Goal: Information Seeking & Learning: Learn about a topic

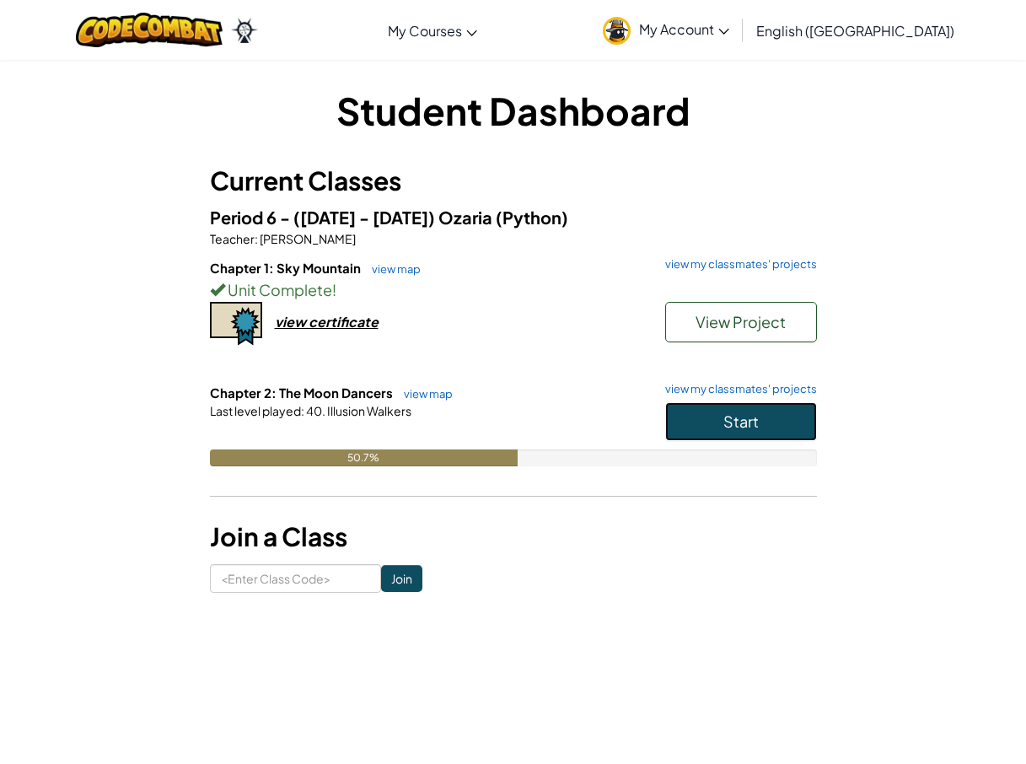
click at [690, 433] on button "Start" at bounding box center [741, 421] width 152 height 39
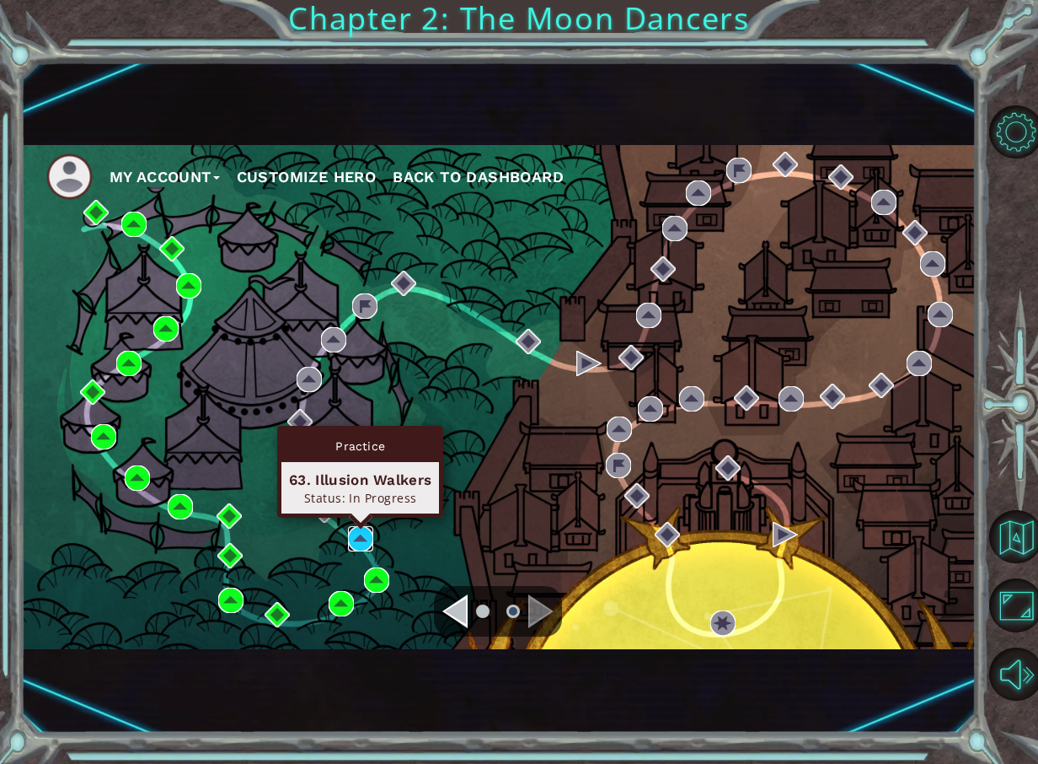
click at [351, 528] on img at bounding box center [360, 538] width 25 height 25
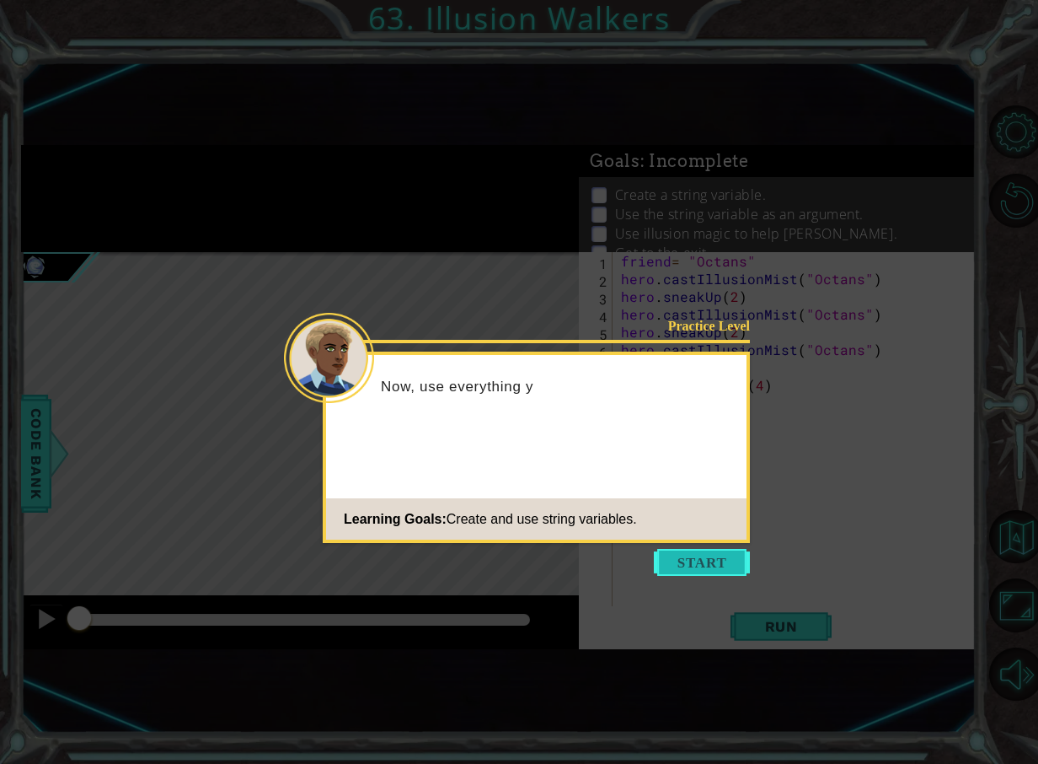
click at [721, 557] on button "Start" at bounding box center [702, 562] width 96 height 27
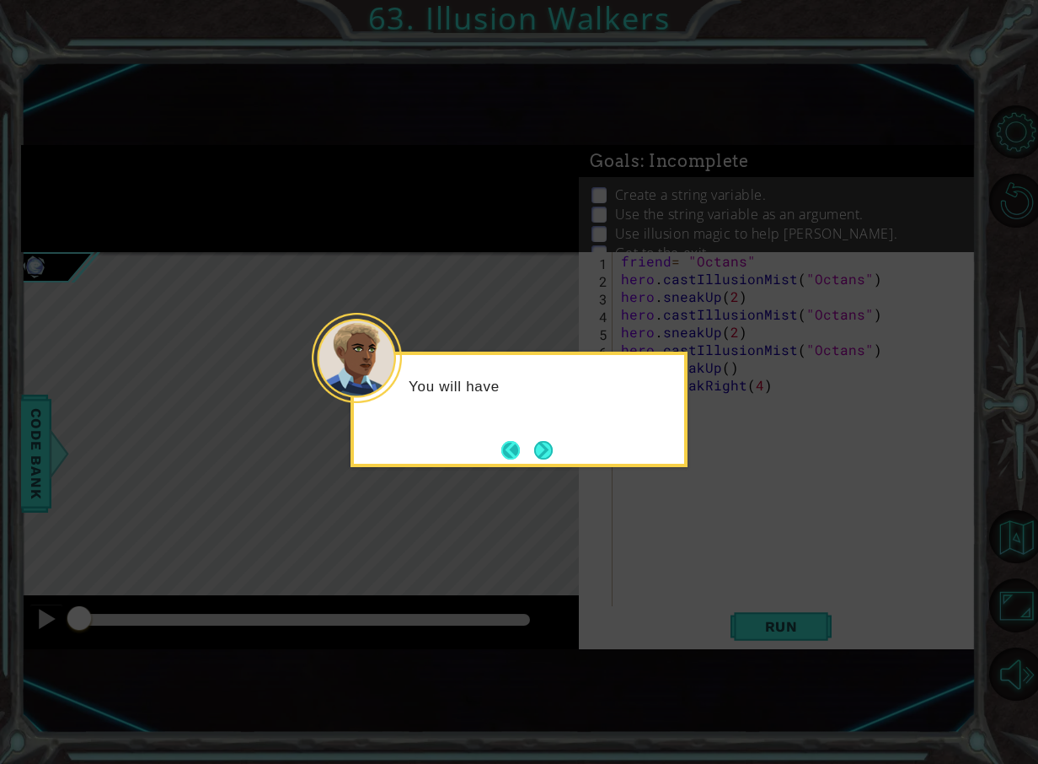
click at [518, 441] on button "Back" at bounding box center [518, 450] width 33 height 19
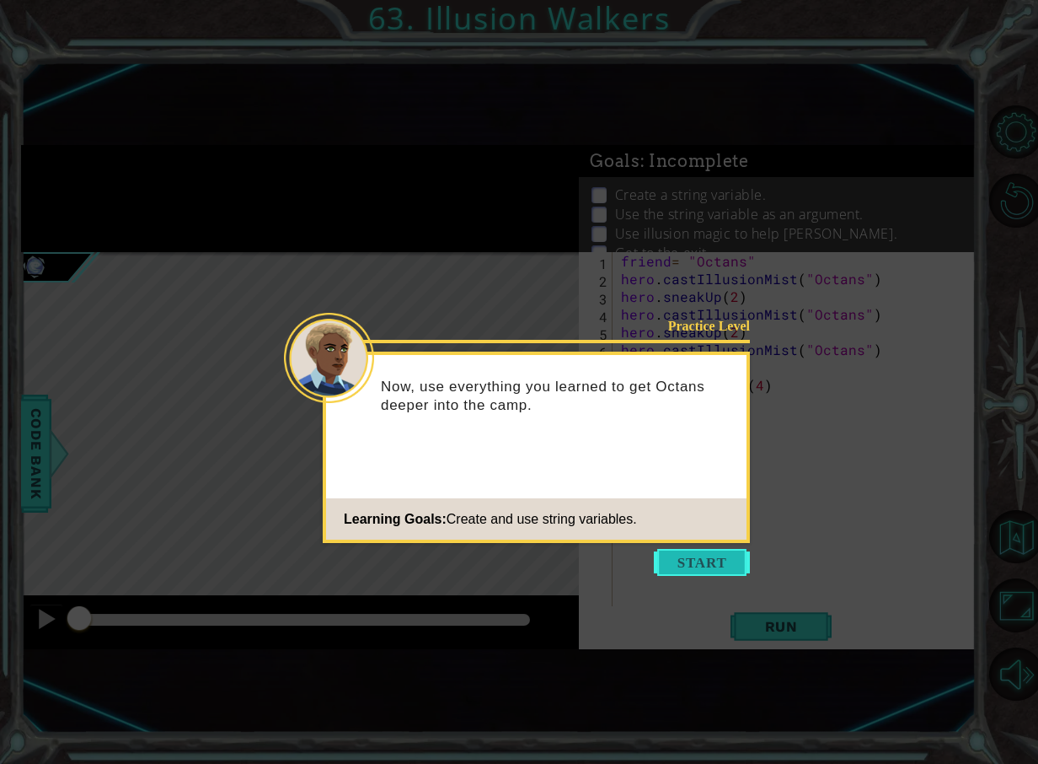
click at [720, 570] on button "Start" at bounding box center [702, 562] width 96 height 27
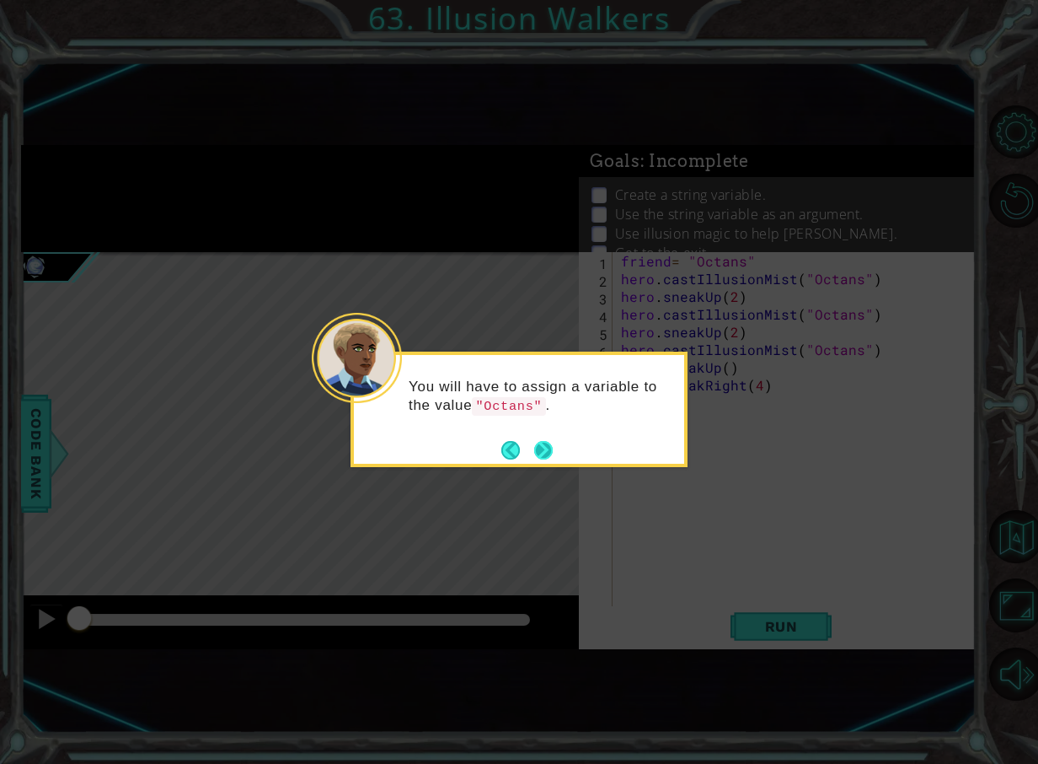
click at [550, 445] on button "Next" at bounding box center [543, 450] width 19 height 19
click at [550, 445] on button "Next" at bounding box center [544, 449] width 23 height 23
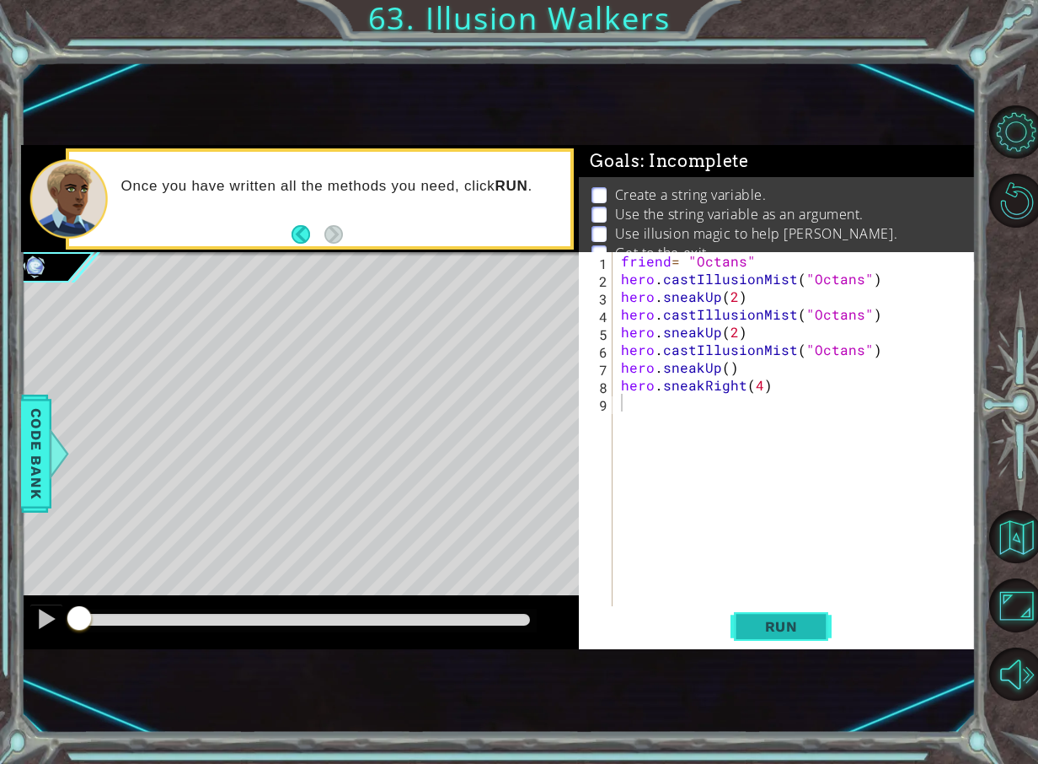
click at [806, 638] on button "Run" at bounding box center [781, 626] width 101 height 40
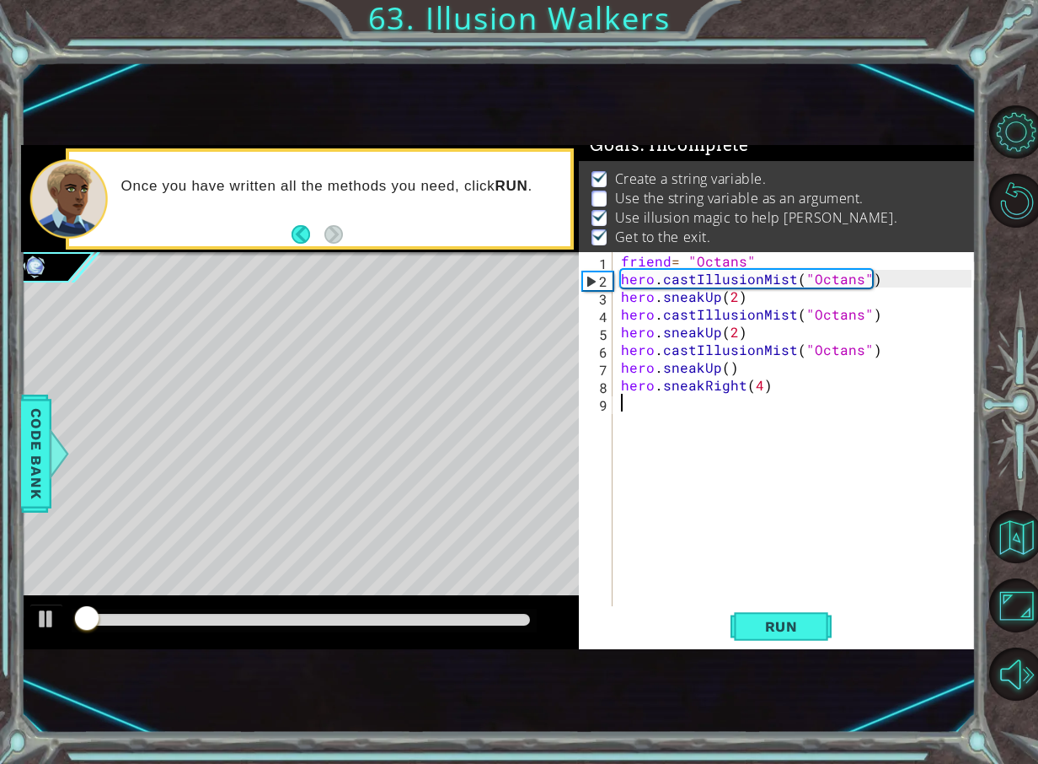
scroll to position [20, 0]
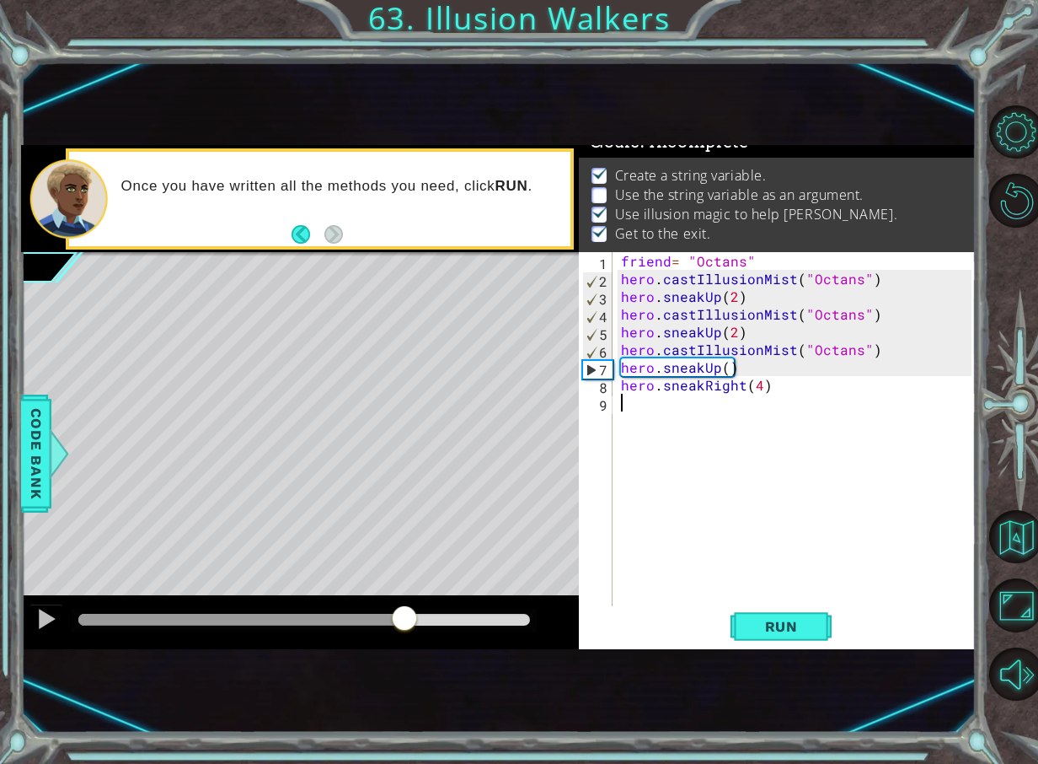
drag, startPoint x: 130, startPoint y: 614, endPoint x: 425, endPoint y: 573, distance: 297.9
click at [419, 574] on div "methods hero use(thing) moveUp(steps) moveDown(steps) moveLeft(steps) moveRight…" at bounding box center [498, 397] width 955 height 504
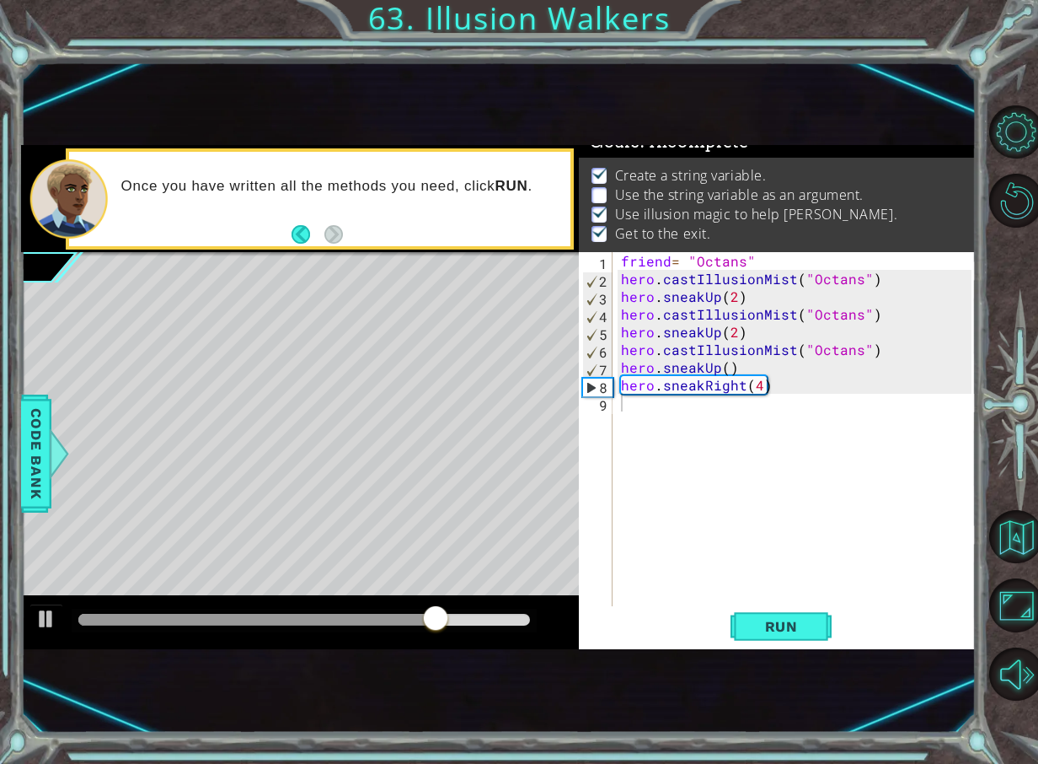
drag, startPoint x: 484, startPoint y: 577, endPoint x: 518, endPoint y: 580, distance: 34.7
click at [518, 580] on div "Level Map" at bounding box center [410, 500] width 779 height 496
drag, startPoint x: 443, startPoint y: 623, endPoint x: 556, endPoint y: 610, distance: 114.5
click at [546, 615] on div at bounding box center [300, 622] width 559 height 54
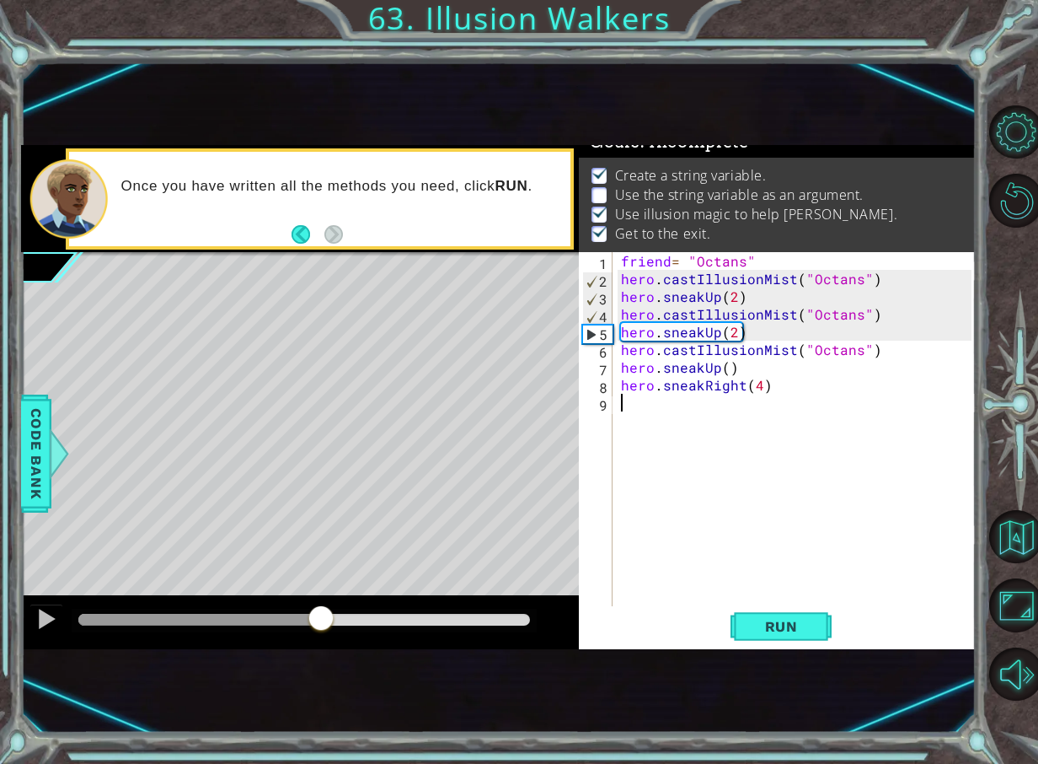
drag, startPoint x: 125, startPoint y: 619, endPoint x: 321, endPoint y: 603, distance: 197.0
click at [321, 603] on div at bounding box center [300, 622] width 559 height 54
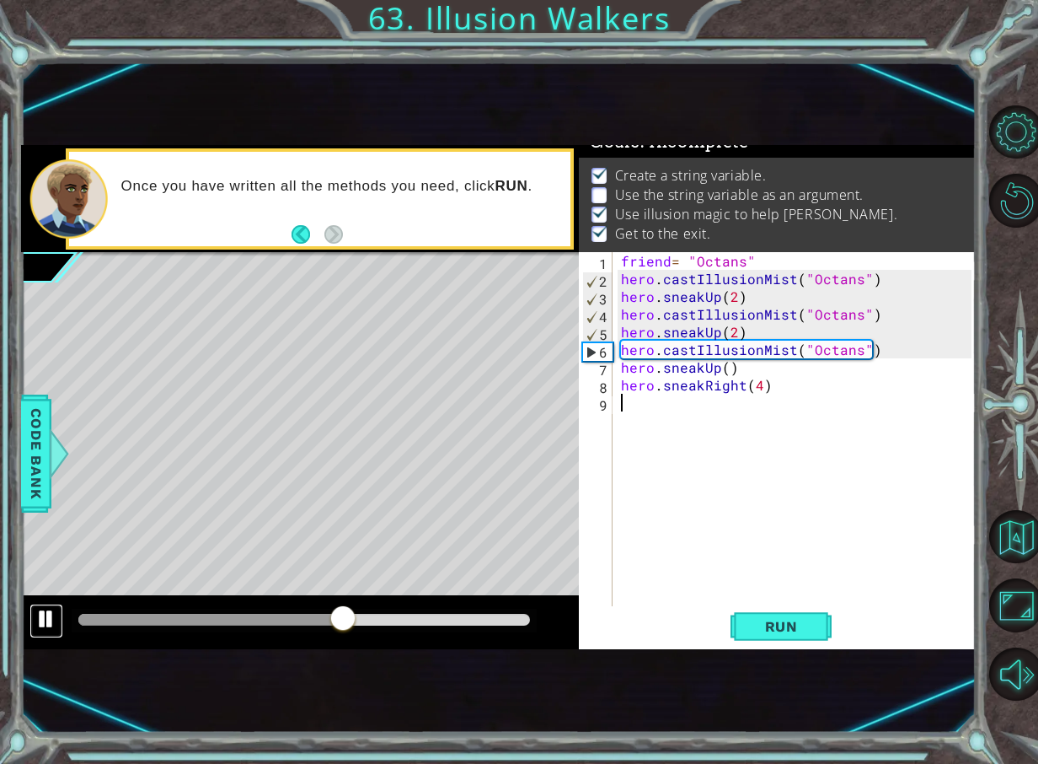
click at [53, 626] on div at bounding box center [46, 619] width 22 height 22
click at [897, 354] on div "friend = "Octans" hero . castIllusionMist ( "Octans" ) hero . sneakUp ( 2 ) her…" at bounding box center [799, 446] width 362 height 389
click at [808, 378] on div "friend = "Octans" hero . castIllusionMist ( "Octans" ) hero . sneakUp ( 2 ) her…" at bounding box center [799, 446] width 362 height 389
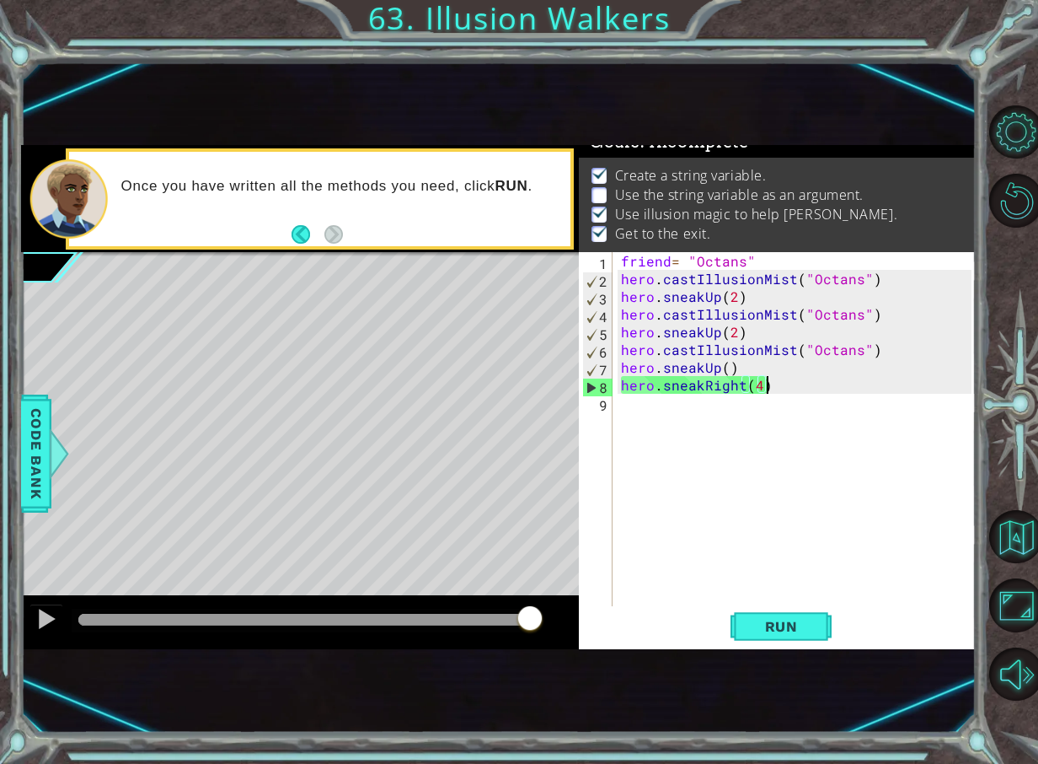
drag, startPoint x: 350, startPoint y: 614, endPoint x: 625, endPoint y: 466, distance: 312.6
click at [625, 466] on div "1 ההההההההההההההההההההההההההההההההההההההההההההההההההההההההההההההההההההההההההההה…" at bounding box center [498, 397] width 955 height 504
drag, startPoint x: 765, startPoint y: 363, endPoint x: 732, endPoint y: 373, distance: 35.0
click at [732, 373] on div "friend = "Octans" hero . castIllusionMist ( "Octans" ) hero . sneakUp ( 2 ) her…" at bounding box center [799, 446] width 362 height 389
click at [719, 371] on div "friend = "Octans" hero . castIllusionMist ( "Octans" ) hero . sneakUp ( 2 ) her…" at bounding box center [799, 446] width 362 height 389
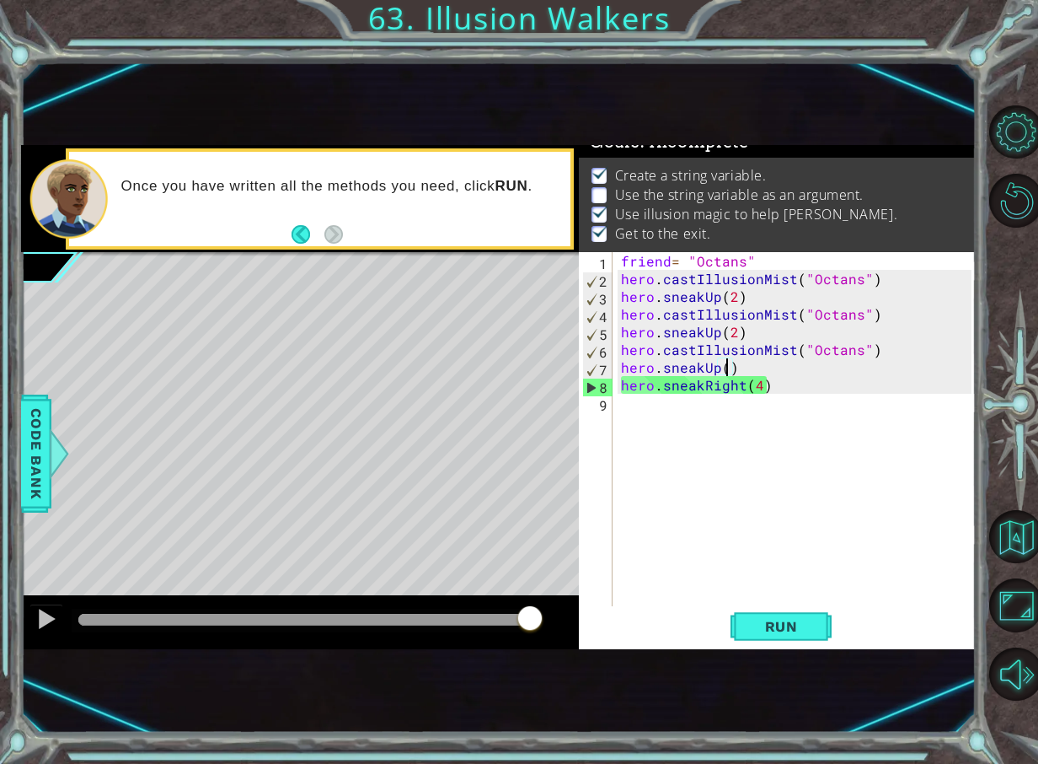
click at [728, 369] on div "friend = "Octans" hero . castIllusionMist ( "Octans" ) hero . sneakUp ( 2 ) her…" at bounding box center [799, 446] width 362 height 389
type textarea "hero.sneakUp(2)"
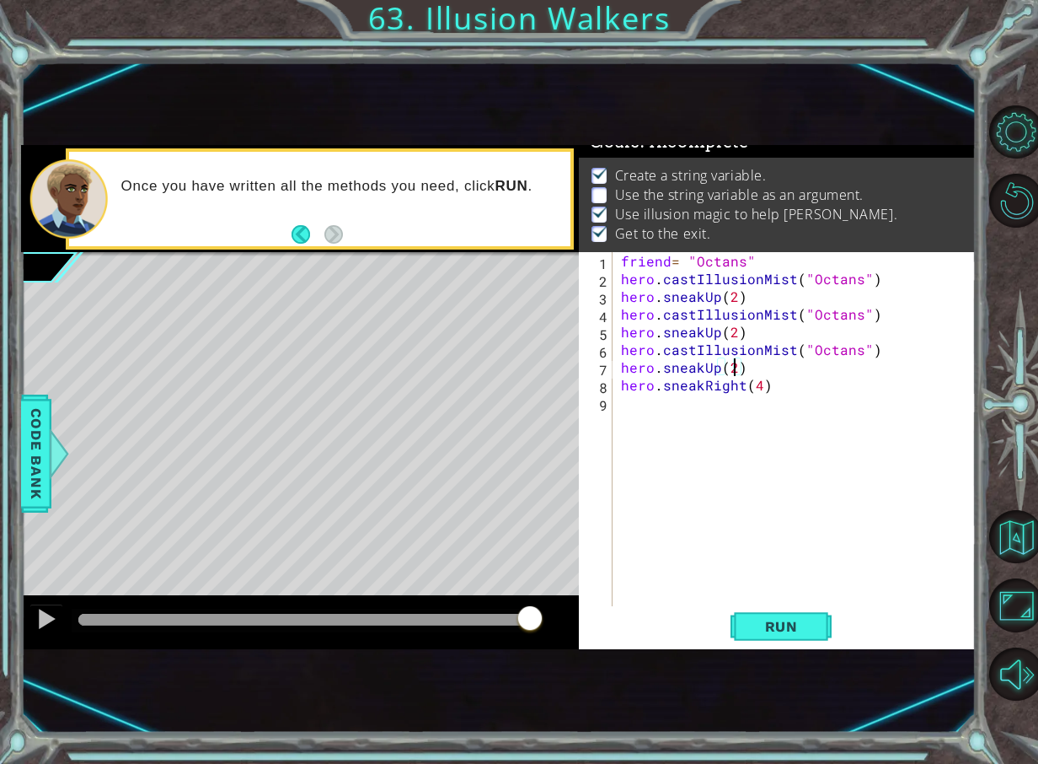
click at [785, 603] on div "friend = "Octans" hero . castIllusionMist ( "Octans" ) hero . sneakUp ( 2 ) her…" at bounding box center [799, 446] width 362 height 389
click at [768, 620] on span "Run" at bounding box center [781, 626] width 67 height 17
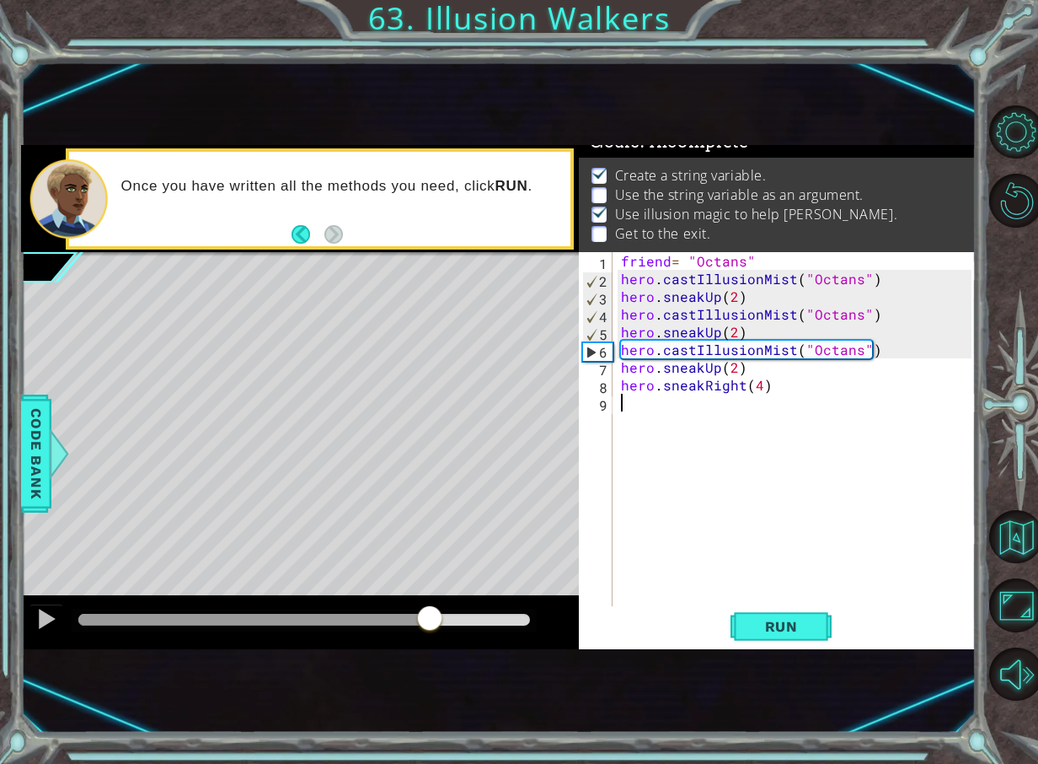
drag, startPoint x: 256, startPoint y: 619, endPoint x: 575, endPoint y: 507, distance: 337.7
click at [448, 582] on div "methods hero use(thing) moveUp(steps) moveDown(steps) moveLeft(steps) moveRight…" at bounding box center [498, 397] width 955 height 504
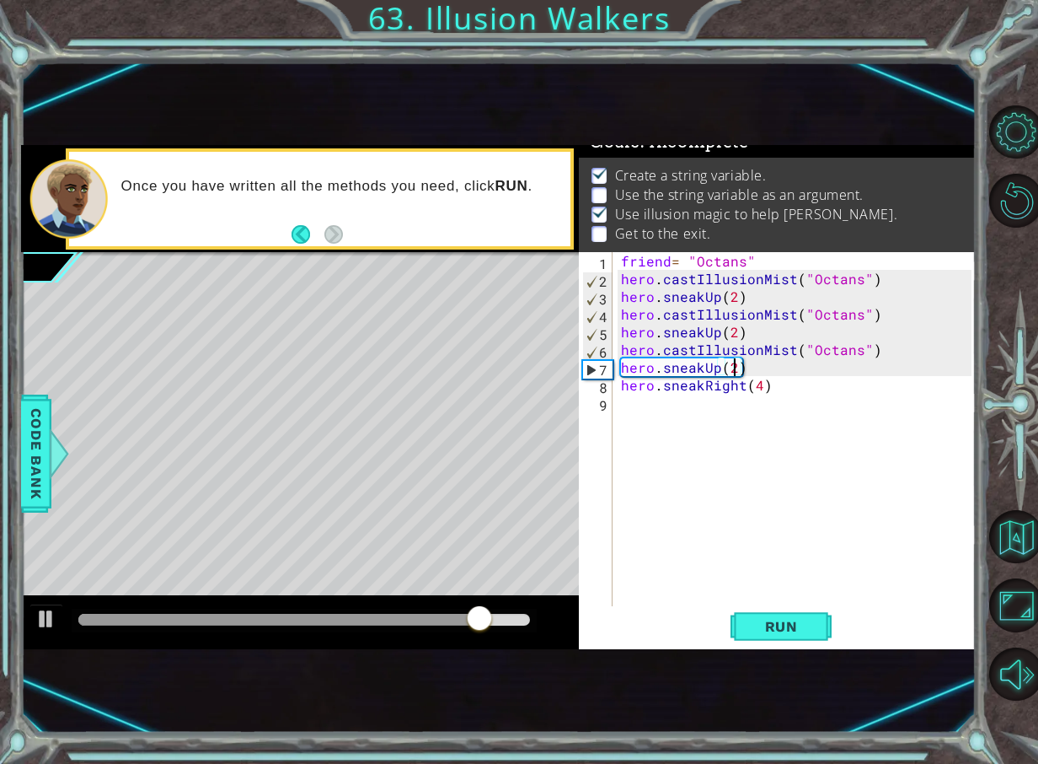
click at [737, 373] on div "friend = "Octans" hero . castIllusionMist ( "Octans" ) hero . sneakUp ( 2 ) her…" at bounding box center [799, 446] width 362 height 389
type textarea "hero.sneakUp()"
click at [775, 615] on div "hero.sneakUp() 1 2 3 4 5 6 7 8 9 friend = "Octans" hero . castIllusionMist ( "O…" at bounding box center [777, 450] width 397 height 397
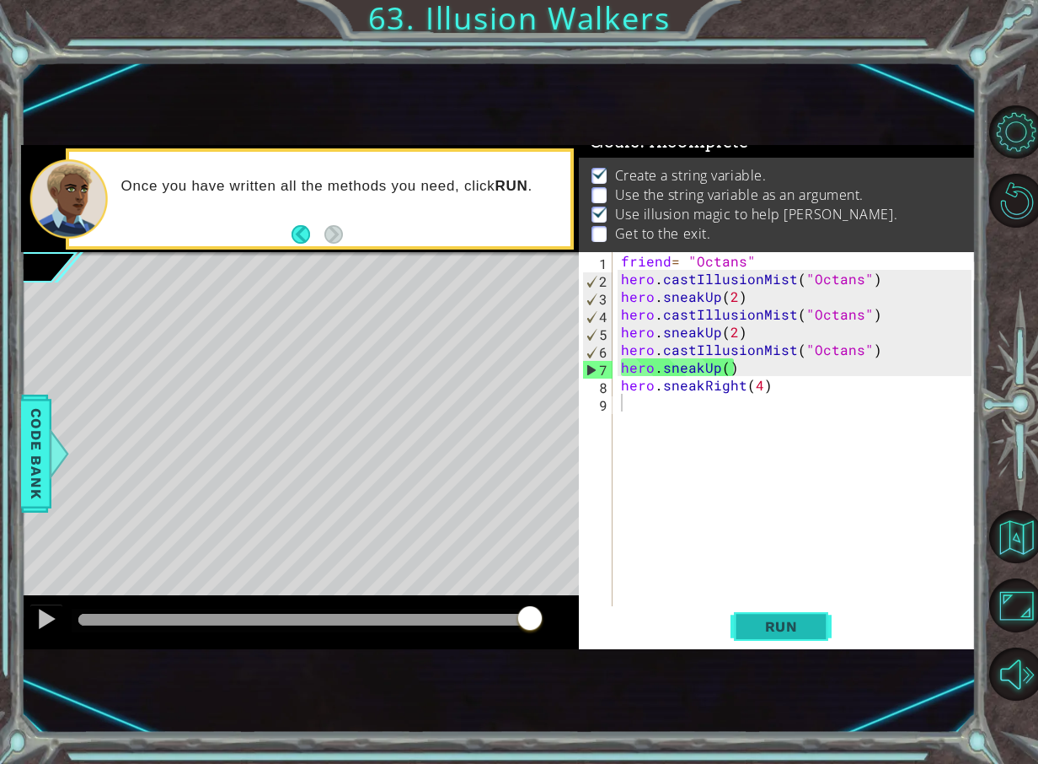
click at [778, 628] on span "Run" at bounding box center [781, 626] width 67 height 17
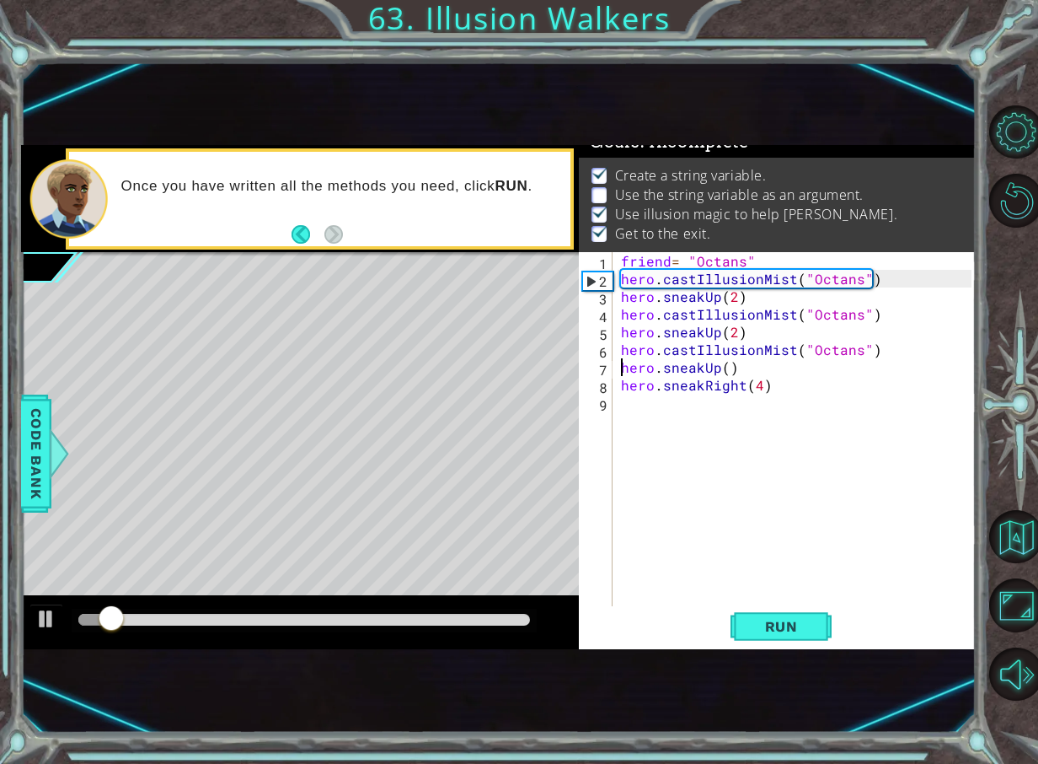
click at [620, 368] on div "friend = "Octans" hero . castIllusionMist ( "Octans" ) hero . sneakUp ( 2 ) her…" at bounding box center [799, 446] width 362 height 389
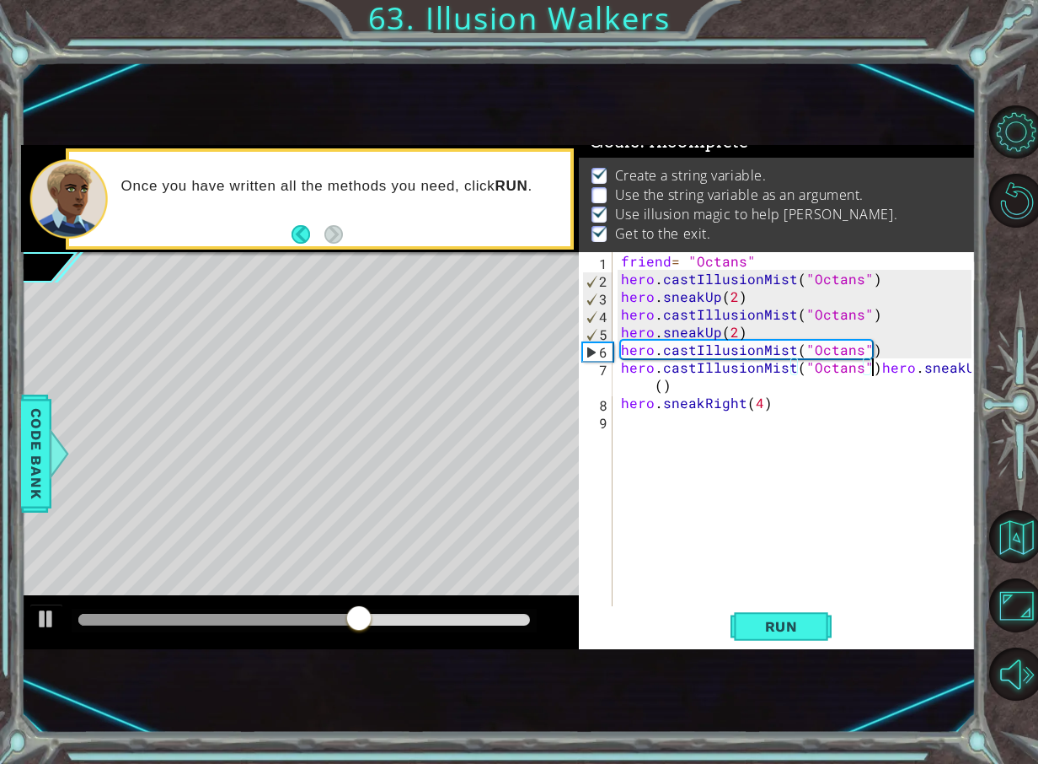
scroll to position [0, 6]
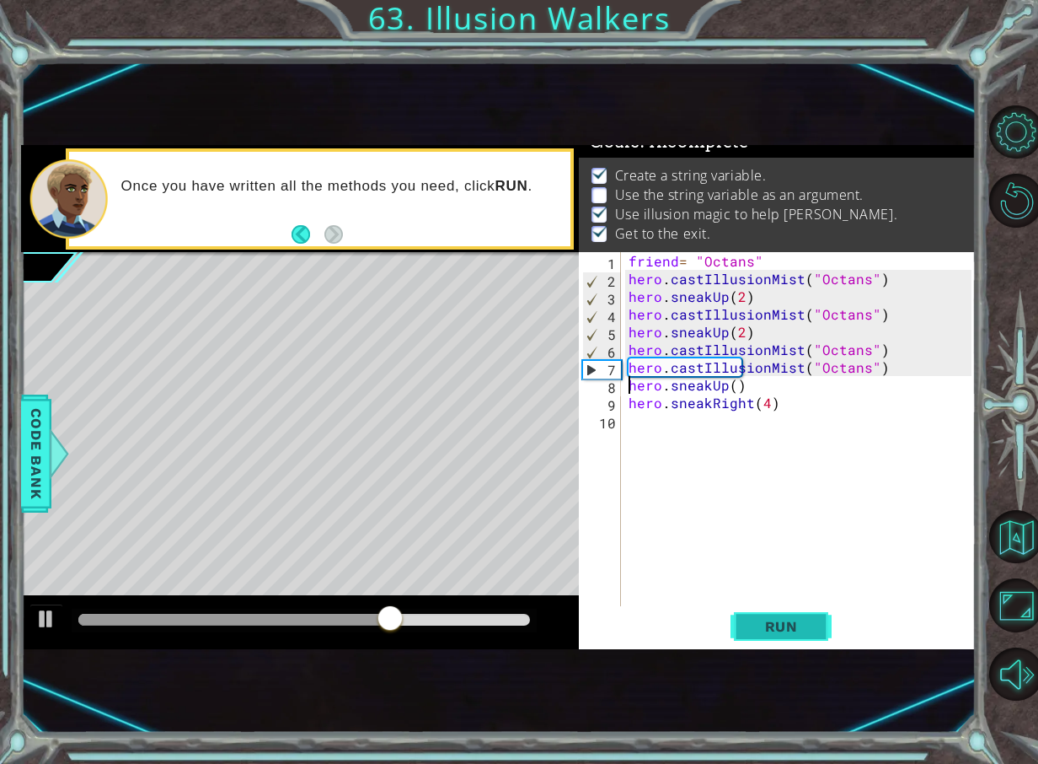
click at [754, 626] on span "Run" at bounding box center [781, 626] width 67 height 17
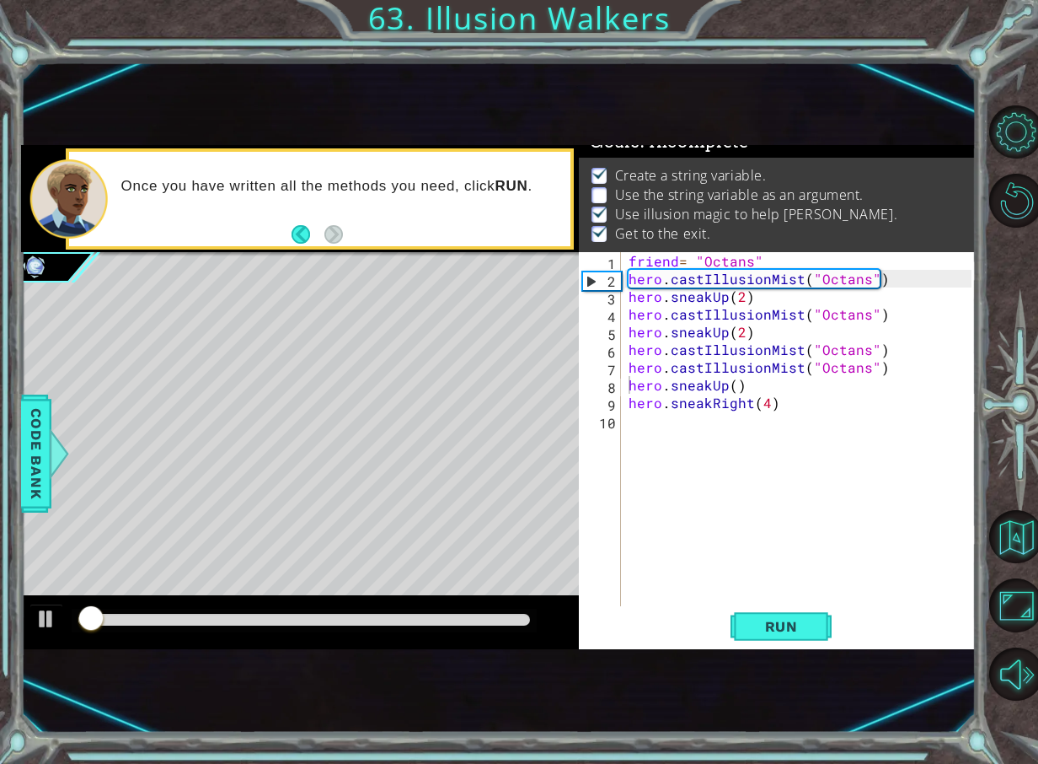
drag, startPoint x: 117, startPoint y: 613, endPoint x: 158, endPoint y: 614, distance: 40.5
click at [158, 614] on div at bounding box center [305, 621] width 466 height 24
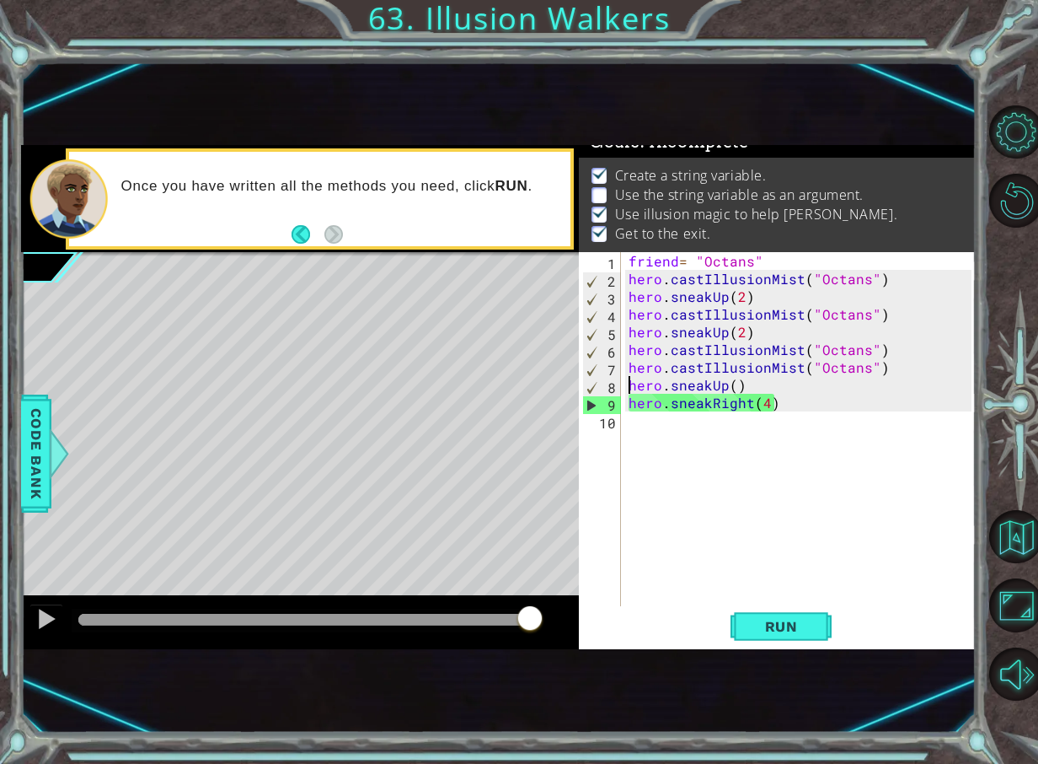
drag, startPoint x: 151, startPoint y: 614, endPoint x: 640, endPoint y: 610, distance: 488.9
click at [640, 610] on div "1 ההההההההההההההההההההההההההההההההההההההההההההההההההההההההההההההההההההההההההההה…" at bounding box center [498, 397] width 955 height 504
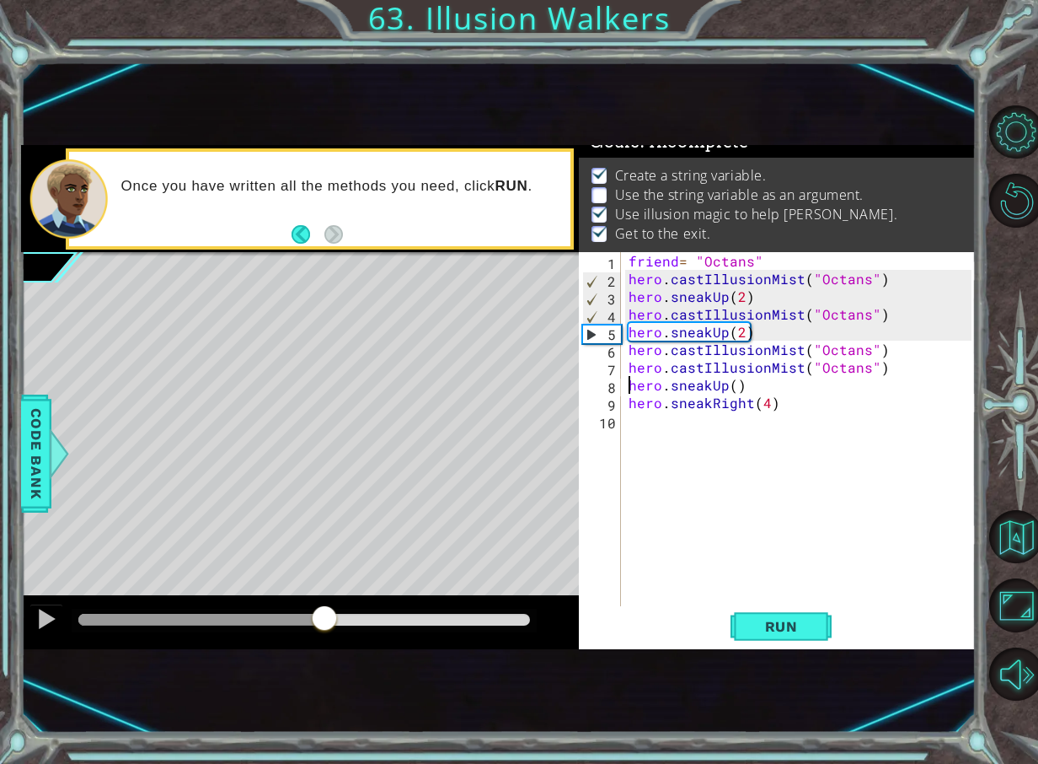
drag, startPoint x: 105, startPoint y: 616, endPoint x: 325, endPoint y: 578, distance: 222.4
click at [325, 578] on div "methods hero use(thing) moveUp(steps) moveDown(steps) moveLeft(steps) moveRight…" at bounding box center [498, 397] width 955 height 504
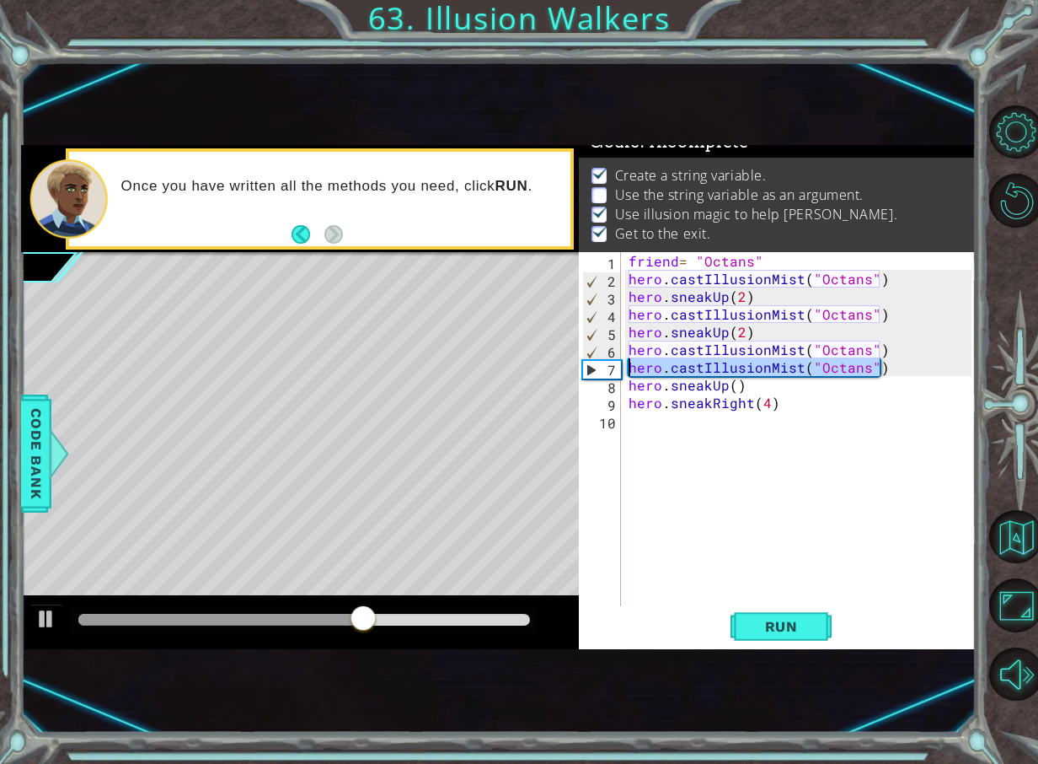
drag, startPoint x: 905, startPoint y: 369, endPoint x: 610, endPoint y: 364, distance: 295.0
click at [610, 364] on div "hero.sneakUp() 1 2 3 4 5 6 7 8 9 10 friend = "Octans" hero . castIllusionMist (…" at bounding box center [775, 429] width 393 height 354
type textarea "hero.castIllusionMist("Octans")"
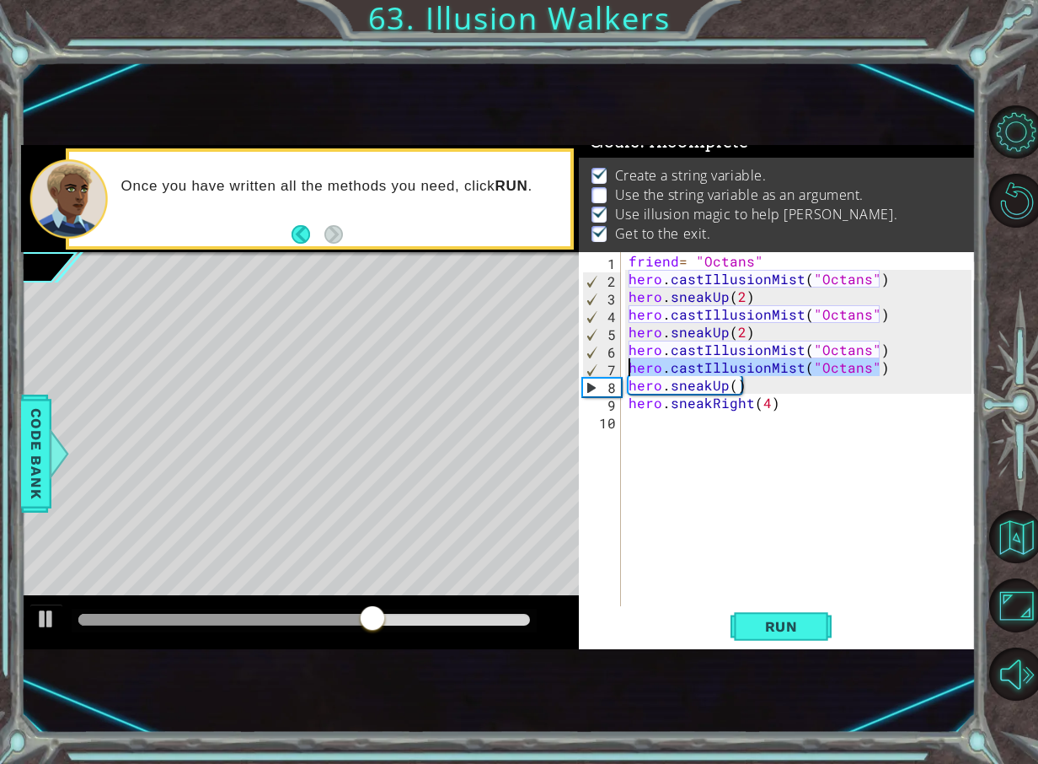
scroll to position [0, 0]
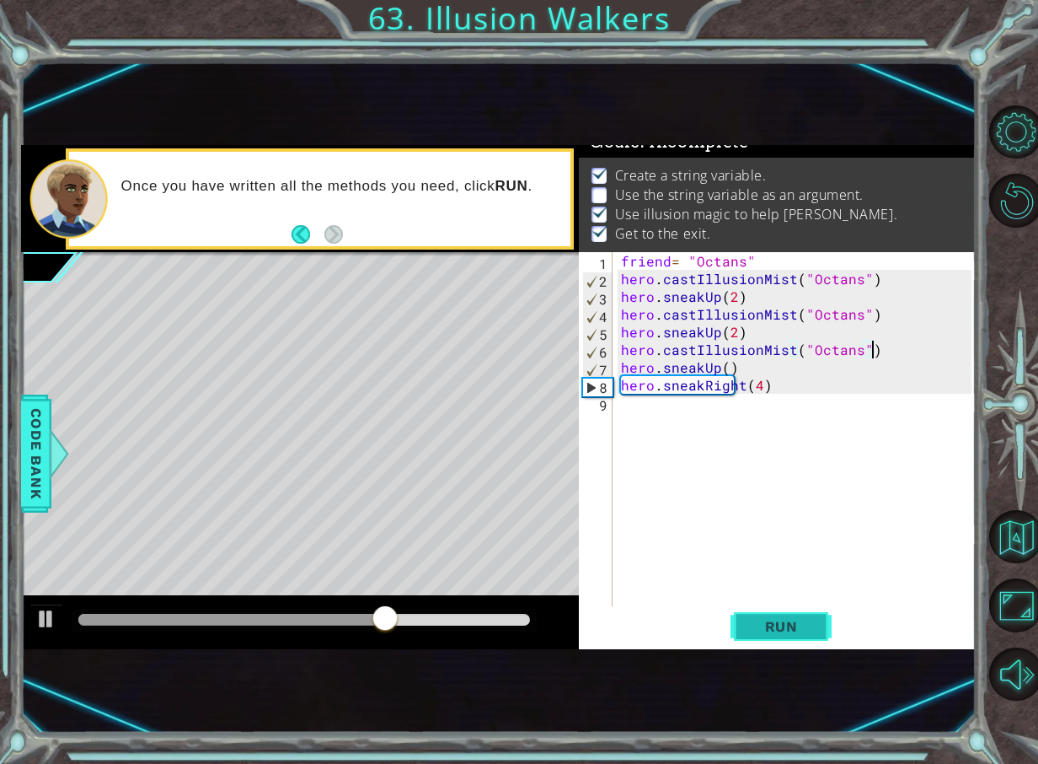
click at [766, 637] on button "Run" at bounding box center [781, 626] width 101 height 40
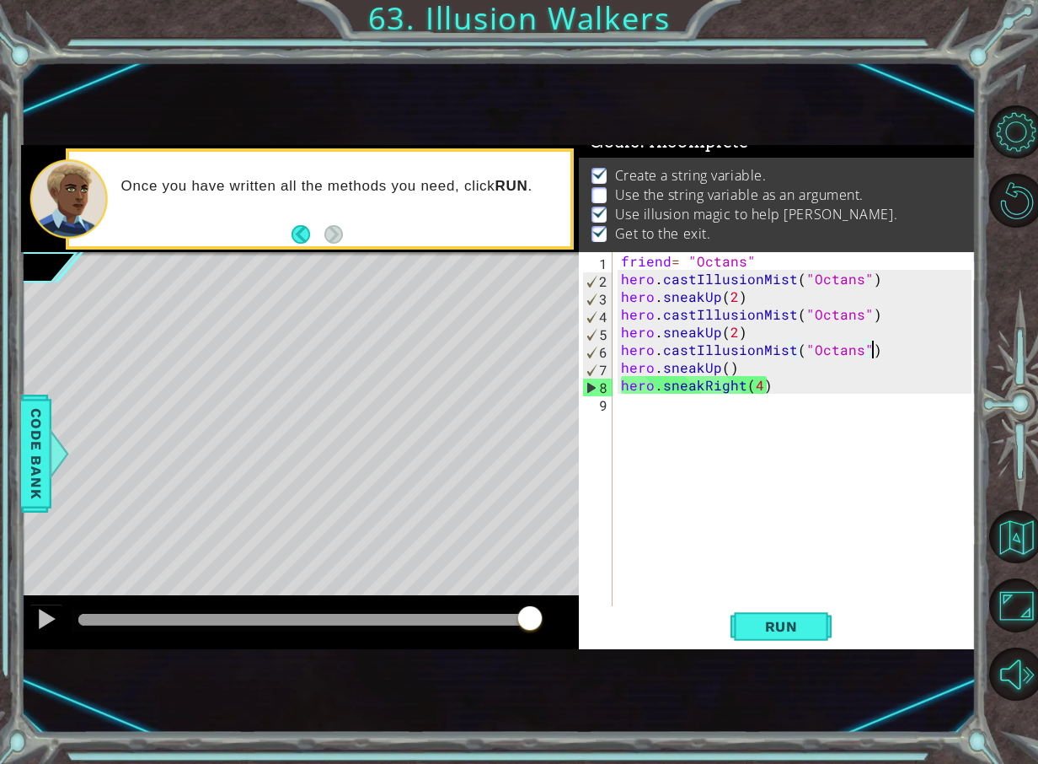
drag, startPoint x: 98, startPoint y: 613, endPoint x: 574, endPoint y: 595, distance: 476.5
click at [574, 595] on div at bounding box center [300, 622] width 559 height 54
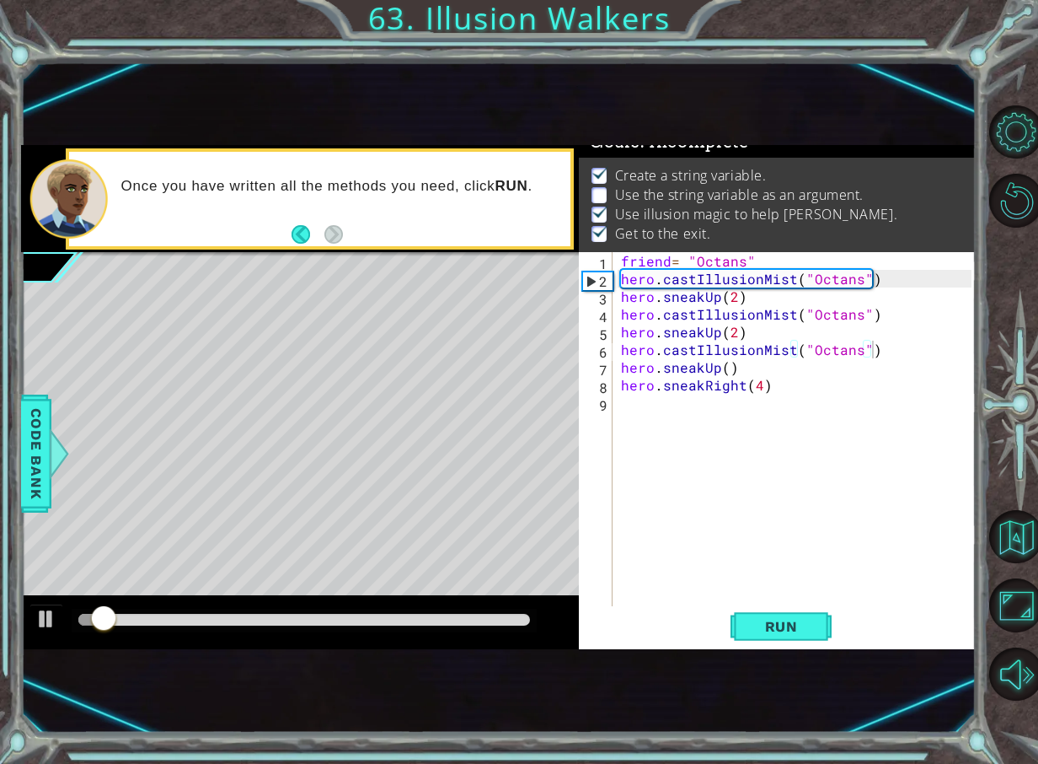
drag, startPoint x: 191, startPoint y: 607, endPoint x: 202, endPoint y: 609, distance: 11.2
click at [202, 609] on div at bounding box center [300, 622] width 559 height 54
drag, startPoint x: 203, startPoint y: 612, endPoint x: 293, endPoint y: 618, distance: 90.4
click at [293, 618] on div at bounding box center [305, 621] width 466 height 24
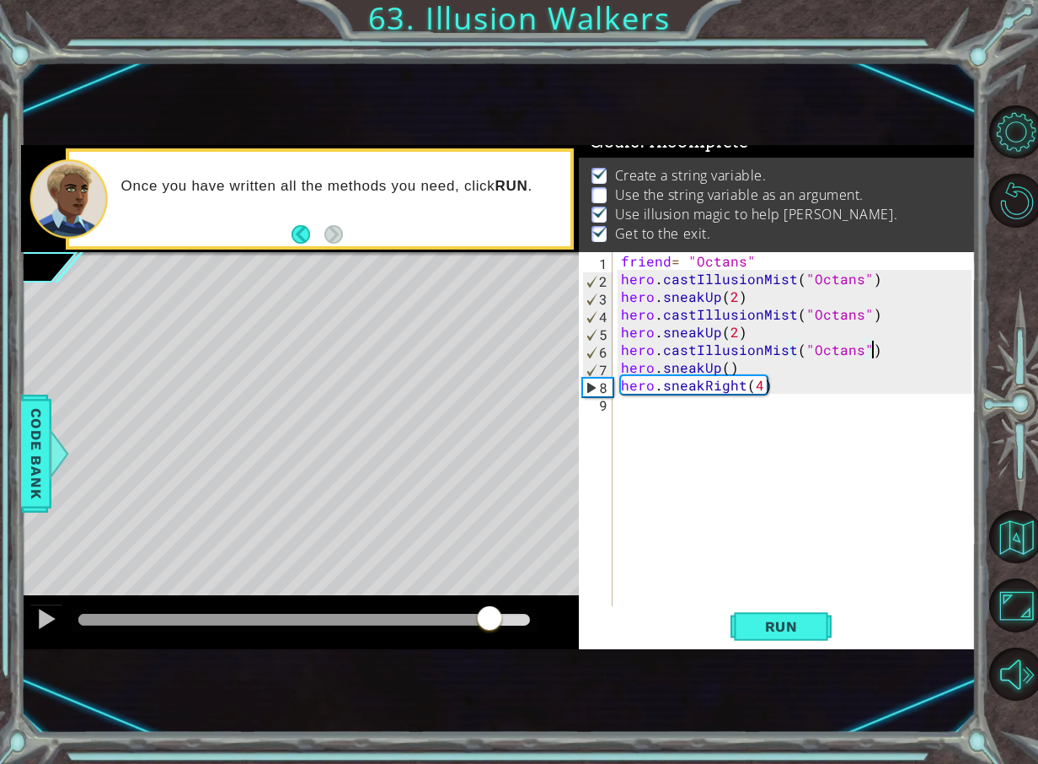
drag, startPoint x: 293, startPoint y: 620, endPoint x: 490, endPoint y: 601, distance: 197.3
click at [490, 601] on div at bounding box center [300, 622] width 559 height 54
click at [759, 389] on div "friend = "Octans" hero . castIllusionMist ( "Octans" ) hero . sneakUp ( 2 ) her…" at bounding box center [799, 446] width 362 height 389
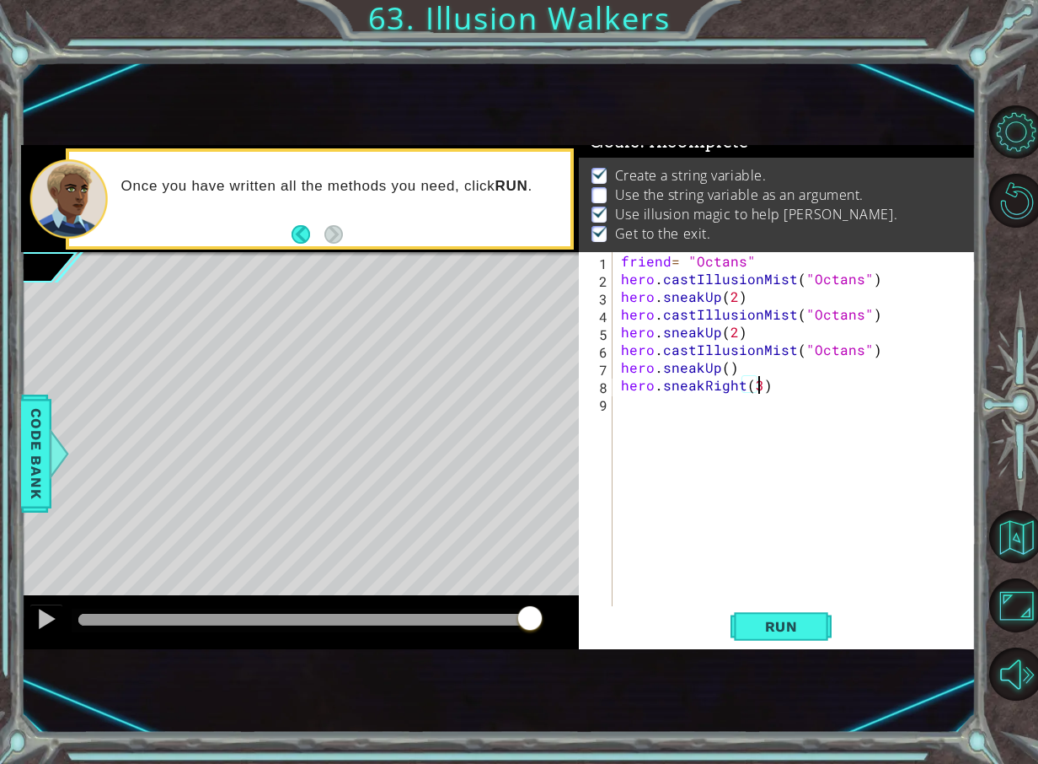
scroll to position [0, 8]
click at [775, 612] on button "Run" at bounding box center [781, 626] width 101 height 40
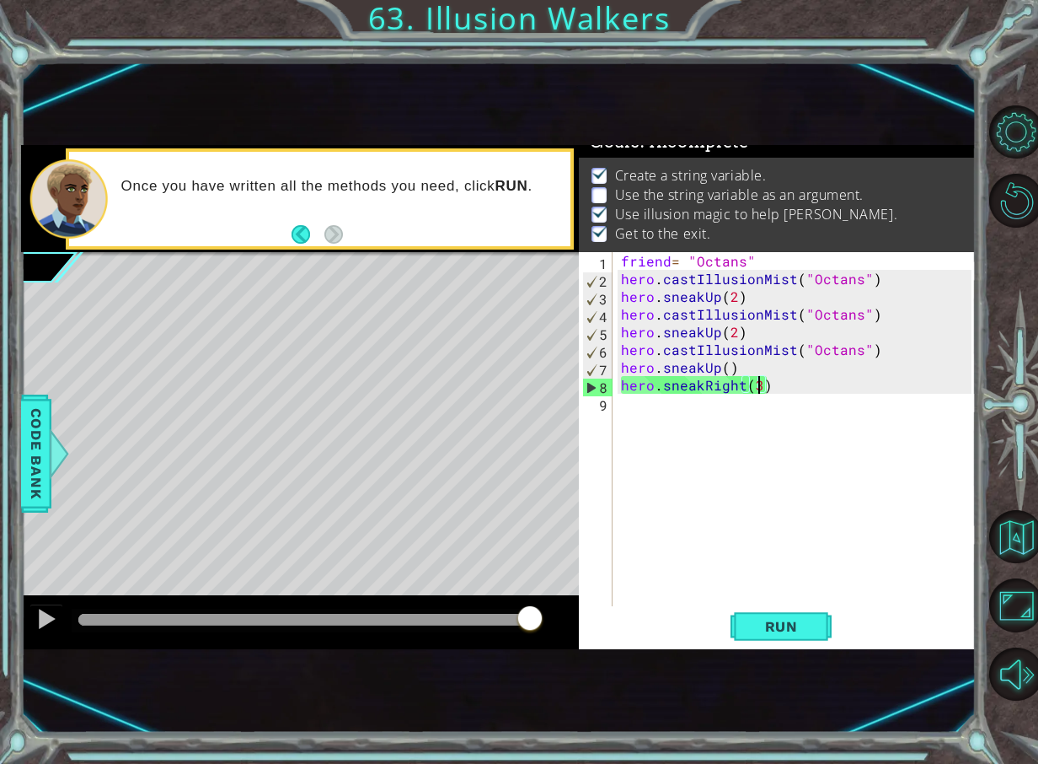
drag, startPoint x: 240, startPoint y: 615, endPoint x: 639, endPoint y: 563, distance: 402.1
click at [639, 563] on div "1 ההההההההההההההההההההההההההההההההההההההההההההההההההההההההההההההההההההההההההההה…" at bounding box center [498, 397] width 955 height 504
drag, startPoint x: 239, startPoint y: 621, endPoint x: 460, endPoint y: 583, distance: 224.9
click at [460, 583] on div "methods hero use(thing) moveUp(steps) moveDown(steps) moveLeft(steps) moveRight…" at bounding box center [498, 397] width 955 height 504
click at [679, 265] on div "friend = "Octans" hero . castIllusionMist ( "Octans" ) hero . sneakUp ( 2 ) her…" at bounding box center [799, 446] width 362 height 389
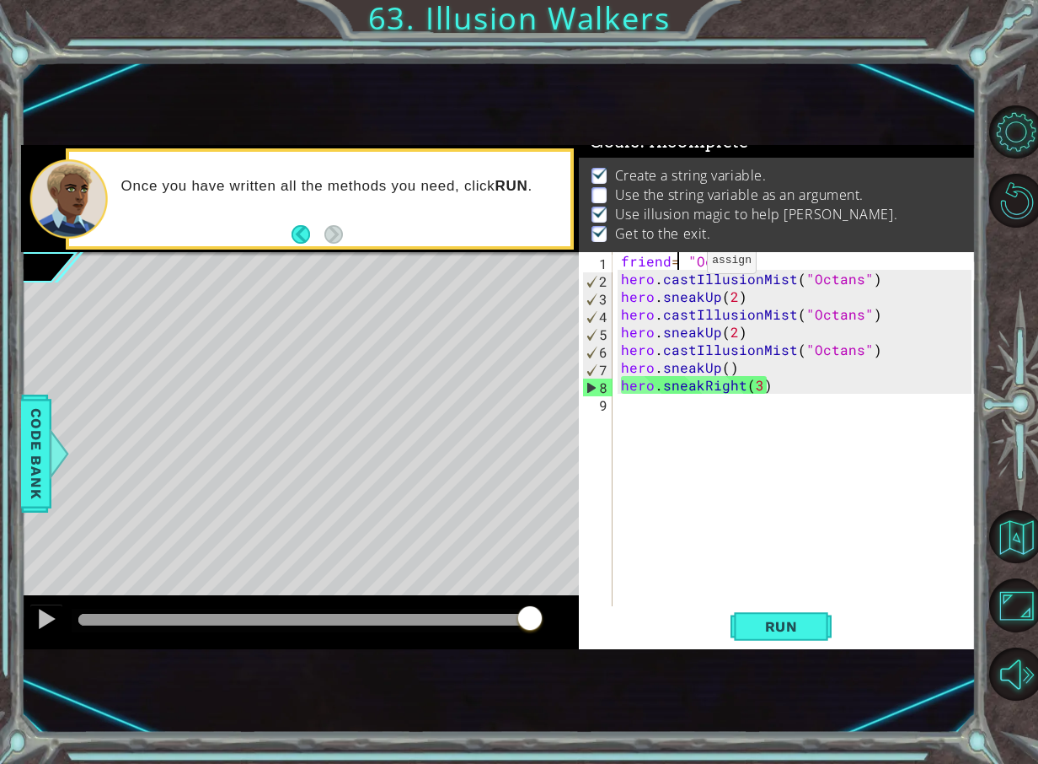
scroll to position [0, 8]
click at [593, 192] on p at bounding box center [599, 195] width 15 height 16
click at [653, 185] on p "Use the string variable as an argument." at bounding box center [739, 194] width 249 height 19
click at [32, 420] on span "Code Bank" at bounding box center [36, 453] width 27 height 103
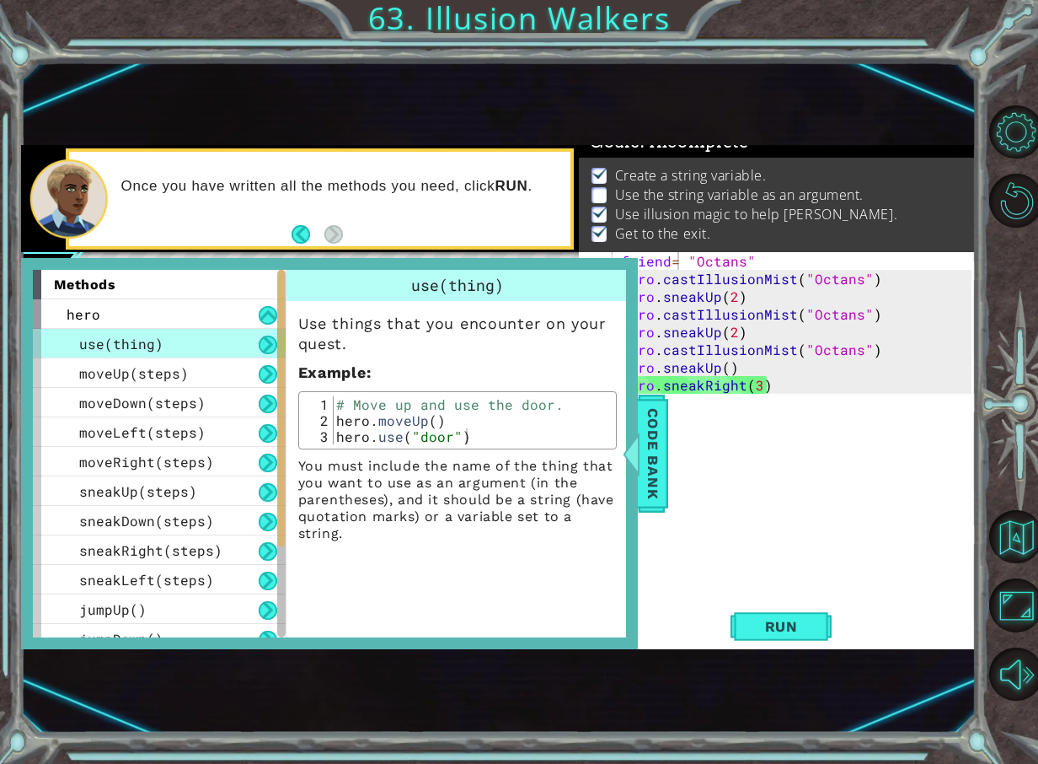
scroll to position [164, 0]
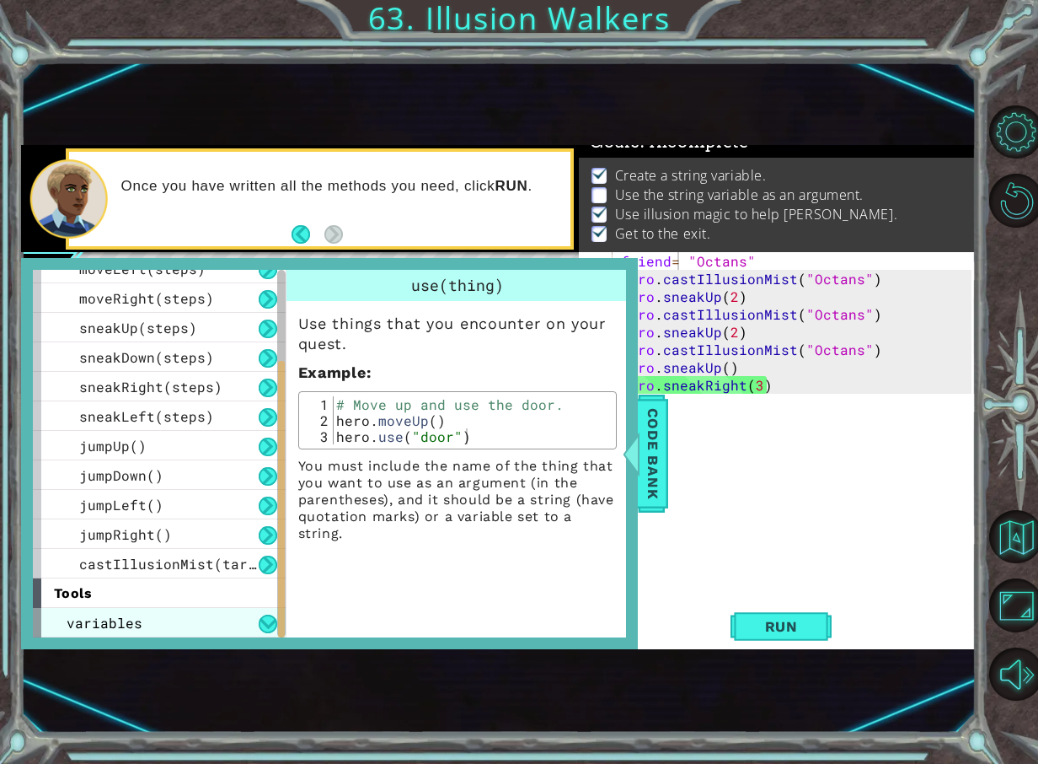
click at [151, 623] on div "variables" at bounding box center [159, 623] width 253 height 30
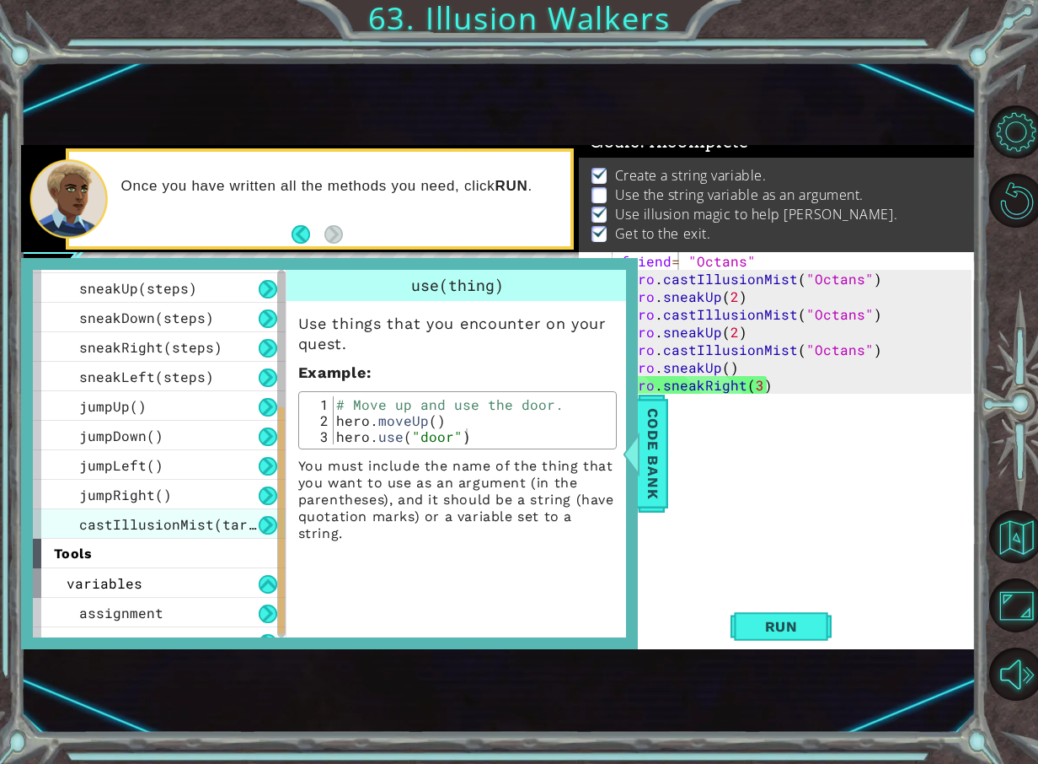
scroll to position [223, 0]
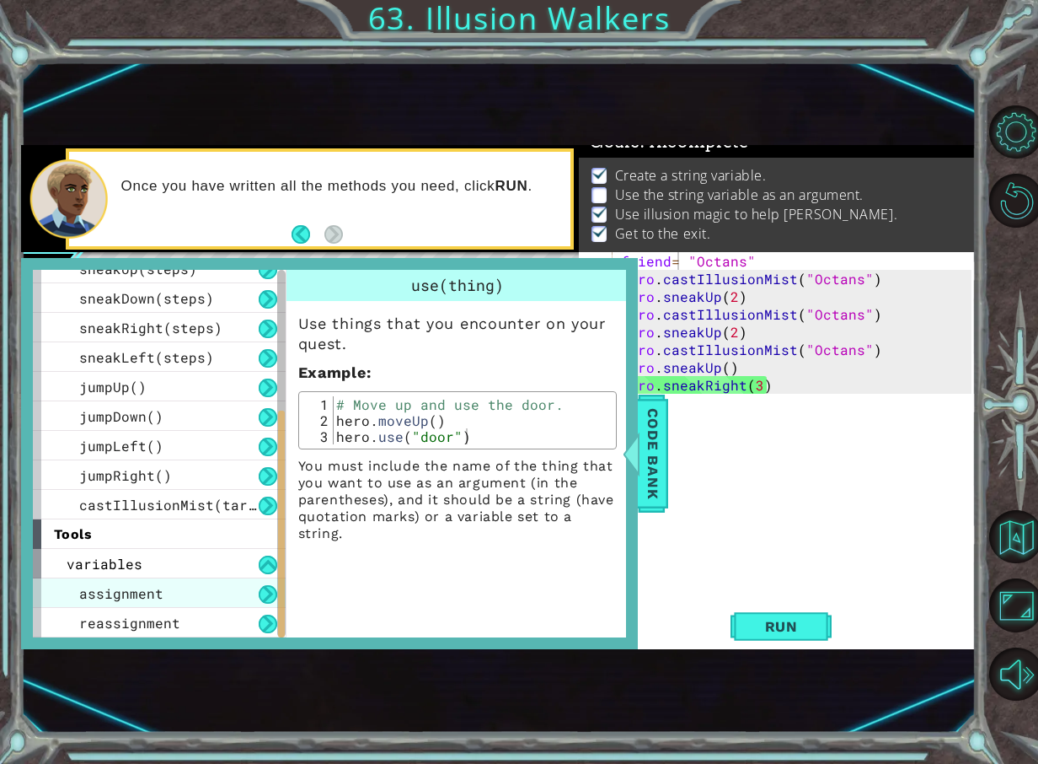
click at [136, 587] on span "assignment" at bounding box center [121, 593] width 84 height 18
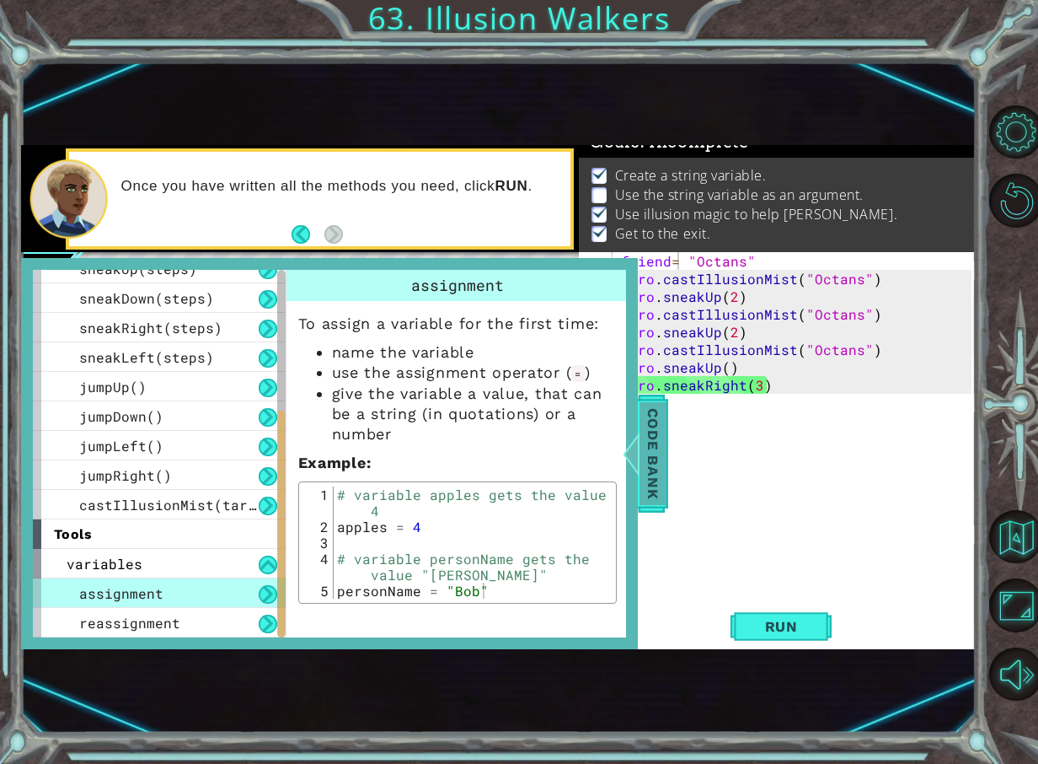
click at [648, 481] on span "Code Bank" at bounding box center [653, 453] width 27 height 103
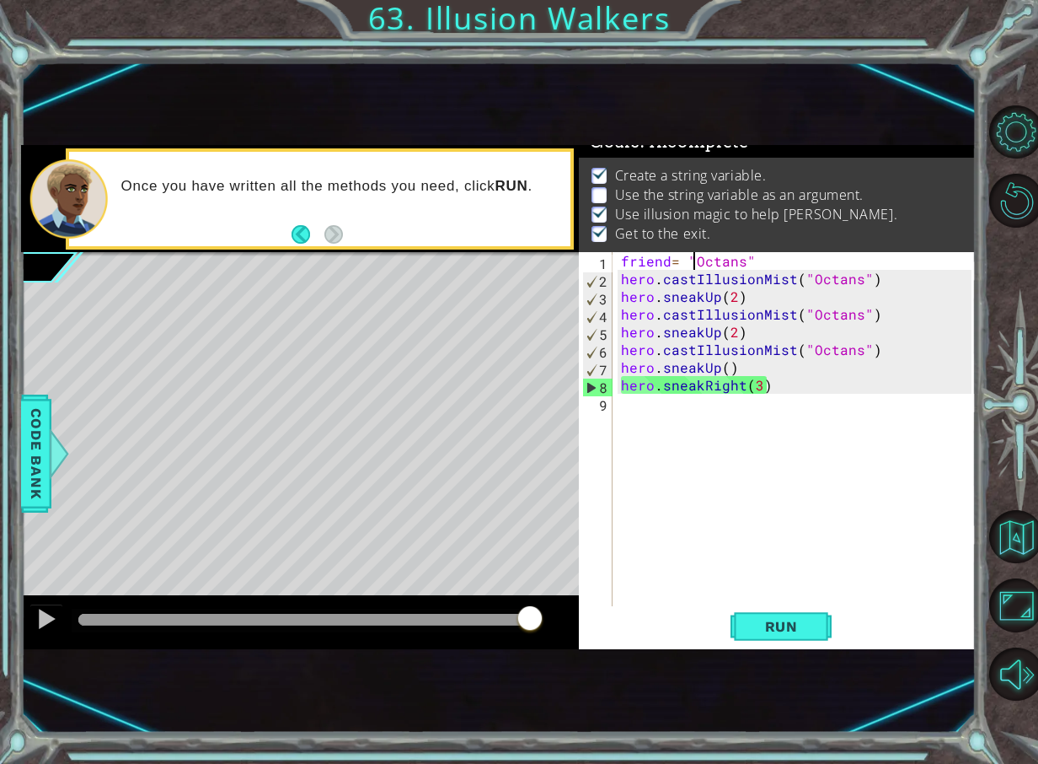
click at [690, 262] on div "friend = "Octans" hero . castIllusionMist ( "Octans" ) hero . sneakUp ( 2 ) her…" at bounding box center [799, 446] width 362 height 389
click at [778, 365] on div "friend = "Octans" hero . castIllusionMist ( "Octans" ) hero . sneakUp ( 2 ) her…" at bounding box center [799, 446] width 362 height 389
drag, startPoint x: 719, startPoint y: 379, endPoint x: 706, endPoint y: 371, distance: 15.2
click at [706, 371] on div "friend = "Octans" hero . castIllusionMist ( "Octans" ) hero . sneakUp ( 2 ) her…" at bounding box center [799, 446] width 362 height 389
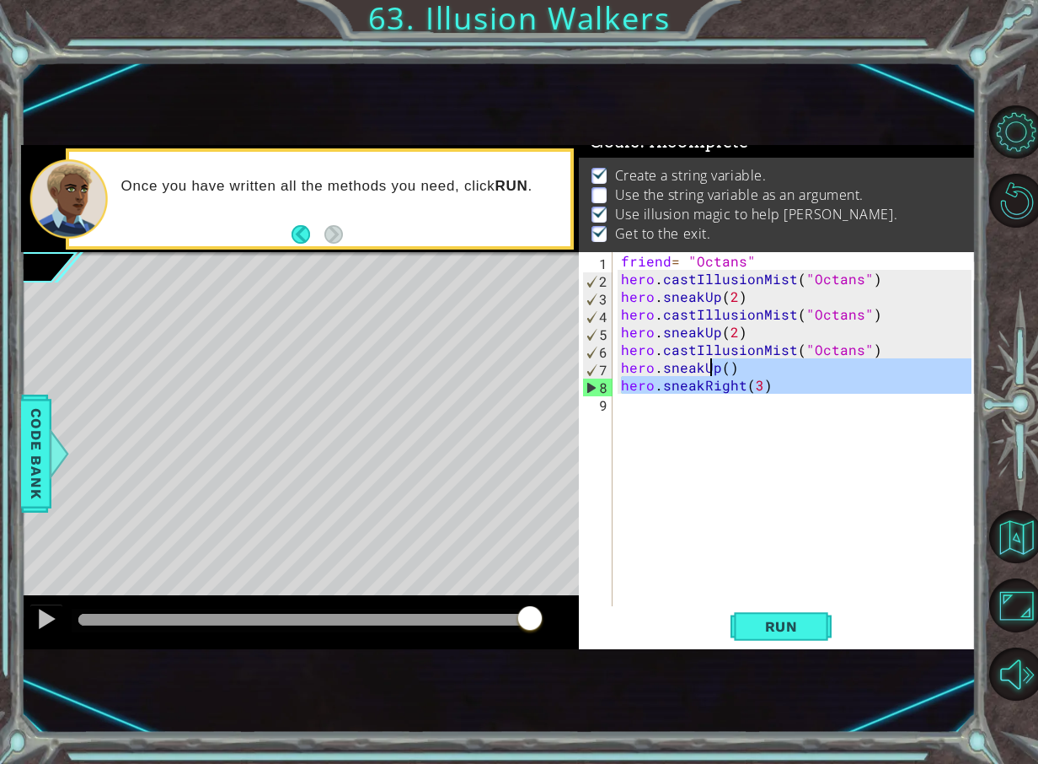
click at [839, 394] on div "friend = "Octans" hero . castIllusionMist ( "Octans" ) hero . sneakUp ( 2 ) her…" at bounding box center [799, 446] width 362 height 389
type textarea "hero.sneakRight(3)"
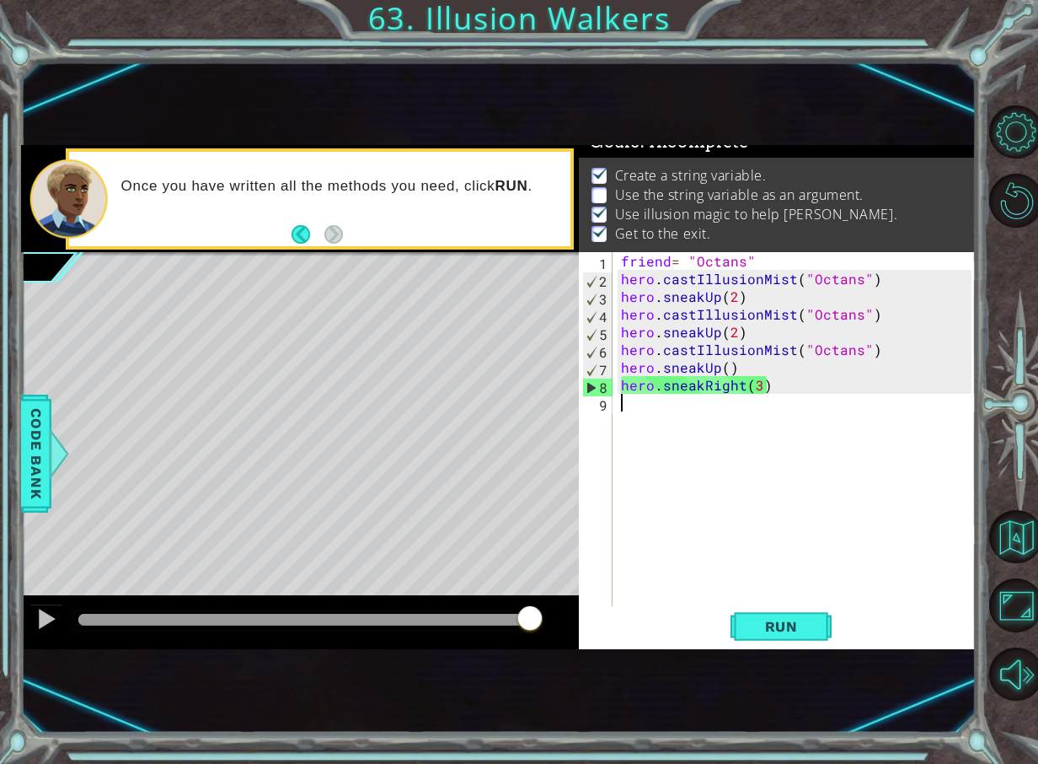
click at [633, 426] on div "friend = "Octans" hero . castIllusionMist ( "Octans" ) hero . sneakUp ( 2 ) her…" at bounding box center [799, 446] width 362 height 389
drag, startPoint x: 700, startPoint y: 382, endPoint x: 628, endPoint y: 383, distance: 72.5
click at [662, 392] on div "friend = "Octans" hero . castIllusionMist ( "Octans" ) hero . sneakUp ( 2 ) her…" at bounding box center [799, 446] width 362 height 389
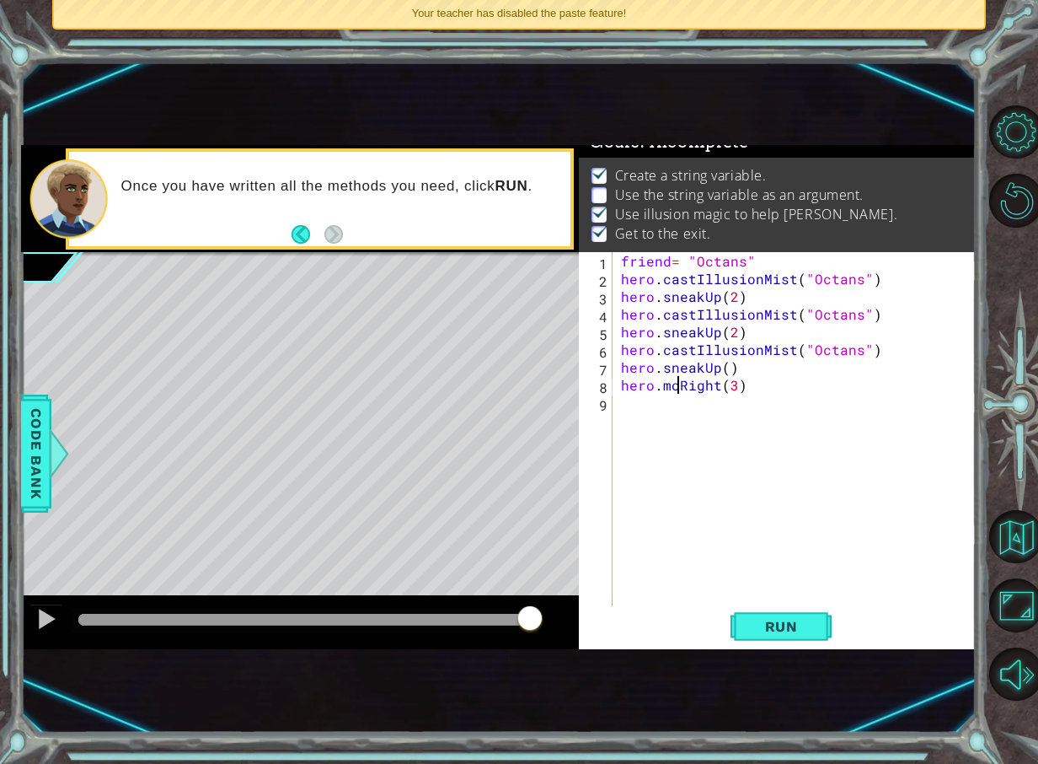
scroll to position [0, 5]
click at [807, 626] on span "Run" at bounding box center [781, 626] width 67 height 17
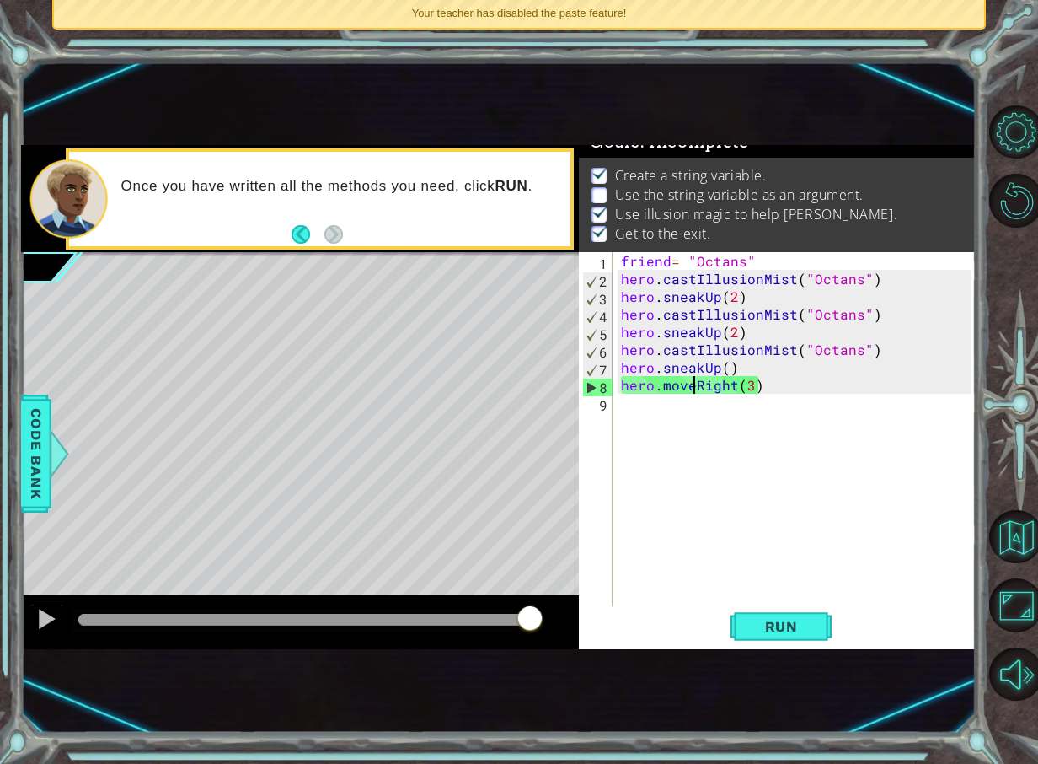
drag, startPoint x: 398, startPoint y: 614, endPoint x: 628, endPoint y: 610, distance: 230.1
click at [628, 610] on div "1 ההההההההההההההההההההההההההההההההההההההההההההההההההההההההההההההההההההההההההההה…" at bounding box center [498, 397] width 955 height 504
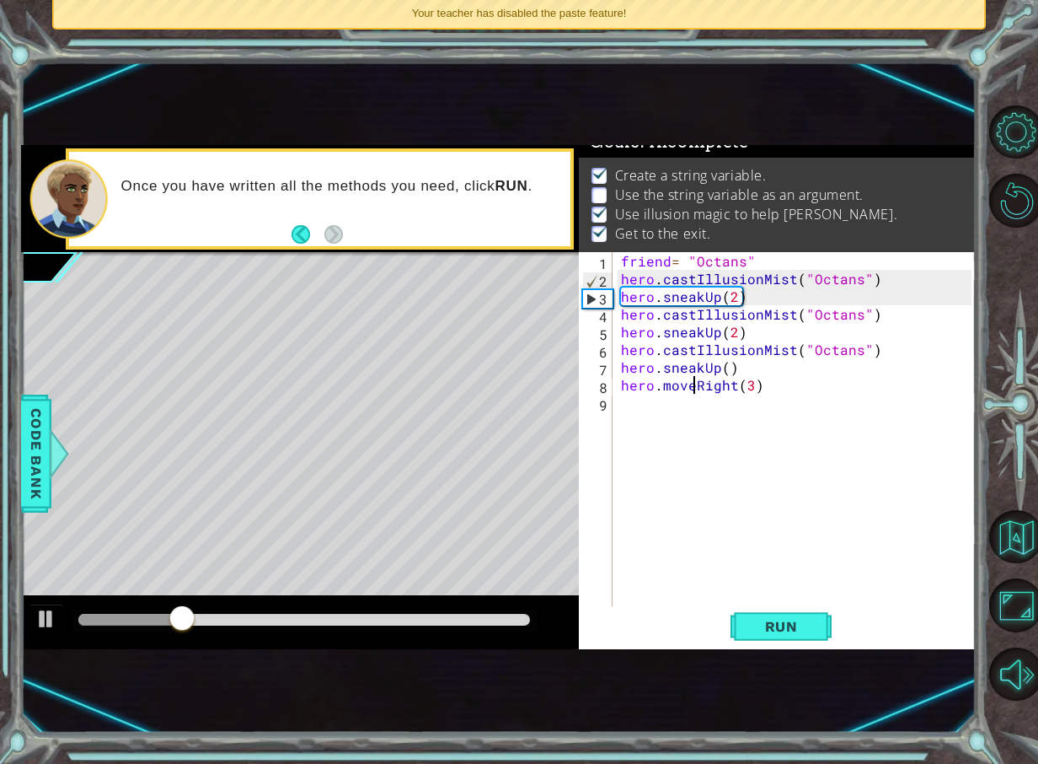
click at [725, 351] on div "friend = "Octans" hero . castIllusionMist ( "Octans" ) hero . sneakUp ( 2 ) her…" at bounding box center [799, 446] width 362 height 389
drag, startPoint x: 725, startPoint y: 364, endPoint x: 700, endPoint y: 377, distance: 27.5
click at [721, 371] on div "friend = "Octans" hero . castIllusionMist ( "Octans" ) hero . sneakUp ( 2 ) her…" at bounding box center [799, 446] width 362 height 389
click at [757, 355] on div "friend = "Octans" hero . castIllusionMist ( "Octans" ) hero . sneakUp ( 2 ) her…" at bounding box center [799, 446] width 362 height 389
click at [705, 337] on div "friend = "Octans" hero . castIllusionMist ( "Octans" ) hero . sneakUp ( 2 ) her…" at bounding box center [799, 446] width 362 height 389
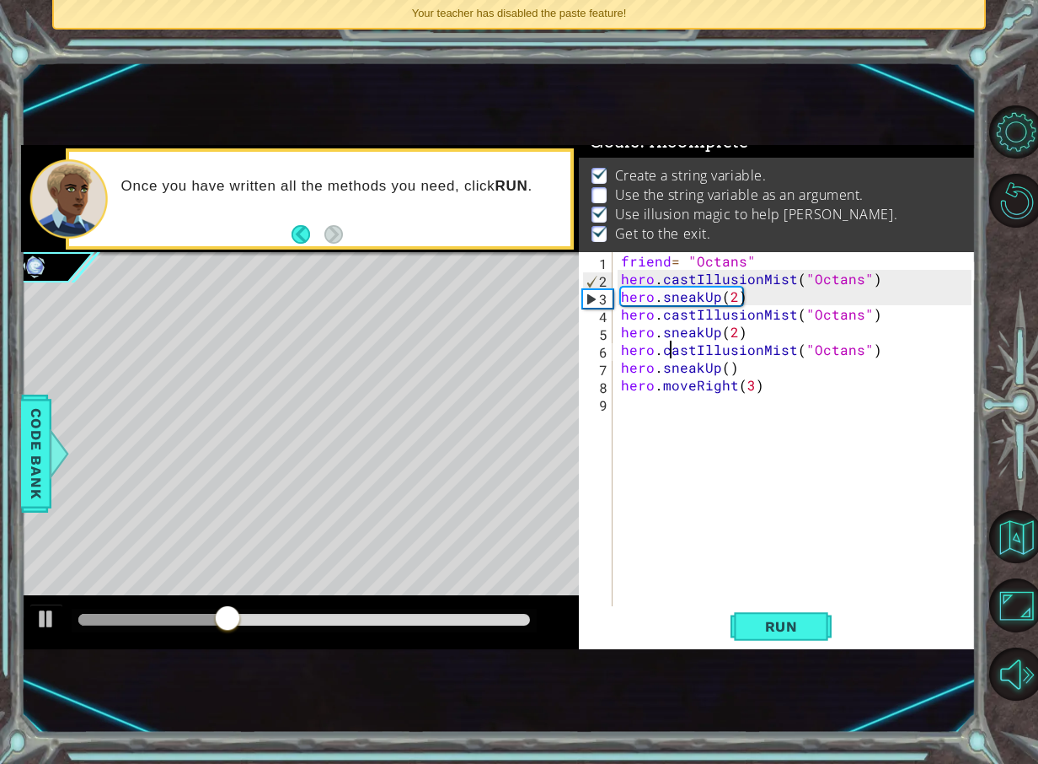
click at [673, 350] on div "friend = "Octans" hero . castIllusionMist ( "Octans" ) hero . sneakUp ( 2 ) her…" at bounding box center [799, 446] width 362 height 389
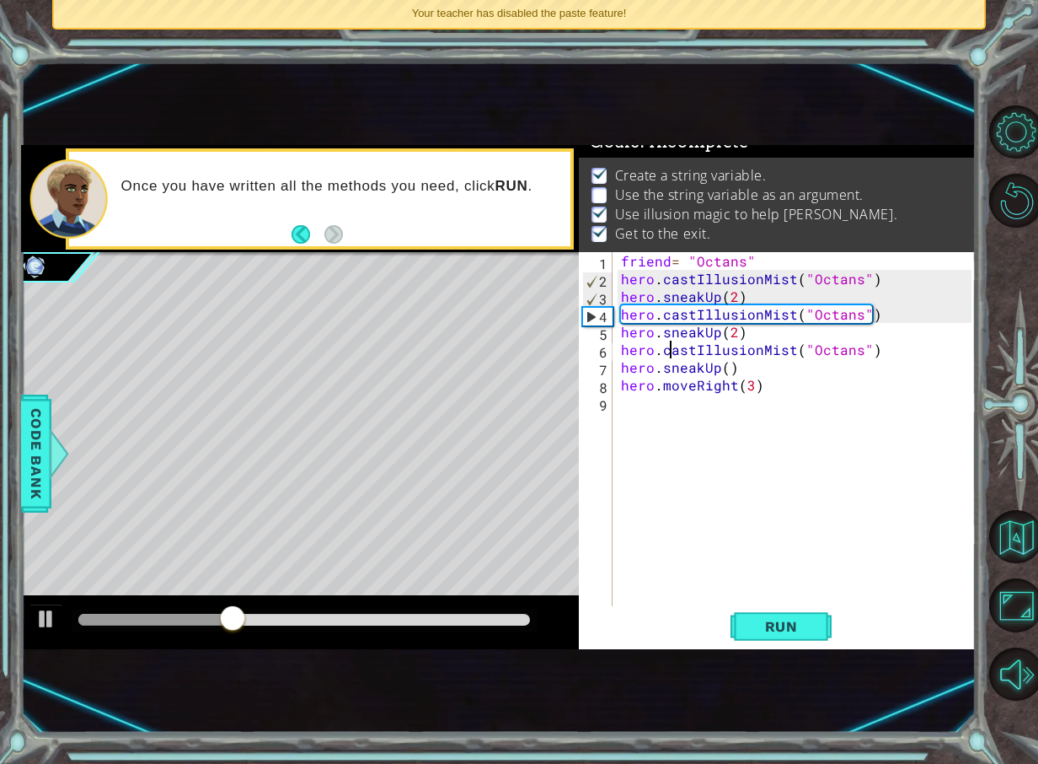
click at [670, 365] on div "friend = "Octans" hero . castIllusionMist ( "Octans" ) hero . sneakUp ( 2 ) her…" at bounding box center [799, 446] width 362 height 389
click at [751, 380] on div "friend = "Octans" hero . castIllusionMist ( "Octans" ) hero . sneakUp ( 2 ) her…" at bounding box center [799, 446] width 362 height 389
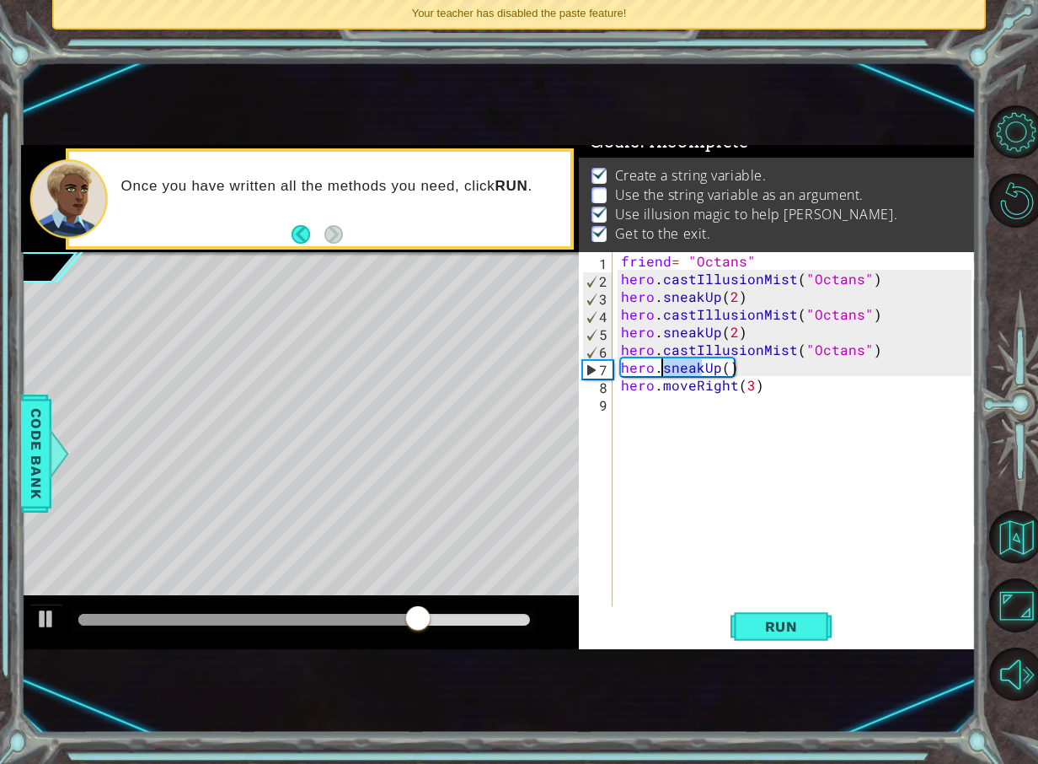
drag, startPoint x: 701, startPoint y: 363, endPoint x: 662, endPoint y: 373, distance: 40.1
click at [662, 373] on div "friend = "Octans" hero . castIllusionMist ( "Octans" ) hero . sneakUp ( 2 ) her…" at bounding box center [799, 446] width 362 height 389
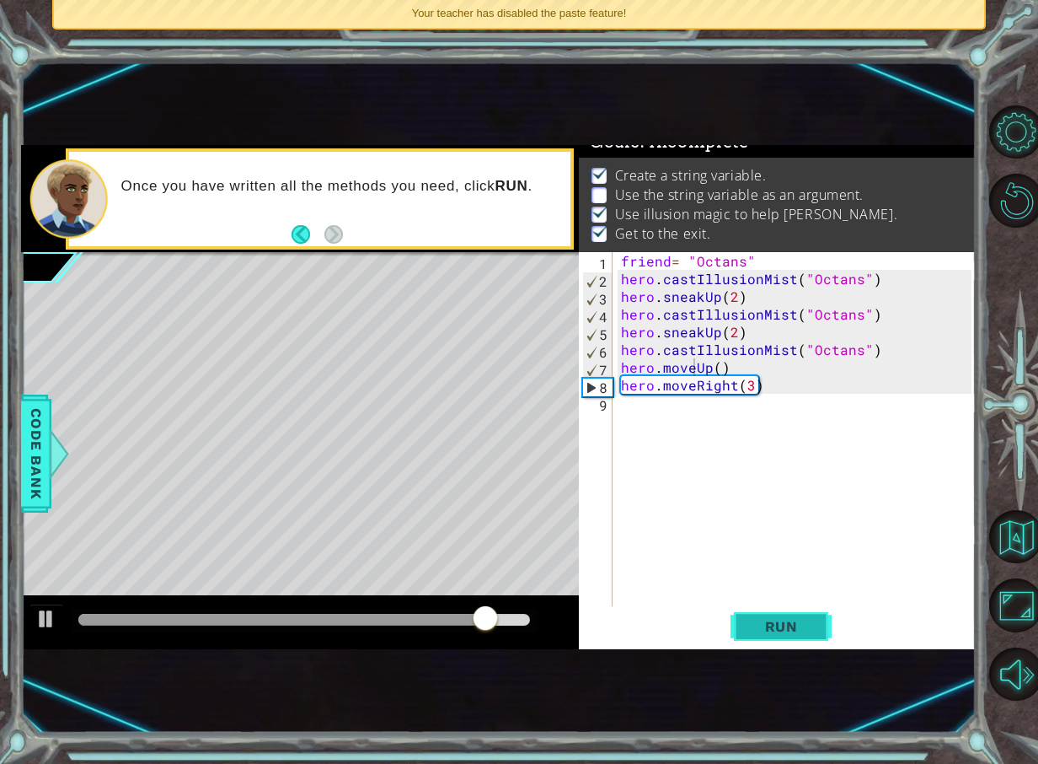
click at [732, 619] on button "Run" at bounding box center [781, 626] width 101 height 40
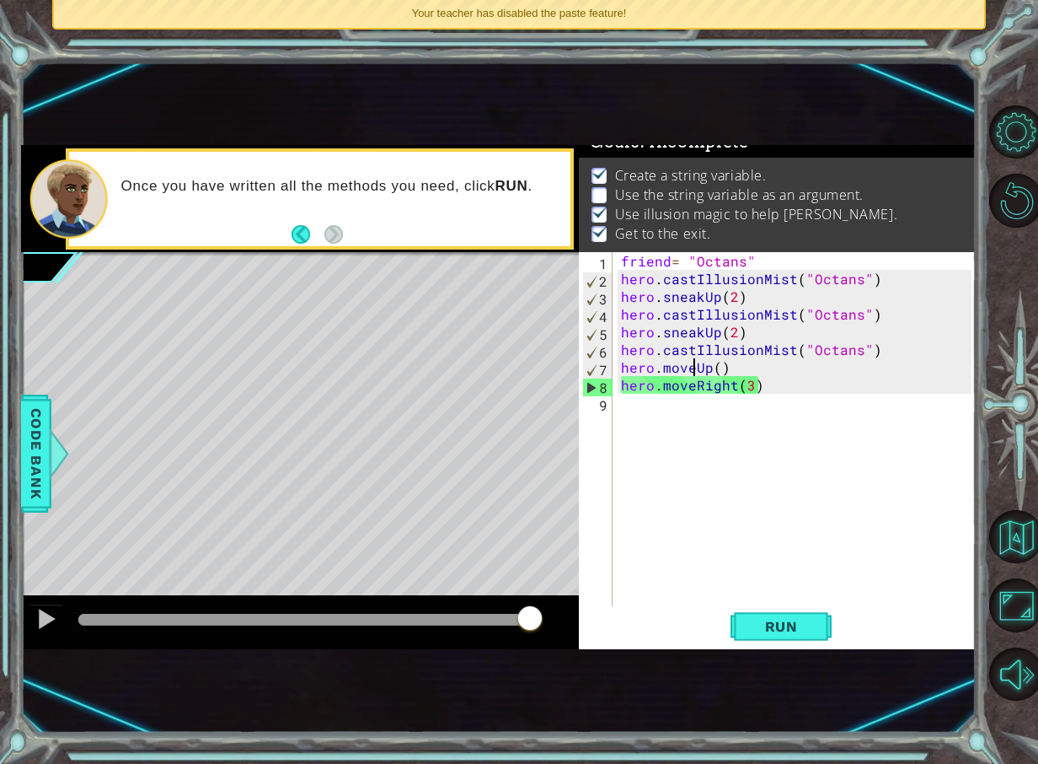
drag, startPoint x: 318, startPoint y: 620, endPoint x: 716, endPoint y: 623, distance: 398.7
click at [716, 623] on div "1 ההההההההההההההההההההההההההההההההההההההההההההההההההההההההההההההההההההההההההההה…" at bounding box center [498, 397] width 955 height 504
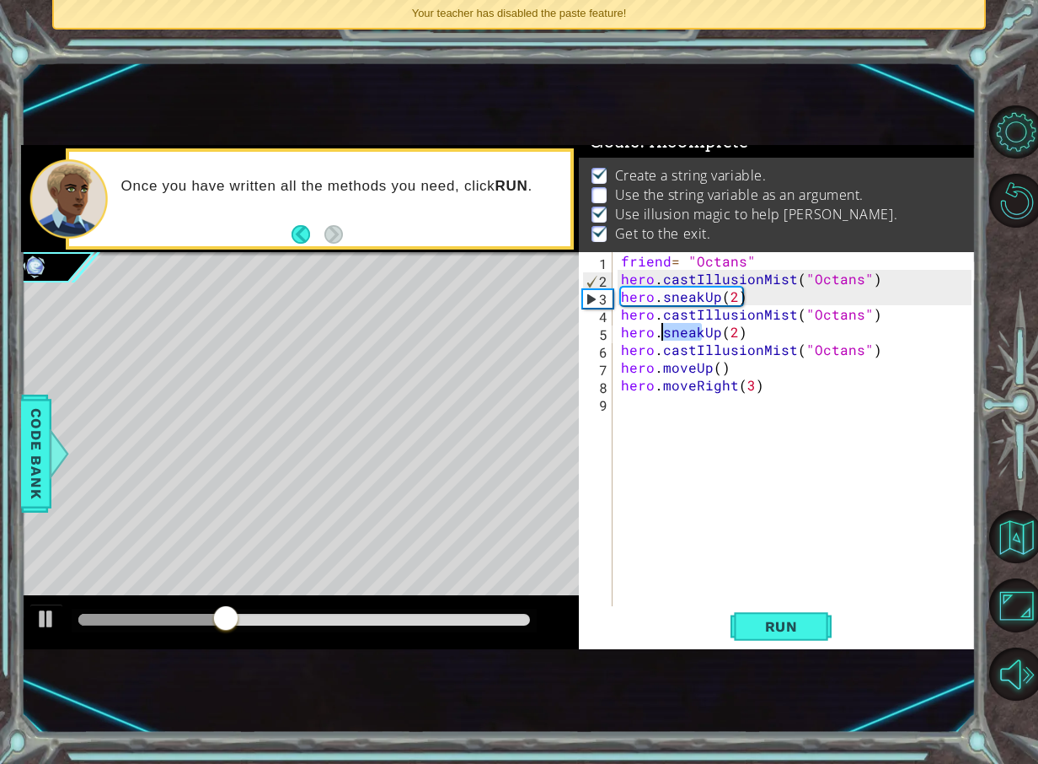
drag, startPoint x: 700, startPoint y: 334, endPoint x: 646, endPoint y: 344, distance: 54.1
click at [663, 338] on div "friend = "Octans" hero . castIllusionMist ( "Octans" ) hero . sneakUp ( 2 ) her…" at bounding box center [799, 446] width 362 height 389
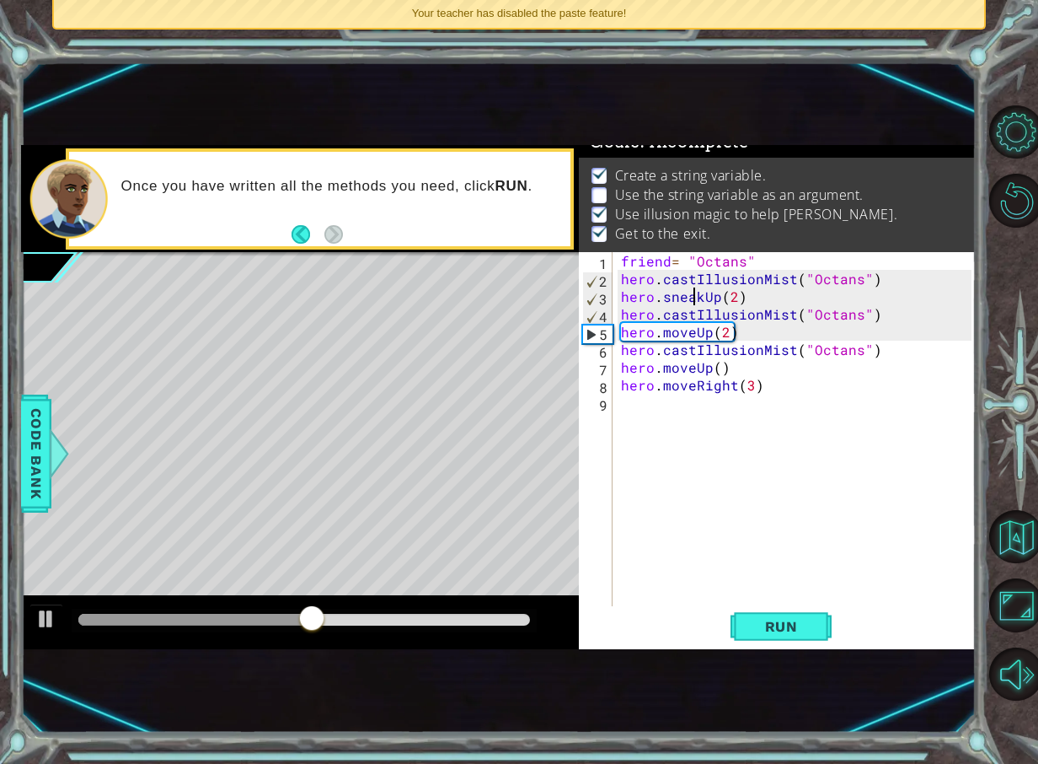
click at [697, 295] on div "friend = "Octans" hero . castIllusionMist ( "Octans" ) hero . sneakUp ( 2 ) her…" at bounding box center [799, 446] width 362 height 389
drag, startPoint x: 699, startPoint y: 294, endPoint x: 661, endPoint y: 301, distance: 38.5
click at [661, 301] on div "friend = "Octans" hero . castIllusionMist ( "Octans" ) hero . sneakUp ( 2 ) her…" at bounding box center [799, 446] width 362 height 389
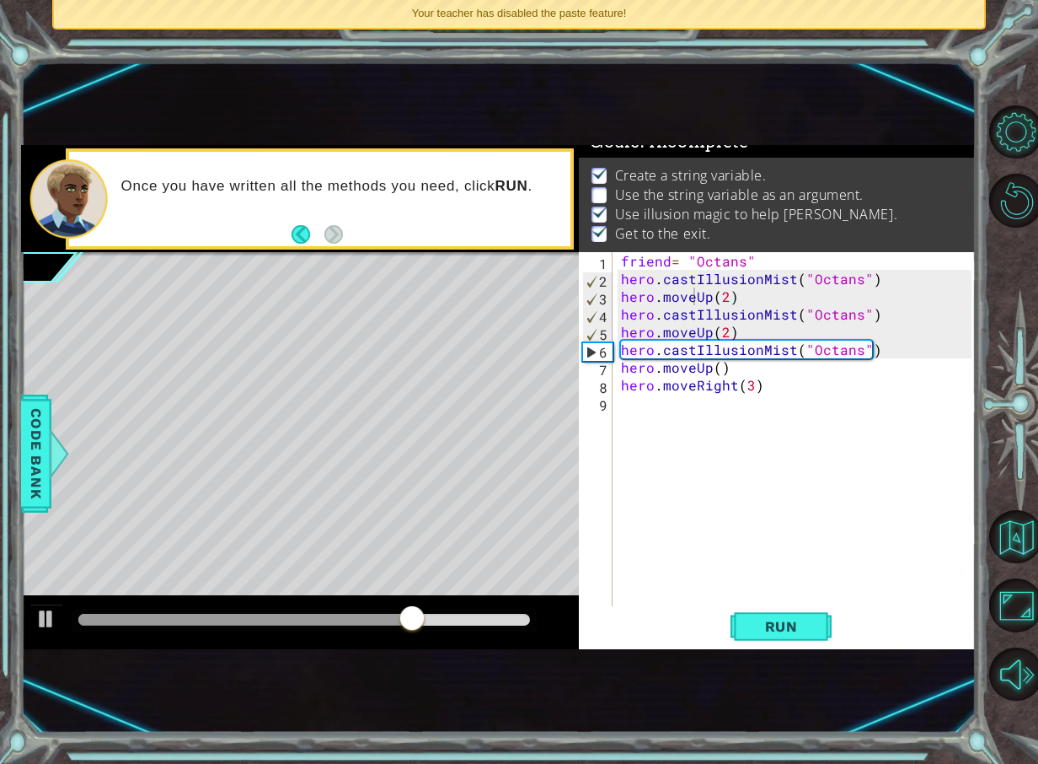
drag, startPoint x: 759, startPoint y: 611, endPoint x: 608, endPoint y: 598, distance: 151.5
click at [755, 611] on button "Run" at bounding box center [781, 626] width 101 height 40
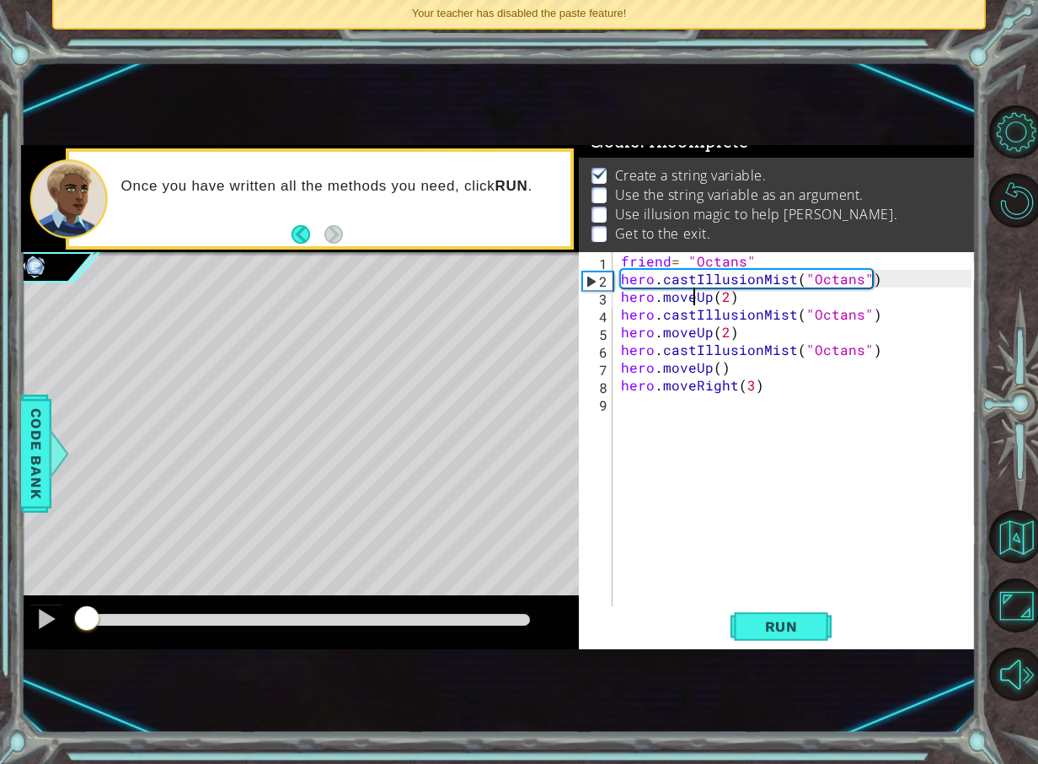
drag, startPoint x: 144, startPoint y: 615, endPoint x: 101, endPoint y: 521, distance: 103.7
click at [121, 556] on div "methods hero use(thing) moveUp(steps) moveDown(steps) moveLeft(steps) moveRight…" at bounding box center [498, 397] width 955 height 504
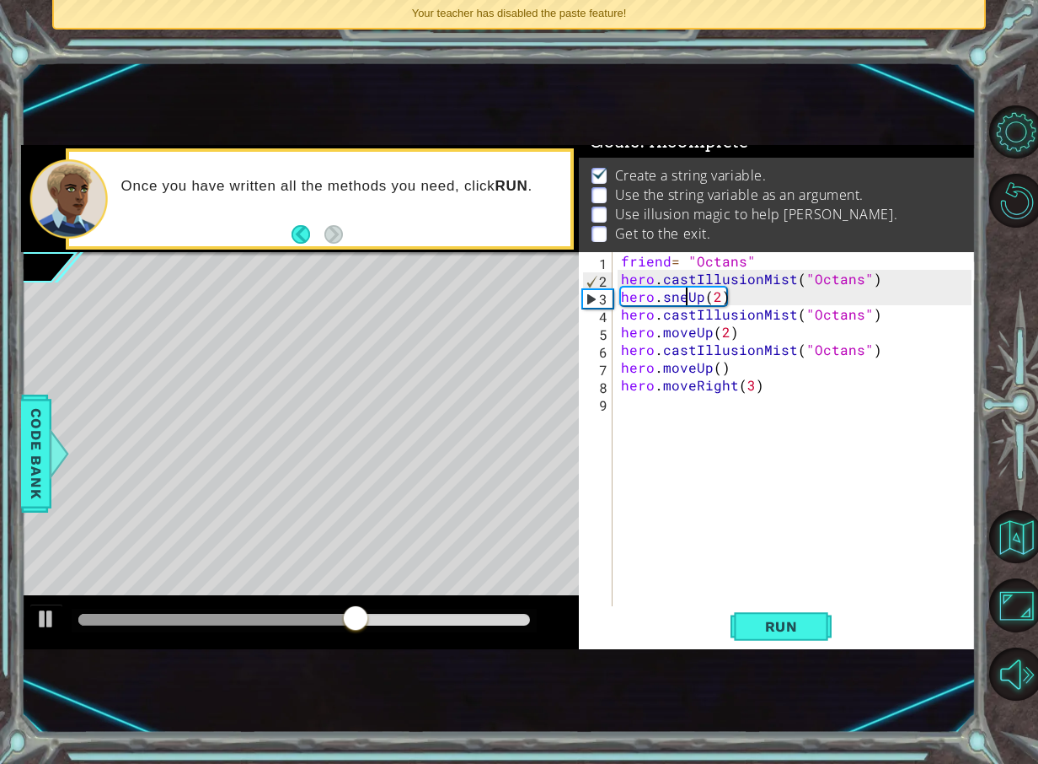
scroll to position [0, 6]
click at [698, 330] on div "friend = "Octans" hero . castIllusionMist ( "Octans" ) hero . sneakUp ( 2 ) her…" at bounding box center [799, 446] width 362 height 389
click at [697, 333] on div "friend = "Octans" hero . castIllusionMist ( "Octans" ) hero . sneakUp ( 2 ) her…" at bounding box center [799, 446] width 362 height 389
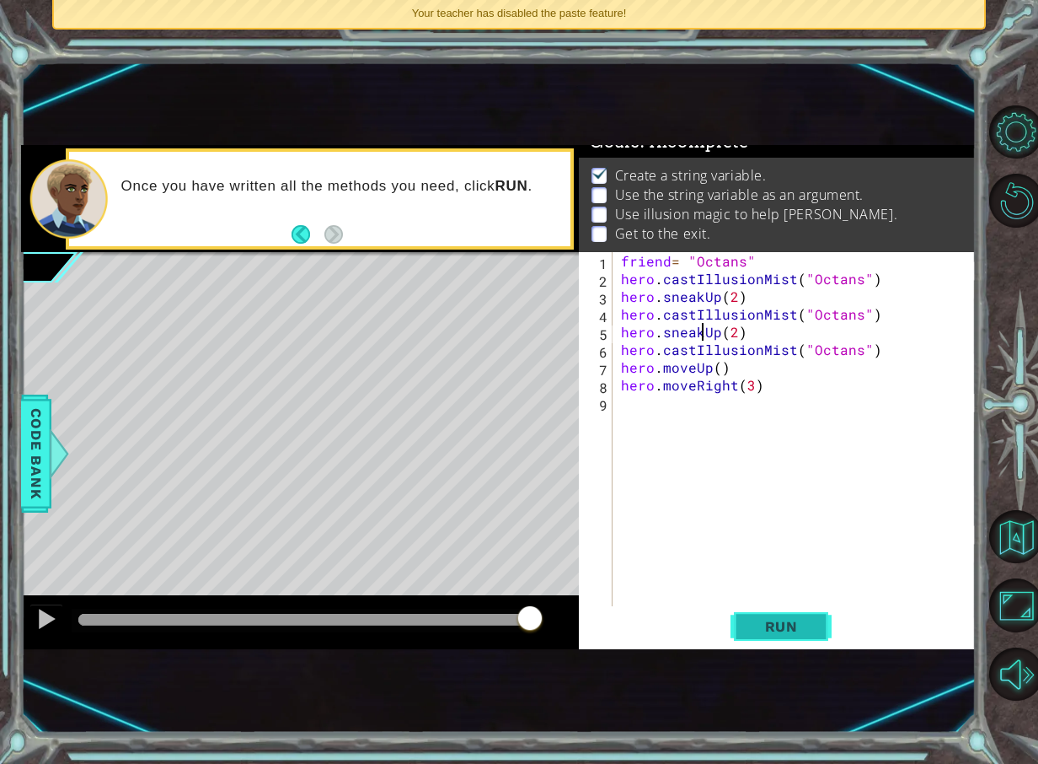
type textarea "hero.sneakUp(2)"
click at [776, 635] on button "Run" at bounding box center [781, 626] width 101 height 40
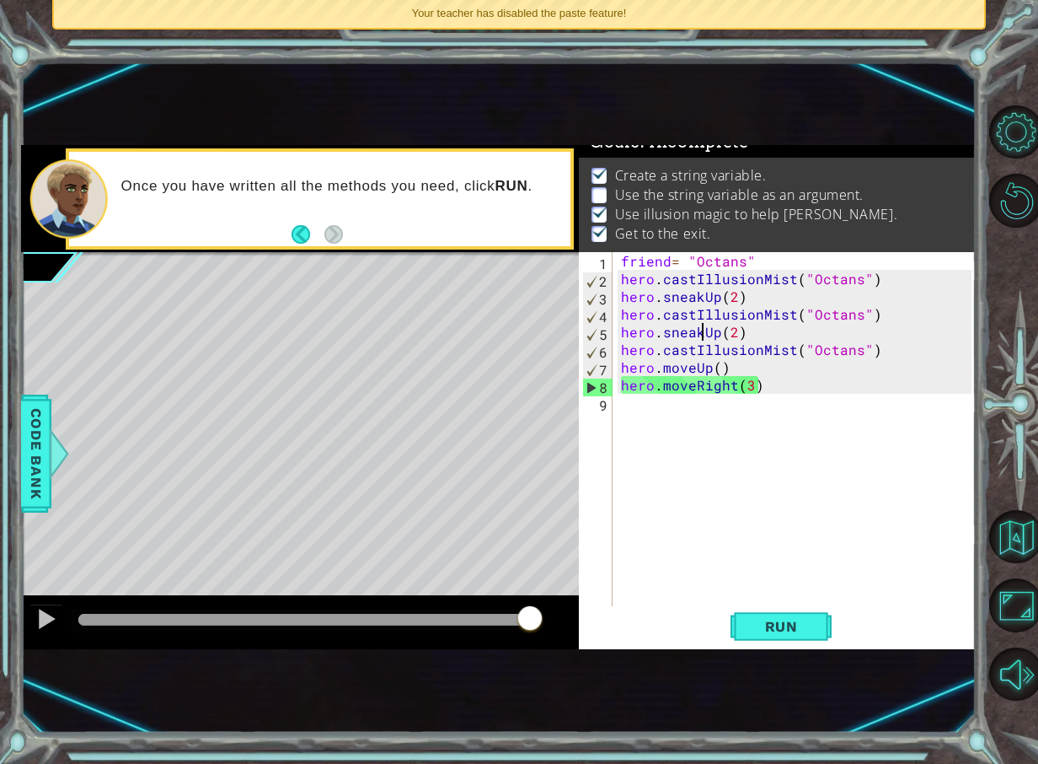
drag, startPoint x: 95, startPoint y: 629, endPoint x: 652, endPoint y: 610, distance: 557.4
click at [652, 610] on div "1 ההההההההההההההההההההההההההההההההההההההההההההההההההההההההההההההההההההההההההההה…" at bounding box center [498, 397] width 955 height 504
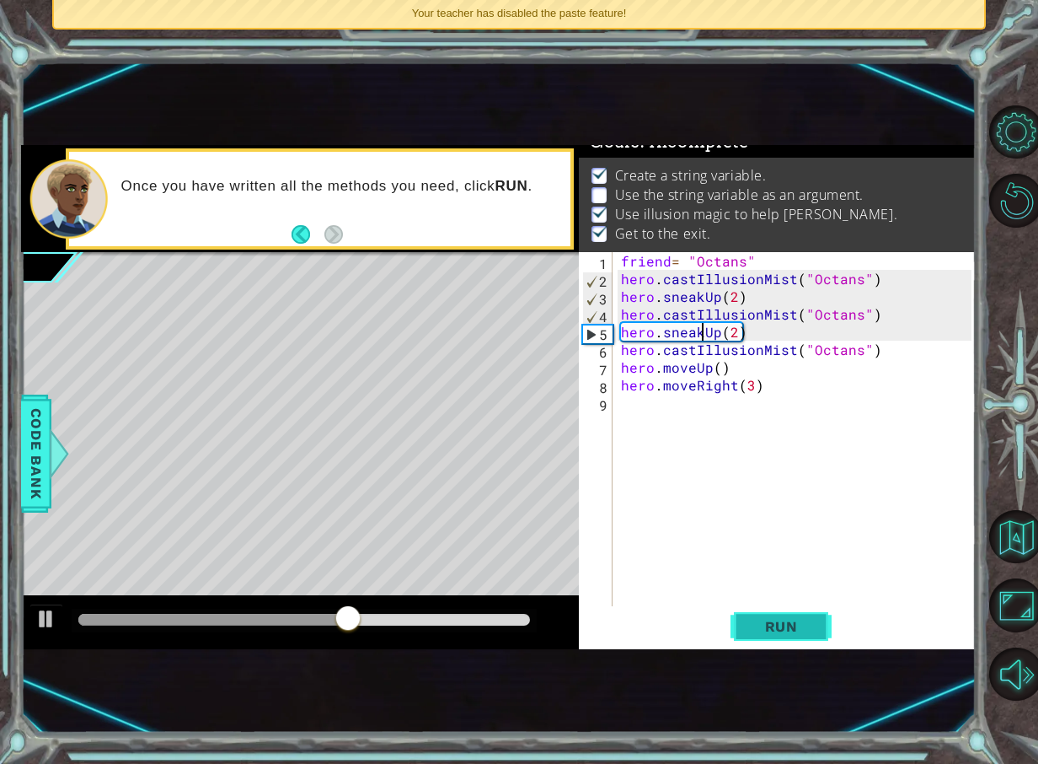
click at [780, 641] on button "Run" at bounding box center [781, 626] width 101 height 40
drag, startPoint x: 95, startPoint y: 618, endPoint x: 381, endPoint y: 561, distance: 291.3
click at [381, 561] on div "methods hero use(thing) moveUp(steps) moveDown(steps) moveLeft(steps) moveRight…" at bounding box center [498, 397] width 955 height 504
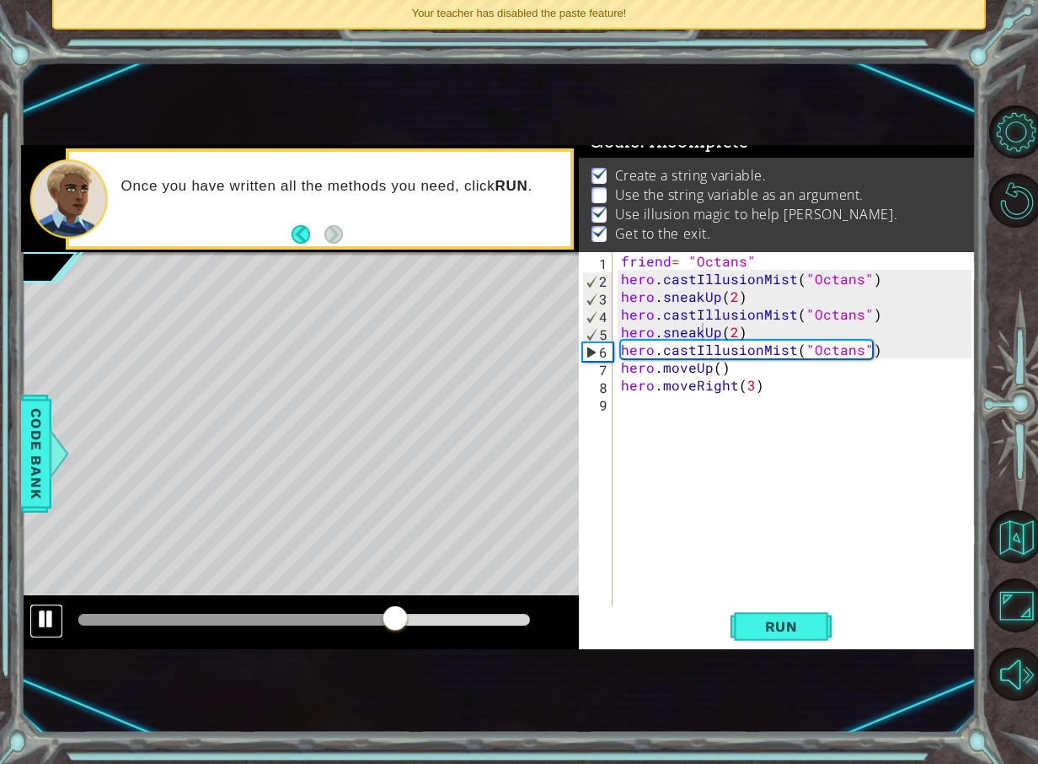
click at [52, 617] on div at bounding box center [46, 619] width 22 height 22
click at [762, 332] on div "friend = "Octans" hero . castIllusionMist ( "Octans" ) hero . sneakUp ( 2 ) her…" at bounding box center [799, 446] width 362 height 389
click at [662, 416] on div "friend = "Octans" hero . castIllusionMist ( "Octans" ) hero . sneakUp ( 2 ) her…" at bounding box center [799, 446] width 362 height 389
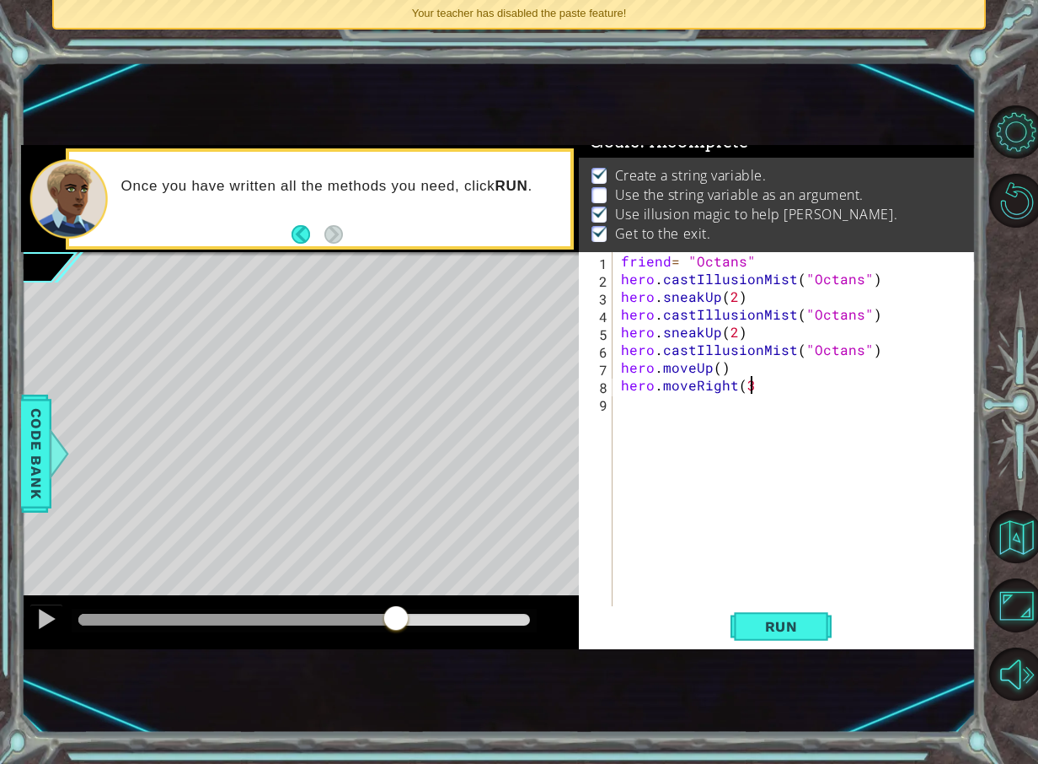
scroll to position [0, 8]
click at [735, 336] on div "friend = "Octans" hero . castIllusionMist ( "Octans" ) hero . sneakUp ( 2 ) her…" at bounding box center [799, 446] width 362 height 389
click at [808, 614] on button "Run" at bounding box center [781, 626] width 101 height 40
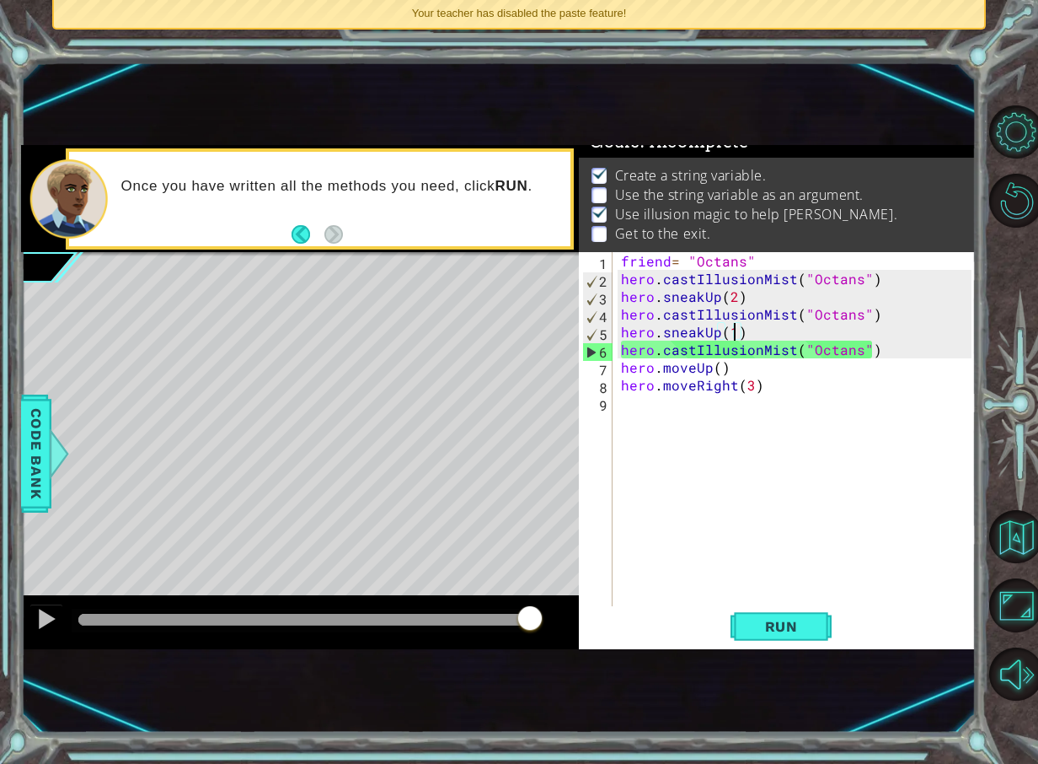
drag, startPoint x: 154, startPoint y: 624, endPoint x: 658, endPoint y: 426, distance: 541.6
click at [608, 540] on div "1 ההההההההההההההההההההההההההההההההההההההההההההההההההההההההההההההההההההההההההההה…" at bounding box center [498, 397] width 955 height 504
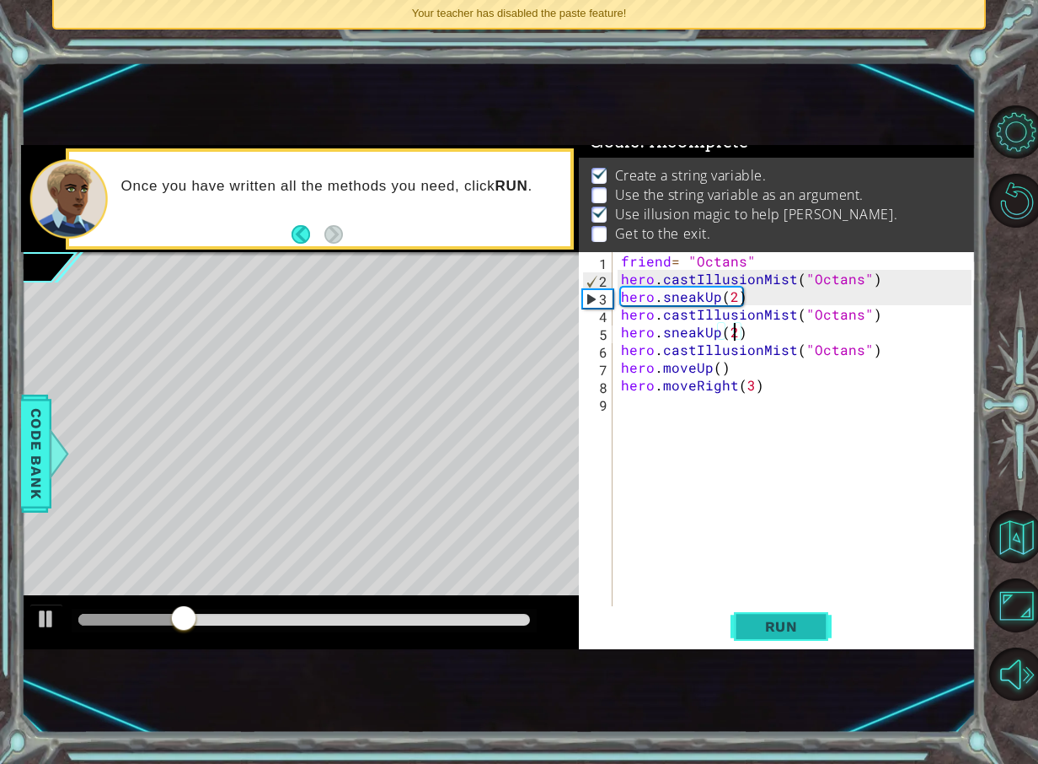
click at [748, 620] on span "Run" at bounding box center [781, 626] width 67 height 17
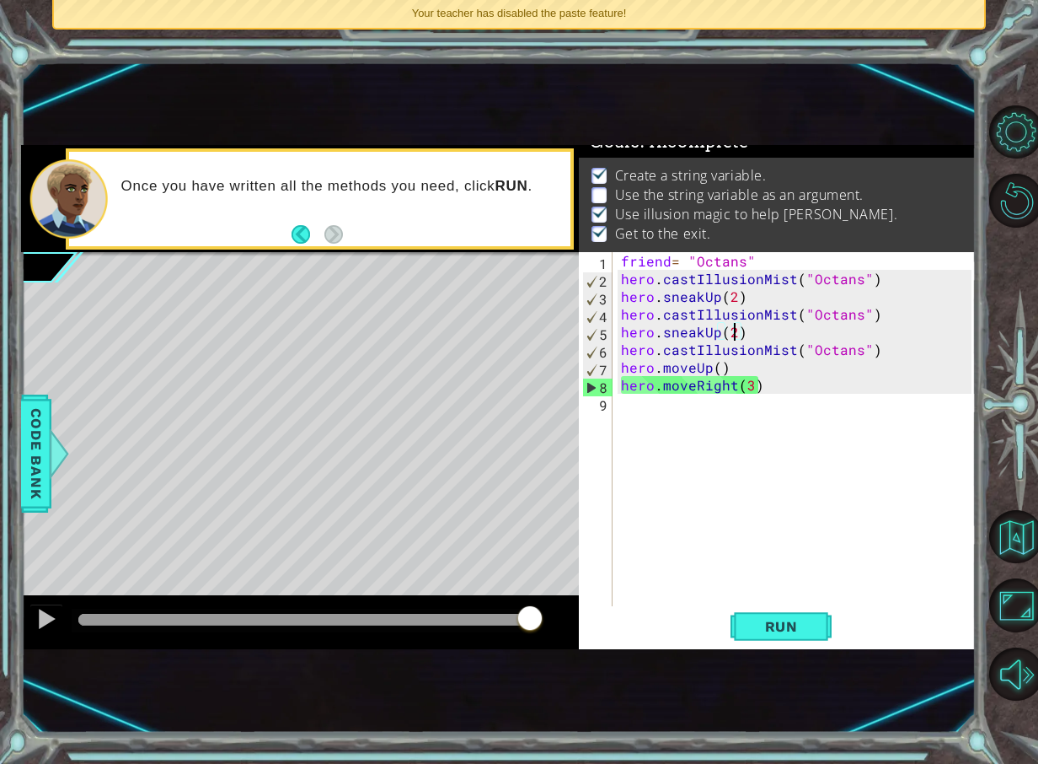
drag, startPoint x: 124, startPoint y: 623, endPoint x: 748, endPoint y: 547, distance: 629.2
click at [748, 547] on div "1 ההההההההההההההההההההההההההההההההההההההההההההההההההההההההההההההההההההההההההההה…" at bounding box center [498, 397] width 955 height 504
drag, startPoint x: 173, startPoint y: 617, endPoint x: 832, endPoint y: 619, distance: 659.1
click at [832, 619] on div "1 ההההההההההההההההההההההההההההההההההההההההההההההההההההההההההההההההההההההההההההה…" at bounding box center [498, 397] width 955 height 504
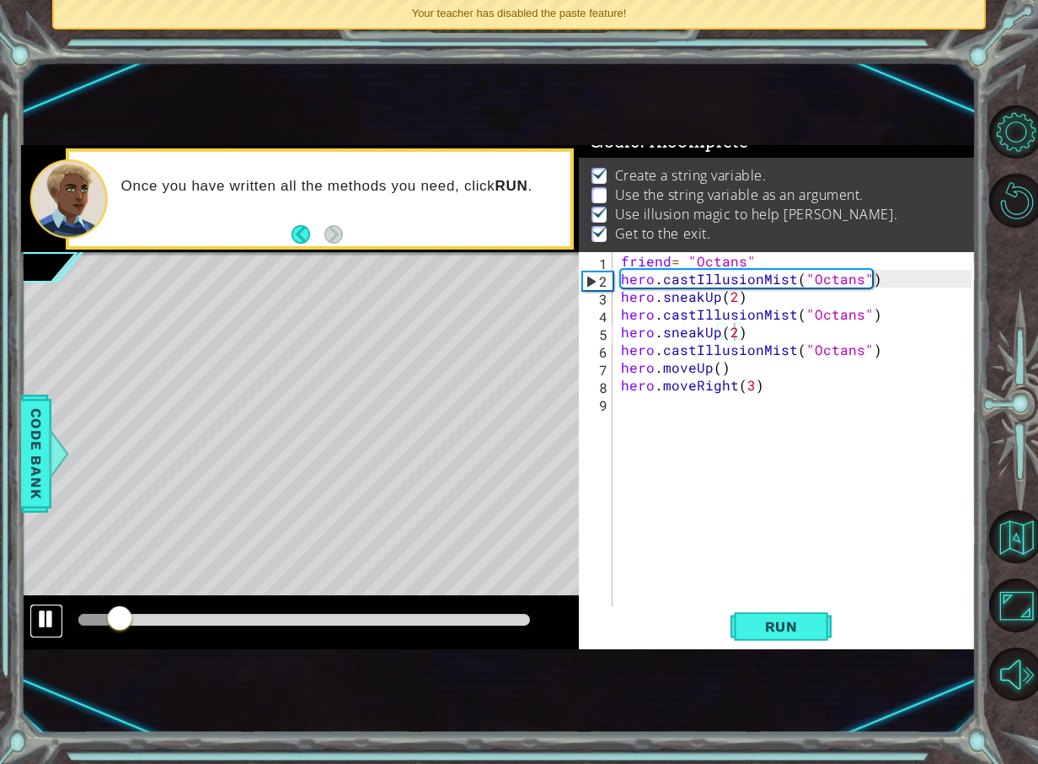
click at [42, 620] on div at bounding box center [46, 619] width 22 height 22
click at [726, 358] on div "friend = "Octans" hero . castIllusionMist ( "Octans" ) hero . sneakUp ( 2 ) her…" at bounding box center [799, 446] width 362 height 389
click at [620, 258] on div "friend = "Octans" hero . castIllusionMist ( "Octans" ) hero . sneakUp ( 2 ) her…" at bounding box center [799, 446] width 362 height 389
click at [765, 630] on span "Run" at bounding box center [781, 626] width 67 height 17
drag, startPoint x: 712, startPoint y: 638, endPoint x: 130, endPoint y: 628, distance: 582.5
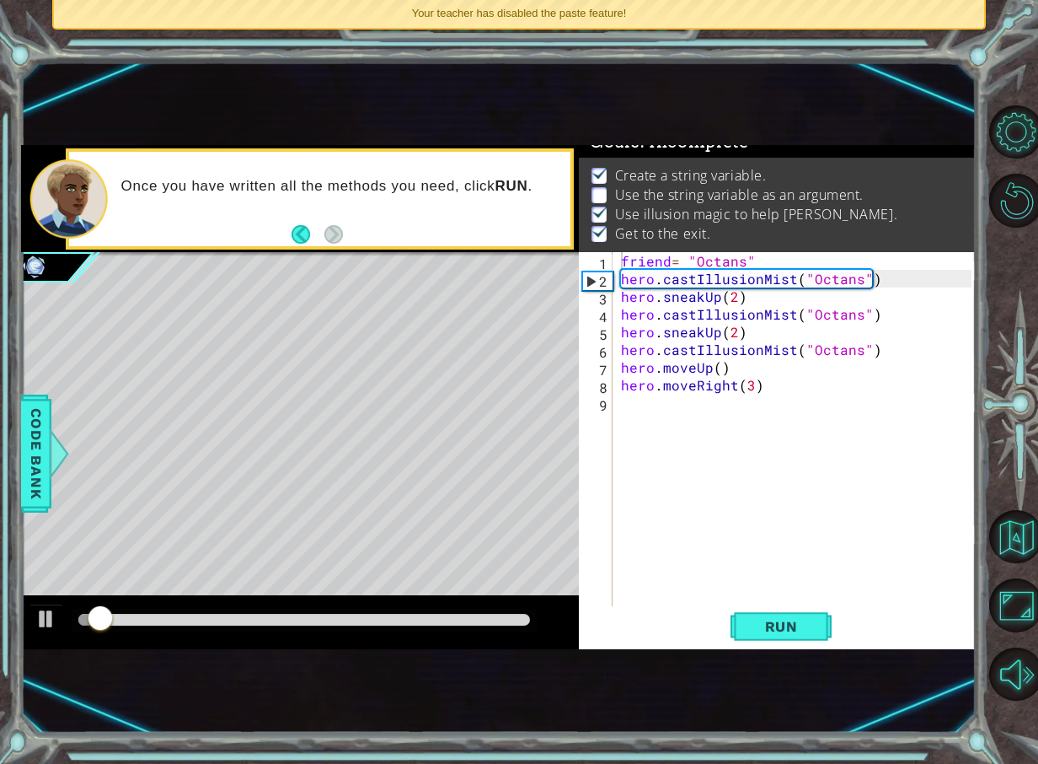
click at [135, 628] on div "1 ההההההההההההההההההההההההההההההההההההההההההההההההההההההההההההההההההההההההההההה…" at bounding box center [498, 397] width 955 height 504
click at [60, 616] on div at bounding box center [300, 622] width 559 height 54
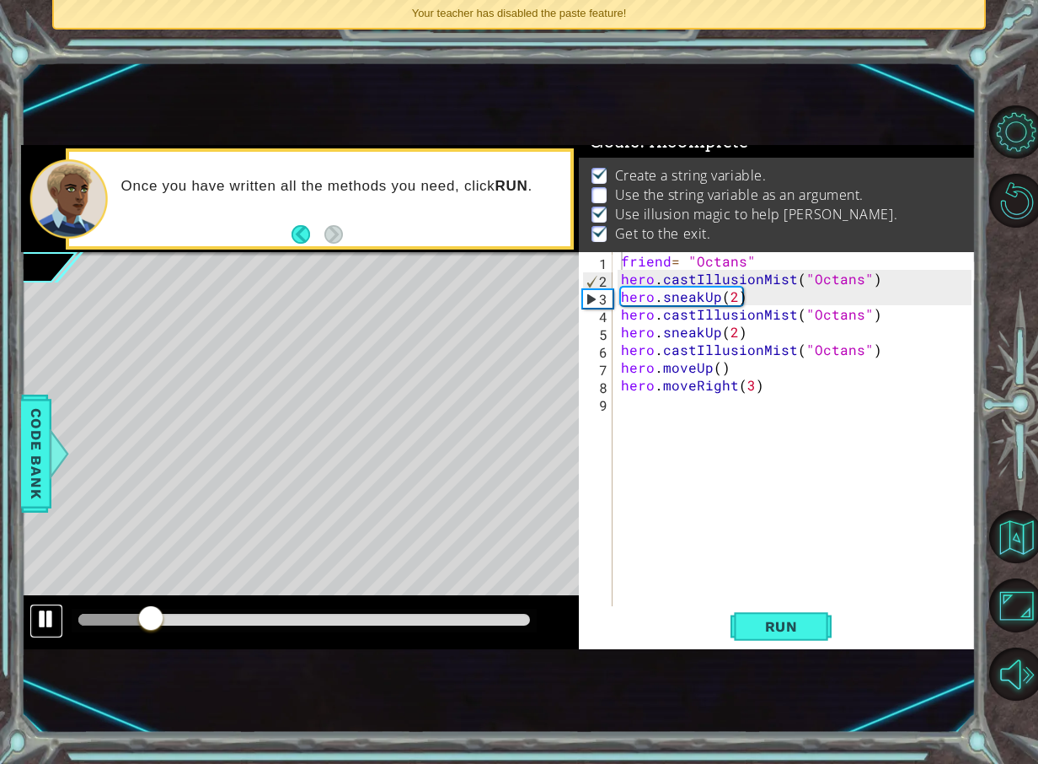
click at [60, 616] on button at bounding box center [47, 620] width 34 height 35
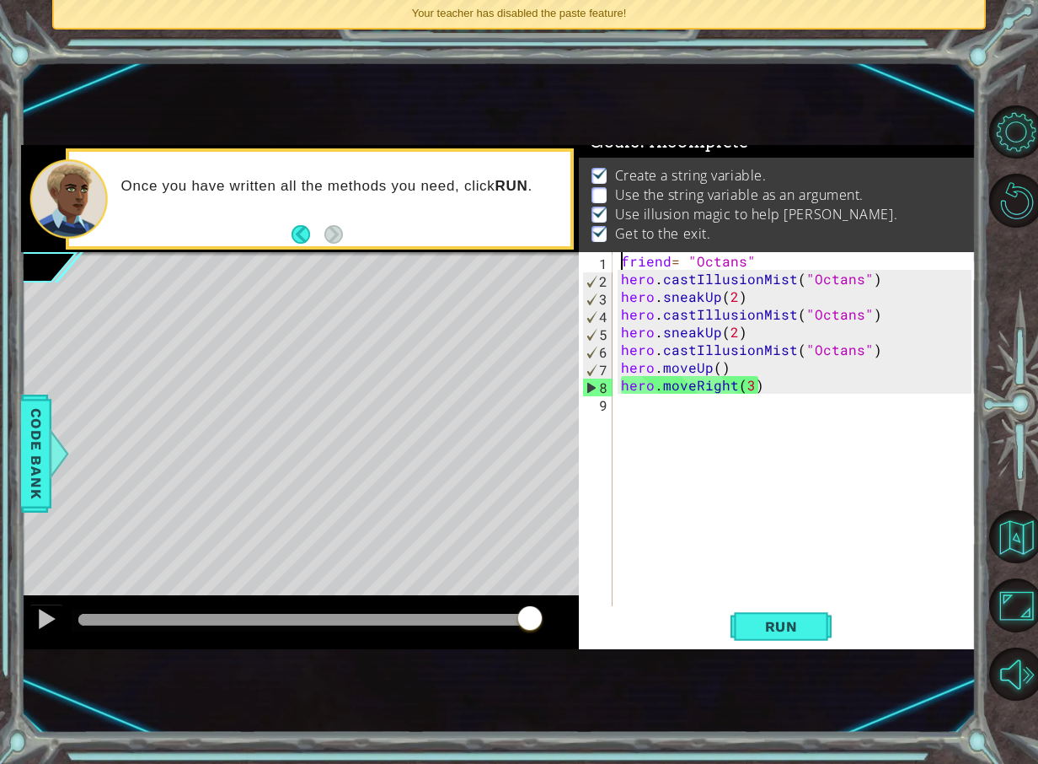
drag, startPoint x: 158, startPoint y: 623, endPoint x: 829, endPoint y: 598, distance: 670.5
click at [829, 598] on div "1 ההההההההההההההההההההההההההההההההההההההההההההההההההההההההההההההההההההההההההההה…" at bounding box center [498, 397] width 955 height 504
click at [735, 297] on div "friend = "Octans" hero . castIllusionMist ( "Octans" ) hero . sneakUp ( 2 ) her…" at bounding box center [799, 446] width 362 height 389
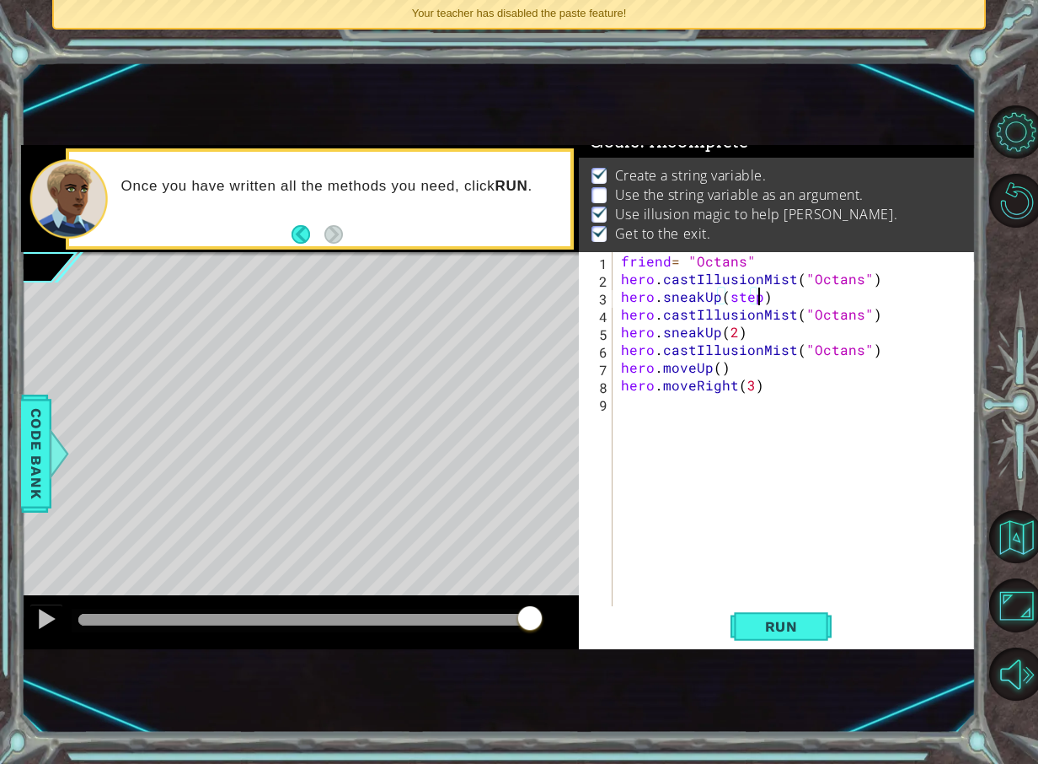
scroll to position [0, 8]
click at [873, 275] on div "friend = "Octans" hero . castIllusionMist ( "Octans" ) hero . sneakUp ( steps )…" at bounding box center [799, 446] width 362 height 389
type textarea "hero.castIllusionMist("Octans")"
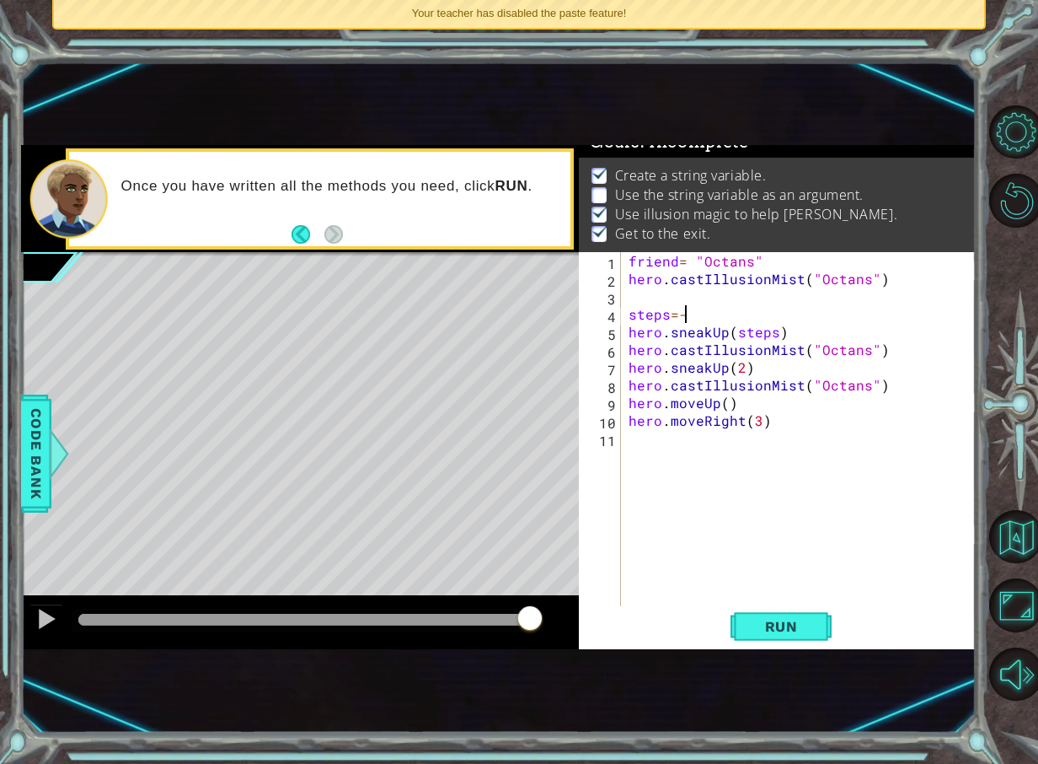
scroll to position [0, 3]
type textarea "steps=2"
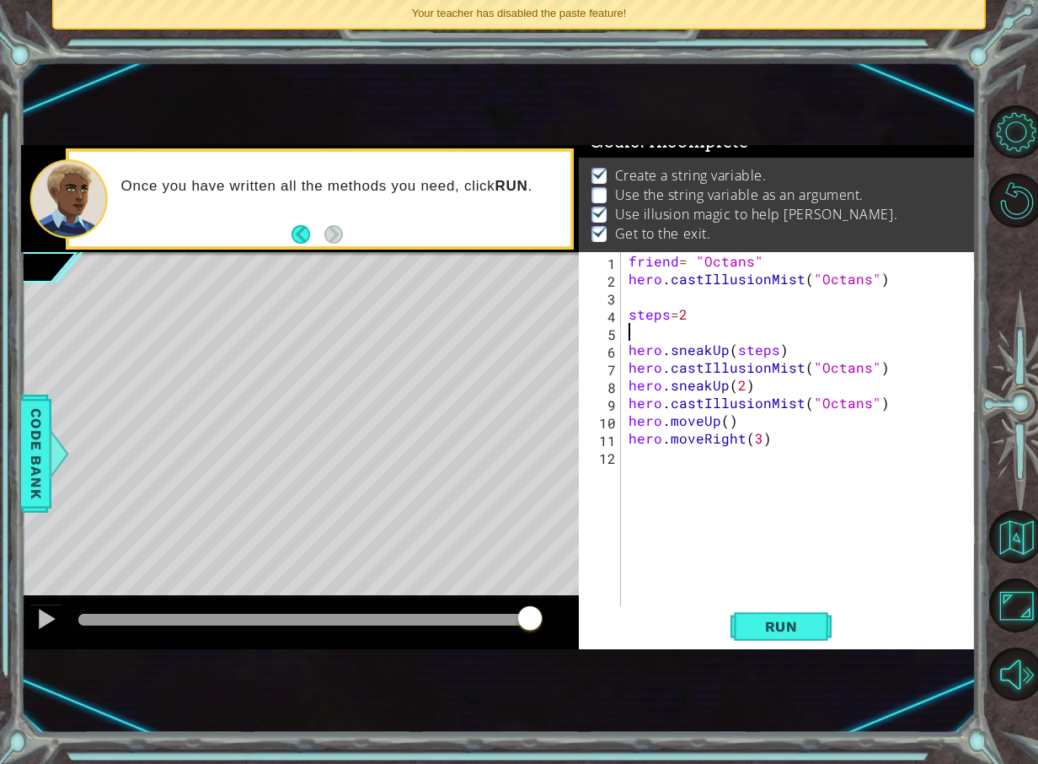
click at [745, 393] on div "friend = "Octans" hero . castIllusionMist ( "Octans" ) steps = 2 hero . sneakUp…" at bounding box center [802, 446] width 355 height 389
click at [732, 421] on div "friend = "Octans" hero . castIllusionMist ( "Octans" ) steps = 2 hero . sneakUp…" at bounding box center [802, 446] width 355 height 389
click at [724, 421] on div "friend = "Octans" hero . castIllusionMist ( "Octans" ) steps = 2 hero . sneakUp…" at bounding box center [802, 446] width 355 height 389
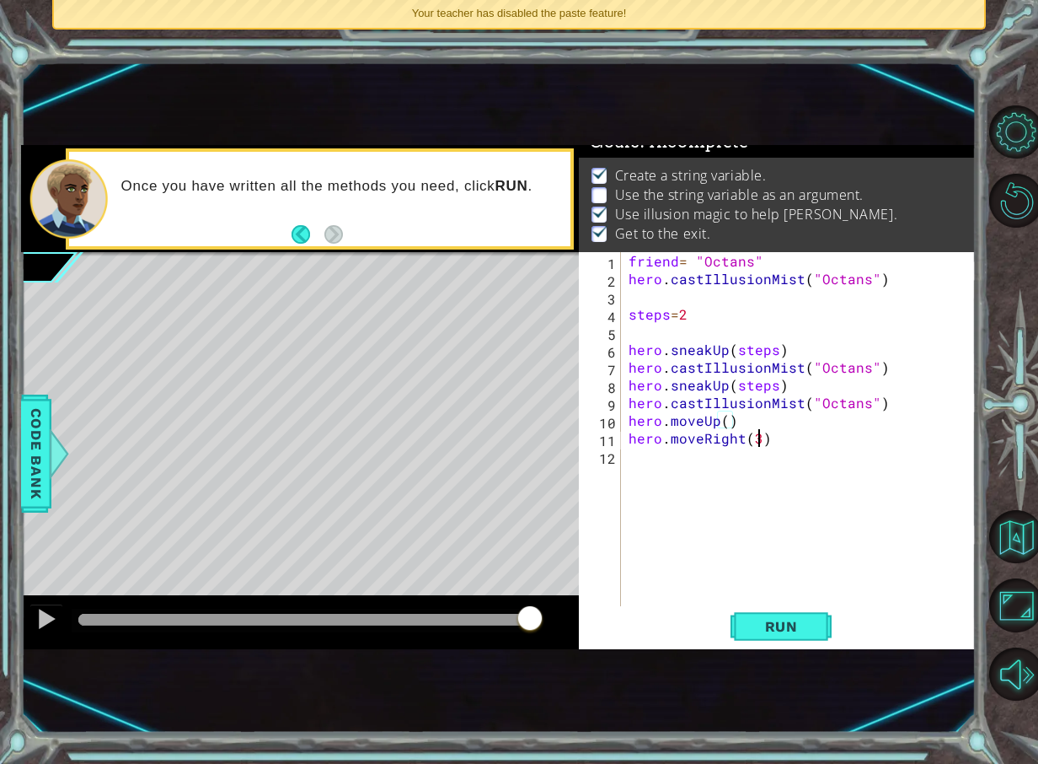
click at [760, 441] on div "friend = "Octans" hero . castIllusionMist ( "Octans" ) steps = 2 hero . sneakUp…" at bounding box center [802, 446] width 355 height 389
click at [750, 416] on div "friend = "Octans" hero . castIllusionMist ( "Octans" ) steps = 2 hero . sneakUp…" at bounding box center [802, 446] width 355 height 389
type textarea "hero.moveUp()"
type textarea "steps=3"
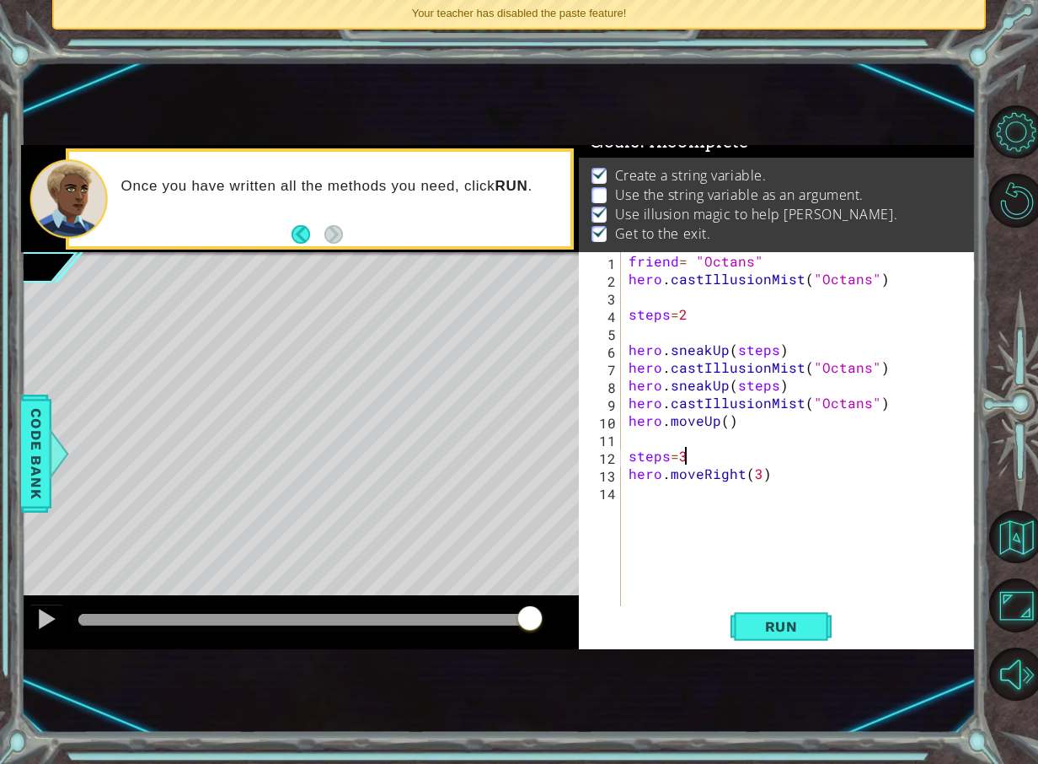
scroll to position [0, 0]
click at [759, 497] on div "friend = "Octans" hero . castIllusionMist ( "Octans" ) steps = 2 hero . sneakUp…" at bounding box center [802, 446] width 355 height 389
click at [767, 636] on button "Run" at bounding box center [781, 626] width 101 height 40
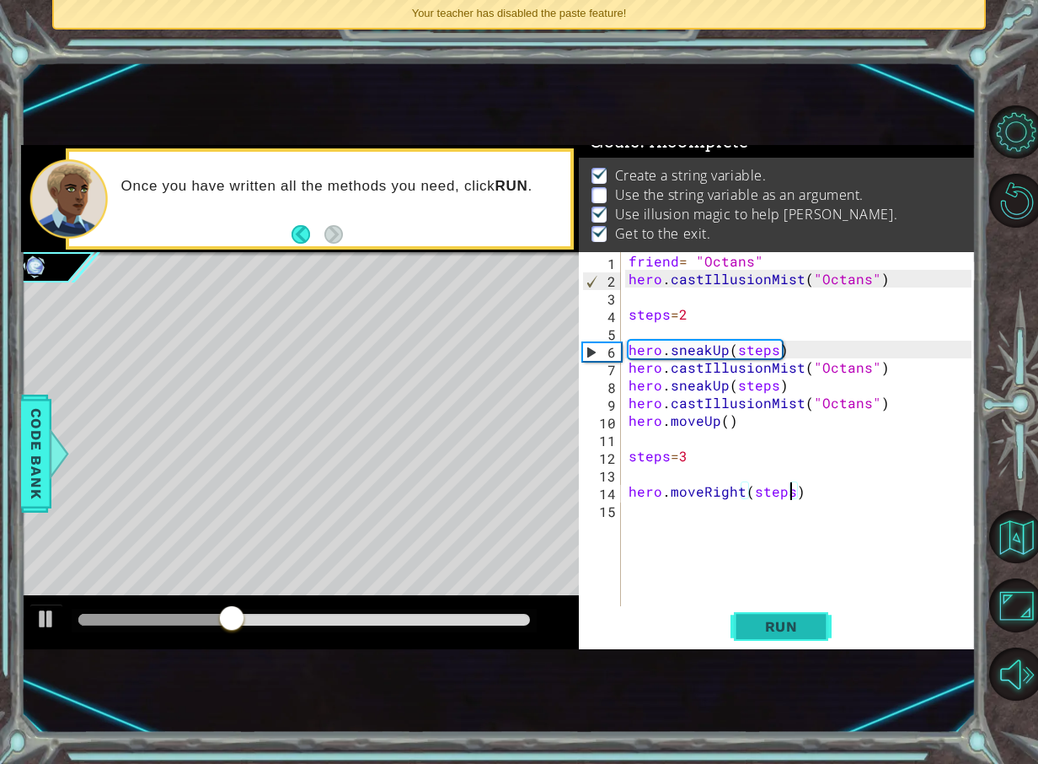
click at [805, 640] on button "Run" at bounding box center [781, 626] width 101 height 40
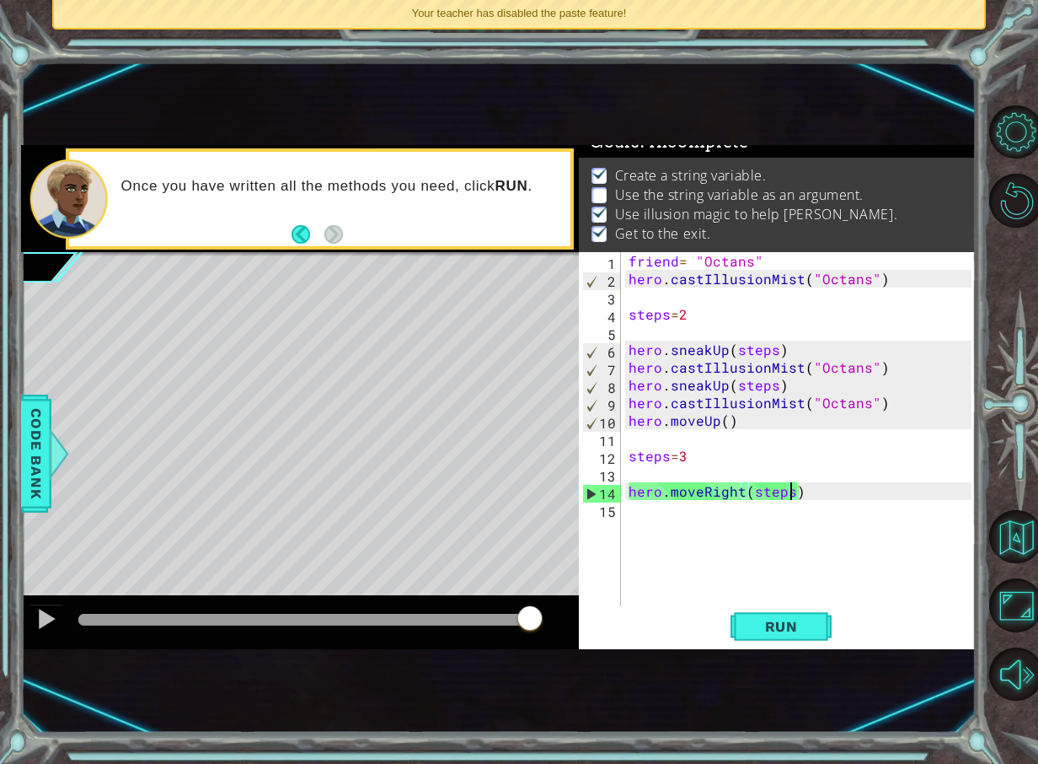
drag, startPoint x: 94, startPoint y: 610, endPoint x: 667, endPoint y: 582, distance: 573.0
click at [667, 582] on div "1 ההההההההההההההההההההההההההההההההההההההההההההההההההההההההההההההההההההההההההההה…" at bounding box center [498, 397] width 955 height 504
drag, startPoint x: 116, startPoint y: 614, endPoint x: 464, endPoint y: 598, distance: 348.5
click at [464, 598] on div at bounding box center [300, 622] width 559 height 54
click at [679, 461] on div "friend = "Octans" hero . castIllusionMist ( "Octans" ) steps = 2 hero . sneakUp…" at bounding box center [802, 446] width 355 height 389
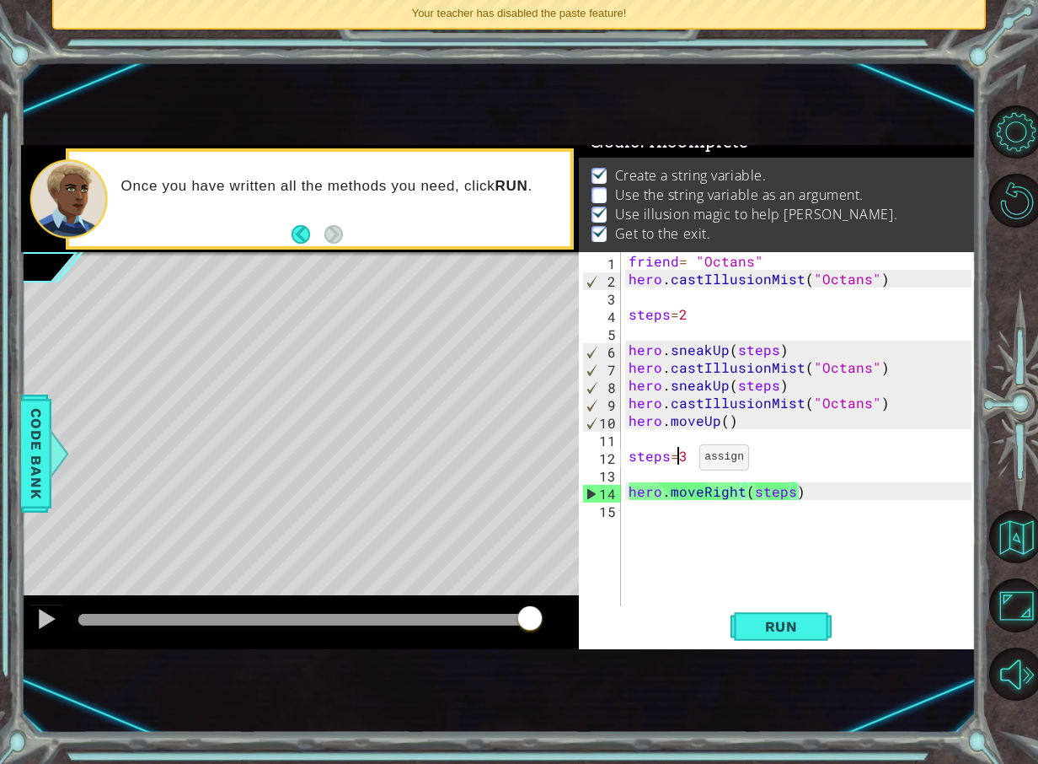
scroll to position [0, 3]
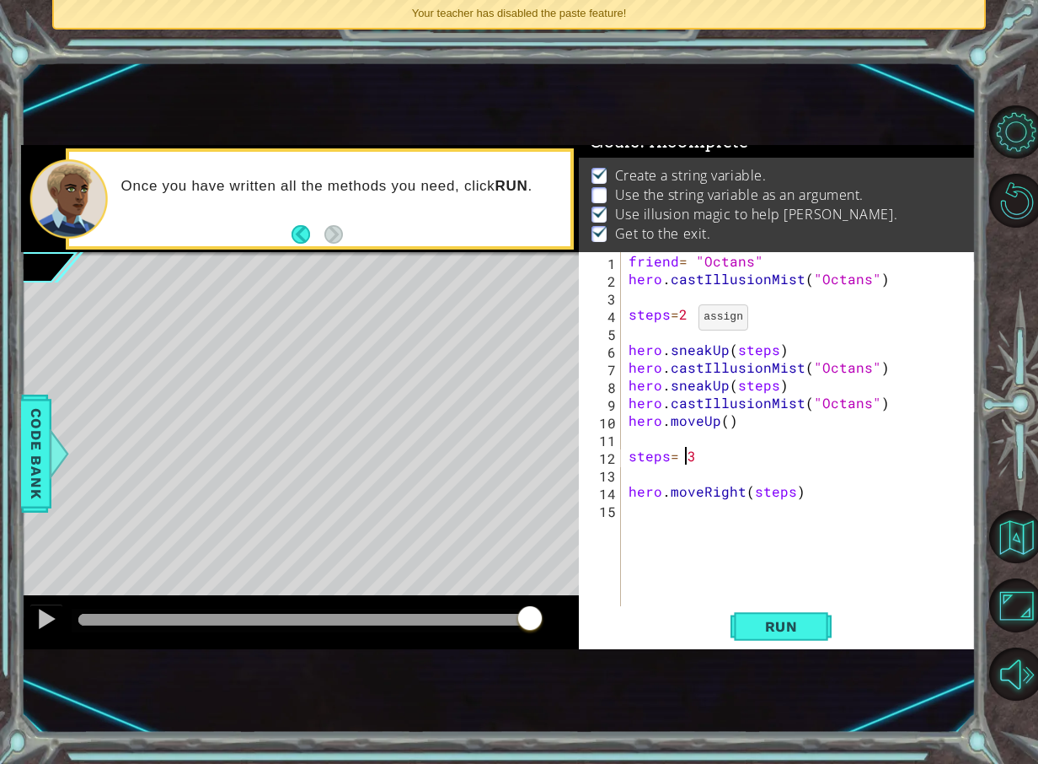
click at [678, 321] on div "friend = "Octans" hero . castIllusionMist ( "Octans" ) steps = 2 hero . sneakUp…" at bounding box center [802, 446] width 355 height 389
type textarea "steps= 2"
click at [787, 618] on span "Run" at bounding box center [781, 626] width 67 height 17
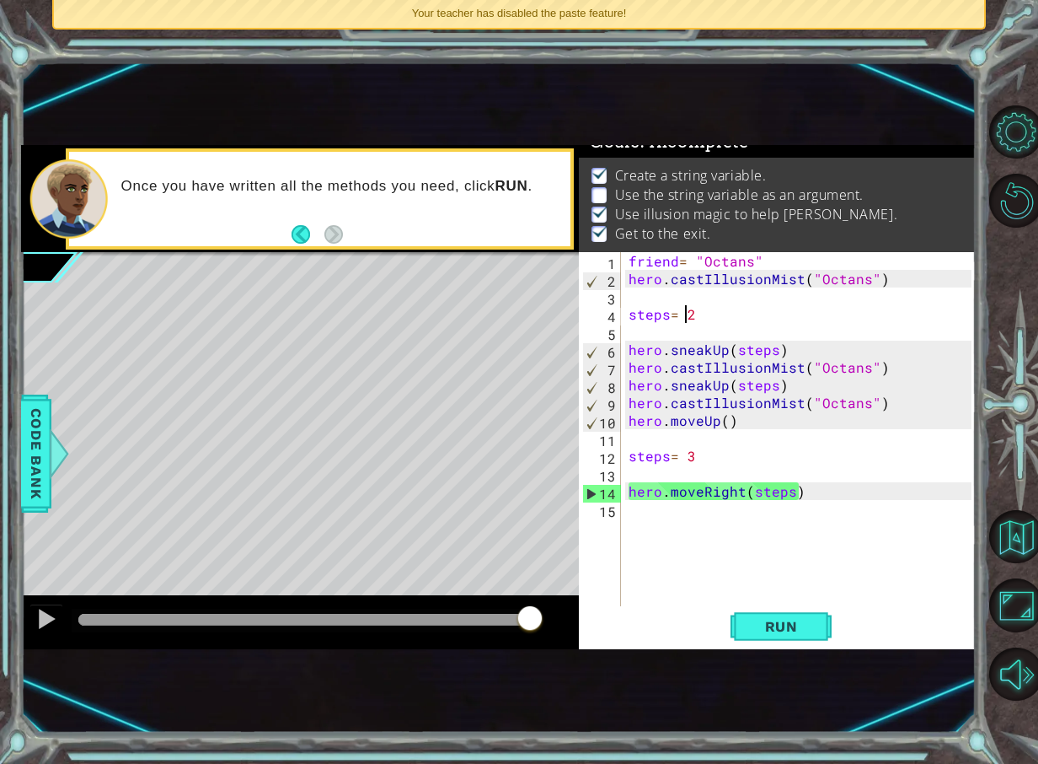
drag, startPoint x: 170, startPoint y: 622, endPoint x: 626, endPoint y: 559, distance: 460.4
click at [626, 559] on div "1 ההההההההההההההההההההההההההההההההההההההההההההההההההההההההההההההההההההההההההההה…" at bounding box center [498, 397] width 955 height 504
drag, startPoint x: 175, startPoint y: 616, endPoint x: 648, endPoint y: 589, distance: 473.6
click at [648, 589] on div "1 ההההההההההההההההההההההההההההההההההההההההההההההההההההההההההההההההההההההההההההה…" at bounding box center [498, 397] width 955 height 504
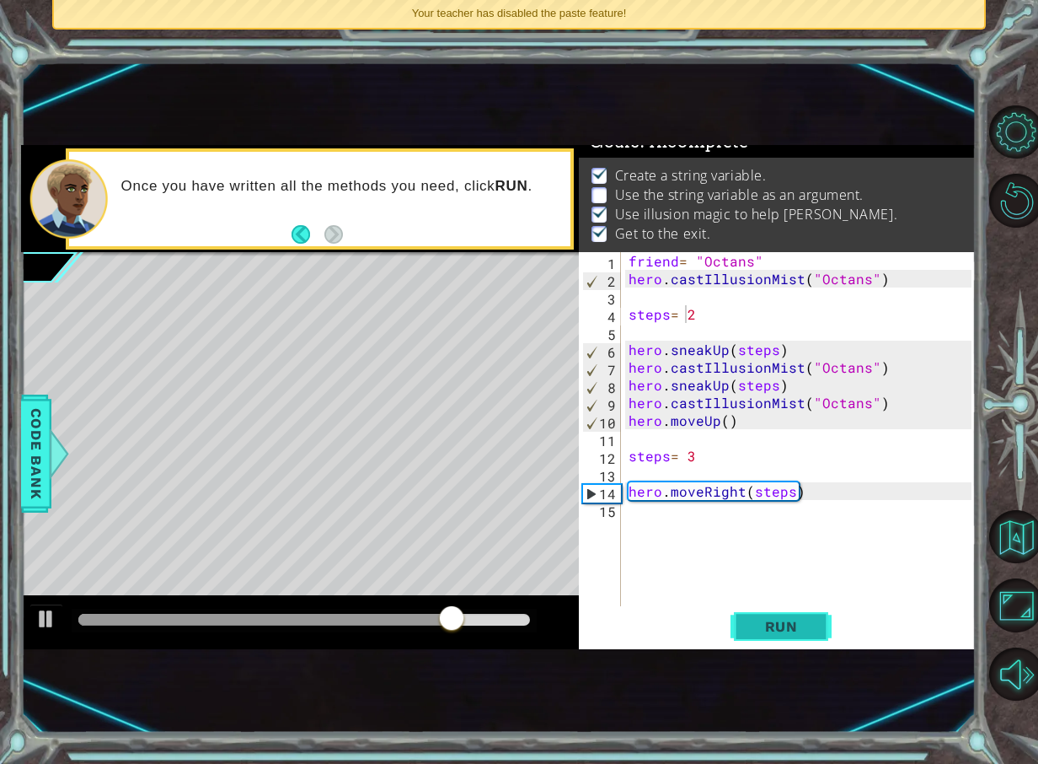
click at [791, 620] on span "Run" at bounding box center [781, 626] width 67 height 17
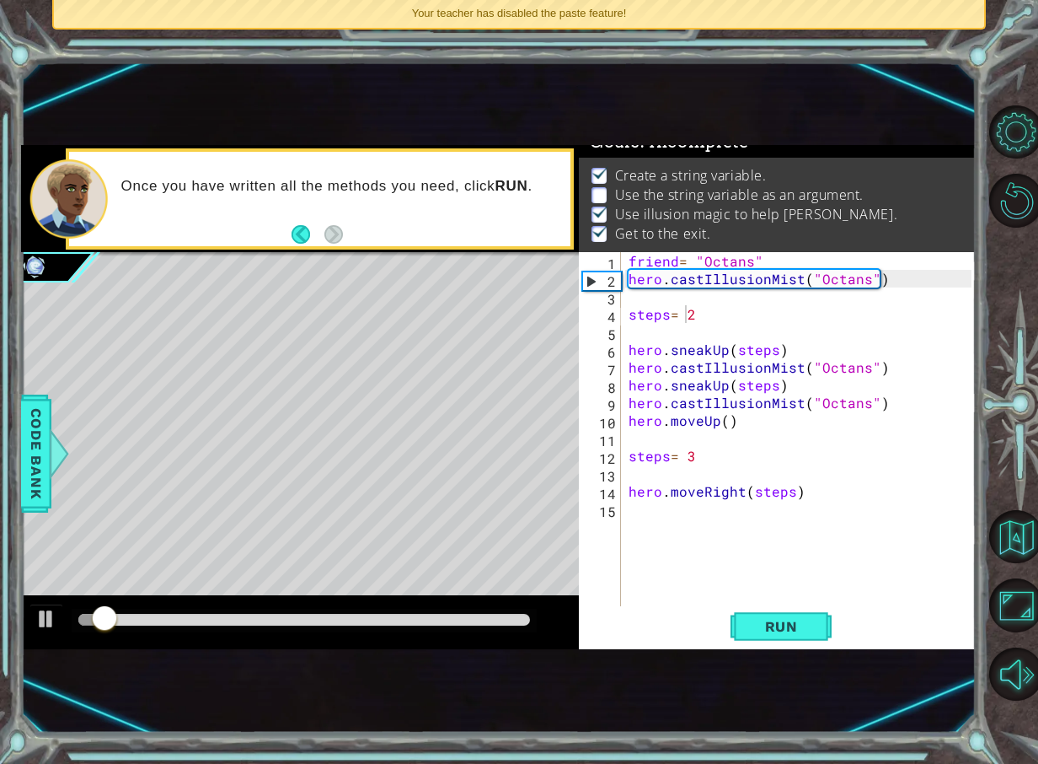
drag, startPoint x: 133, startPoint y: 613, endPoint x: 346, endPoint y: 610, distance: 212.4
click at [583, 590] on div "1 ההההההההההההההההההההההההההההההההההההההההההההההההההההההההההההההההההההההההההההה…" at bounding box center [498, 397] width 955 height 504
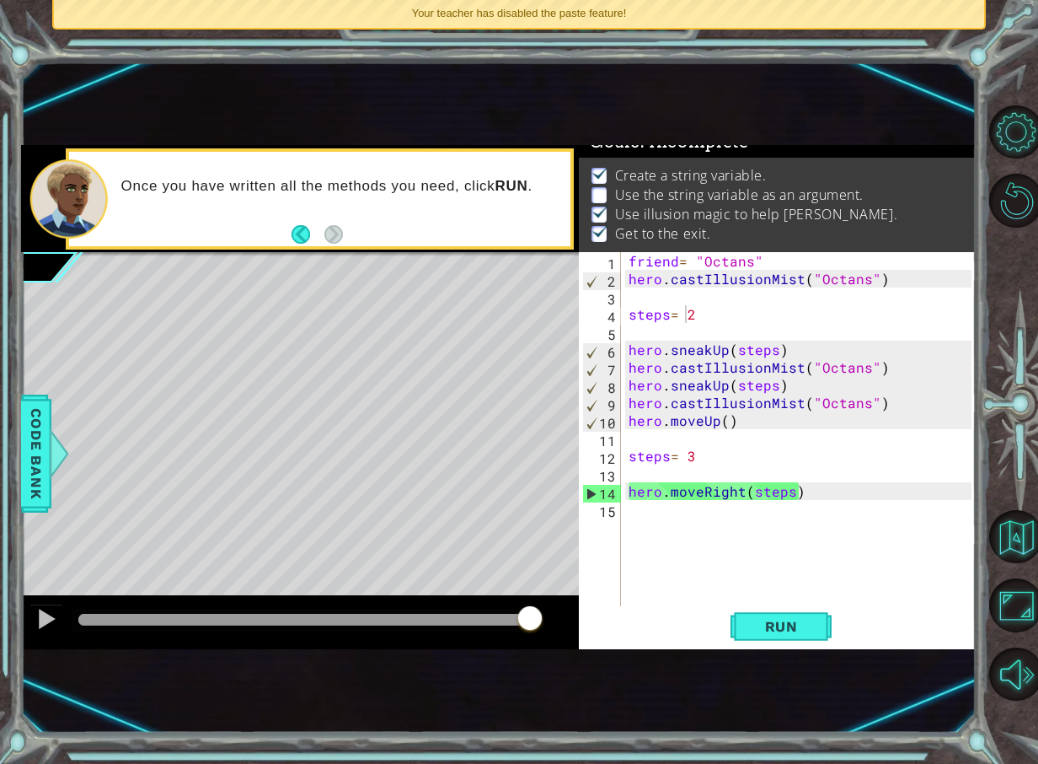
drag, startPoint x: 212, startPoint y: 618, endPoint x: 672, endPoint y: 539, distance: 466.1
click at [672, 539] on div "1 ההההההההההההההההההההההההההההההההההההההההההההההההההההההההההההההההההההההההההההה…" at bounding box center [498, 397] width 955 height 504
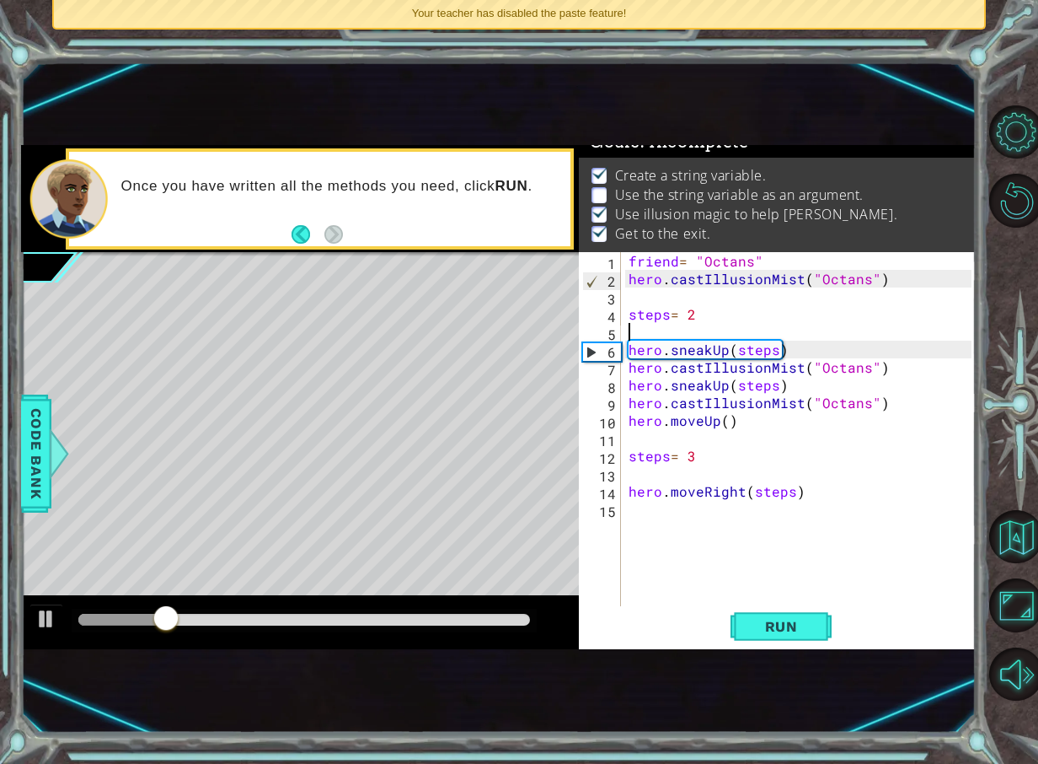
scroll to position [0, 0]
click at [686, 330] on div "friend = "Octans" hero . castIllusionMist ( "Octans" ) steps = 2 hero . sneakUp…" at bounding box center [802, 446] width 355 height 389
click at [711, 454] on div "friend = "Octans" hero . castIllusionMist ( "Octans" ) steps = 2 hero . sneakUp…" at bounding box center [802, 446] width 355 height 389
type textarea "steps= 3"
click at [43, 433] on span "Code Bank" at bounding box center [36, 453] width 27 height 103
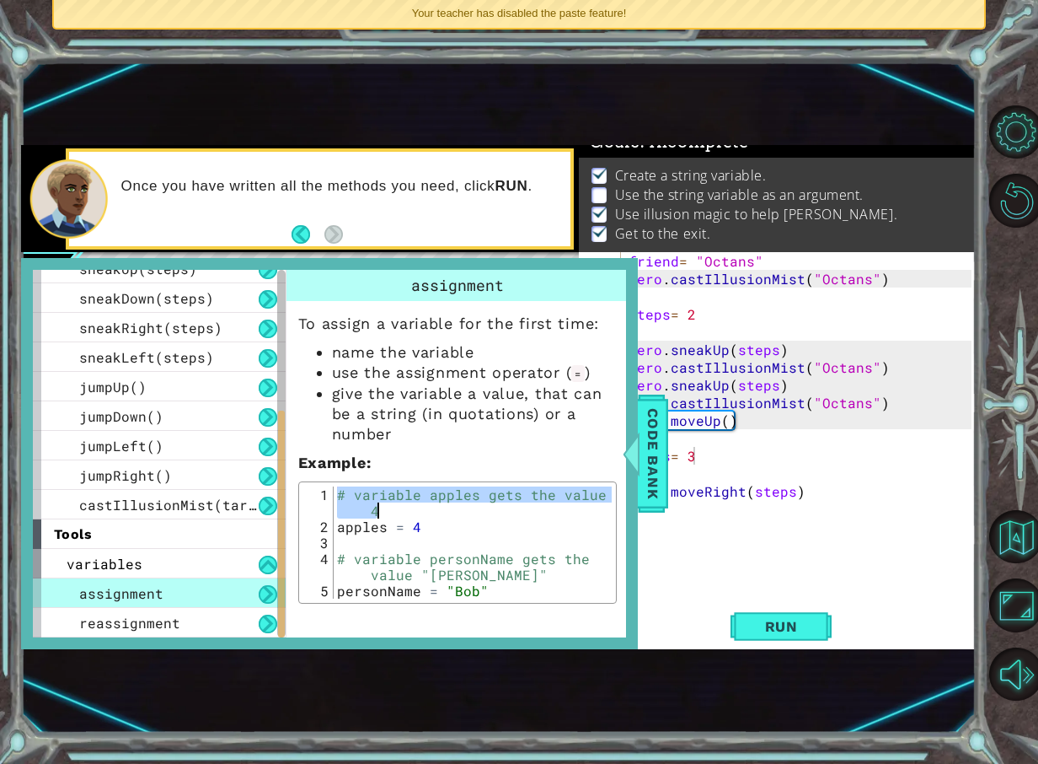
drag, startPoint x: 335, startPoint y: 489, endPoint x: 384, endPoint y: 512, distance: 54.3
click at [384, 512] on div "# variable apples gets the value 4 apples = 4 # variable personName gets the va…" at bounding box center [473, 566] width 278 height 160
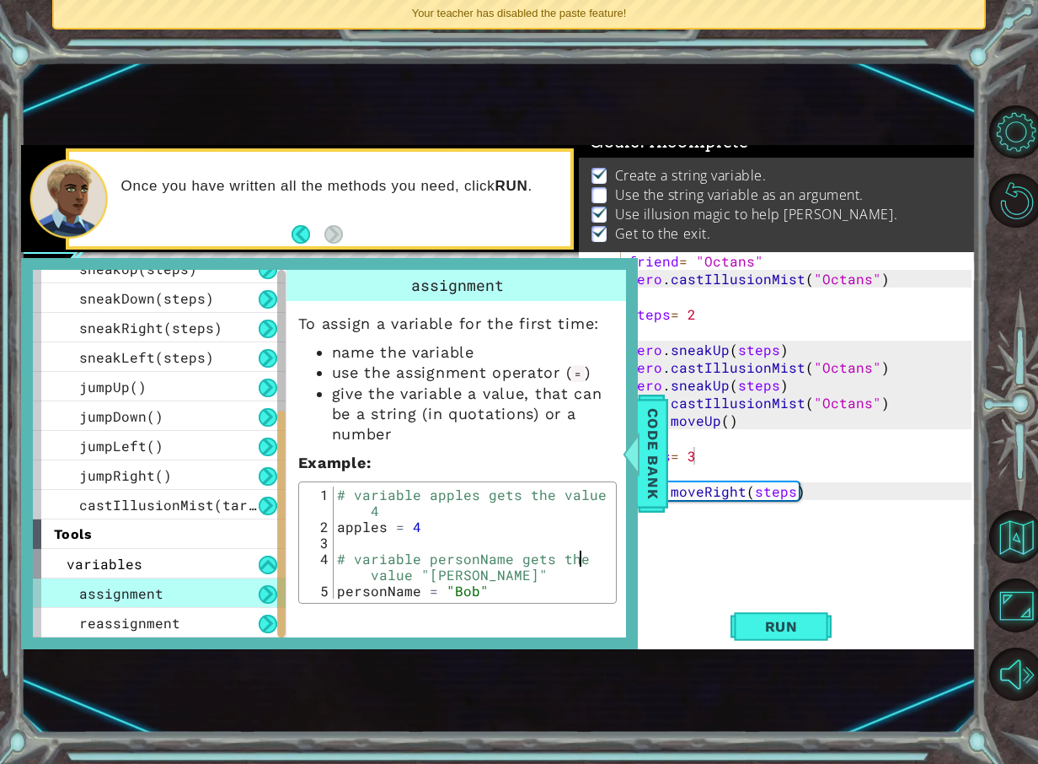
click at [603, 551] on div "# variable apples gets the value 4 apples = 4 # variable personName gets the va…" at bounding box center [473, 566] width 278 height 160
type textarea "# variable personName gets the value "[PERSON_NAME]""
click at [641, 475] on div at bounding box center [630, 453] width 21 height 51
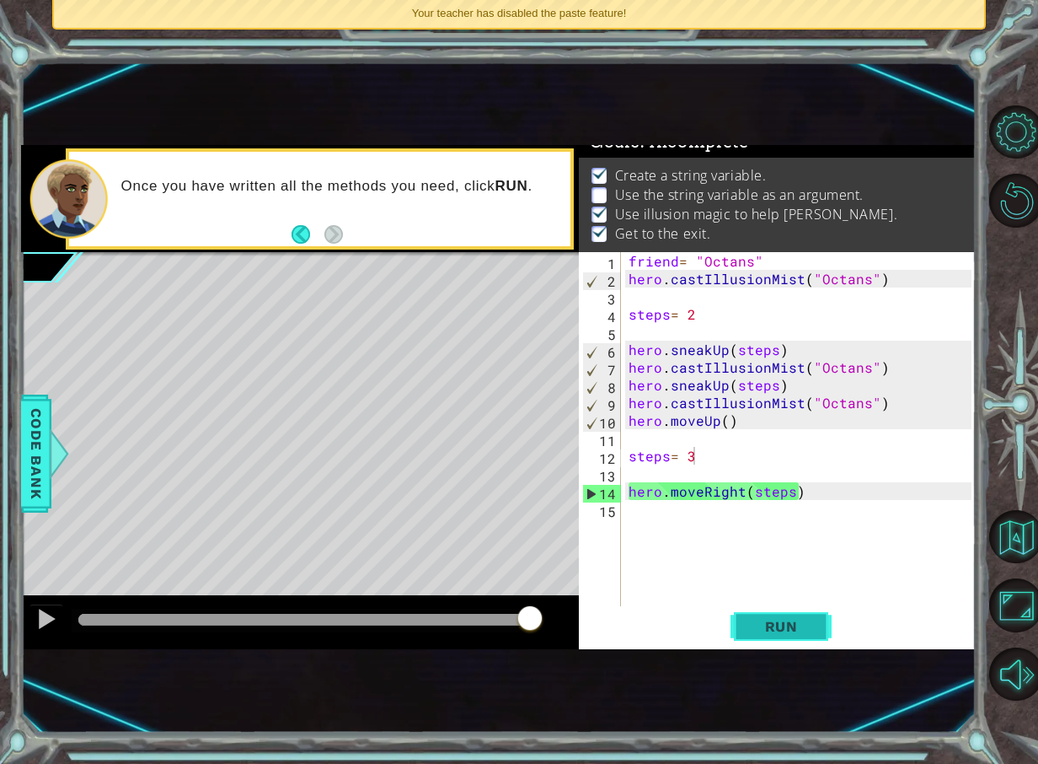
click at [742, 619] on button "Run" at bounding box center [781, 626] width 101 height 40
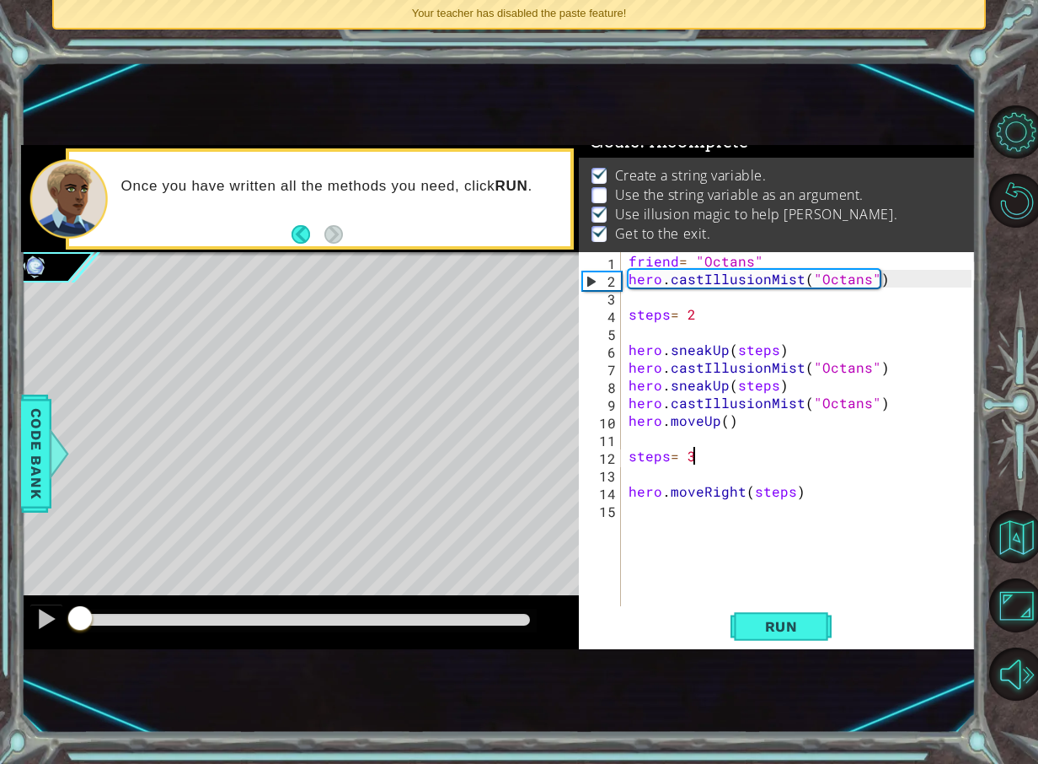
drag, startPoint x: 99, startPoint y: 610, endPoint x: 0, endPoint y: 388, distance: 243.7
click at [0, 389] on html "1 ההההההההההההההההההההההההההההההההההההההההההההההההההההההההההההההההההההההההההההה…" at bounding box center [519, 382] width 1038 height 764
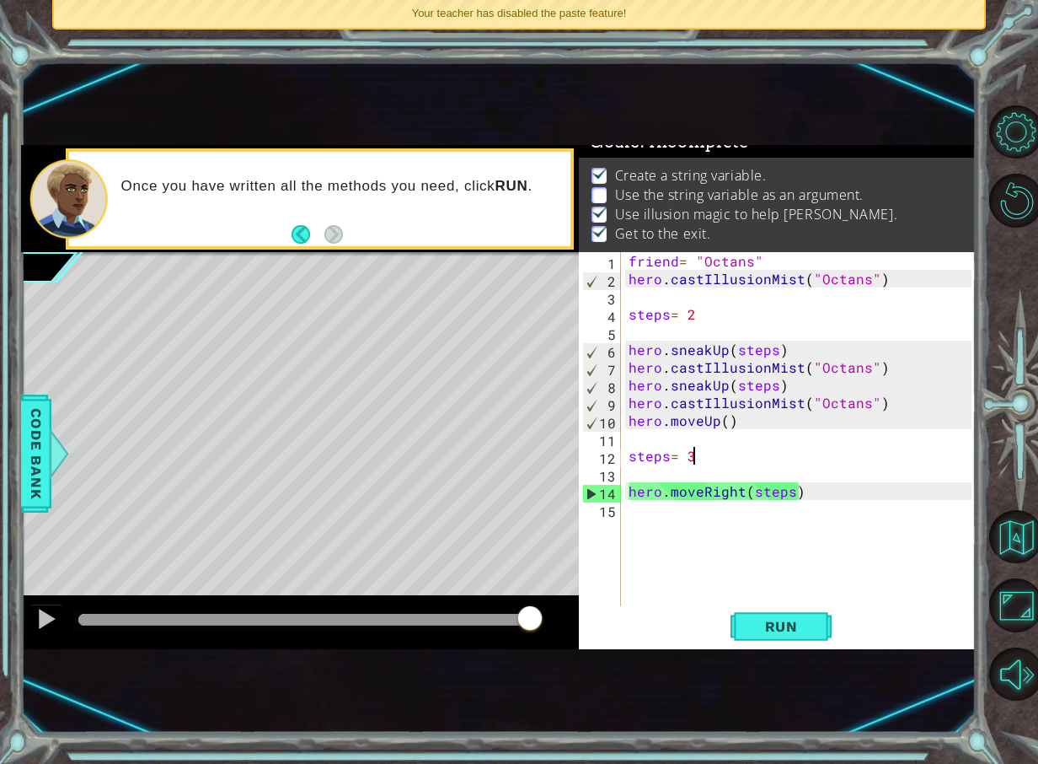
drag, startPoint x: 107, startPoint y: 618, endPoint x: 711, endPoint y: 660, distance: 605.8
click at [709, 660] on div "1 ההההההההההההההההההההההההההההההההההההההההההההההההההההההההההההההההההההההההההההה…" at bounding box center [498, 397] width 955 height 672
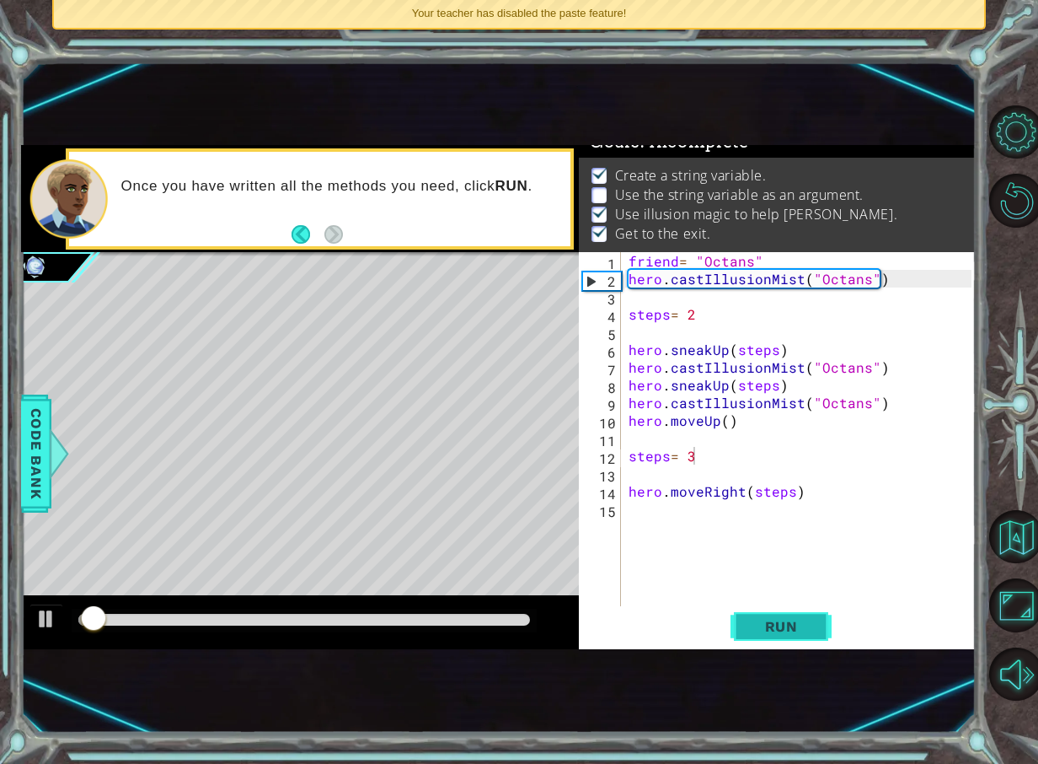
click at [780, 626] on span "Run" at bounding box center [781, 626] width 67 height 17
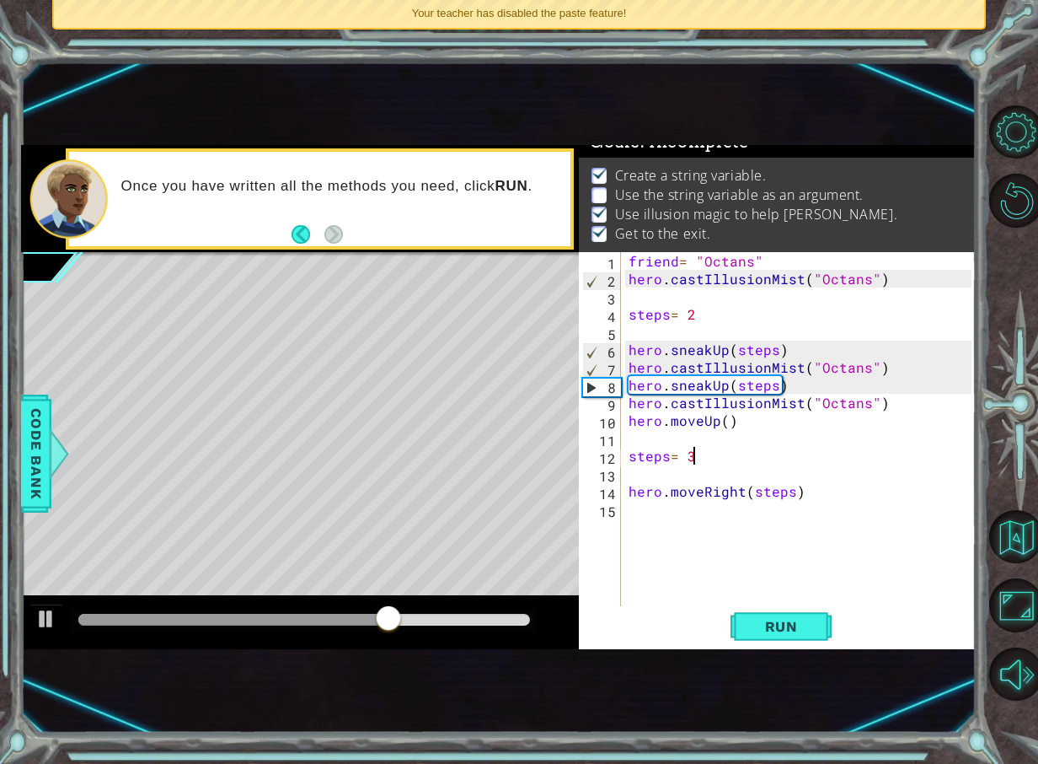
click at [726, 620] on div "Run" at bounding box center [781, 626] width 397 height 40
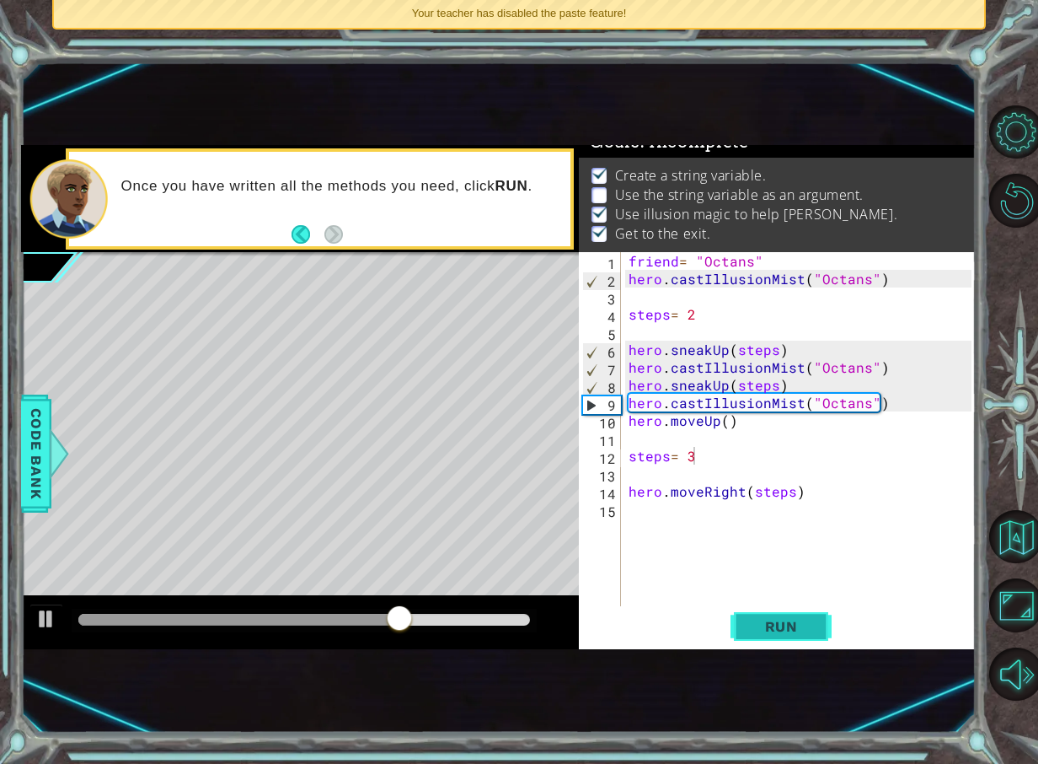
click at [743, 616] on button "Run" at bounding box center [781, 626] width 101 height 40
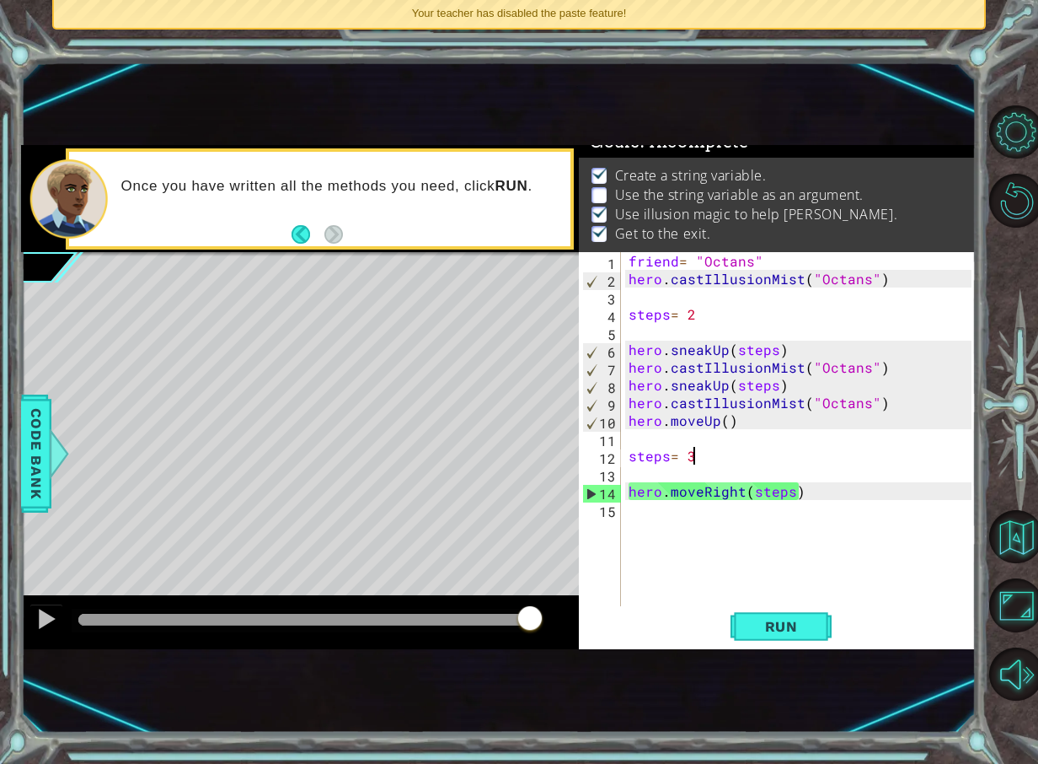
drag, startPoint x: 96, startPoint y: 622, endPoint x: 672, endPoint y: 559, distance: 579.1
click at [672, 559] on div "1 ההההההההההההההההההההההההההההההההההההההההההההההההההההההההההההההההההההההההההההה…" at bounding box center [498, 397] width 955 height 504
click at [879, 403] on div "friend = "Octans" hero . castIllusionMist ( "Octans" ) steps = 2 hero . sneakUp…" at bounding box center [802, 446] width 355 height 389
type textarea "hero.castIllusionMist("Octans")"
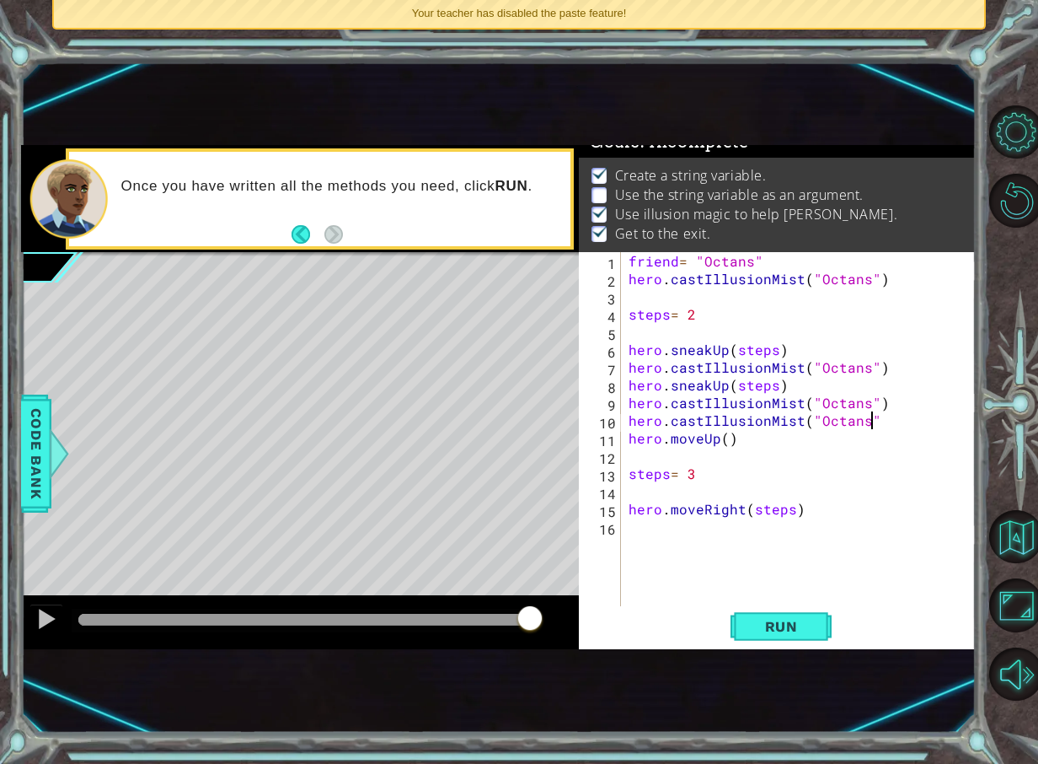
scroll to position [0, 15]
type textarea "hero.castIllusionMist("Octans")"
click at [791, 636] on button "Run" at bounding box center [781, 626] width 101 height 40
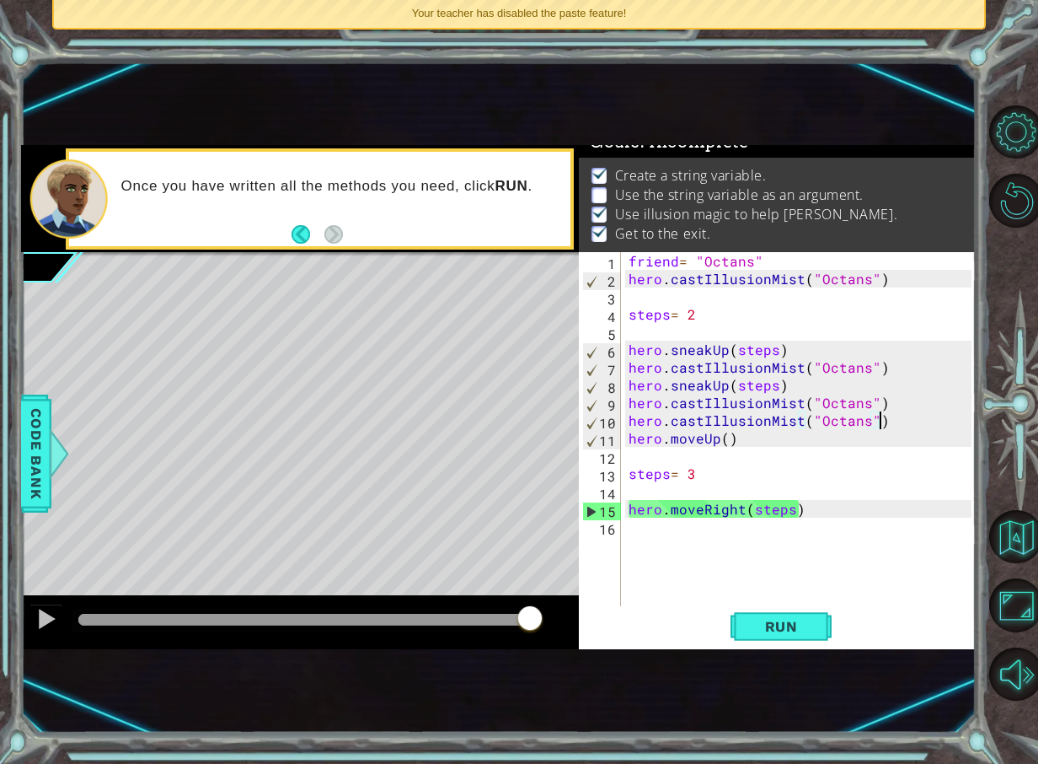
drag, startPoint x: 232, startPoint y: 616, endPoint x: 620, endPoint y: 597, distance: 388.2
click at [620, 597] on div "1 ההההההההההההההההההההההההההההההההההההההההההההההההההההההההההההההההההההההההההההה…" at bounding box center [498, 397] width 955 height 504
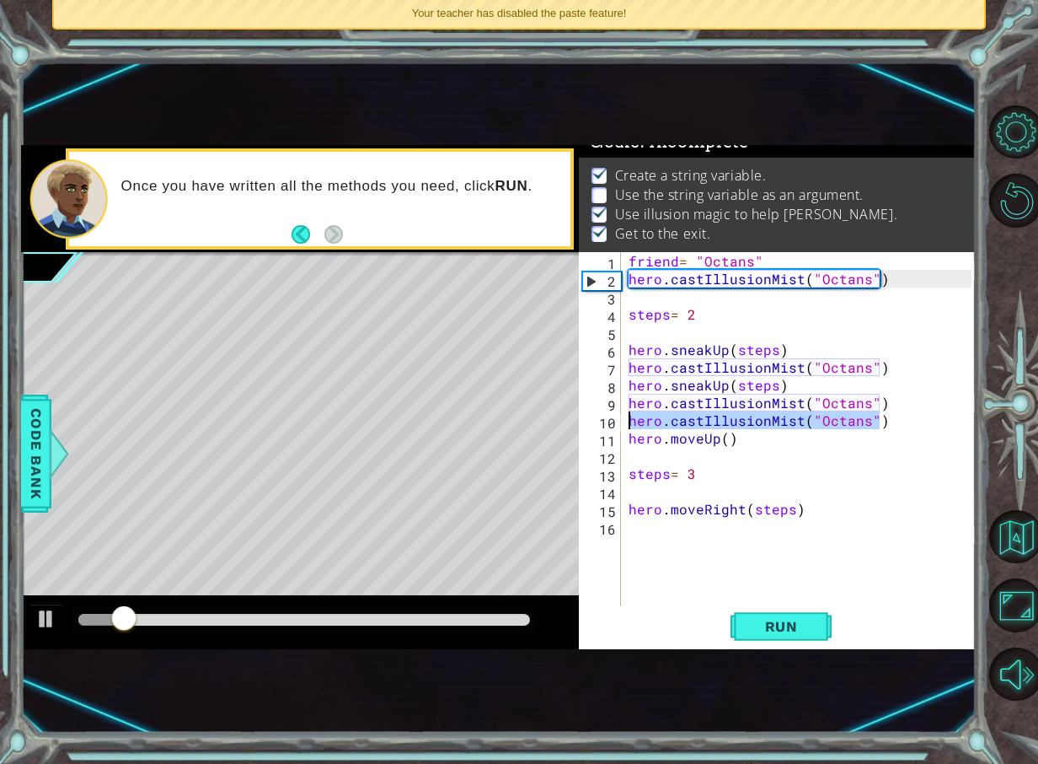
drag, startPoint x: 911, startPoint y: 415, endPoint x: 604, endPoint y: 419, distance: 306.8
click at [604, 419] on div "hero.castIllusionMist("Octans") 1 2 3 4 5 6 7 8 9 10 11 12 13 14 15 16 friend =…" at bounding box center [775, 429] width 393 height 354
type textarea "hero.castIllusionMist("Octans")"
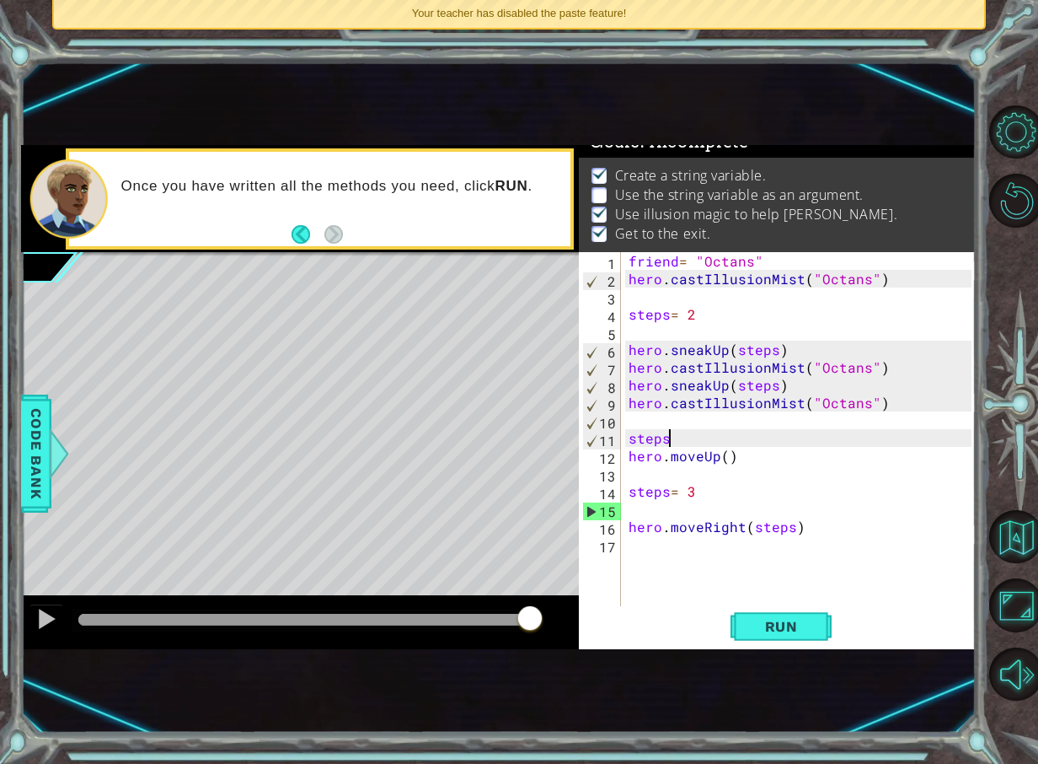
scroll to position [0, 3]
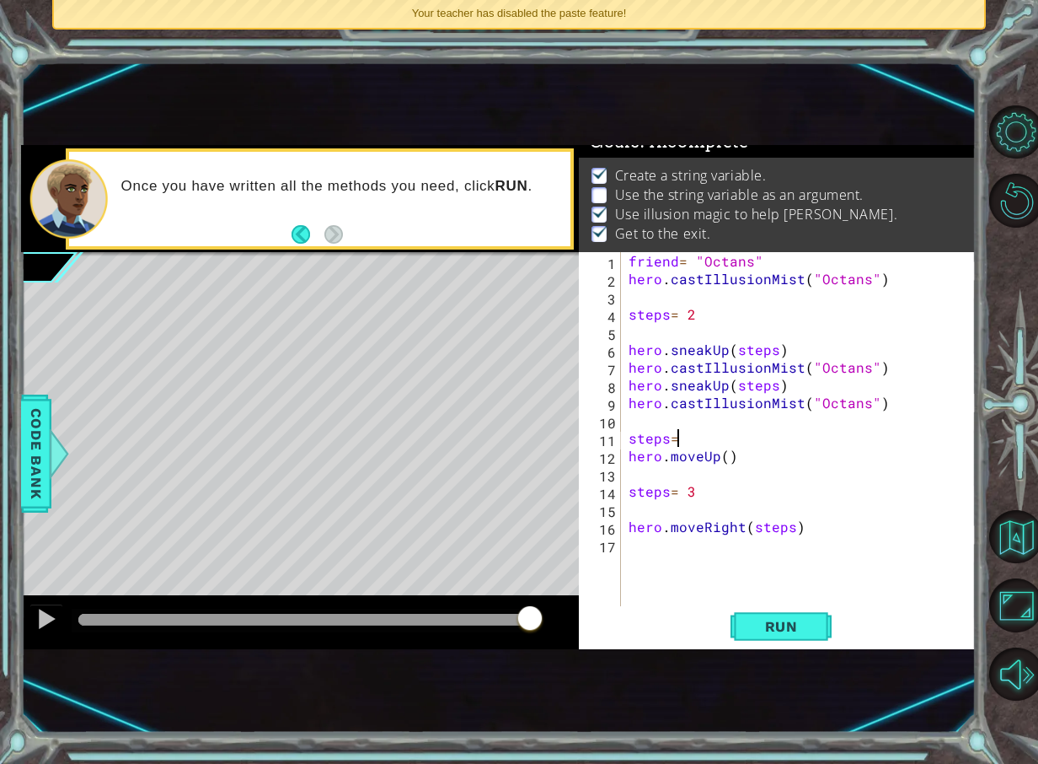
type textarea "steps=1"
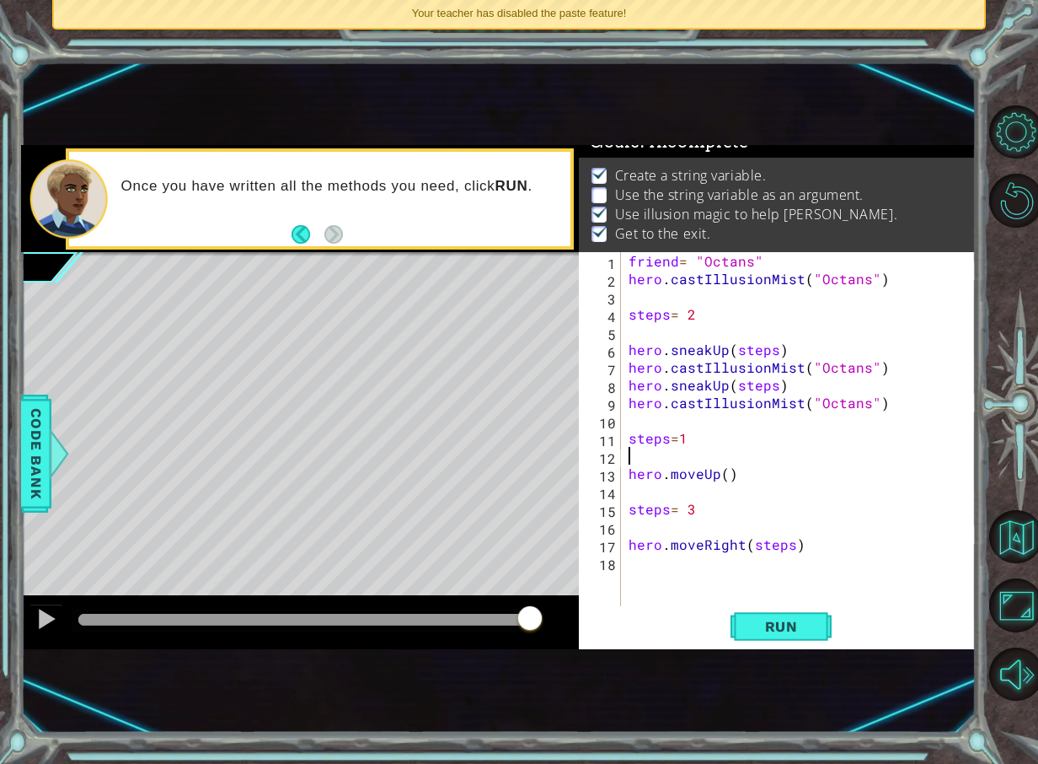
scroll to position [0, 0]
click at [723, 474] on div "friend = "Octans" hero . castIllusionMist ( "Octans" ) steps = 2 hero . sneakUp…" at bounding box center [802, 446] width 355 height 389
click at [790, 613] on button "Run" at bounding box center [781, 626] width 101 height 40
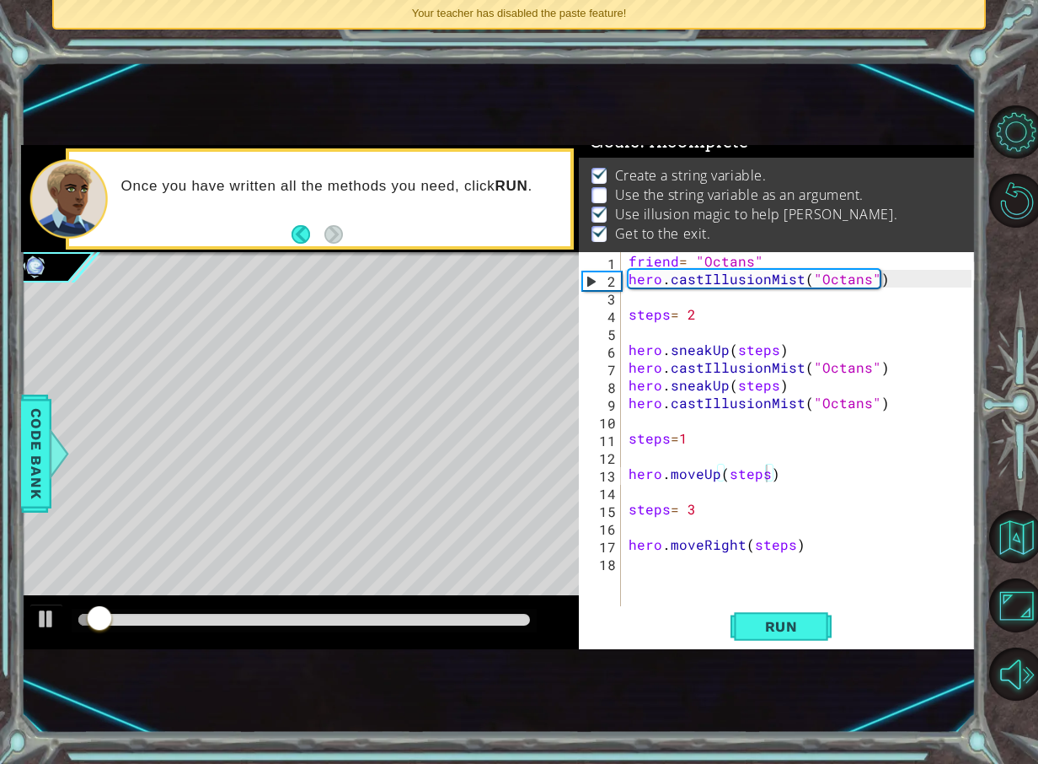
drag, startPoint x: 124, startPoint y: 628, endPoint x: 164, endPoint y: 620, distance: 40.3
click at [164, 620] on div at bounding box center [305, 621] width 466 height 24
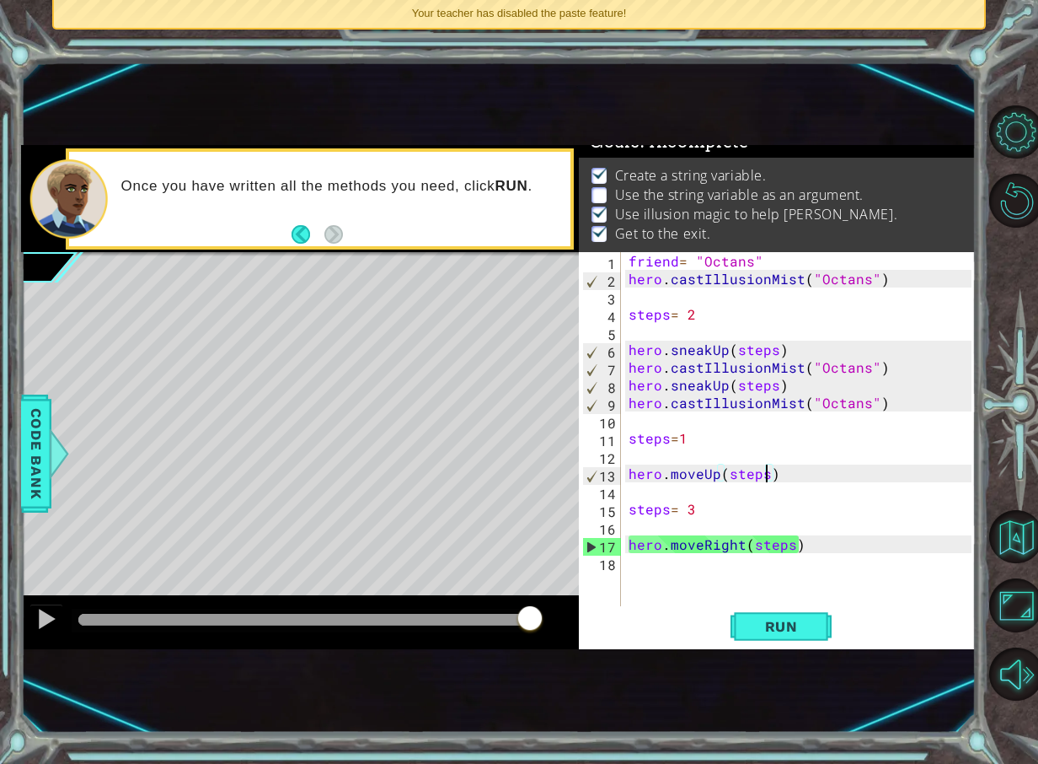
drag, startPoint x: 164, startPoint y: 620, endPoint x: 624, endPoint y: 566, distance: 463.4
click at [624, 566] on div "1 ההההההההההההההההההההההההההההההההההההההההההההההההההההההההההההההההההההההההההההה…" at bounding box center [498, 397] width 955 height 504
drag, startPoint x: 235, startPoint y: 620, endPoint x: 621, endPoint y: 565, distance: 389.9
click at [621, 565] on div "1 ההההההההההההההההההההההההההההההההההההההההההההההההההההההההההההההההההההההההההההה…" at bounding box center [498, 397] width 955 height 504
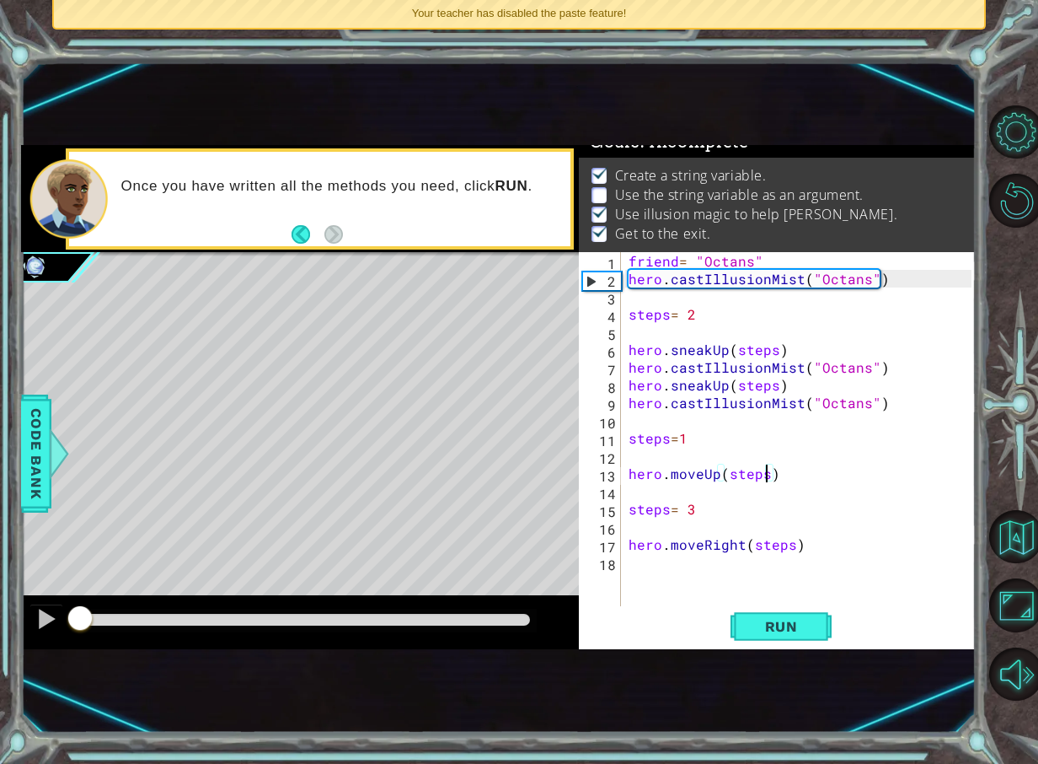
drag, startPoint x: 120, startPoint y: 618, endPoint x: 74, endPoint y: 641, distance: 50.9
click at [74, 641] on div at bounding box center [300, 622] width 559 height 54
click at [56, 628] on div at bounding box center [46, 619] width 22 height 22
drag, startPoint x: 104, startPoint y: 623, endPoint x: 71, endPoint y: 628, distance: 33.3
click at [71, 628] on div at bounding box center [80, 619] width 30 height 30
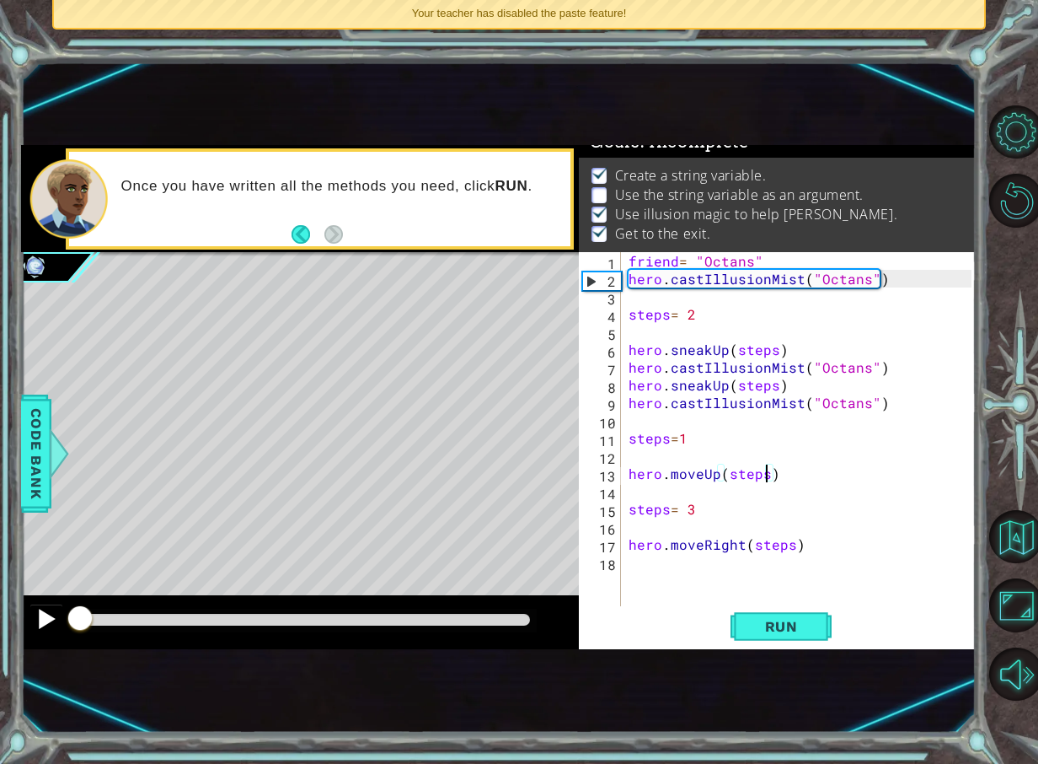
drag, startPoint x: 68, startPoint y: 625, endPoint x: 57, endPoint y: 628, distance: 11.2
click at [772, 638] on button "Run" at bounding box center [781, 626] width 101 height 40
drag, startPoint x: 115, startPoint y: 611, endPoint x: 98, endPoint y: 624, distance: 21.1
click at [212, 619] on div at bounding box center [305, 621] width 466 height 24
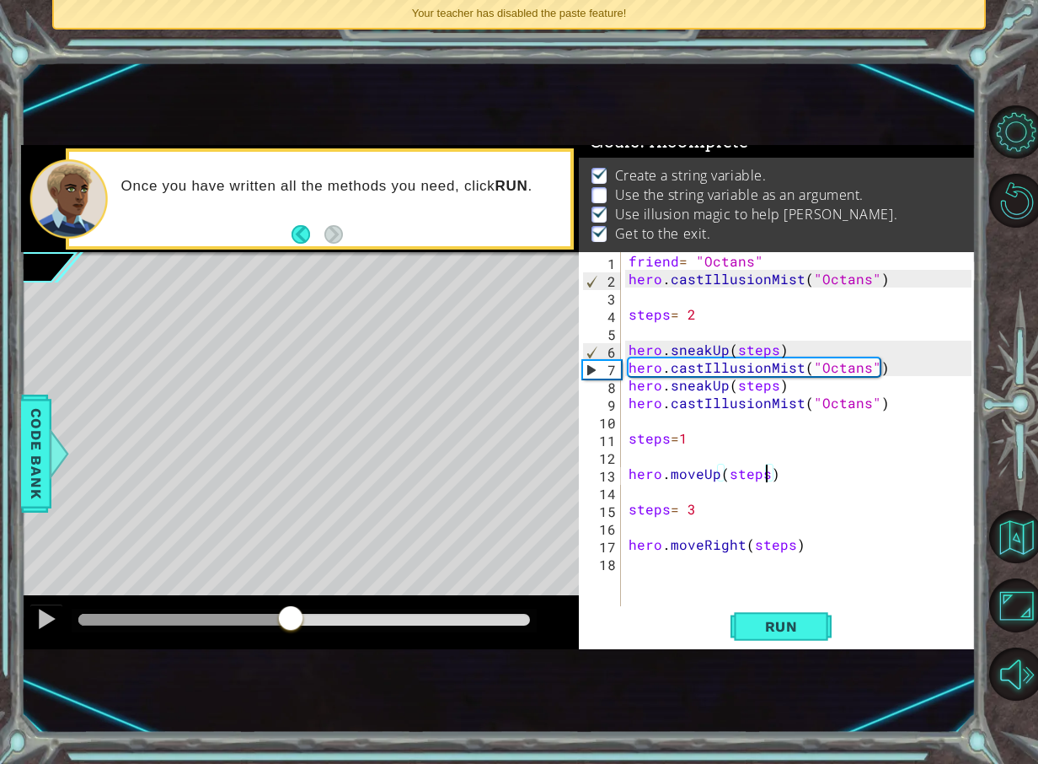
drag, startPoint x: 98, startPoint y: 624, endPoint x: 282, endPoint y: 642, distance: 185.5
click at [287, 642] on div at bounding box center [300, 622] width 559 height 54
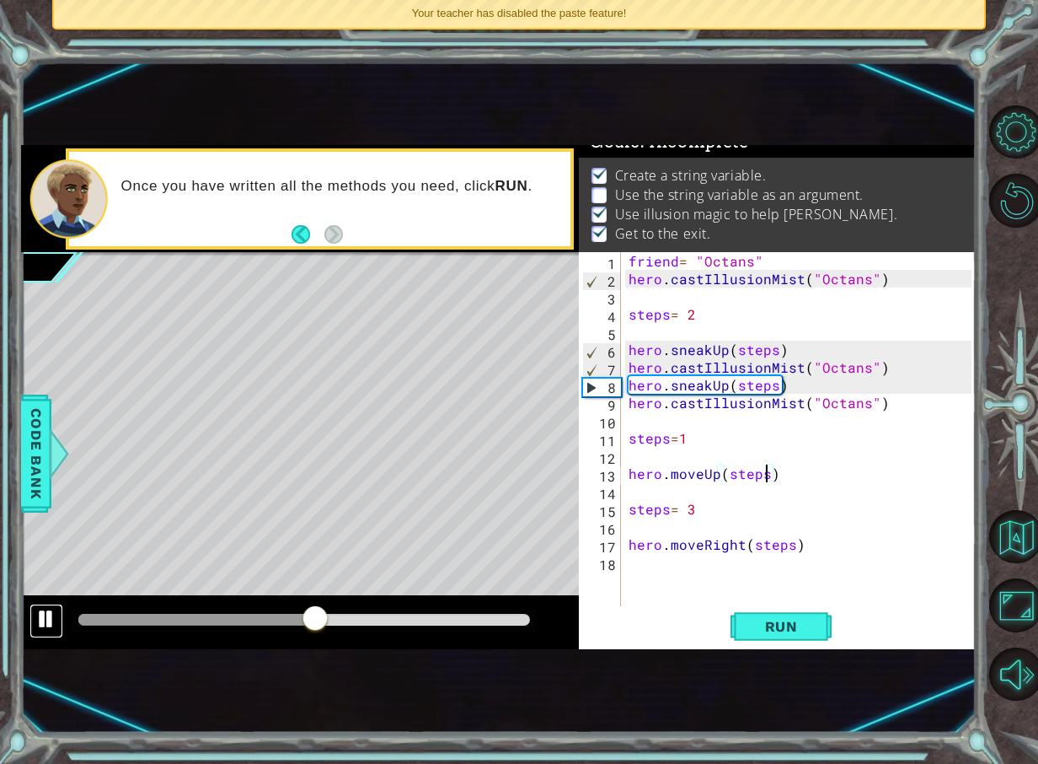
click at [40, 627] on div at bounding box center [46, 619] width 22 height 22
drag, startPoint x: 329, startPoint y: 616, endPoint x: 13, endPoint y: 648, distance: 317.7
click at [6, 648] on div "1 ההההההההההההההההההההההההההההההההההההההההההההההההההההההההההההההההההההההההההההה…" at bounding box center [519, 382] width 1038 height 764
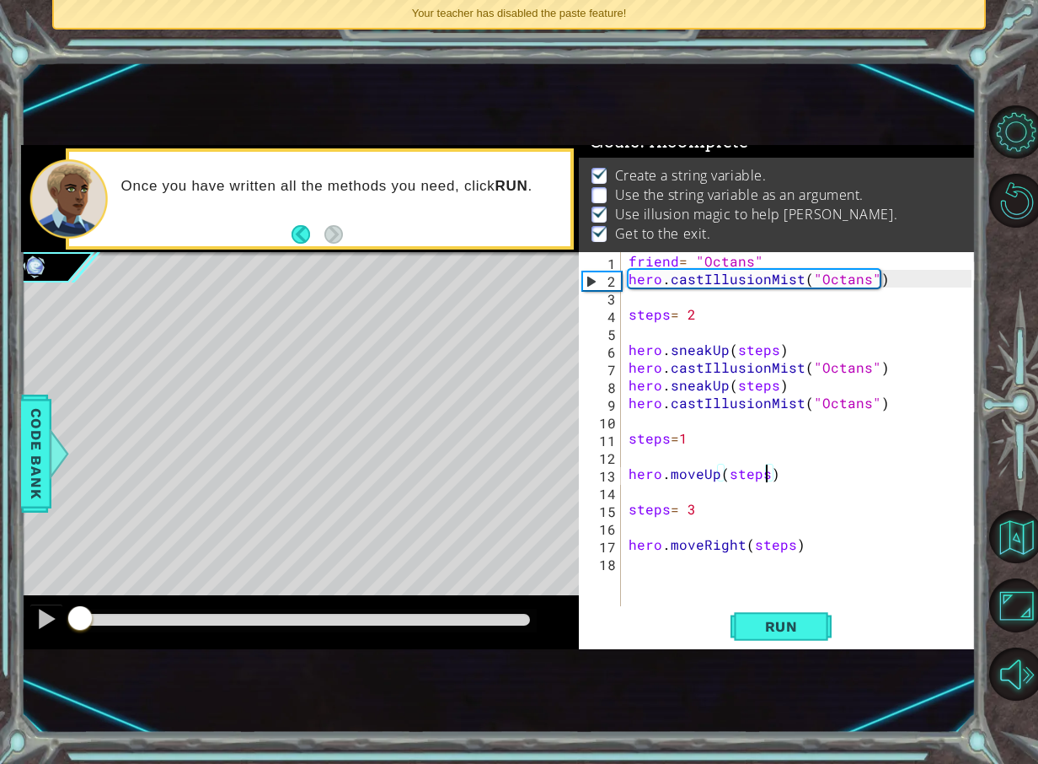
click at [298, 230] on button "Back" at bounding box center [308, 234] width 33 height 19
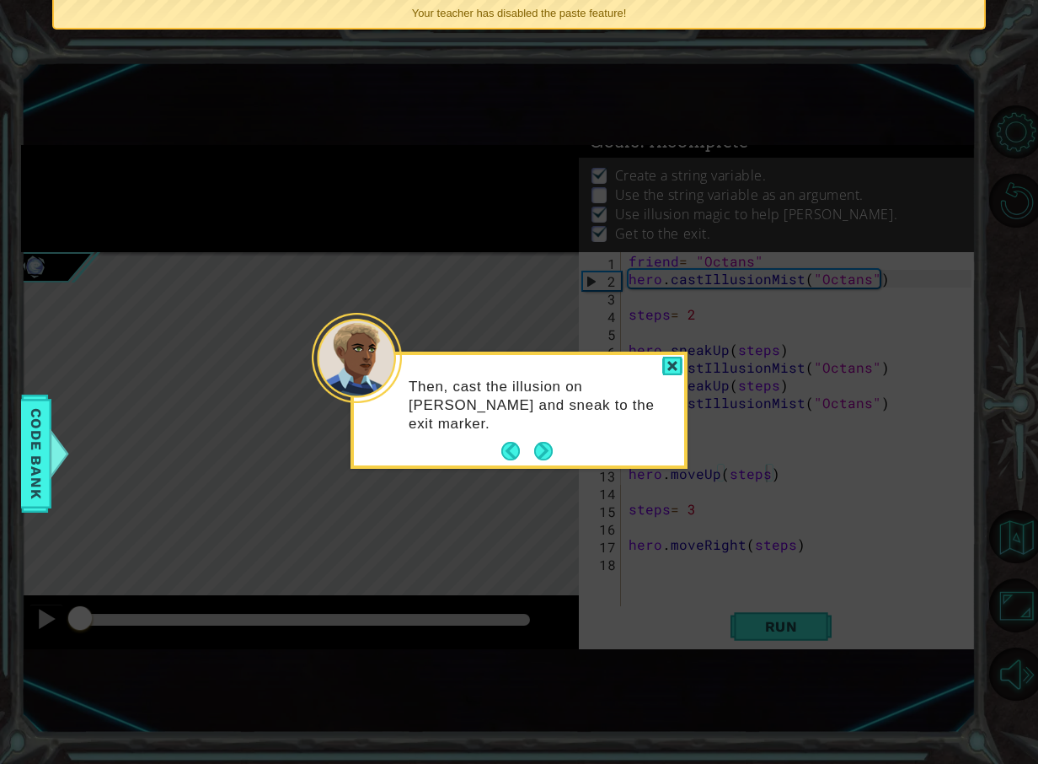
click at [637, 23] on div "Your teacher has disabled the paste feature!" at bounding box center [519, 14] width 931 height 28
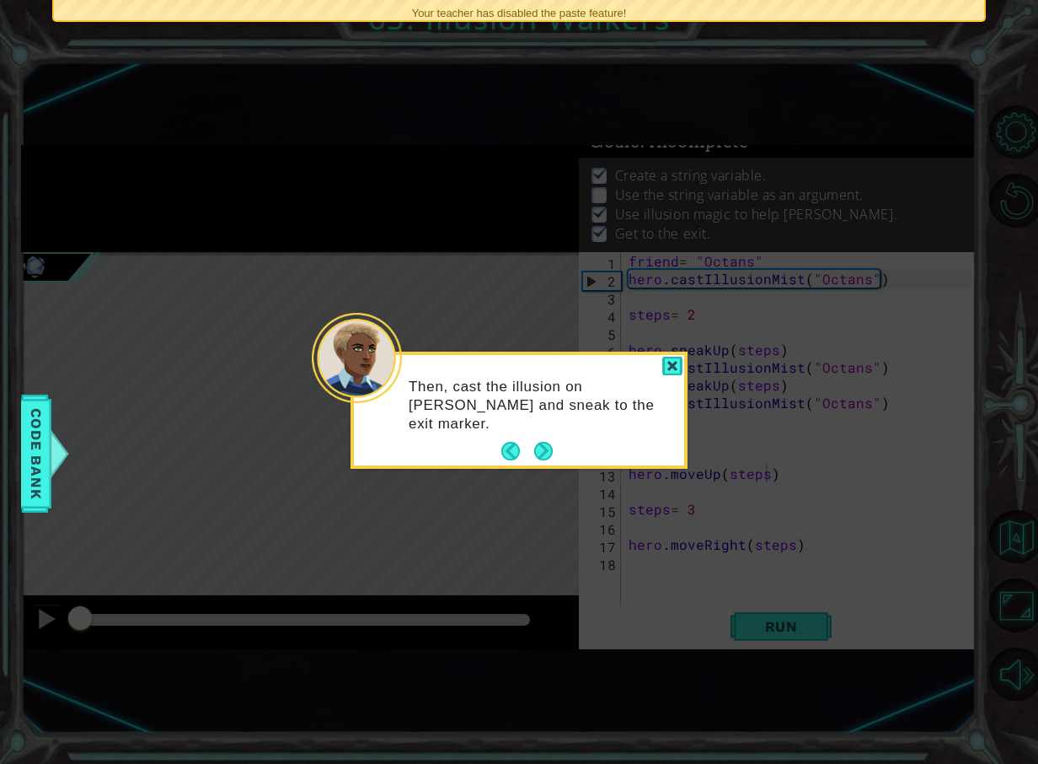
click at [641, 12] on body "1 ההההההההההההההההההההההההההההההההההההההההההההההההההההההההההההההההההההההההההההה…" at bounding box center [519, 382] width 1038 height 764
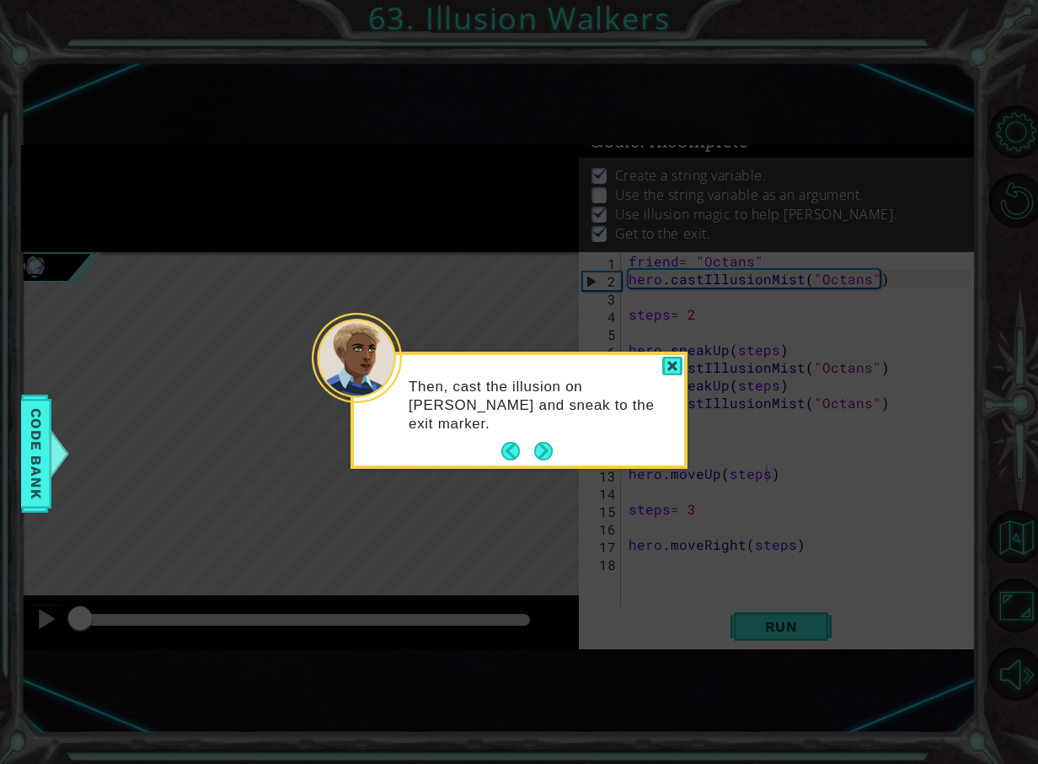
click at [669, 362] on div at bounding box center [672, 366] width 20 height 19
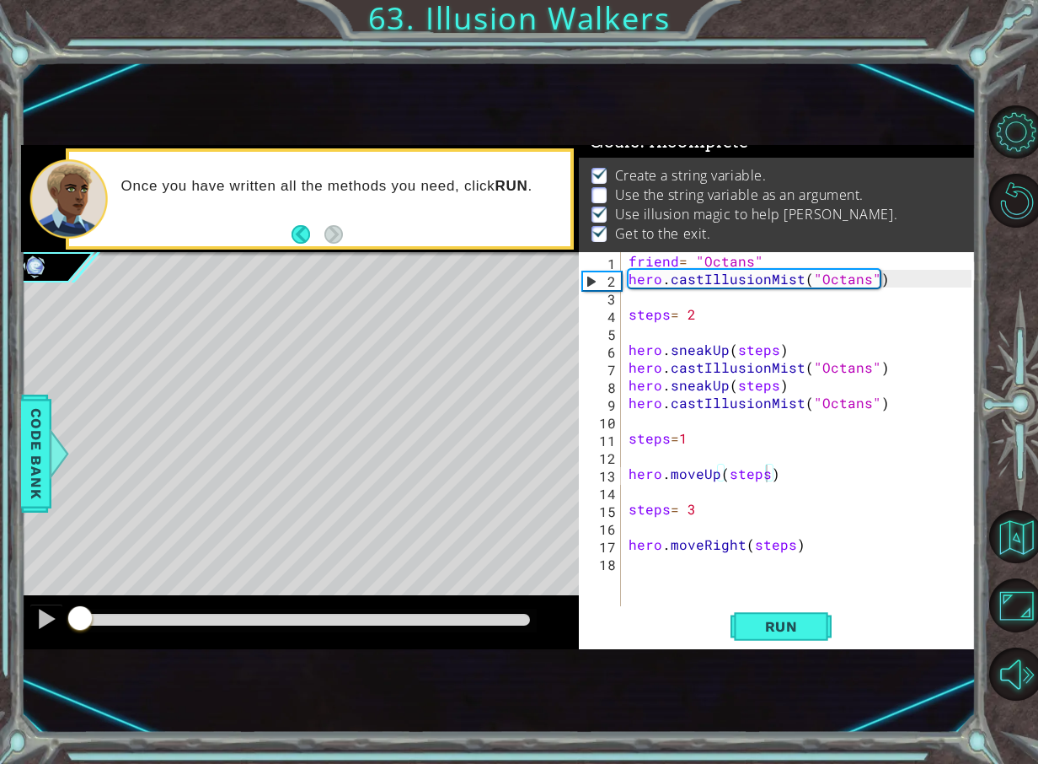
drag, startPoint x: 614, startPoint y: 193, endPoint x: 648, endPoint y: 210, distance: 38.4
click at [648, 210] on ul "Create a string variable. Use the string variable as an argument. Use illusion …" at bounding box center [777, 205] width 381 height 78
drag, startPoint x: 633, startPoint y: 264, endPoint x: 767, endPoint y: 258, distance: 134.1
click at [767, 258] on div "friend = "Octans" hero . castIllusionMist ( "Octans" ) steps = 2 hero . sneakUp…" at bounding box center [802, 446] width 355 height 389
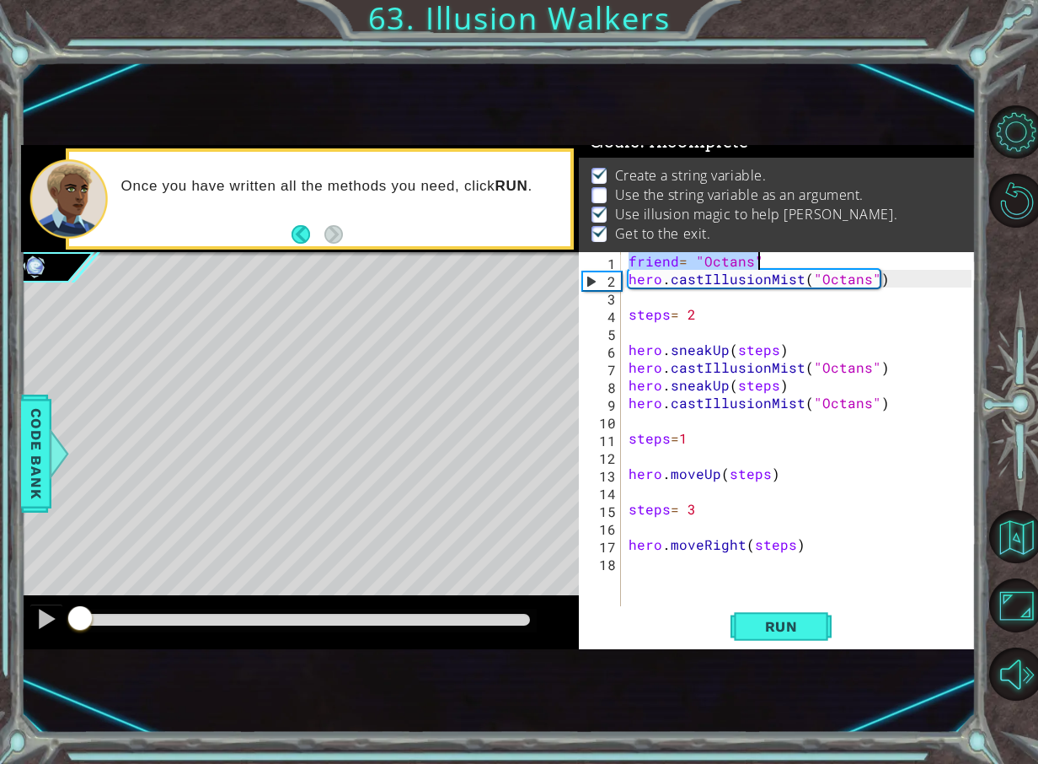
click at [772, 258] on div "friend = "Octans" hero . castIllusionMist ( "Octans" ) steps = 2 hero . sneakUp…" at bounding box center [802, 446] width 355 height 389
drag, startPoint x: 805, startPoint y: 367, endPoint x: 872, endPoint y: 367, distance: 66.6
click at [872, 367] on div "friend = "Octans" hero . castIllusionMist ( "Octans" ) steps = 2 hero . sneakUp…" at bounding box center [802, 446] width 355 height 389
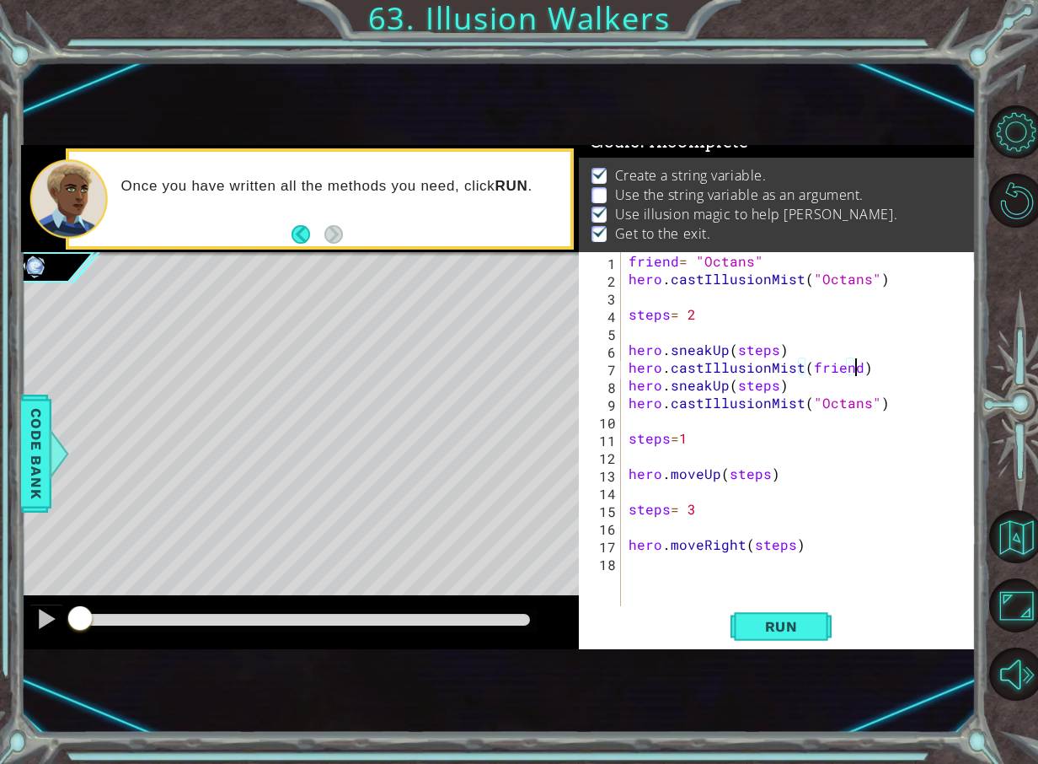
scroll to position [0, 13]
drag, startPoint x: 809, startPoint y: 404, endPoint x: 872, endPoint y: 403, distance: 62.4
click at [872, 403] on div "friend = "Octans" hero . castIllusionMist ( "Octans" ) steps = 2 hero . sneakUp…" at bounding box center [802, 446] width 355 height 389
drag, startPoint x: 893, startPoint y: 279, endPoint x: 639, endPoint y: 280, distance: 254.5
click at [638, 280] on div "friend = "Octans" hero . castIllusionMist ( "Octans" ) steps = 2 hero . sneakUp…" at bounding box center [802, 446] width 355 height 389
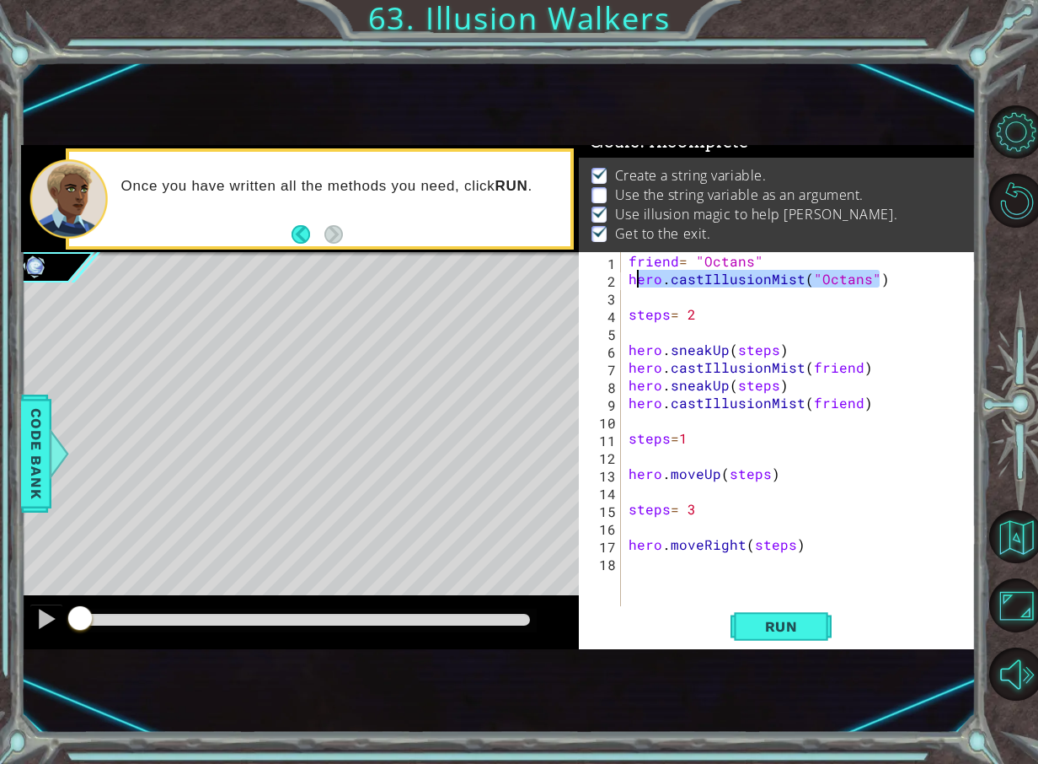
type textarea "h"
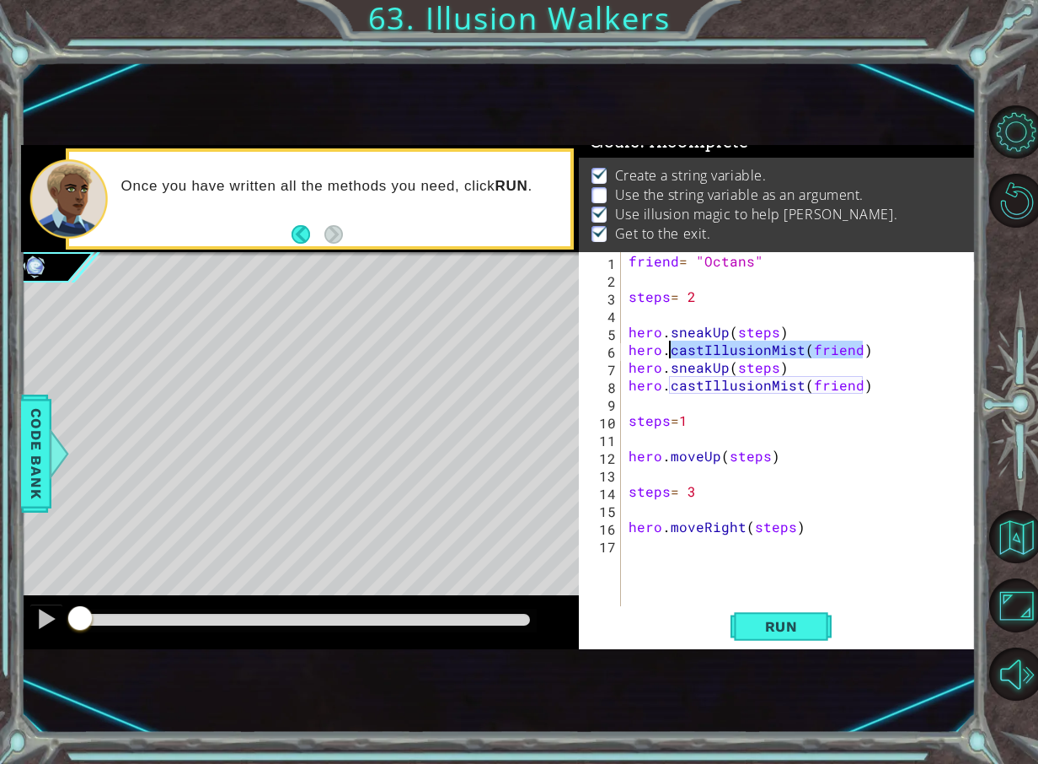
drag, startPoint x: 862, startPoint y: 345, endPoint x: 668, endPoint y: 346, distance: 194.7
click at [668, 346] on div "friend = "Octans" steps = 2 hero . sneakUp ( steps ) hero . castIllusionMist ( …" at bounding box center [802, 446] width 355 height 389
type textarea "hero.castIllusionMist(friend)"
click at [665, 349] on div "friend = "Octans" steps = 2 hero . sneakUp ( steps ) hero . castIllusionMist ( …" at bounding box center [802, 446] width 355 height 389
click at [657, 315] on div "friend = "Octans" steps = 2 hero . sneakUp ( steps ) hero . castIllusionMist ( …" at bounding box center [802, 446] width 355 height 389
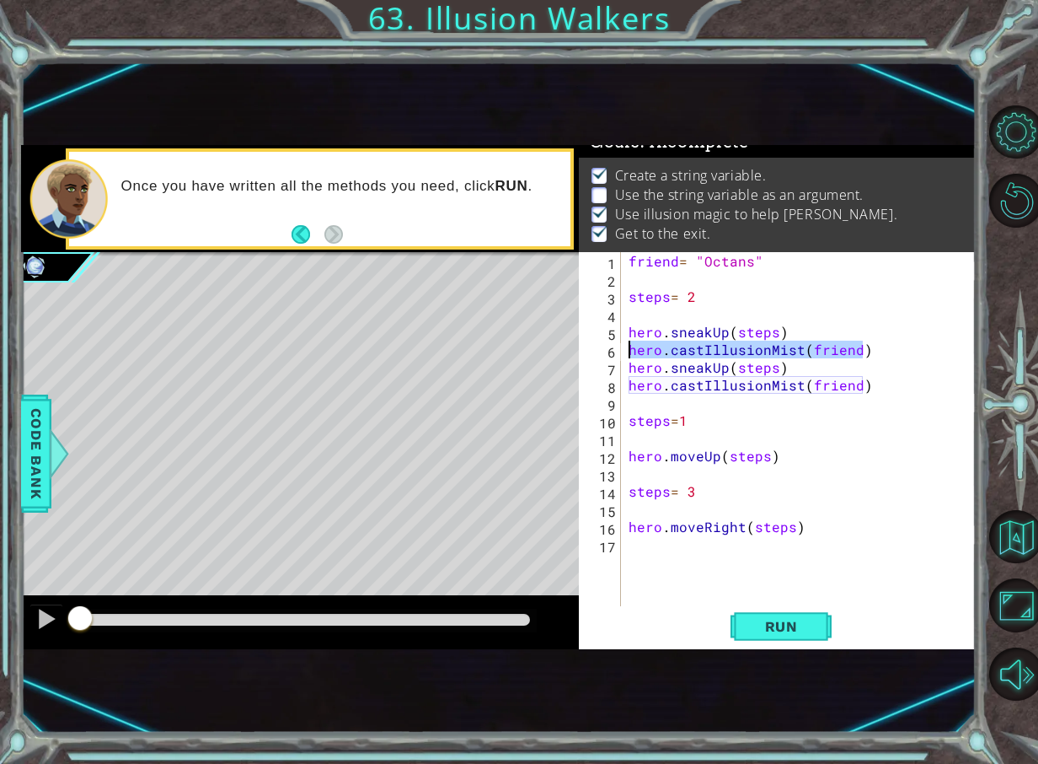
drag, startPoint x: 872, startPoint y: 351, endPoint x: 578, endPoint y: 346, distance: 293.4
click at [578, 346] on div "1 ההההההההההההההההההההההההההההההההההההההההההההההההההההההההההההההההההההההההההההה…" at bounding box center [498, 397] width 955 height 504
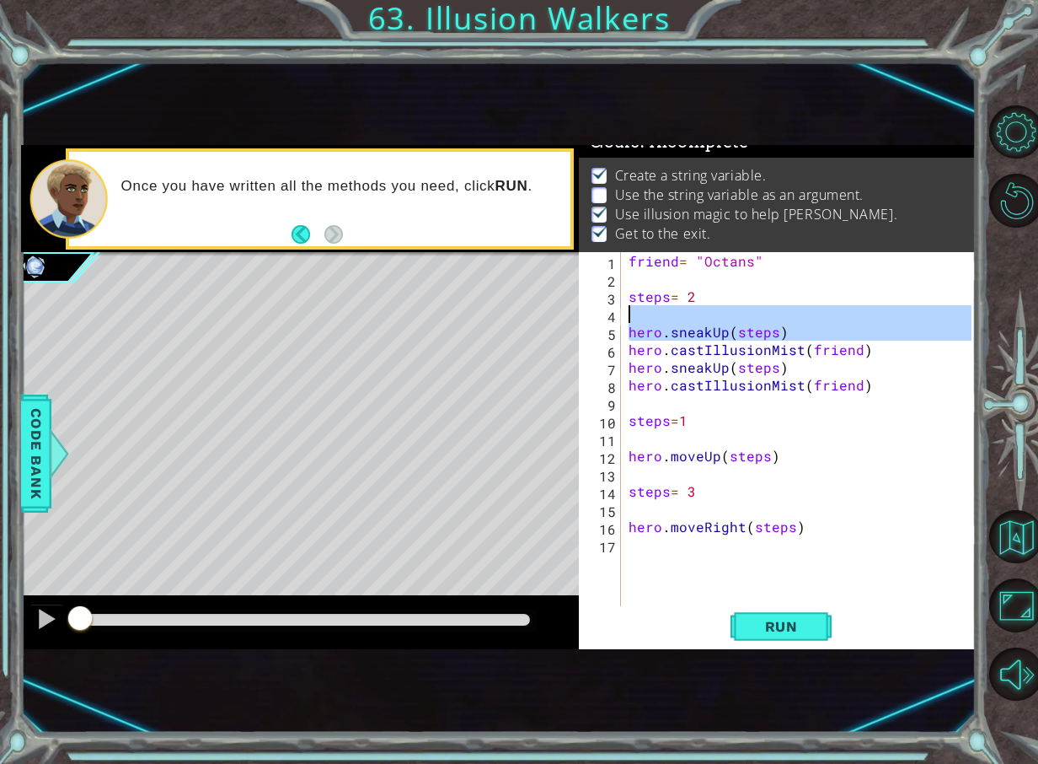
drag, startPoint x: 632, startPoint y: 352, endPoint x: 632, endPoint y: 322, distance: 30.3
click at [632, 322] on div "friend = "Octans" steps = 2 hero . sneakUp ( steps ) hero . castIllusionMist ( …" at bounding box center [802, 446] width 355 height 389
click at [632, 346] on div "friend = "Octans" steps = 2 hero . sneakUp ( steps ) hero . castIllusionMist ( …" at bounding box center [802, 446] width 355 height 389
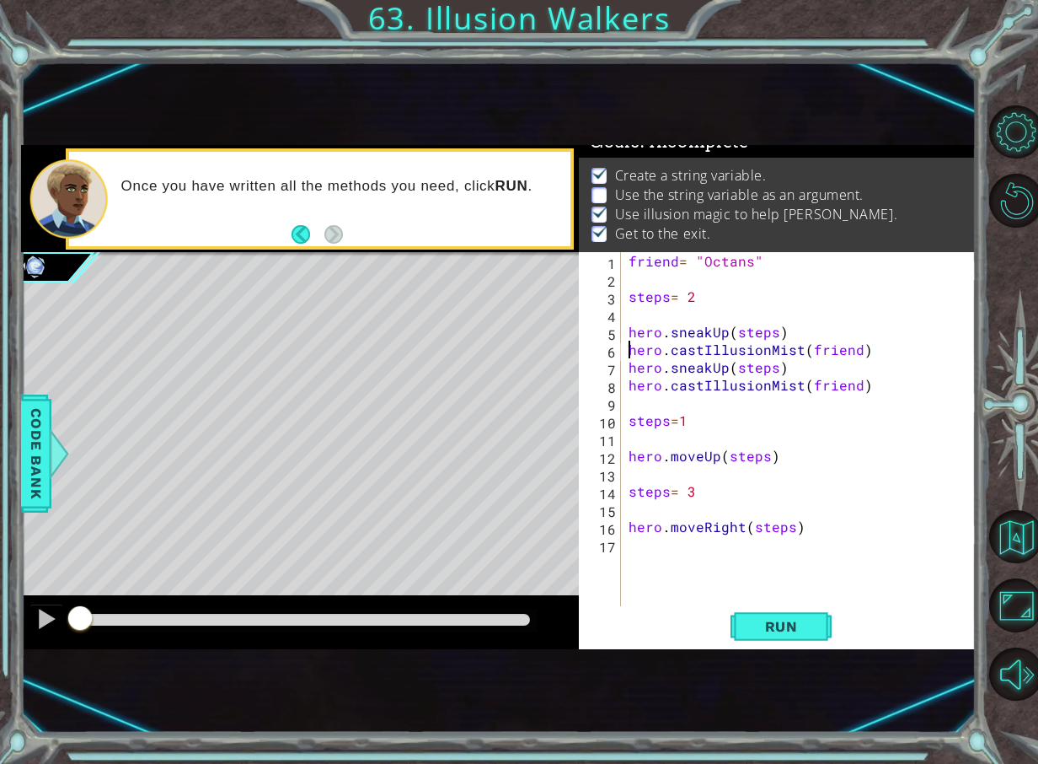
click at [632, 348] on div "friend = "Octans" steps = 2 hero . sneakUp ( steps ) hero . castIllusionMist ( …" at bounding box center [802, 446] width 355 height 389
click at [636, 326] on div "friend = "Octans" steps = 2 hero . sneakUp ( steps ) hero . castIllusionMist ( …" at bounding box center [802, 446] width 355 height 389
type textarea "hero.sneakUp(steps)"
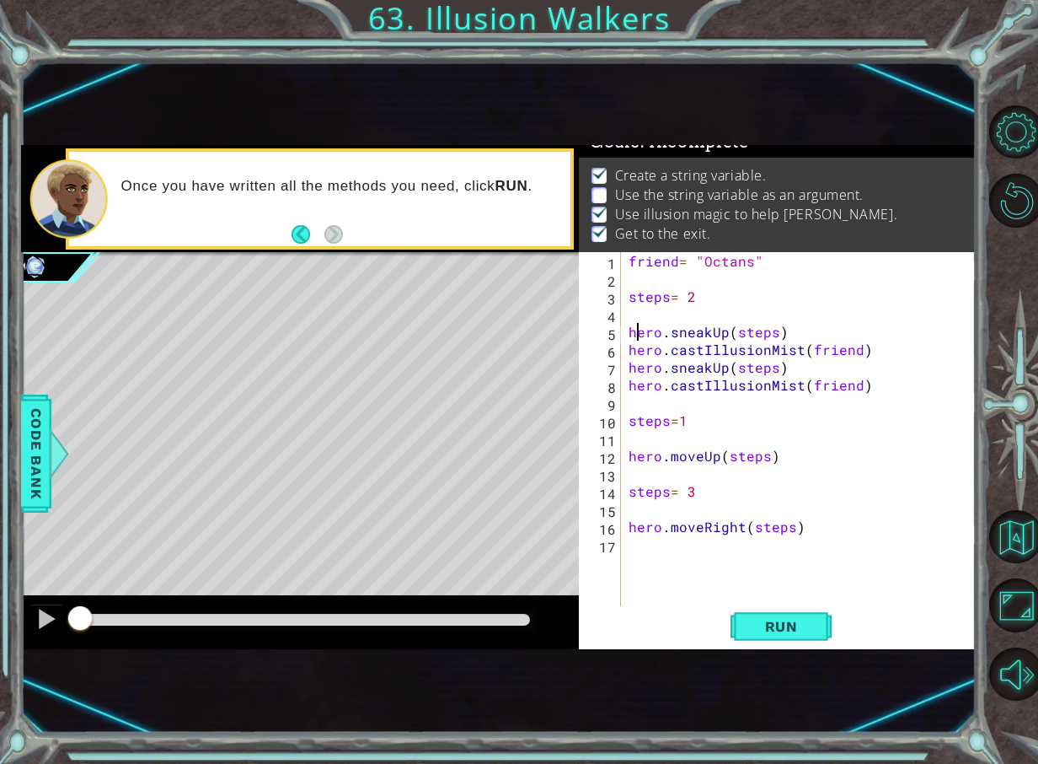
click at [636, 320] on div "friend = "Octans" steps = 2 hero . sneakUp ( steps ) hero . castIllusionMist ( …" at bounding box center [802, 446] width 355 height 389
type textarea "hero.castIllusionMist(friend)"
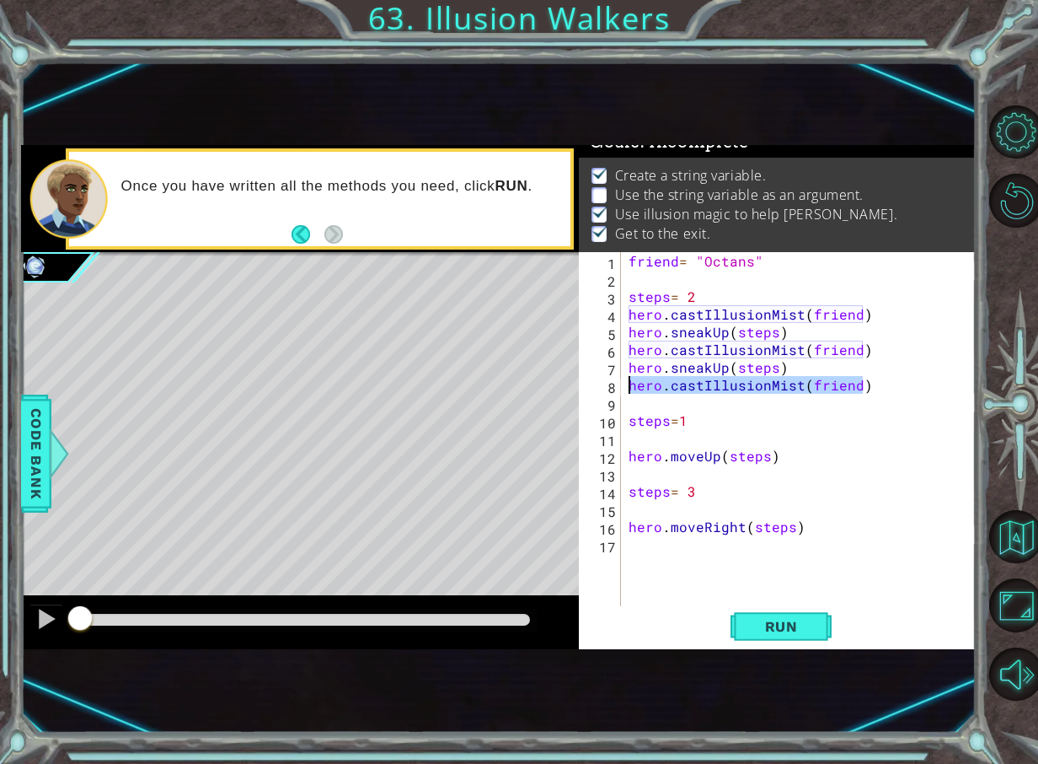
drag, startPoint x: 863, startPoint y: 385, endPoint x: 542, endPoint y: 385, distance: 321.1
click at [542, 385] on div "1 ההההההההההההההההההההההההההההההההההההההההההההההההההההההההההההההההההההההההההההה…" at bounding box center [498, 397] width 955 height 504
click at [801, 625] on span "Run" at bounding box center [781, 626] width 67 height 17
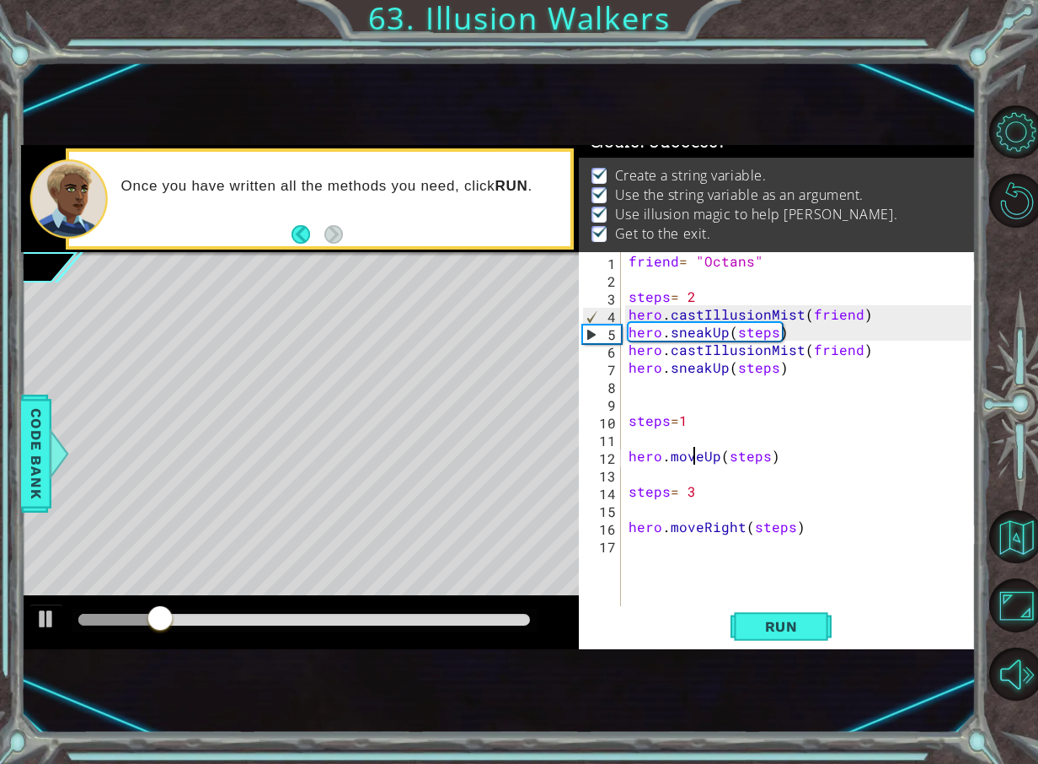
click at [696, 459] on div "friend = "Octans" steps = 2 hero . castIllusionMist ( friend ) hero . sneakUp (…" at bounding box center [802, 446] width 355 height 389
type textarea "hero.moveUp(steps)"
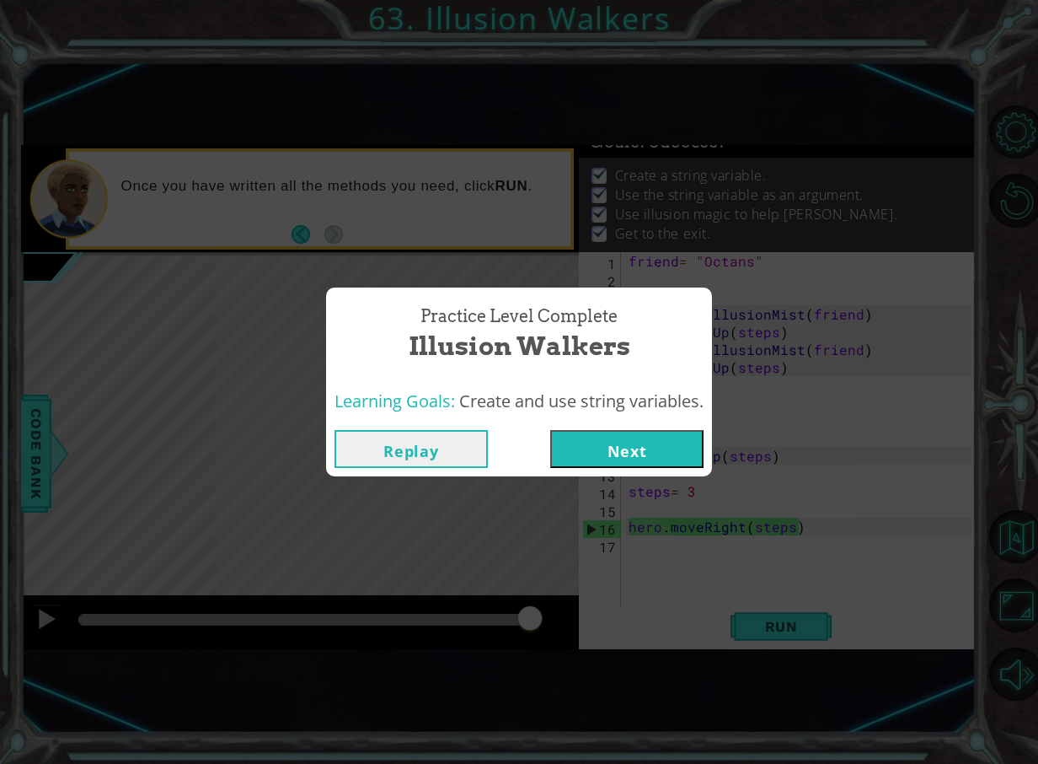
drag, startPoint x: 603, startPoint y: 444, endPoint x: 595, endPoint y: 430, distance: 16.6
click at [608, 443] on button "Next" at bounding box center [626, 449] width 153 height 38
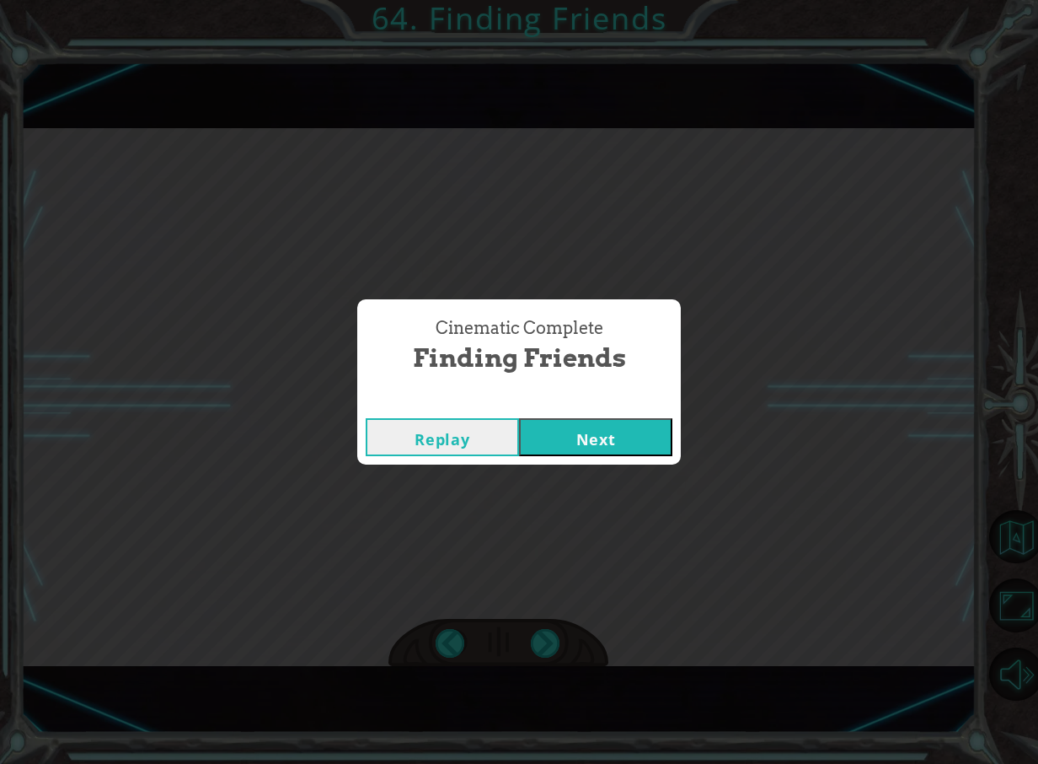
click at [610, 448] on button "Next" at bounding box center [595, 437] width 153 height 38
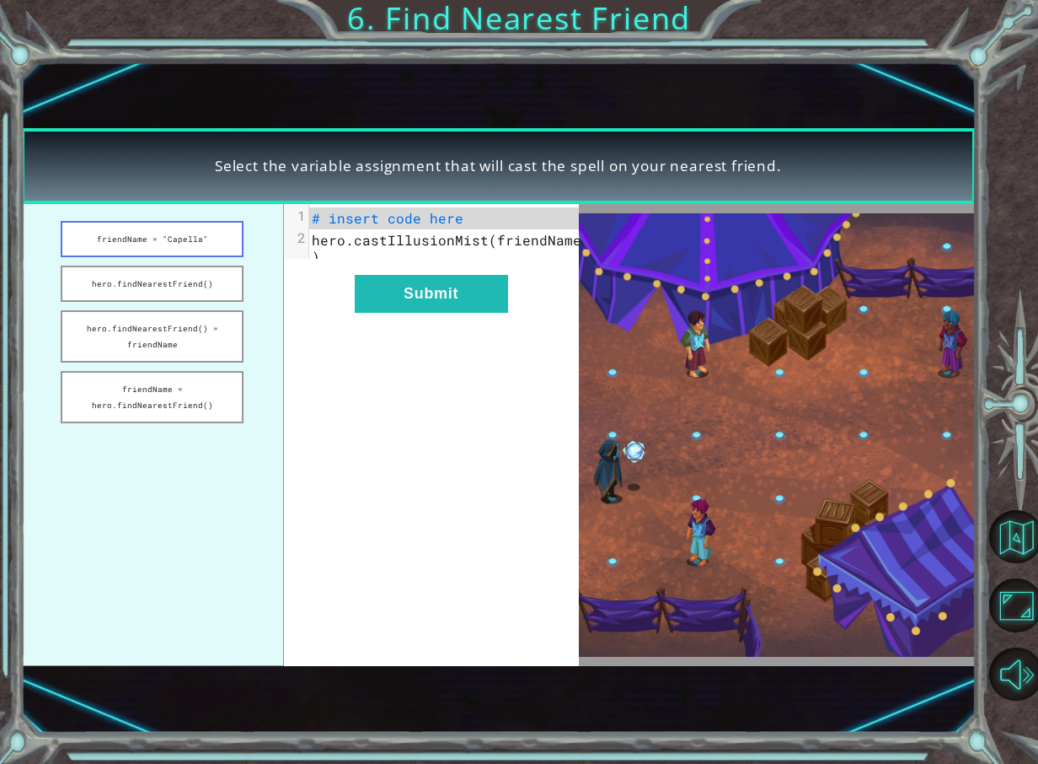
click at [136, 239] on button "friendName = "Capella"" at bounding box center [152, 239] width 183 height 36
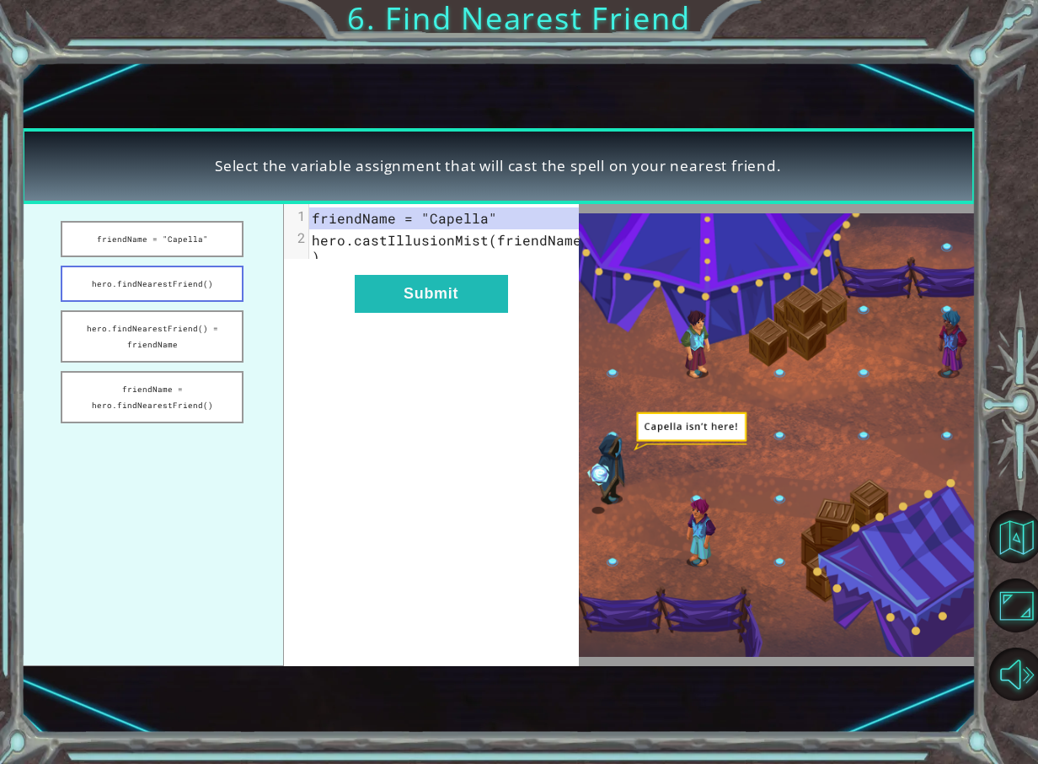
click at [146, 290] on button "hero.findNearestFriend()" at bounding box center [152, 284] width 183 height 36
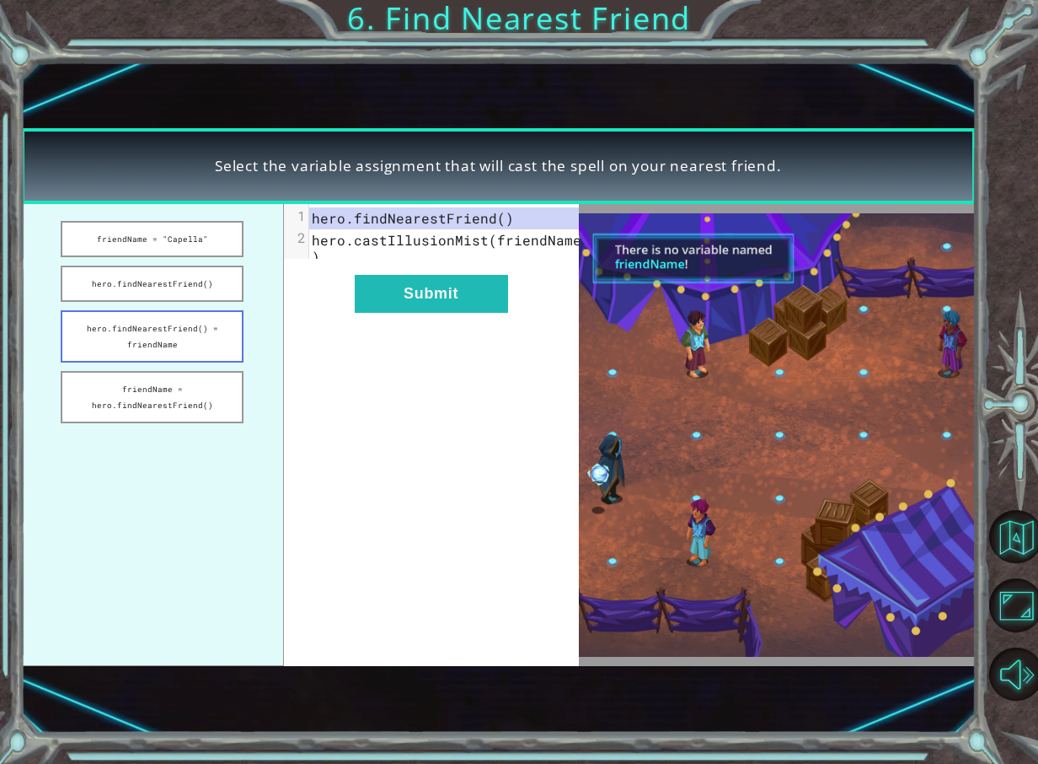
click at [157, 327] on button "hero.findNearestFriend() = friendName" at bounding box center [152, 336] width 183 height 52
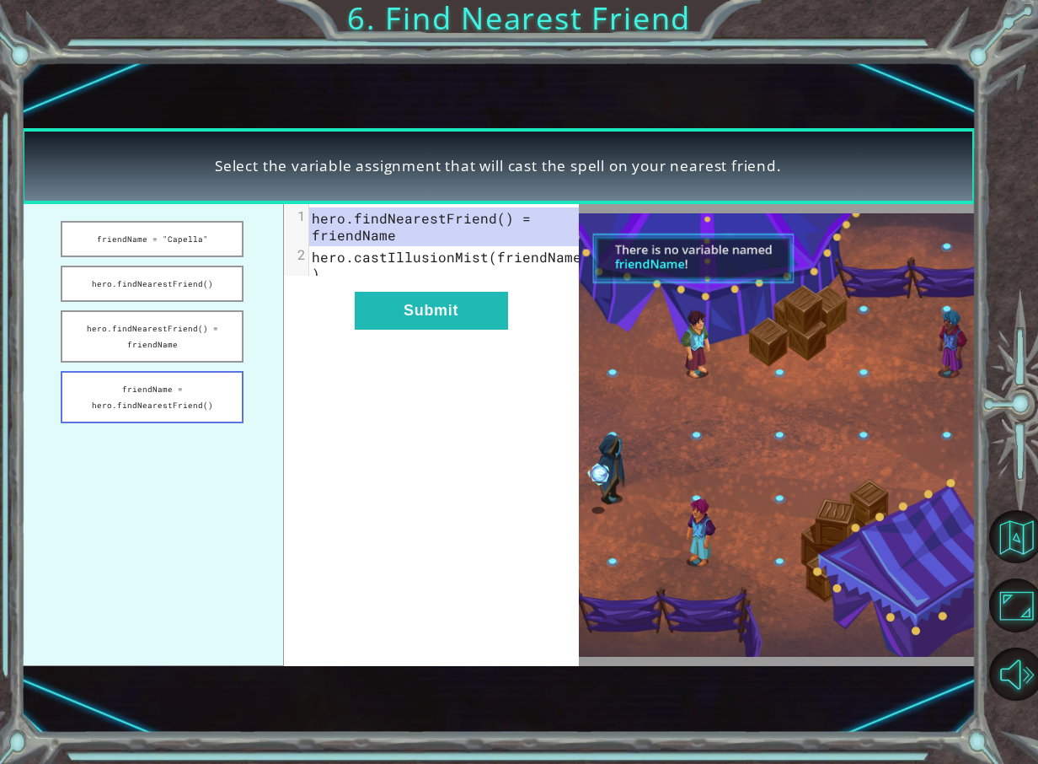
click at [164, 378] on button "friendName = hero.findNearestFriend()" at bounding box center [152, 397] width 183 height 52
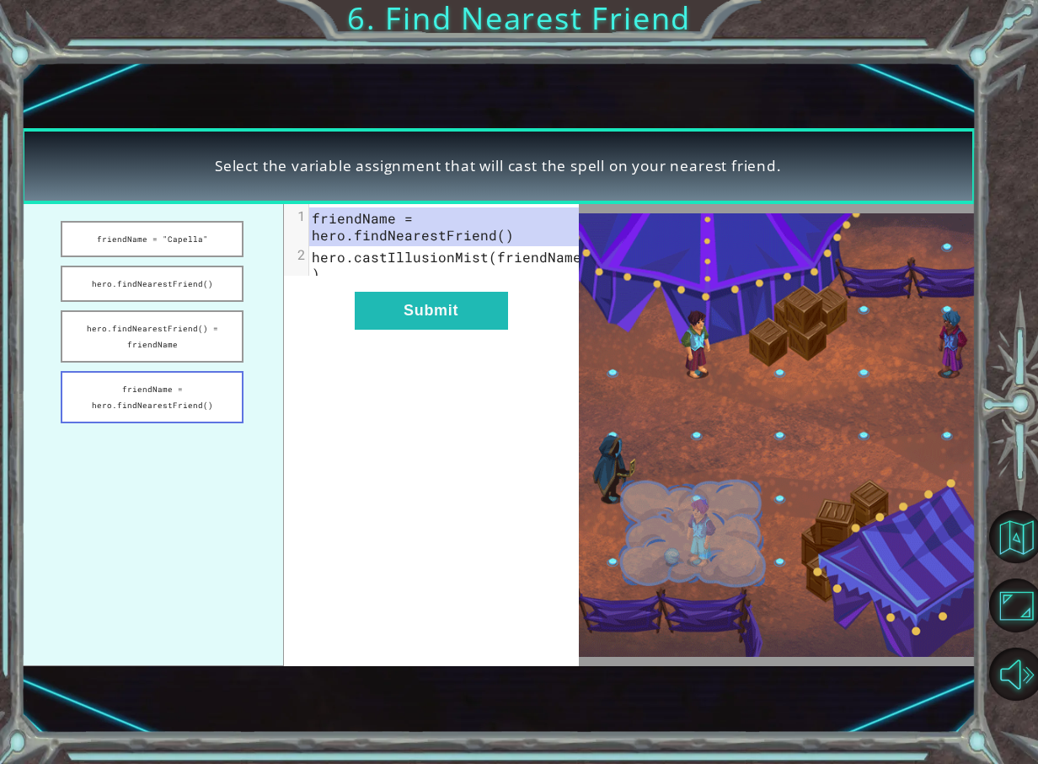
click at [163, 380] on button "friendName = hero.findNearestFriend()" at bounding box center [152, 397] width 183 height 52
drag, startPoint x: 160, startPoint y: 336, endPoint x: 149, endPoint y: 344, distance: 13.3
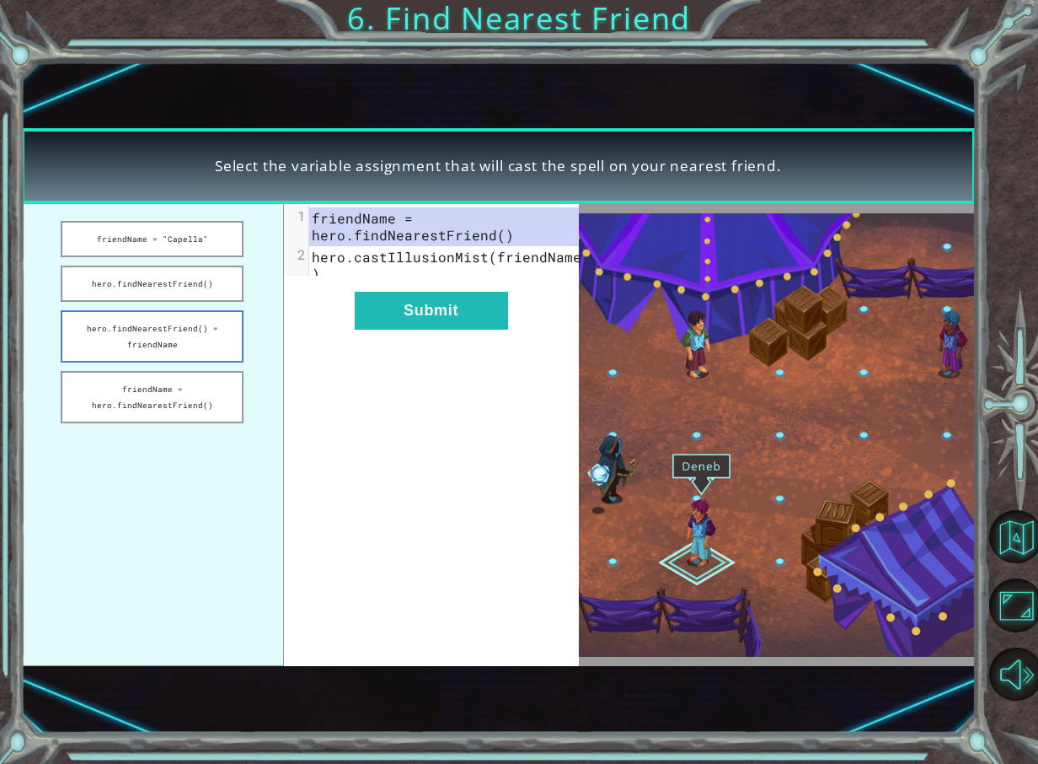
click at [153, 354] on button "hero.findNearestFriend() = friendName" at bounding box center [152, 336] width 183 height 52
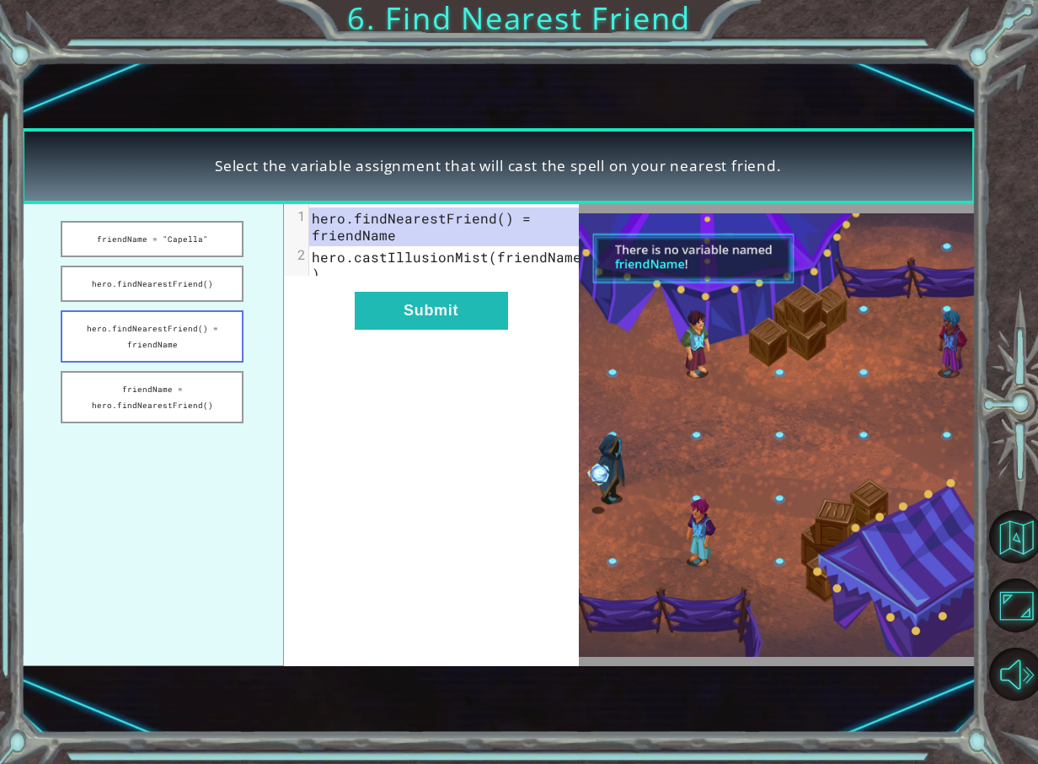
click at [155, 325] on button "hero.findNearestFriend() = friendName" at bounding box center [152, 336] width 183 height 52
click at [164, 292] on button "hero.findNearestFriend()" at bounding box center [152, 284] width 183 height 36
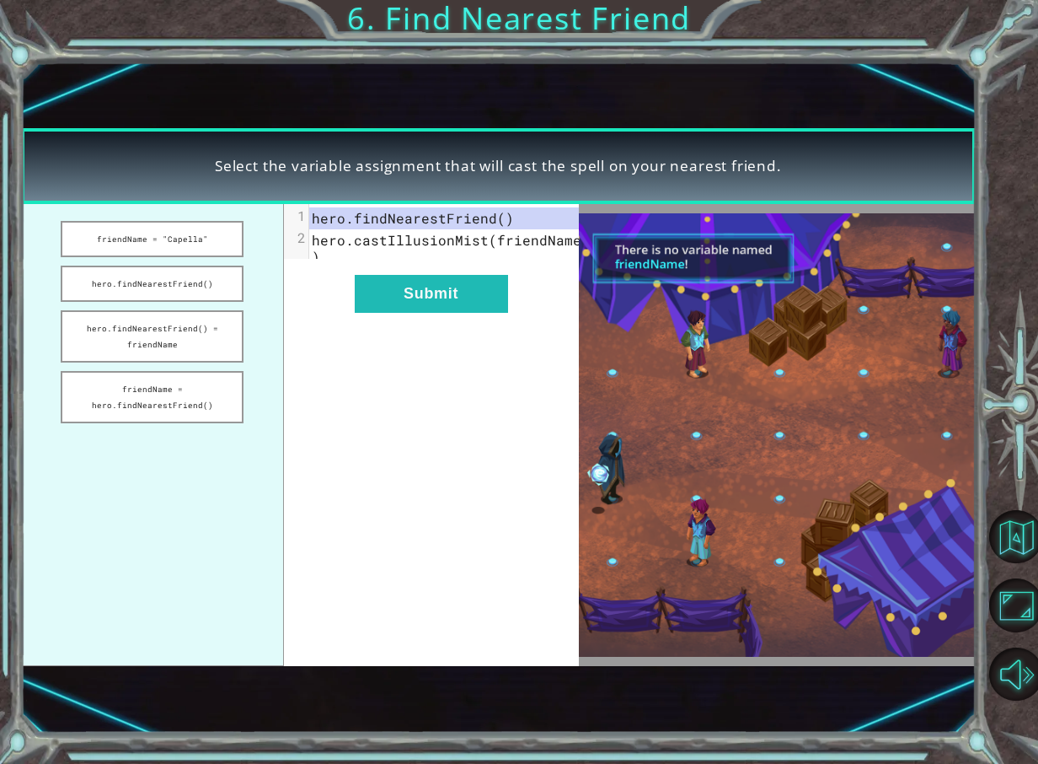
click at [180, 258] on ul "friendName = "Capella" hero.findNearestFriend() hero.findNearestFriend() = frie…" at bounding box center [152, 435] width 263 height 462
click at [188, 249] on button "friendName = "Capella"" at bounding box center [152, 239] width 183 height 36
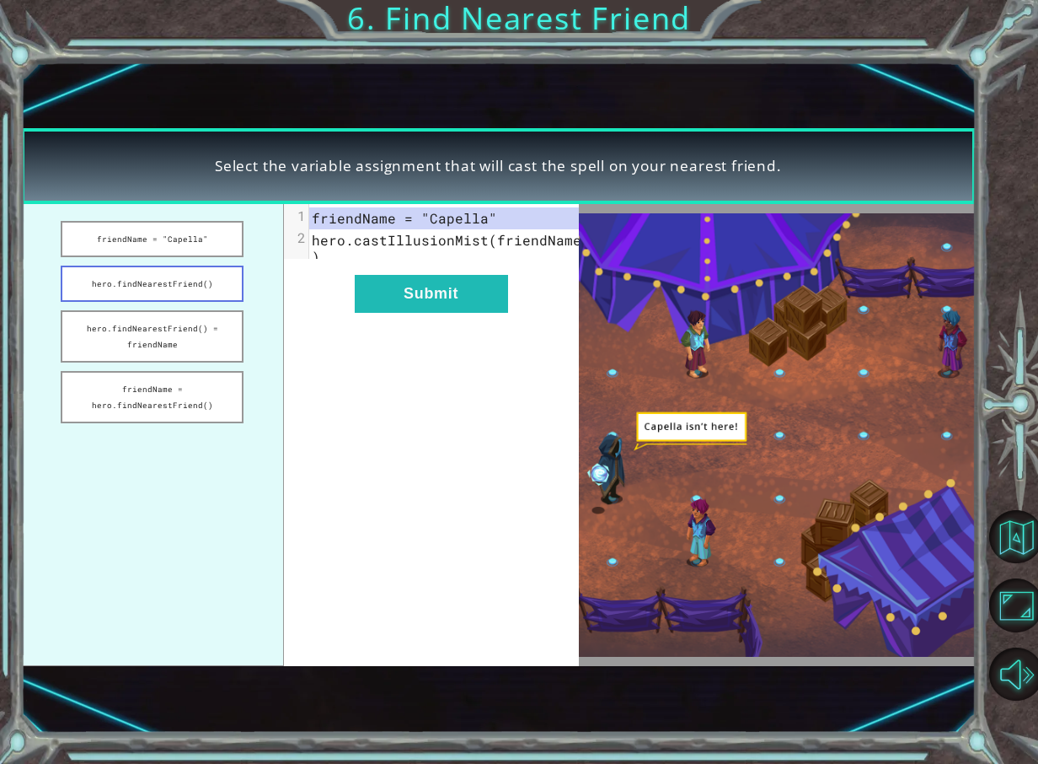
click at [164, 278] on button "hero.findNearestFriend()" at bounding box center [152, 284] width 183 height 36
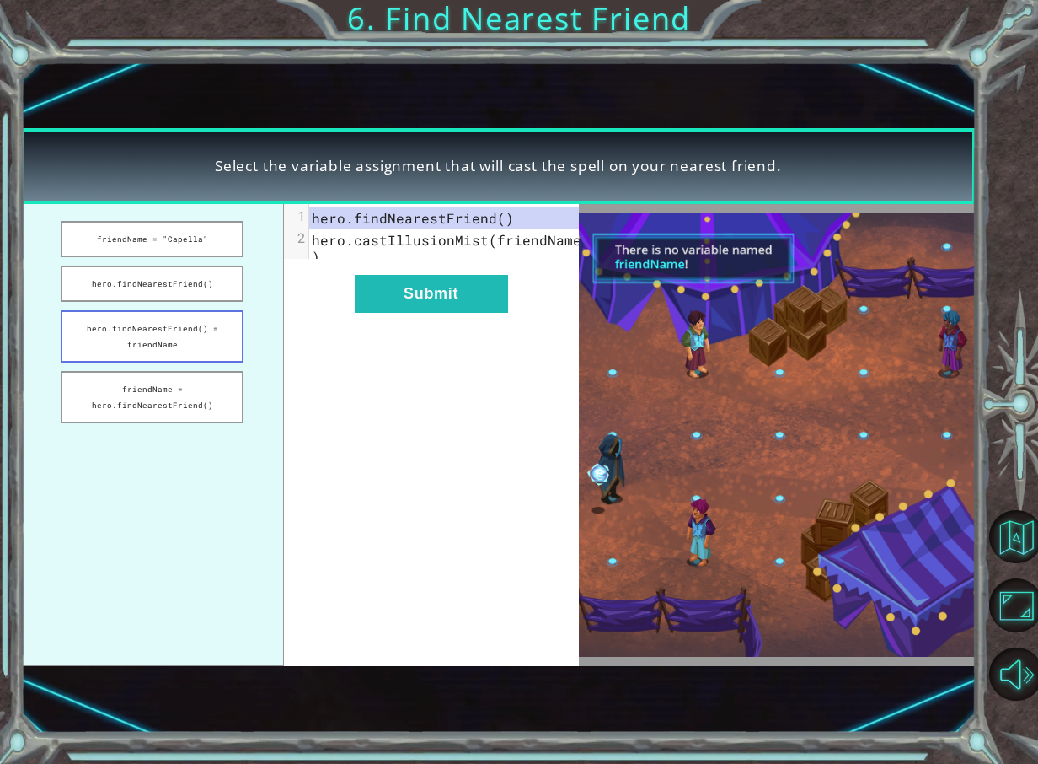
click at [163, 331] on button "hero.findNearestFriend() = friendName" at bounding box center [152, 336] width 183 height 52
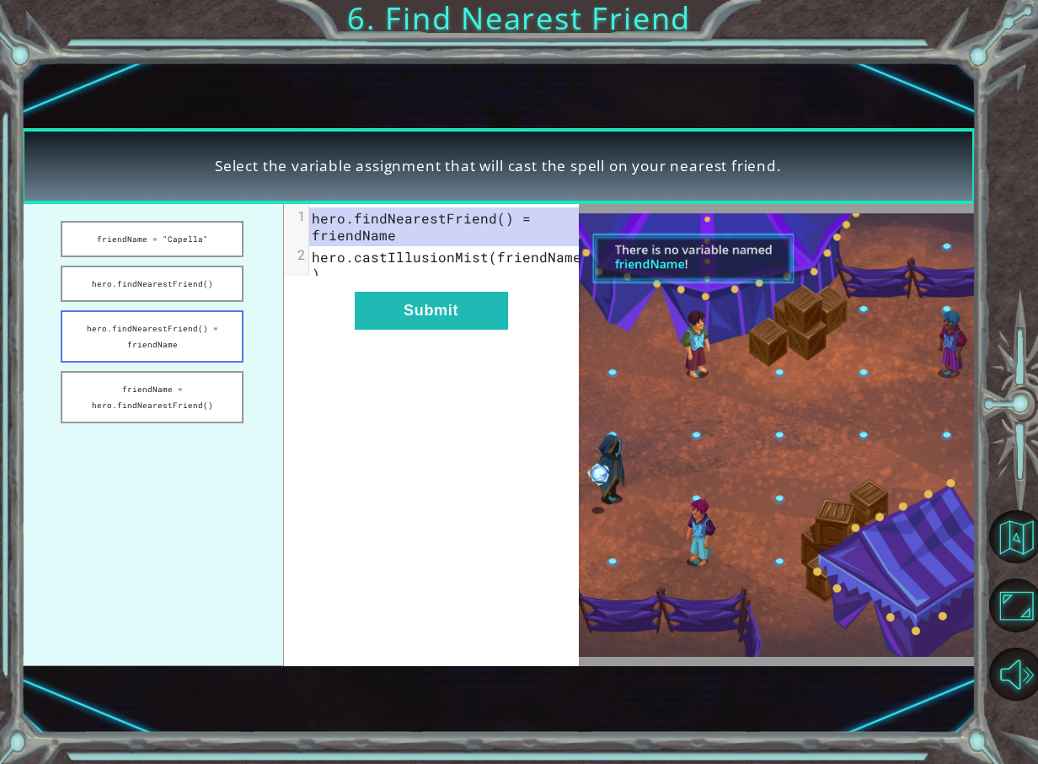
click at [162, 320] on button "hero.findNearestFriend() = friendName" at bounding box center [152, 336] width 183 height 52
click at [162, 365] on ul "friendName = "Capella" hero.findNearestFriend() hero.findNearestFriend() = frie…" at bounding box center [152, 435] width 263 height 462
click at [174, 405] on button "friendName = hero.findNearestFriend()" at bounding box center [152, 397] width 183 height 52
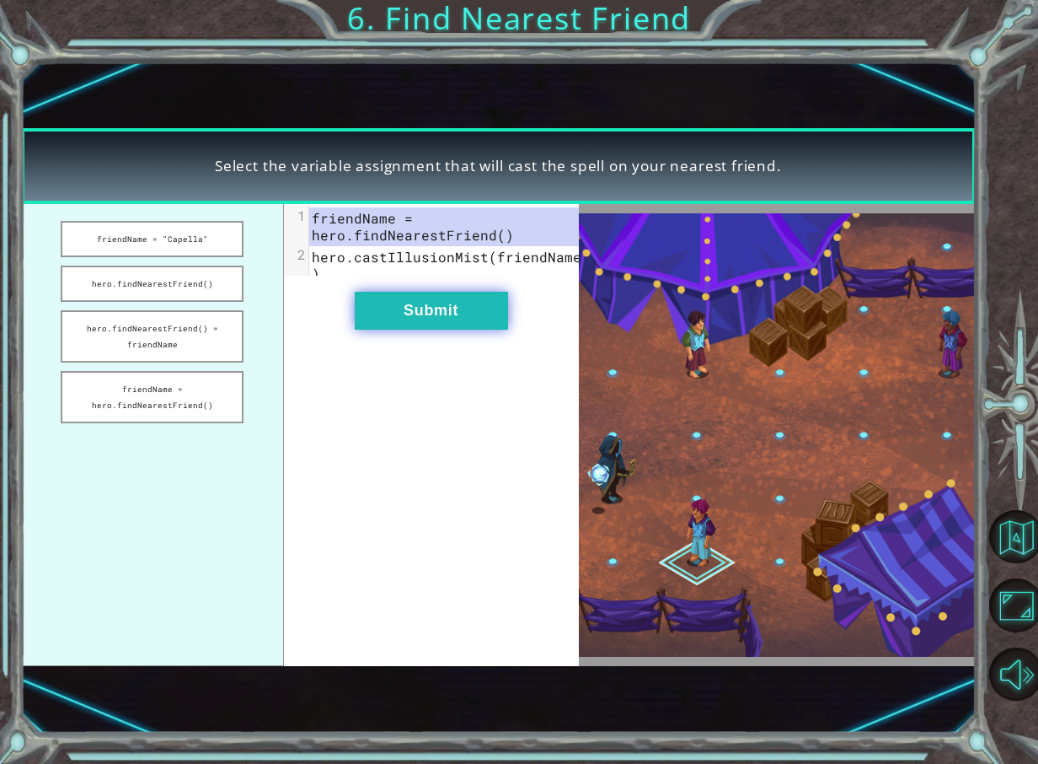
click at [373, 328] on button "Submit" at bounding box center [431, 311] width 153 height 38
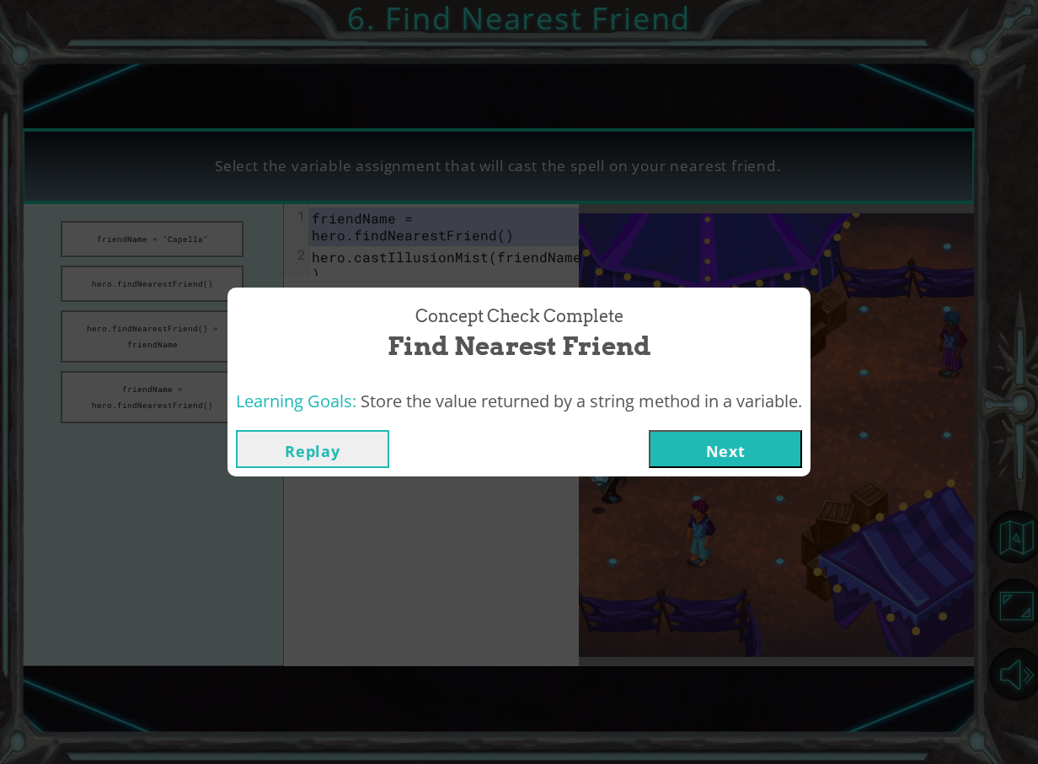
click at [672, 443] on button "Next" at bounding box center [725, 449] width 153 height 38
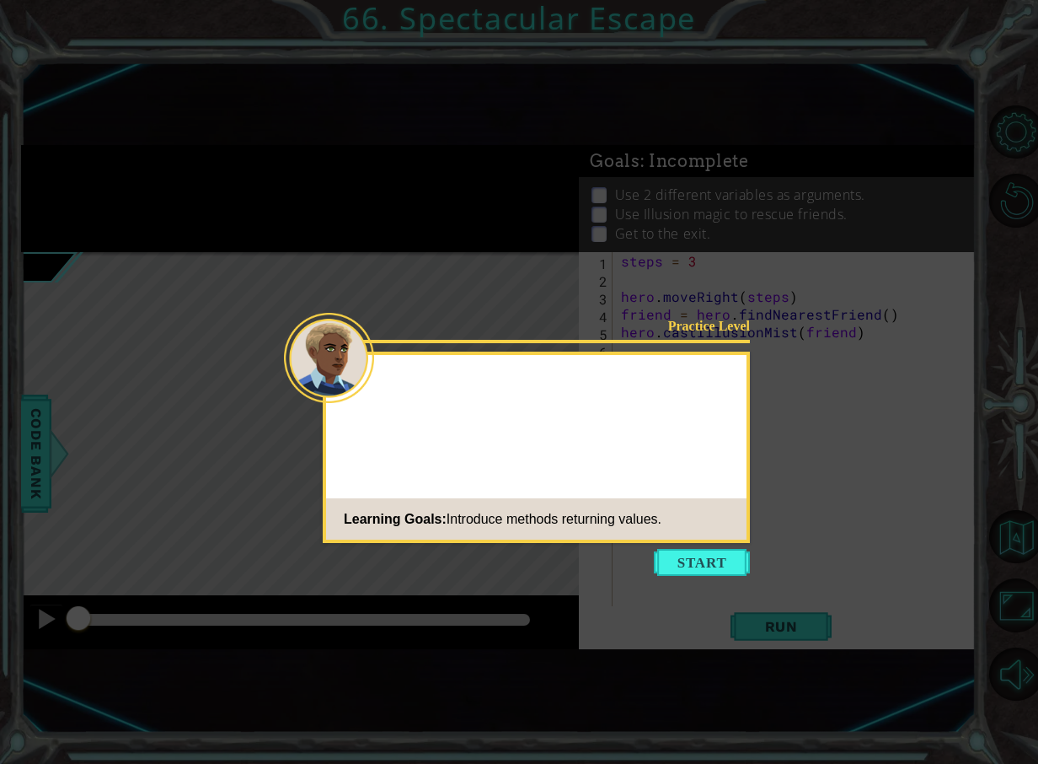
click at [698, 558] on button "Start" at bounding box center [702, 562] width 96 height 27
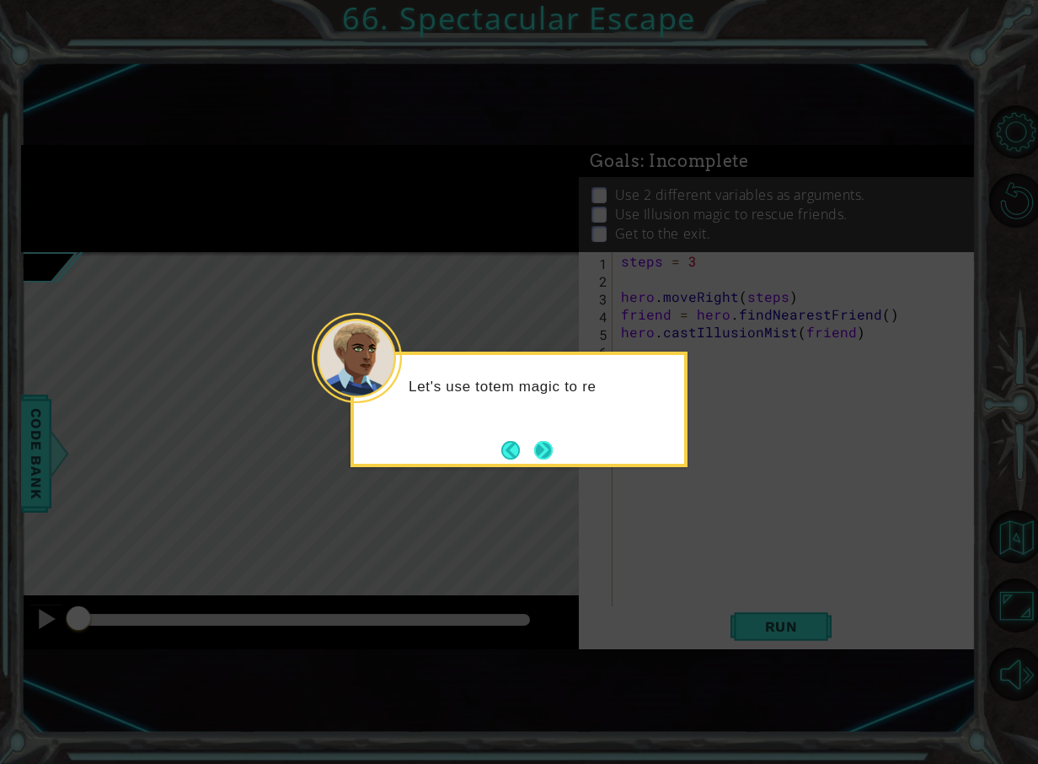
click at [548, 459] on button "Next" at bounding box center [543, 449] width 19 height 19
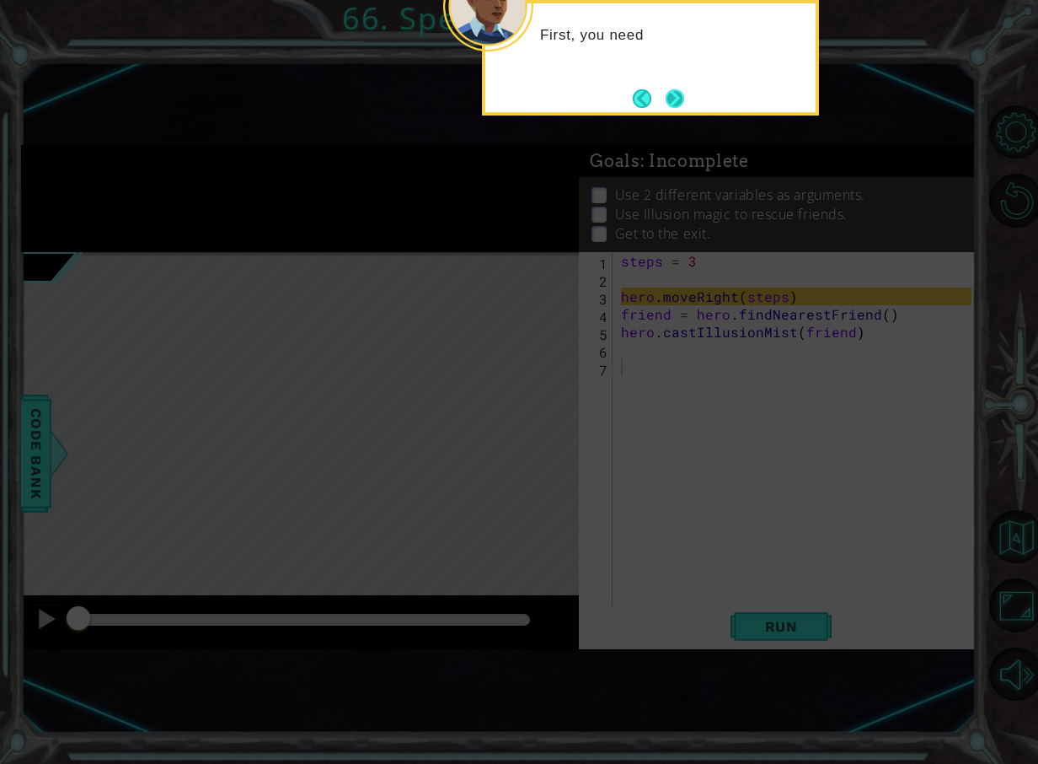
click at [679, 105] on button "Next" at bounding box center [674, 98] width 19 height 19
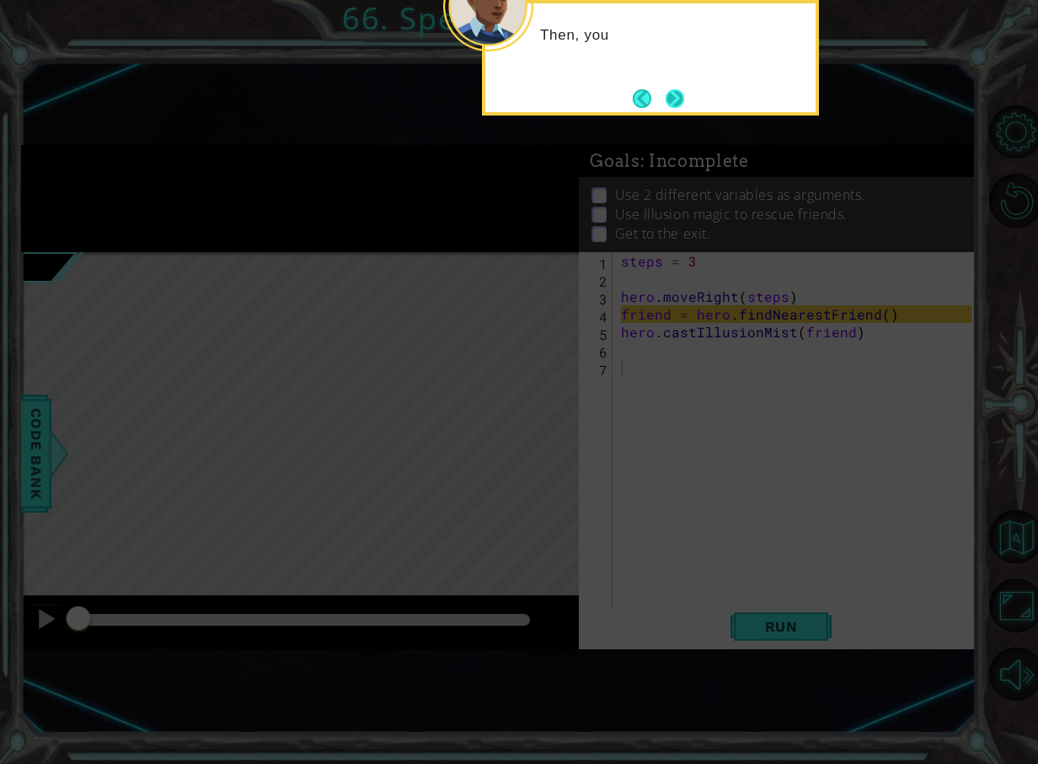
click at [666, 102] on button "Next" at bounding box center [675, 98] width 30 height 30
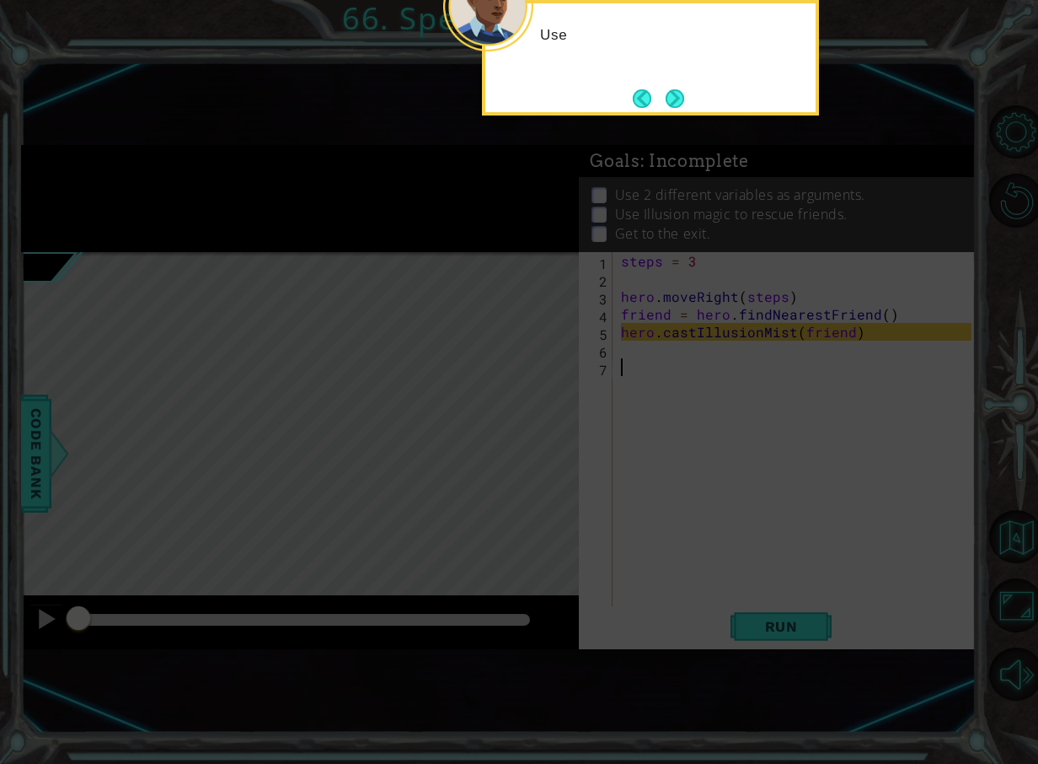
click at [684, 103] on button "Next" at bounding box center [675, 98] width 19 height 19
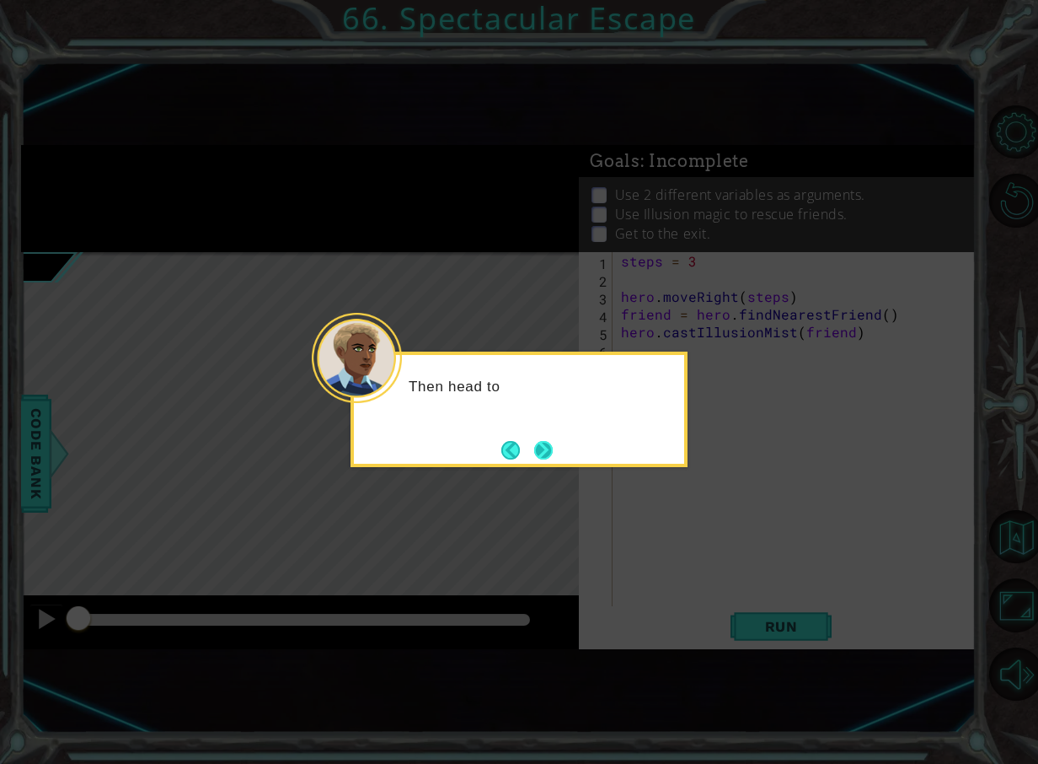
click at [544, 448] on button "Next" at bounding box center [543, 449] width 31 height 31
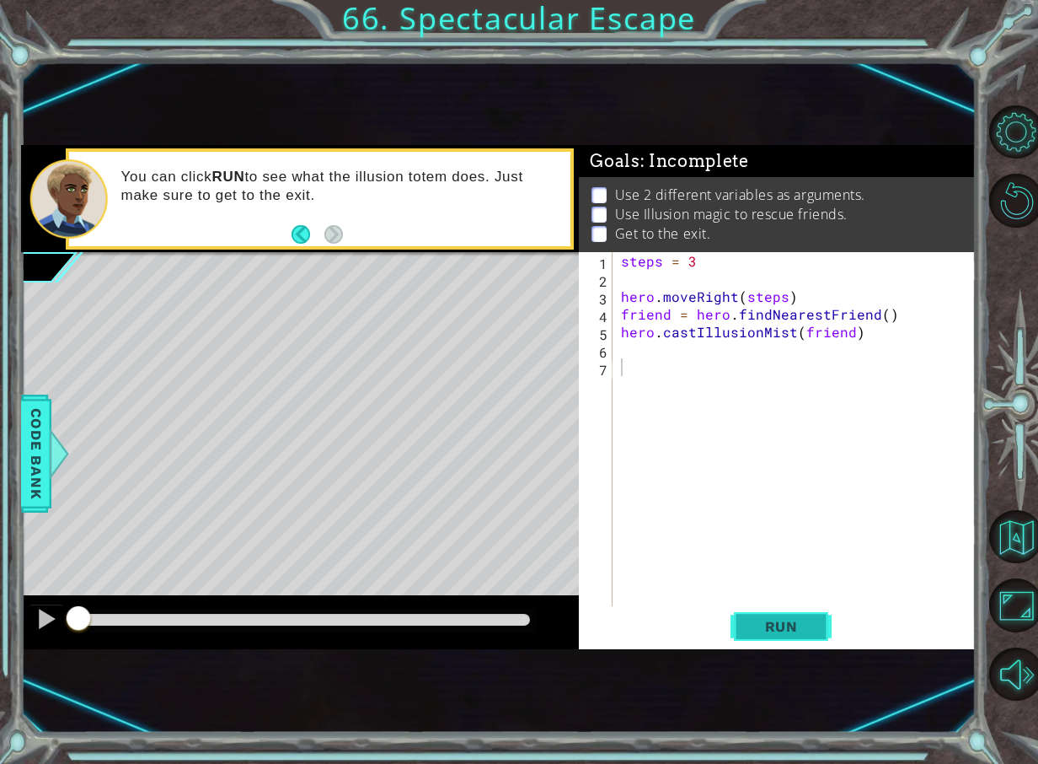
click at [781, 622] on span "Run" at bounding box center [781, 626] width 67 height 17
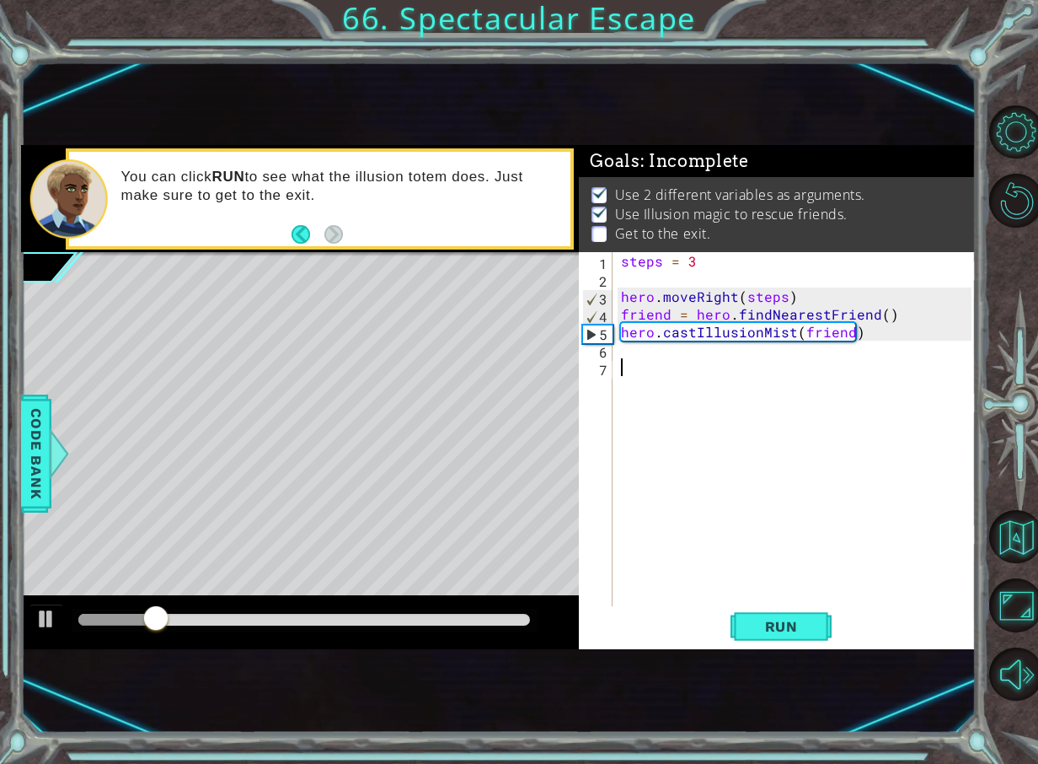
click at [671, 355] on div "steps = 3 hero . moveRight ( steps ) friend = hero . findNearestFriend ( ) hero…" at bounding box center [799, 446] width 362 height 389
type textarea "hero.moveRight(steps"
click at [815, 357] on div "steps = 3 hero . moveRight ( steps ) friend = hero . findNearestFriend ( ) hero…" at bounding box center [799, 446] width 362 height 389
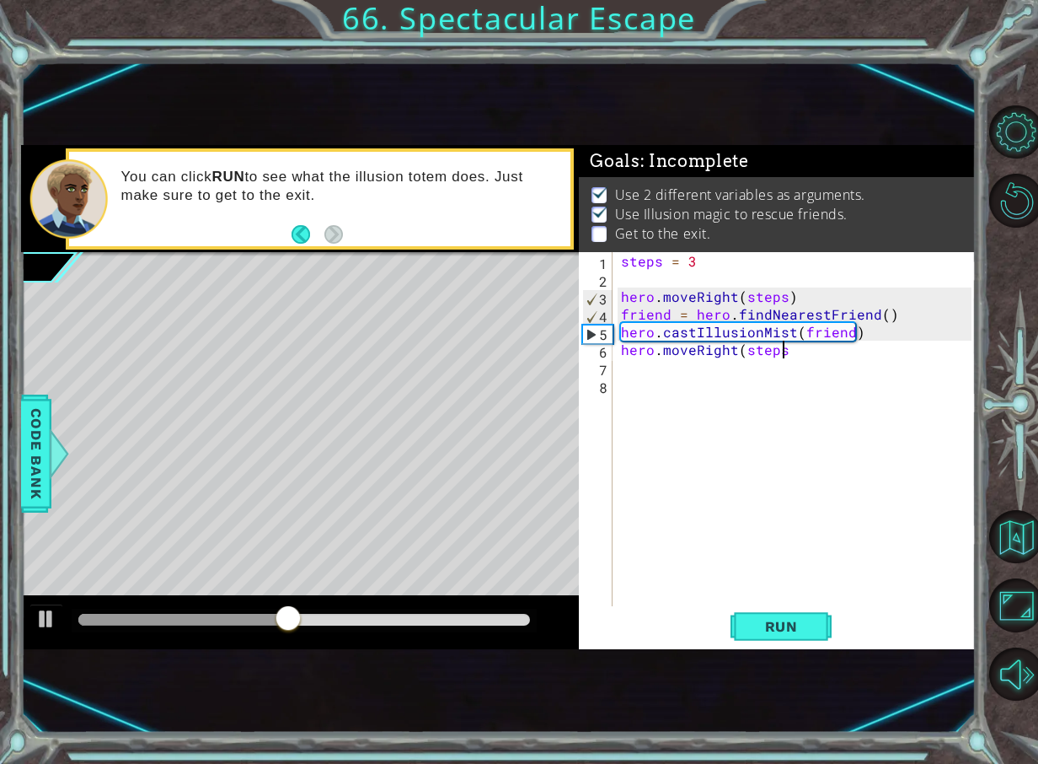
scroll to position [0, 10]
type textarea "hero.moveRight(steps)"
click at [775, 611] on button "Run" at bounding box center [781, 626] width 101 height 40
drag, startPoint x: 225, startPoint y: 622, endPoint x: 823, endPoint y: 561, distance: 600.8
click at [823, 561] on div "1 ההההההההההההההההההההההההההההההההההההההההההההההההההההההההההההההההההההההההההההה…" at bounding box center [498, 397] width 955 height 504
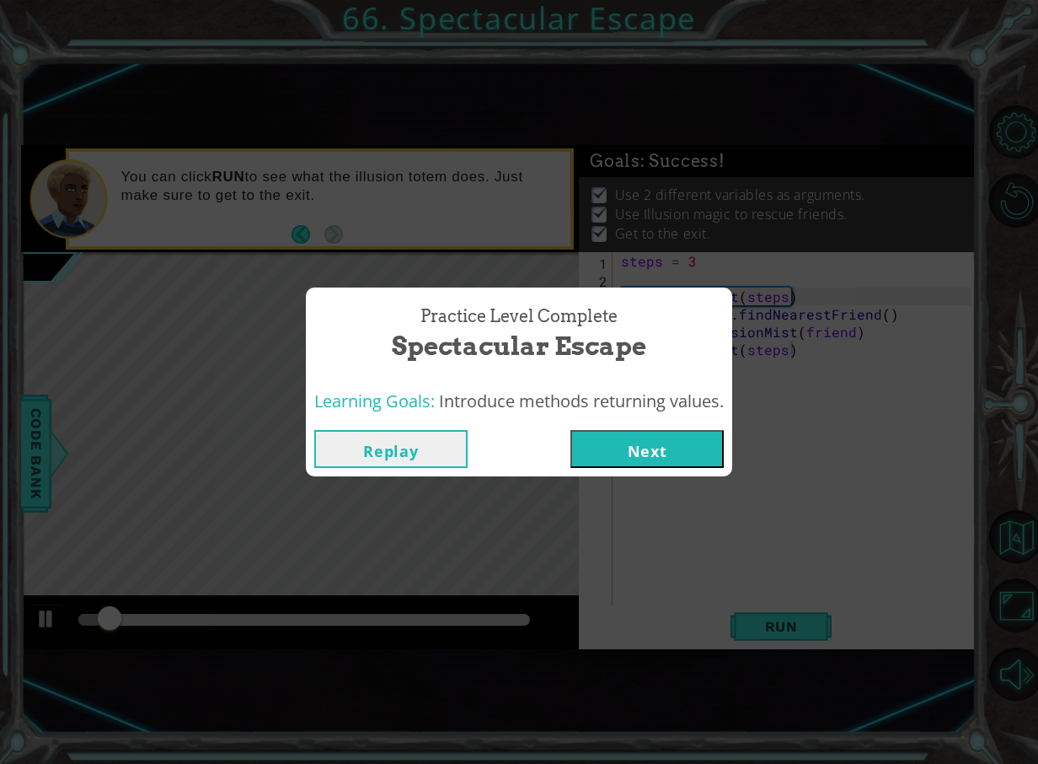
click at [616, 459] on button "Next" at bounding box center [647, 449] width 153 height 38
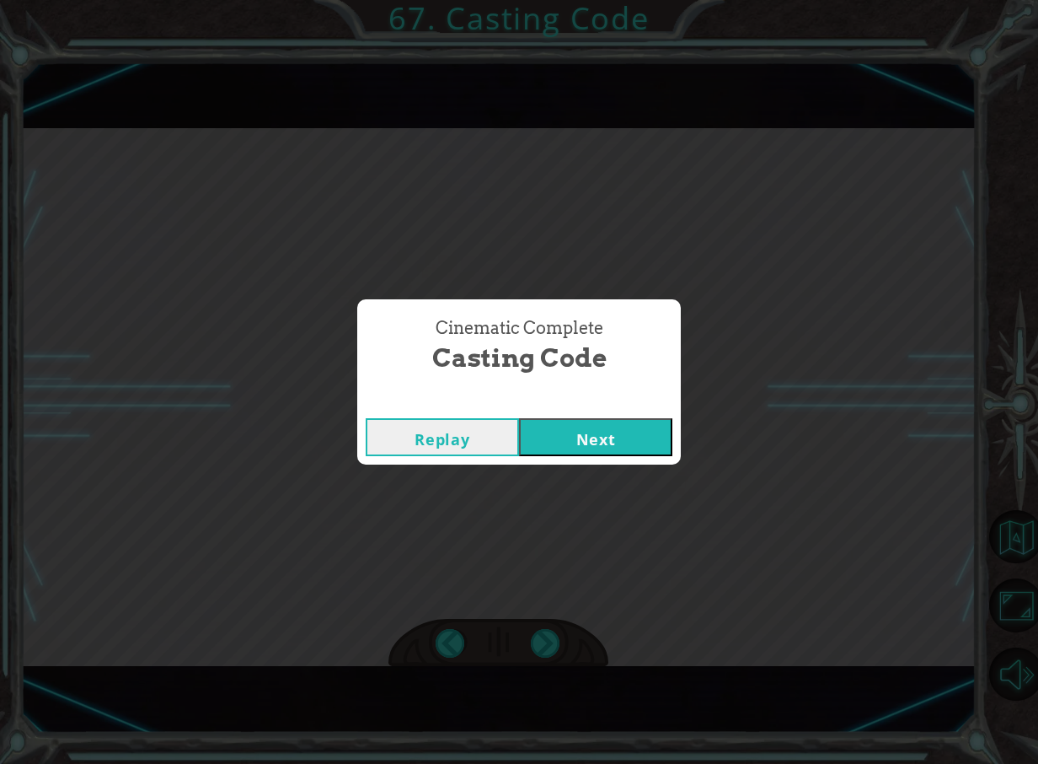
click at [586, 422] on button "Next" at bounding box center [595, 437] width 153 height 38
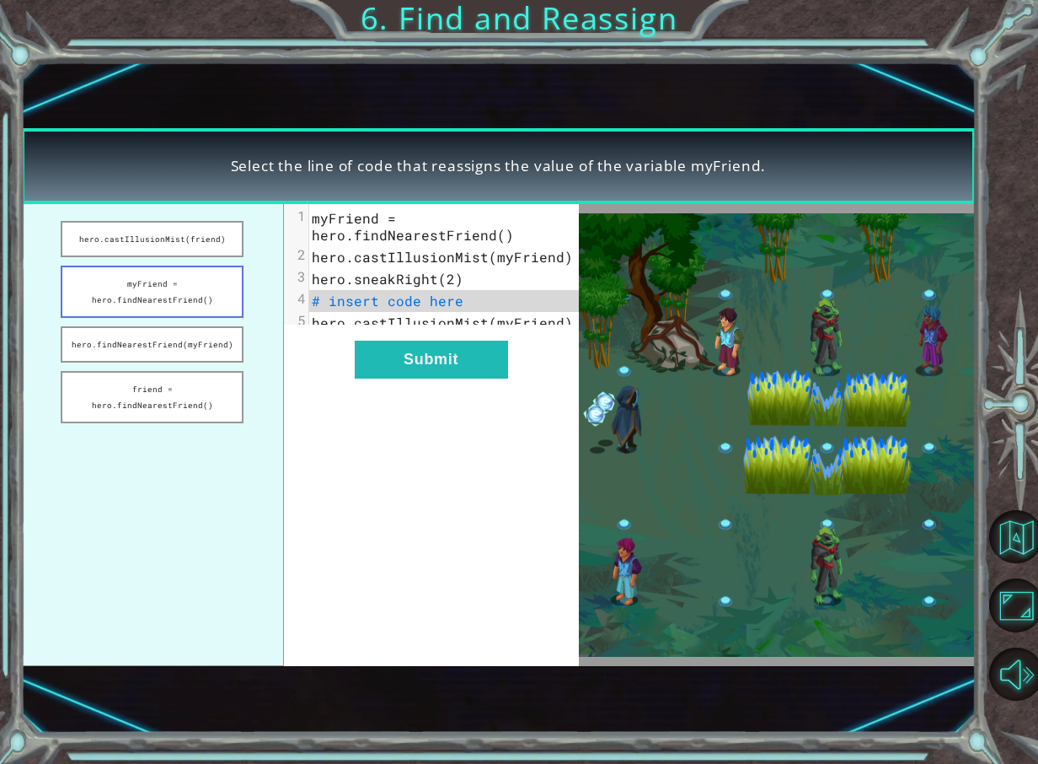
click at [194, 298] on button "myFriend = hero.findNearestFriend()" at bounding box center [152, 292] width 183 height 52
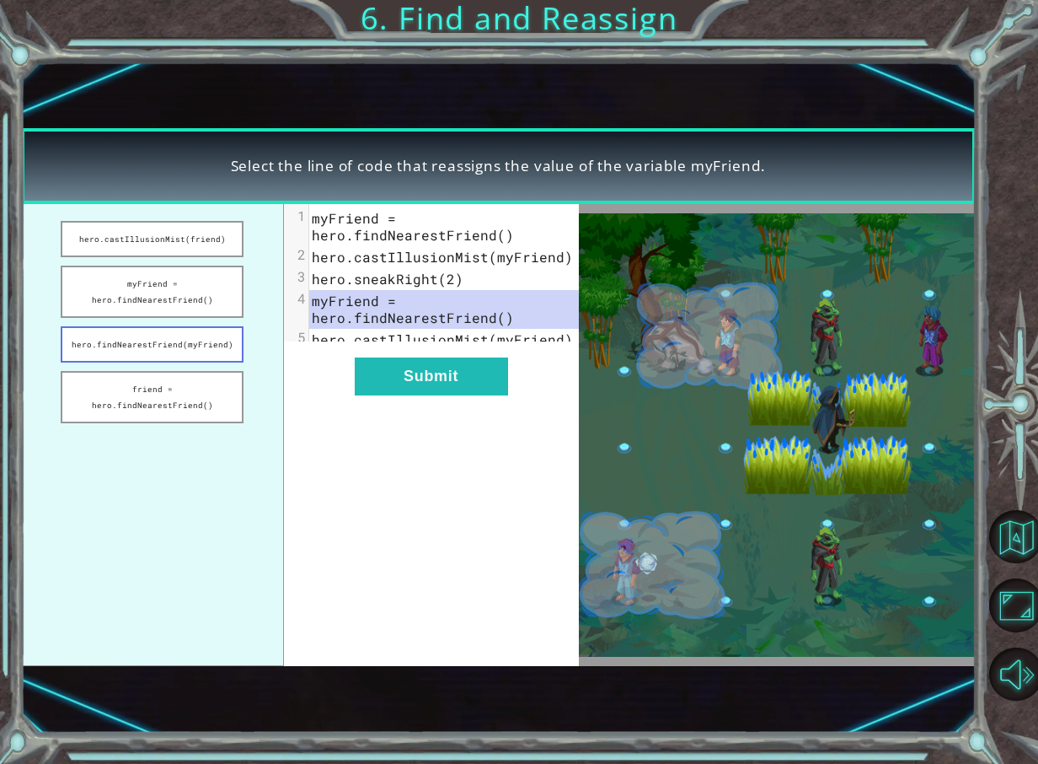
click at [179, 341] on button "hero.findNearestFriend(myFriend)" at bounding box center [152, 344] width 183 height 36
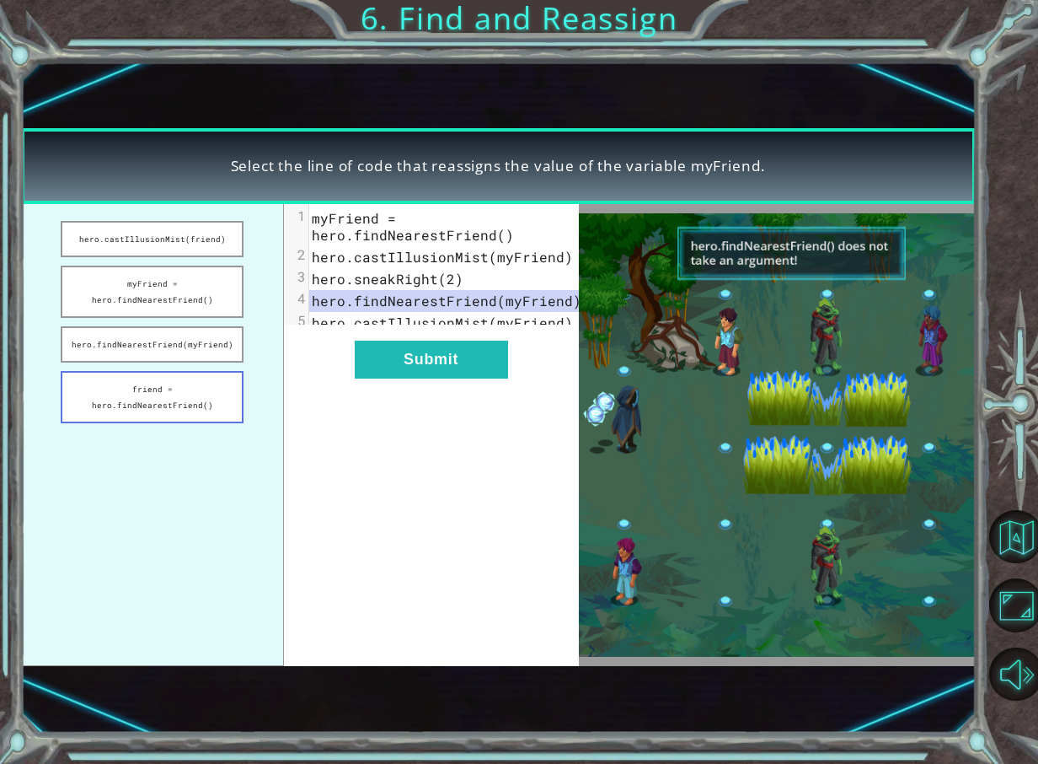
click at [176, 372] on button "friend = hero.findNearestFriend()" at bounding box center [152, 397] width 183 height 52
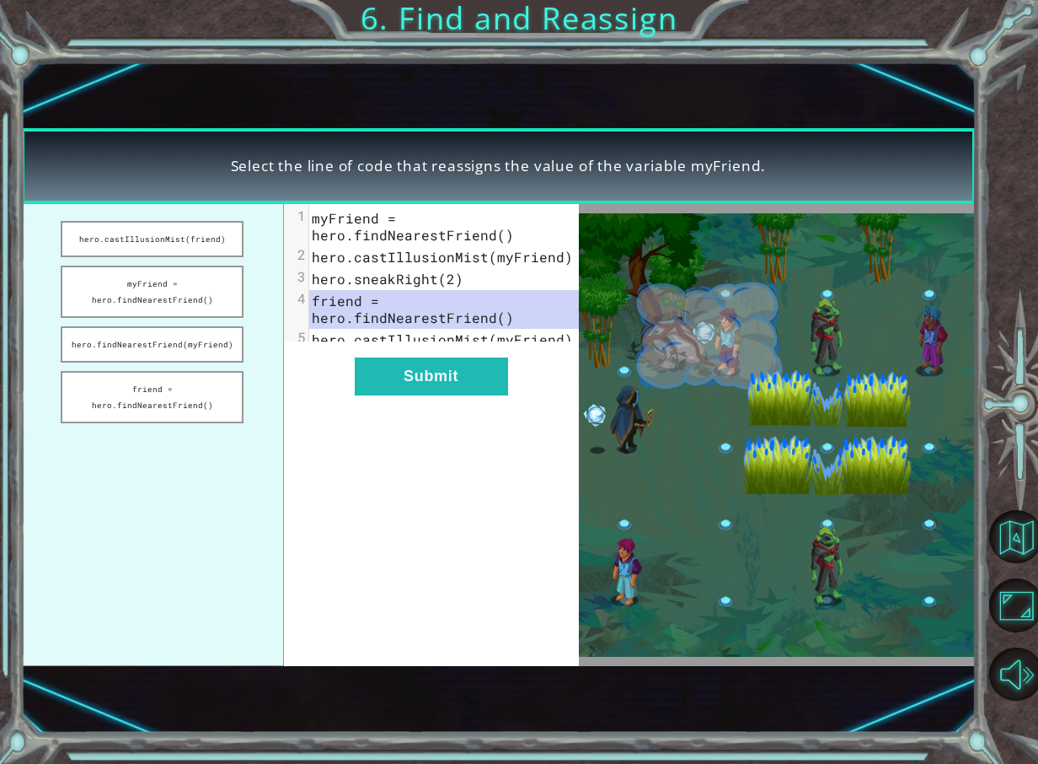
click at [164, 430] on ul "hero.castIllusionMist(friend) myFriend = hero.findNearestFriend() hero.findNear…" at bounding box center [152, 435] width 263 height 462
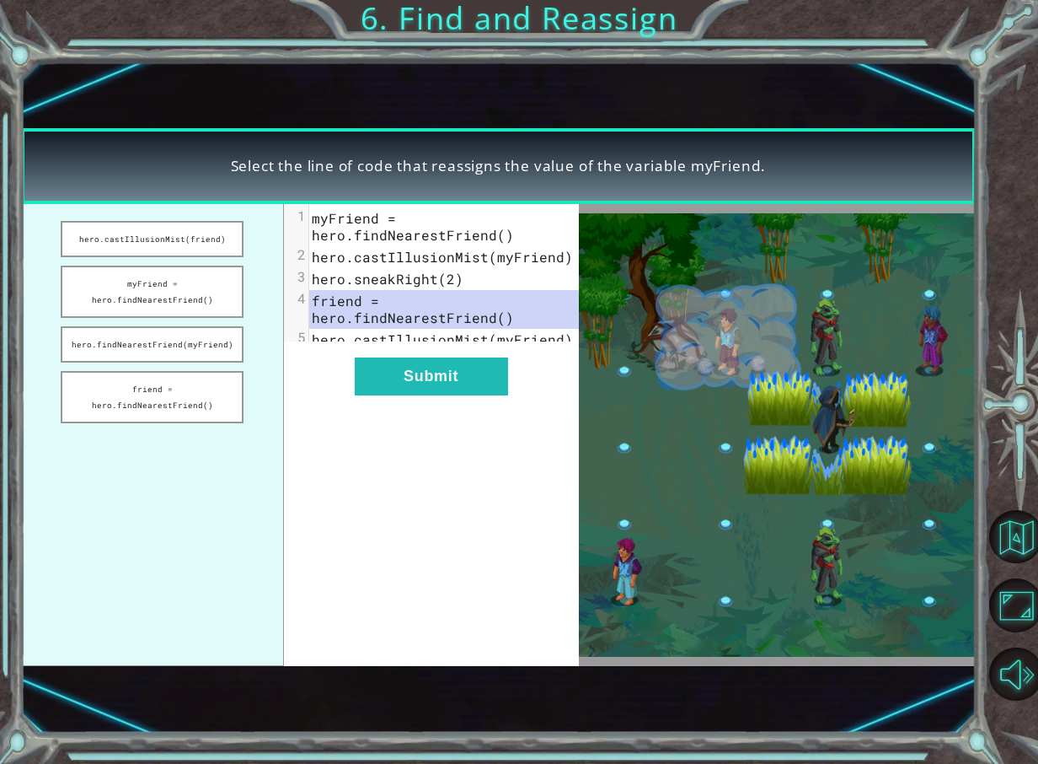
click at [171, 410] on ul "hero.castIllusionMist(friend) myFriend = hero.findNearestFriend() hero.findNear…" at bounding box center [152, 435] width 263 height 462
click at [173, 405] on button "friend = hero.findNearestFriend()" at bounding box center [152, 397] width 183 height 52
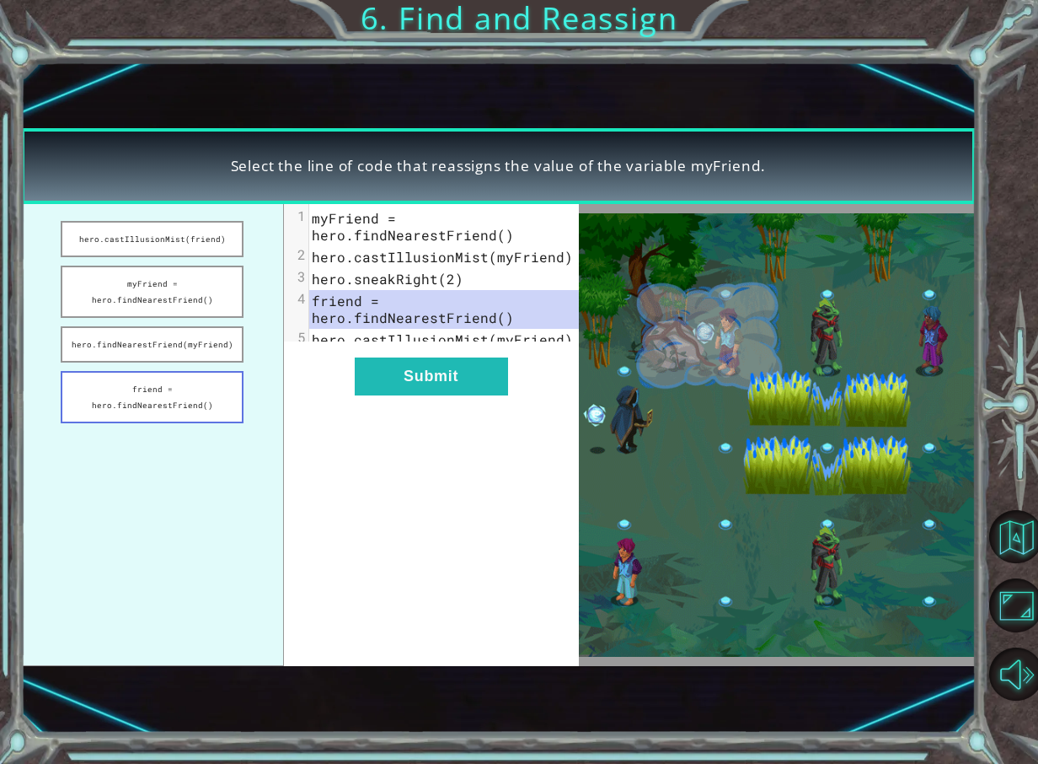
click at [177, 373] on button "friend = hero.findNearestFriend()" at bounding box center [152, 397] width 183 height 52
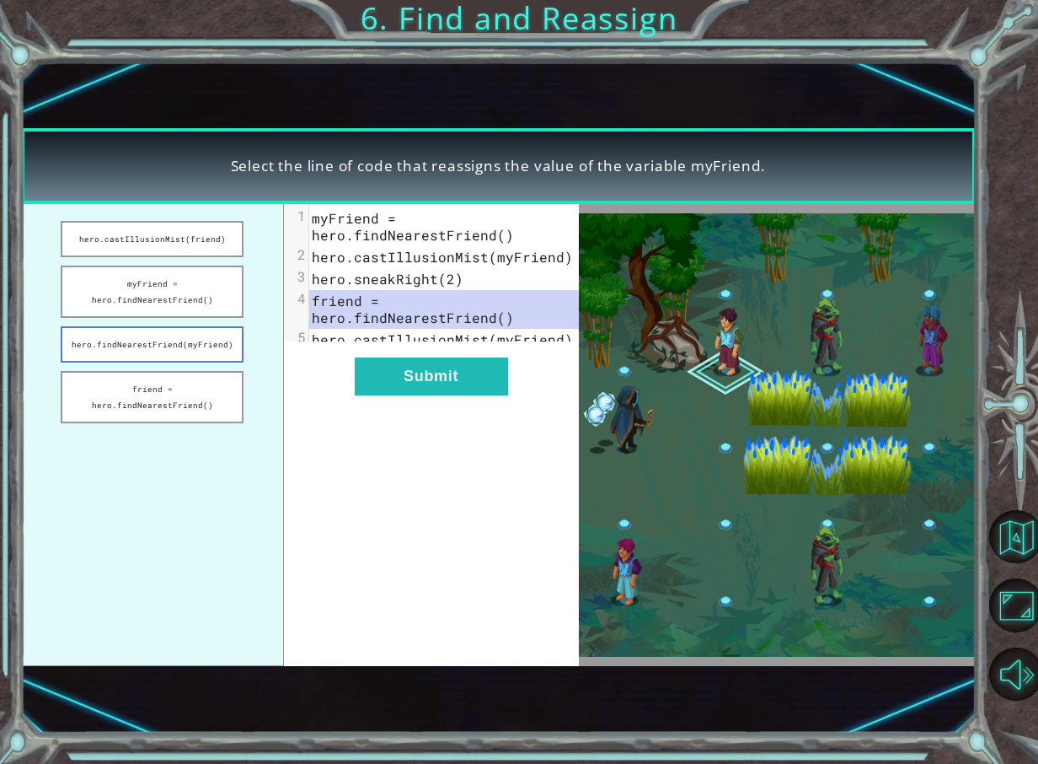
click at [164, 342] on button "hero.findNearestFriend(myFriend)" at bounding box center [152, 344] width 183 height 36
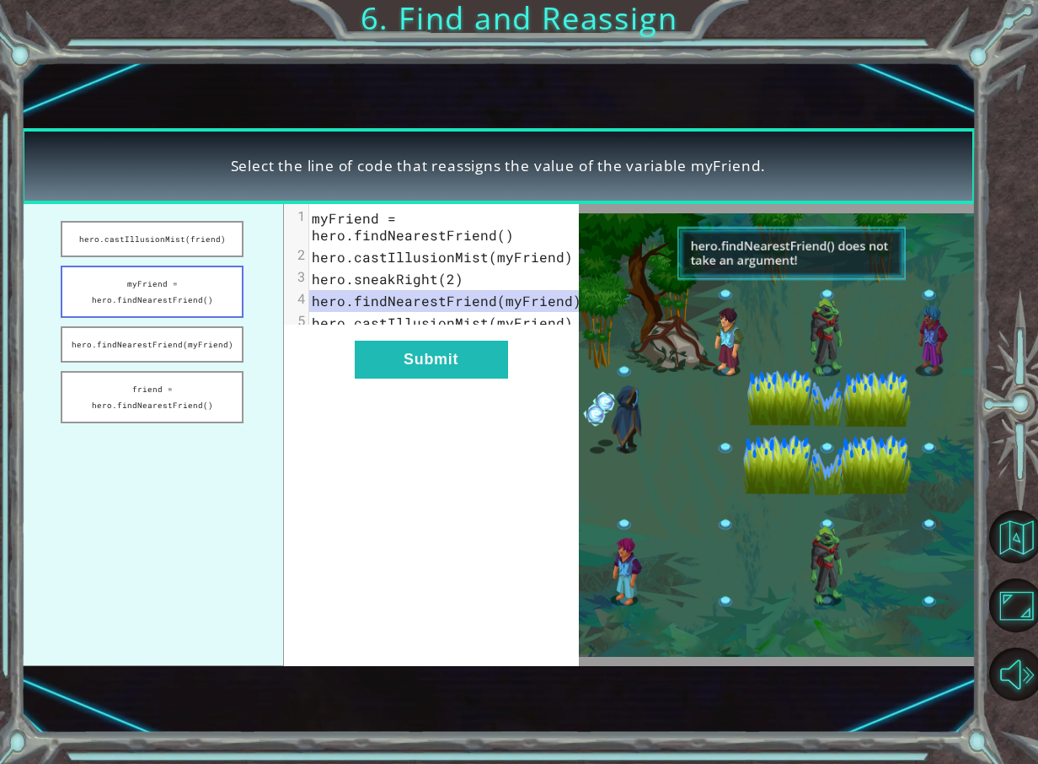
click at [175, 295] on button "myFriend = hero.findNearestFriend()" at bounding box center [152, 292] width 183 height 52
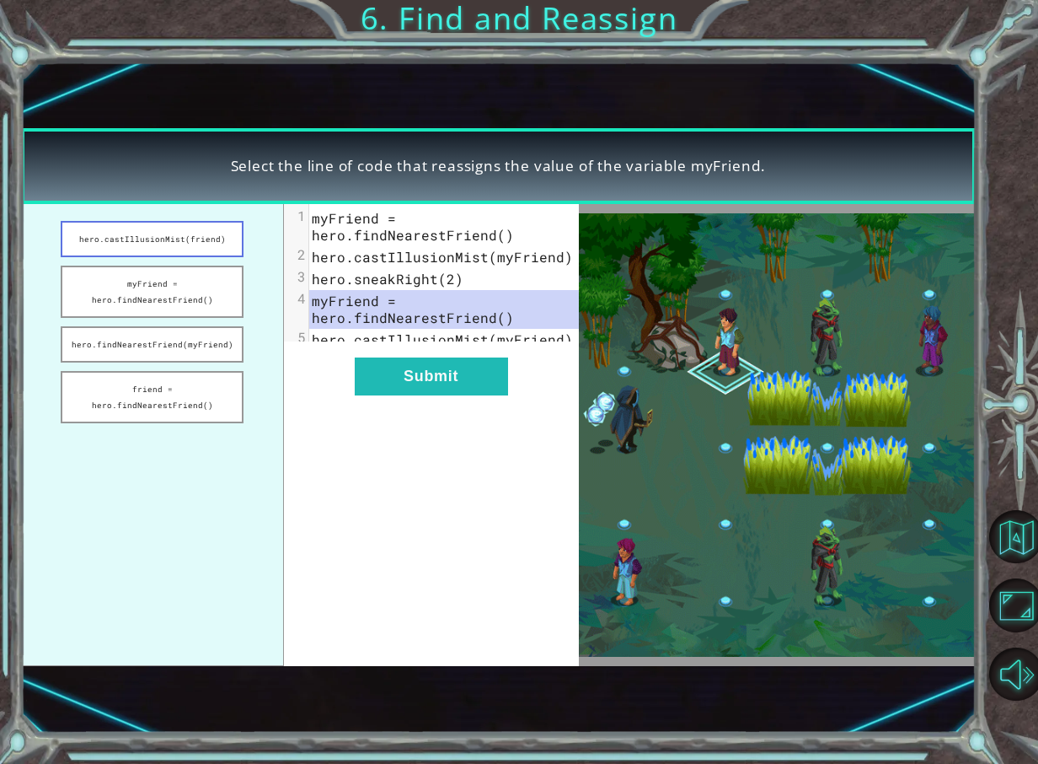
click at [182, 229] on button "hero.castIllusionMist(friend)" at bounding box center [152, 239] width 183 height 36
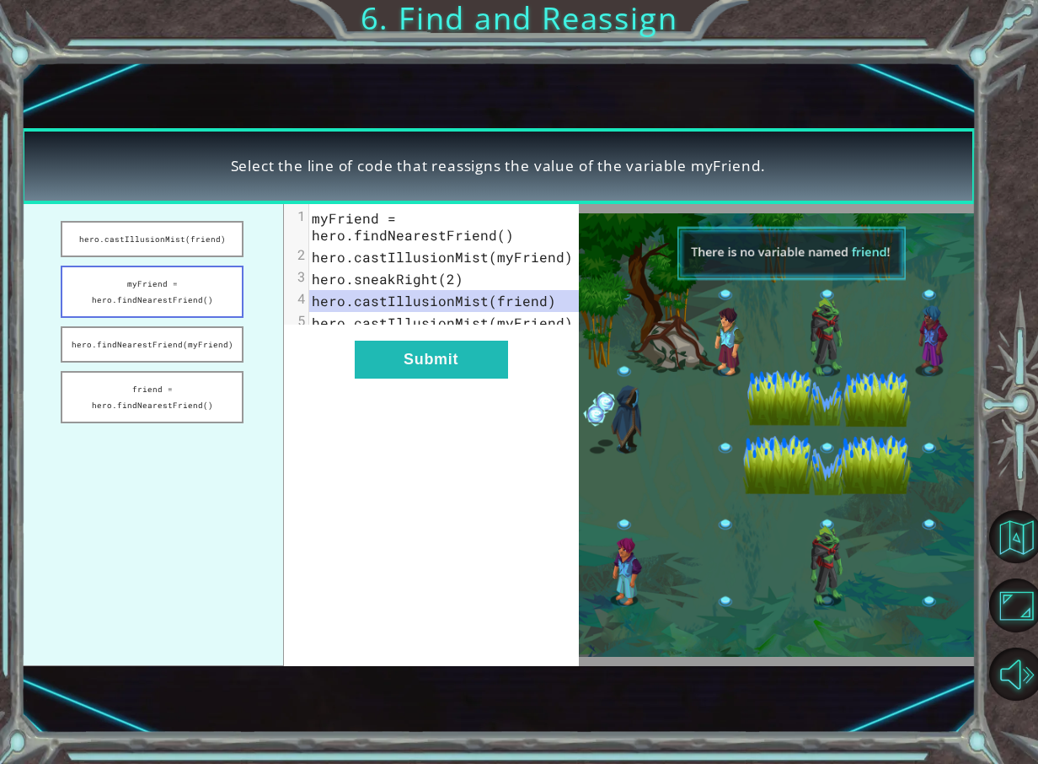
click at [171, 278] on button "myFriend = hero.findNearestFriend()" at bounding box center [152, 292] width 183 height 52
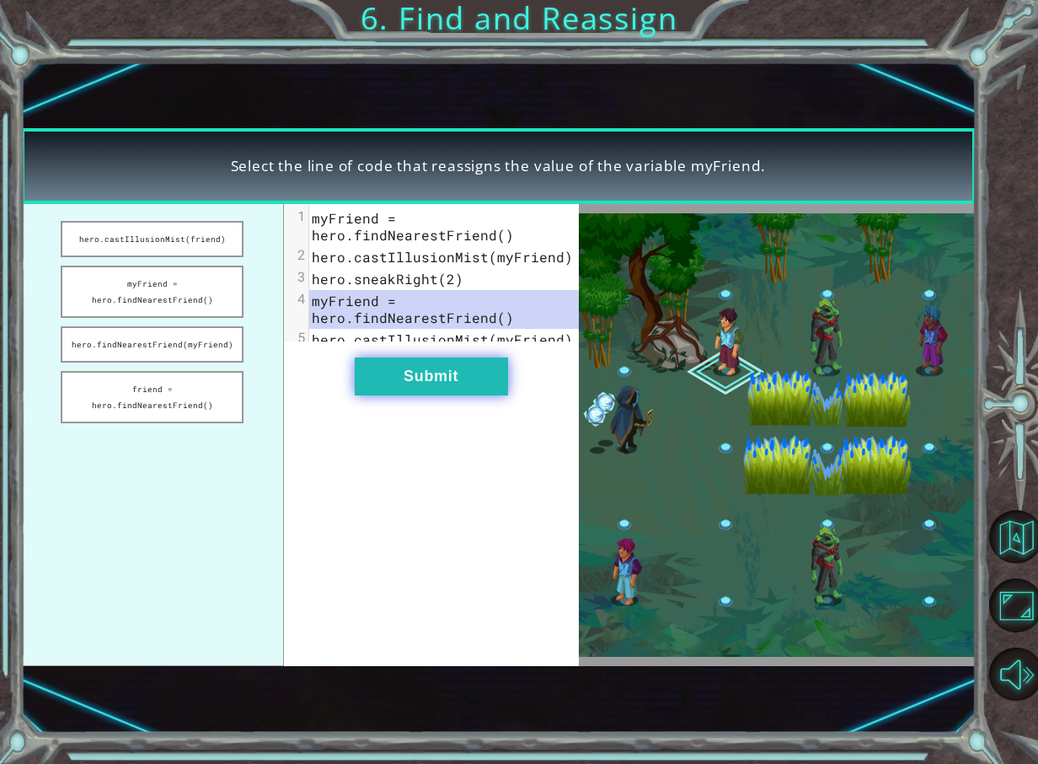
click at [362, 389] on button "Submit" at bounding box center [431, 376] width 153 height 38
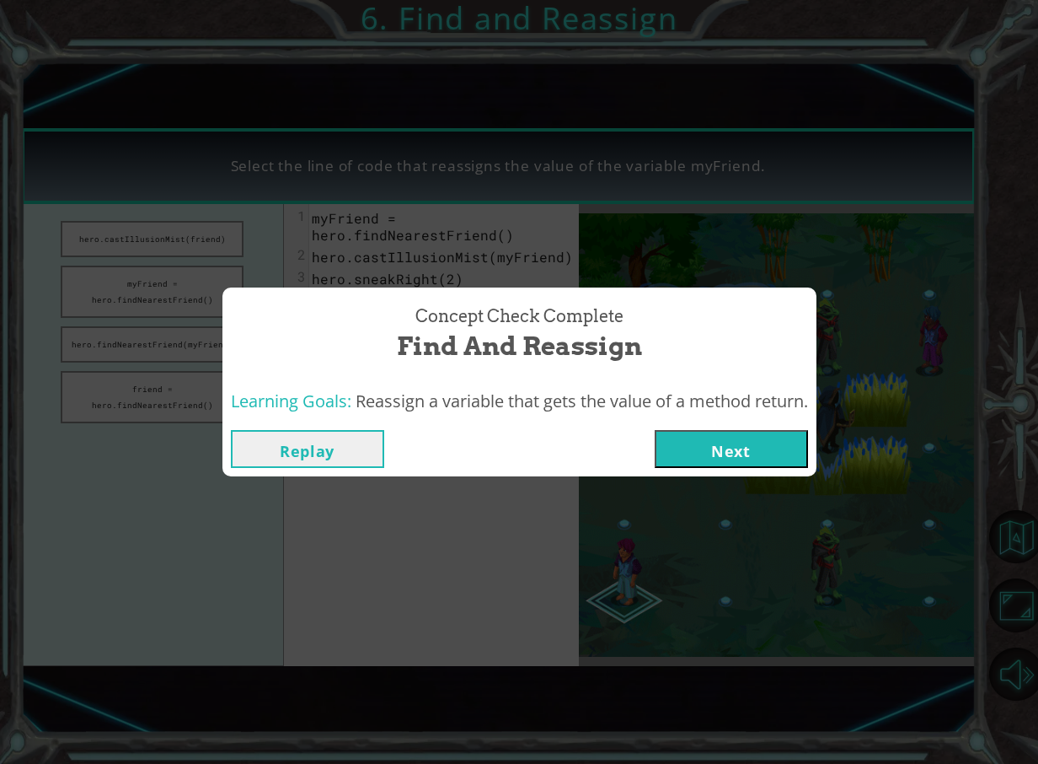
click at [721, 468] on button "Next" at bounding box center [731, 449] width 153 height 38
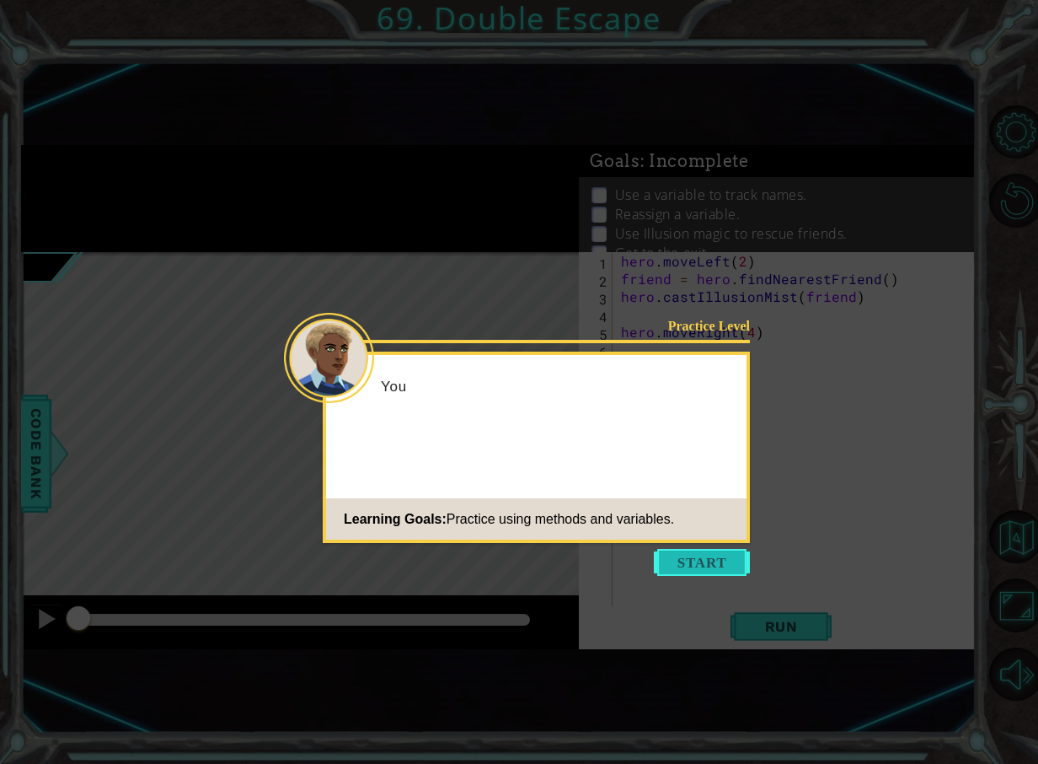
click at [715, 559] on button "Start" at bounding box center [702, 562] width 96 height 27
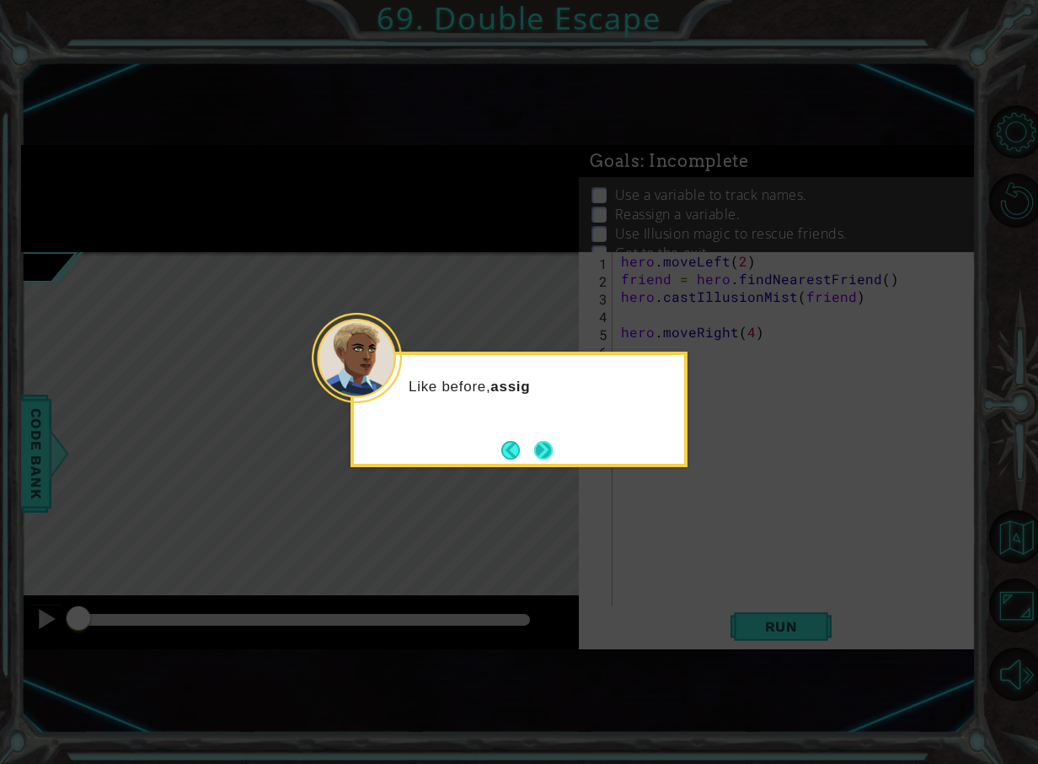
click at [534, 459] on button "Next" at bounding box center [543, 450] width 19 height 19
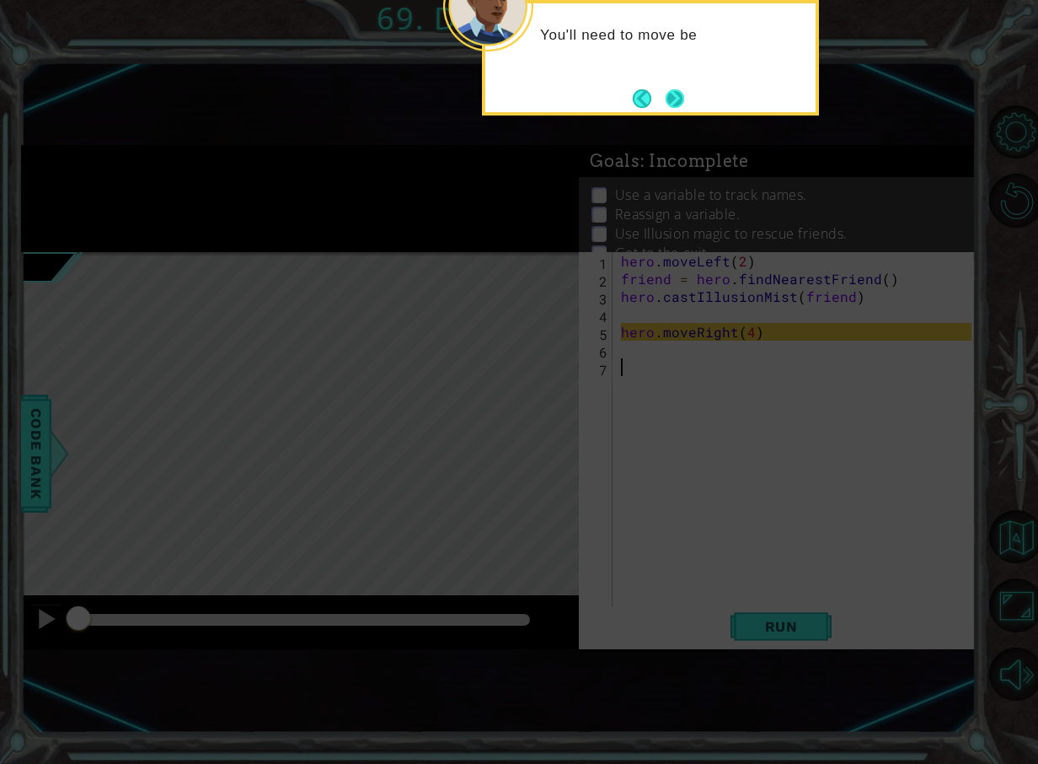
click at [674, 106] on button "Next" at bounding box center [675, 98] width 19 height 19
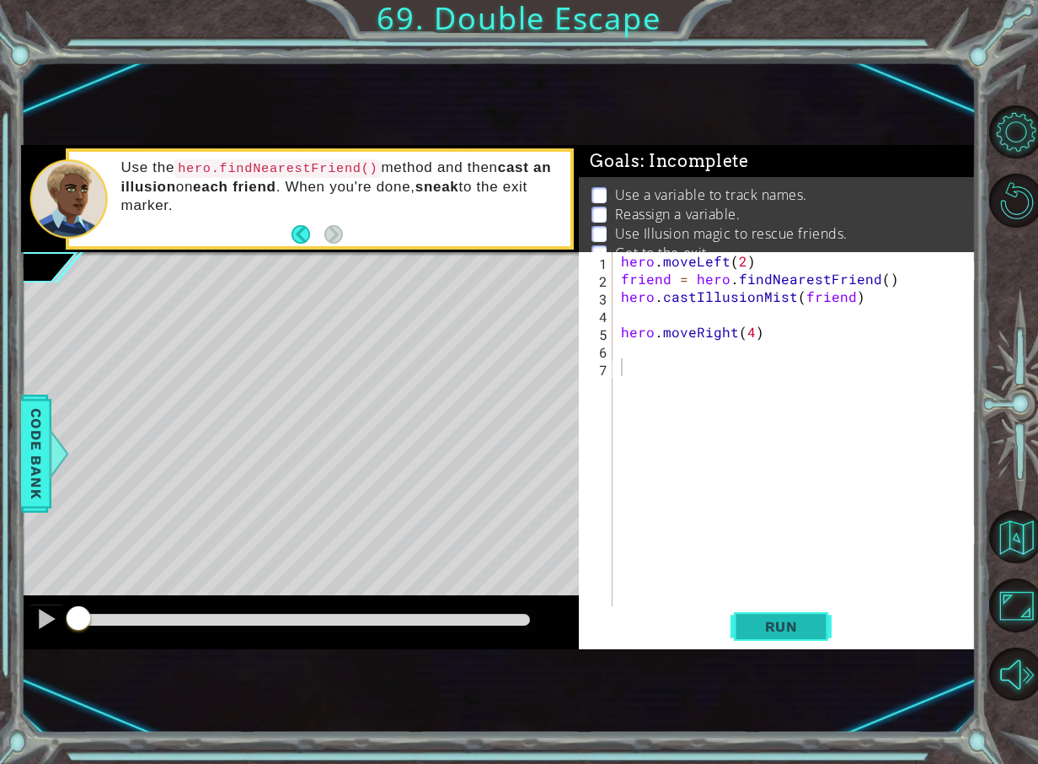
click at [773, 640] on button "Run" at bounding box center [781, 626] width 101 height 40
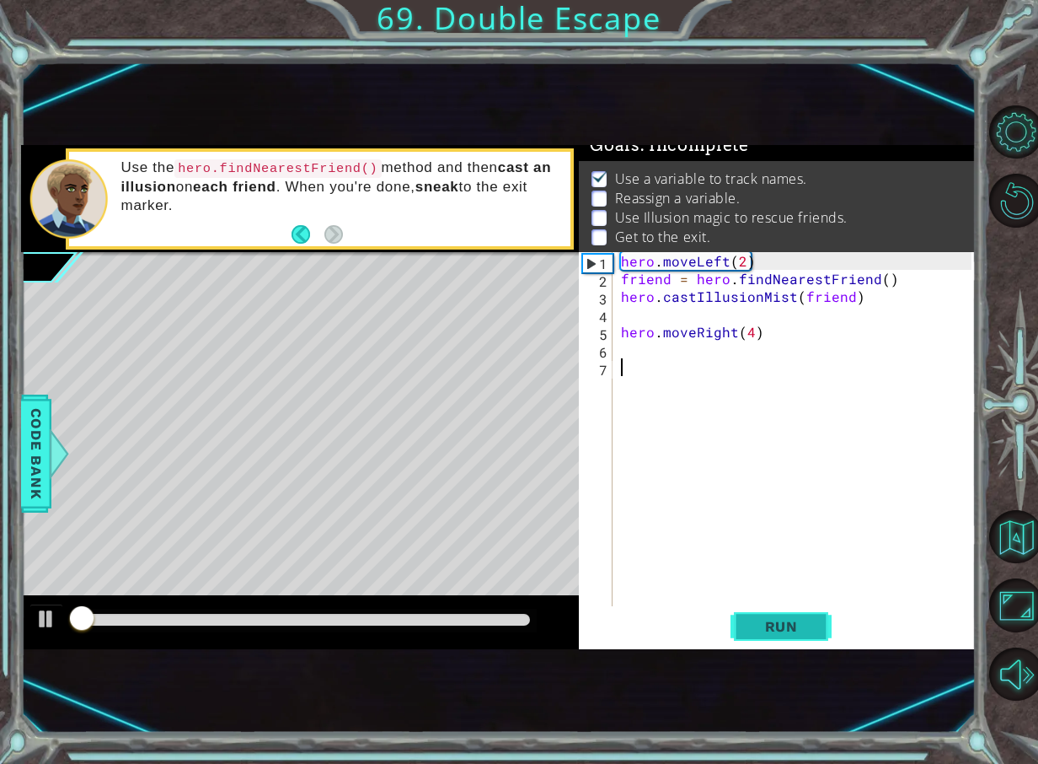
scroll to position [20, 0]
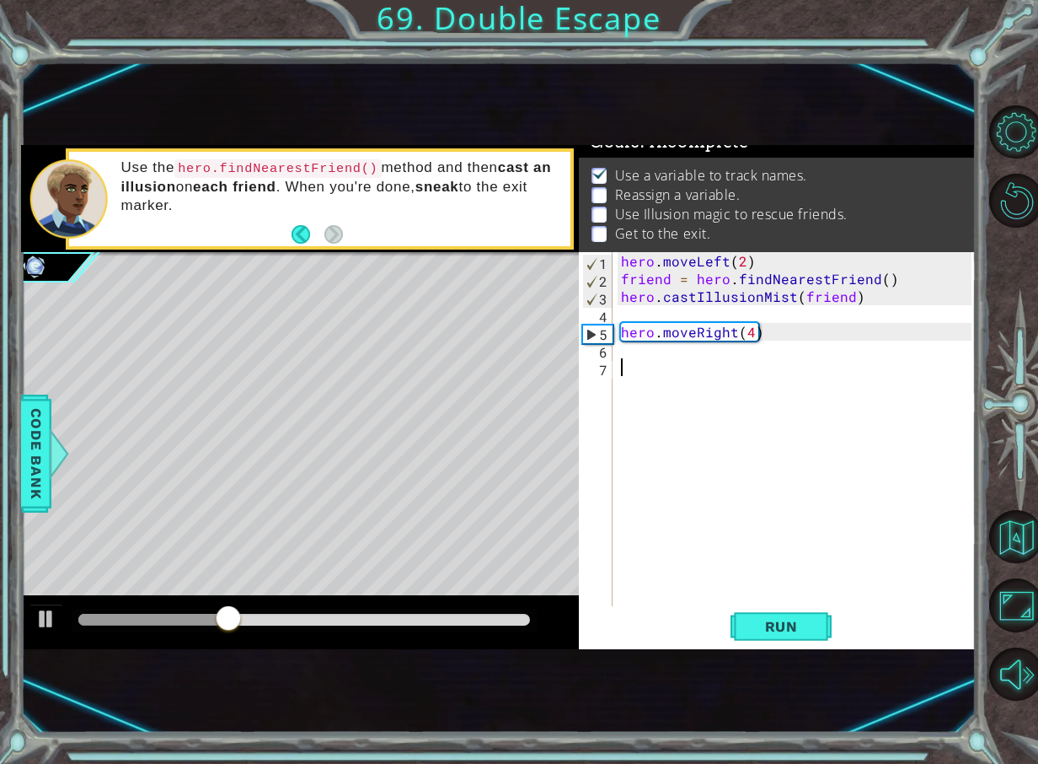
click at [650, 340] on div "hero . moveLeft ( 2 ) friend = hero . findNearestFriend ( ) hero . castIllusion…" at bounding box center [799, 446] width 362 height 389
type textarea "hero.moveRight(4)"
click at [641, 346] on div "hero . moveLeft ( 2 ) friend = hero . findNearestFriend ( ) hero . castIllusion…" at bounding box center [799, 446] width 362 height 389
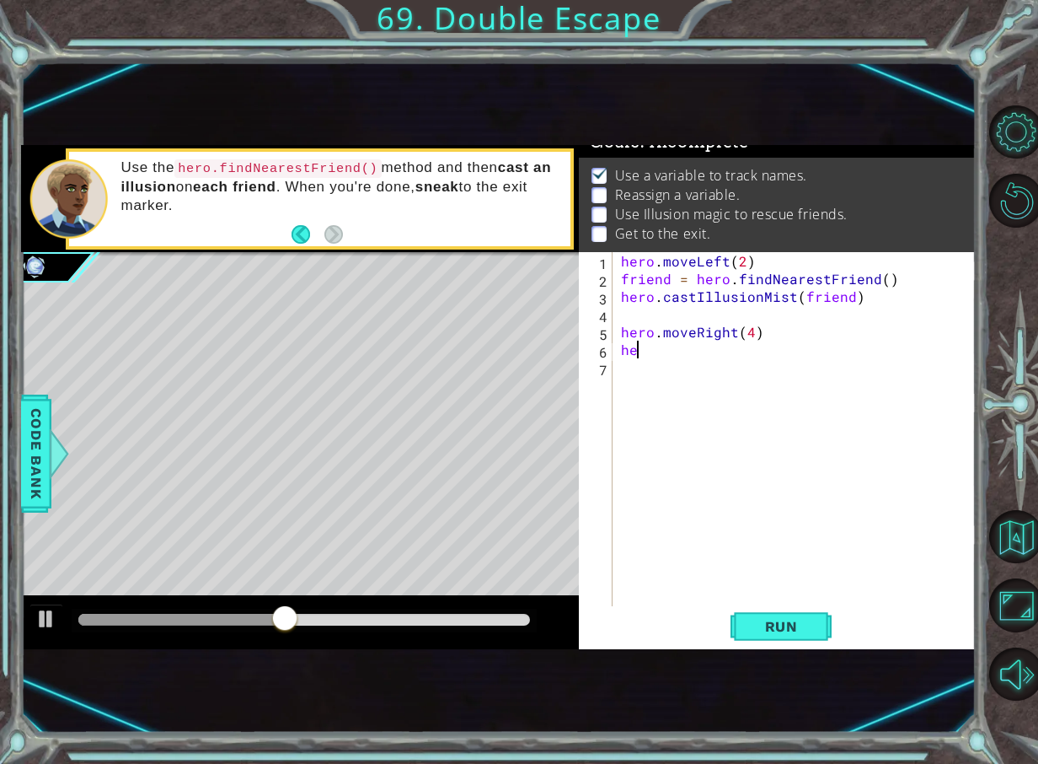
type textarea "h"
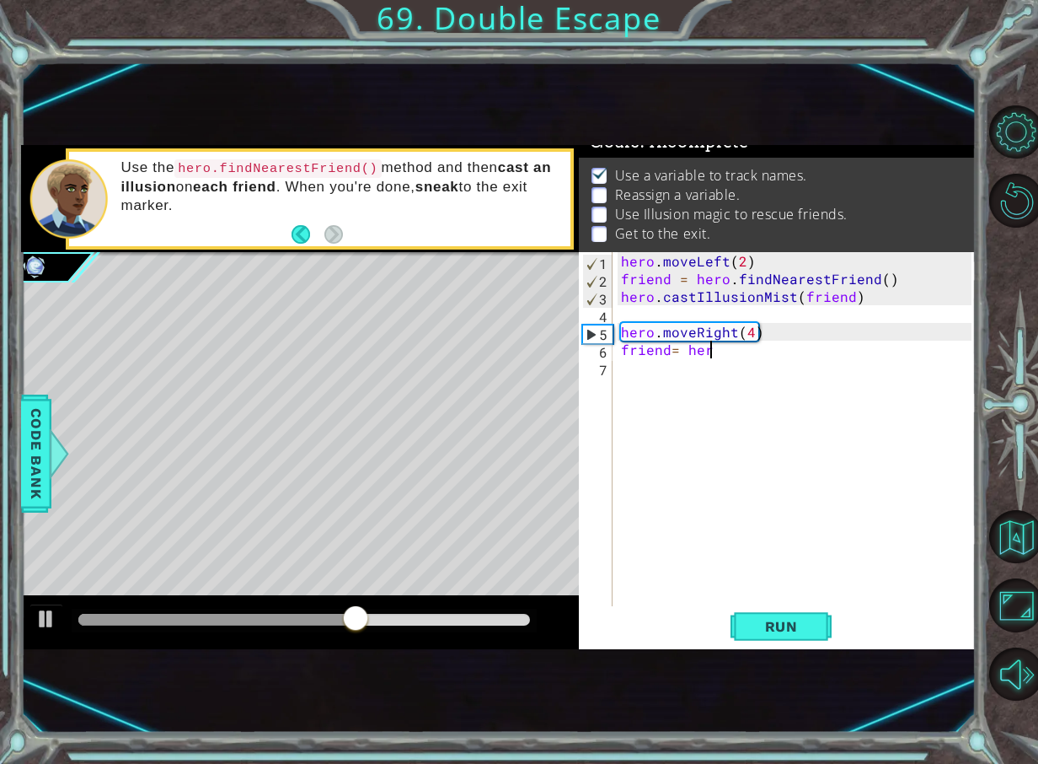
scroll to position [0, 5]
click at [671, 351] on div "hero . moveLeft ( 2 ) friend = hero . findNearestFriend ( ) hero . castIllusion…" at bounding box center [799, 446] width 362 height 389
type textarea "friend = hero"
click at [757, 362] on div "hero . moveLeft ( 2 ) friend = hero . findNearestFriend ( ) hero . castIllusion…" at bounding box center [799, 446] width 362 height 389
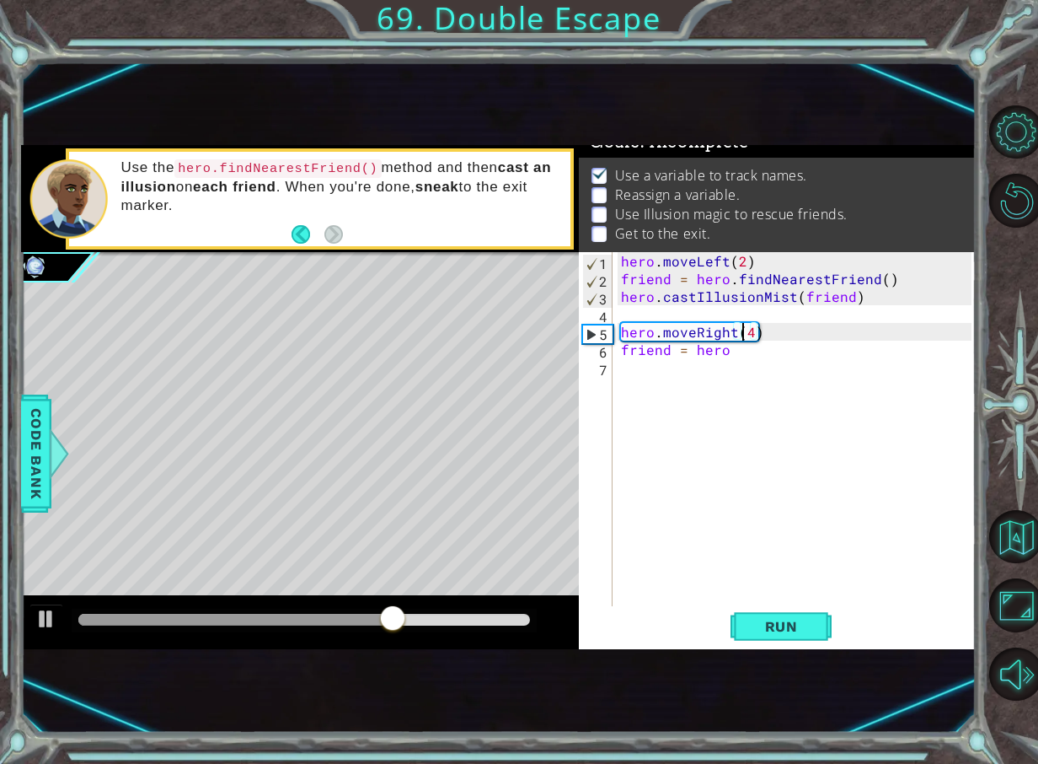
click at [745, 340] on div "hero . moveLeft ( 2 ) friend = hero . findNearestFriend ( ) hero . castIllusion…" at bounding box center [799, 446] width 362 height 389
click at [739, 348] on div "hero . moveLeft ( 2 ) friend = hero . findNearestFriend ( ) hero . castIllusion…" at bounding box center [799, 446] width 362 height 389
type textarea "friend = hero.findNearestFriend()"
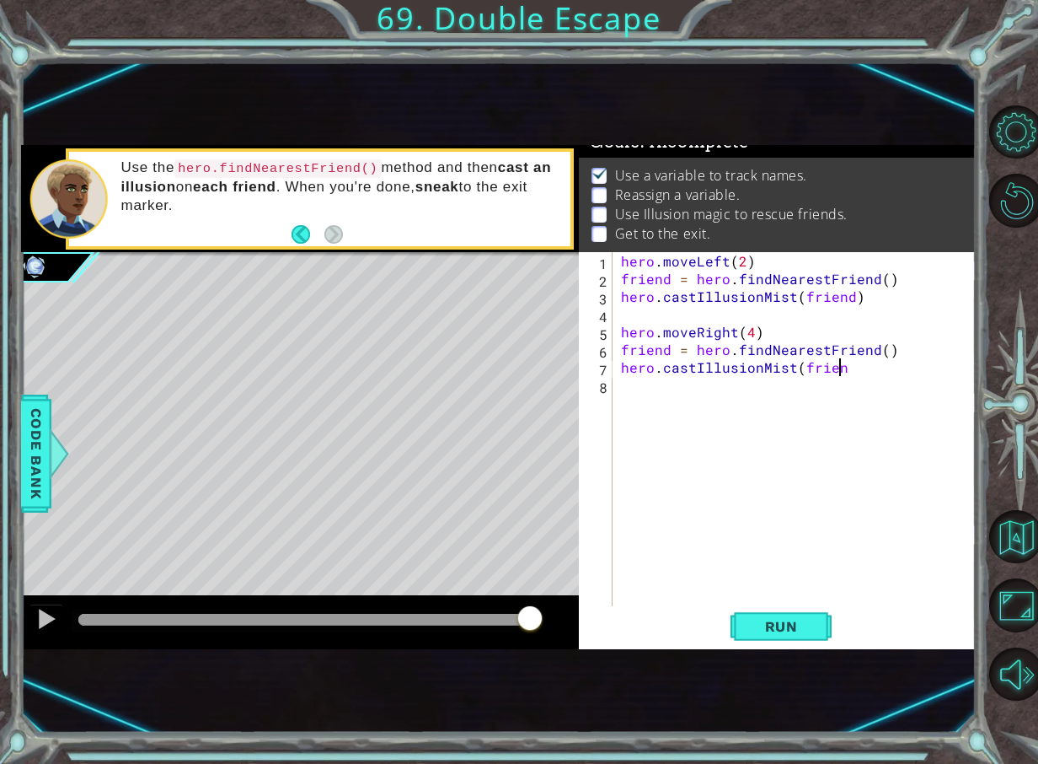
scroll to position [0, 13]
type textarea "hero.castIllusionMist(friend)"
click at [789, 615] on button "Run" at bounding box center [781, 626] width 101 height 40
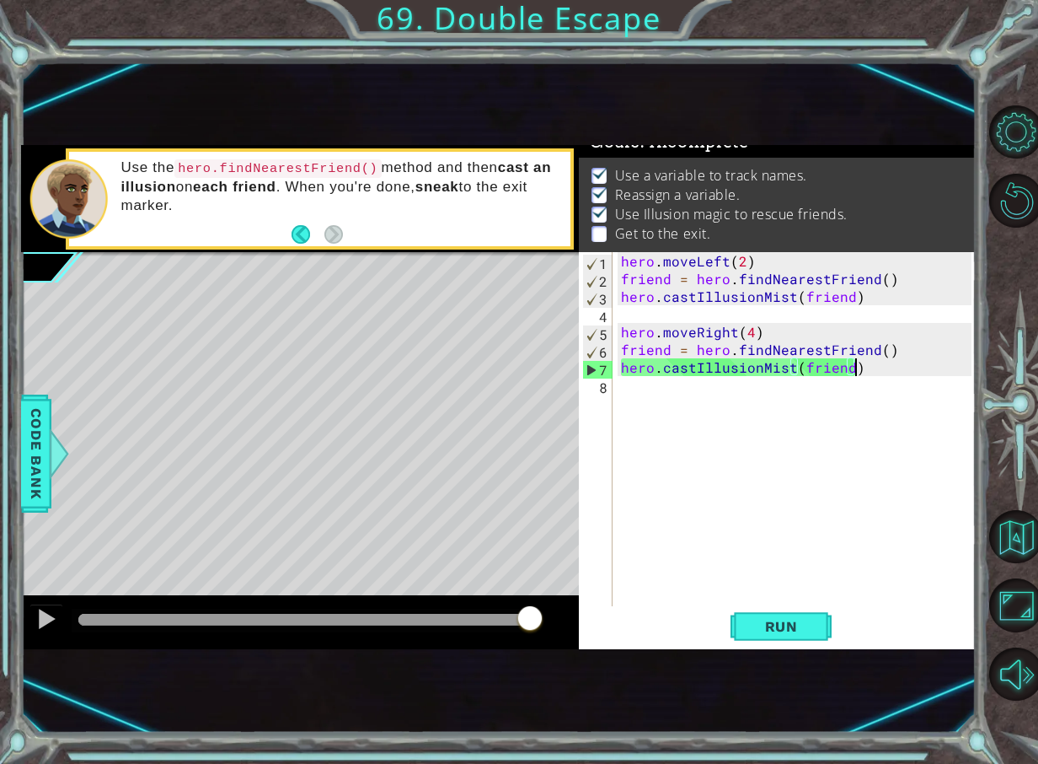
drag, startPoint x: 267, startPoint y: 616, endPoint x: 589, endPoint y: 563, distance: 326.3
click at [589, 563] on div "1 ההההההההההההההההההההההההההההההההההההההההההההההההההההההההההההההההההההההההההההה…" at bounding box center [498, 397] width 955 height 504
drag, startPoint x: 456, startPoint y: 614, endPoint x: 625, endPoint y: 465, distance: 225.1
click at [621, 502] on div "1 ההההההההההההההההההההההההההההההההההההההההההההההההההההההההההההההההההההההההההההה…" at bounding box center [498, 397] width 955 height 504
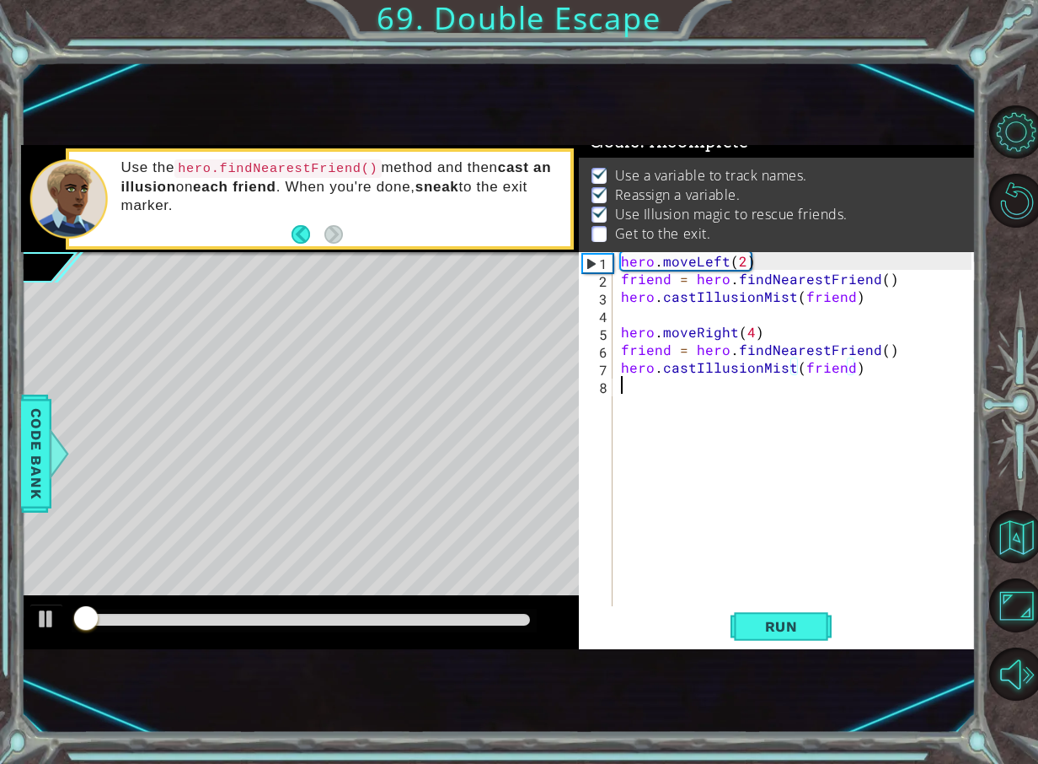
click at [654, 390] on div "hero . moveLeft ( 2 ) friend = hero . findNearestFriend ( ) hero . castIllusion…" at bounding box center [799, 446] width 362 height 389
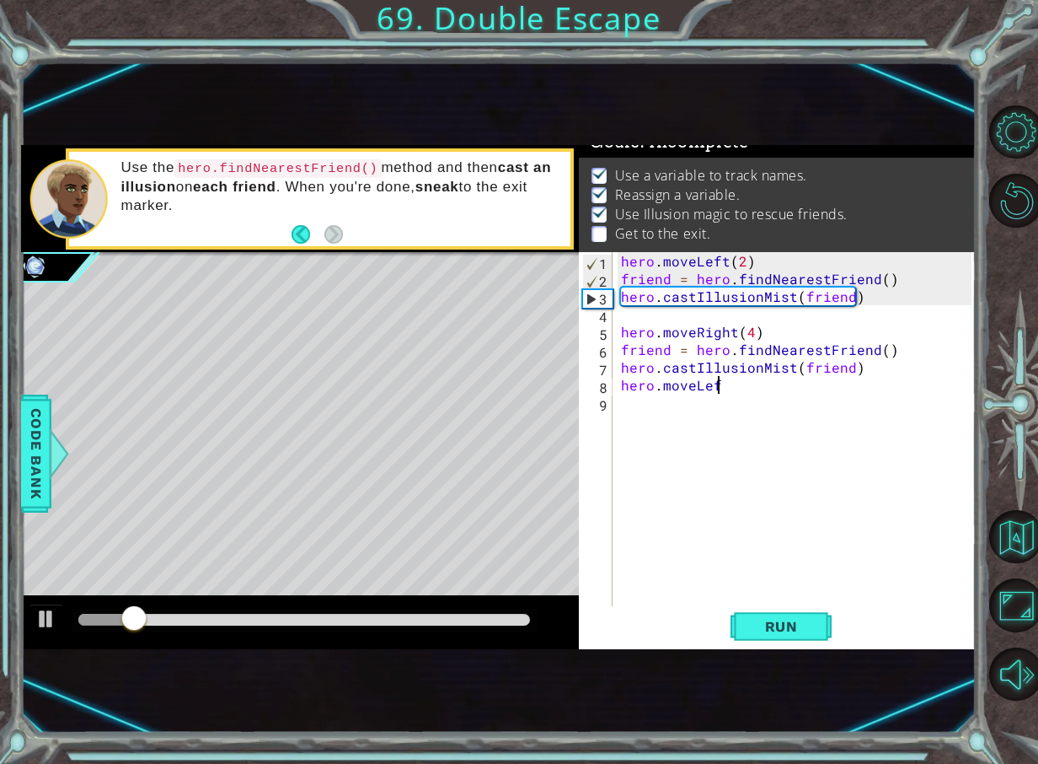
scroll to position [0, 6]
type textarea "hero.moveLeft(2)"
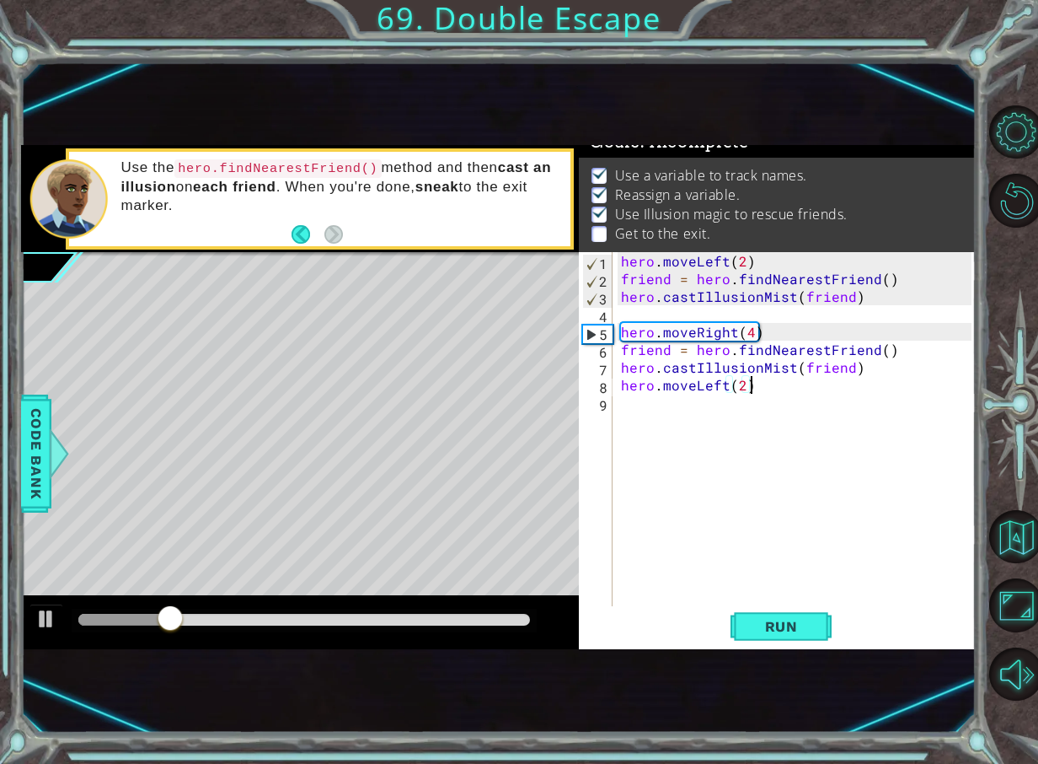
type textarea "\"
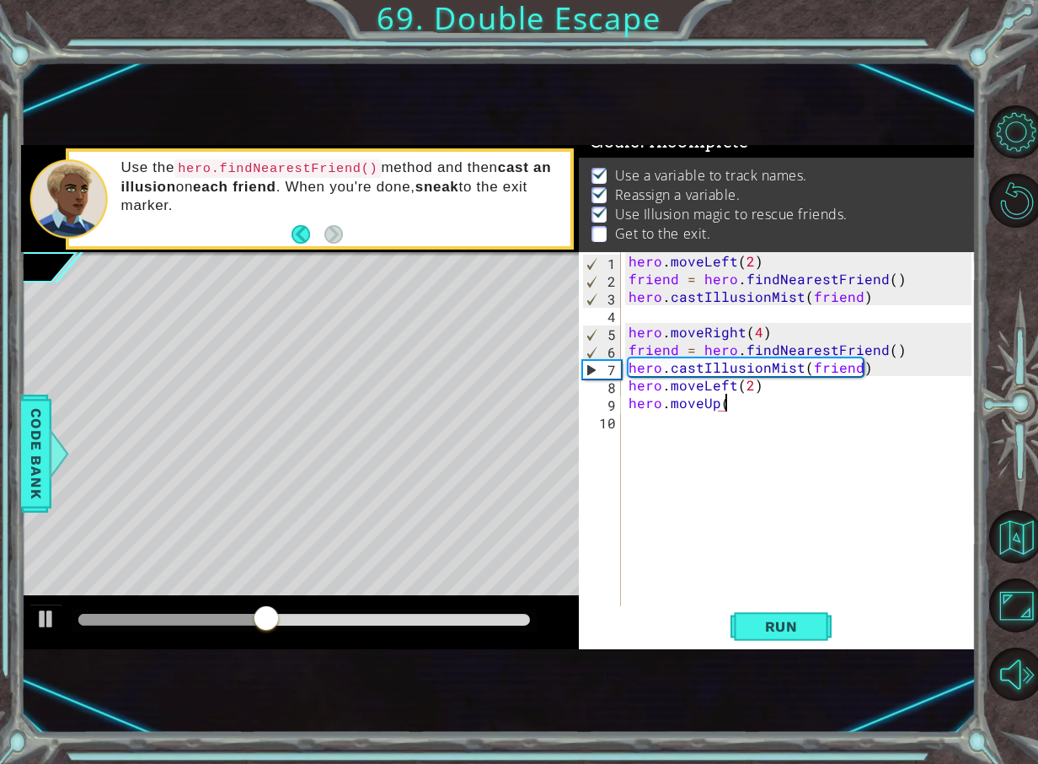
scroll to position [0, 6]
type textarea "hero.moveUp(3)"
click at [738, 619] on button "Run" at bounding box center [781, 626] width 101 height 40
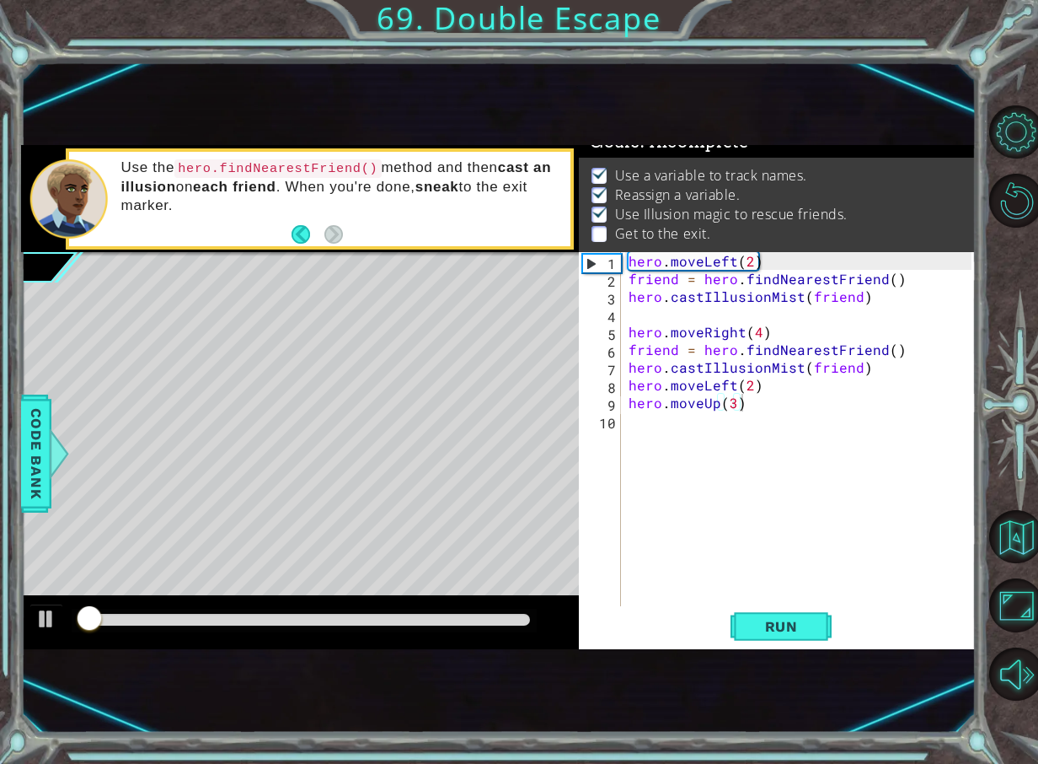
drag, startPoint x: 168, startPoint y: 612, endPoint x: 177, endPoint y: 618, distance: 11.0
click at [177, 618] on div at bounding box center [305, 621] width 466 height 24
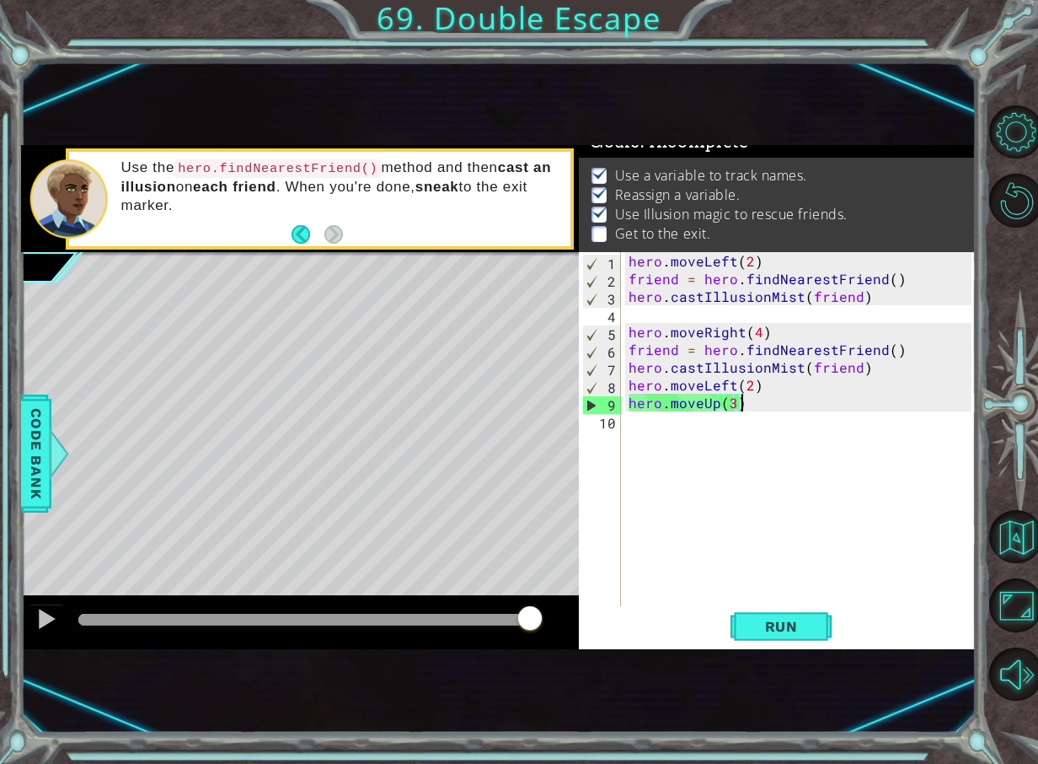
drag, startPoint x: 174, startPoint y: 616, endPoint x: 619, endPoint y: 649, distance: 445.4
click at [619, 649] on div "1 ההההההההההההההההההההההההההההההההההההההההההההההההההההההההההההההההההההההההההההה…" at bounding box center [498, 397] width 955 height 504
drag, startPoint x: 298, startPoint y: 619, endPoint x: 558, endPoint y: 615, distance: 259.6
click at [531, 625] on div at bounding box center [304, 620] width 453 height 12
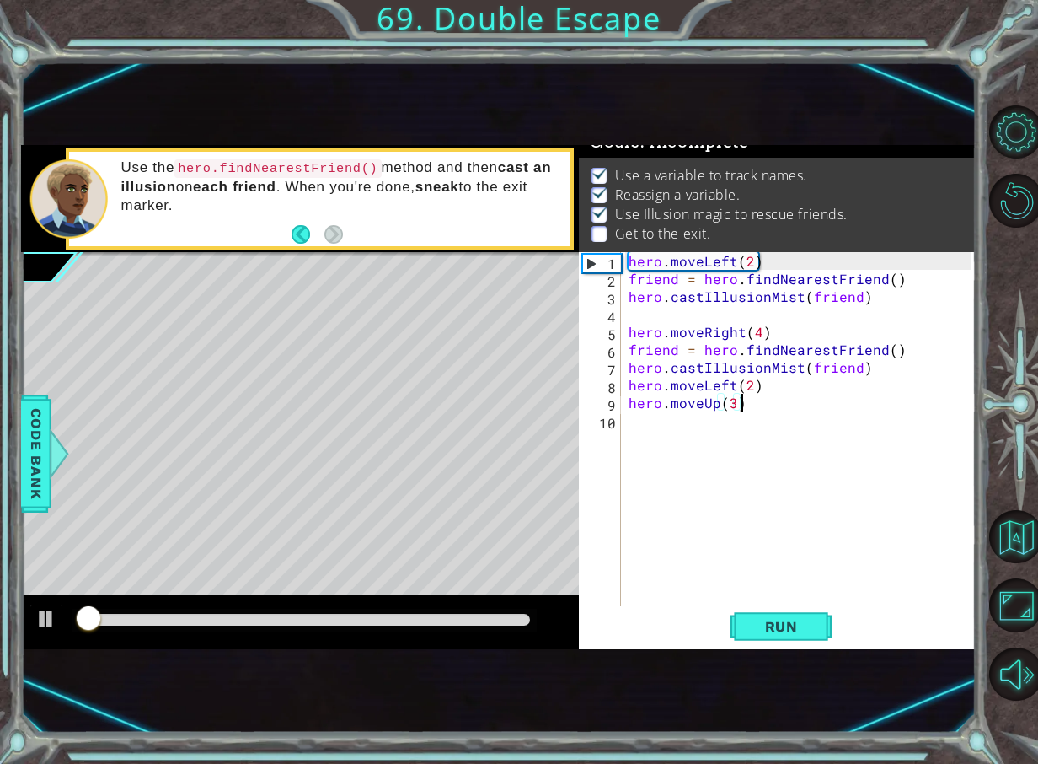
click at [733, 412] on div "hero . moveLeft ( 2 ) friend = hero . findNearestFriend ( ) hero . castIllusion…" at bounding box center [802, 446] width 355 height 389
click at [732, 403] on div "hero . moveLeft ( 2 ) friend = hero . findNearestFriend ( ) hero . castIllusion…" at bounding box center [802, 446] width 355 height 389
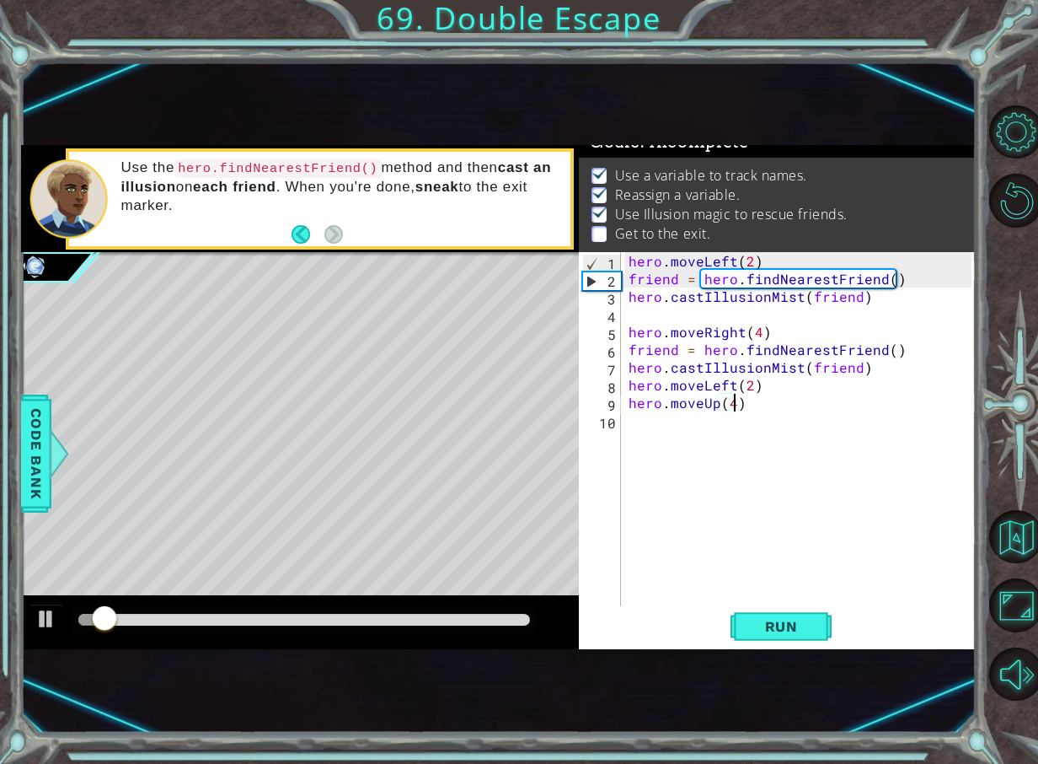
scroll to position [0, 6]
type textarea "hero.moveUp(4)"
click at [809, 639] on button "Run" at bounding box center [781, 626] width 101 height 40
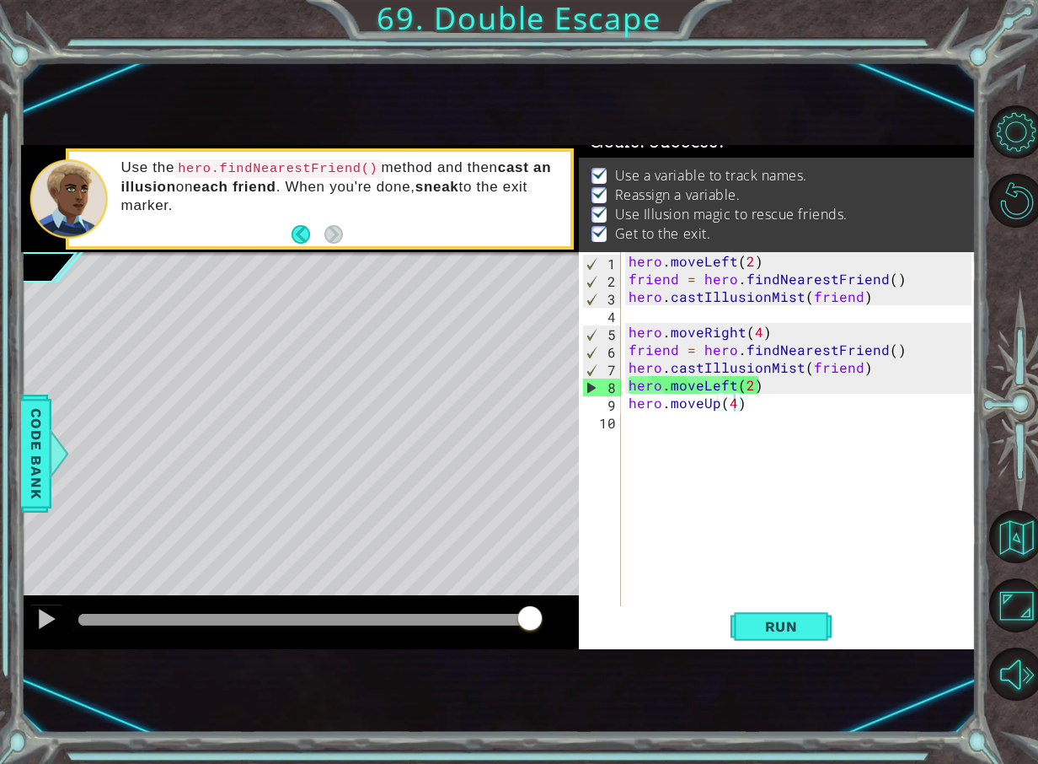
drag, startPoint x: 341, startPoint y: 619, endPoint x: 951, endPoint y: 619, distance: 609.4
click at [951, 619] on div "1 ההההההההההההההההההההההההההההההההההההההההההההההההההההההההההההההההההההההההההההה…" at bounding box center [498, 397] width 955 height 504
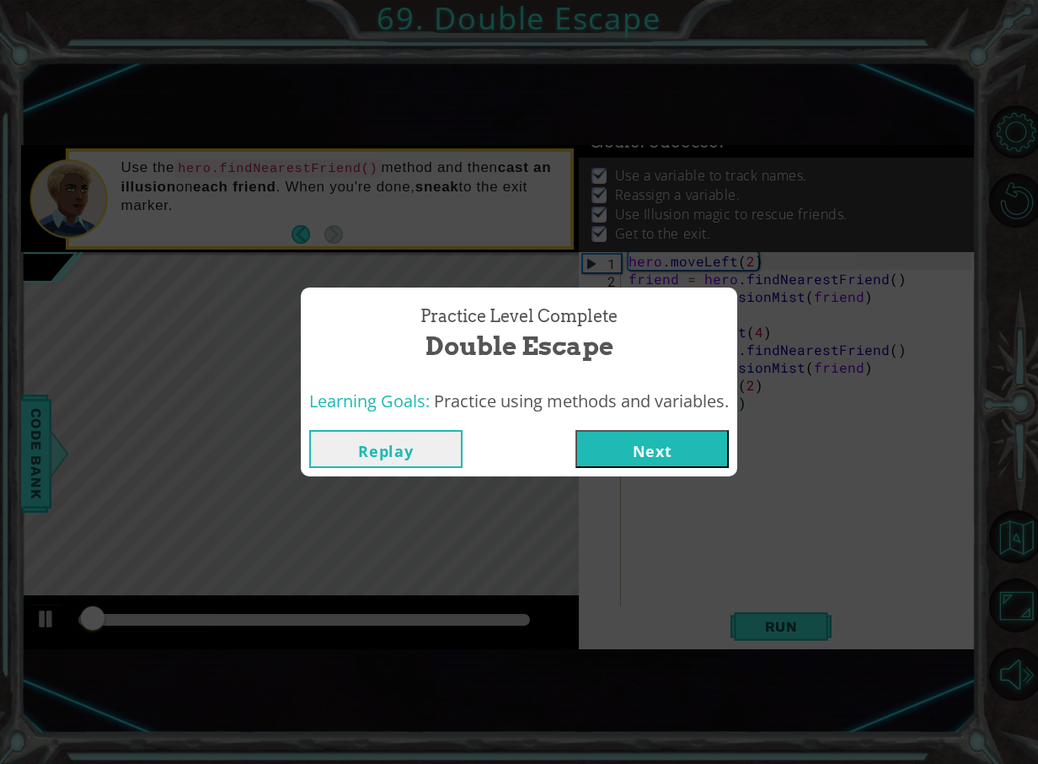
click at [629, 443] on button "Next" at bounding box center [652, 449] width 153 height 38
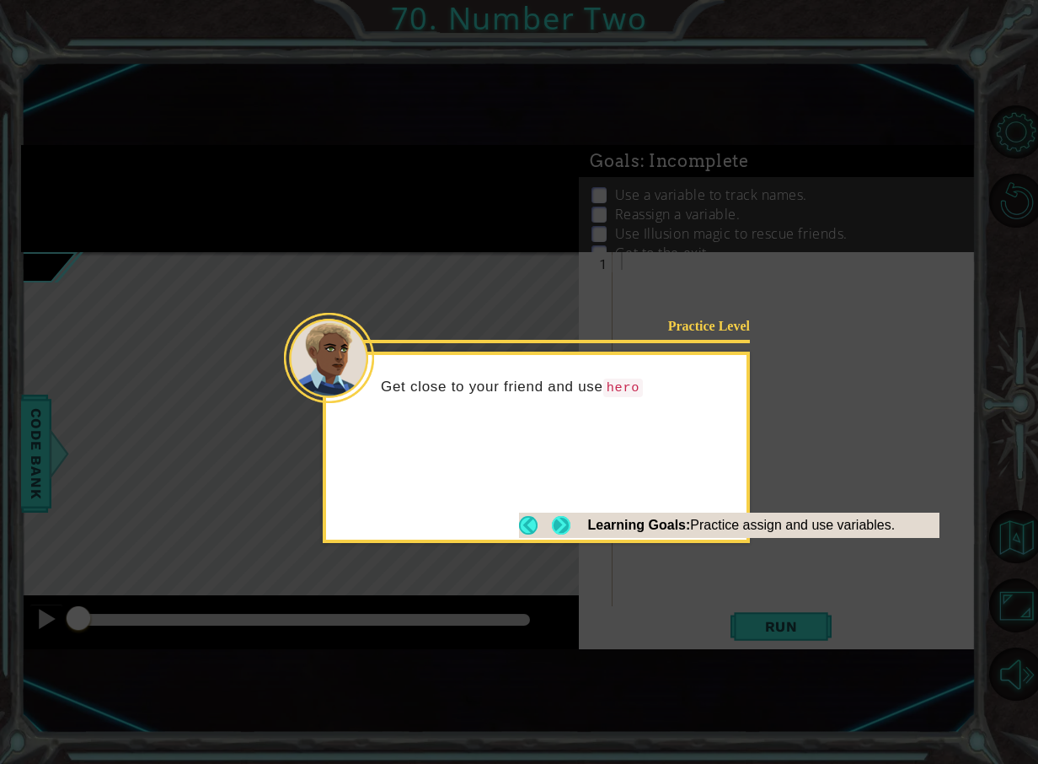
click at [564, 524] on button "Next" at bounding box center [560, 524] width 19 height 19
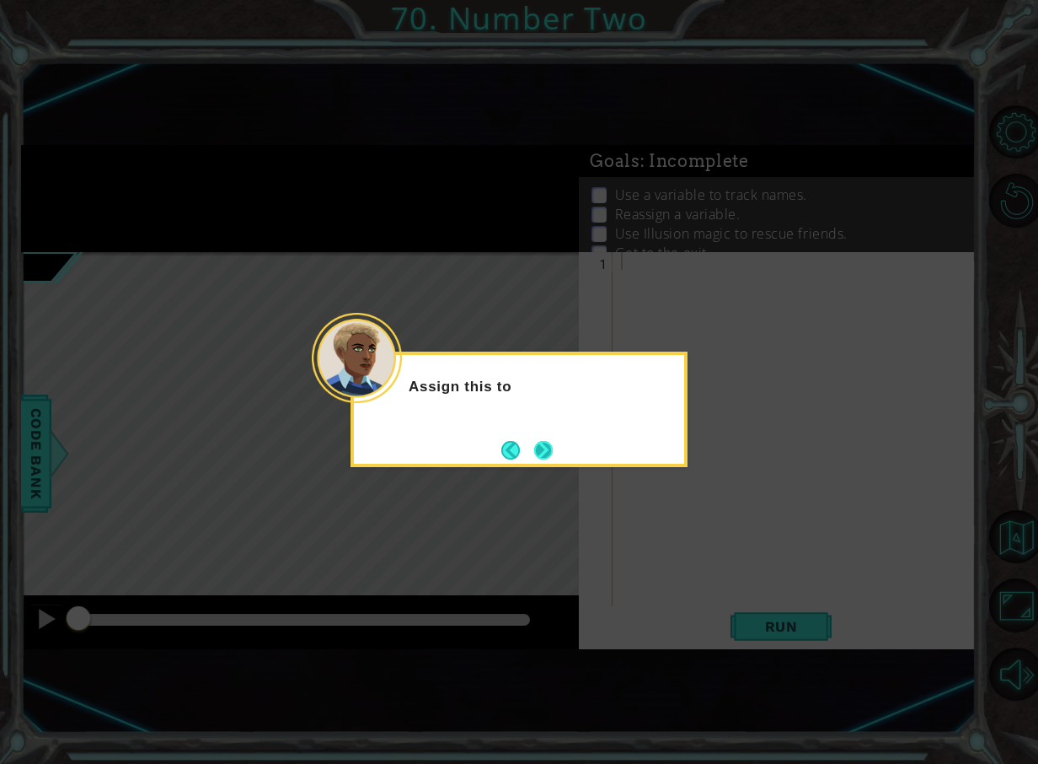
click at [549, 445] on button "Next" at bounding box center [543, 449] width 21 height 21
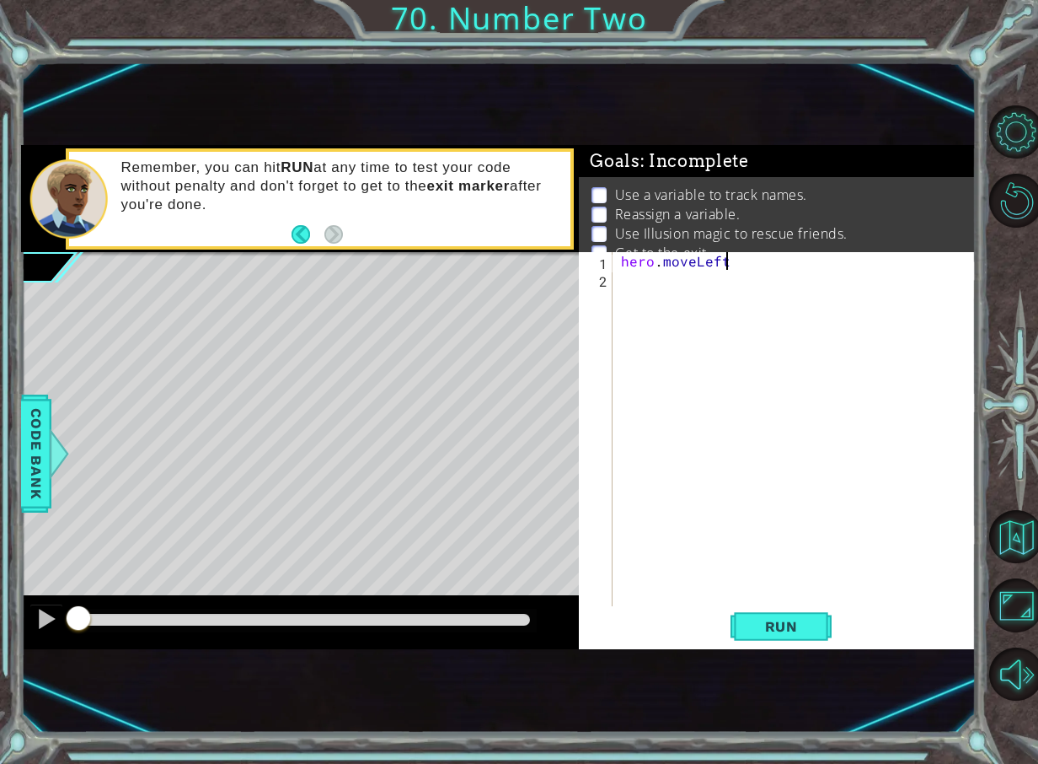
scroll to position [0, 6]
type textarea "hero.moveLeft()"
type textarea "hero.findNearestFriend(friend)"
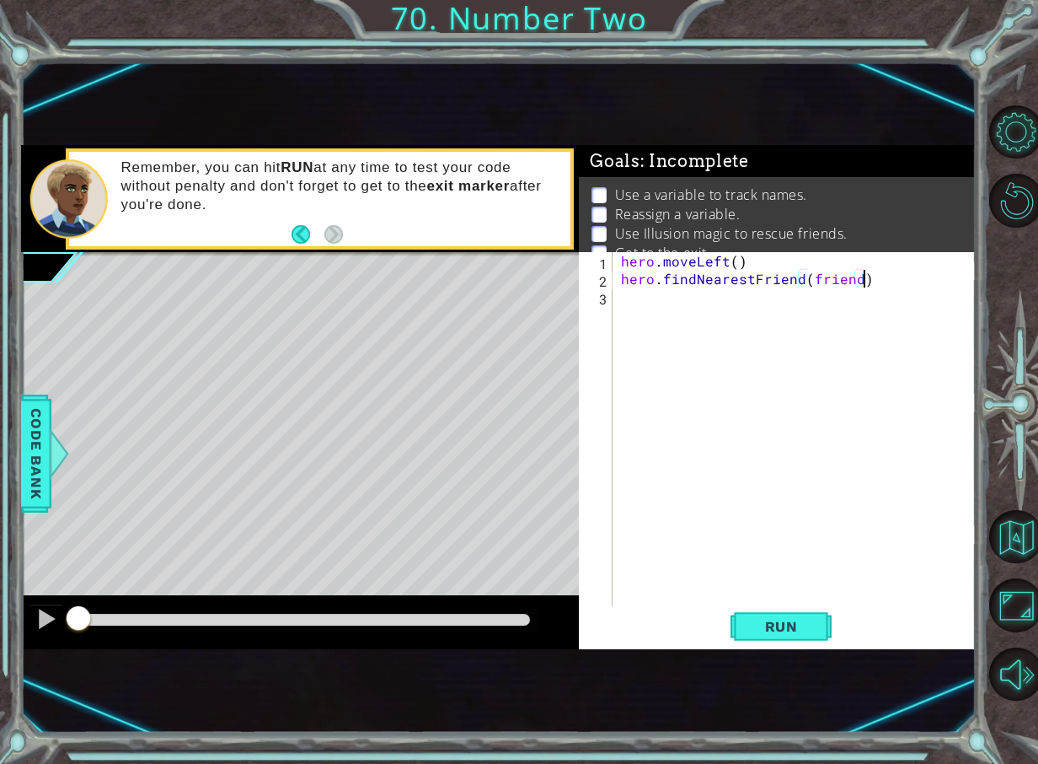
click at [673, 296] on div "hero . moveLeft ( ) hero . findNearestFriend ( friend )" at bounding box center [799, 446] width 362 height 389
click at [30, 453] on span "Code Bank" at bounding box center [36, 453] width 27 height 103
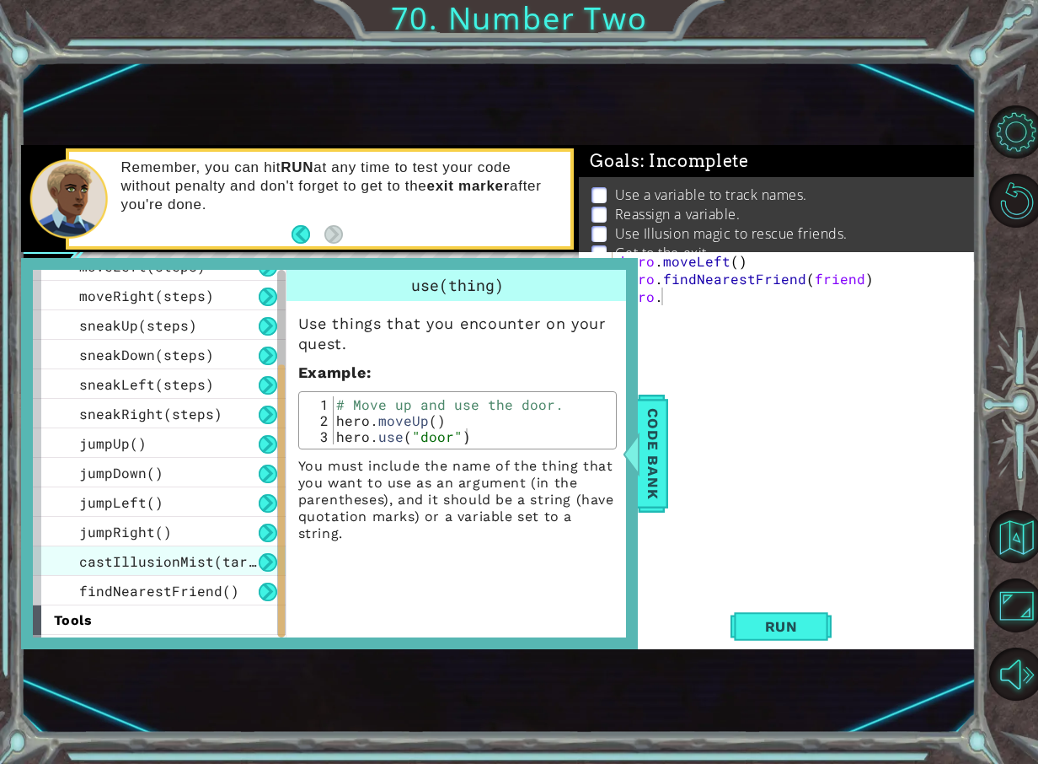
scroll to position [193, 0]
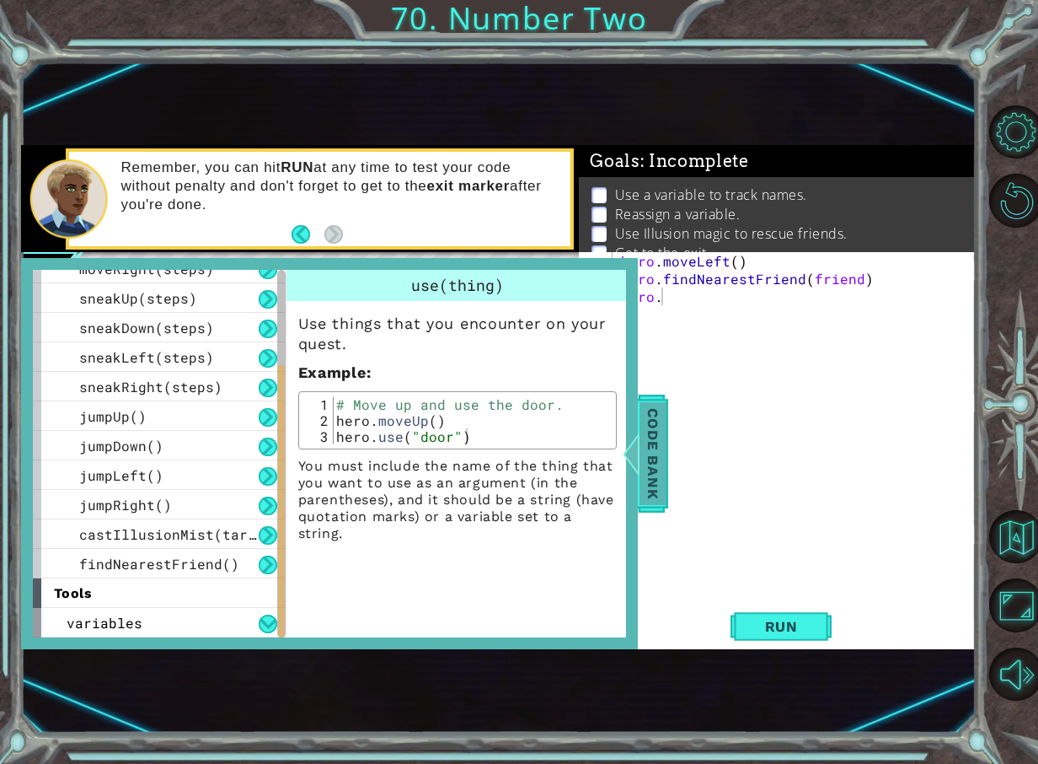
click at [664, 464] on span "Code Bank" at bounding box center [653, 453] width 27 height 103
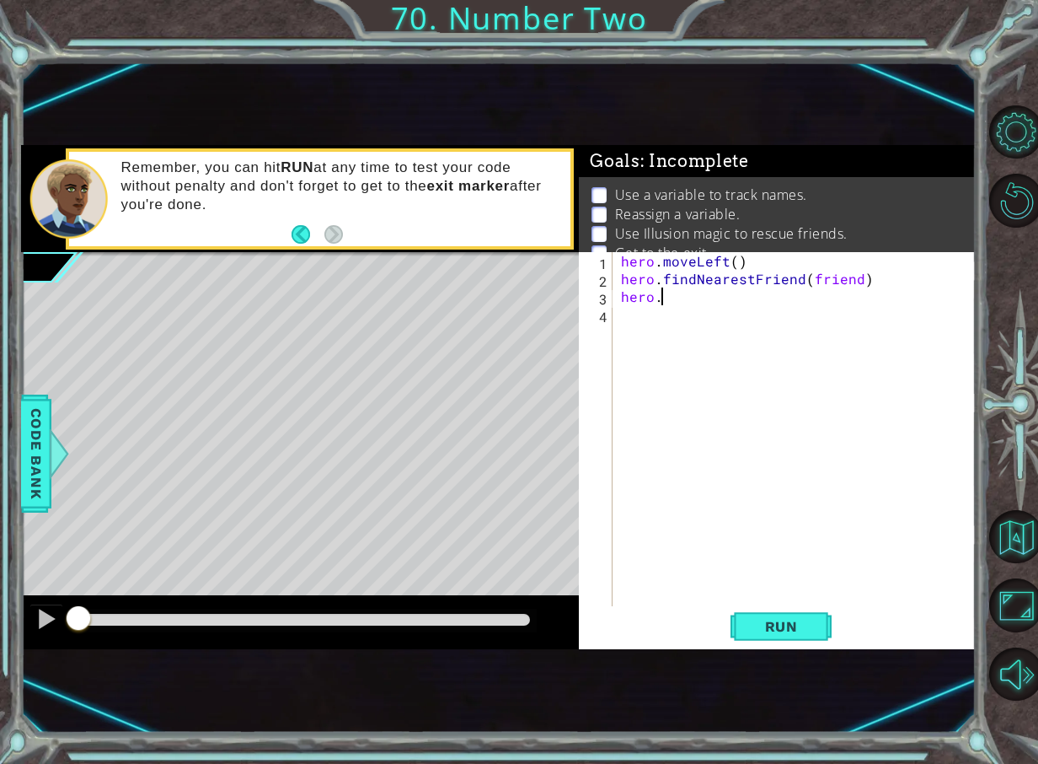
click at [673, 298] on div "hero . moveLeft ( ) hero . findNearestFriend ( friend ) hero ." at bounding box center [799, 446] width 362 height 389
click at [742, 636] on button "Run" at bounding box center [781, 626] width 101 height 40
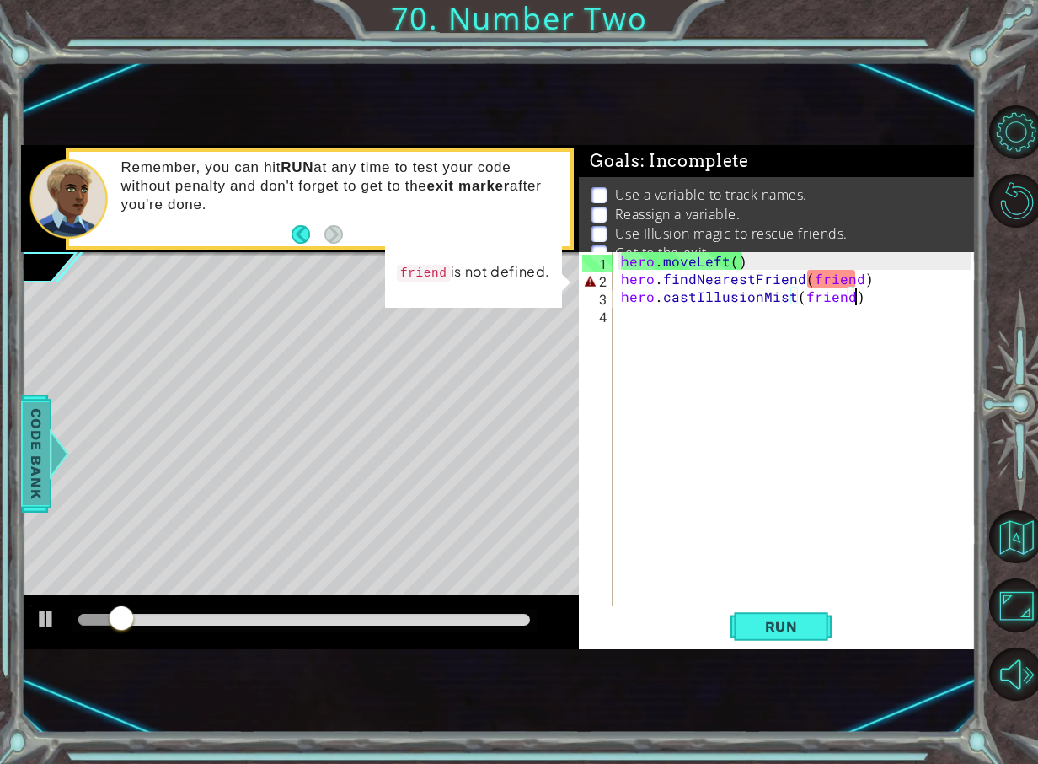
click at [26, 436] on span "Code Bank" at bounding box center [36, 453] width 27 height 103
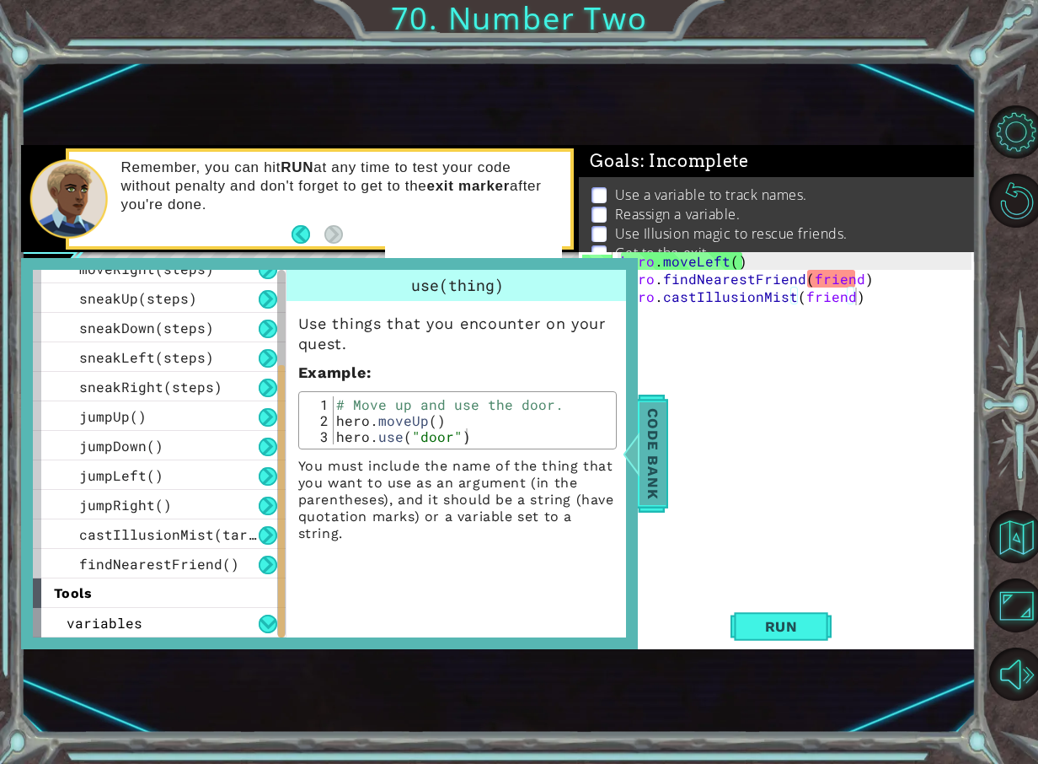
drag, startPoint x: 648, startPoint y: 455, endPoint x: 590, endPoint y: 476, distance: 61.9
click at [646, 455] on span "Code Bank" at bounding box center [653, 453] width 27 height 103
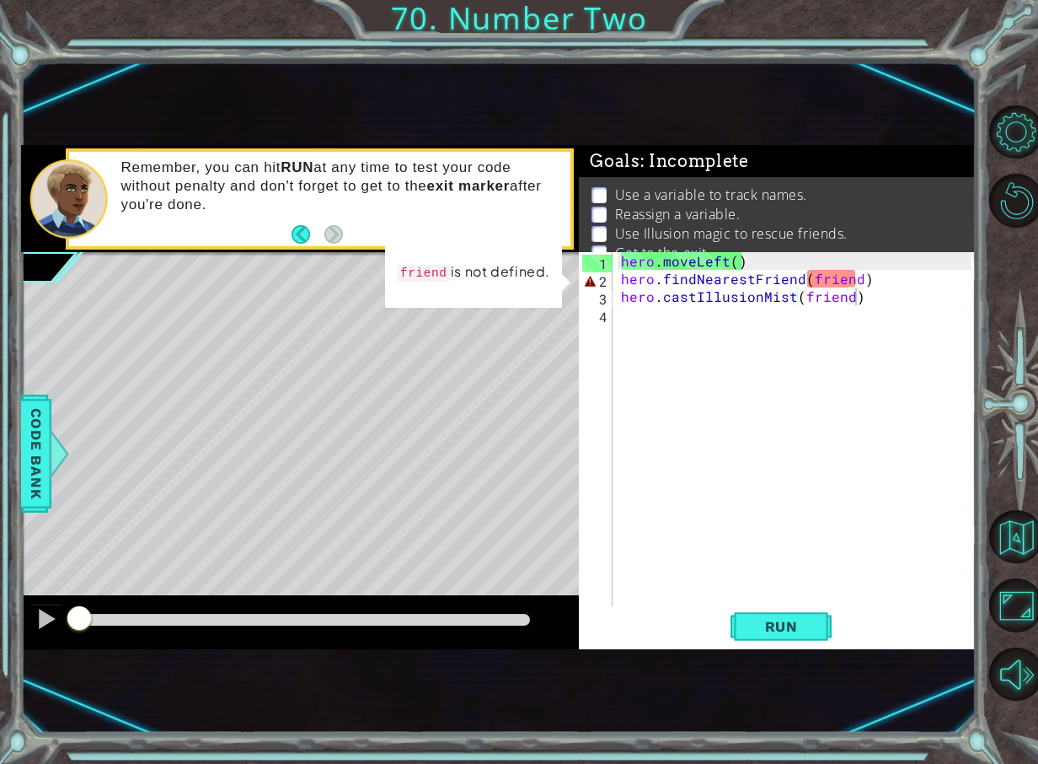
click at [38, 523] on div "methods hero use(thing) moveUp(steps) moveDown(steps) moveLeft(steps) moveRight…" at bounding box center [498, 397] width 955 height 504
click at [729, 261] on div "hero . moveLeft ( ) hero . findNearestFriend ( friend ) hero . castIllusionMist…" at bounding box center [799, 446] width 362 height 389
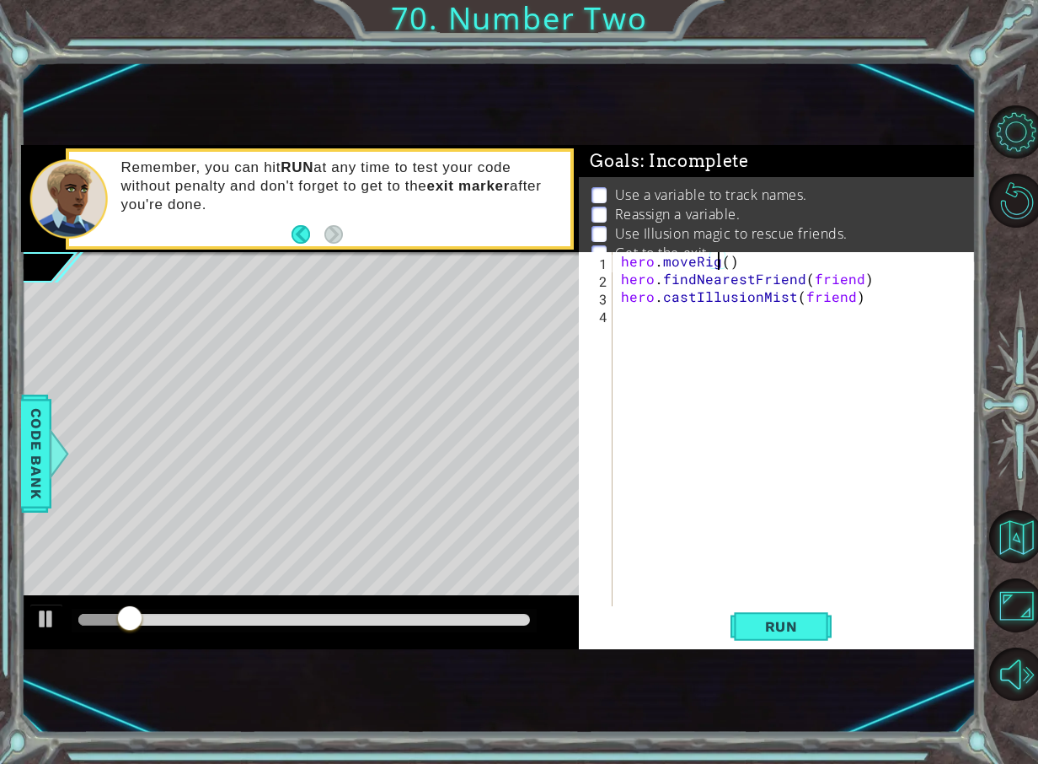
scroll to position [0, 8]
drag, startPoint x: 856, startPoint y: 281, endPoint x: 807, endPoint y: 277, distance: 49.0
click at [807, 277] on div "hero . moveRight ( ) hero . findNearestFriend ( friend ) hero . castIllusionMis…" at bounding box center [799, 446] width 362 height 389
click at [787, 618] on span "Run" at bounding box center [781, 626] width 67 height 17
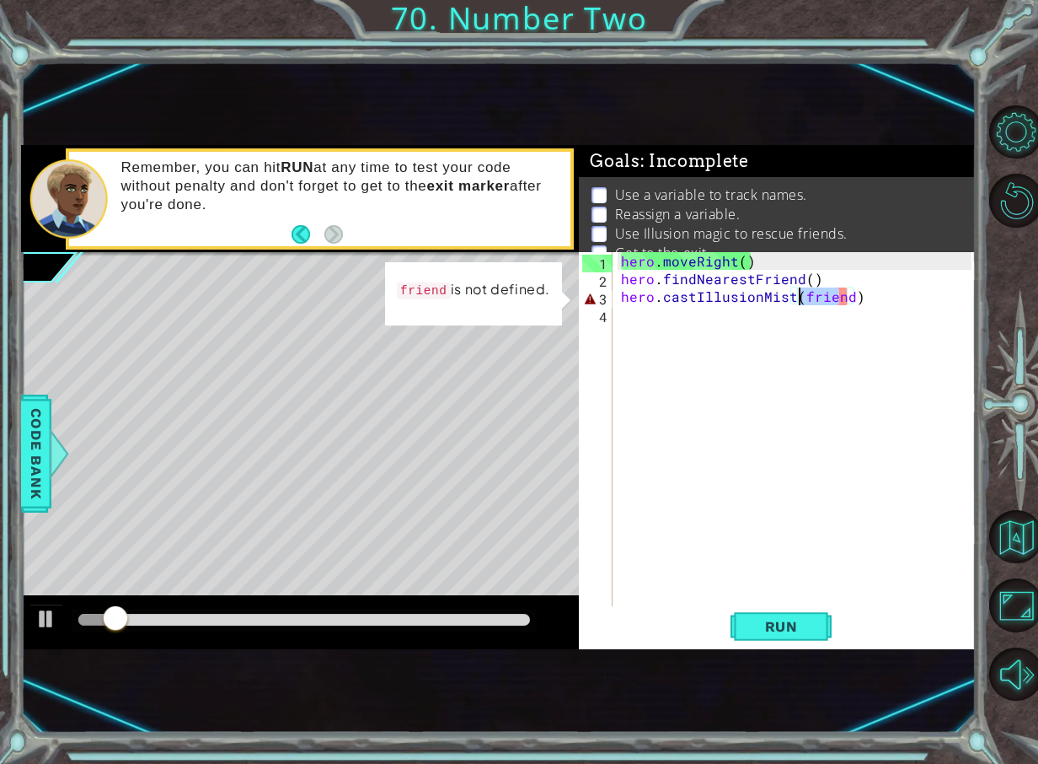
drag, startPoint x: 843, startPoint y: 300, endPoint x: 803, endPoint y: 293, distance: 40.2
click at [803, 293] on div "hero . moveRight ( ) hero . findNearestFriend ( ) hero . castIllusionMist ( fri…" at bounding box center [799, 446] width 362 height 389
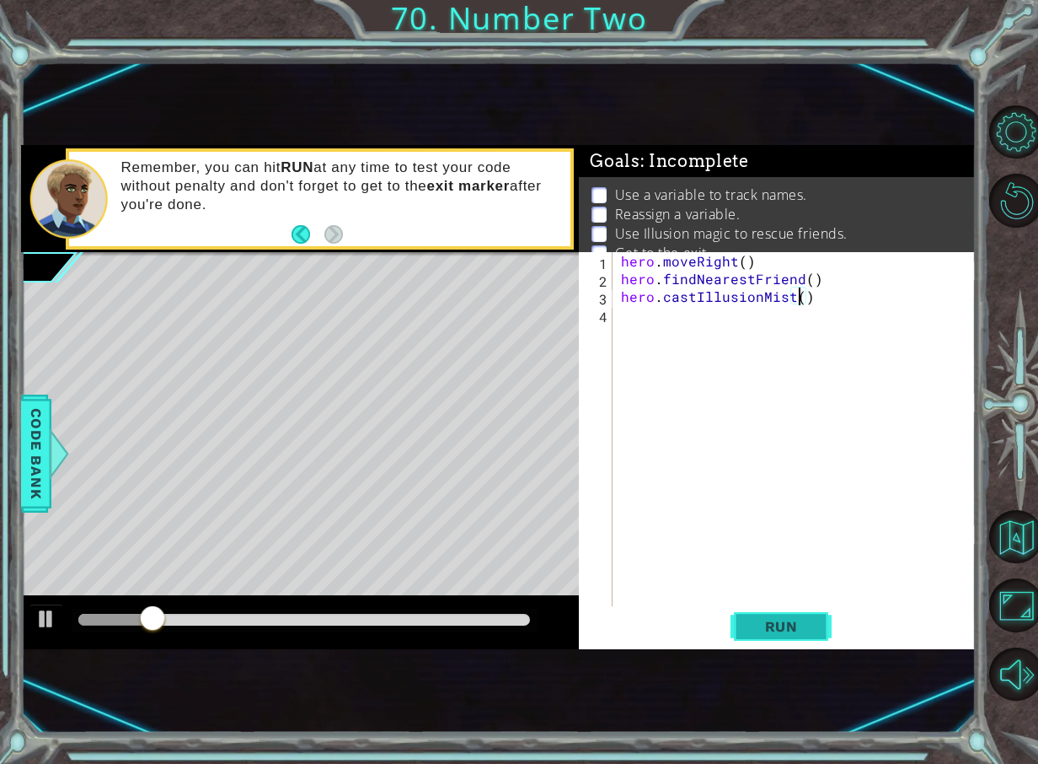
click at [778, 627] on span "Run" at bounding box center [781, 626] width 67 height 17
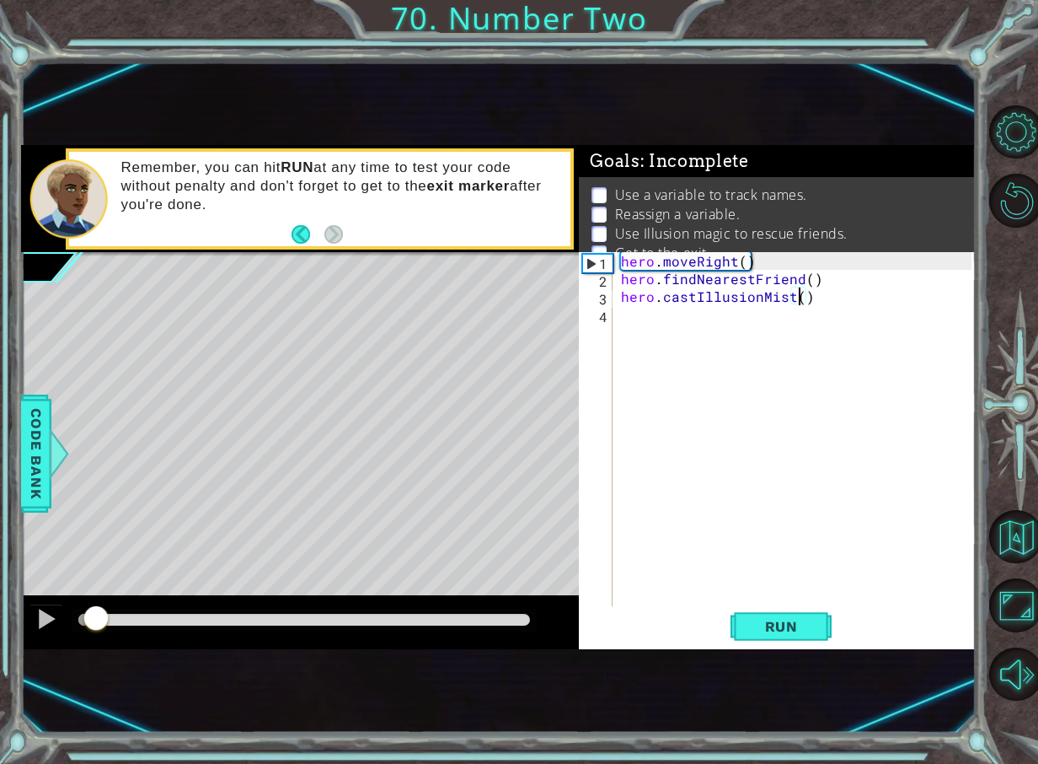
drag, startPoint x: 82, startPoint y: 609, endPoint x: 96, endPoint y: 625, distance: 20.9
click at [96, 625] on div at bounding box center [96, 619] width 30 height 30
click at [742, 260] on div "hero . moveRight ( ) hero . findNearestFriend ( ) hero . castIllusionMist ( )" at bounding box center [799, 446] width 362 height 389
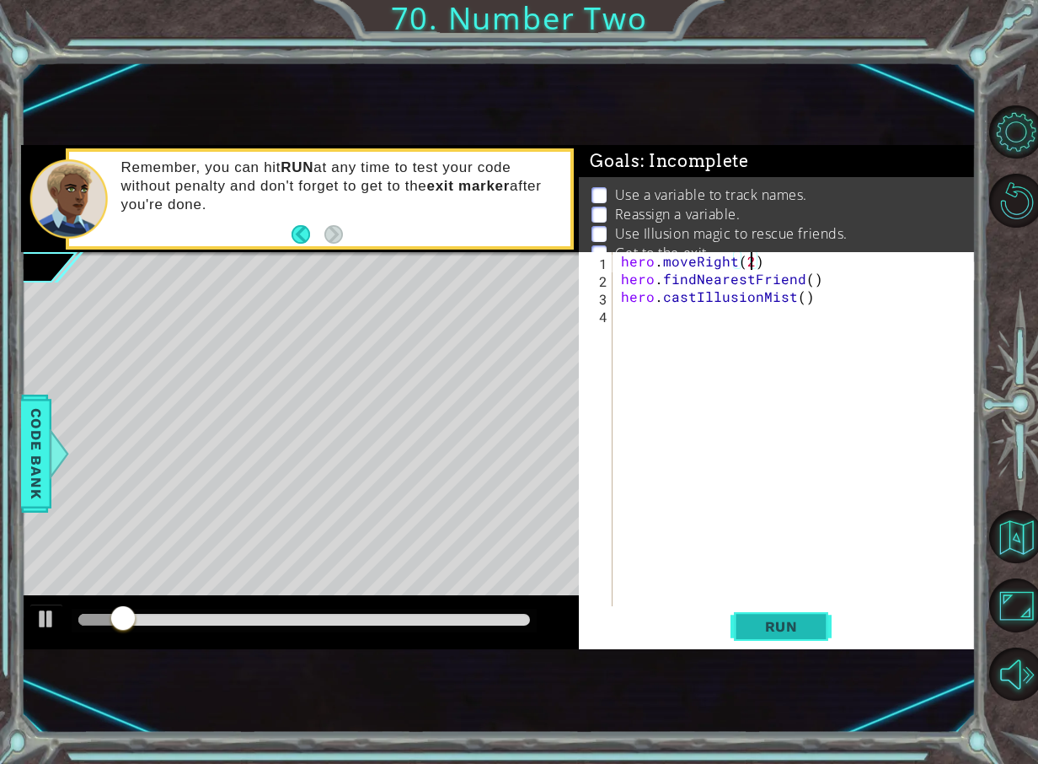
type textarea "hero.moveRight(2)"
click at [775, 642] on button "Run" at bounding box center [781, 626] width 101 height 40
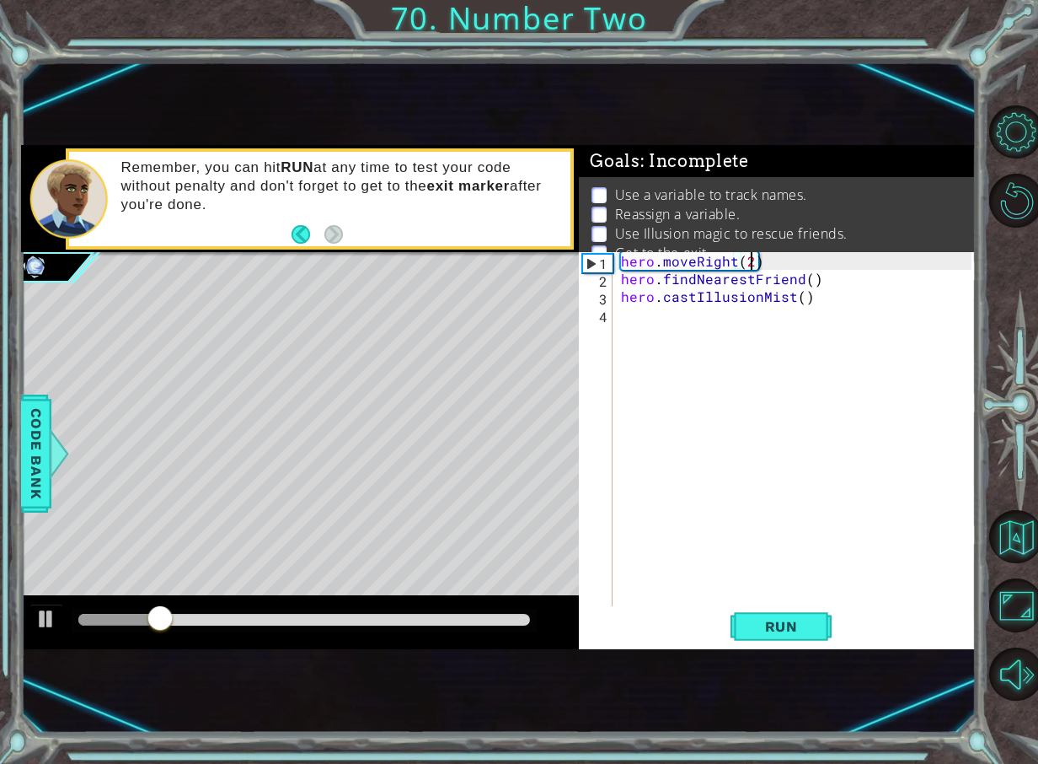
click at [780, 258] on div "hero . moveRight ( 2 ) hero . findNearestFriend ( ) hero . castIllusionMist ( )" at bounding box center [799, 446] width 362 height 389
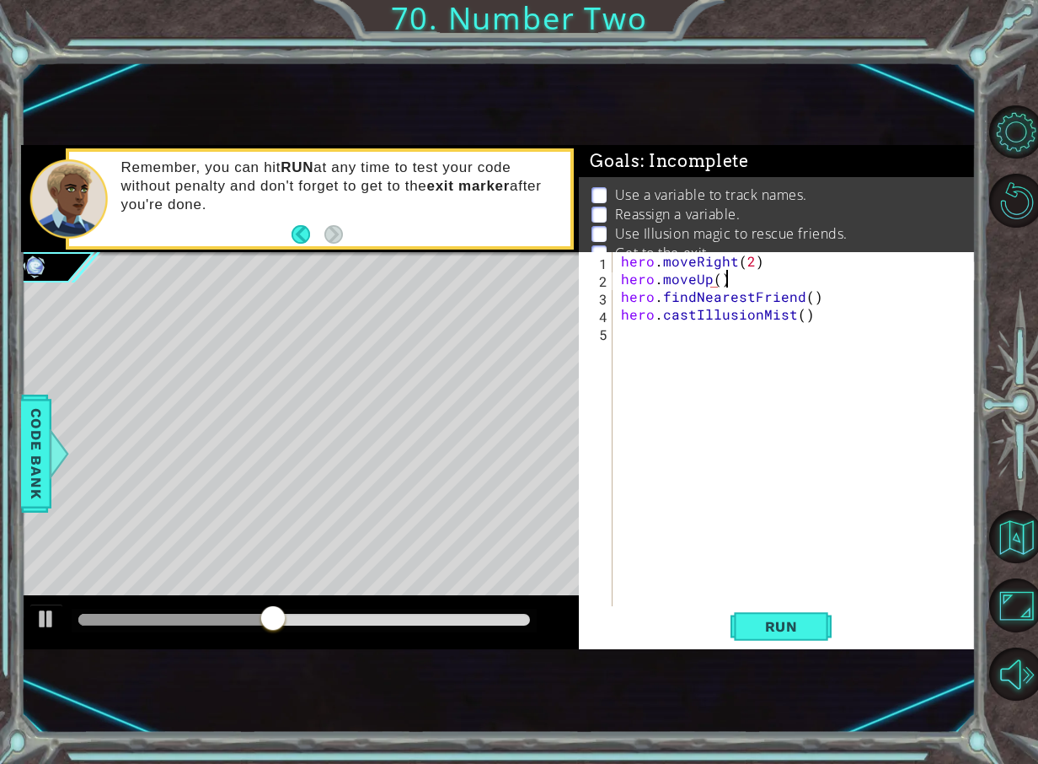
scroll to position [0, 6]
drag, startPoint x: 800, startPoint y: 639, endPoint x: 661, endPoint y: 614, distance: 141.2
click at [794, 635] on button "Run" at bounding box center [781, 626] width 101 height 40
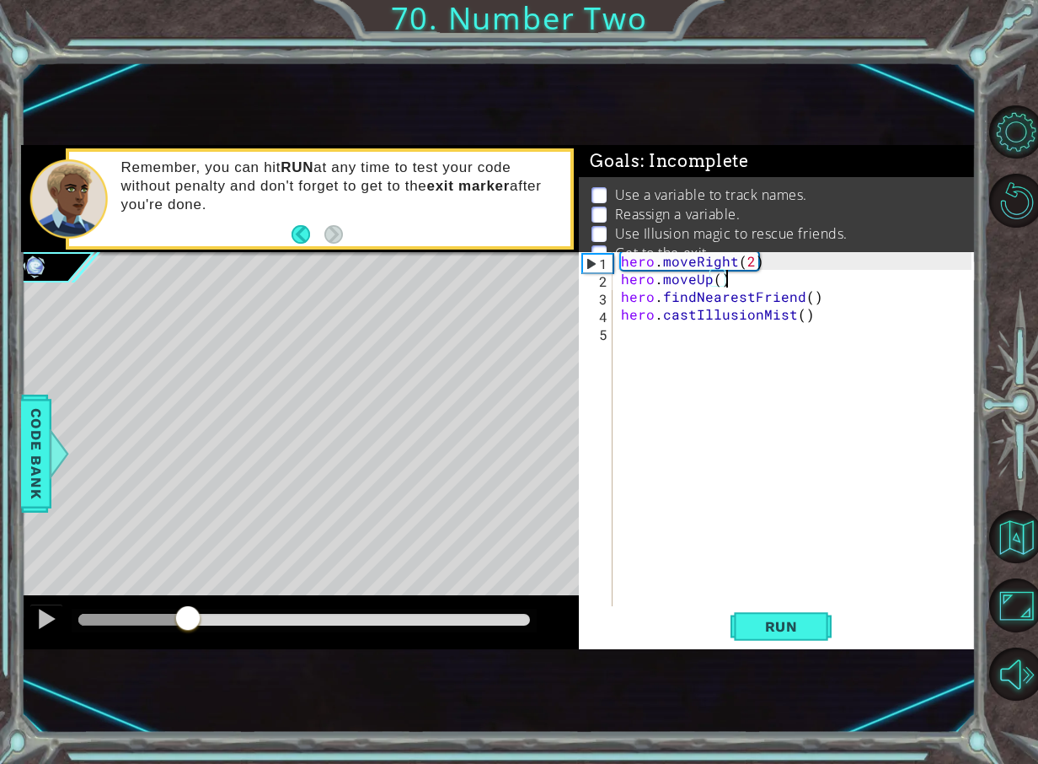
click at [249, 587] on div "methods hero use(thing) moveUp(steps) moveDown(steps) moveLeft(steps) moveRight…" at bounding box center [498, 397] width 955 height 504
click at [716, 281] on div "hero . moveRight ( 2 ) hero . moveUp ( ) hero . findNearestFriend ( ) hero . ca…" at bounding box center [799, 446] width 362 height 389
type textarea "hero.moveUp(2)"
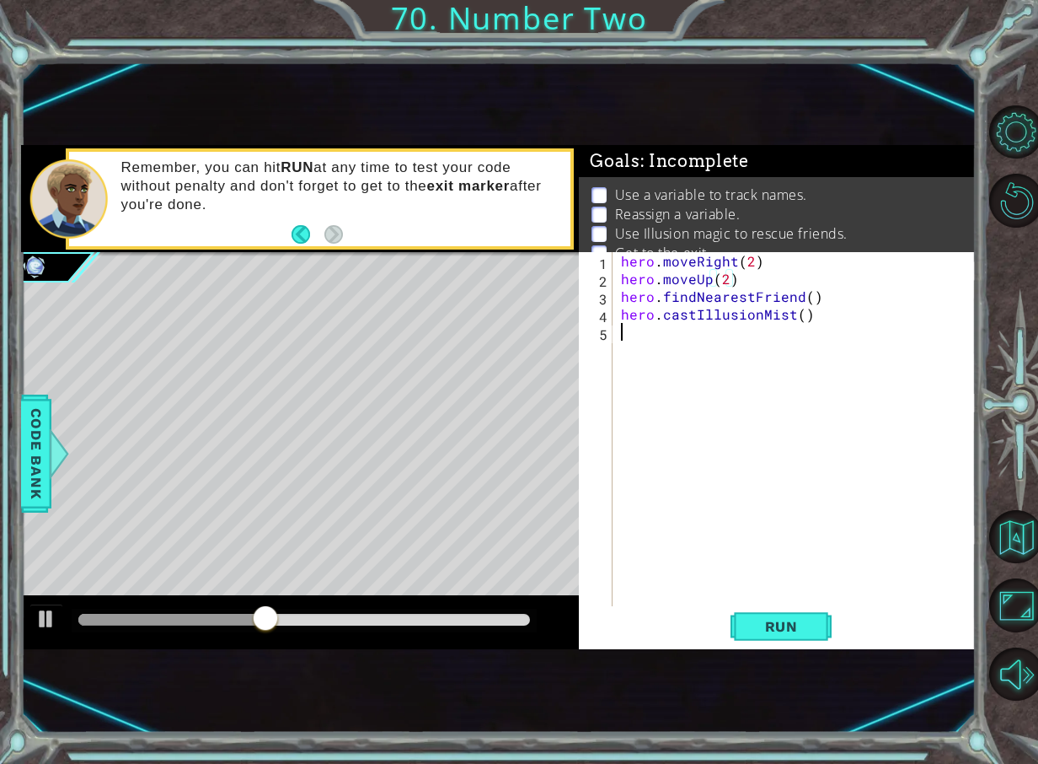
click at [765, 605] on div "hero . moveRight ( 2 ) hero . moveUp ( 2 ) hero . findNearestFriend ( ) hero . …" at bounding box center [799, 446] width 362 height 389
click at [736, 621] on button "Run" at bounding box center [781, 626] width 101 height 40
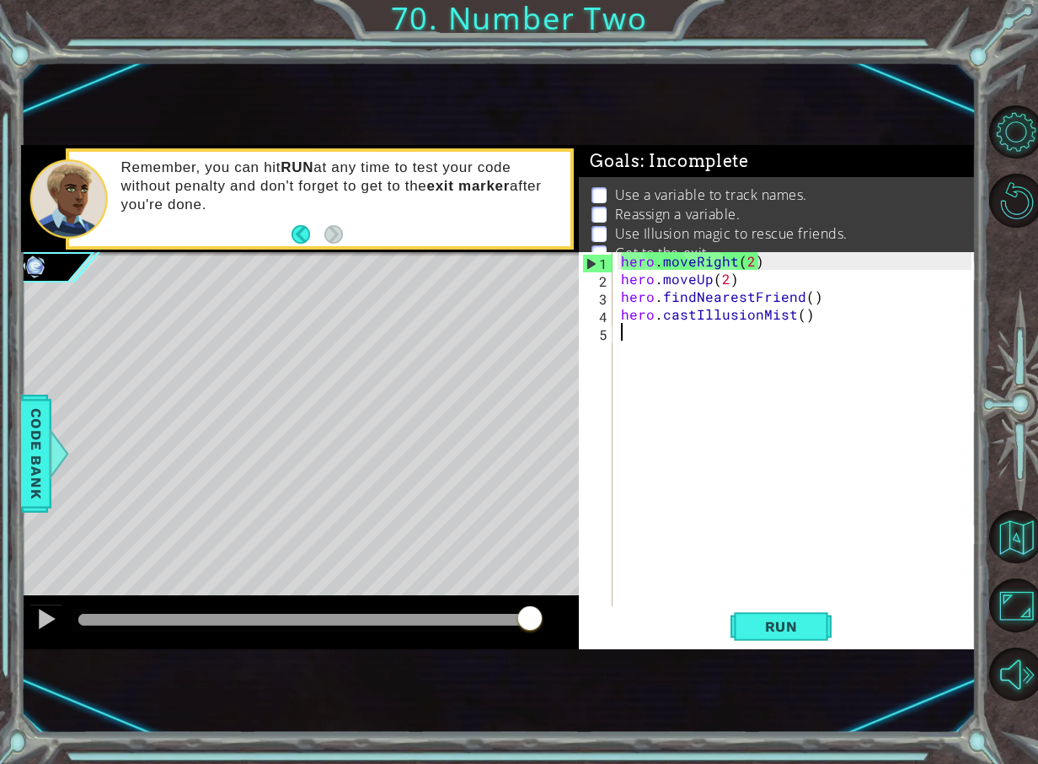
drag, startPoint x: 139, startPoint y: 616, endPoint x: 598, endPoint y: 595, distance: 459.0
click at [598, 595] on div "1 ההההההההההההההההההההההההההההההההההההההההההההההההההההההההההההההההההההההההההההה…" at bounding box center [498, 397] width 955 height 504
click at [298, 227] on button "Back" at bounding box center [308, 234] width 33 height 19
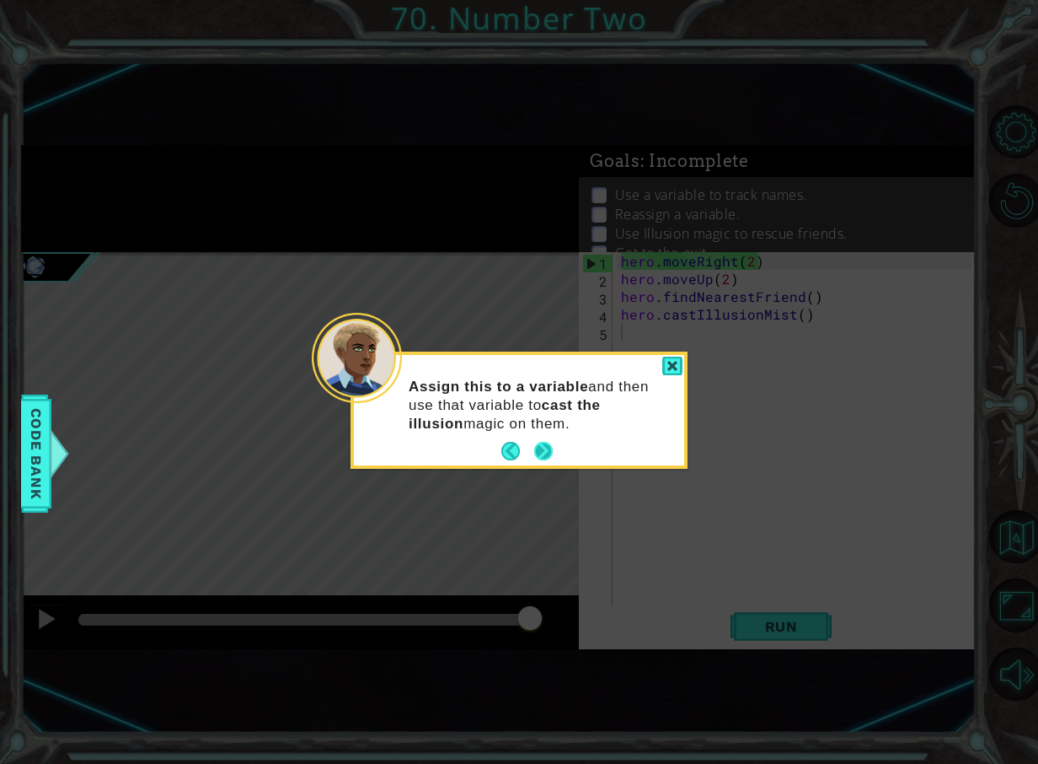
click at [544, 442] on button "Next" at bounding box center [543, 451] width 19 height 19
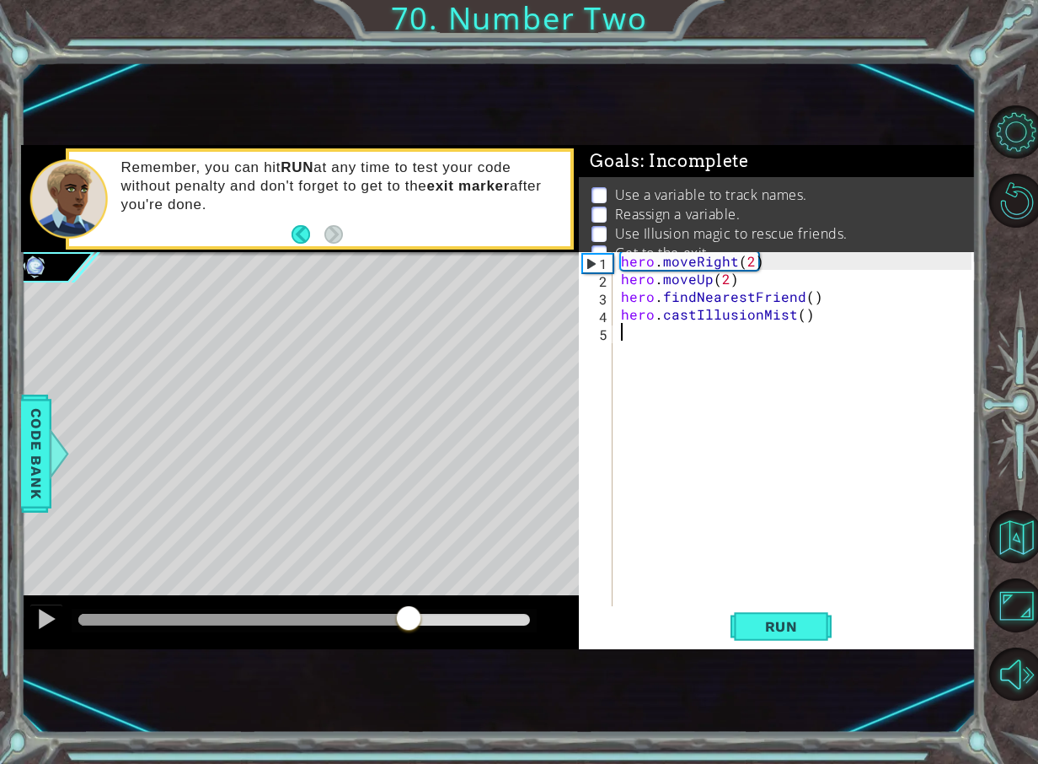
drag, startPoint x: 525, startPoint y: 612, endPoint x: 659, endPoint y: 337, distance: 305.7
click at [655, 338] on div "1 ההההההההההההההההההההההההההההההההההההההההההההההההההההההההההההההההההההההההההההה…" at bounding box center [498, 397] width 955 height 504
click at [264, 604] on div "methods hero use(thing) moveUp(steps) moveDown(steps) moveLeft(steps) moveRight…" at bounding box center [498, 397] width 955 height 504
drag, startPoint x: 255, startPoint y: 610, endPoint x: 150, endPoint y: 636, distance: 107.5
click at [150, 636] on div at bounding box center [300, 622] width 559 height 54
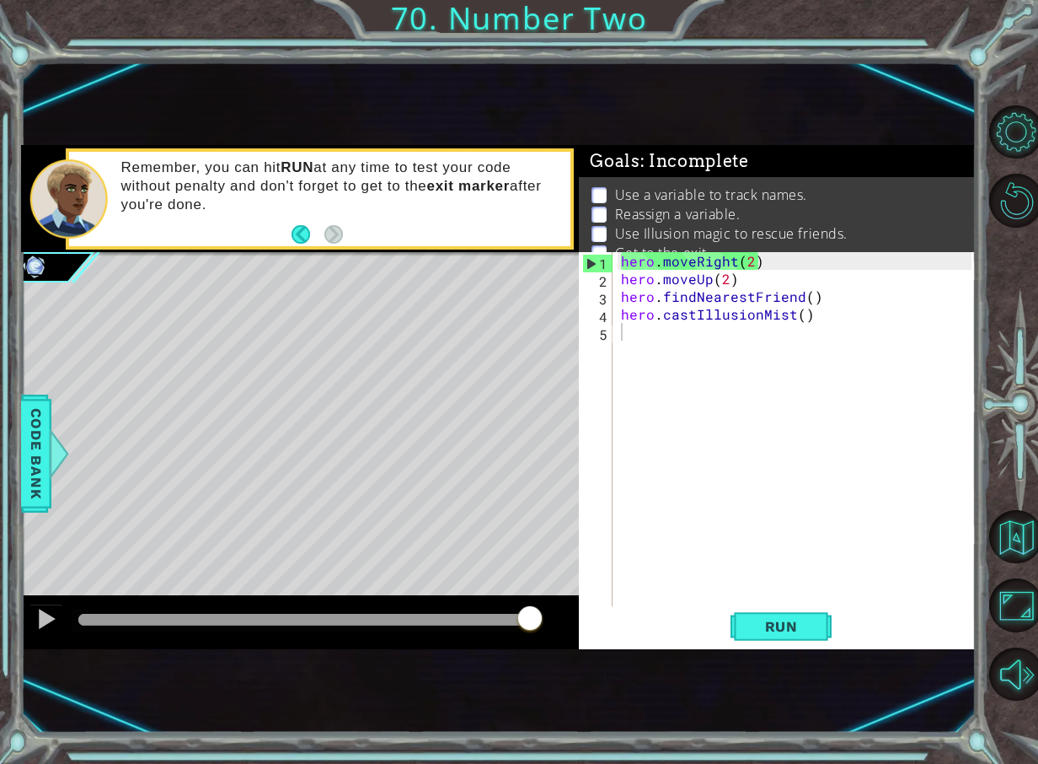
drag, startPoint x: 150, startPoint y: 636, endPoint x: 134, endPoint y: 627, distance: 18.1
click at [36, 625] on div at bounding box center [300, 622] width 559 height 54
drag, startPoint x: 134, startPoint y: 627, endPoint x: 124, endPoint y: 614, distance: 16.2
click at [126, 627] on div at bounding box center [305, 621] width 466 height 24
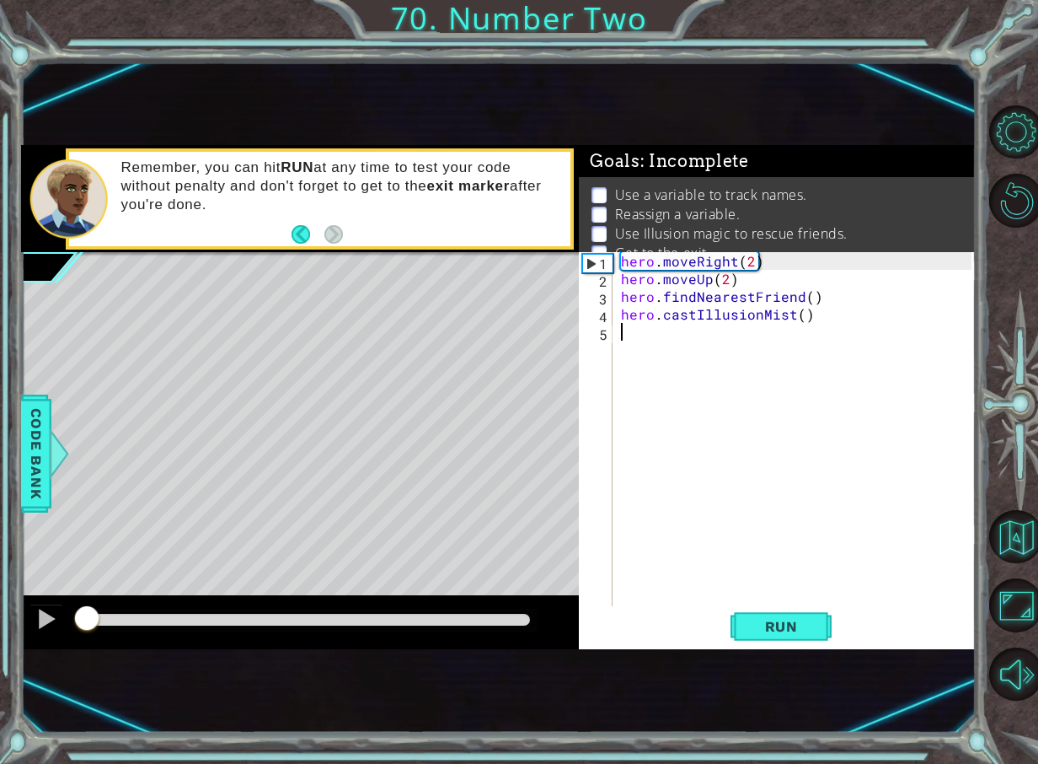
click at [58, 535] on div "methods hero use(thing) moveUp(steps) moveDown(steps) moveLeft(steps) moveRight…" at bounding box center [498, 397] width 955 height 504
drag, startPoint x: 810, startPoint y: 311, endPoint x: 625, endPoint y: 317, distance: 185.5
click at [625, 317] on div "hero . moveRight ( 2 ) hero . moveUp ( 2 ) hero . findNearestFriend ( ) hero . …" at bounding box center [799, 446] width 362 height 389
type textarea "hero.castIllusionMist()"
click at [786, 617] on button "Run" at bounding box center [781, 626] width 101 height 40
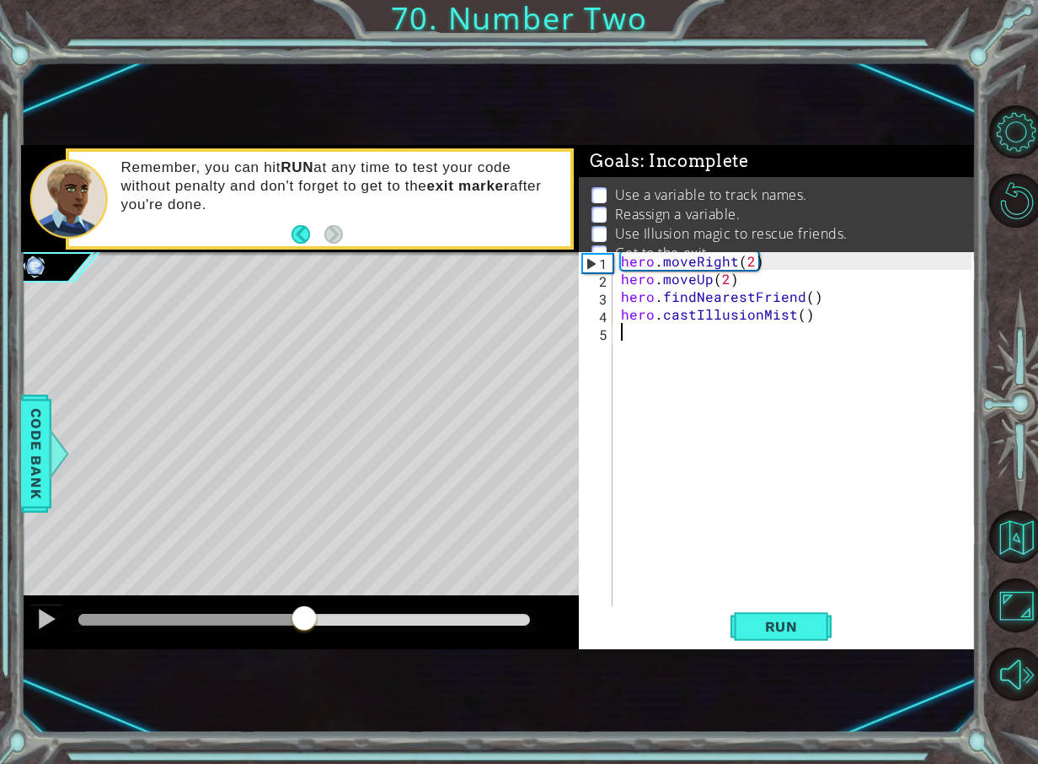
click at [302, 591] on div "methods hero use(thing) moveUp(steps) moveDown(steps) moveLeft(steps) moveRight…" at bounding box center [498, 397] width 955 height 504
click at [727, 273] on div "hero . moveRight ( 2 ) hero . moveUp ( 2 ) hero . findNearestFriend ( ) hero . …" at bounding box center [799, 446] width 362 height 389
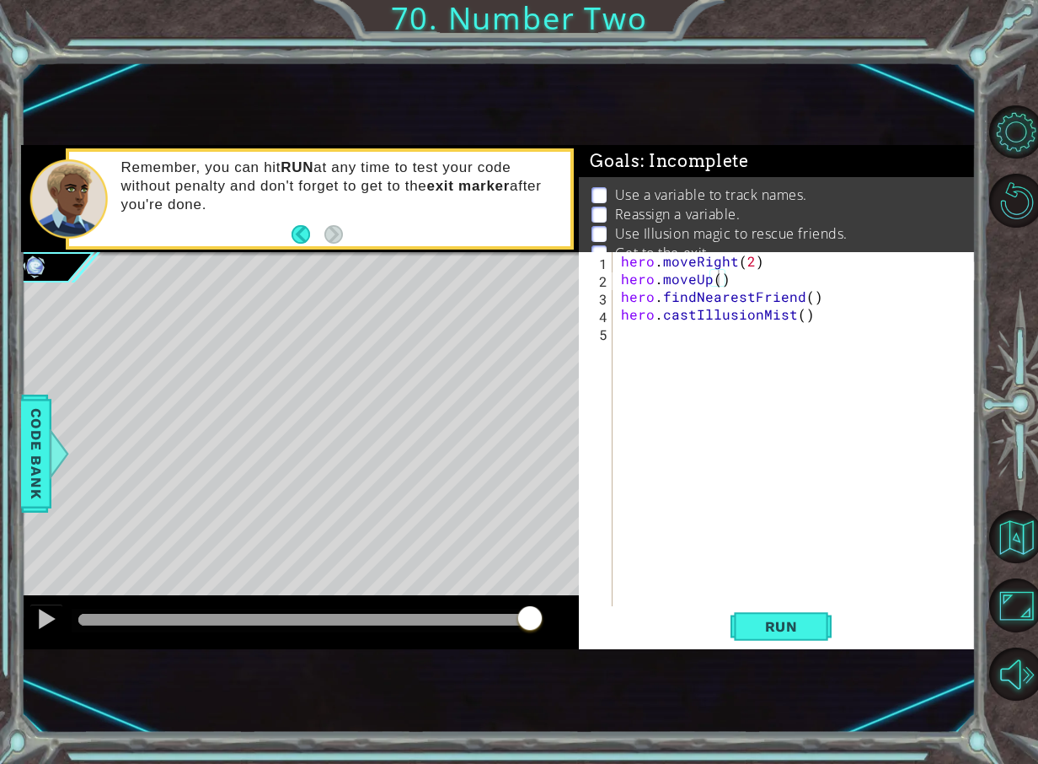
drag, startPoint x: 775, startPoint y: 621, endPoint x: 688, endPoint y: 613, distance: 87.2
click at [775, 620] on span "Run" at bounding box center [781, 626] width 67 height 17
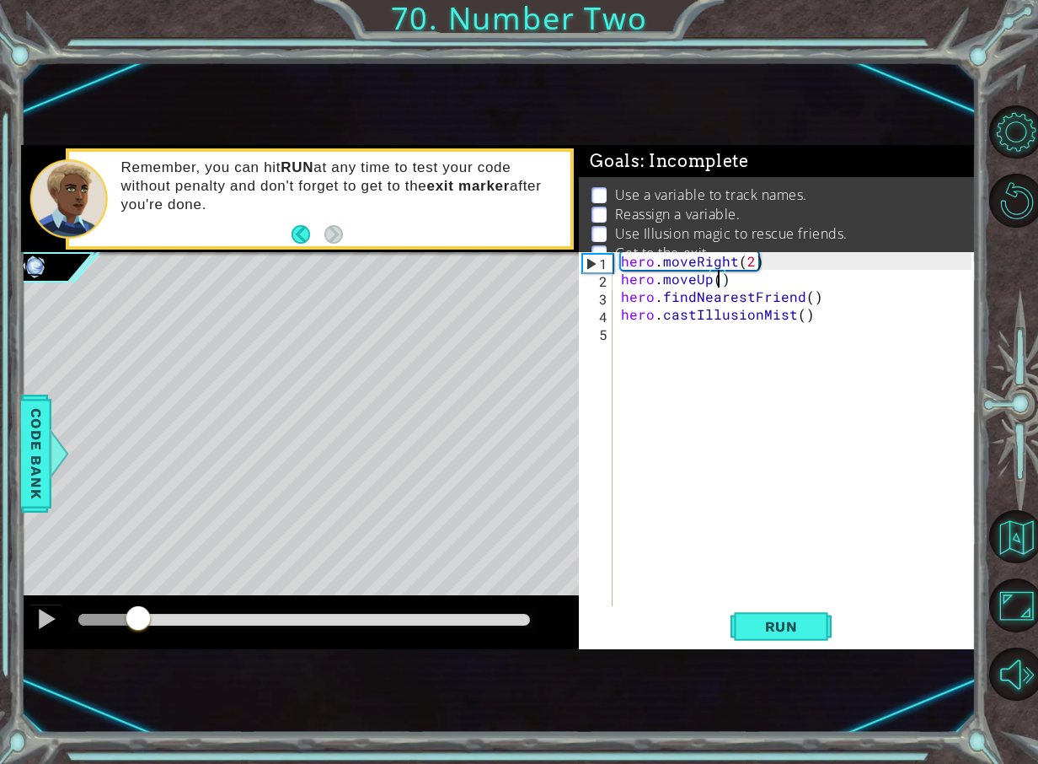
click at [150, 583] on div "methods hero use(thing) moveUp(steps) moveDown(steps) moveLeft(steps) moveRight…" at bounding box center [498, 397] width 955 height 504
click at [802, 313] on div "hero . moveRight ( 2 ) hero . moveUp ( ) hero . findNearestFriend ( ) hero . ca…" at bounding box center [799, 446] width 362 height 389
drag, startPoint x: 199, startPoint y: 625, endPoint x: 169, endPoint y: 603, distance: 37.4
click at [127, 614] on div at bounding box center [112, 619] width 30 height 30
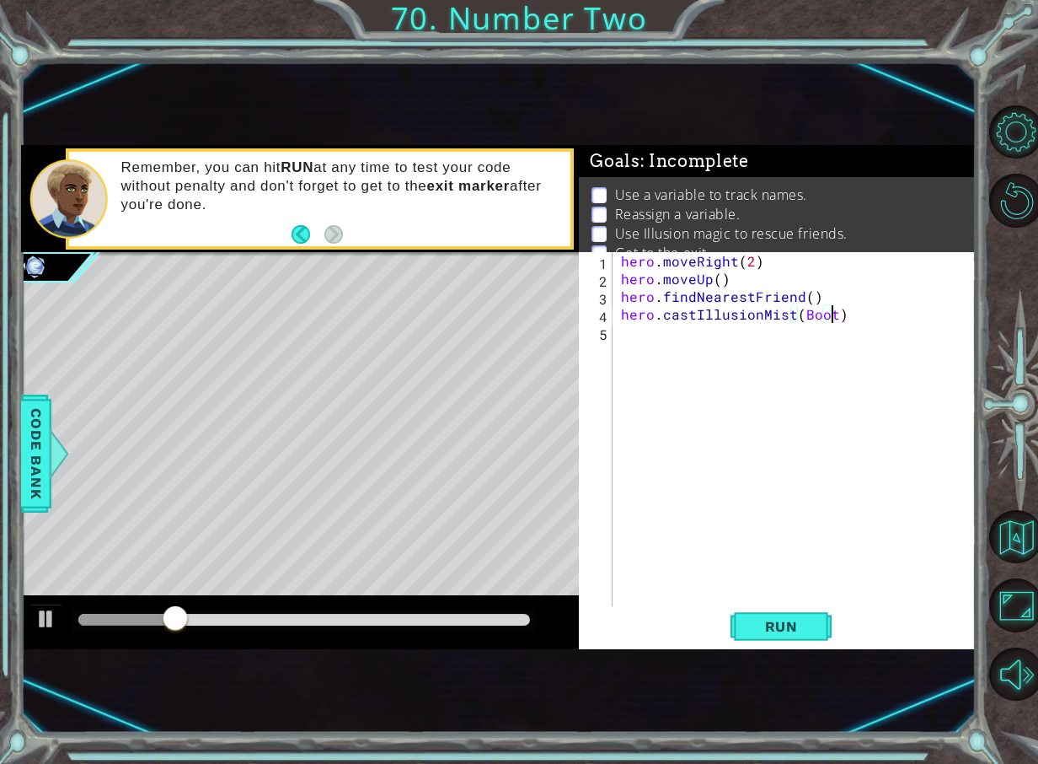
scroll to position [0, 13]
click at [798, 640] on button "Run" at bounding box center [781, 626] width 101 height 40
type textarea "hero.castIllusionMist("Bootes")"
click at [793, 631] on span "Run" at bounding box center [781, 626] width 67 height 17
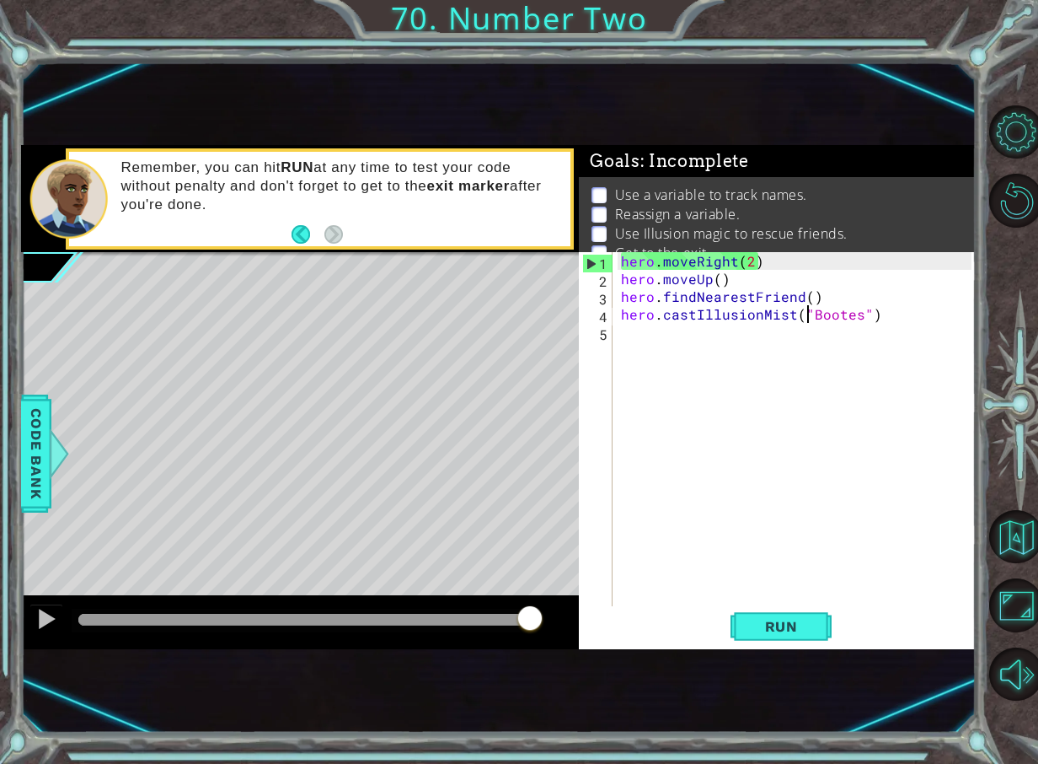
drag, startPoint x: 133, startPoint y: 617, endPoint x: 594, endPoint y: 617, distance: 461.0
click at [594, 617] on div "1 ההההההההההההההההההההההההההההההההההההההההההההההההההההההההההההההההההההההההההההה…" at bounding box center [498, 397] width 955 height 504
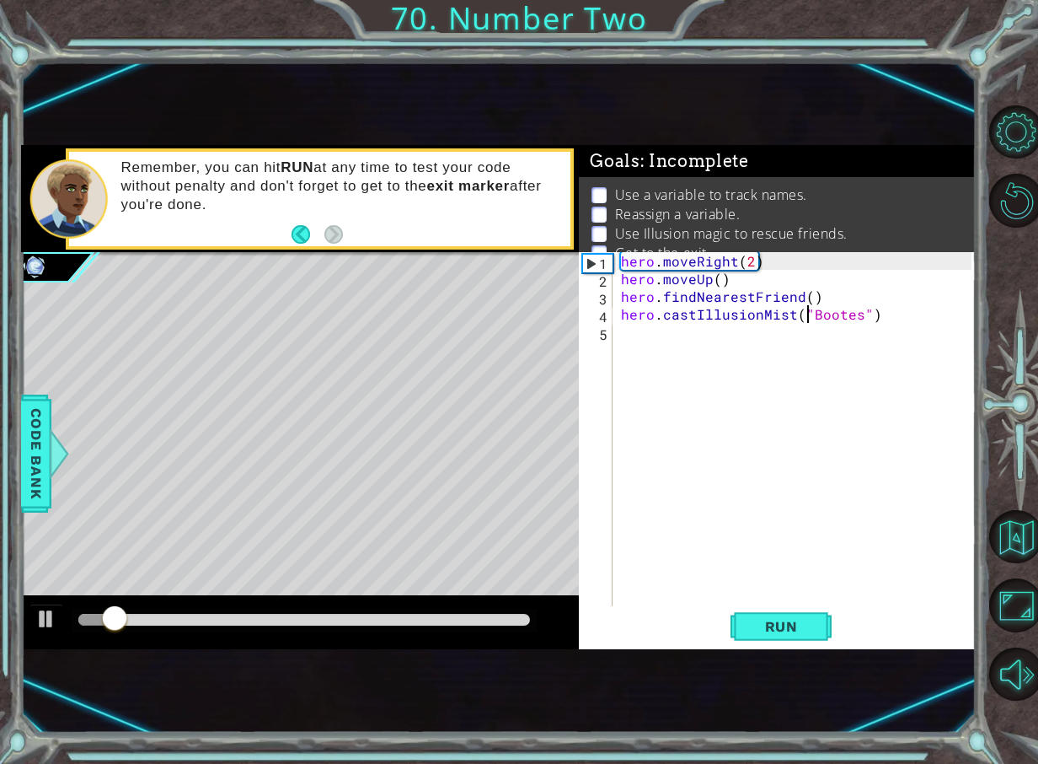
click at [746, 331] on div "hero . moveRight ( 2 ) hero . moveUp ( ) hero . findNearestFriend ( ) hero . ca…" at bounding box center [799, 446] width 362 height 389
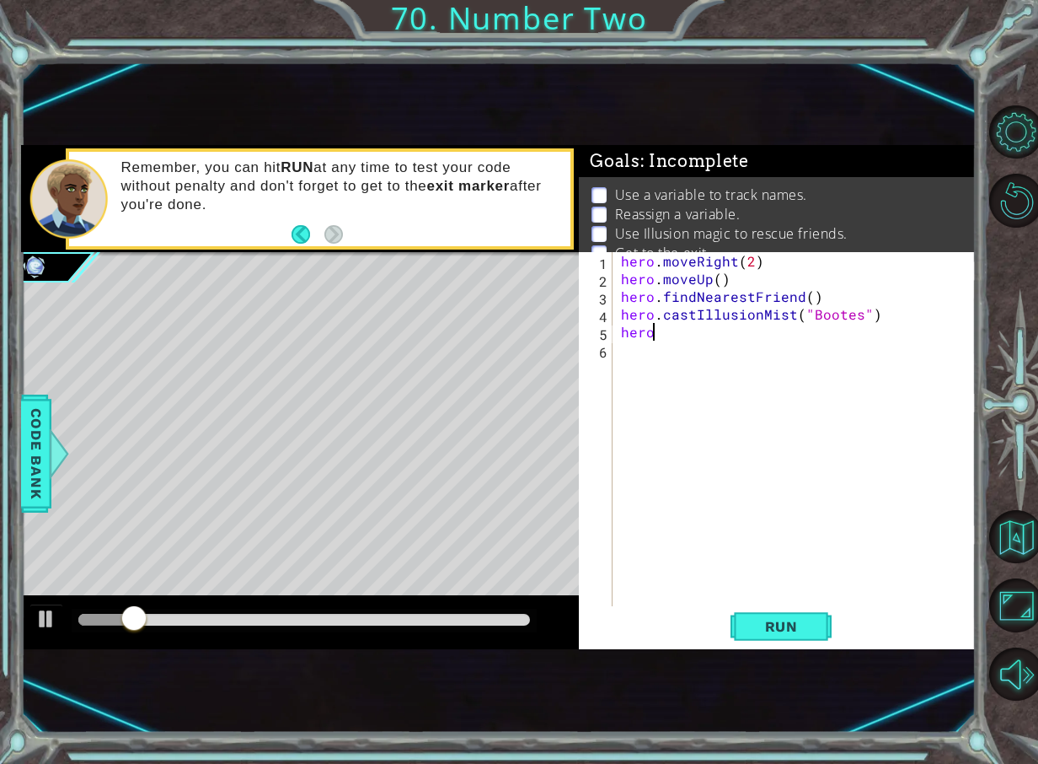
scroll to position [0, 1]
drag, startPoint x: 170, startPoint y: 611, endPoint x: 270, endPoint y: 616, distance: 99.6
click at [270, 616] on div at bounding box center [270, 619] width 30 height 30
drag, startPoint x: 733, startPoint y: 334, endPoint x: 682, endPoint y: 341, distance: 51.9
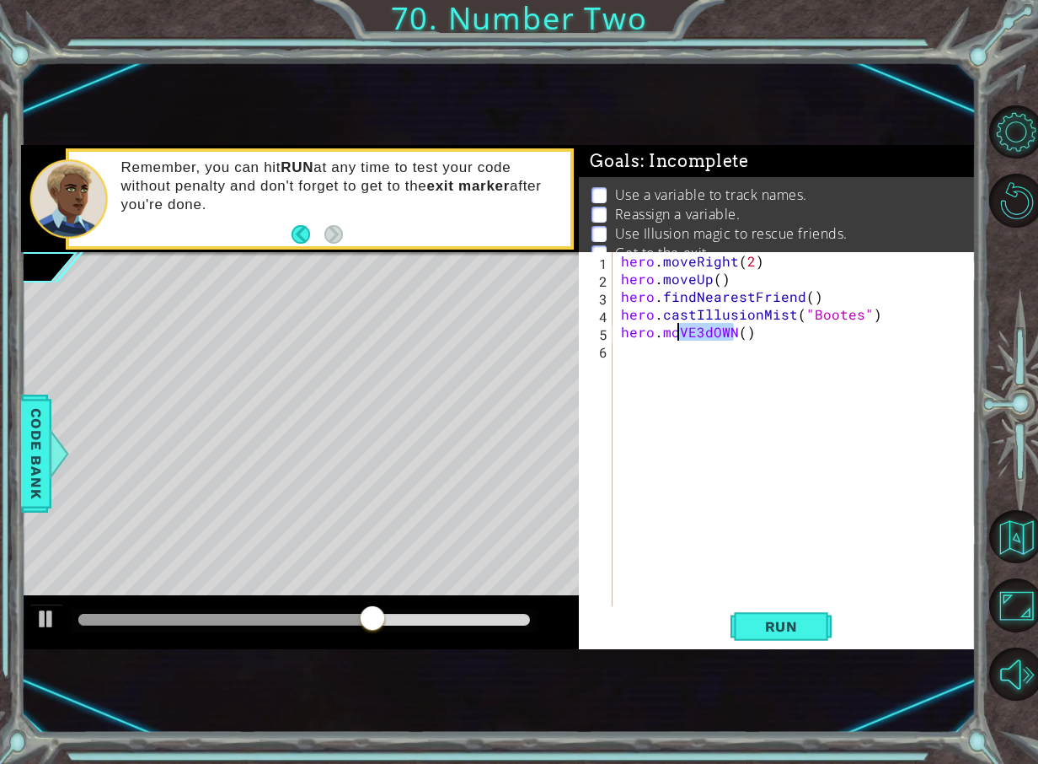
click at [682, 341] on div "hero . moveRight ( 2 ) hero . moveUp ( ) hero . findNearestFriend ( ) hero . ca…" at bounding box center [799, 446] width 362 height 389
type textarea "hero.moveDown()"
type textarea "hero.moveRight(2)"
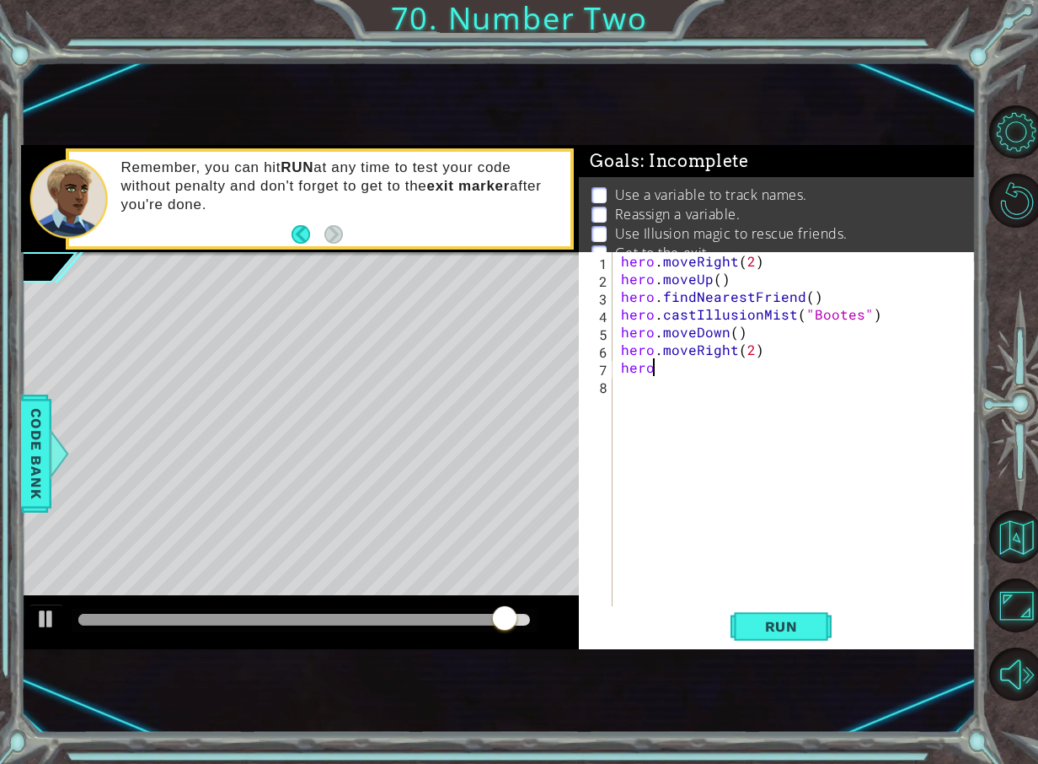
scroll to position [0, 2]
type textarea "hero.moveUp()"
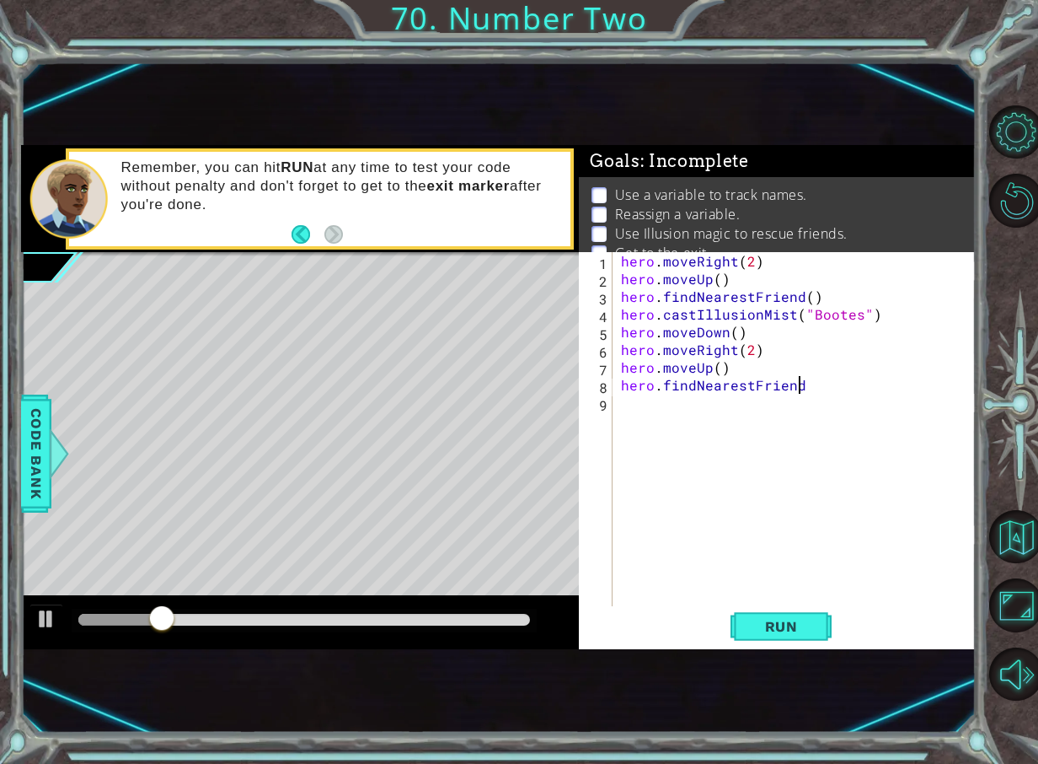
type textarea "hero.findNearestFriend()"
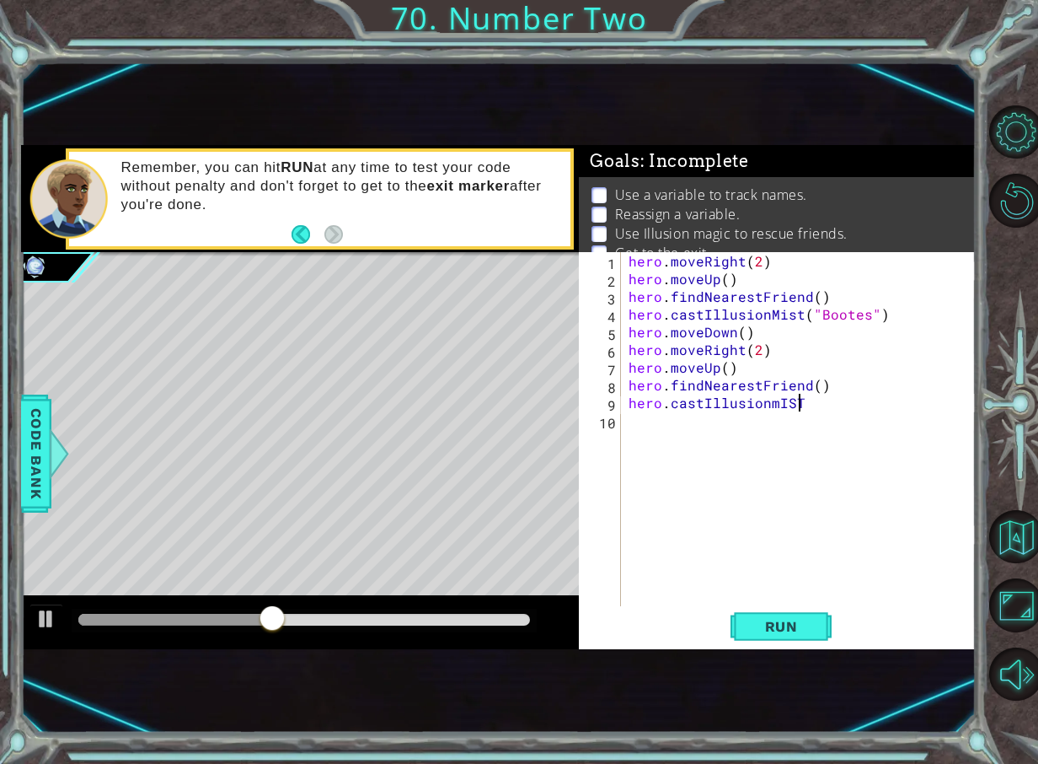
scroll to position [0, 10]
click at [422, 574] on div "methods hero use(thing) moveUp(steps) moveDown(steps) moveLeft(steps) moveRight…" at bounding box center [498, 397] width 955 height 504
type textarea "hero.castIllusionMist("
click at [802, 620] on span "Run" at bounding box center [781, 626] width 67 height 17
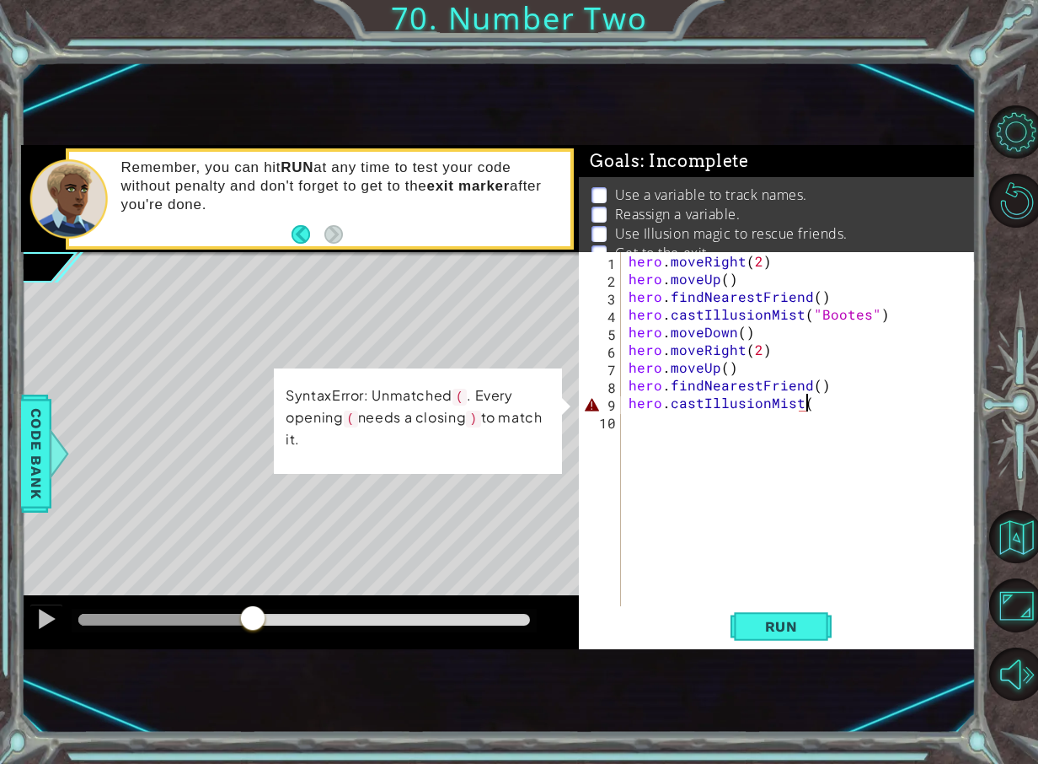
click at [350, 589] on div "methods hero use(thing) moveUp(steps) moveDown(steps) moveLeft(steps) moveRight…" at bounding box center [498, 397] width 955 height 504
drag, startPoint x: 825, startPoint y: 400, endPoint x: 612, endPoint y: 406, distance: 213.4
click at [612, 406] on div "hero.castIllusionMist( 1 2 3 4 5 6 7 8 9 10 hero . moveRight ( 2 ) hero . moveU…" at bounding box center [775, 429] width 393 height 354
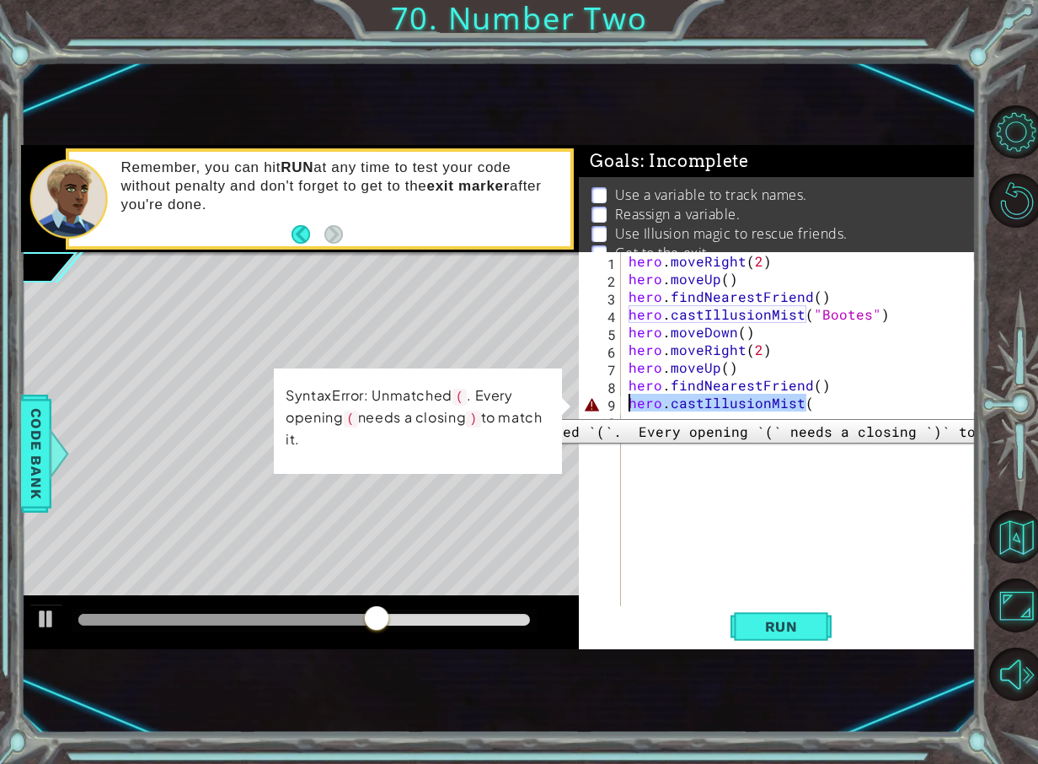
scroll to position [0, 0]
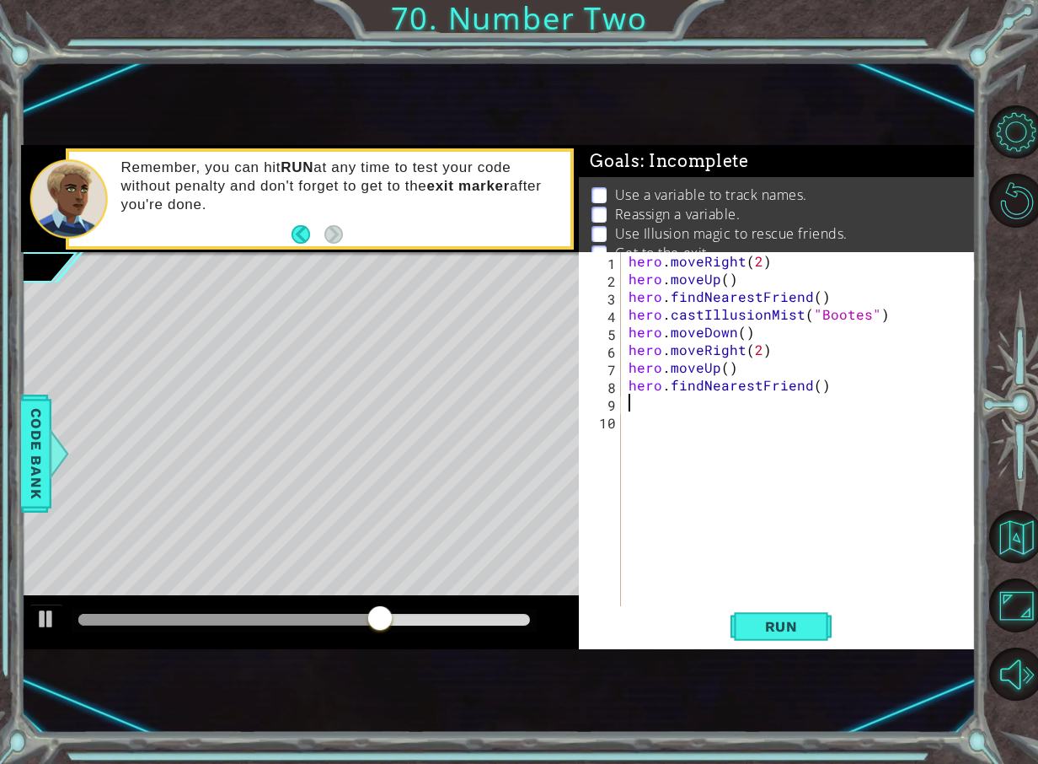
type textarea "hero.findNearestFriend()"
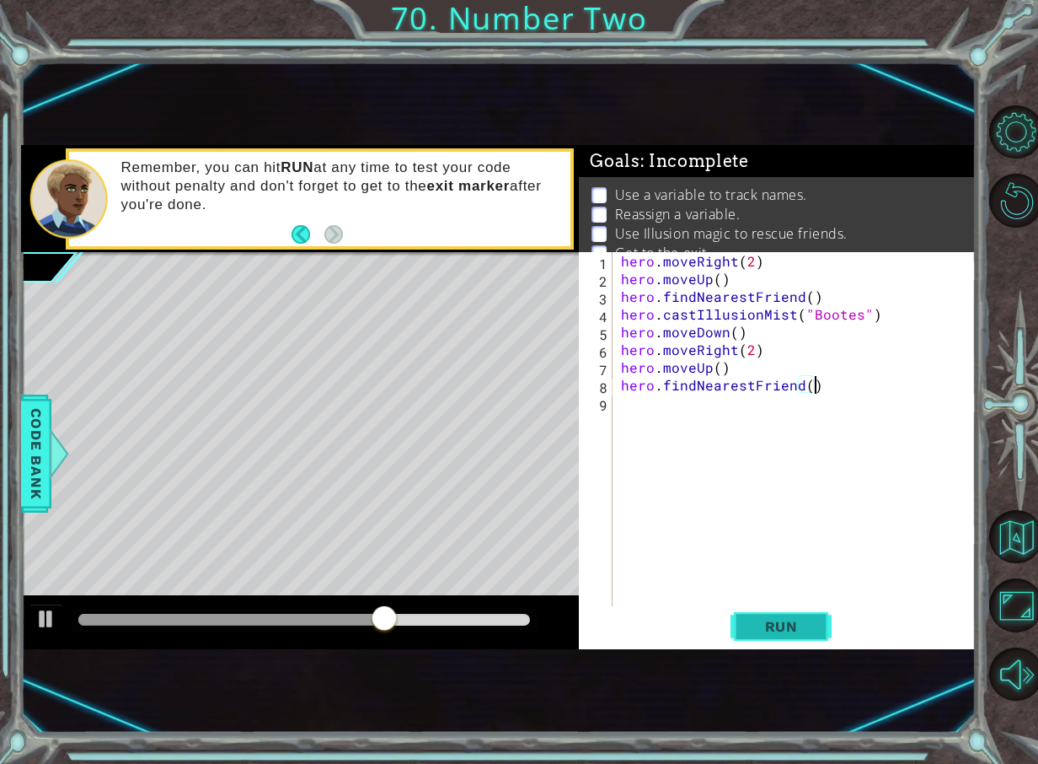
click at [770, 620] on span "Run" at bounding box center [781, 626] width 67 height 17
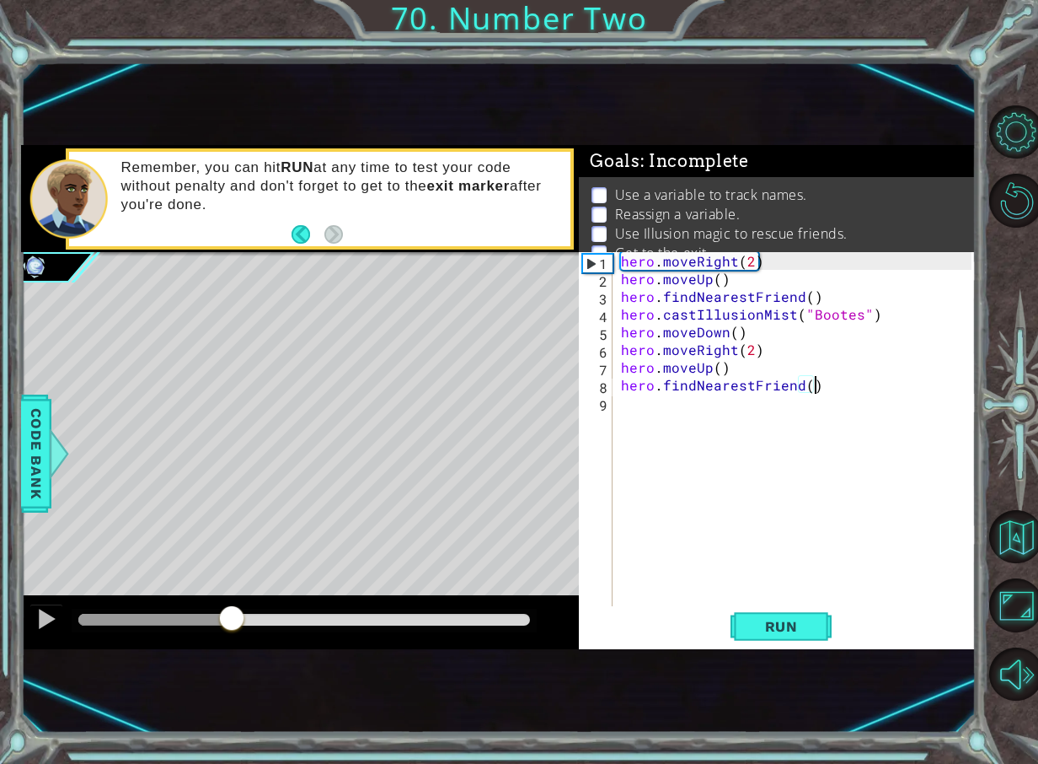
drag, startPoint x: 163, startPoint y: 618, endPoint x: 243, endPoint y: 598, distance: 82.6
click at [234, 599] on div at bounding box center [300, 622] width 559 height 54
click at [660, 404] on div "hero . moveRight ( 2 ) hero . moveUp ( ) hero . findNearestFriend ( ) hero . ca…" at bounding box center [799, 446] width 362 height 389
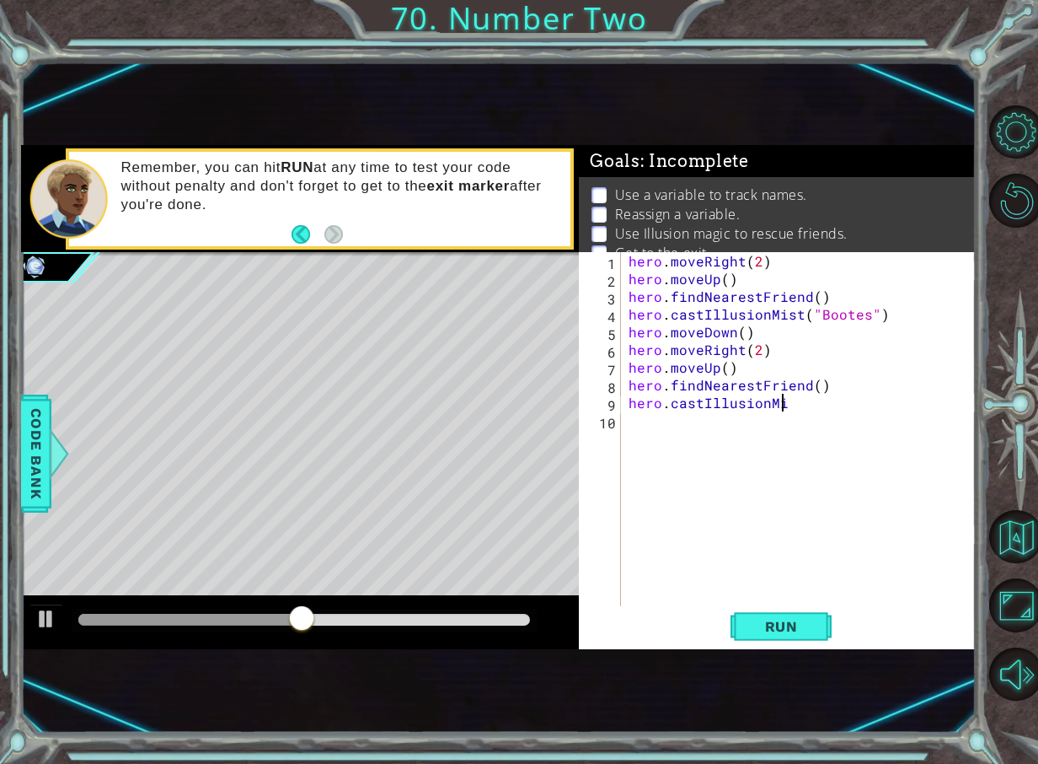
scroll to position [0, 10]
drag, startPoint x: 347, startPoint y: 613, endPoint x: 222, endPoint y: 663, distance: 135.4
click at [222, 663] on div "1 ההההההההההההההההההההההההההההההההההההההההההההההההההההההההההההההההההההההההההההה…" at bounding box center [498, 397] width 955 height 672
click at [756, 630] on span "Run" at bounding box center [781, 626] width 67 height 17
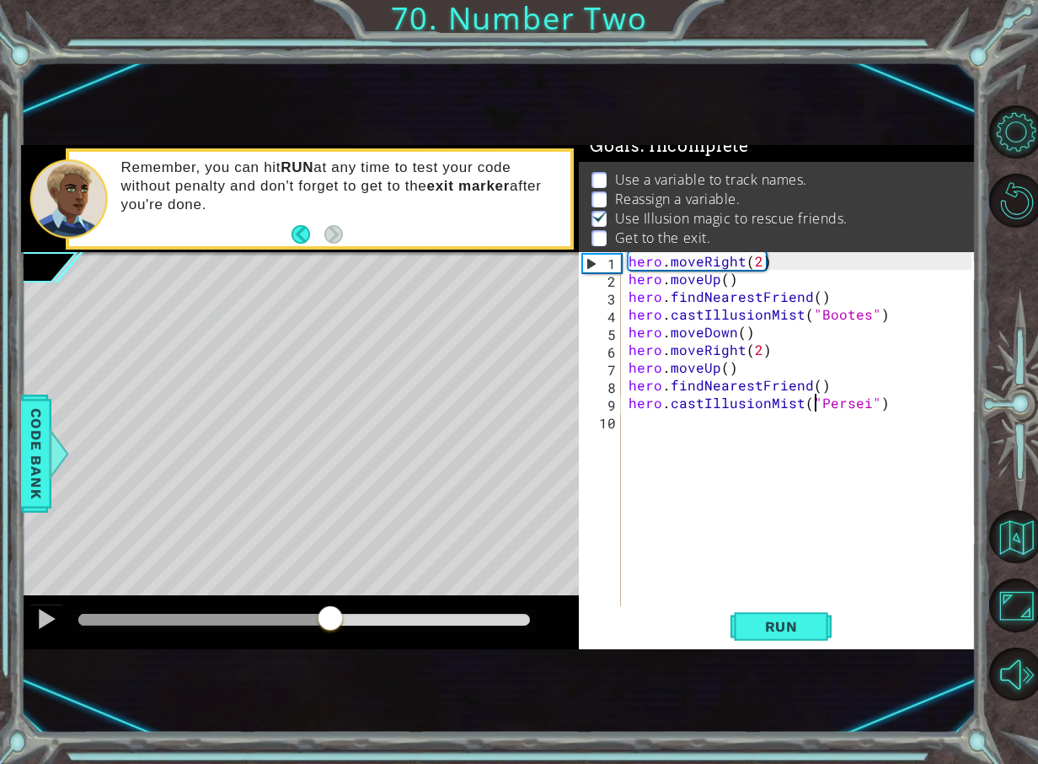
scroll to position [20, 0]
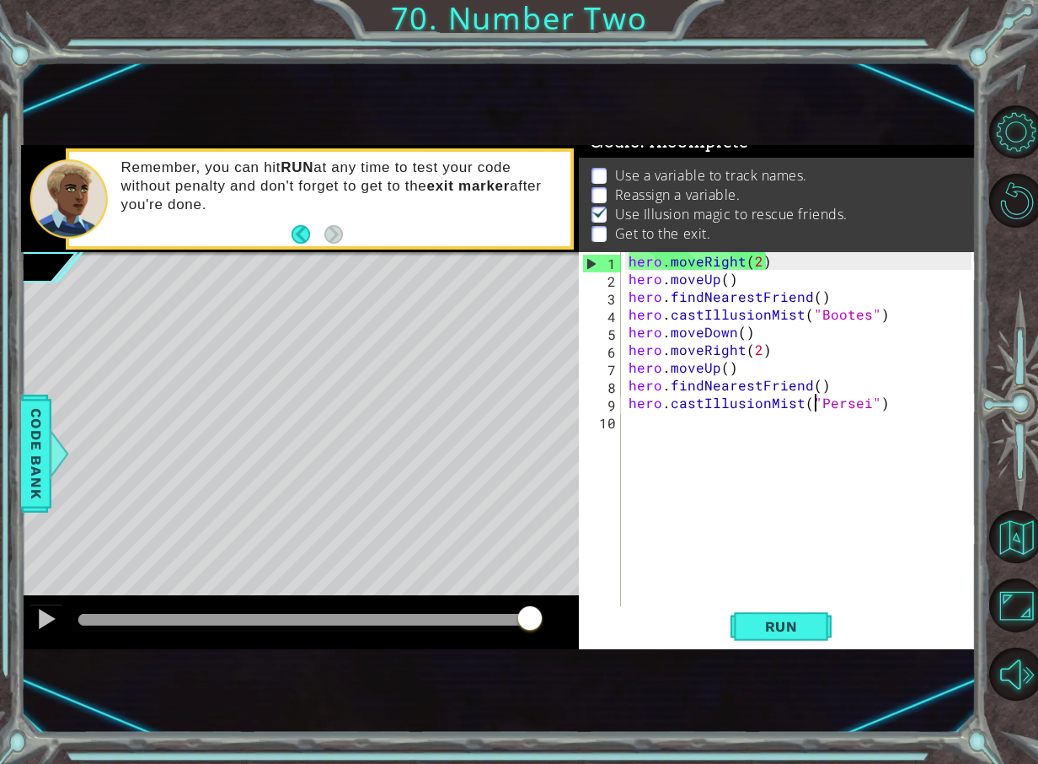
drag, startPoint x: 331, startPoint y: 619, endPoint x: 599, endPoint y: 590, distance: 269.6
click at [599, 590] on div "1 ההההההההההההההההההההההההההההההההההההההההההההההההההההההההההההההההההההההההההההה…" at bounding box center [498, 397] width 955 height 504
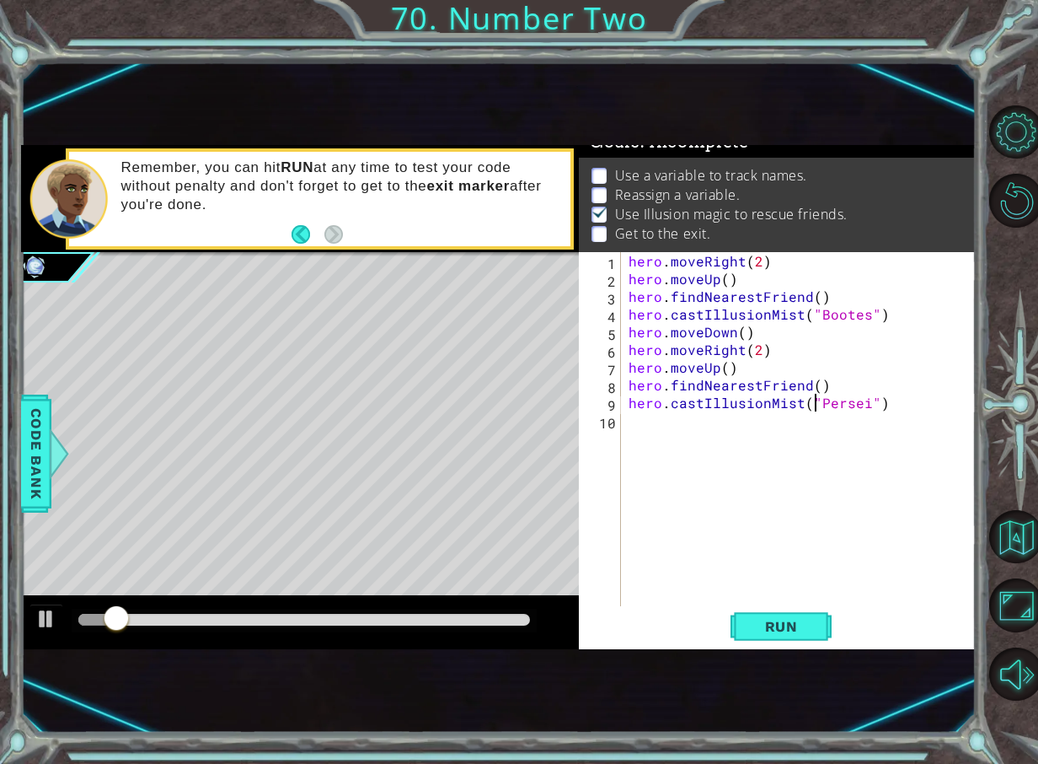
scroll to position [0, 3]
type textarea "hero.castIllusionMist("Persei")"
click at [875, 400] on div "hero . moveRight ( 2 ) hero . moveUp ( ) hero . findNearestFriend ( ) hero . ca…" at bounding box center [802, 446] width 355 height 389
click at [890, 410] on div "hero . moveRight ( 2 ) hero . moveUp ( ) hero . findNearestFriend ( ) hero . ca…" at bounding box center [802, 446] width 355 height 389
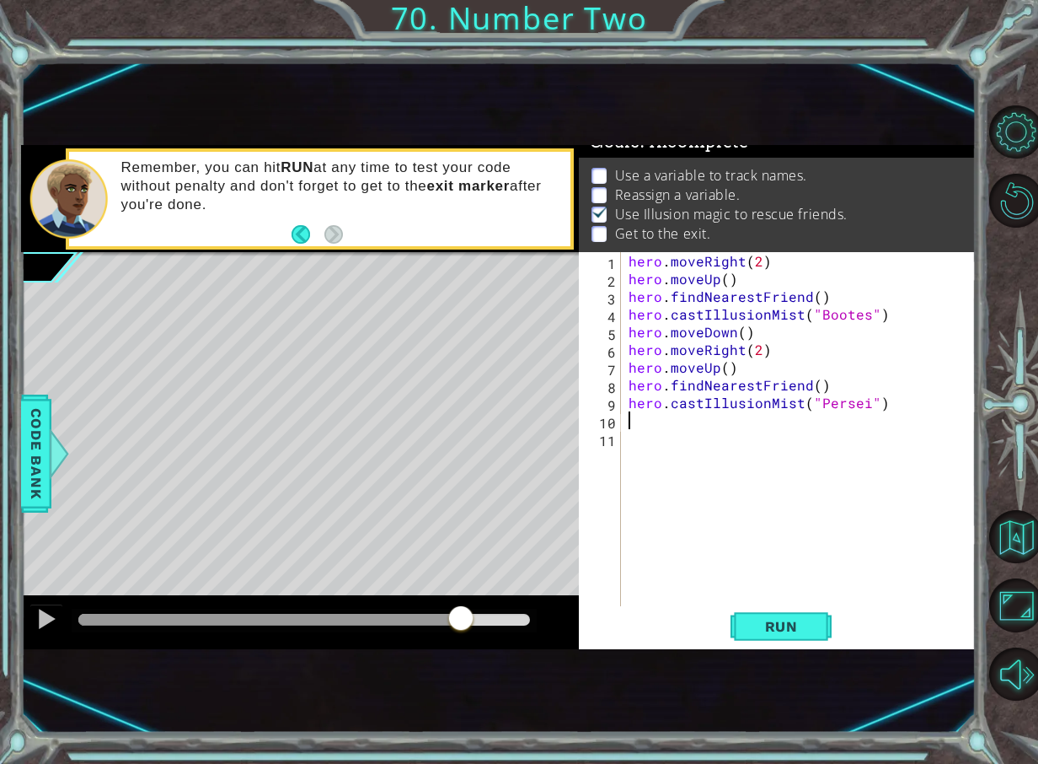
drag, startPoint x: 195, startPoint y: 614, endPoint x: 466, endPoint y: 602, distance: 271.7
click at [466, 602] on div at bounding box center [300, 622] width 559 height 54
type textarea "hero.moveDown()"
click at [715, 440] on div "hero . moveRight ( 2 ) hero . moveUp ( ) hero . findNearestFriend ( ) hero . ca…" at bounding box center [802, 446] width 355 height 389
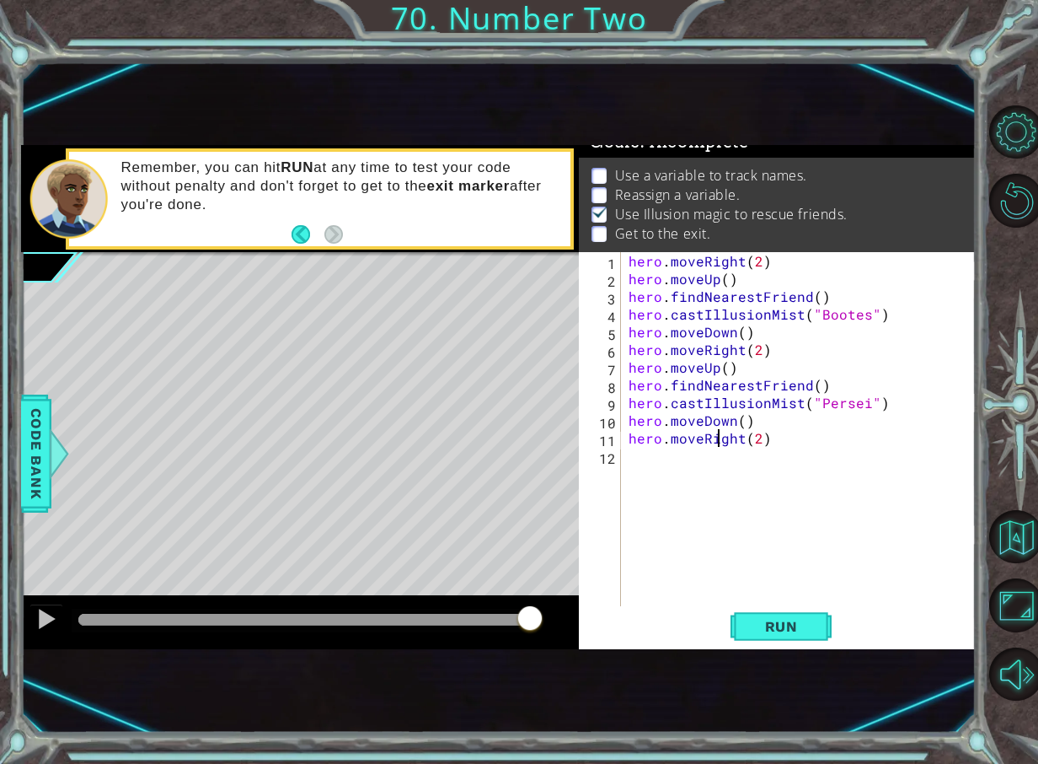
scroll to position [0, 6]
type textarea "hero.moveRight(2)"
click at [772, 615] on button "Run" at bounding box center [781, 626] width 101 height 40
drag, startPoint x: 277, startPoint y: 619, endPoint x: 664, endPoint y: 583, distance: 388.5
click at [657, 619] on div "1 ההההההההההההההההההההההההההההההההההההההההההההההההההההההההההההההההההההההההההההה…" at bounding box center [498, 397] width 955 height 504
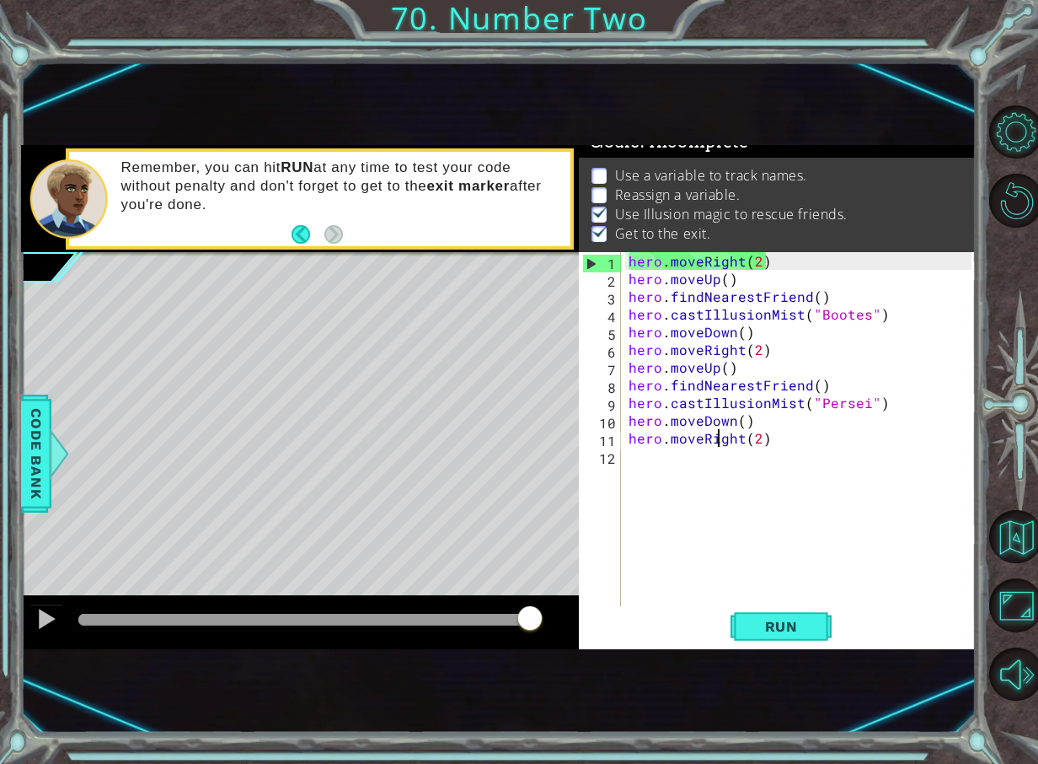
drag, startPoint x: 121, startPoint y: 625, endPoint x: 589, endPoint y: 668, distance: 470.6
click at [589, 668] on div "1 ההההההההההההההההההההההההההההההההההההההההההההההההההההההההההההההההההההההההההההה…" at bounding box center [498, 397] width 955 height 672
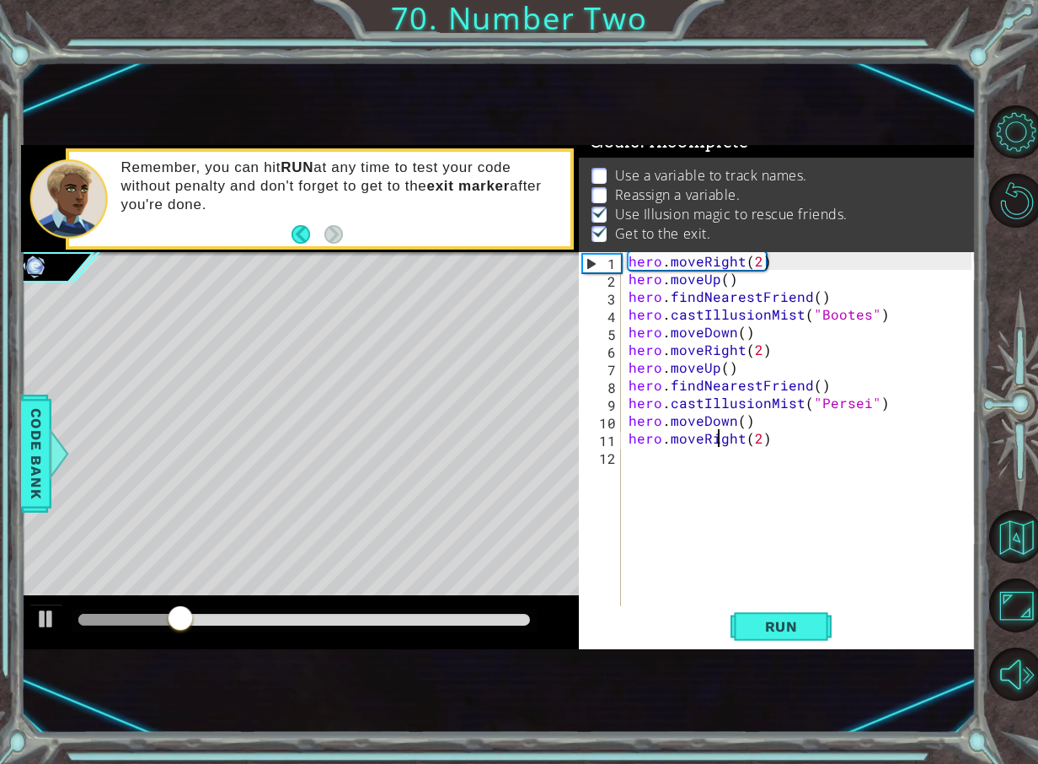
click at [778, 264] on div "hero . moveRight ( 2 ) hero . moveUp ( ) hero . findNearestFriend ( ) hero . ca…" at bounding box center [802, 446] width 355 height 389
click at [626, 264] on div "hero . moveRight ( 2 ) hero . moveUp ( ) hero . findNearestFriend ( ) hero . ca…" at bounding box center [802, 446] width 355 height 389
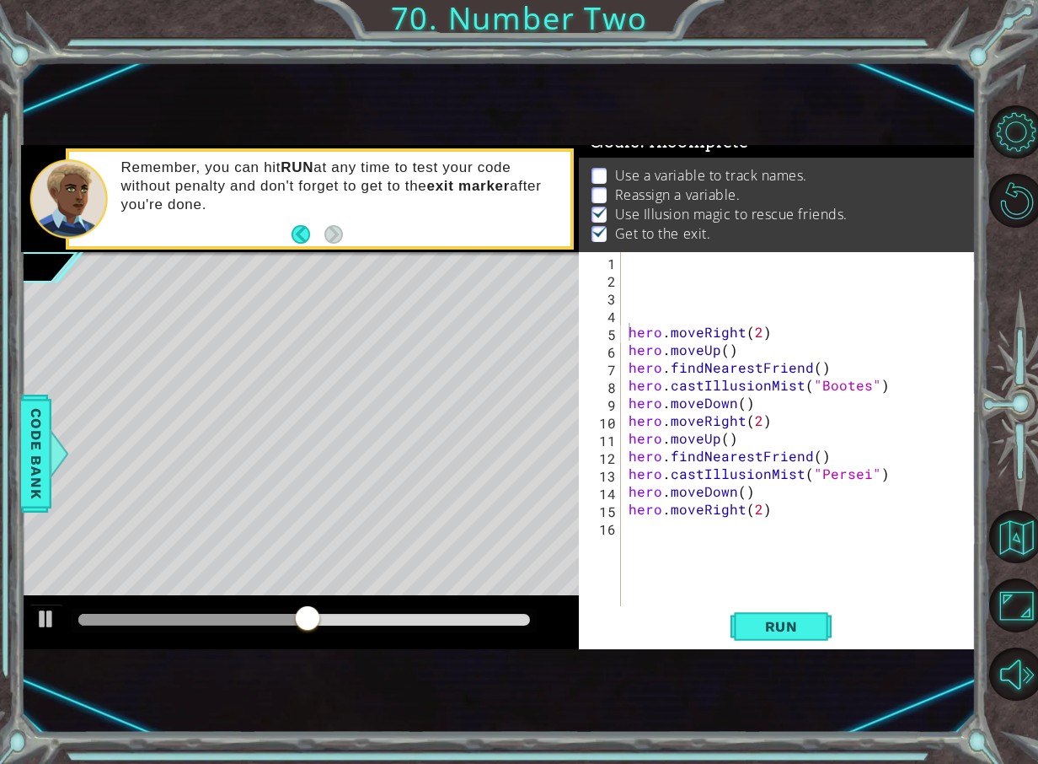
click at [624, 253] on div "hero.moveRight(2) 1 2 3 4 5 6 7 8 9 10 11 12 13 14 15 16 hero . moveRight ( 2 )…" at bounding box center [775, 429] width 393 height 354
click at [626, 263] on div "hero . moveRight ( 2 ) hero . moveUp ( ) hero . findNearestFriend ( ) hero . ca…" at bounding box center [802, 446] width 355 height 389
type textarea "friend = Bootes"
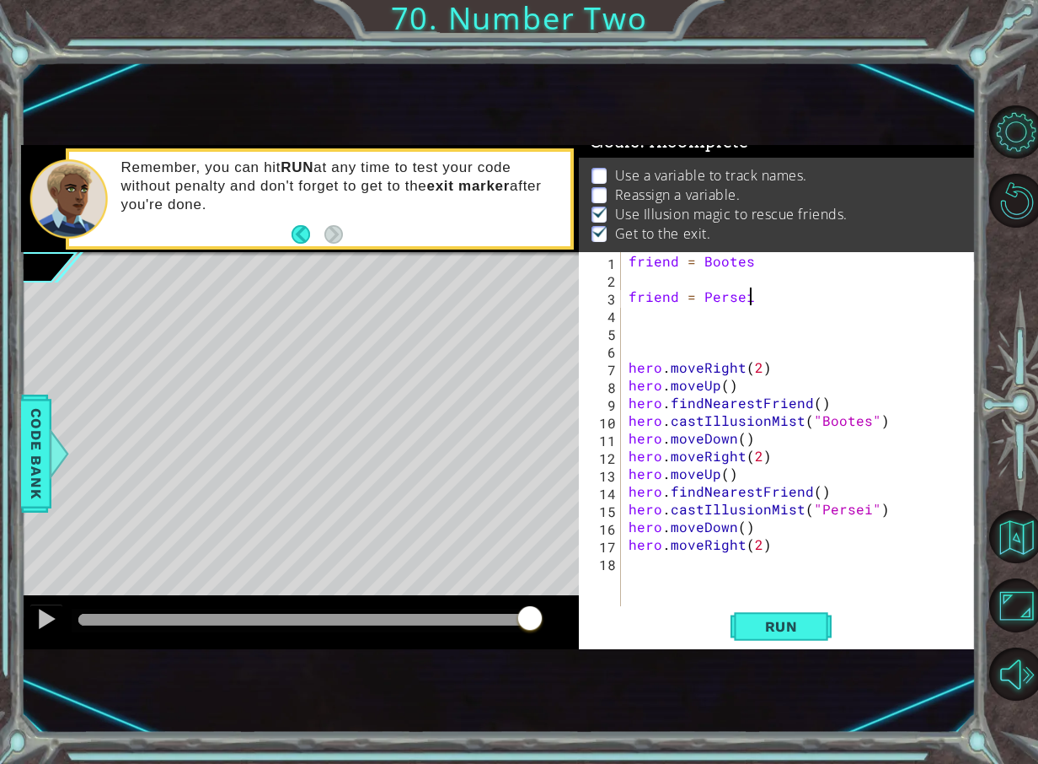
scroll to position [0, 7]
click at [783, 630] on span "Run" at bounding box center [781, 626] width 67 height 17
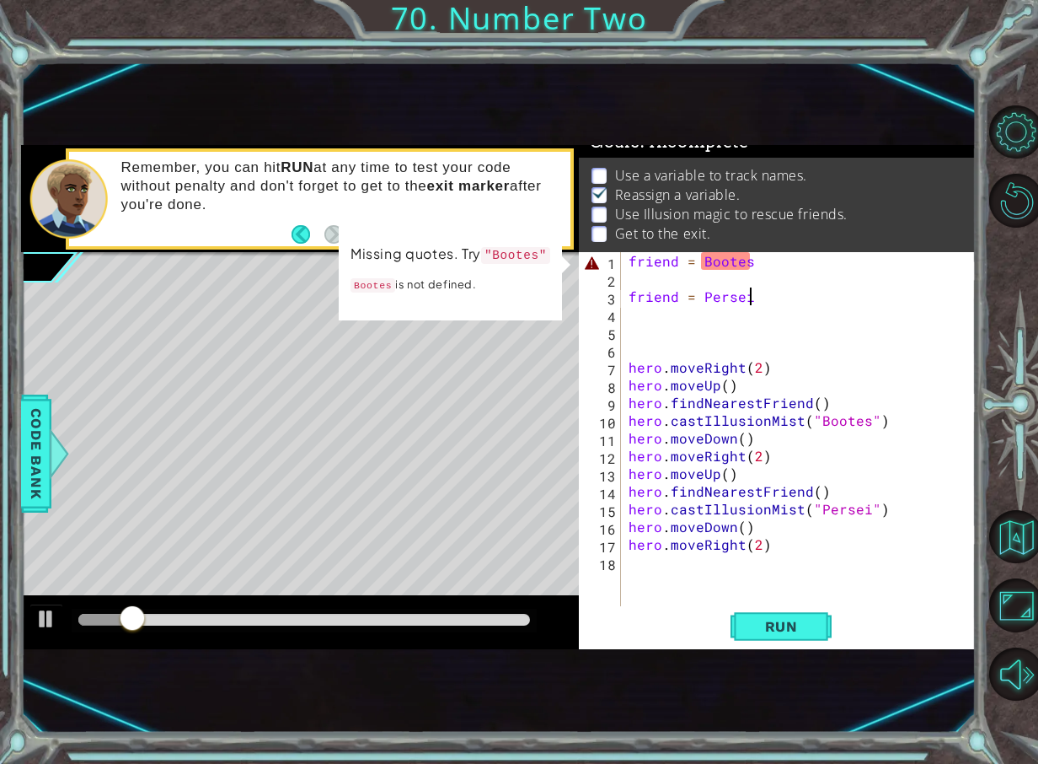
click at [755, 258] on div "friend = Bootes friend = Persei hero . moveRight ( 2 ) hero . moveUp ( ) hero .…" at bounding box center [802, 446] width 355 height 389
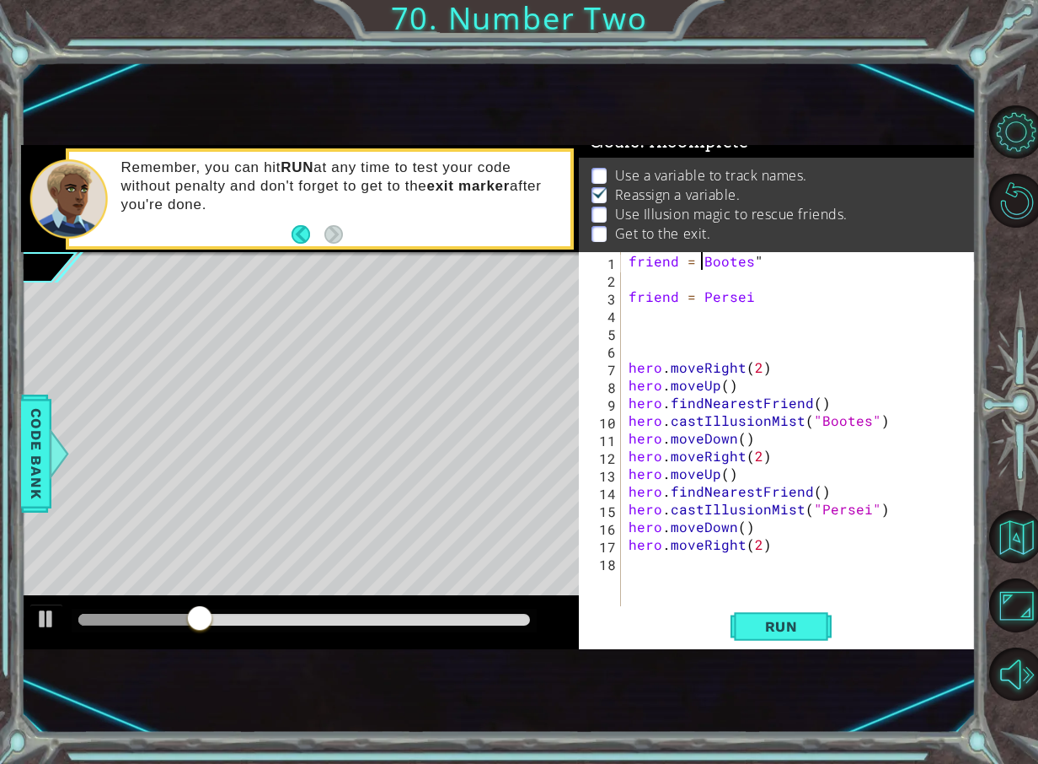
scroll to position [0, 6]
click at [790, 623] on span "Run" at bounding box center [781, 626] width 67 height 17
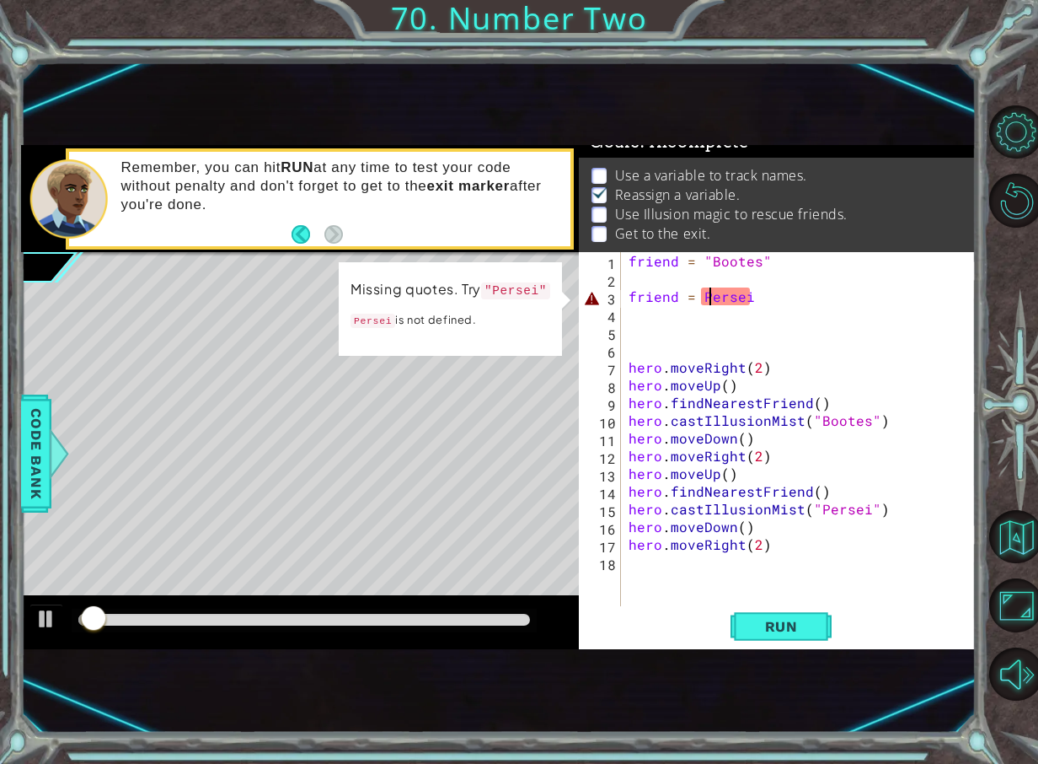
click at [706, 305] on div "friend = "Bootes" friend = Persei hero . moveRight ( 2 ) hero . moveUp ( ) hero…" at bounding box center [802, 446] width 355 height 389
click at [700, 292] on div "friend = "Bootes" friend = Persei hero . moveRight ( 2 ) hero . moveUp ( ) hero…" at bounding box center [802, 446] width 355 height 389
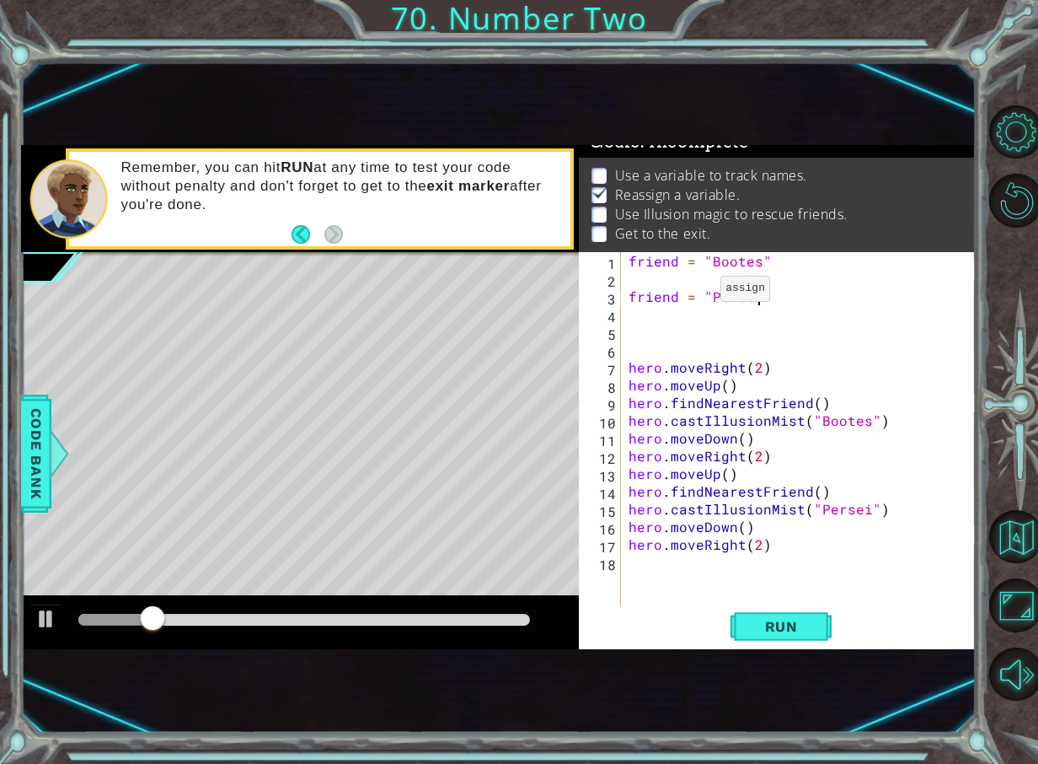
scroll to position [0, 8]
type textarea "friend = "Persei""
click at [774, 626] on span "Run" at bounding box center [781, 626] width 67 height 17
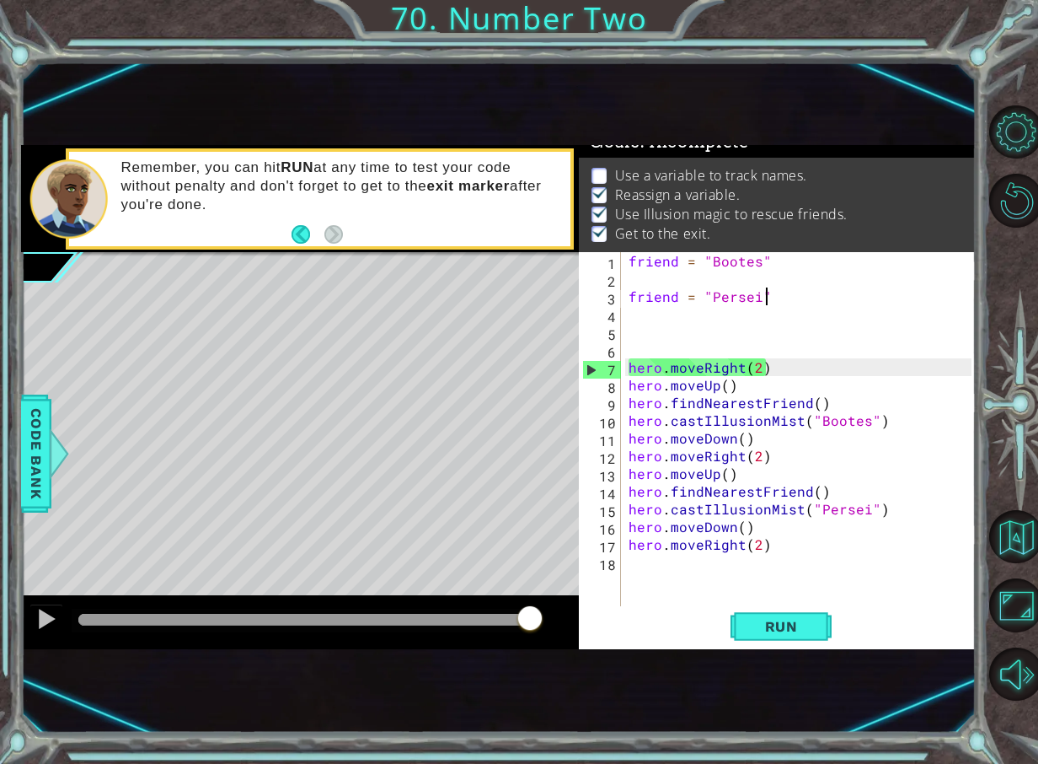
drag, startPoint x: 91, startPoint y: 611, endPoint x: 594, endPoint y: 609, distance: 503.2
click at [594, 609] on div "1 ההההההההההההההההההההההההההההההההההההההההההההההההההההההההההההההההההההההההההההה…" at bounding box center [498, 397] width 955 height 504
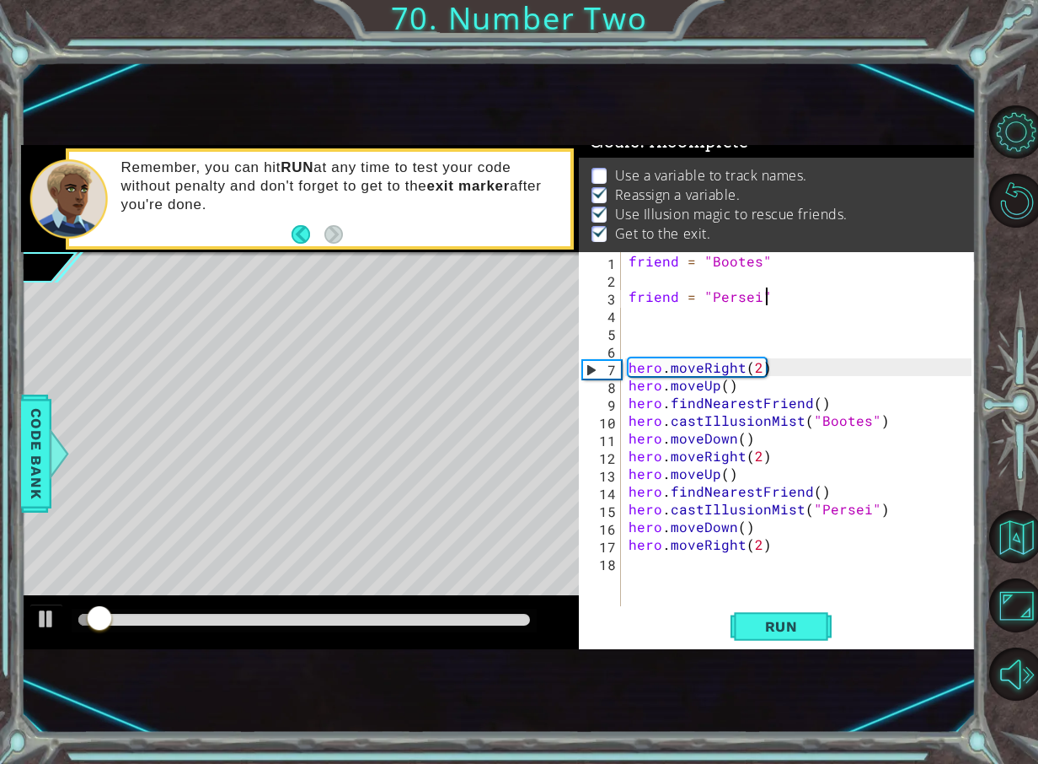
click at [673, 349] on div "friend = "Bootes" friend = "Persei" hero . moveRight ( 2 ) hero . moveUp ( ) he…" at bounding box center [802, 446] width 355 height 389
click at [664, 332] on div "friend = "Bootes" friend = "Persei" hero . moveRight ( 2 ) hero . moveUp ( ) he…" at bounding box center [802, 446] width 355 height 389
click at [747, 619] on button "Run" at bounding box center [781, 626] width 101 height 40
type textarea "\"
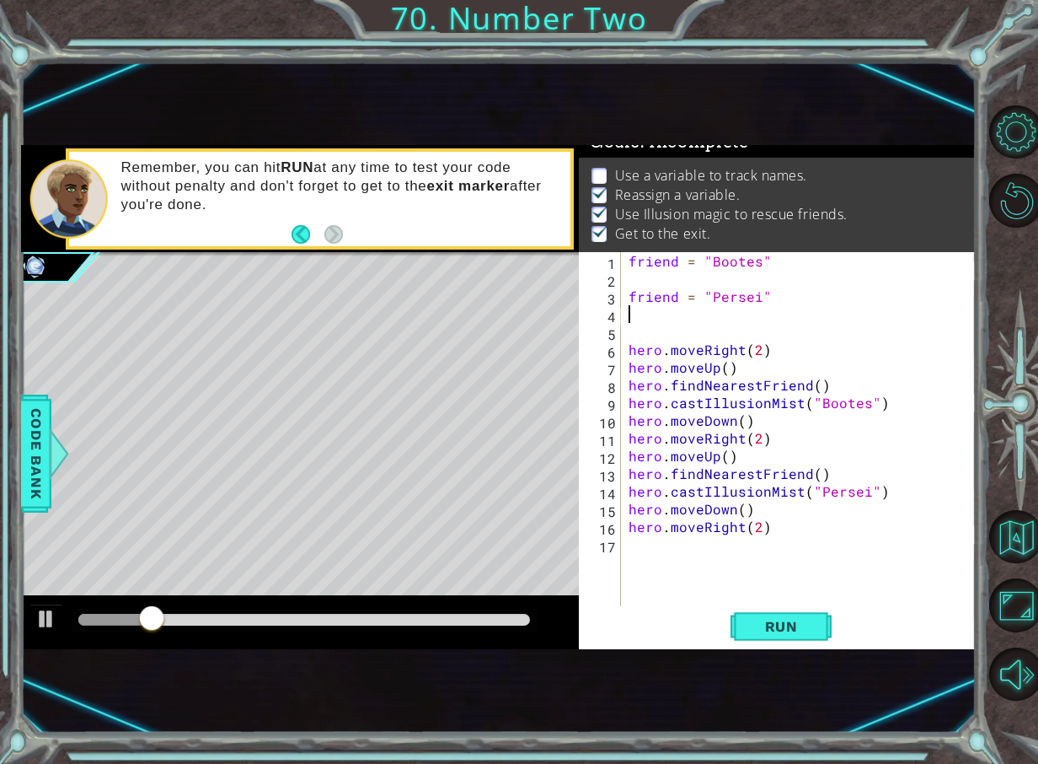
click at [692, 335] on div "friend = "Bootes" friend = "Persei" hero . moveRight ( 2 ) hero . moveUp ( ) he…" at bounding box center [802, 446] width 355 height 389
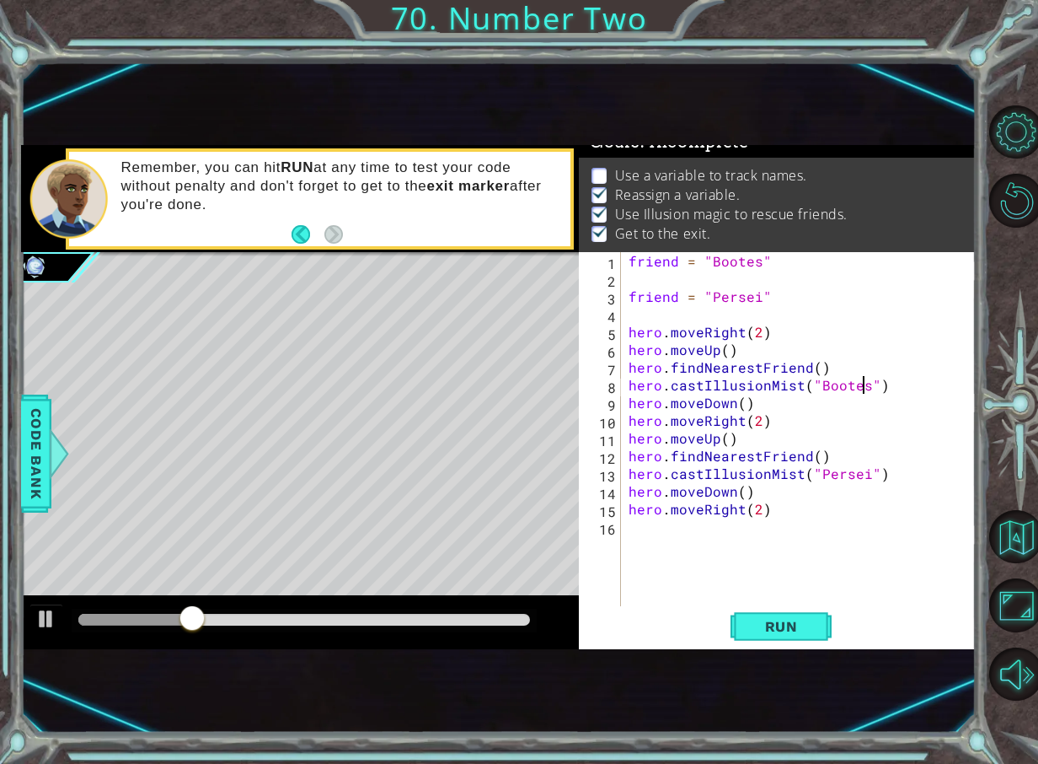
click at [864, 386] on div "friend = "Bootes" friend = "Persei" hero . moveRight ( 2 ) hero . moveUp ( ) he…" at bounding box center [802, 446] width 355 height 389
drag, startPoint x: 805, startPoint y: 623, endPoint x: 784, endPoint y: 598, distance: 32.3
click at [803, 622] on span "Run" at bounding box center [781, 626] width 67 height 17
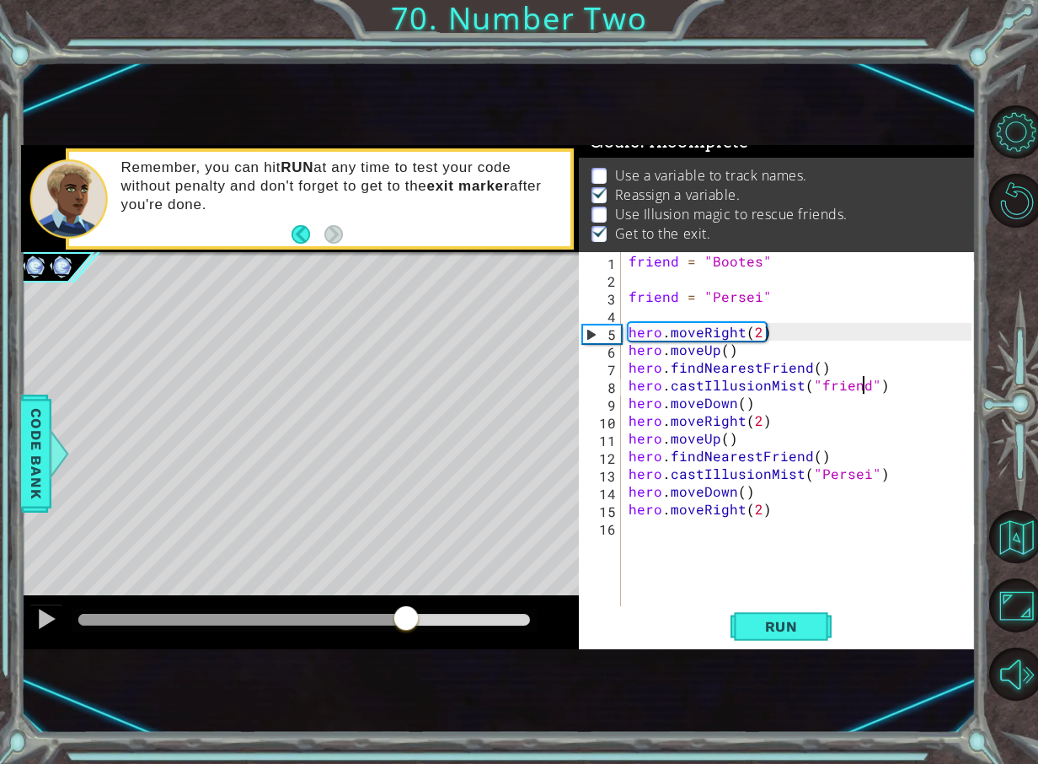
drag, startPoint x: 129, startPoint y: 620, endPoint x: 498, endPoint y: 595, distance: 370.0
click at [481, 602] on div at bounding box center [300, 622] width 559 height 54
click at [862, 477] on div "friend = "Bootes" friend = "Persei" hero . moveRight ( 2 ) hero . moveUp ( ) he…" at bounding box center [802, 446] width 355 height 389
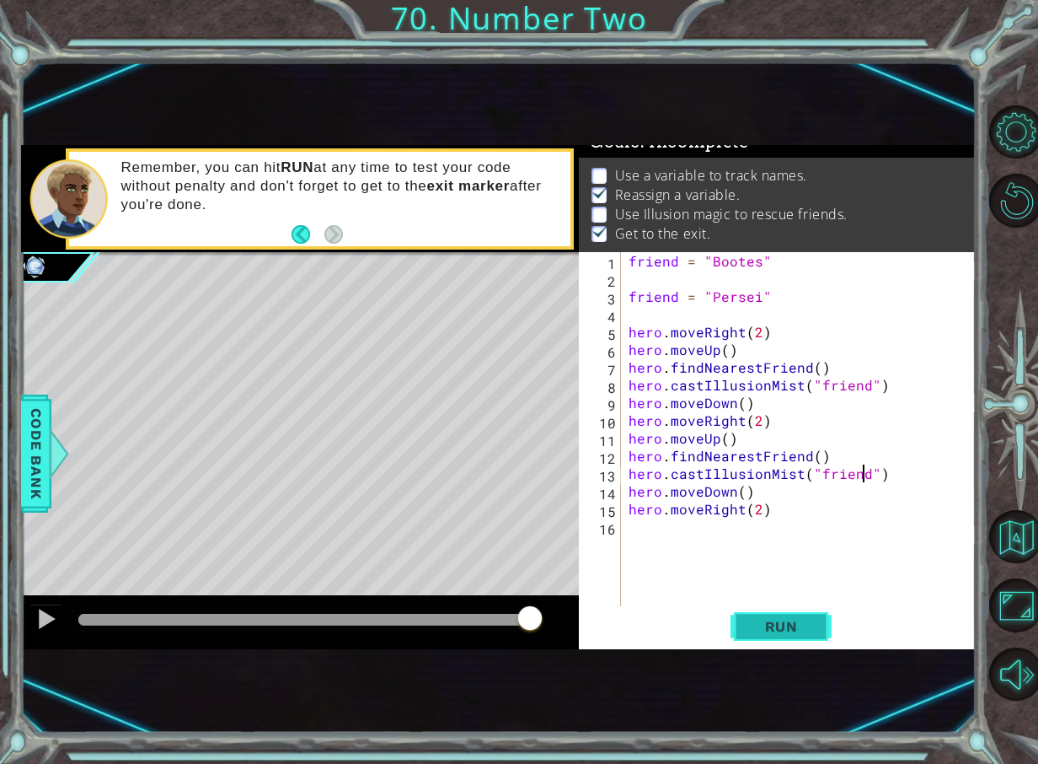
click at [793, 634] on span "Run" at bounding box center [781, 626] width 67 height 17
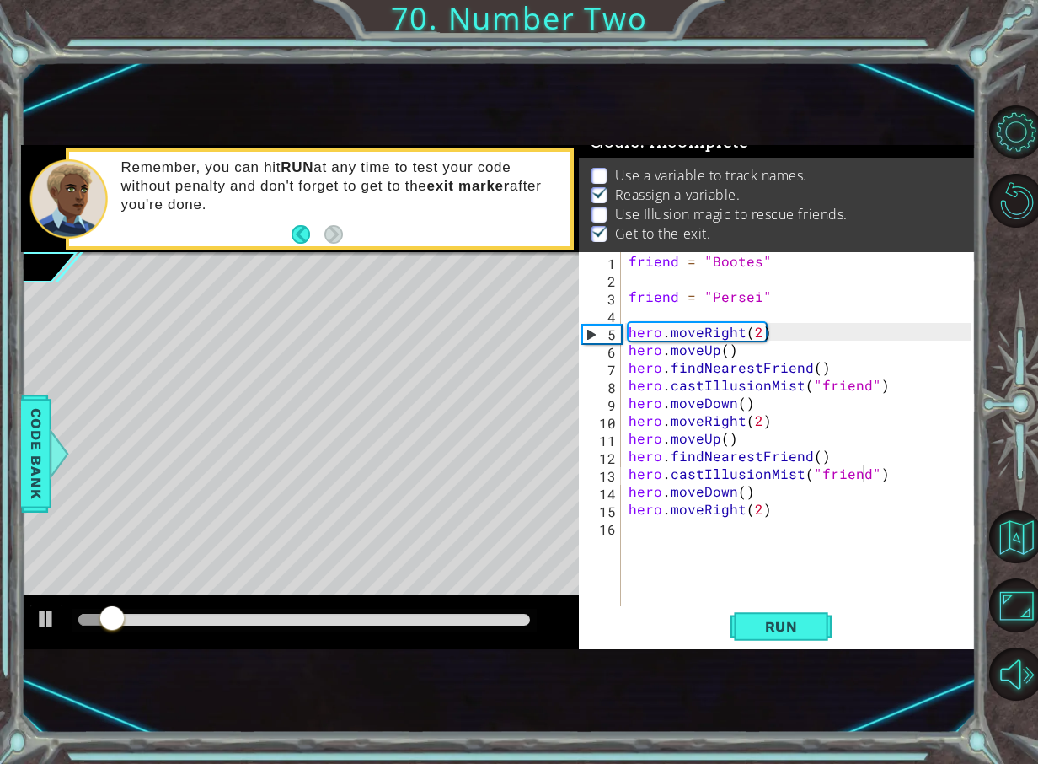
drag, startPoint x: 98, startPoint y: 603, endPoint x: 265, endPoint y: 614, distance: 167.2
click at [265, 614] on div at bounding box center [300, 622] width 559 height 54
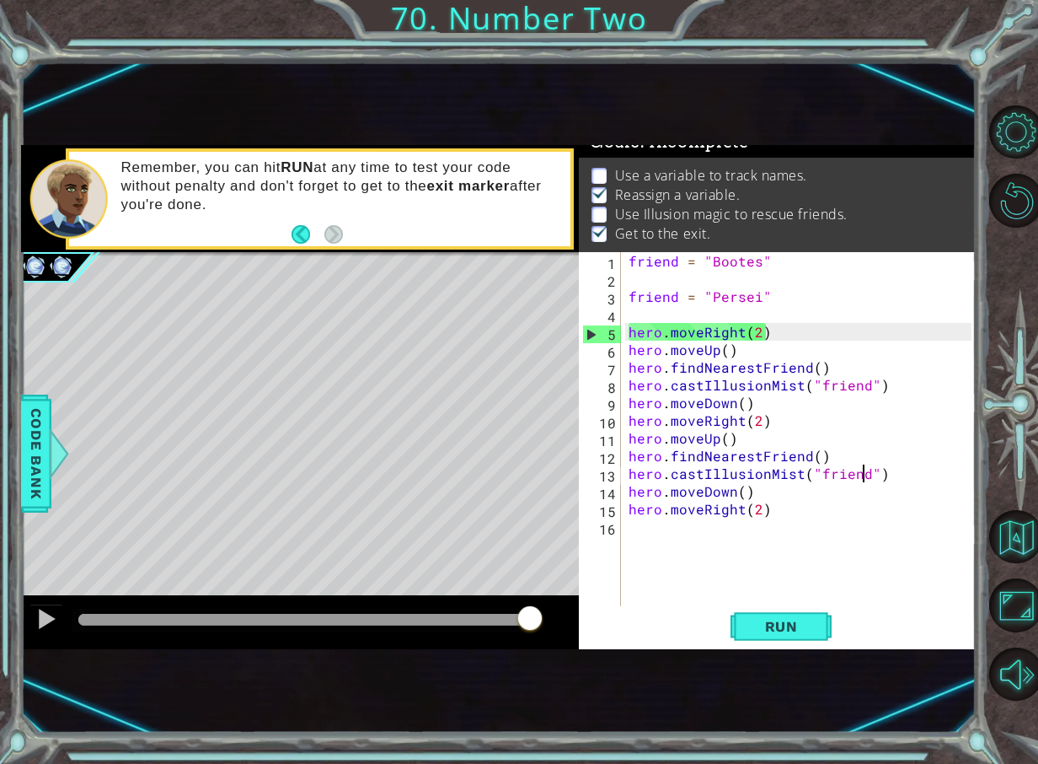
drag, startPoint x: 132, startPoint y: 611, endPoint x: 714, endPoint y: 594, distance: 581.8
click at [714, 594] on div "1 ההההההההההההההההההההההההההההההההההההההההההההההההההההההההההההההההההההההההההההה…" at bounding box center [498, 397] width 955 height 504
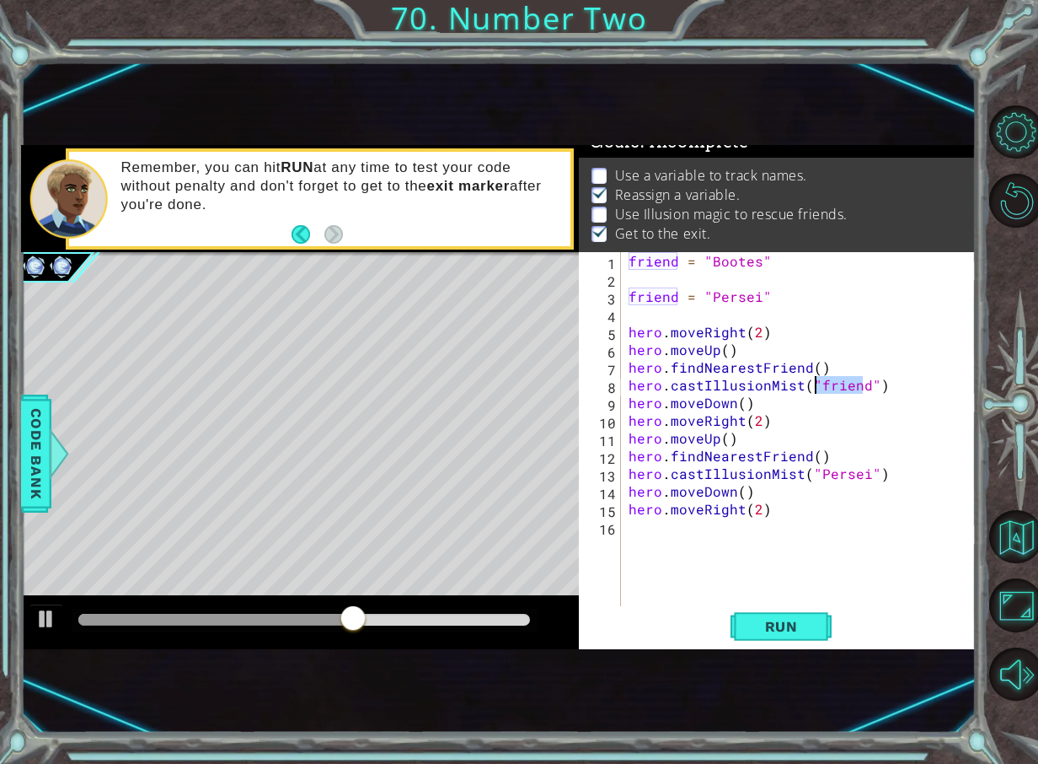
drag, startPoint x: 865, startPoint y: 386, endPoint x: 818, endPoint y: 393, distance: 46.8
click at [818, 393] on div "friend = "Bootes" friend = "Persei" hero . moveRight ( 2 ) hero . moveUp ( ) he…" at bounding box center [802, 446] width 355 height 389
type textarea "hero.castIllusionMist("Bootes")"
click at [780, 632] on span "Run" at bounding box center [781, 626] width 67 height 17
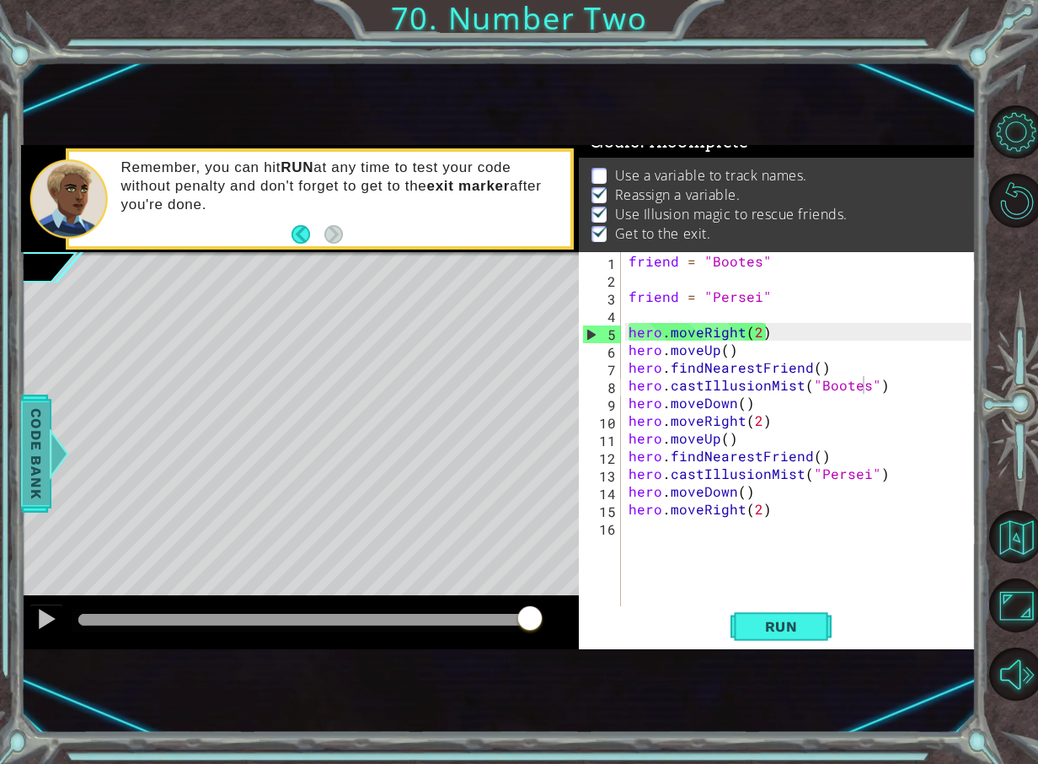
click at [41, 409] on span "Code Bank" at bounding box center [36, 453] width 27 height 103
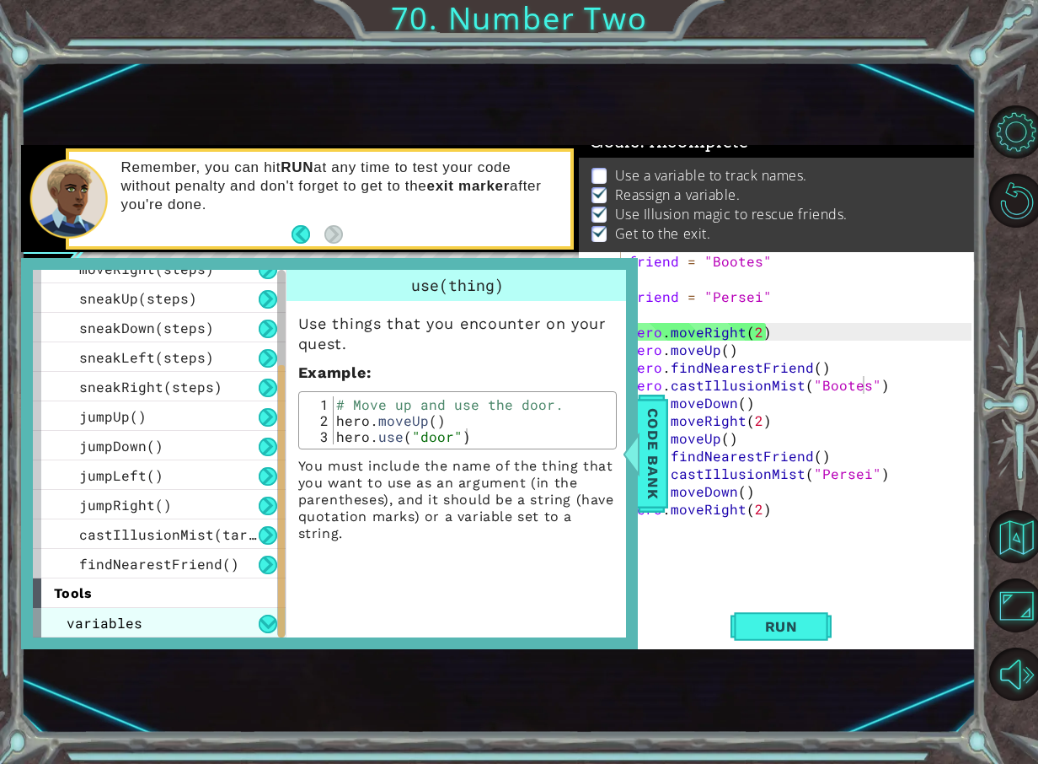
click at [126, 621] on span "variables" at bounding box center [105, 623] width 76 height 18
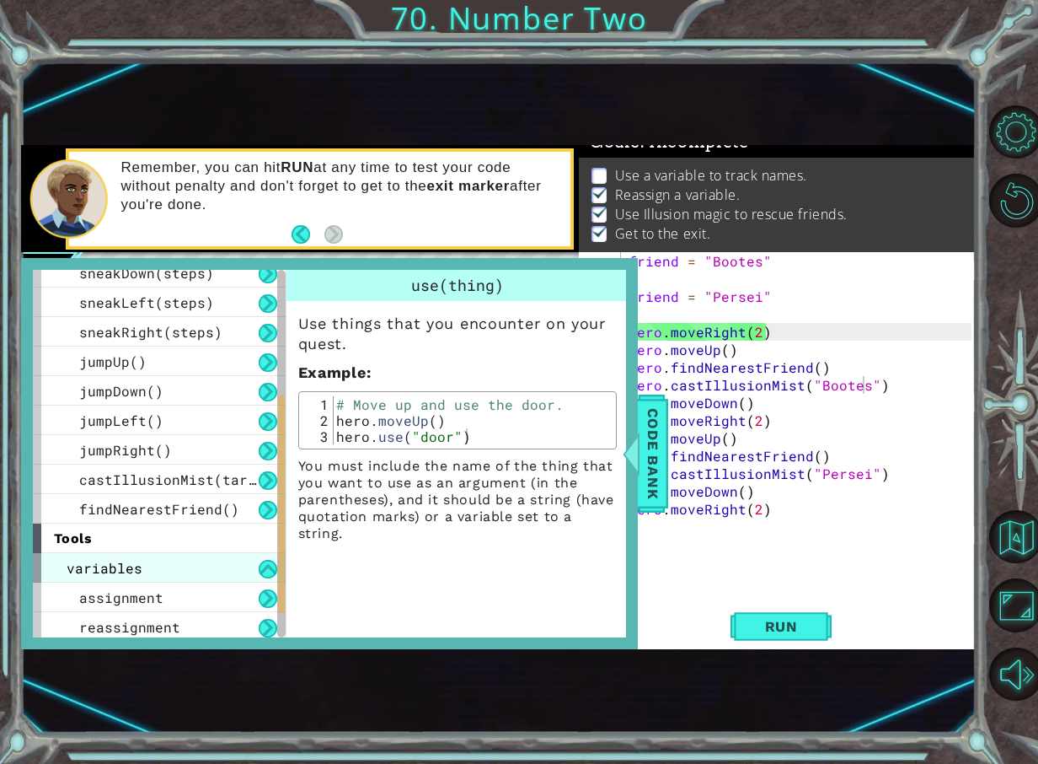
scroll to position [252, 0]
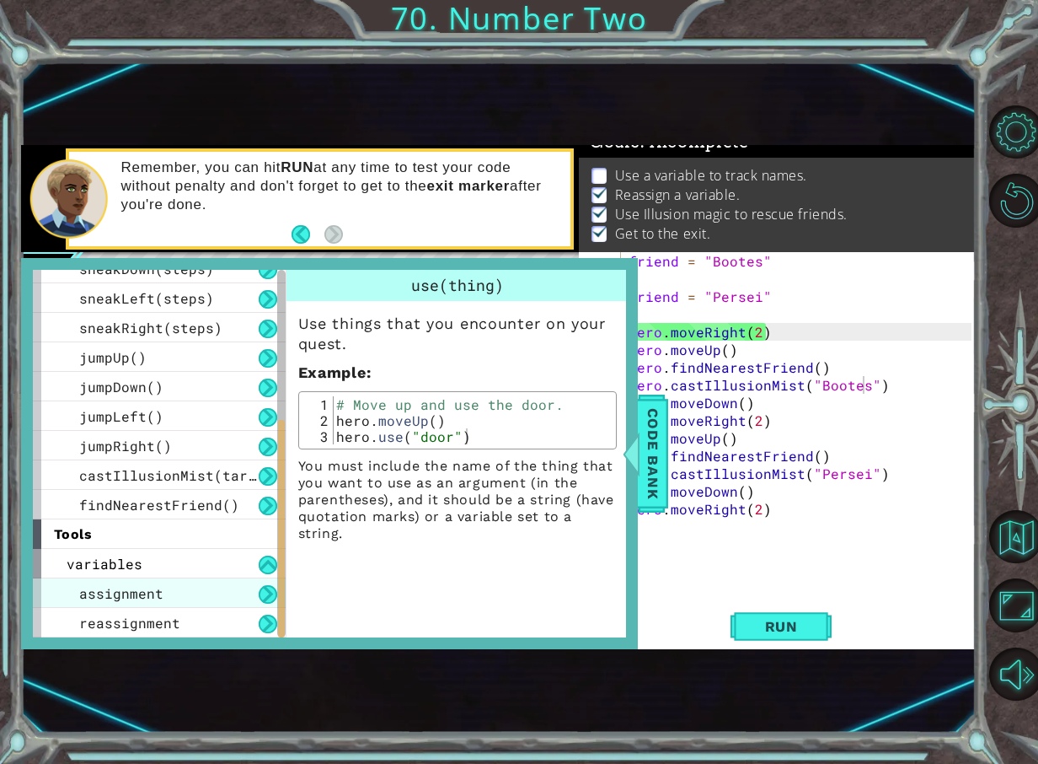
click at [142, 582] on div "assignment" at bounding box center [159, 593] width 253 height 30
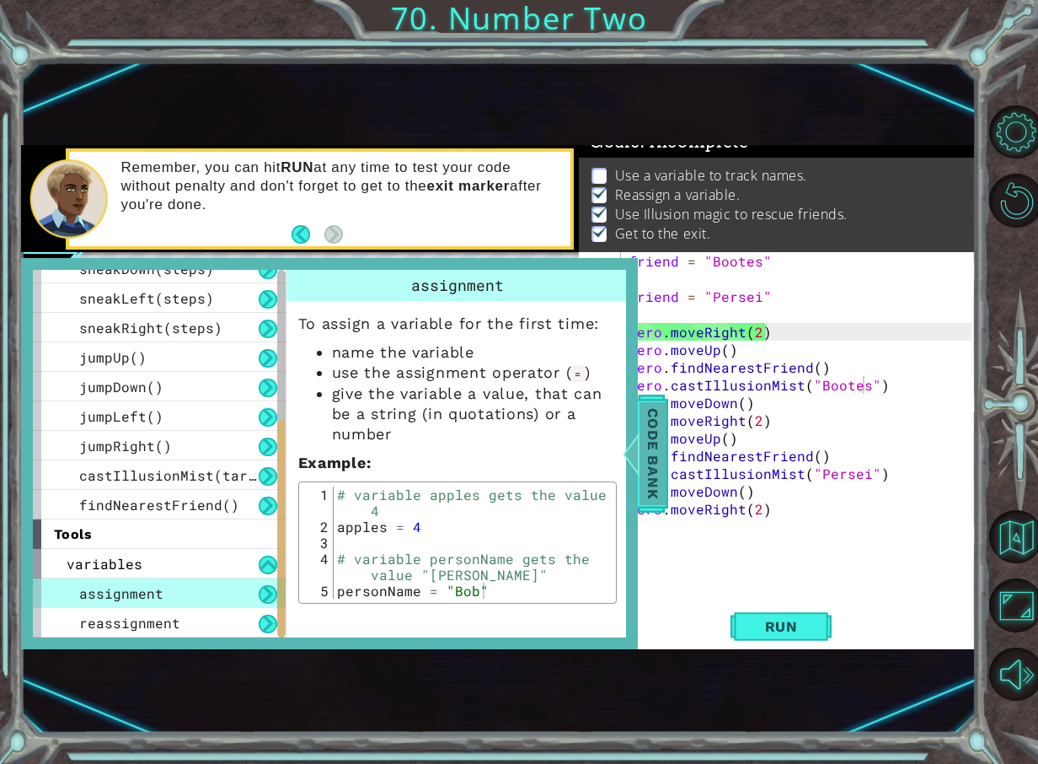
click at [642, 419] on span "Code Bank" at bounding box center [653, 453] width 27 height 103
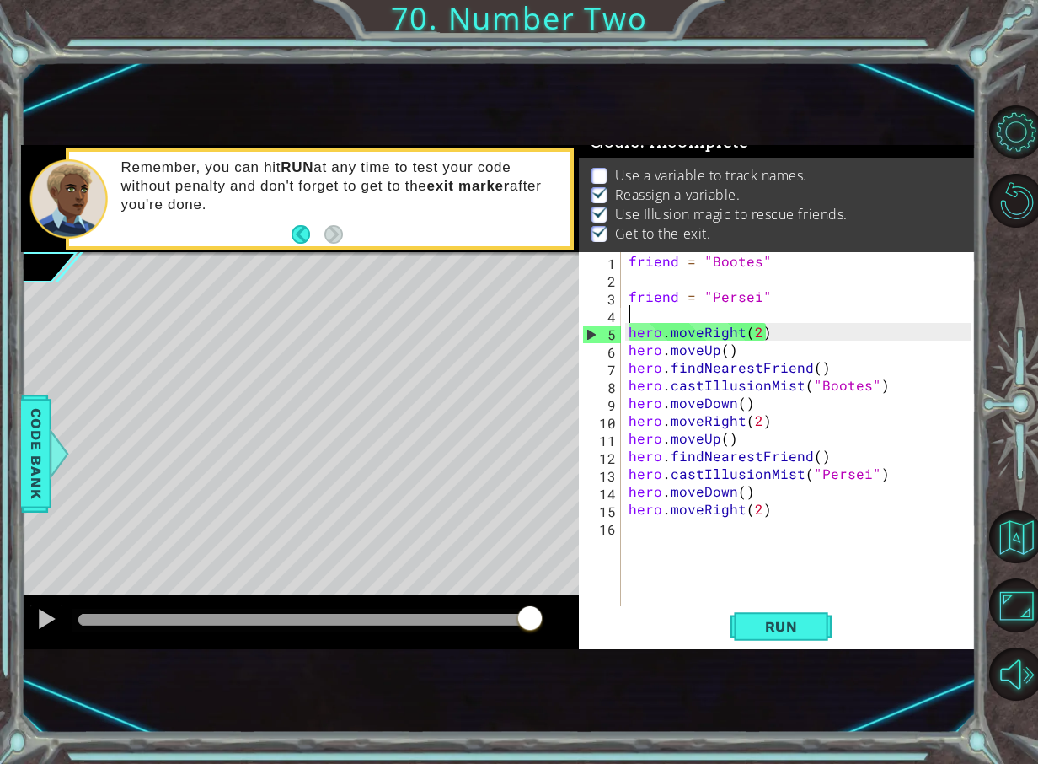
drag, startPoint x: 820, startPoint y: 313, endPoint x: 816, endPoint y: 451, distance: 138.3
click at [821, 324] on div "friend = "Bootes" friend = "Persei" hero . moveRight ( 2 ) hero . moveUp ( ) he…" at bounding box center [802, 446] width 355 height 389
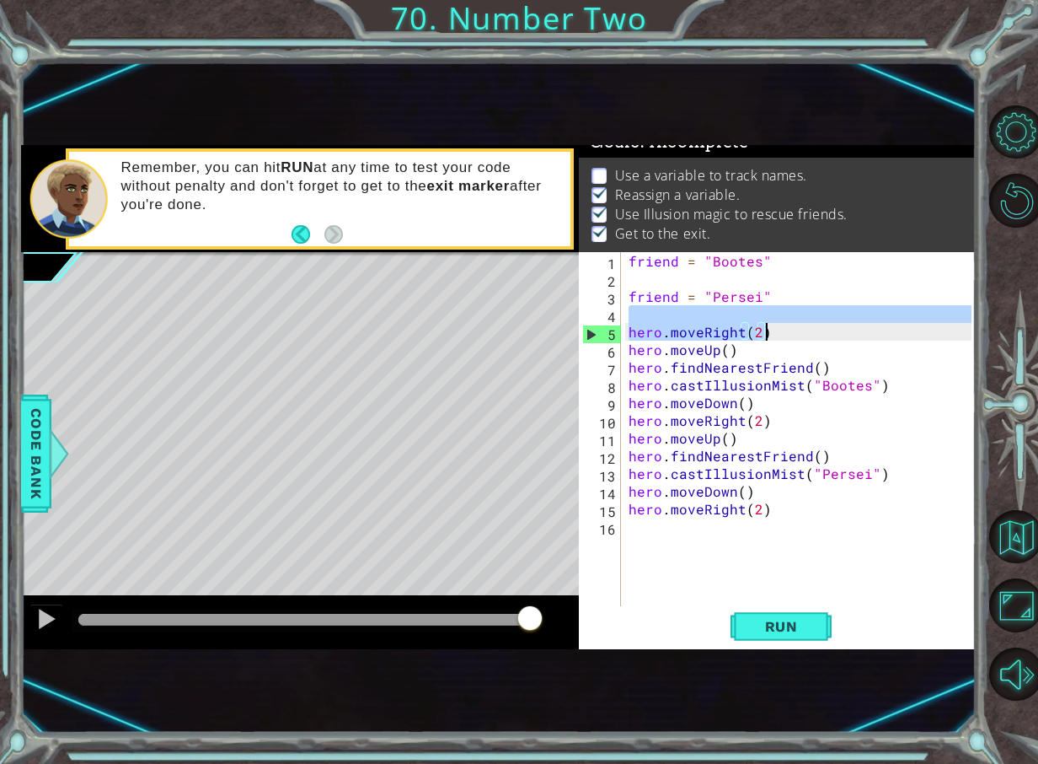
click at [807, 502] on div "friend = "Bootes" friend = "Persei" hero . moveRight ( 2 ) hero . moveUp ( ) he…" at bounding box center [802, 446] width 355 height 389
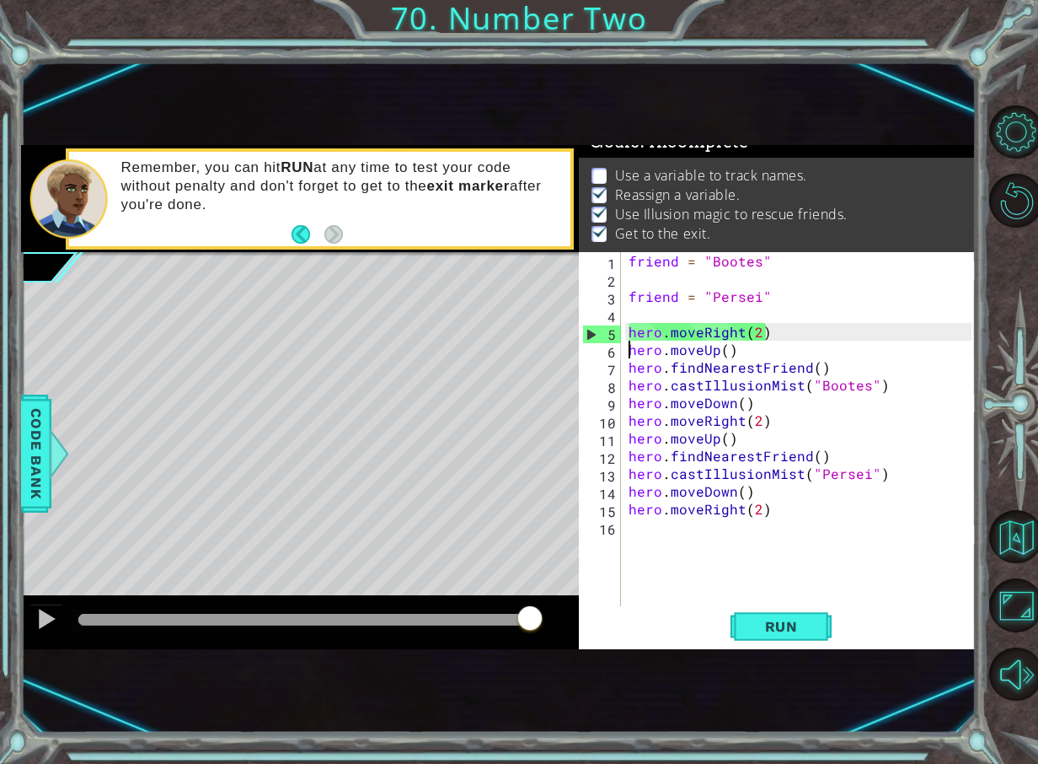
type textarea "hero.moveRight(2)"
type textarea "friend = "Persei""
type textarea "friend = "Bootes""
click at [733, 321] on div "friend = "Bootes" friend = "Persei" hero . moveRight ( 2 ) hero . moveUp ( ) he…" at bounding box center [802, 446] width 355 height 389
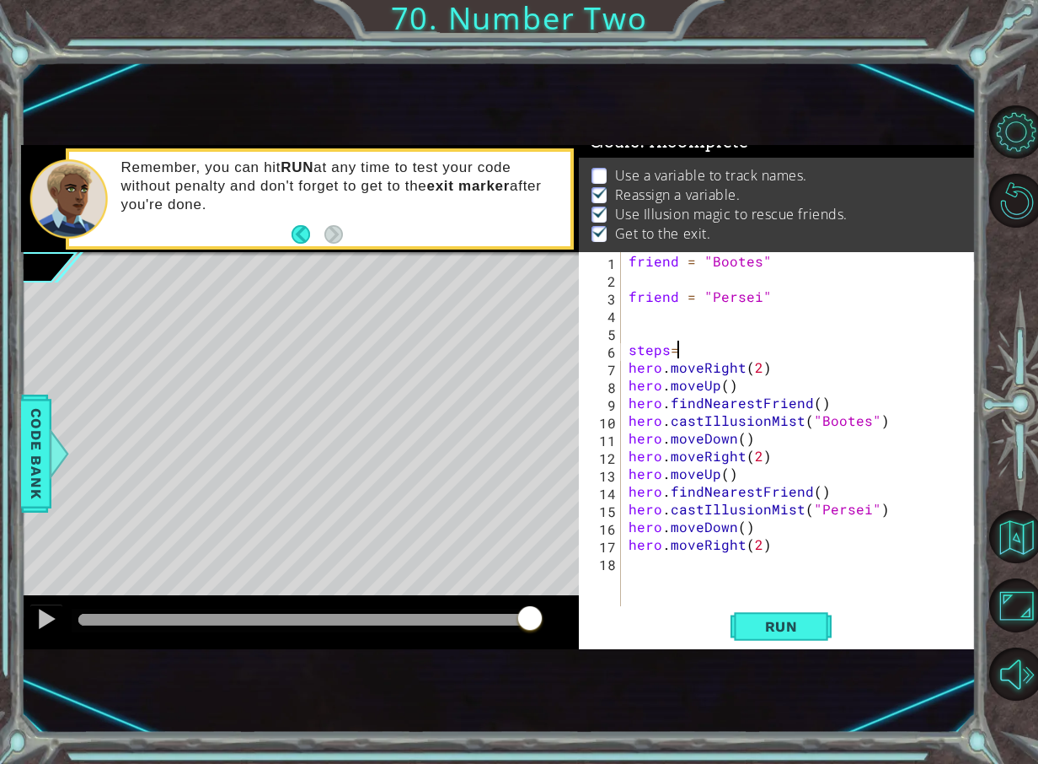
scroll to position [0, 3]
type textarea "steps=2"
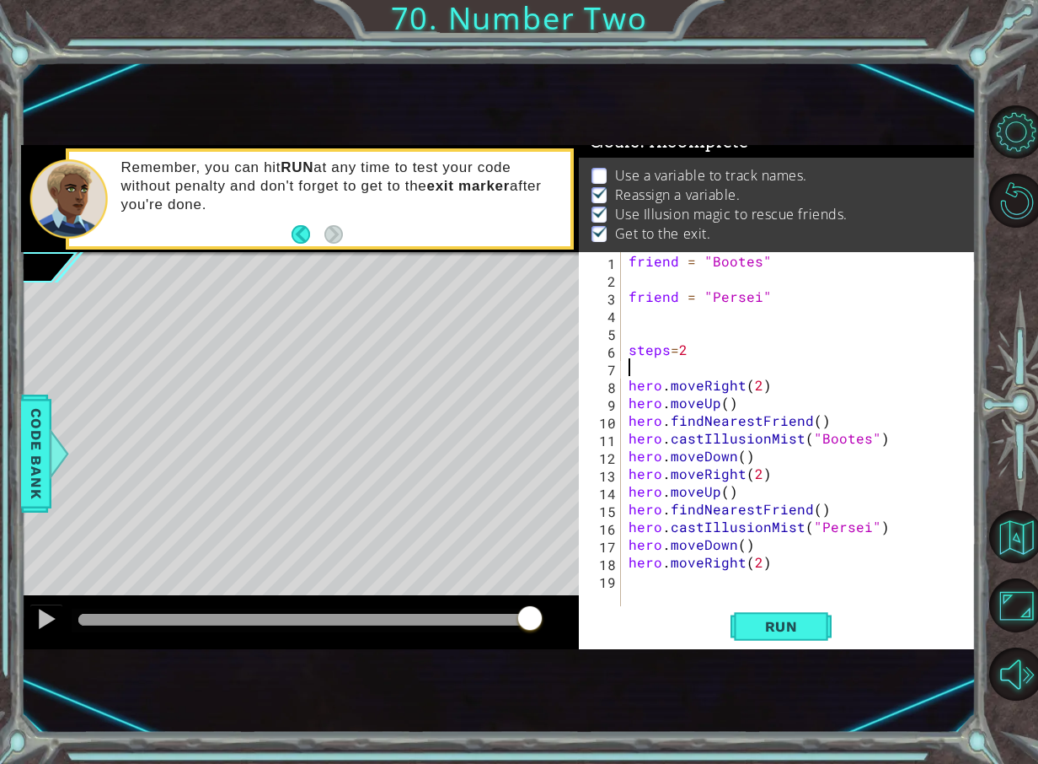
scroll to position [0, 0]
click at [758, 389] on div "friend = "Bootes" friend = "Persei" steps = 2 hero . moveRight ( 2 ) hero . mov…" at bounding box center [802, 446] width 355 height 389
type textarea "hero.moveRight(steps)"
click at [809, 386] on div "friend = "Bootes" friend = "Persei" steps = 2 hero . moveRight ( steps ) hero .…" at bounding box center [802, 446] width 355 height 389
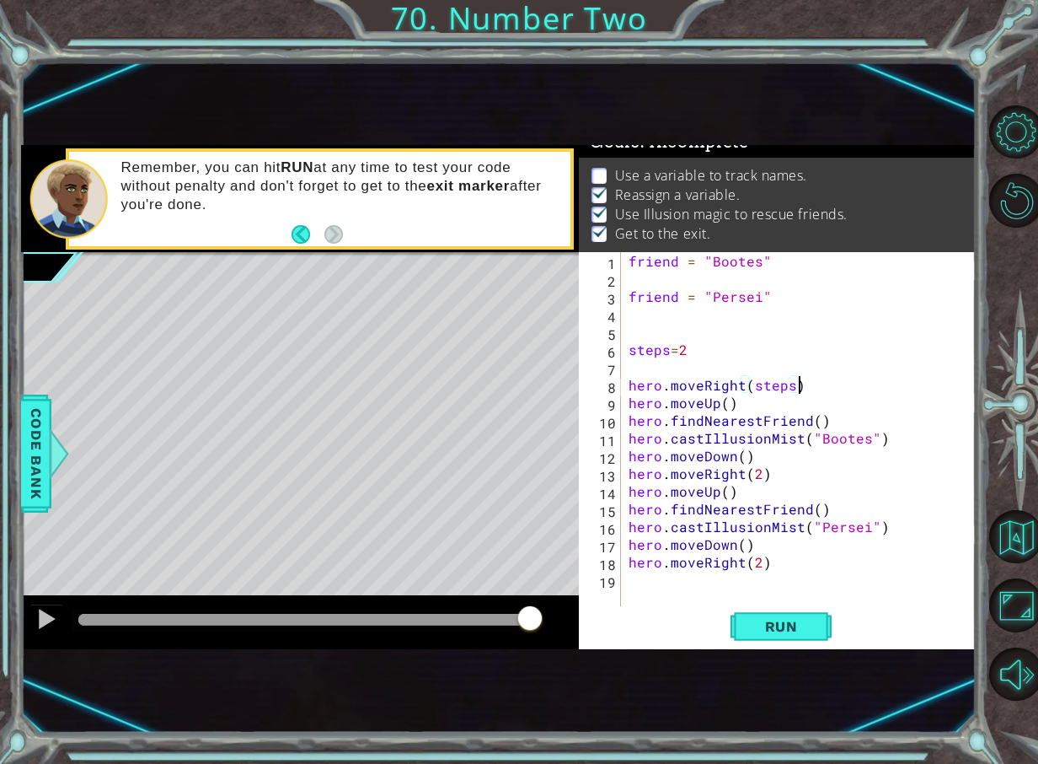
scroll to position [0, 0]
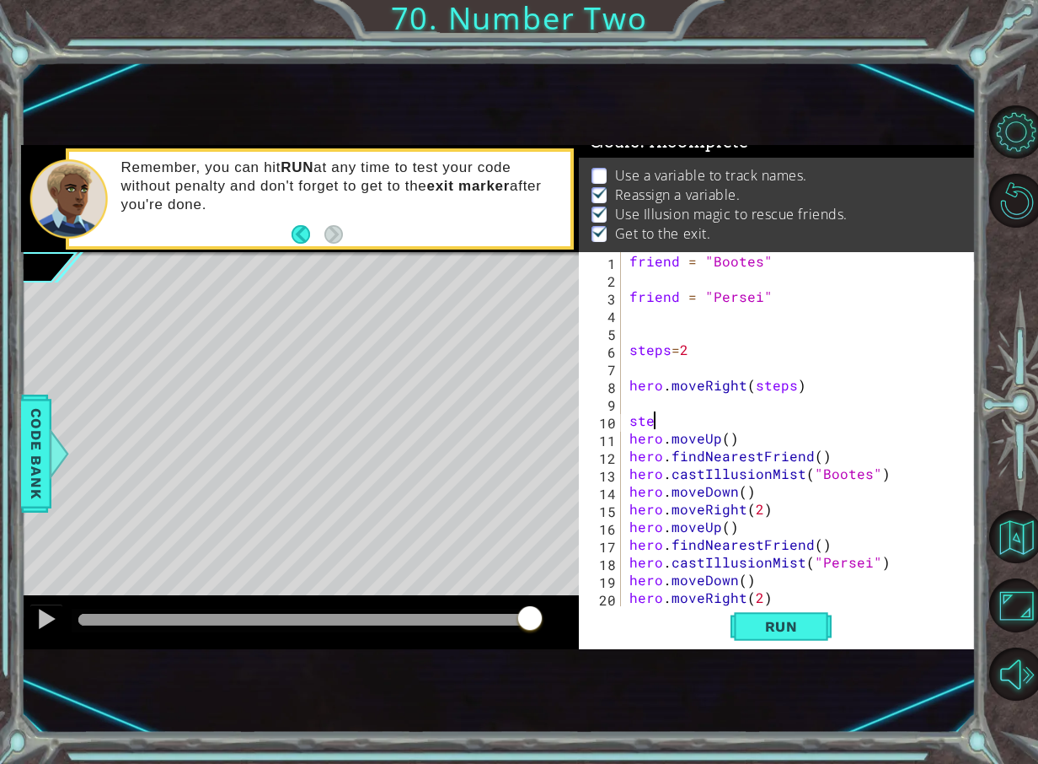
type textarea "steps="
click at [727, 437] on div "friend = "Bootes" friend = "Persei" steps = 2 hero . moveRight ( steps ) steps …" at bounding box center [796, 446] width 341 height 389
type textarea "hero.moveUp(steps)"
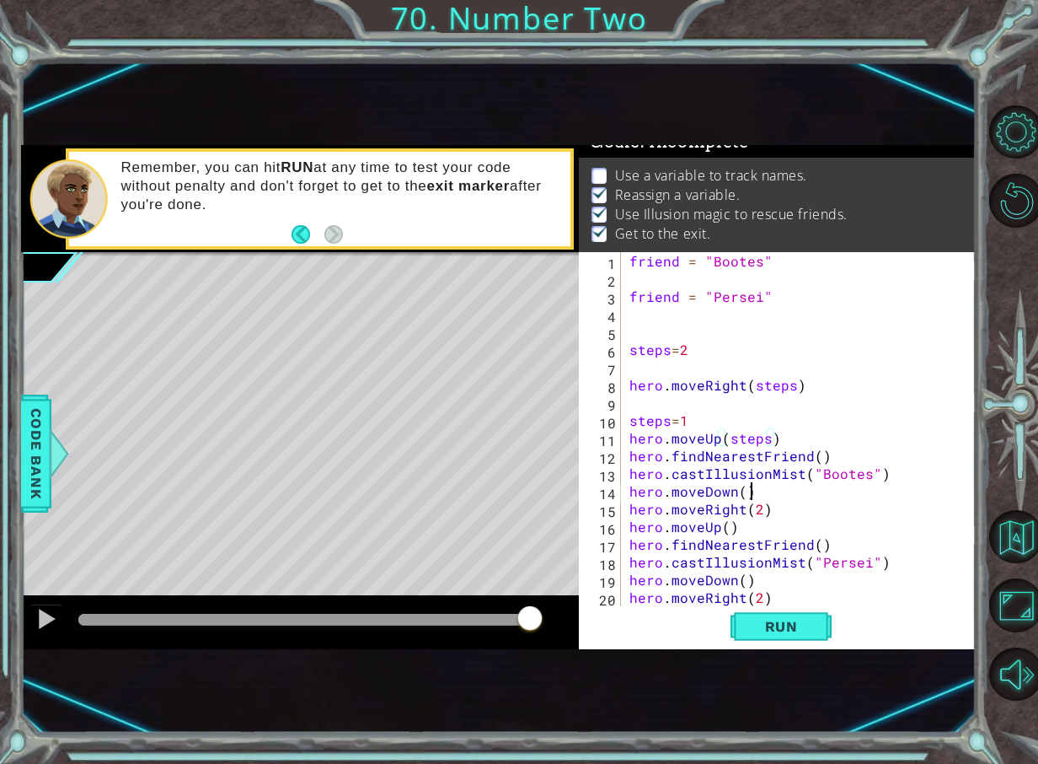
click at [786, 500] on div "friend = "Bootes" friend = "Persei" steps = 2 hero . moveRight ( steps ) steps …" at bounding box center [796, 446] width 341 height 389
type textarea "hero.moveDown()"
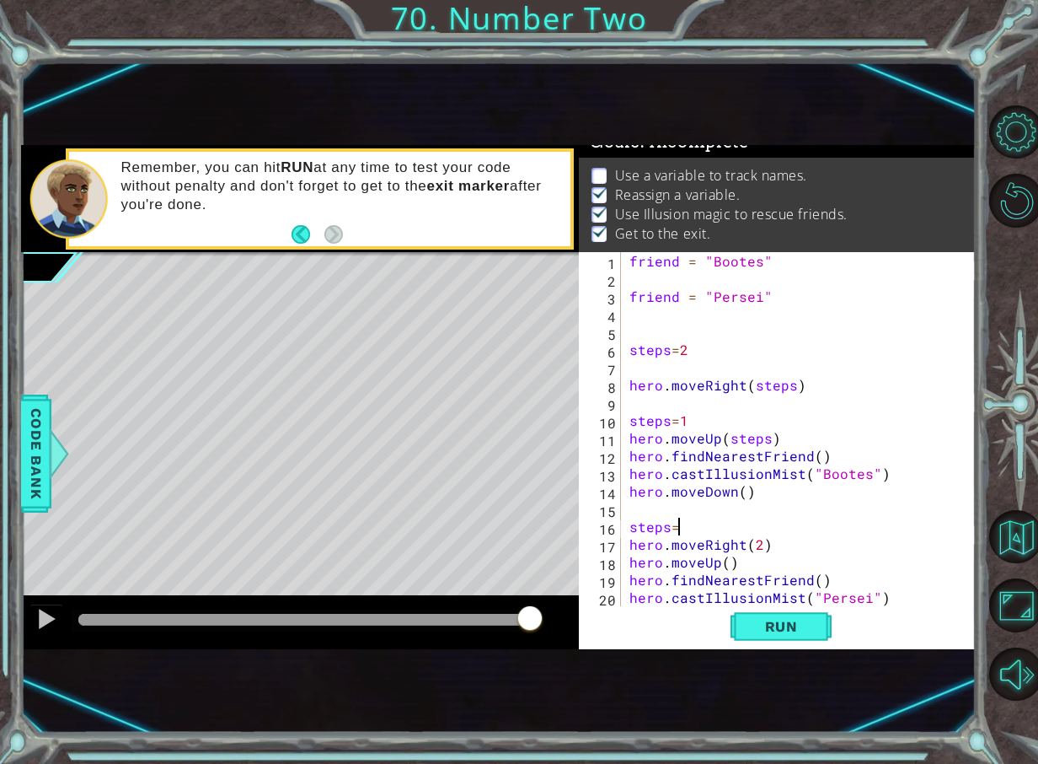
scroll to position [0, 3]
type textarea "steps=2"
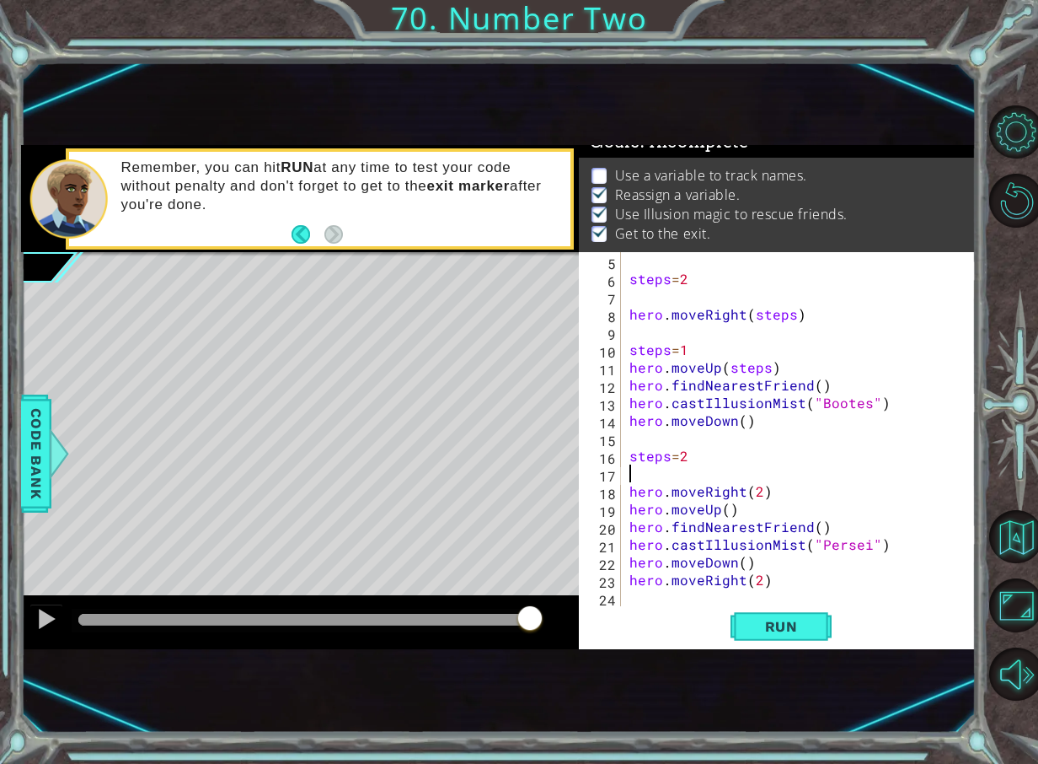
click at [764, 502] on div "steps = 2 hero . moveRight ( steps ) steps = 1 hero . moveUp ( steps ) hero . f…" at bounding box center [796, 446] width 341 height 389
click at [759, 496] on div "steps = 2 hero . moveRight ( steps ) steps = 1 hero . moveUp ( steps ) hero . f…" at bounding box center [796, 446] width 341 height 389
type textarea "hero.moveRight(steps)"
click at [807, 492] on div "steps = 2 hero . moveRight ( steps ) steps = 1 hero . moveUp ( steps ) hero . f…" at bounding box center [796, 446] width 341 height 389
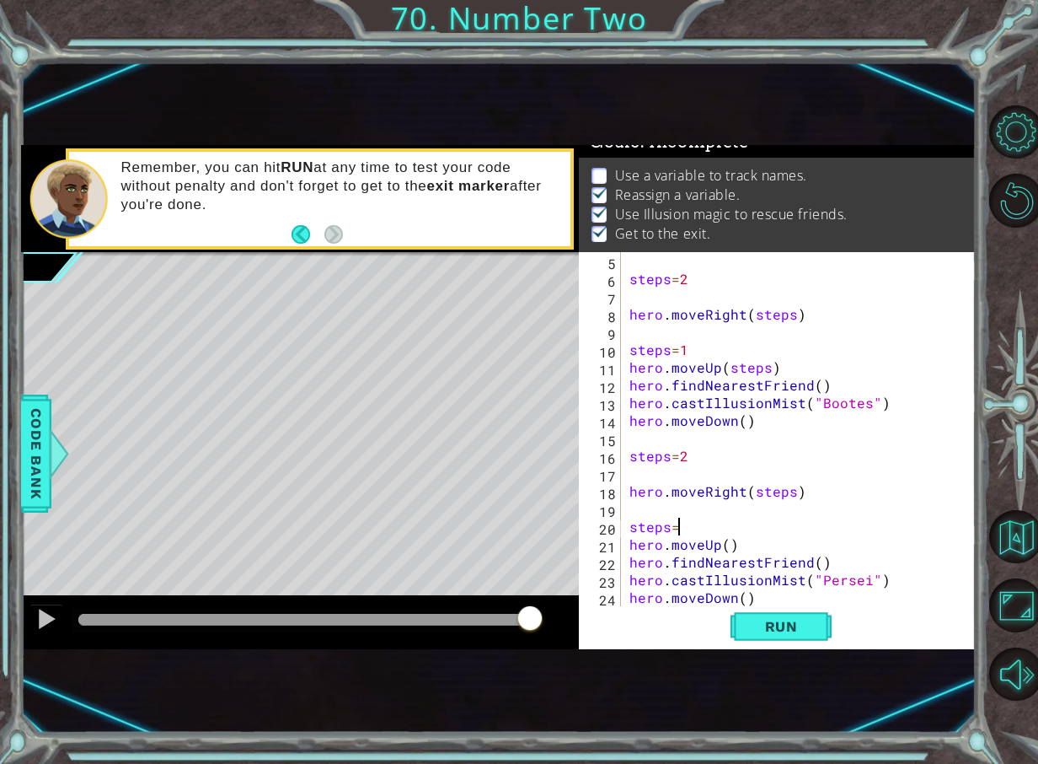
scroll to position [0, 3]
type textarea "steps=1"
click at [724, 547] on div "steps = 2 hero . moveRight ( steps ) steps = 1 hero . moveUp ( steps ) hero . f…" at bounding box center [796, 446] width 341 height 389
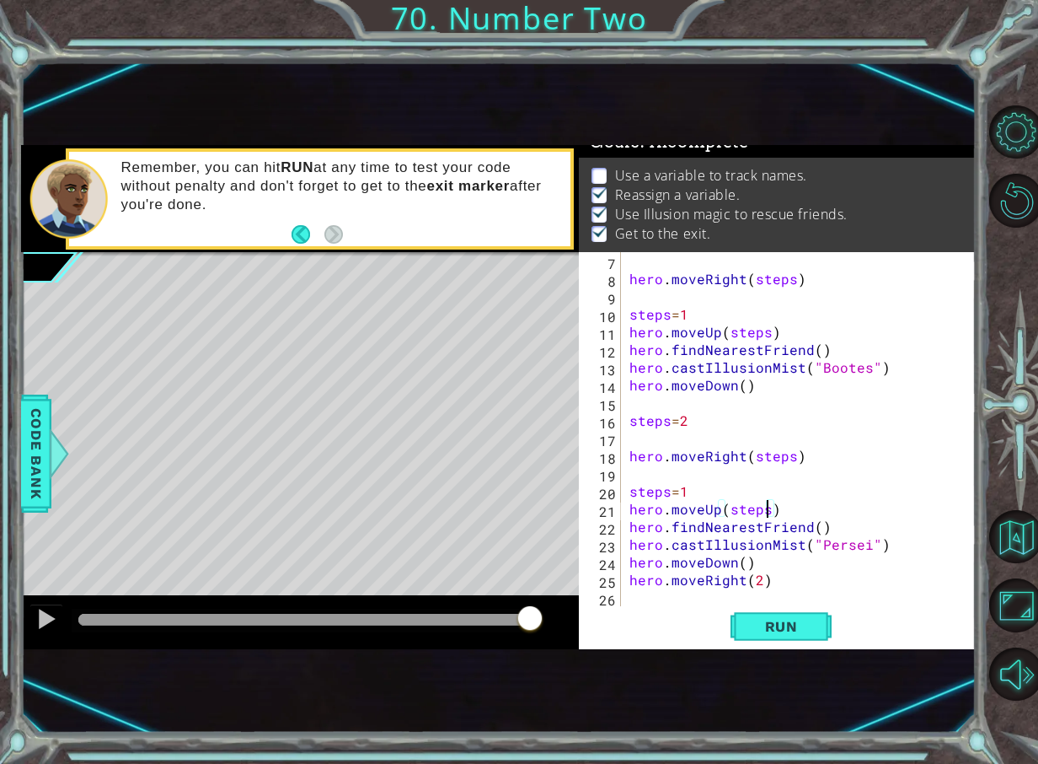
scroll to position [106, 0]
click at [816, 527] on div "hero . moveRight ( steps ) steps = 1 hero . moveUp ( steps ) hero . findNearest…" at bounding box center [796, 446] width 341 height 389
click at [785, 561] on div "hero . moveRight ( steps ) steps = 1 hero . moveUp ( steps ) hero . findNearest…" at bounding box center [796, 446] width 341 height 389
type textarea "hero.moveDown()"
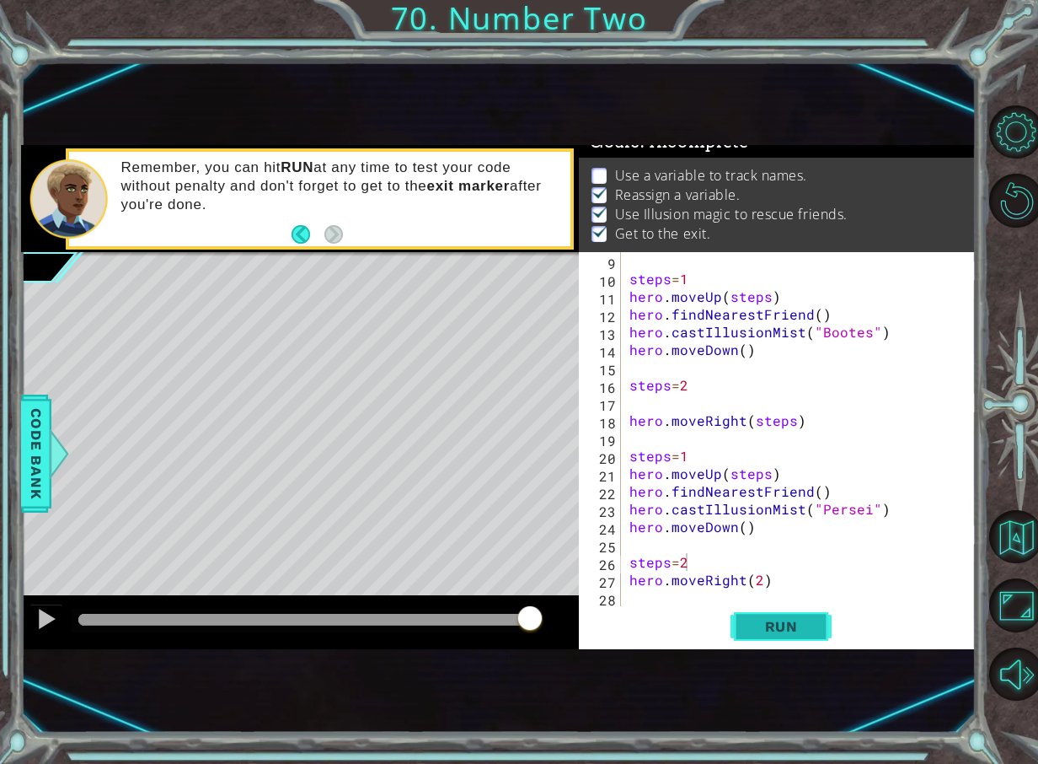
click at [764, 625] on span "Run" at bounding box center [781, 626] width 67 height 17
drag, startPoint x: 110, startPoint y: 620, endPoint x: 676, endPoint y: 582, distance: 567.7
click at [676, 582] on div "1 ההההההההההההההההההההההההההההההההההההההההההההההההההההההההההההההההההההההההההההה…" at bounding box center [498, 397] width 955 height 504
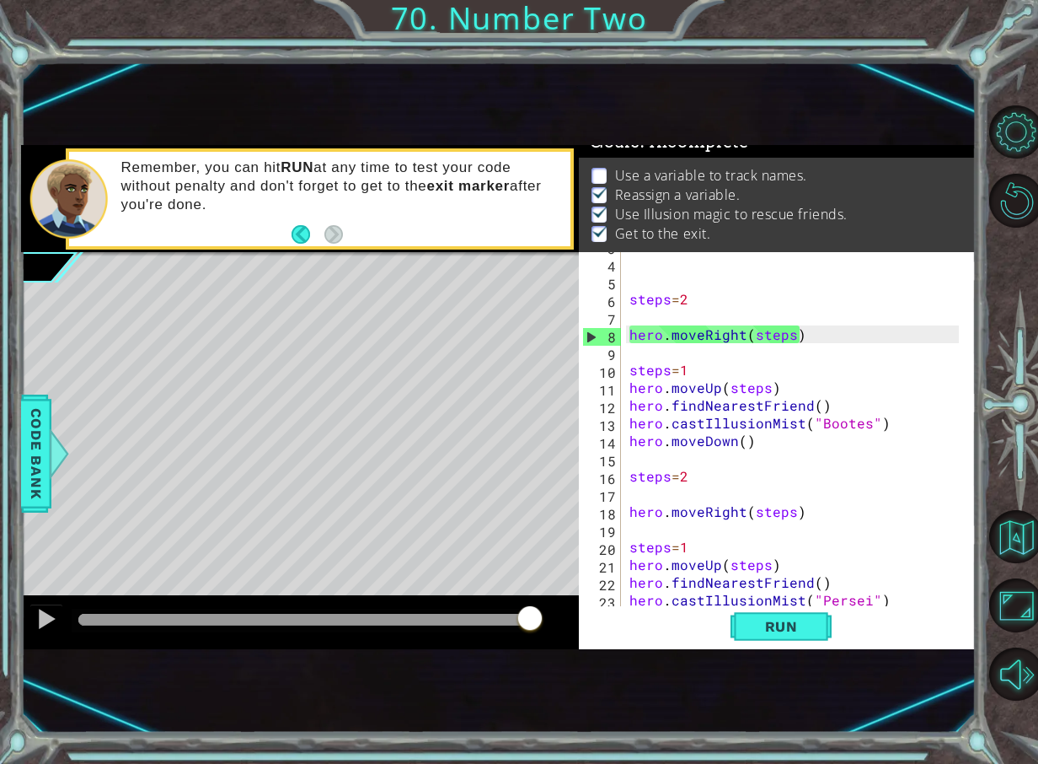
scroll to position [101, 0]
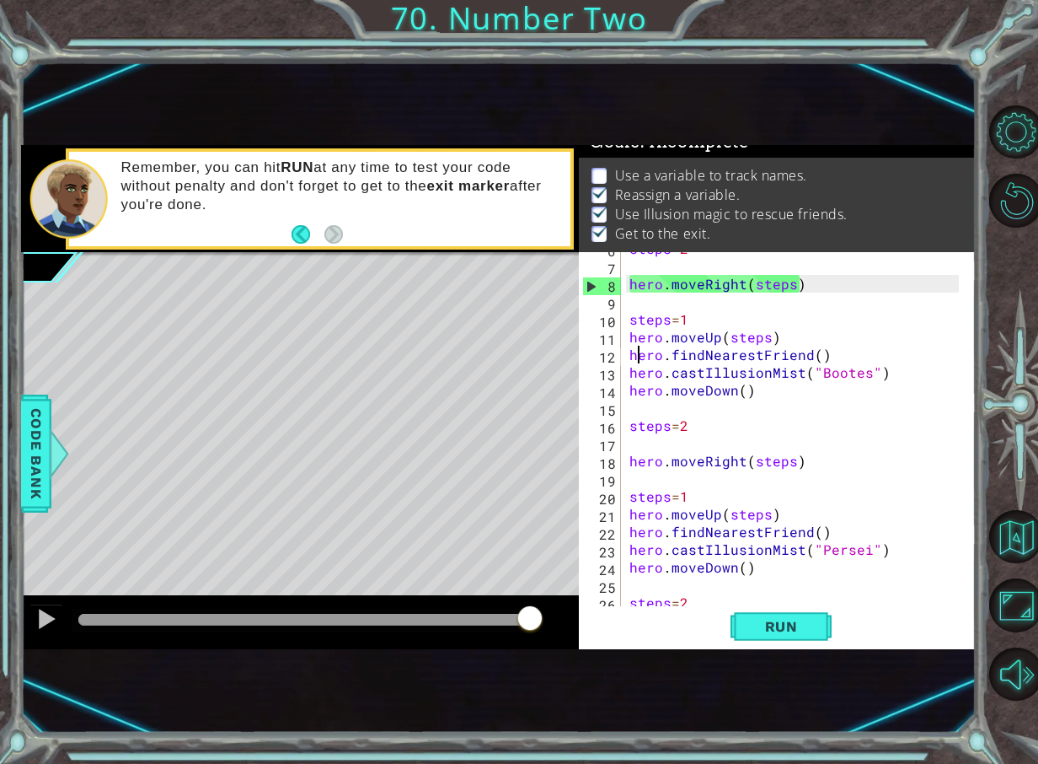
click at [634, 349] on div "steps = 2 hero . moveRight ( steps ) steps = 1 hero . moveUp ( steps ) hero . f…" at bounding box center [796, 433] width 341 height 389
click at [631, 351] on div "steps = 2 hero . moveRight ( steps ) steps = 1 hero . moveUp ( steps ) hero . f…" at bounding box center [796, 433] width 341 height 389
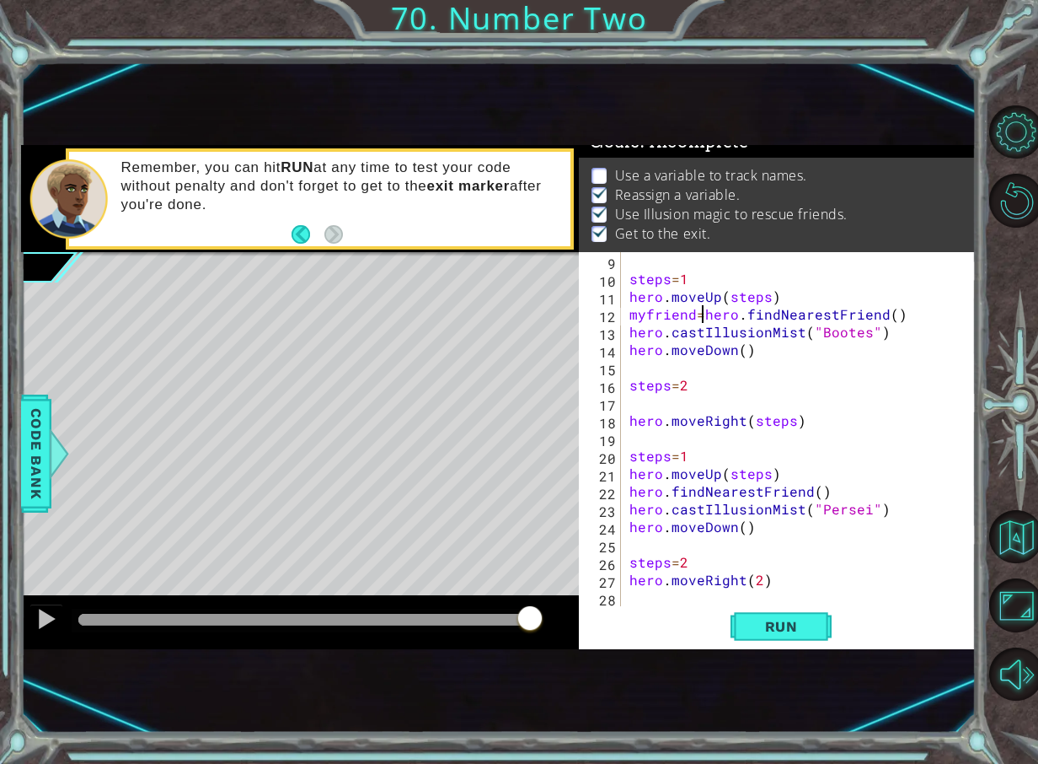
scroll to position [142, 0]
click at [632, 488] on div "steps = 1 hero . moveUp ( steps ) myfriend = hero . findNearestFriend ( ) hero …" at bounding box center [796, 446] width 341 height 389
type textarea "myfriend=hero.findNearestFriend()"
drag, startPoint x: 815, startPoint y: 624, endPoint x: 781, endPoint y: 631, distance: 34.6
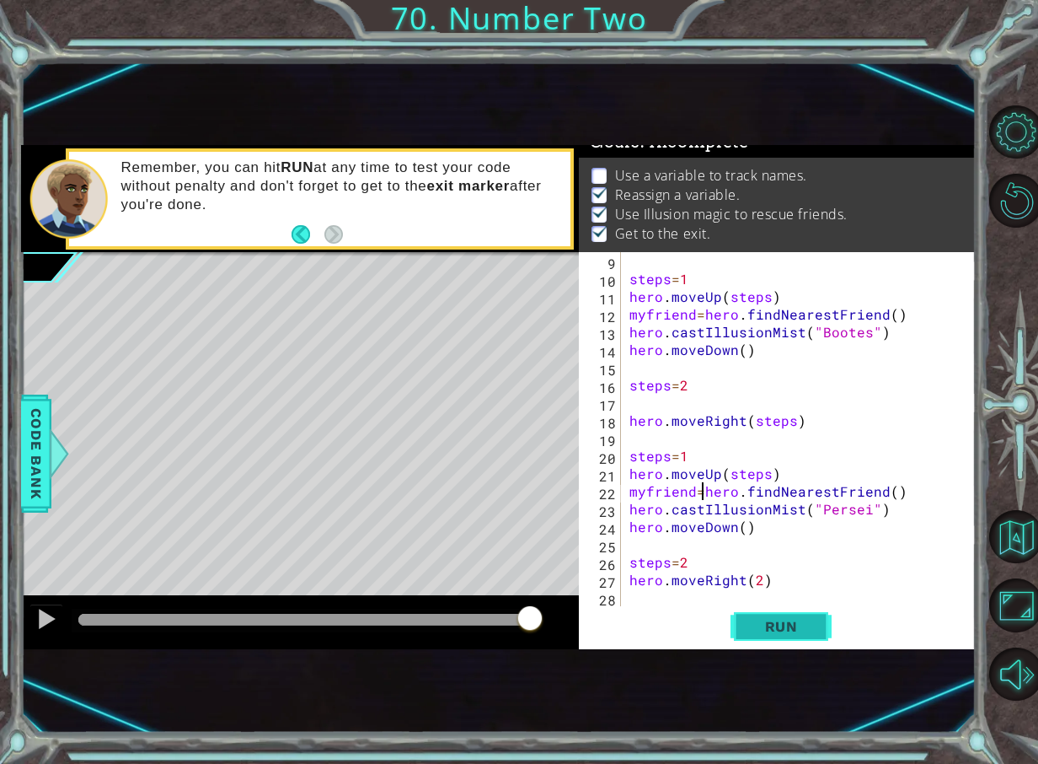
click at [811, 625] on button "Run" at bounding box center [781, 626] width 101 height 40
drag, startPoint x: 112, startPoint y: 621, endPoint x: 718, endPoint y: 582, distance: 607.3
click at [718, 582] on body "1 ההההההההההההההההההההההההההההההההההההההההההההההההההההההההההההההההההההההההההההה…" at bounding box center [519, 382] width 1038 height 764
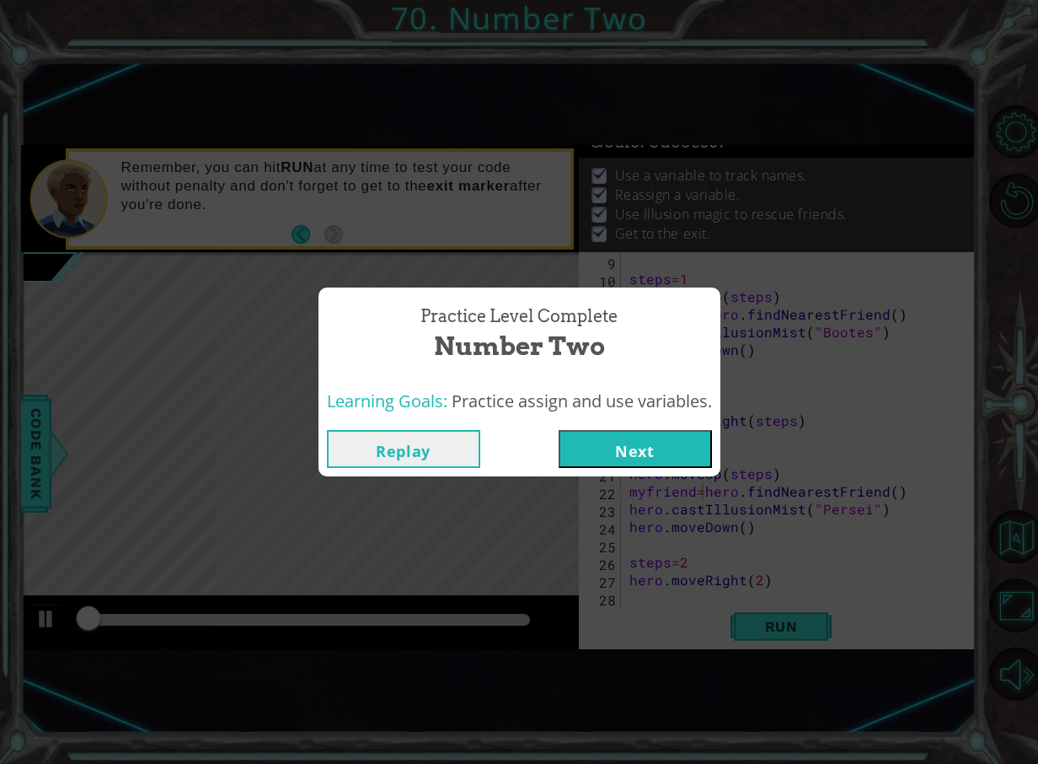
click at [592, 437] on button "Next" at bounding box center [635, 449] width 153 height 38
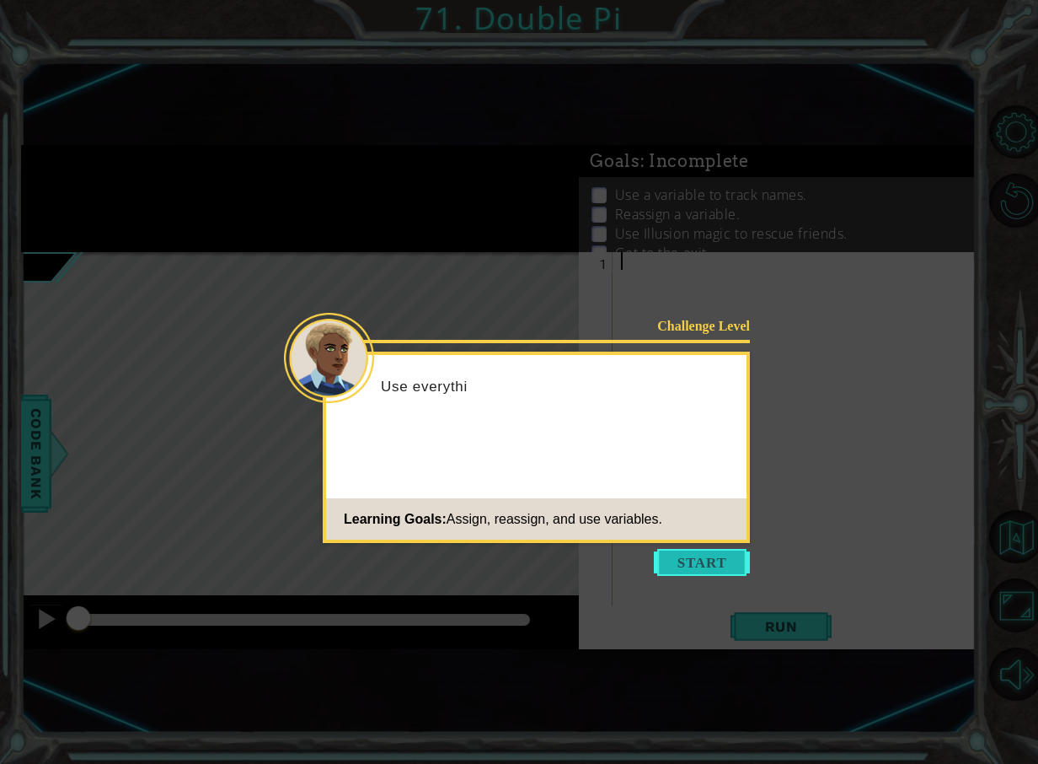
click at [696, 551] on button "Start" at bounding box center [702, 562] width 96 height 27
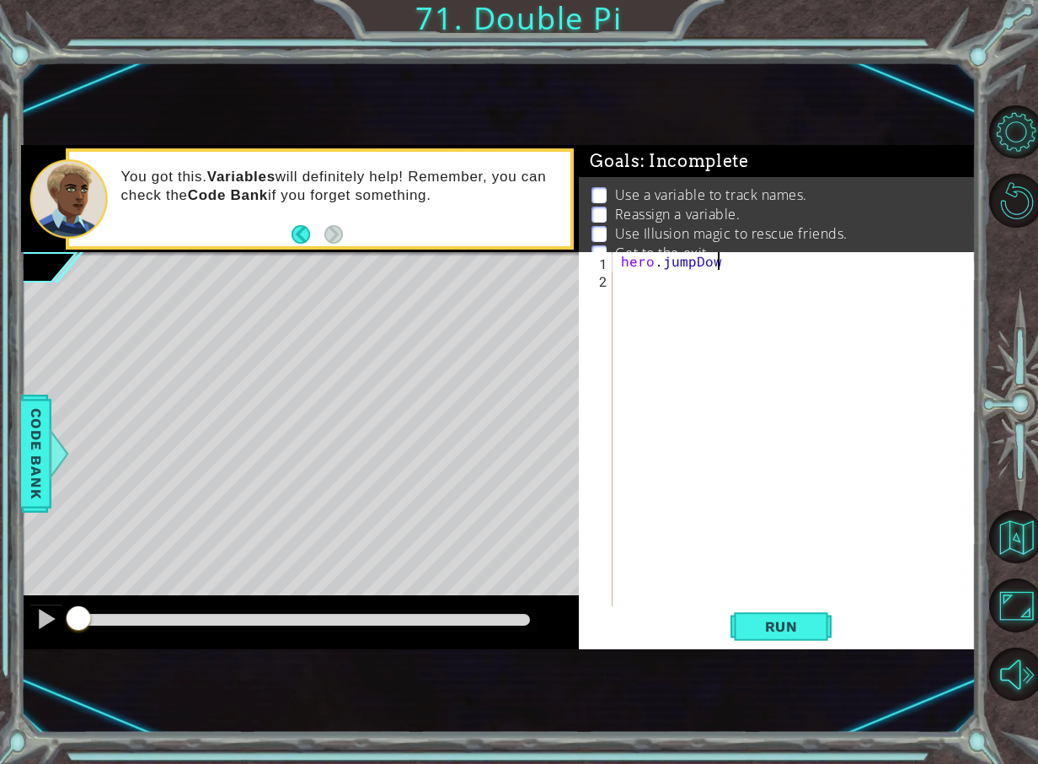
scroll to position [0, 6]
type textarea "hero.jumpDown()"
type textarea "hero.moveLeft()"
type textarea "h"
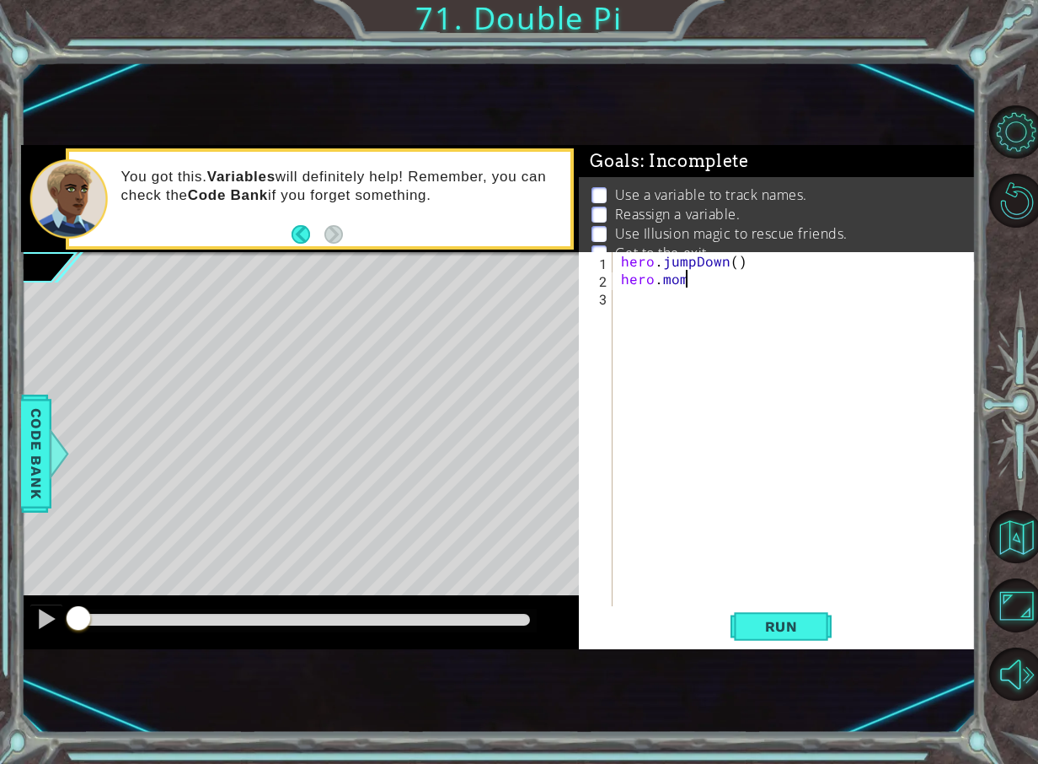
type textarea "h"
type textarea "hero.jumpDown()"
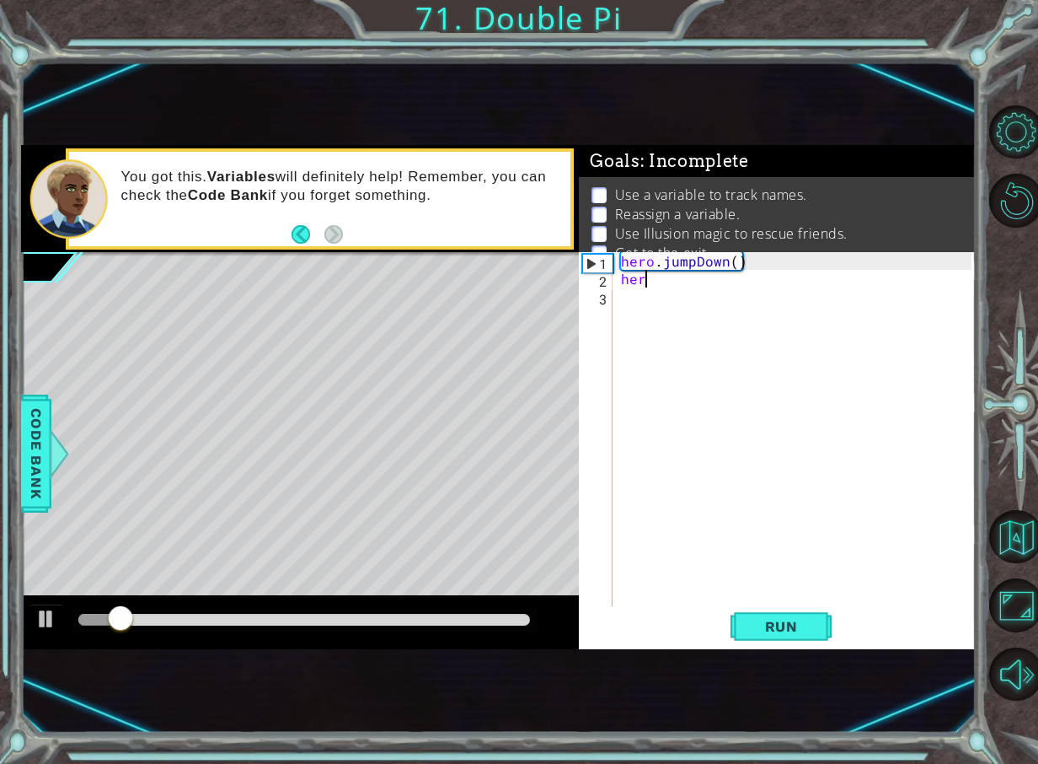
type textarea "h"
drag, startPoint x: 838, startPoint y: 285, endPoint x: 678, endPoint y: 276, distance: 160.4
click at [678, 276] on div "hero . jumpDown ( ) myfriend = hero . moveRight ( )" at bounding box center [799, 446] width 362 height 389
click at [689, 279] on div "hero . jumpDown ( ) myfriend = hero . moveRight ( )" at bounding box center [799, 446] width 362 height 389
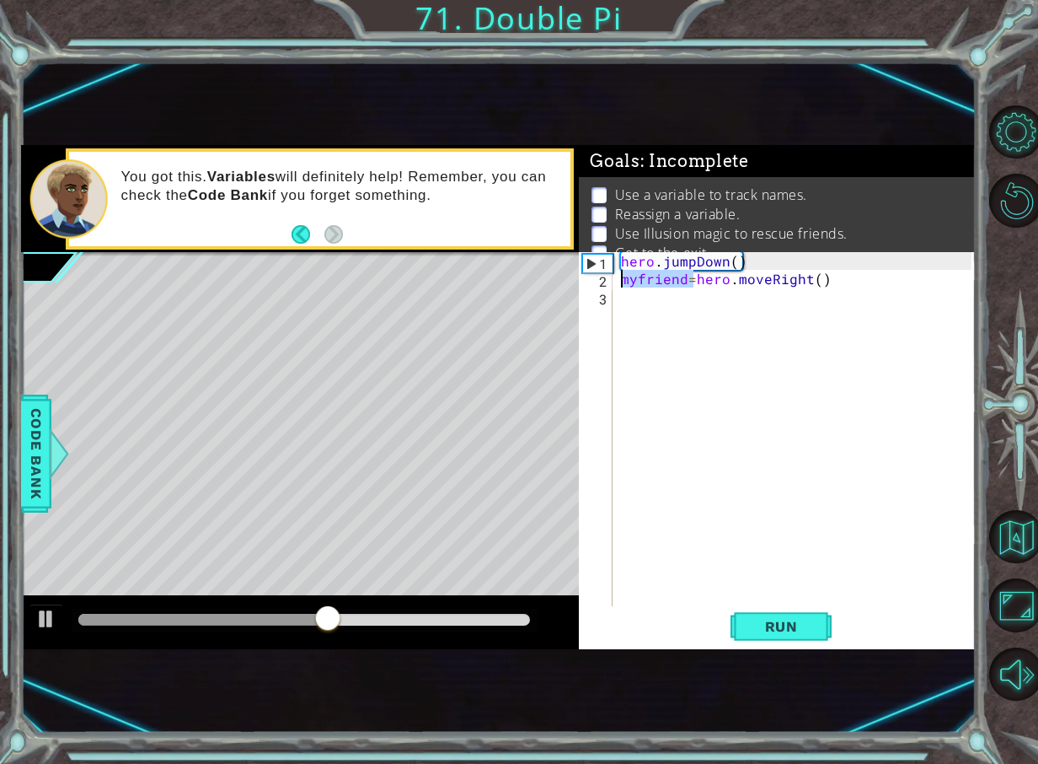
drag, startPoint x: 692, startPoint y: 278, endPoint x: 620, endPoint y: 277, distance: 72.5
click at [620, 277] on div "hero . jumpDown ( ) myfriend = hero . moveRight ( )" at bounding box center [799, 446] width 362 height 389
type textarea "hero.moveRight()"
click at [639, 290] on div "hero . jumpDown ( ) hero . moveRight ( )" at bounding box center [799, 446] width 362 height 389
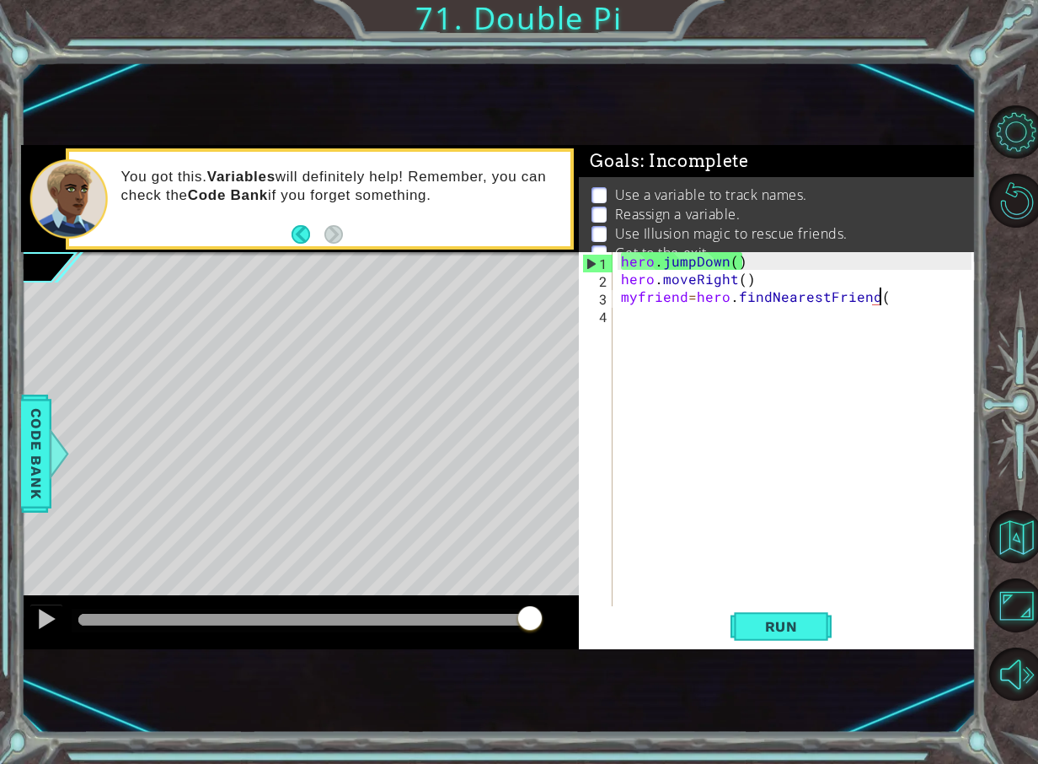
scroll to position [0, 16]
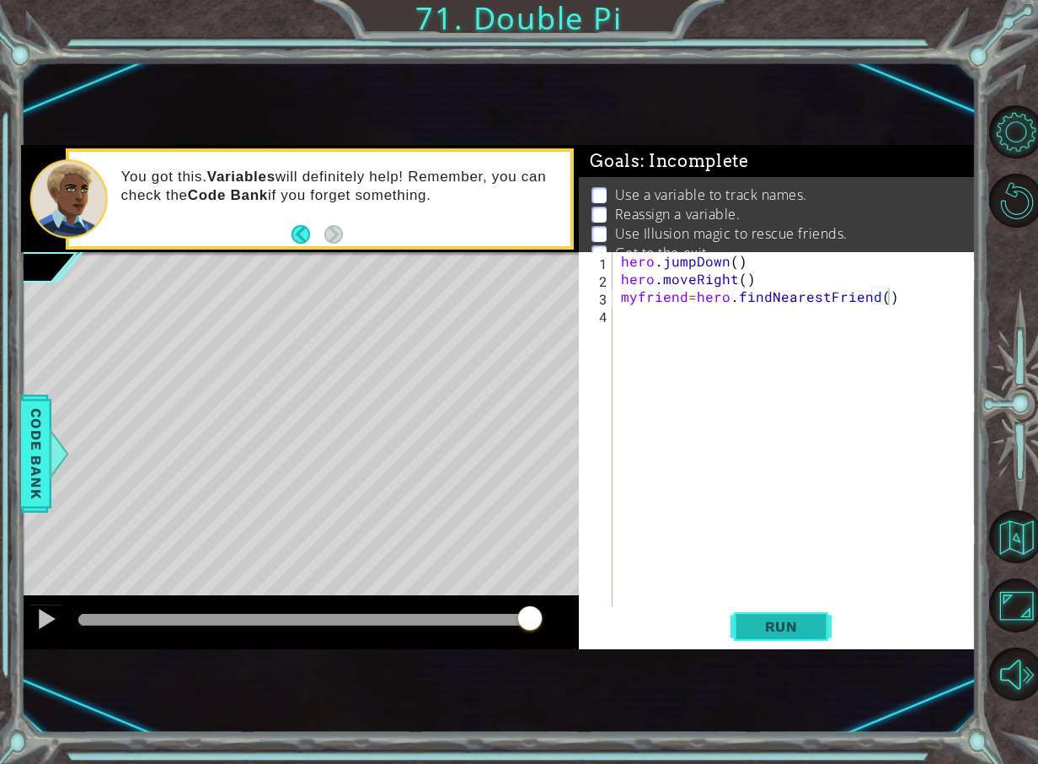
click at [778, 638] on button "Run" at bounding box center [781, 626] width 101 height 40
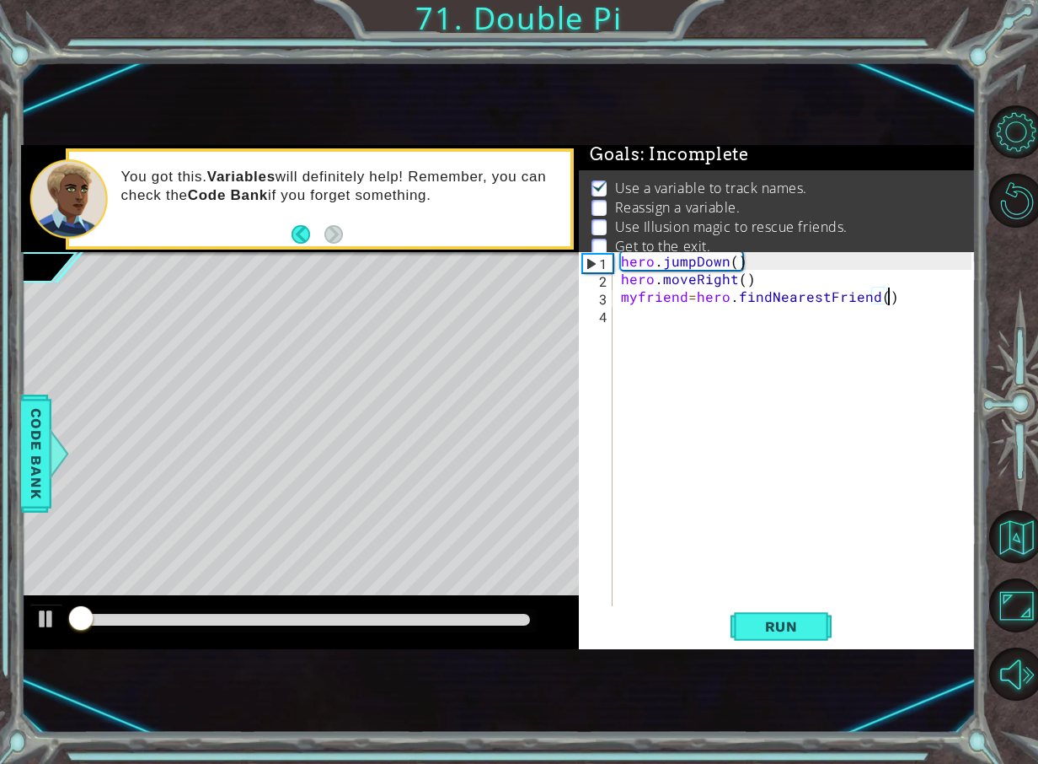
scroll to position [20, 0]
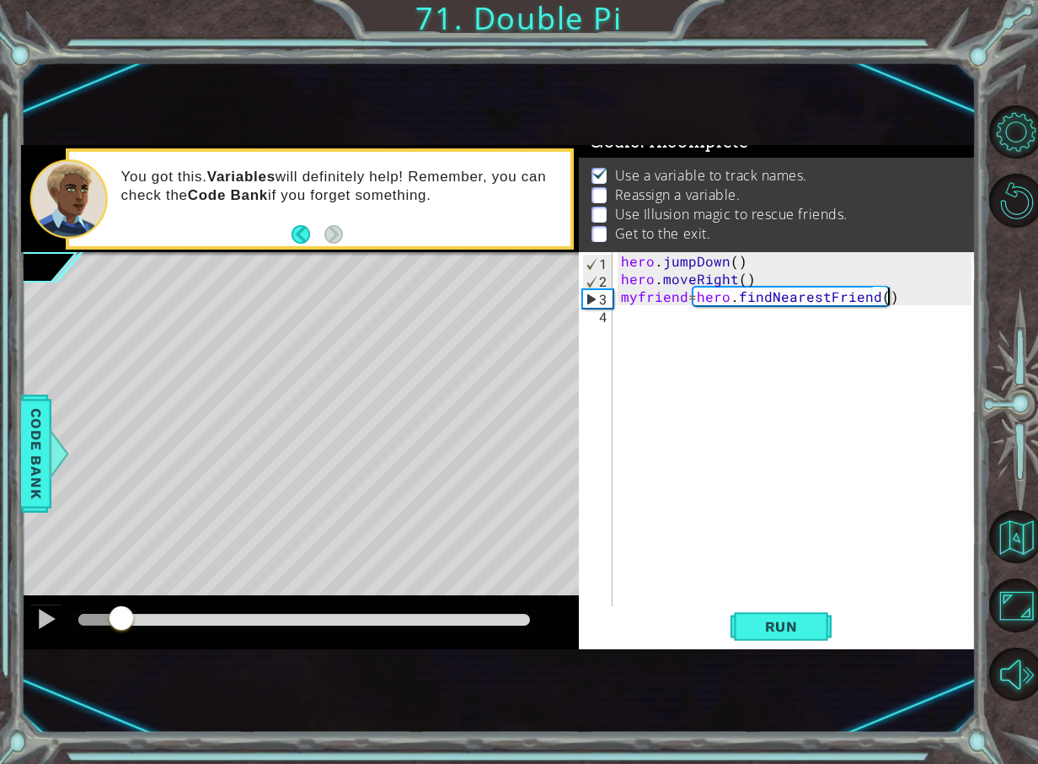
drag, startPoint x: 102, startPoint y: 608, endPoint x: 137, endPoint y: 593, distance: 38.2
click at [134, 604] on div at bounding box center [121, 619] width 30 height 30
click at [883, 302] on div "hero . jumpDown ( ) hero . moveRight ( ) myfriend = hero . findNearestFriend ( )" at bounding box center [799, 446] width 362 height 389
click at [746, 609] on button "Run" at bounding box center [781, 626] width 101 height 40
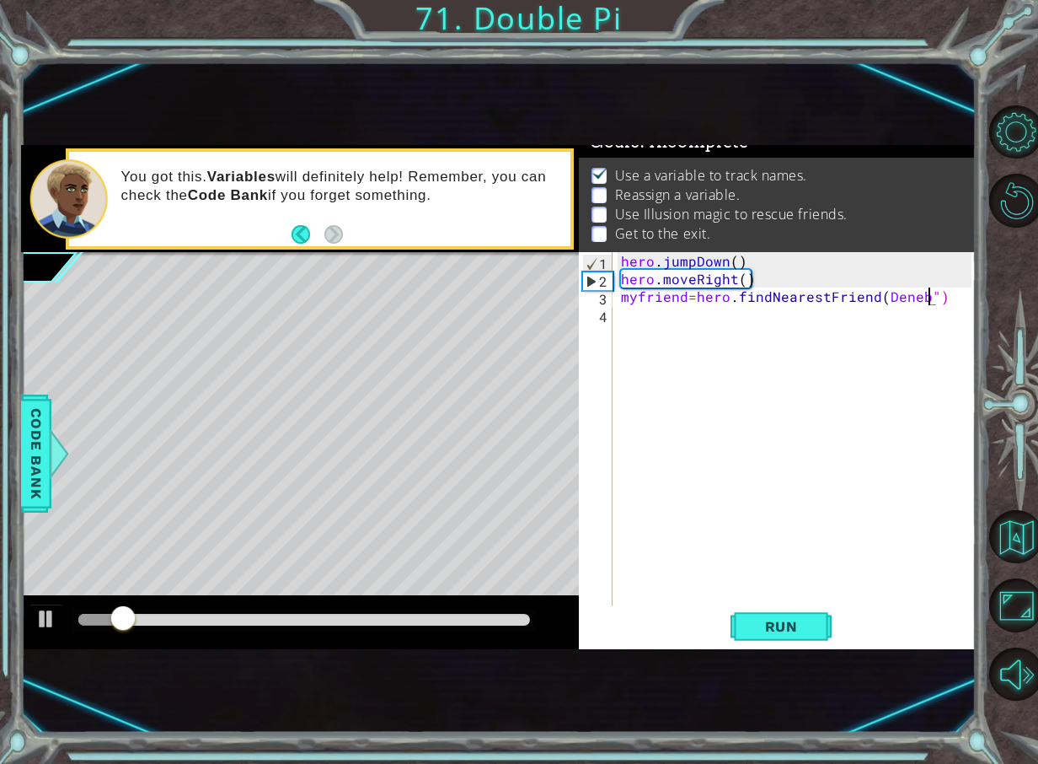
click at [881, 294] on div "hero . jumpDown ( ) hero . moveRight ( ) myfriend = hero . findNearestFriend ( …" at bounding box center [799, 446] width 362 height 389
click at [772, 614] on button "Run" at bounding box center [781, 626] width 101 height 40
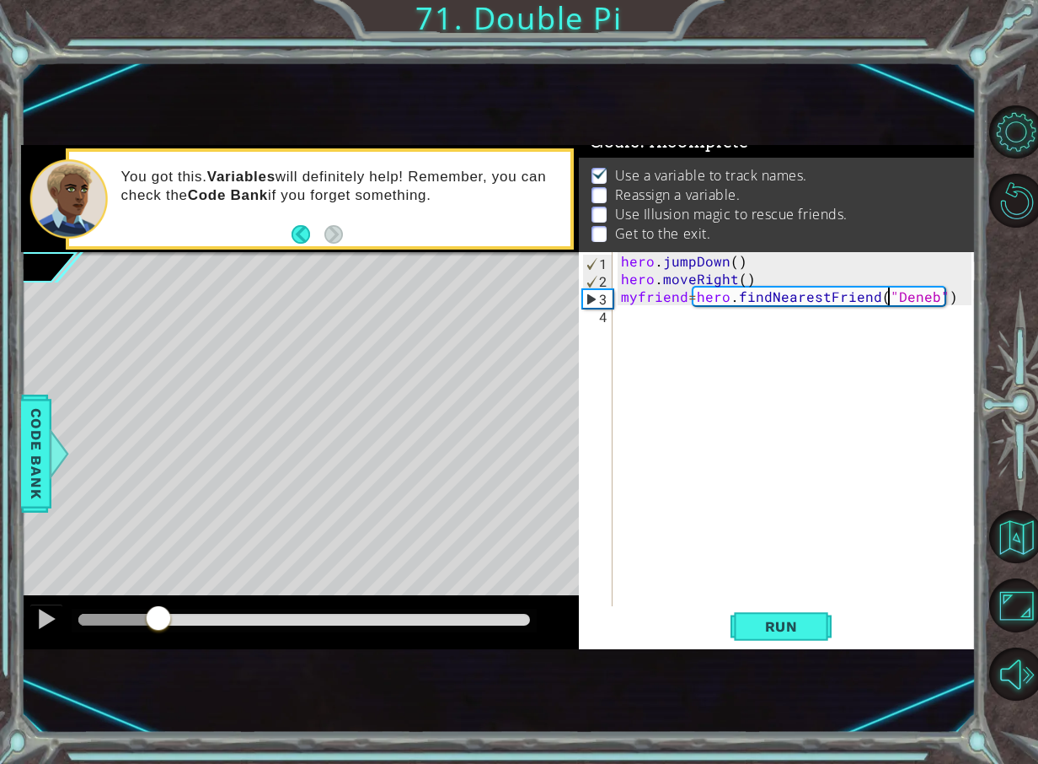
drag, startPoint x: 89, startPoint y: 616, endPoint x: 158, endPoint y: 650, distance: 76.9
click at [158, 650] on div "1 ההההההההההההההההההההההההההההההההההההההההההההההההההההההההההההההההההההההההההההה…" at bounding box center [498, 397] width 955 height 672
click at [626, 263] on div "hero . jumpDown ( ) hero . moveRight ( ) myfriend = hero . findNearestFriend ( …" at bounding box center [799, 446] width 362 height 389
type textarea "hero.jumpDown()"
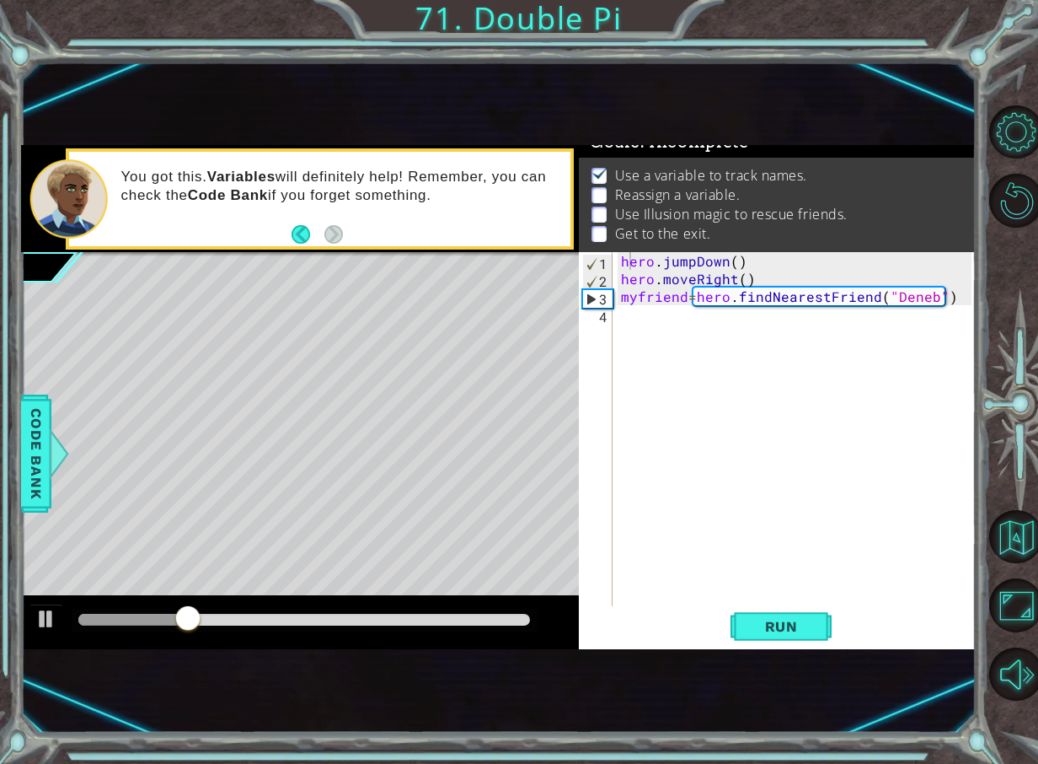
click at [616, 262] on div "hero.jumpDown() 1 2 3 4 hero . jumpDown ( ) hero . moveRight ( ) myfriend = her…" at bounding box center [775, 429] width 393 height 354
click at [617, 262] on div "hero.jumpDown() 1 2 3 4 hero . jumpDown ( ) hero . moveRight ( ) myfriend = her…" at bounding box center [775, 429] width 393 height 354
click at [623, 260] on div "hero . jumpDown ( ) hero . moveRight ( ) myfriend = hero . findNearestFriend ( …" at bounding box center [799, 446] width 362 height 389
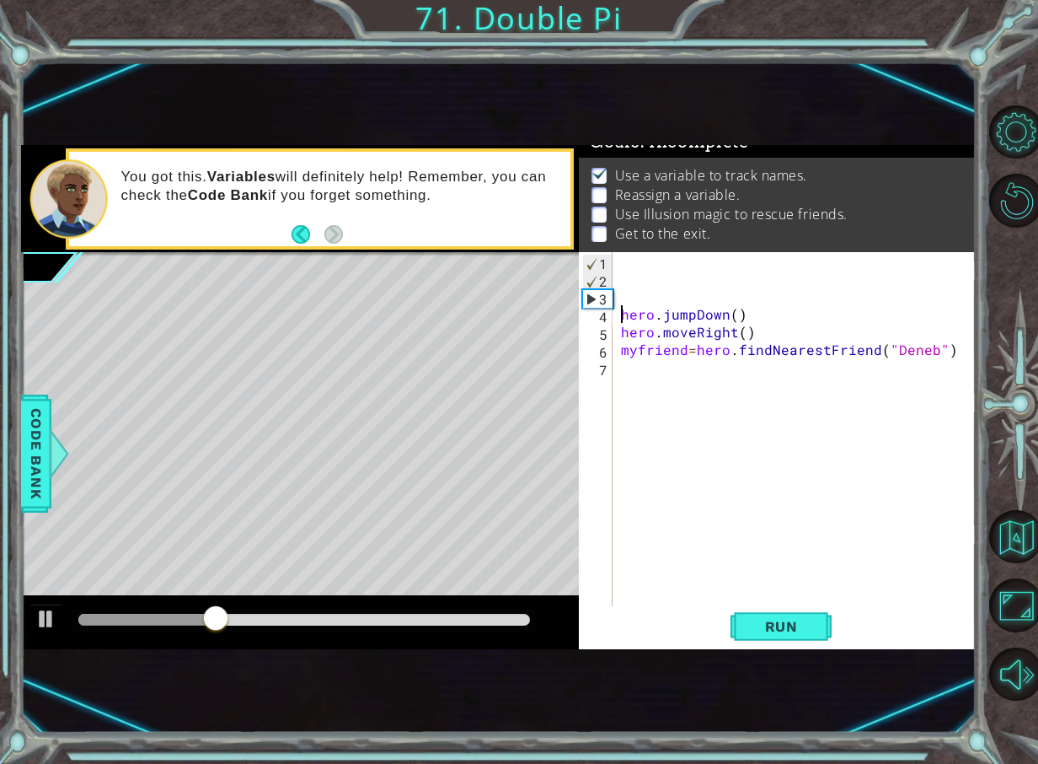
click at [629, 263] on div "hero . jumpDown ( ) hero . moveRight ( ) myfriend = hero . findNearestFriend ( …" at bounding box center [799, 446] width 362 height 389
click at [628, 299] on div "hero . jumpDown ( ) hero . moveRight ( ) myfriend = hero . findNearestFriend ( …" at bounding box center [799, 446] width 362 height 389
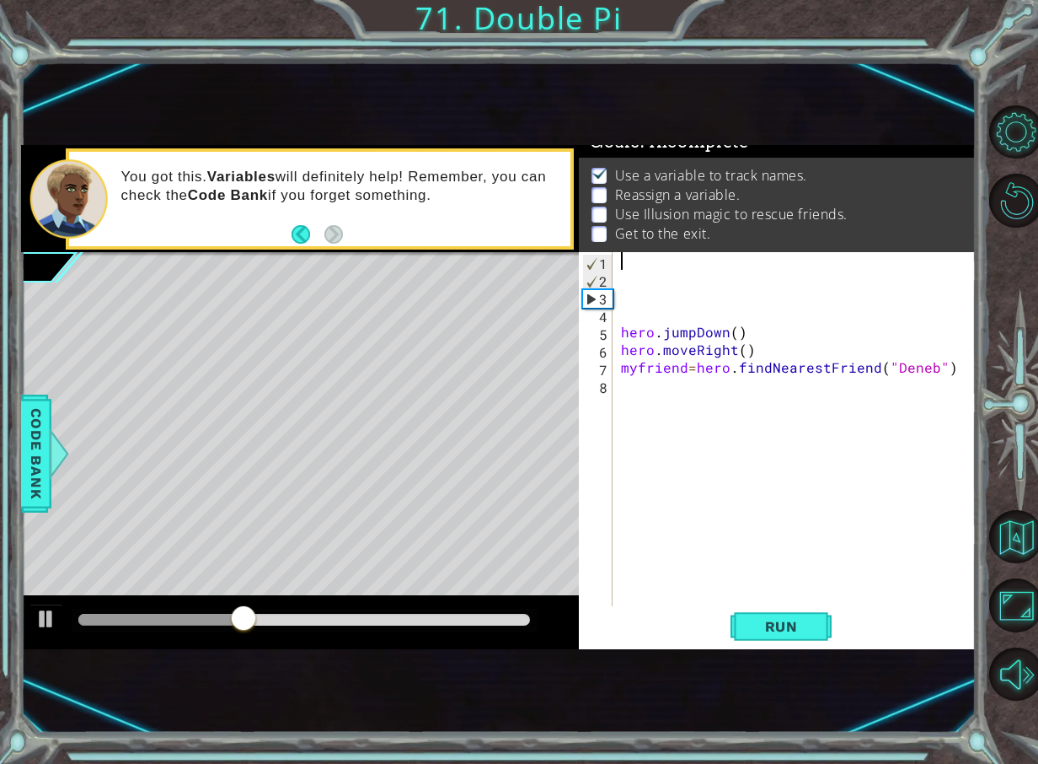
click at [626, 263] on div "hero . jumpDown ( ) hero . moveRight ( ) myfriend = hero . findNearestFriend ( …" at bounding box center [799, 446] width 362 height 389
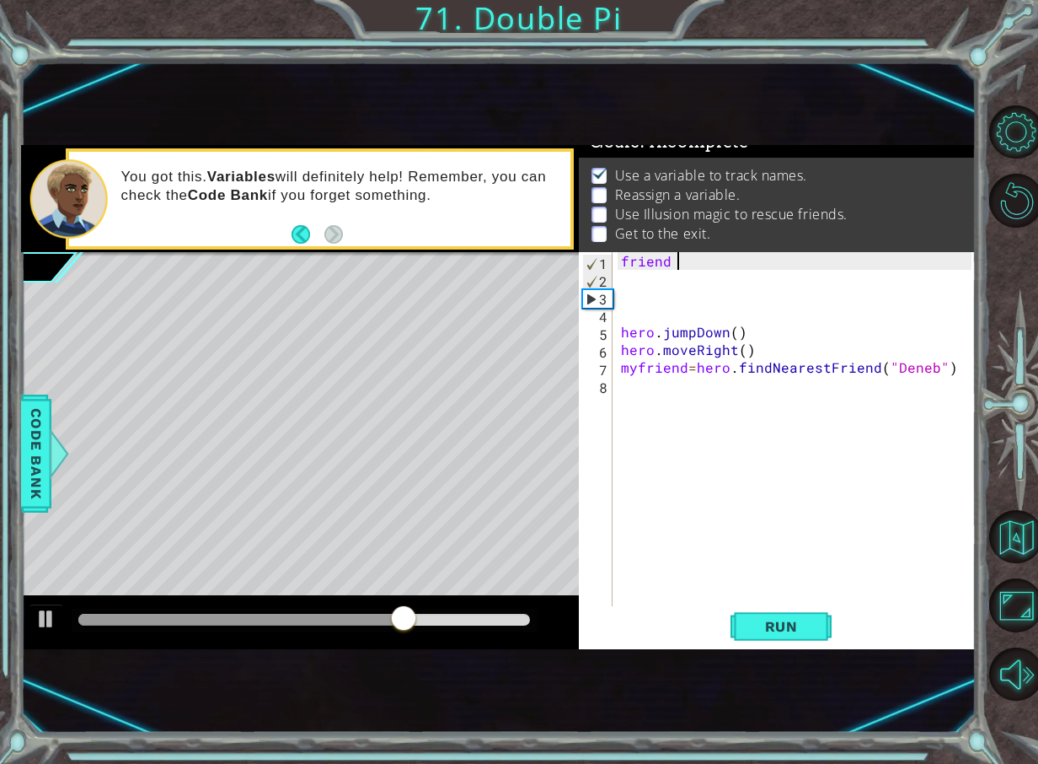
scroll to position [0, 3]
type textarea "friend = "Deneb""
click at [748, 397] on div "friend = "Deneb" hero . jumpDown ( ) hero . moveRight ( ) myfriend = hero . fin…" at bounding box center [799, 446] width 362 height 389
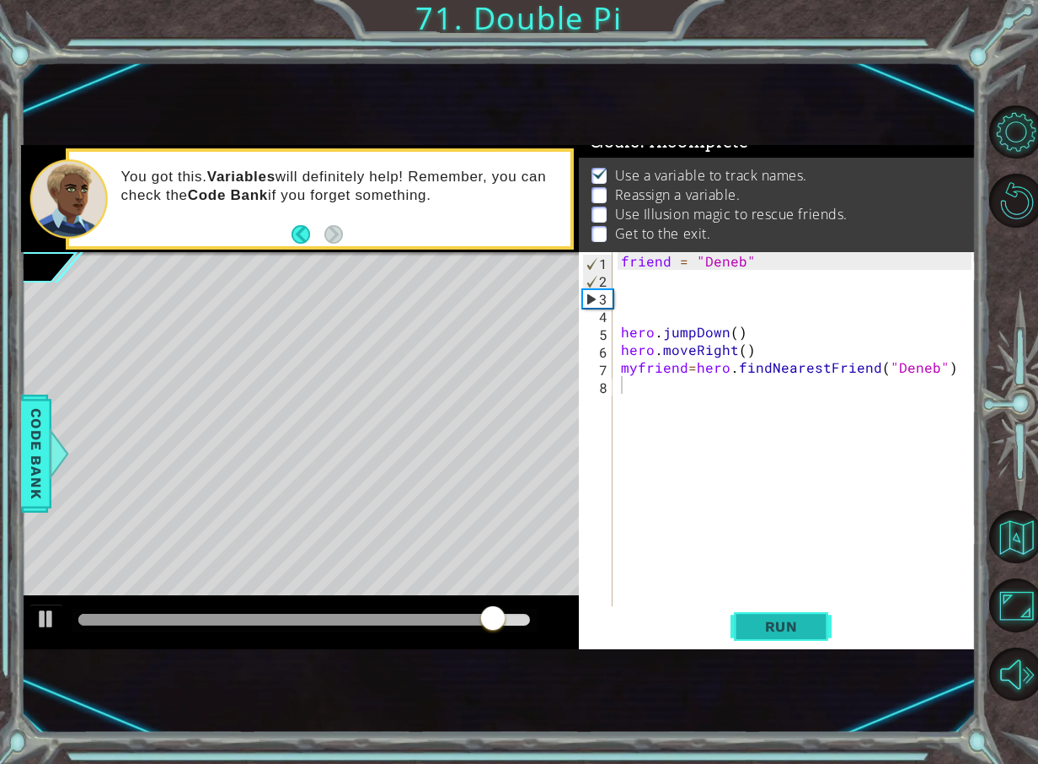
click at [748, 646] on button "Run" at bounding box center [781, 626] width 101 height 40
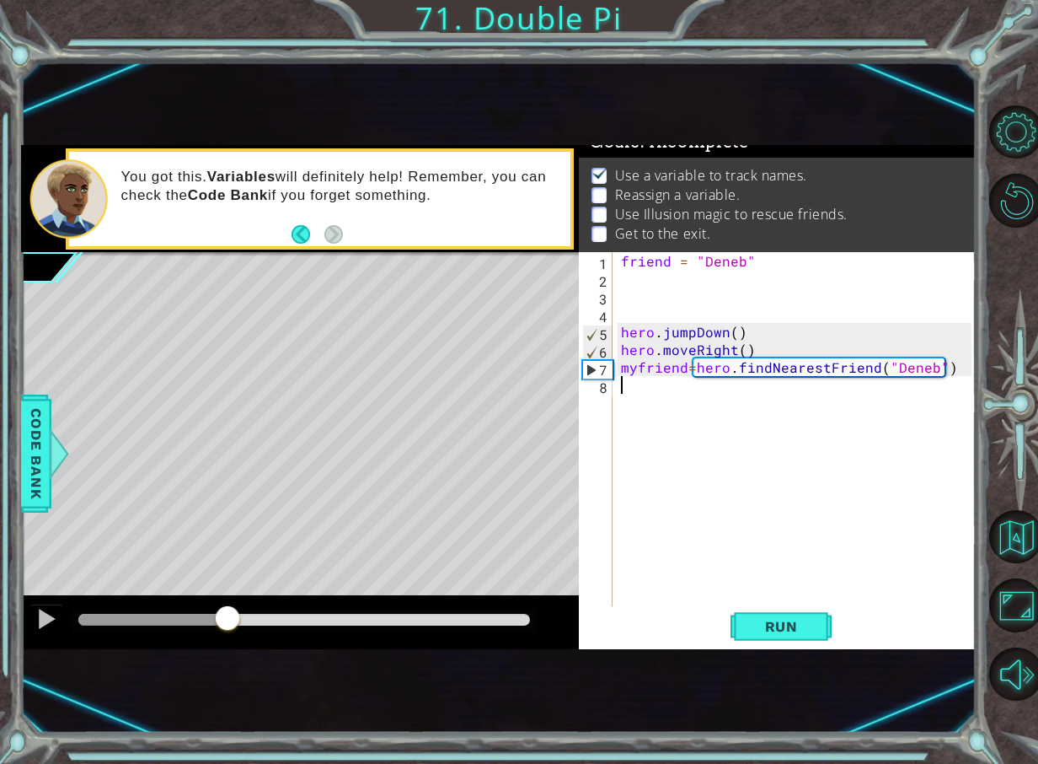
drag, startPoint x: 94, startPoint y: 616, endPoint x: 433, endPoint y: 547, distance: 345.8
click at [243, 609] on div at bounding box center [227, 619] width 30 height 30
click at [30, 415] on span "Code Bank" at bounding box center [36, 453] width 27 height 103
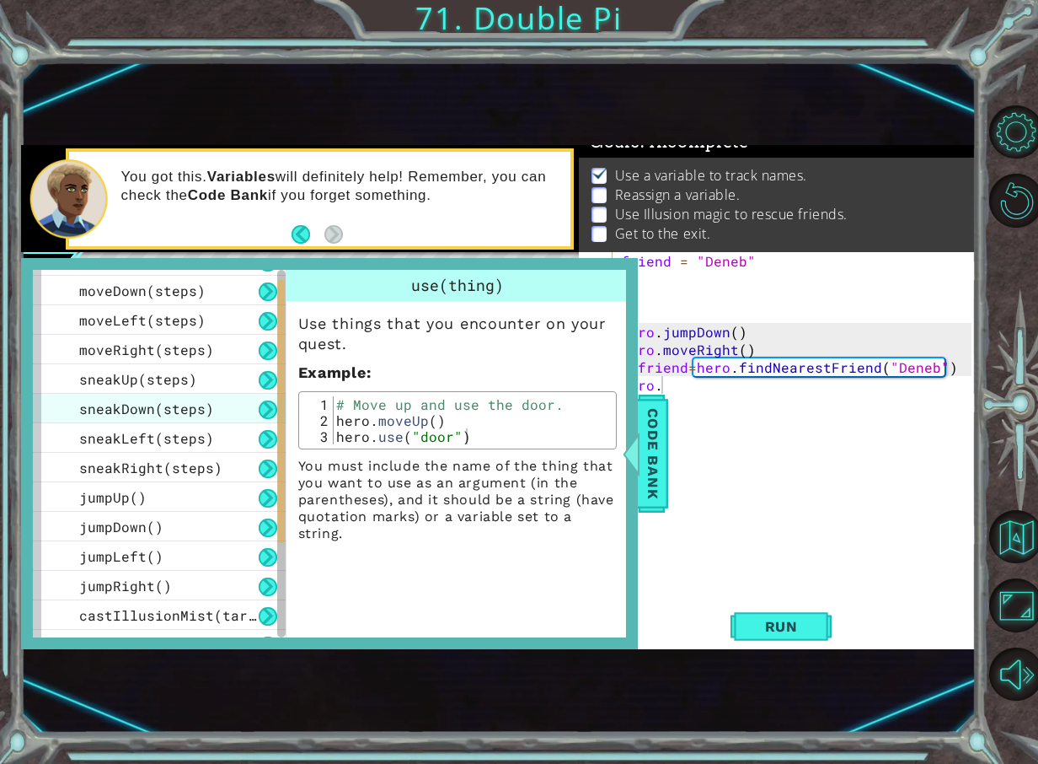
scroll to position [193, 0]
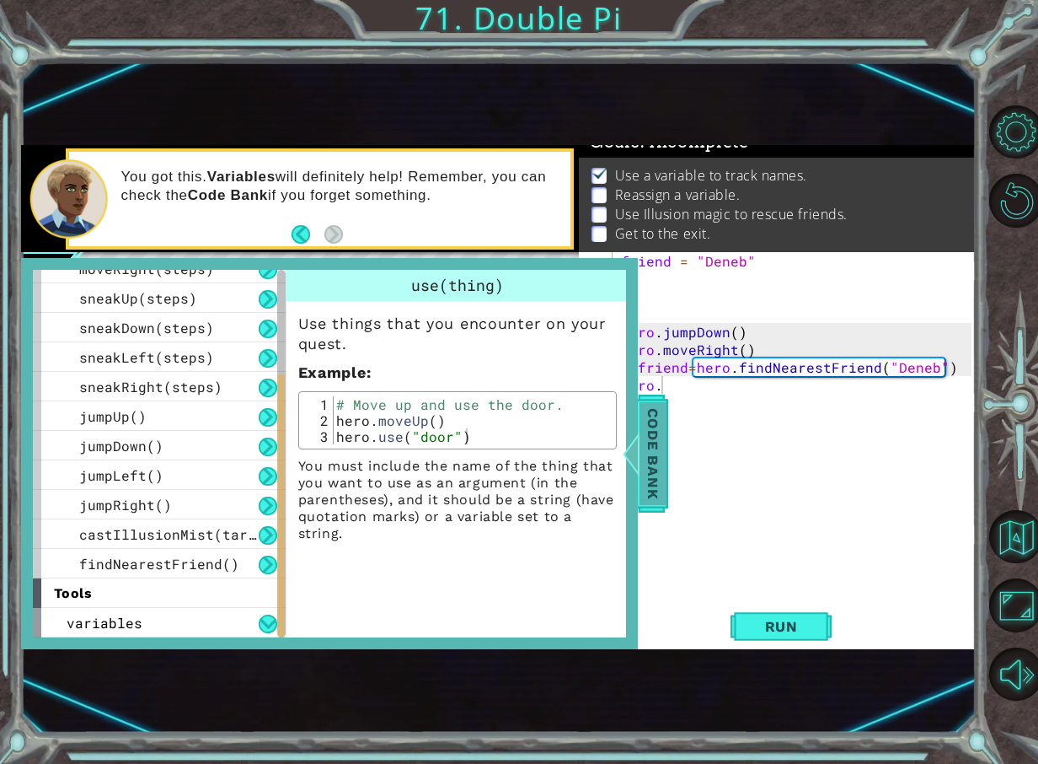
click at [662, 458] on span "Code Bank" at bounding box center [653, 453] width 27 height 103
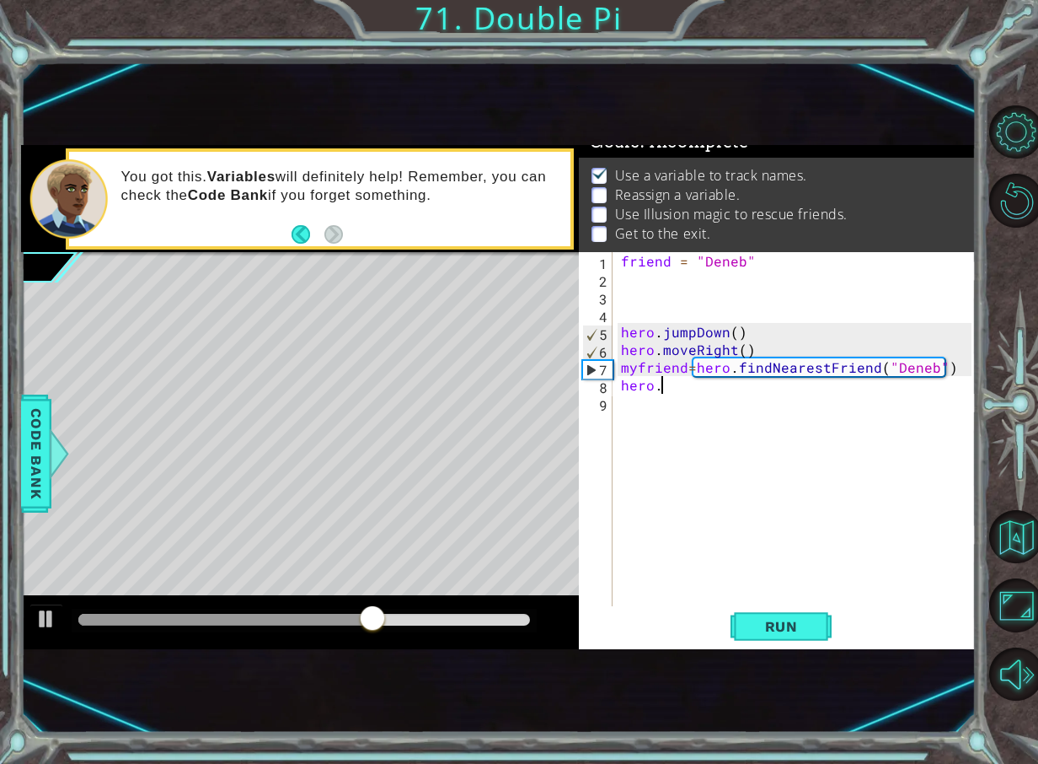
click at [687, 393] on div "friend = "Deneb" hero . jumpDown ( ) hero . moveRight ( ) myfriend = hero . fin…" at bounding box center [799, 446] width 362 height 389
type textarea "hero.castIllusionMist()"
drag, startPoint x: 815, startPoint y: 634, endPoint x: 432, endPoint y: 633, distance: 383.5
click at [813, 633] on button "Run" at bounding box center [781, 626] width 101 height 40
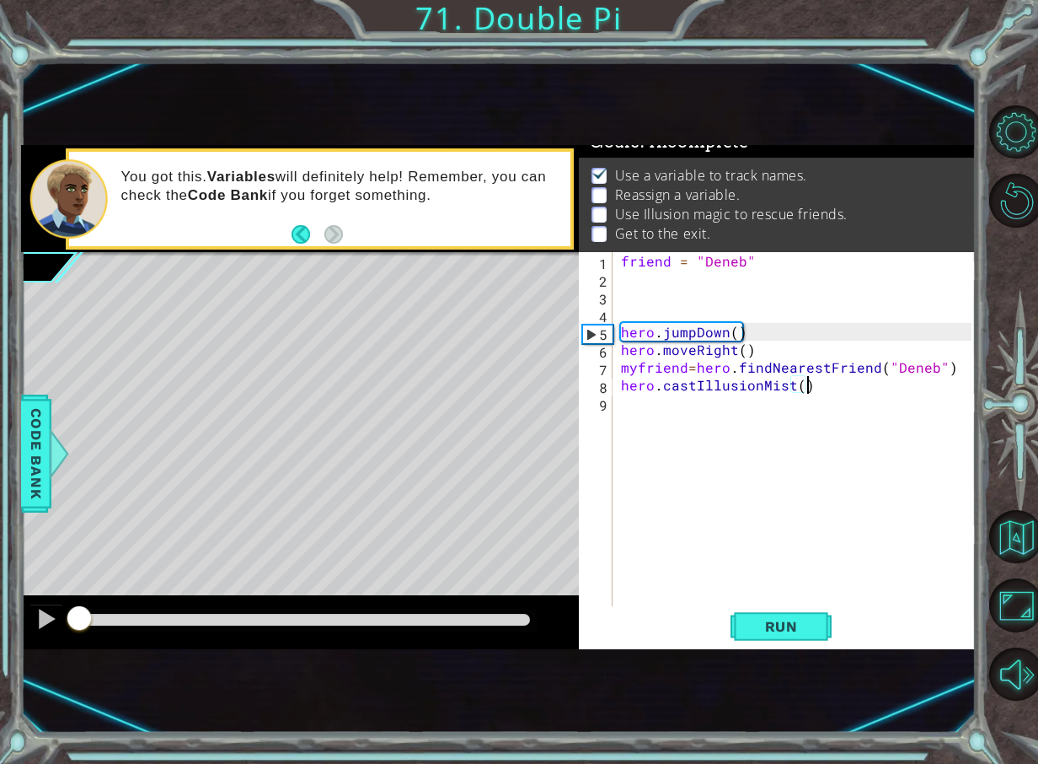
drag, startPoint x: 104, startPoint y: 621, endPoint x: -3, endPoint y: 607, distance: 108.0
click at [0, 607] on html "1 ההההההההההההההההההההההההההההההההההההההההההההההההההההההההההההההההההההההההההההה…" at bounding box center [519, 382] width 1038 height 764
click at [665, 275] on div "friend = "Deneb" hero . jumpDown ( ) hero . moveRight ( ) myfriend = hero . fin…" at bounding box center [799, 446] width 362 height 389
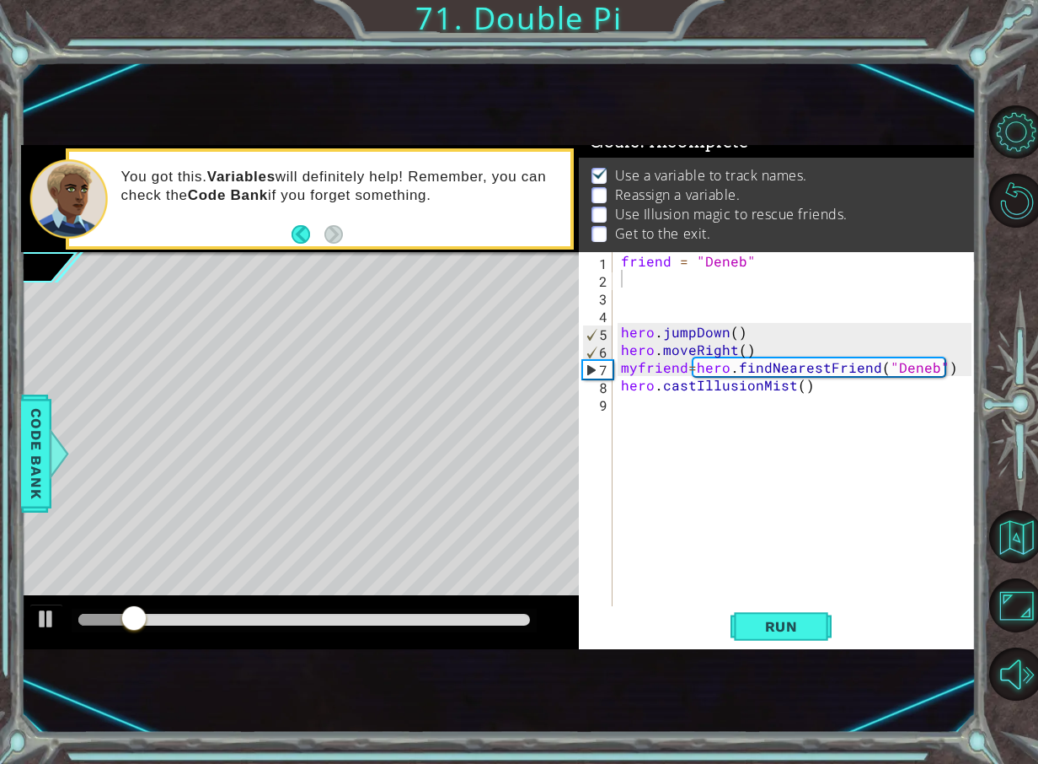
drag, startPoint x: 138, startPoint y: 604, endPoint x: 121, endPoint y: 619, distance: 22.1
click at [121, 619] on div at bounding box center [300, 622] width 559 height 54
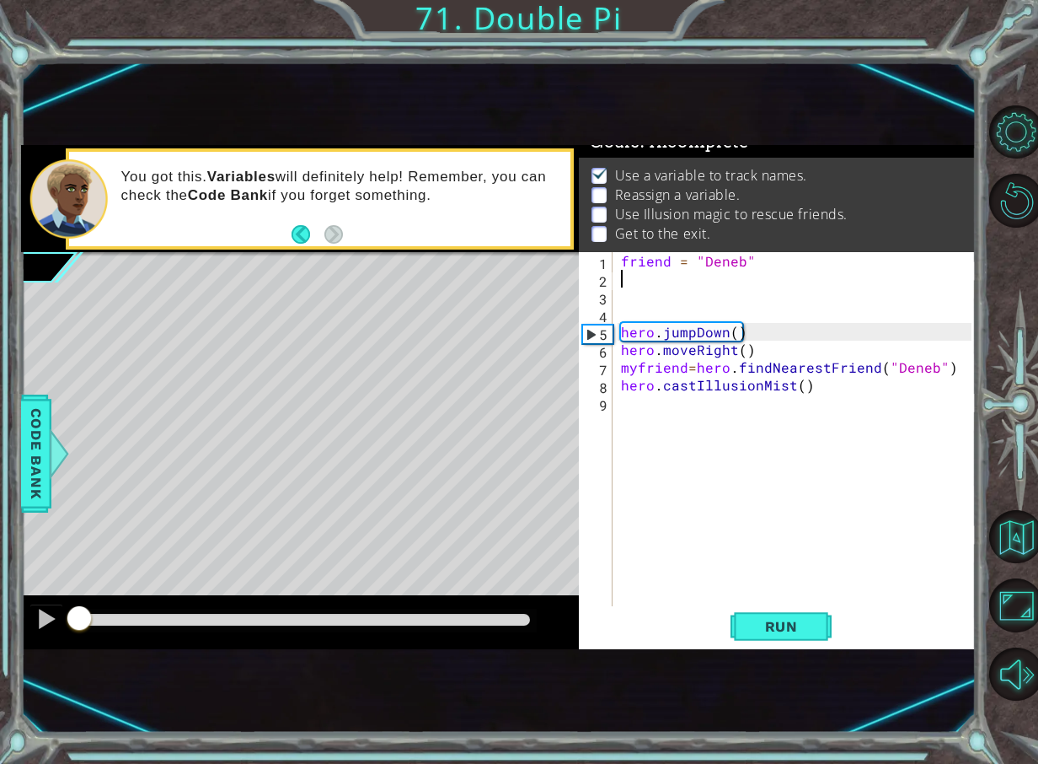
drag, startPoint x: 149, startPoint y: 614, endPoint x: 36, endPoint y: 640, distance: 115.9
click at [36, 640] on div at bounding box center [300, 622] width 559 height 54
drag, startPoint x: 83, startPoint y: 624, endPoint x: 55, endPoint y: 627, distance: 28.0
click at [55, 627] on div at bounding box center [300, 622] width 559 height 54
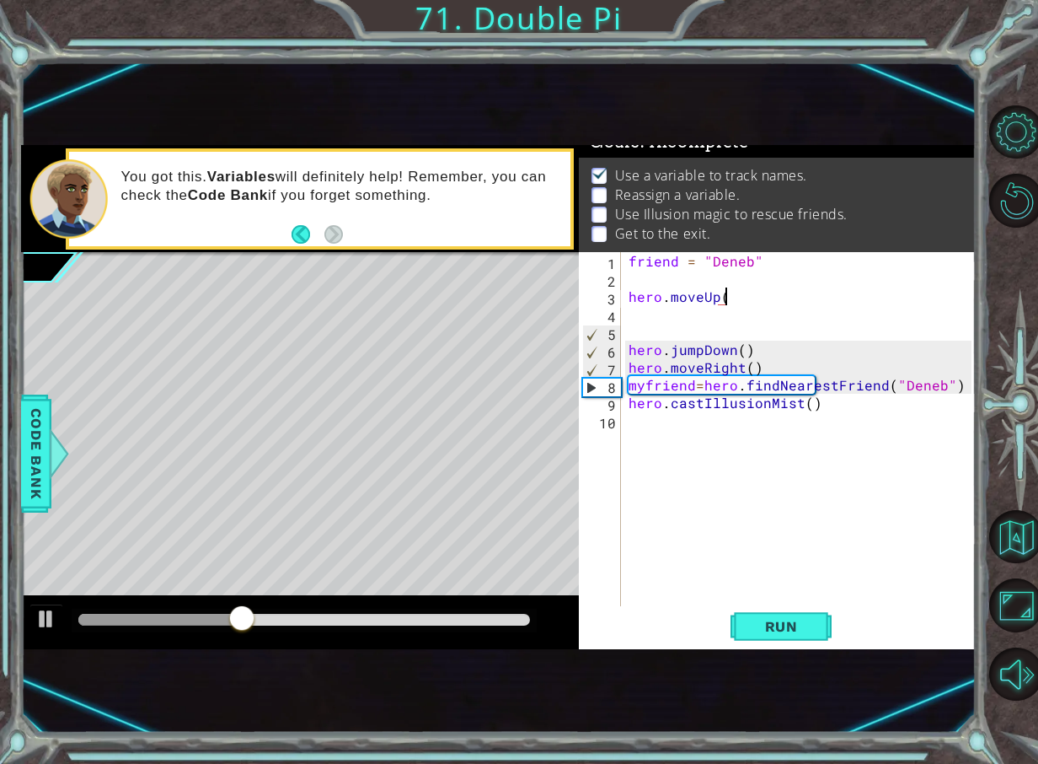
scroll to position [0, 6]
type textarea "hero.moveUp(2)"
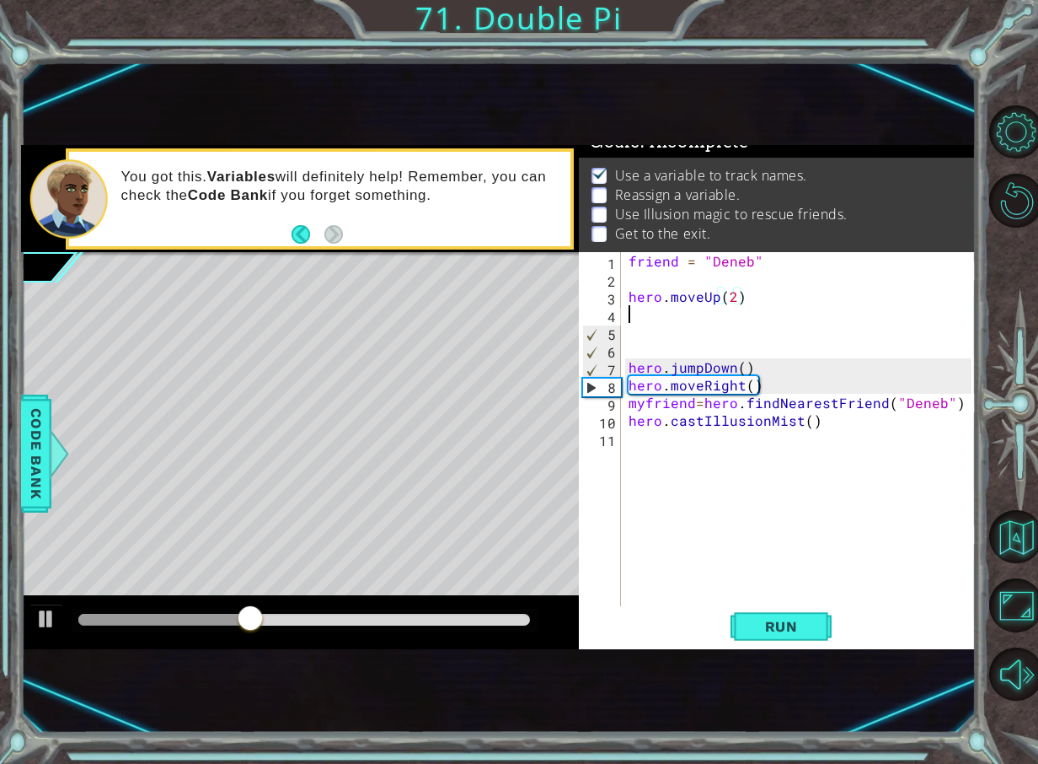
scroll to position [0, 0]
type textarea "hero.moveUp(2)"
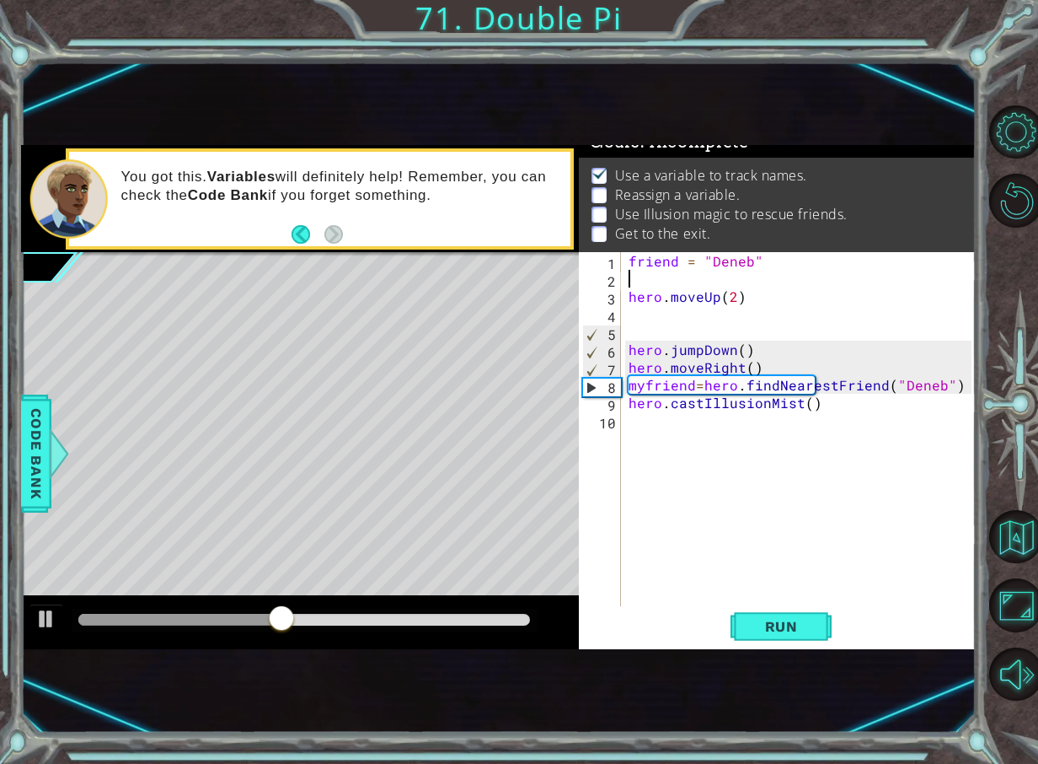
click at [675, 281] on div "friend = "Deneb" hero . moveUp ( 2 ) hero . jumpDown ( ) hero . moveRight ( ) m…" at bounding box center [802, 446] width 355 height 389
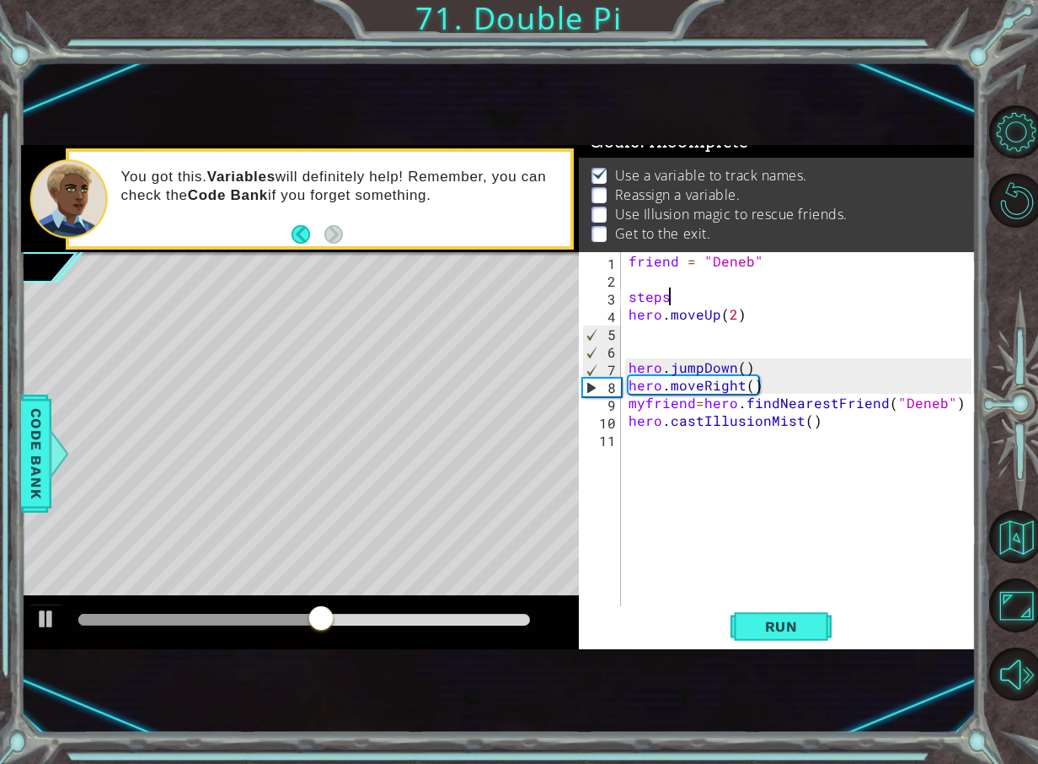
scroll to position [0, 3]
type textarea "steps=2"
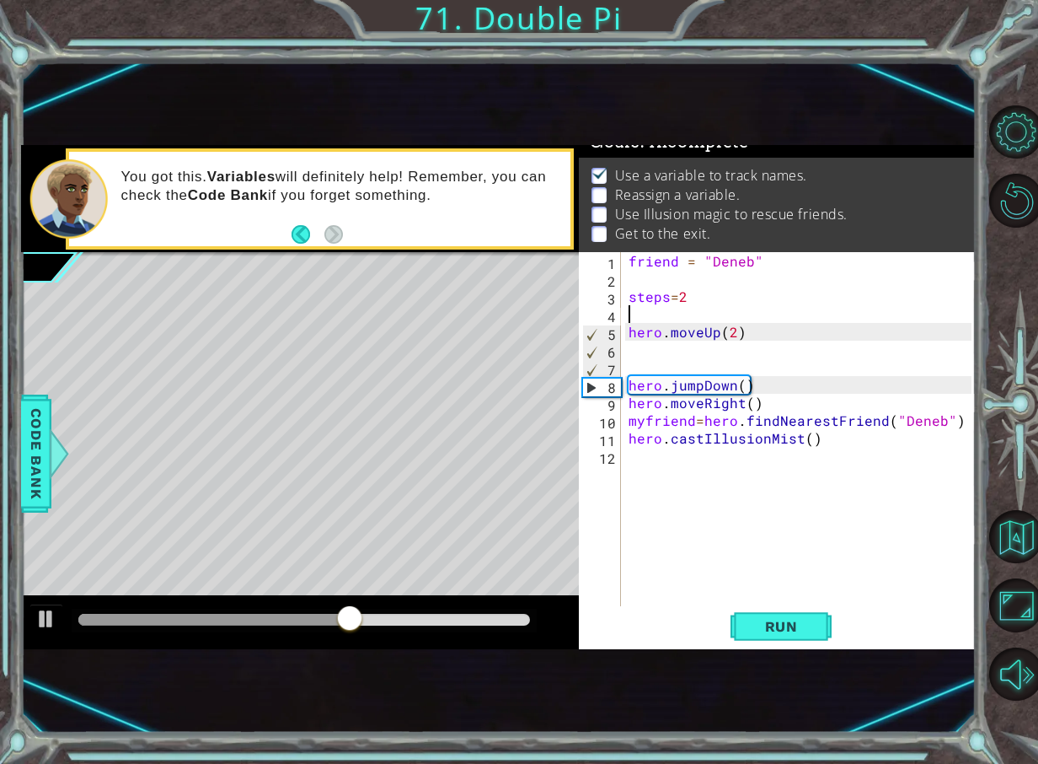
click at [733, 338] on div "friend = "Deneb" steps = 2 hero . moveUp ( 2 ) hero . jumpDown ( ) hero . moveR…" at bounding box center [802, 446] width 355 height 389
type textarea "hero.moveUp(steps)"
click at [677, 347] on div "friend = "Deneb" steps = 2 hero . moveUp ( steps ) hero . jumpDown ( ) hero . m…" at bounding box center [802, 446] width 355 height 389
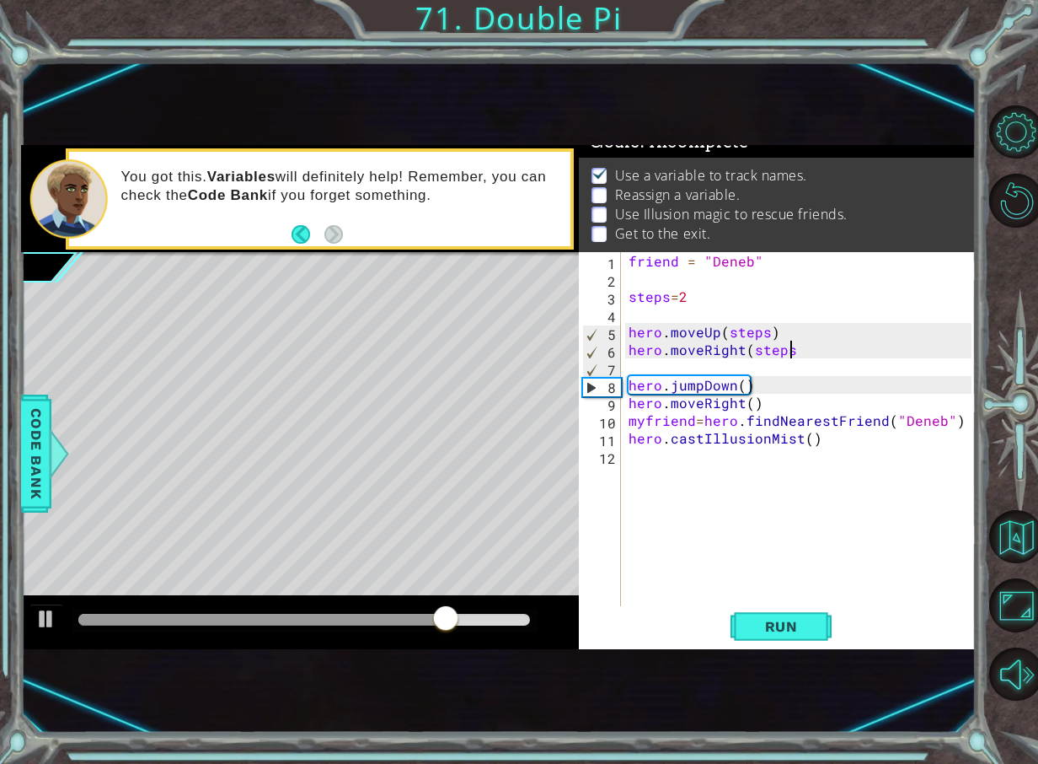
type textarea "hero.moveRight(steps)"
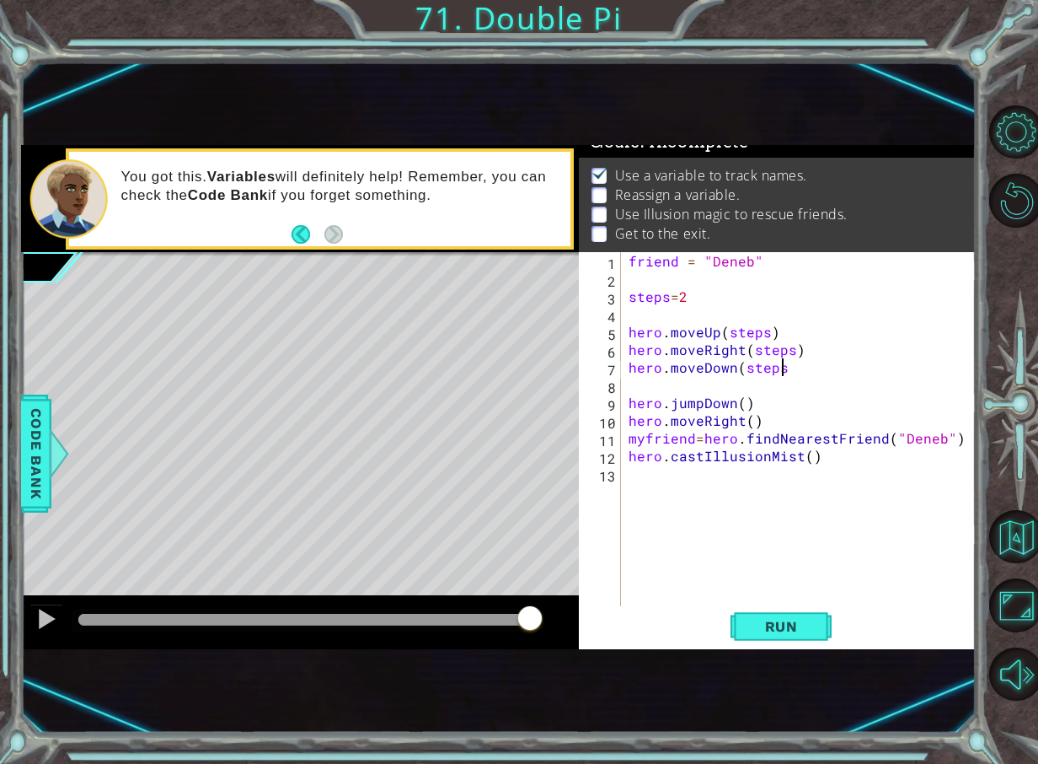
scroll to position [0, 9]
type textarea "hero.moveDown(steps)"
drag, startPoint x: 778, startPoint y: 624, endPoint x: 792, endPoint y: 620, distance: 14.7
click at [778, 625] on span "Run" at bounding box center [781, 626] width 67 height 17
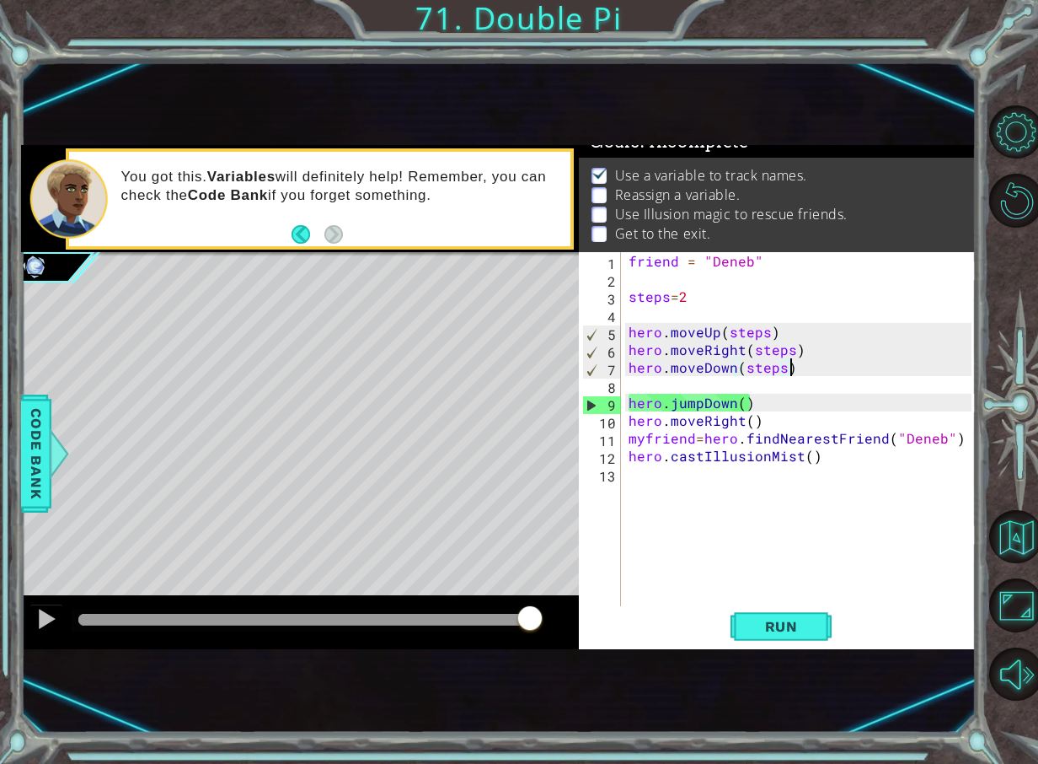
drag, startPoint x: 130, startPoint y: 612, endPoint x: 575, endPoint y: 595, distance: 445.4
click at [572, 598] on div at bounding box center [300, 622] width 559 height 54
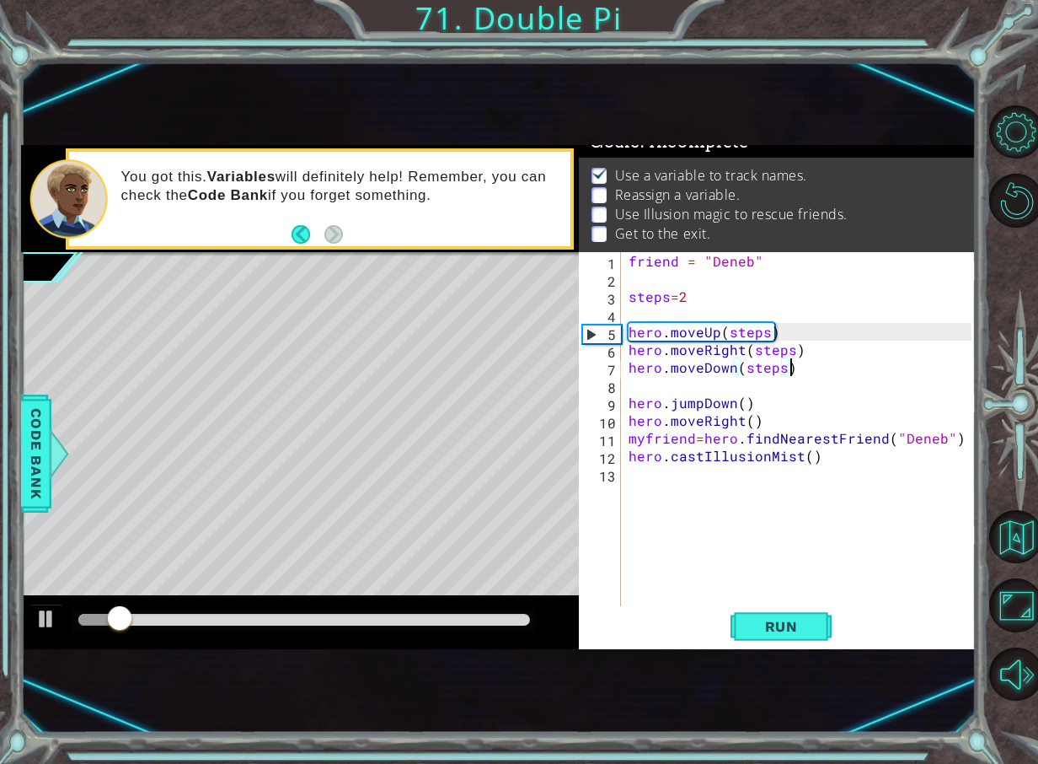
click at [810, 363] on div "friend = "Deneb" steps = 2 hero . moveUp ( steps ) hero . moveRight ( steps ) h…" at bounding box center [802, 446] width 355 height 389
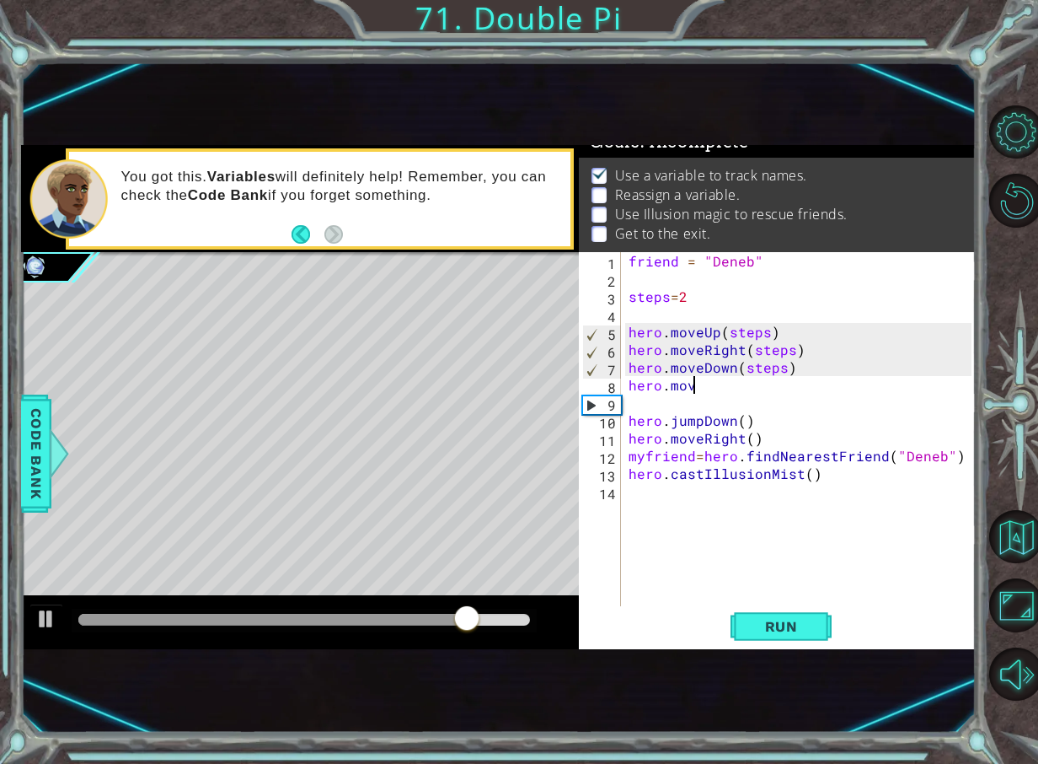
scroll to position [0, 3]
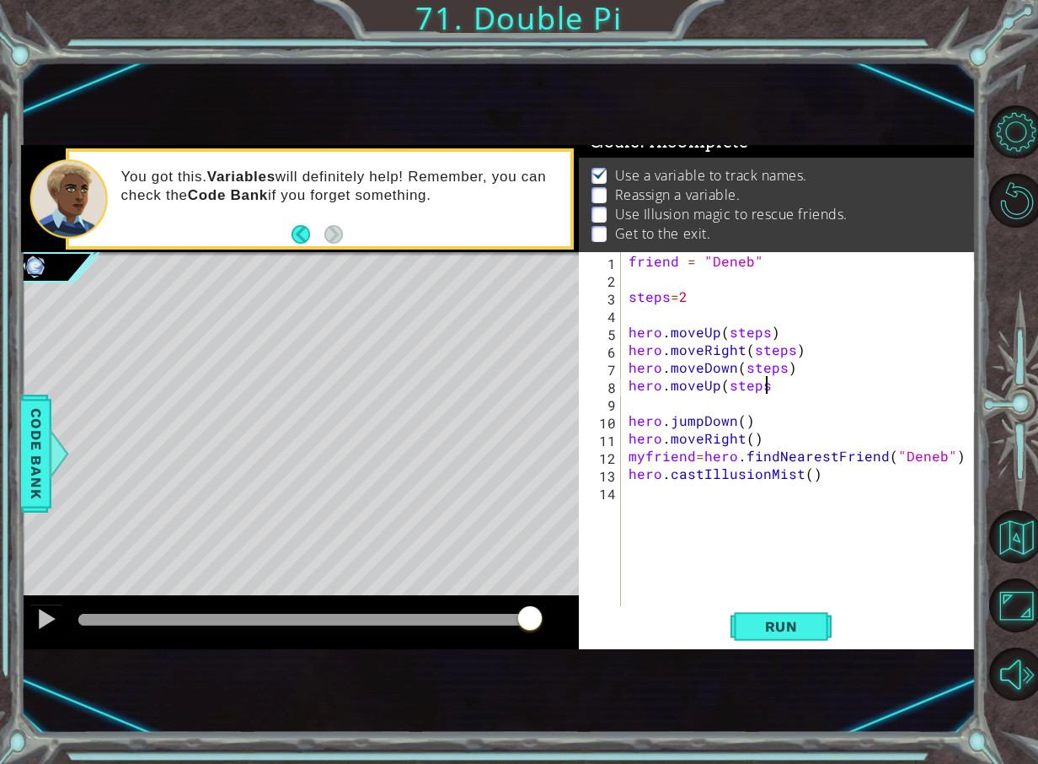
type textarea "hero.moveUp(steps)"
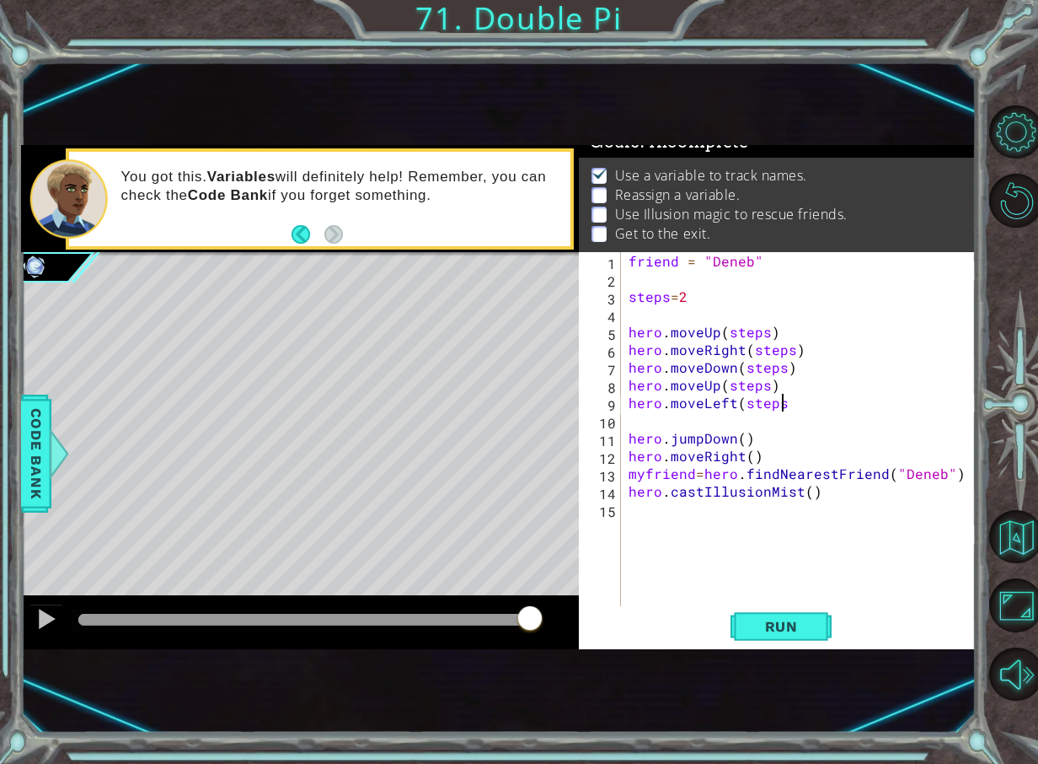
type textarea "hero.moveLeft(steps)"
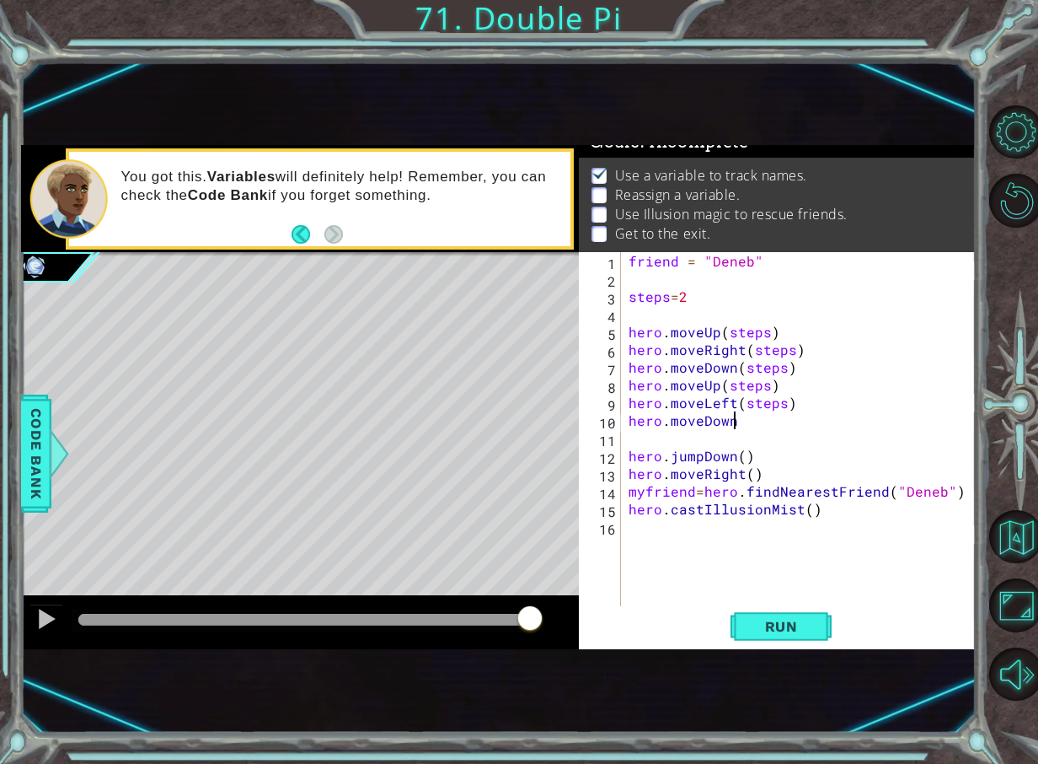
scroll to position [0, 6]
click at [762, 622] on span "Run" at bounding box center [781, 626] width 67 height 17
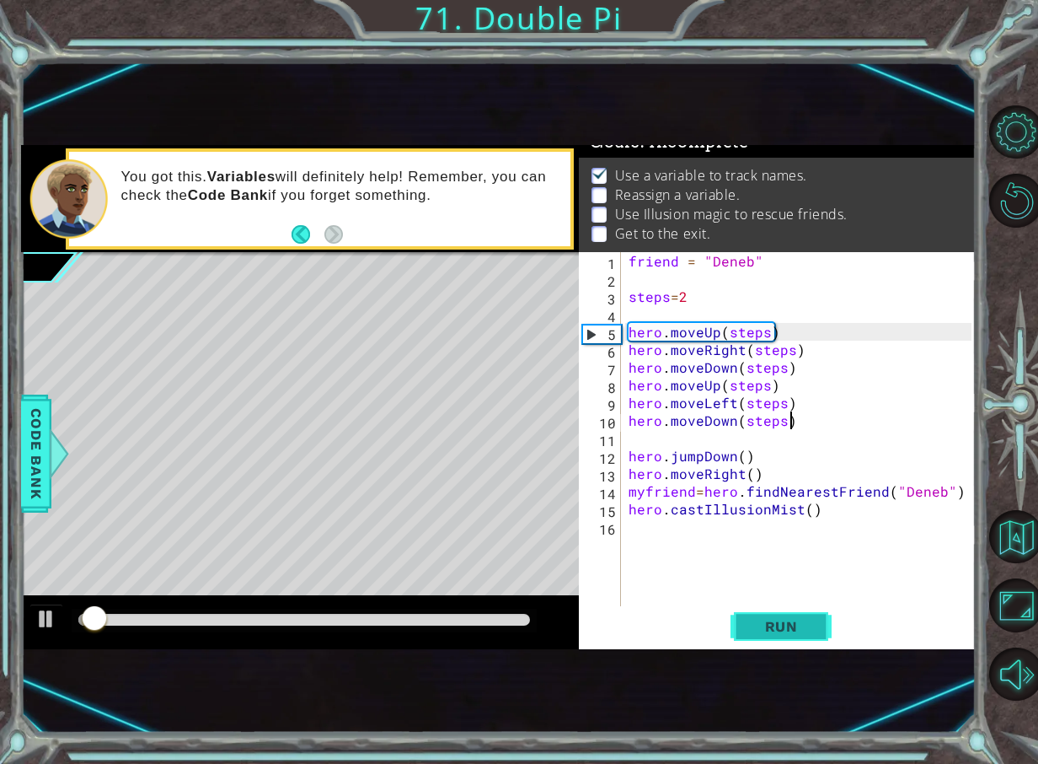
scroll to position [0, 9]
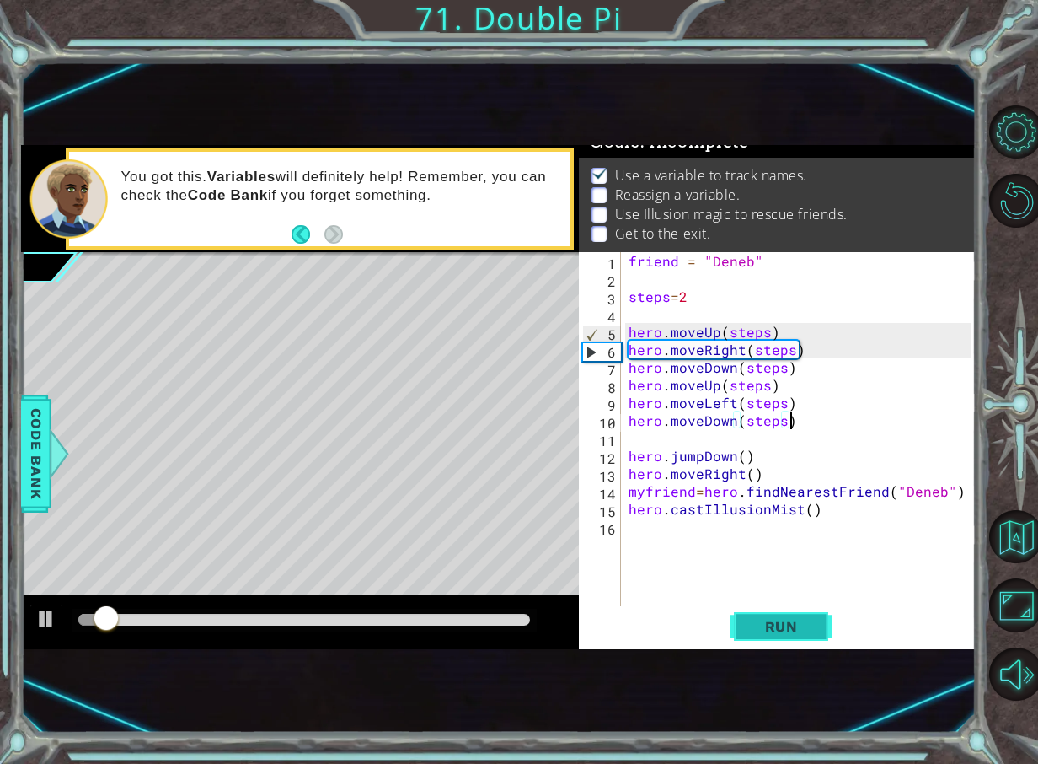
click at [764, 628] on span "Run" at bounding box center [781, 626] width 67 height 17
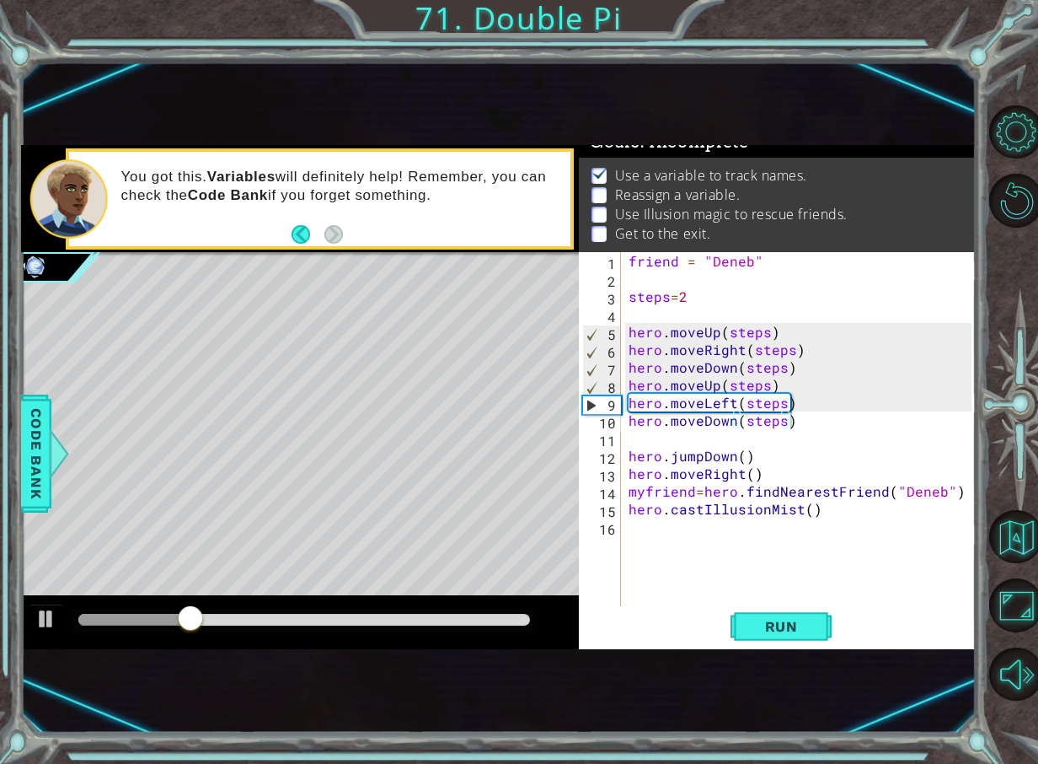
drag, startPoint x: 612, startPoint y: 208, endPoint x: 740, endPoint y: 225, distance: 129.2
click at [738, 225] on ul "Use а variable to track names. Reassign a variable. Use Illusion magic to rescu…" at bounding box center [777, 205] width 381 height 78
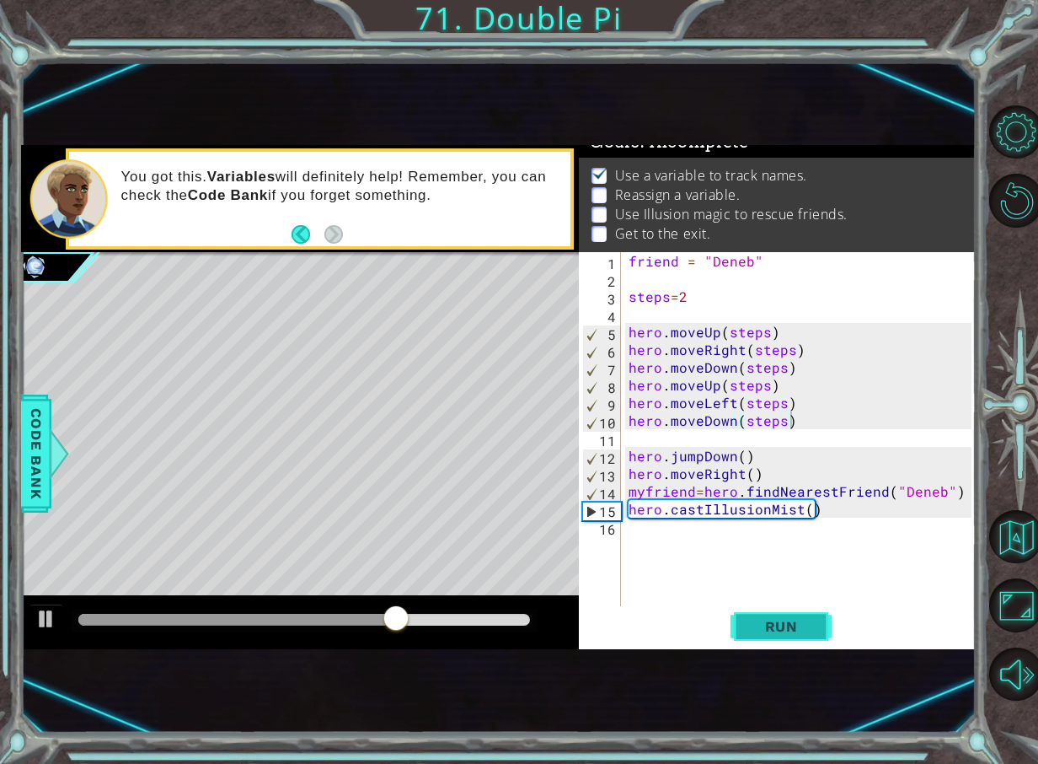
click at [757, 620] on span "Run" at bounding box center [781, 626] width 67 height 17
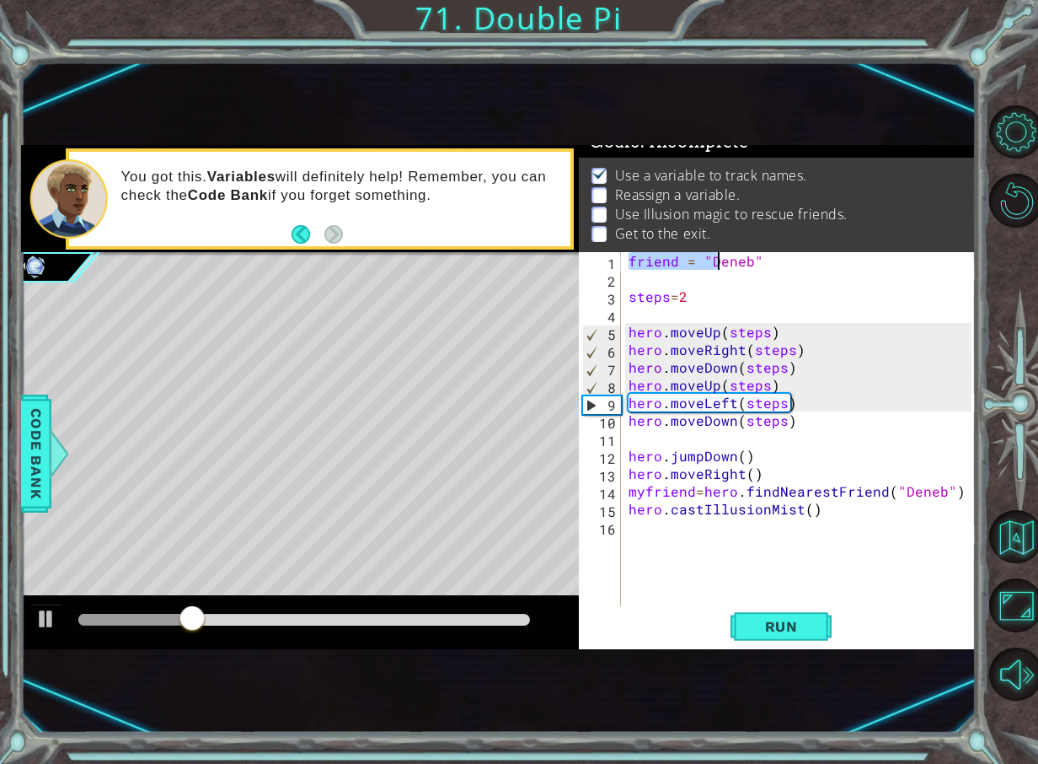
drag, startPoint x: 630, startPoint y: 254, endPoint x: 705, endPoint y: 298, distance: 86.9
click at [723, 282] on div "friend = "Deneb" steps = 2 hero . moveUp ( steps ) hero . moveRight ( steps ) h…" at bounding box center [802, 446] width 355 height 389
type textarea "friend = "Deneb""
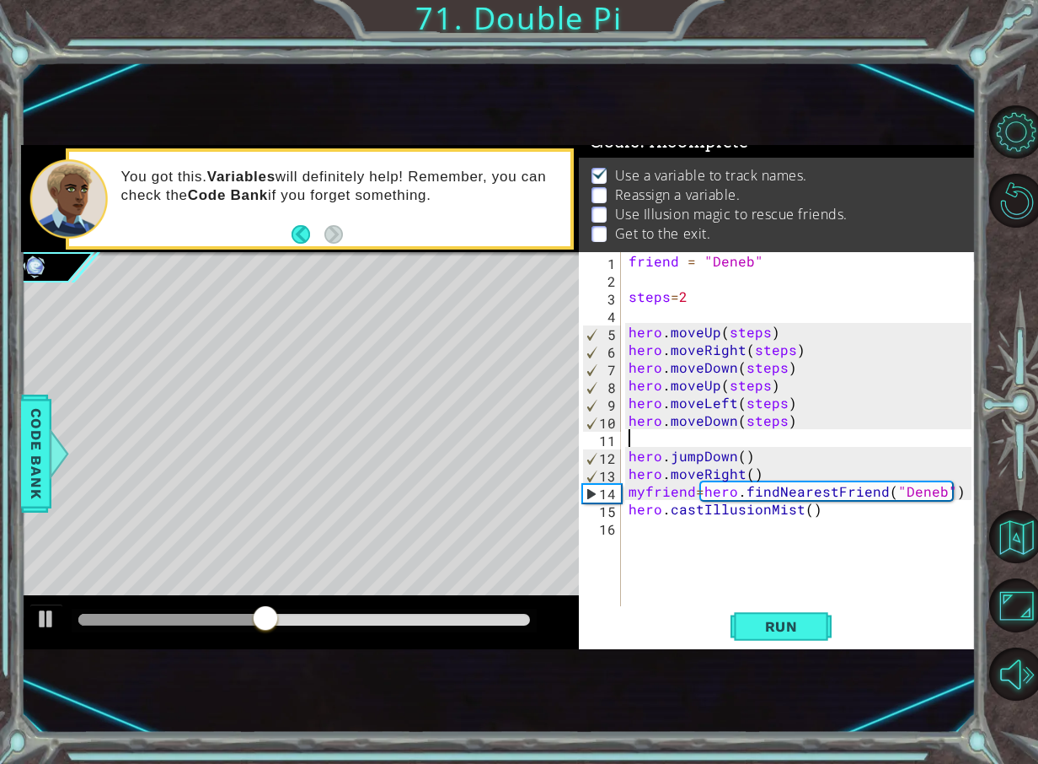
click at [677, 443] on div "friend = "Deneb" steps = 2 hero . moveUp ( steps ) hero . moveRight ( steps ) h…" at bounding box center [802, 446] width 355 height 389
type textarea "hero.moveDown(steps)"
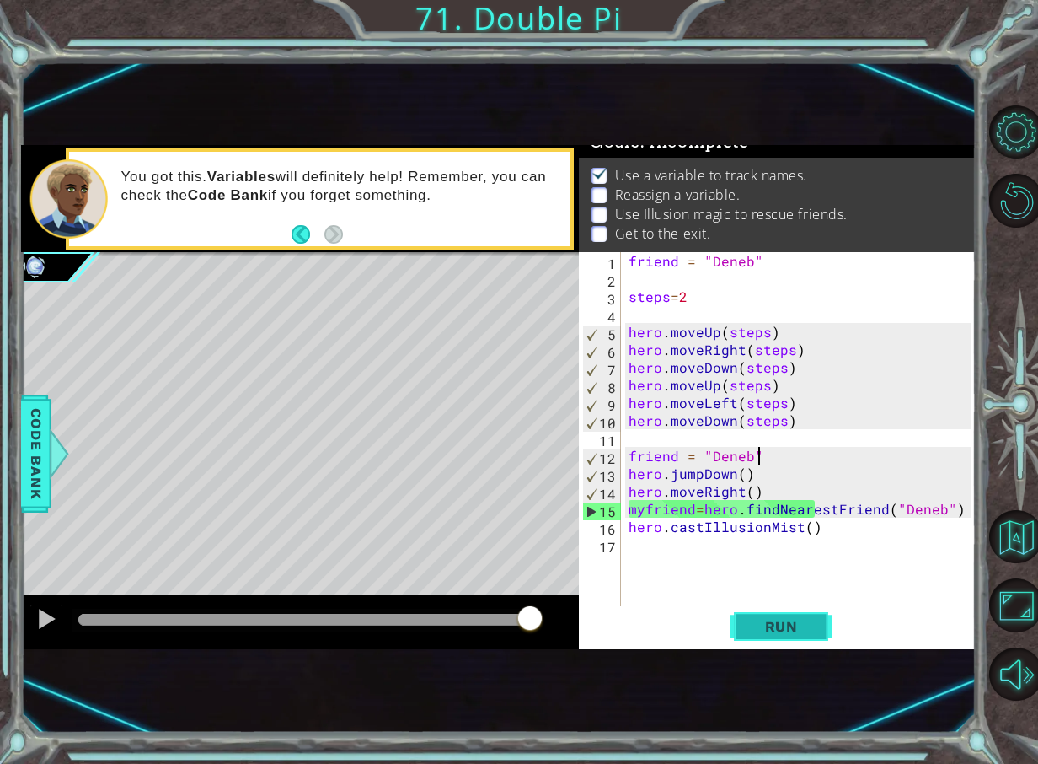
click at [792, 631] on span "Run" at bounding box center [781, 626] width 67 height 17
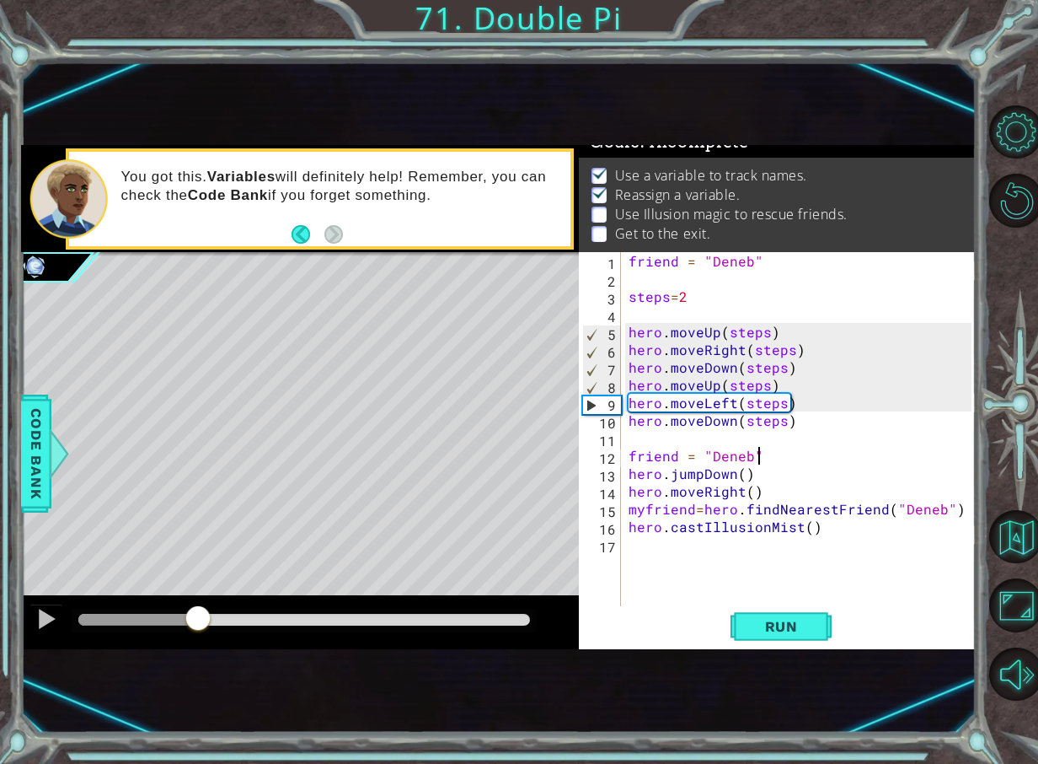
drag, startPoint x: 99, startPoint y: 613, endPoint x: 842, endPoint y: 319, distance: 798.7
click at [413, 518] on div "methods hero use(thing) moveUp(steps) moveDown(steps) moveLeft(steps) moveRight…" at bounding box center [498, 397] width 955 height 504
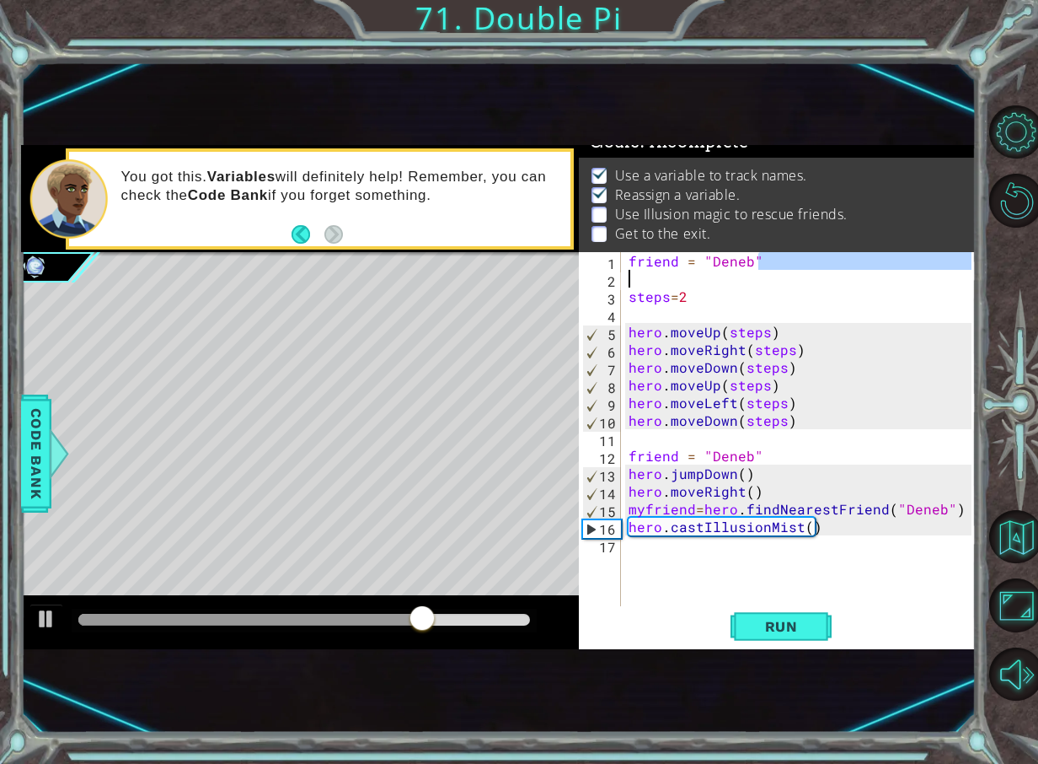
drag, startPoint x: 780, startPoint y: 261, endPoint x: 425, endPoint y: 275, distance: 355.9
click at [425, 275] on div "1 ההההההההההההההההההההההההההההההההההההההההההההההההההההההההההההההההההההההההההההה…" at bounding box center [498, 397] width 955 height 504
click at [759, 264] on div "friend = "Deneb" steps = 2 hero . moveUp ( steps ) hero . moveRight ( steps ) h…" at bounding box center [802, 446] width 355 height 389
type textarea "friend = "Deneb""
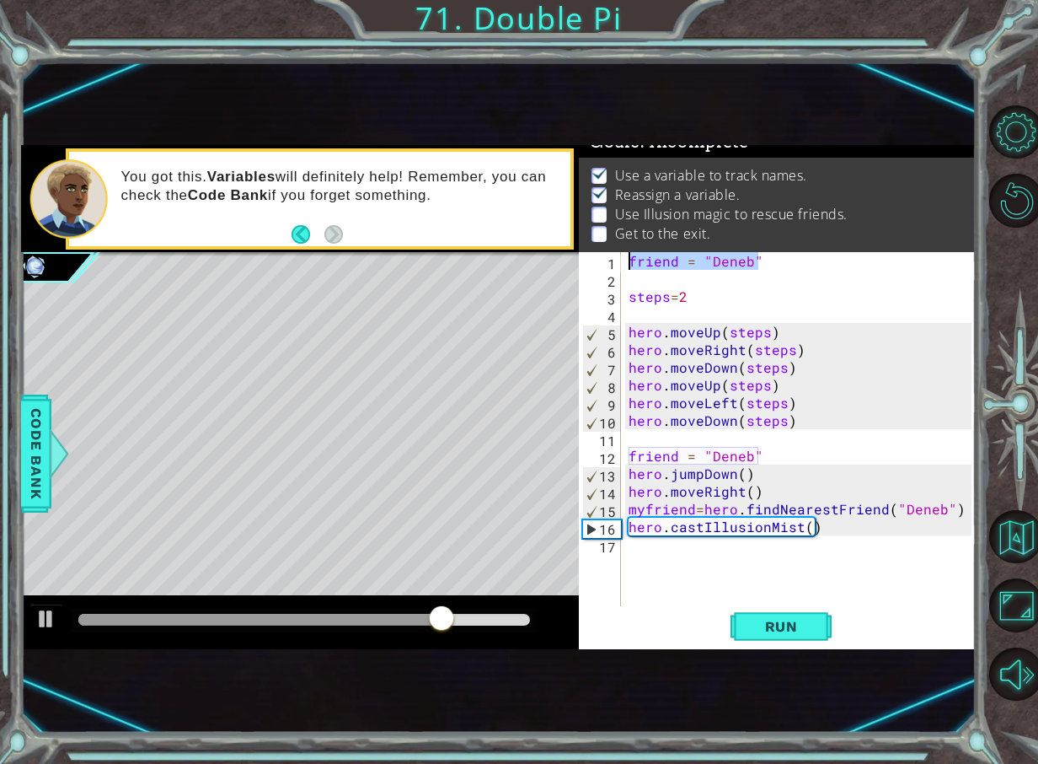
drag, startPoint x: 759, startPoint y: 264, endPoint x: 622, endPoint y: 258, distance: 137.5
click at [622, 258] on div "friend = "Deneb" 1 2 3 4 5 6 7 8 9 10 11 12 13 14 15 16 17 friend = "[PERSON_NA…" at bounding box center [775, 429] width 393 height 354
click at [665, 276] on div "steps = 2 hero . moveUp ( steps ) hero . moveRight ( steps ) hero . moveDown ( …" at bounding box center [802, 446] width 355 height 389
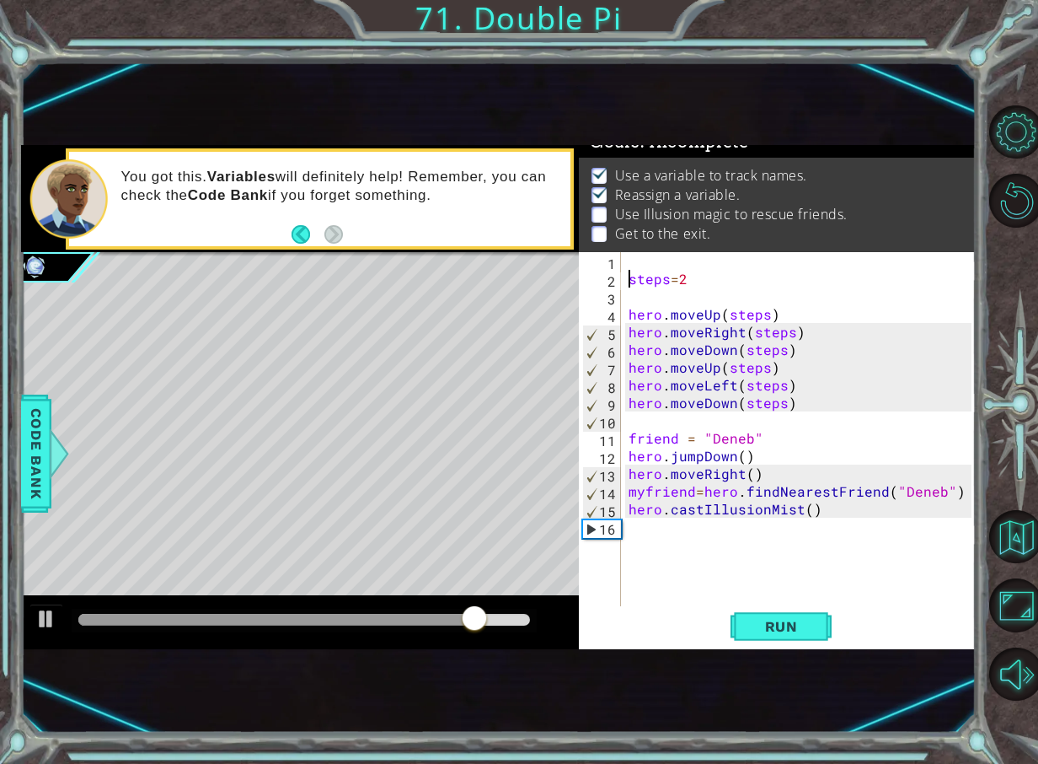
click at [628, 277] on div "steps = 2 hero . moveUp ( steps ) hero . moveRight ( steps ) hero . moveDown ( …" at bounding box center [802, 446] width 355 height 389
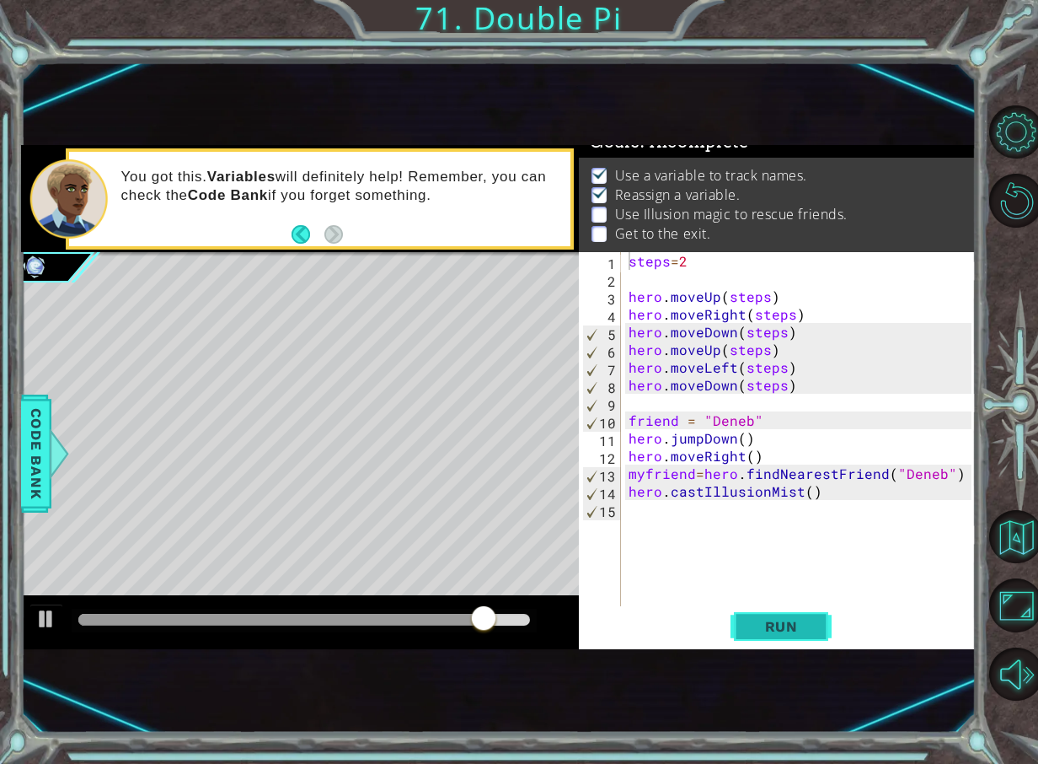
click at [766, 618] on button "Run" at bounding box center [781, 626] width 101 height 40
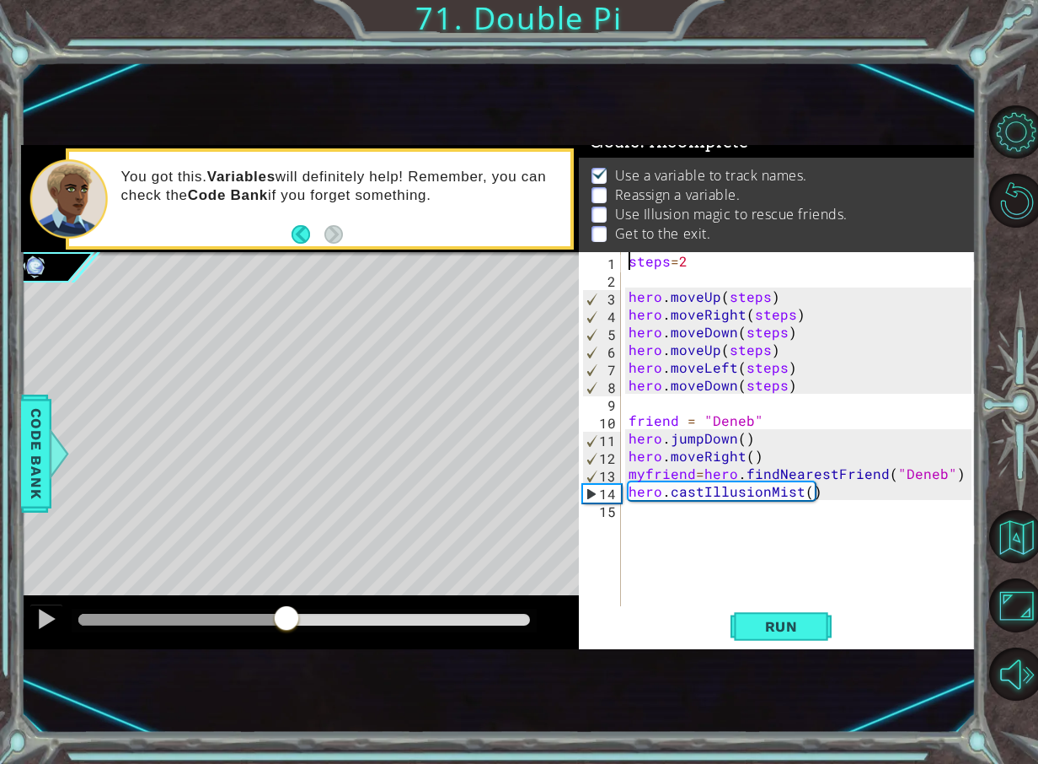
drag, startPoint x: 153, startPoint y: 620, endPoint x: 287, endPoint y: 588, distance: 138.6
click at [287, 588] on div "methods hero use(thing) moveUp(steps) moveDown(steps) moveLeft(steps) moveRight…" at bounding box center [498, 397] width 955 height 504
click at [802, 492] on div "steps = 2 hero . moveUp ( steps ) hero . moveRight ( steps ) hero . moveDown ( …" at bounding box center [802, 446] width 355 height 389
click at [806, 491] on div "steps = 2 hero . moveUp ( steps ) hero . moveRight ( steps ) hero . moveDown ( …" at bounding box center [802, 446] width 355 height 389
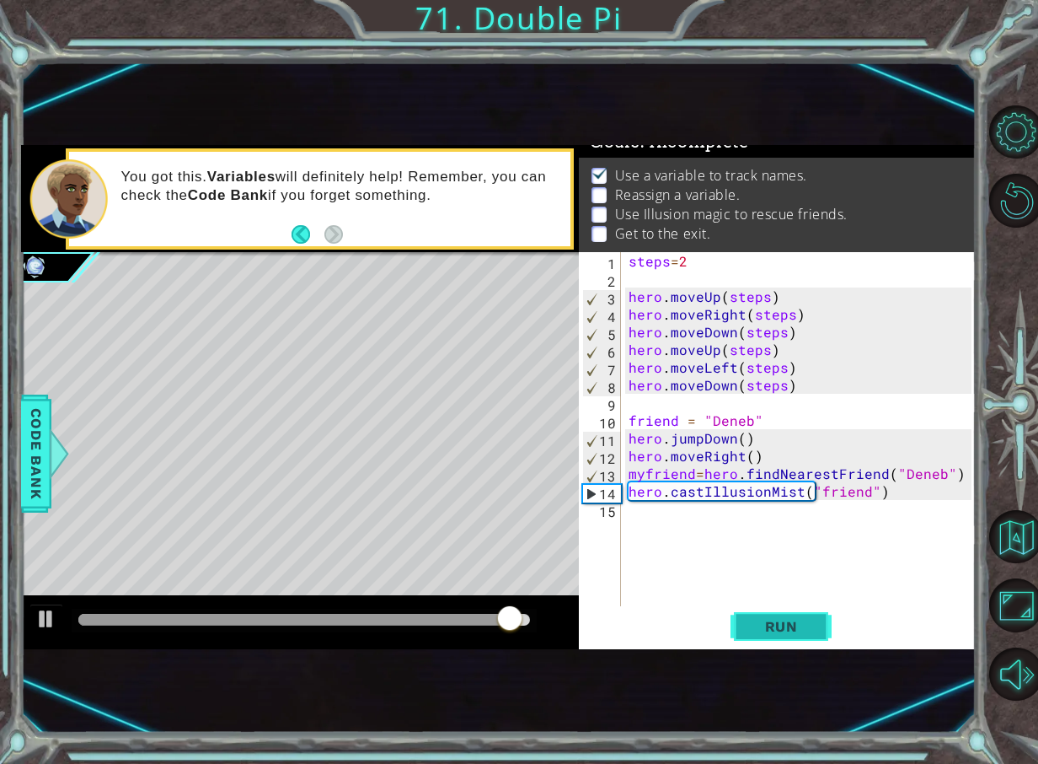
click at [766, 628] on span "Run" at bounding box center [781, 626] width 67 height 17
drag, startPoint x: 79, startPoint y: 630, endPoint x: 289, endPoint y: 620, distance: 210.2
click at [289, 620] on div at bounding box center [289, 619] width 30 height 30
drag, startPoint x: 861, startPoint y: 492, endPoint x: 817, endPoint y: 496, distance: 44.8
click at [817, 496] on div "steps = 2 hero . moveUp ( steps ) hero . moveRight ( steps ) hero . moveDown ( …" at bounding box center [802, 446] width 355 height 389
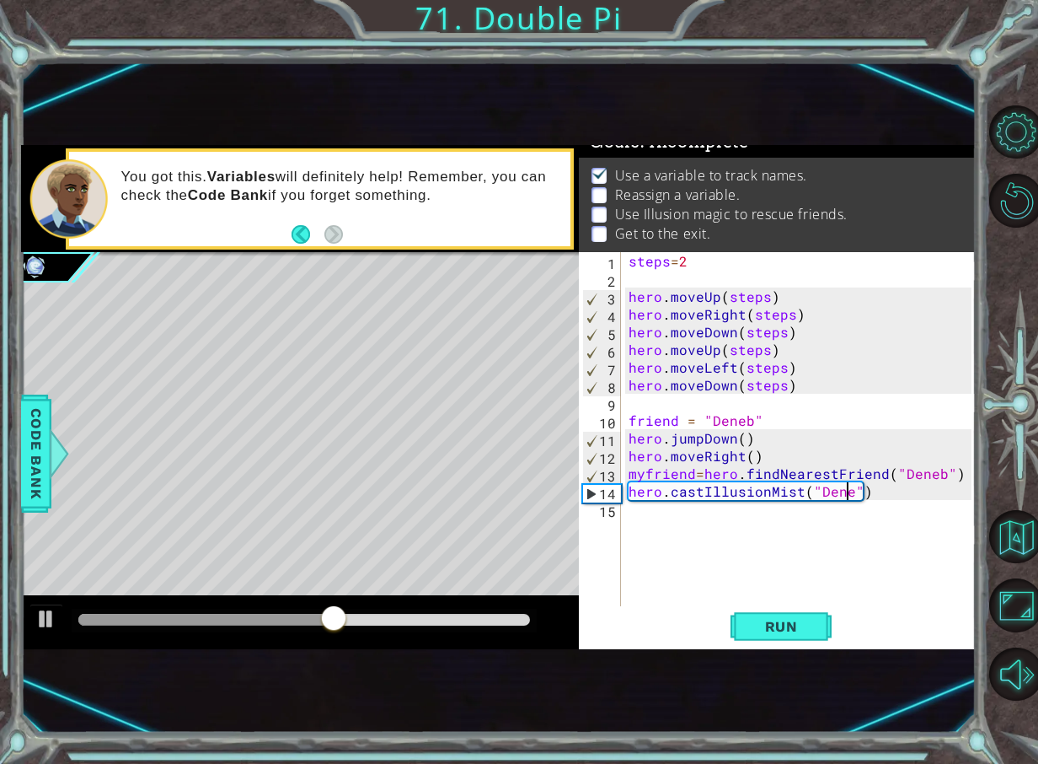
scroll to position [0, 14]
type textarea "hero.castIllusionMist("Deneb")"
click at [760, 627] on span "Run" at bounding box center [781, 626] width 67 height 17
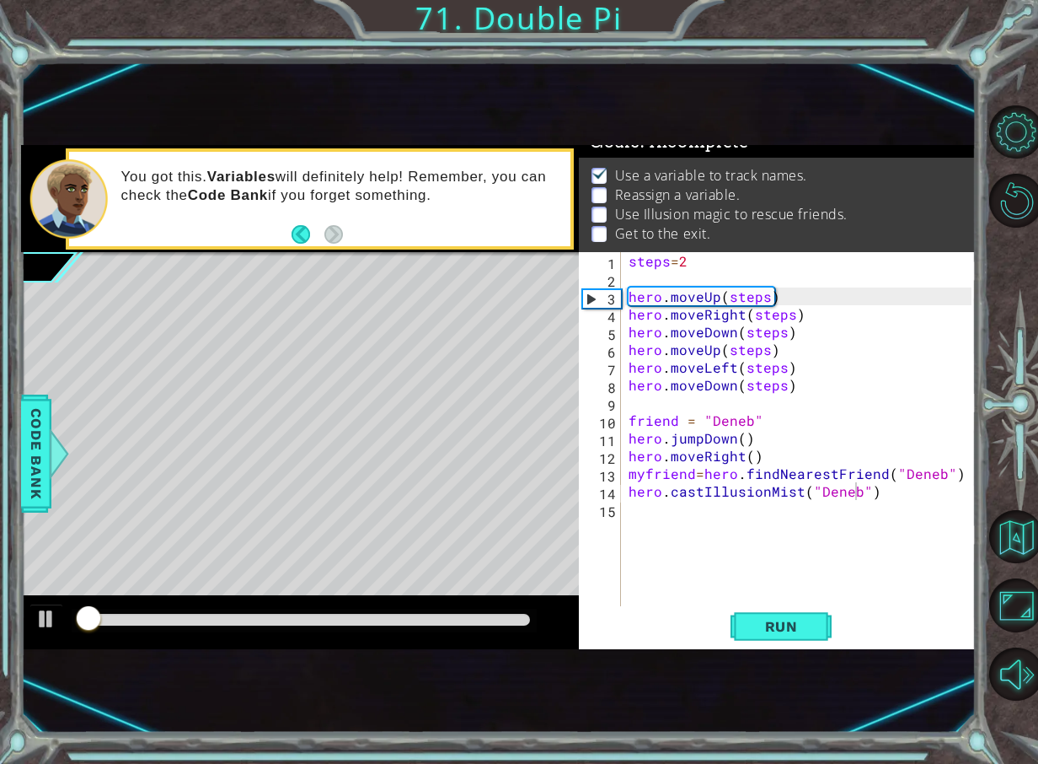
drag, startPoint x: 205, startPoint y: 608, endPoint x: 228, endPoint y: 616, distance: 25.1
click at [239, 613] on div at bounding box center [300, 622] width 559 height 54
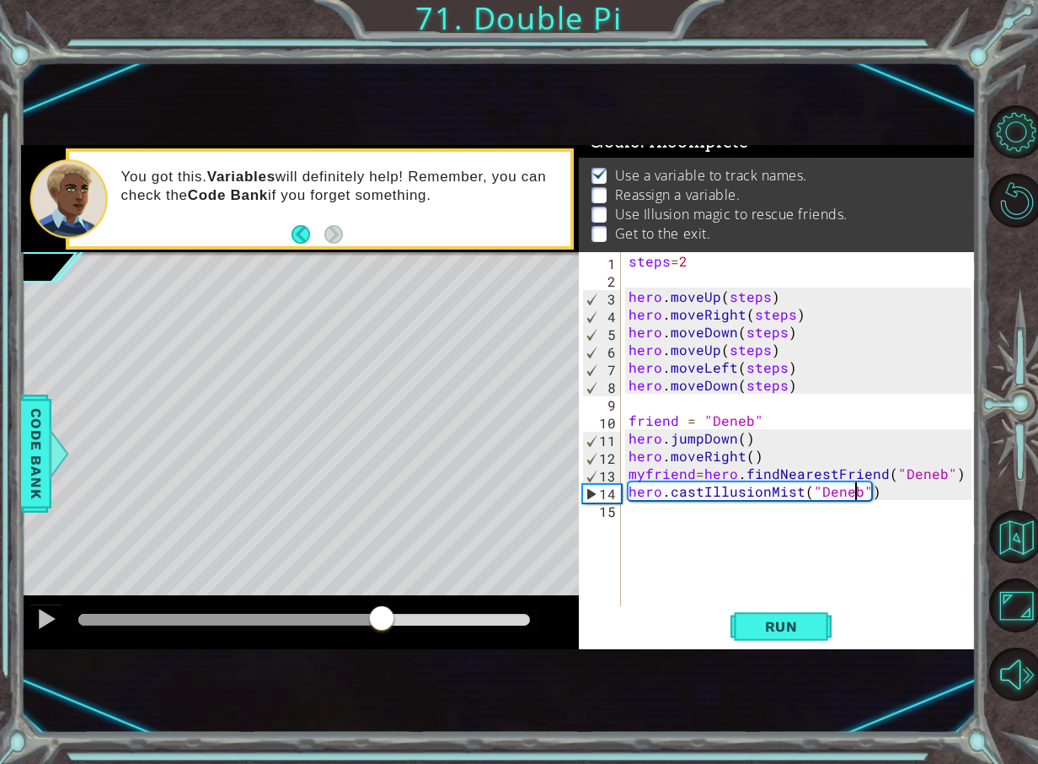
drag, startPoint x: 228, startPoint y: 616, endPoint x: 574, endPoint y: 596, distance: 347.0
click at [394, 625] on div at bounding box center [304, 620] width 453 height 12
click at [648, 512] on div "steps = 2 hero . moveUp ( steps ) hero . moveRight ( steps ) hero . moveDown ( …" at bounding box center [802, 446] width 355 height 389
type textarea "h"
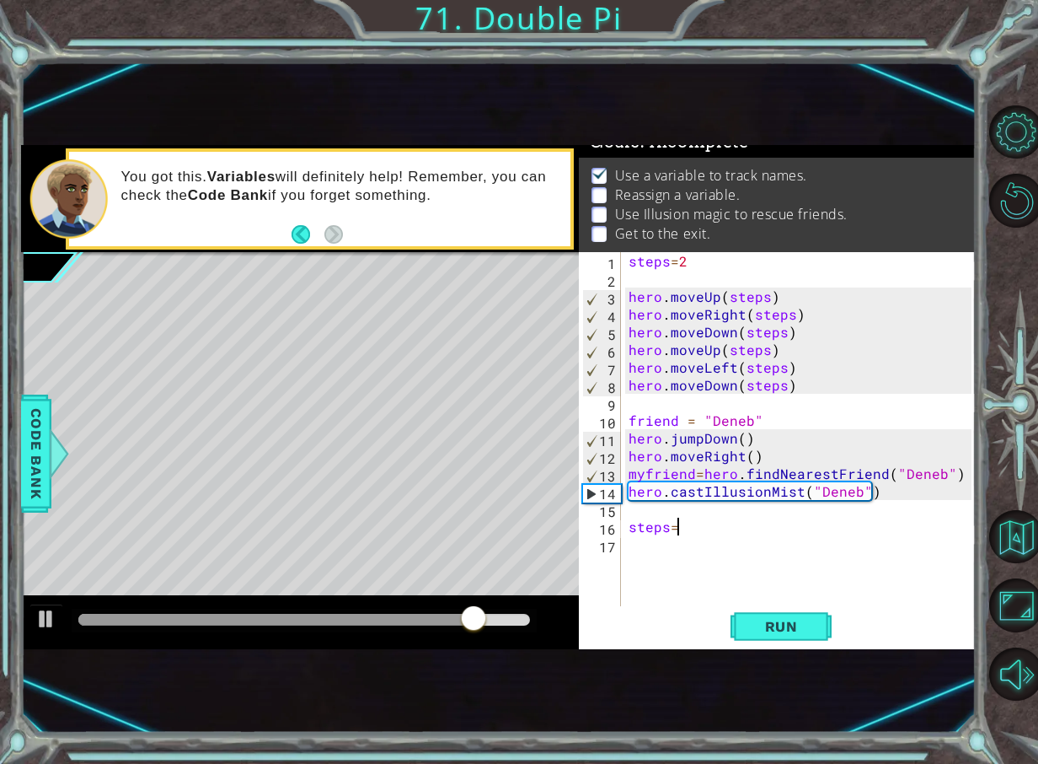
scroll to position [0, 3]
type textarea "steps=1"
type textarea "h"
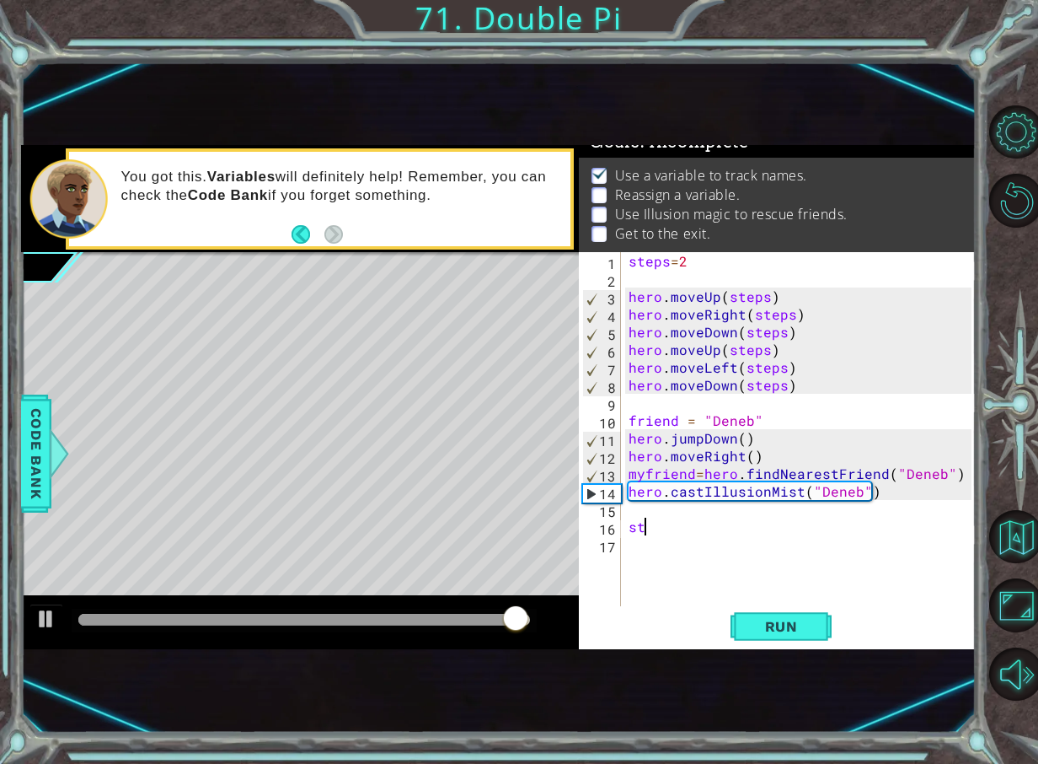
type textarea "s"
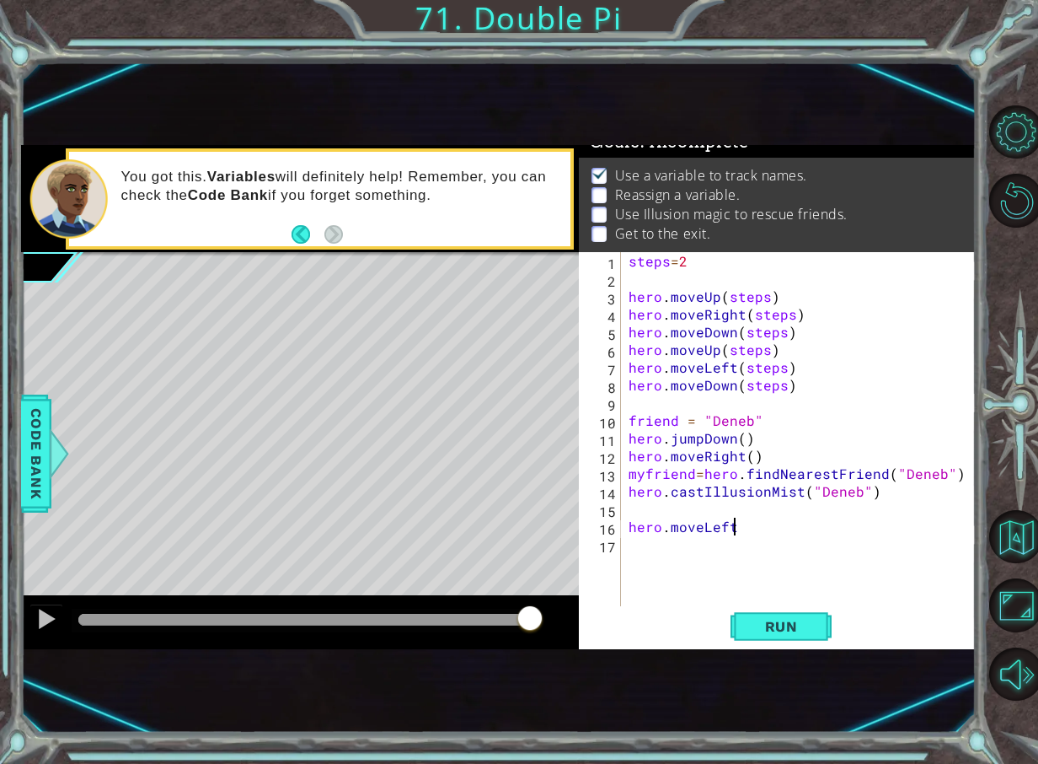
type textarea "hero.moveLeft()"
type textarea "h"
type textarea "hero.jumpUp()"
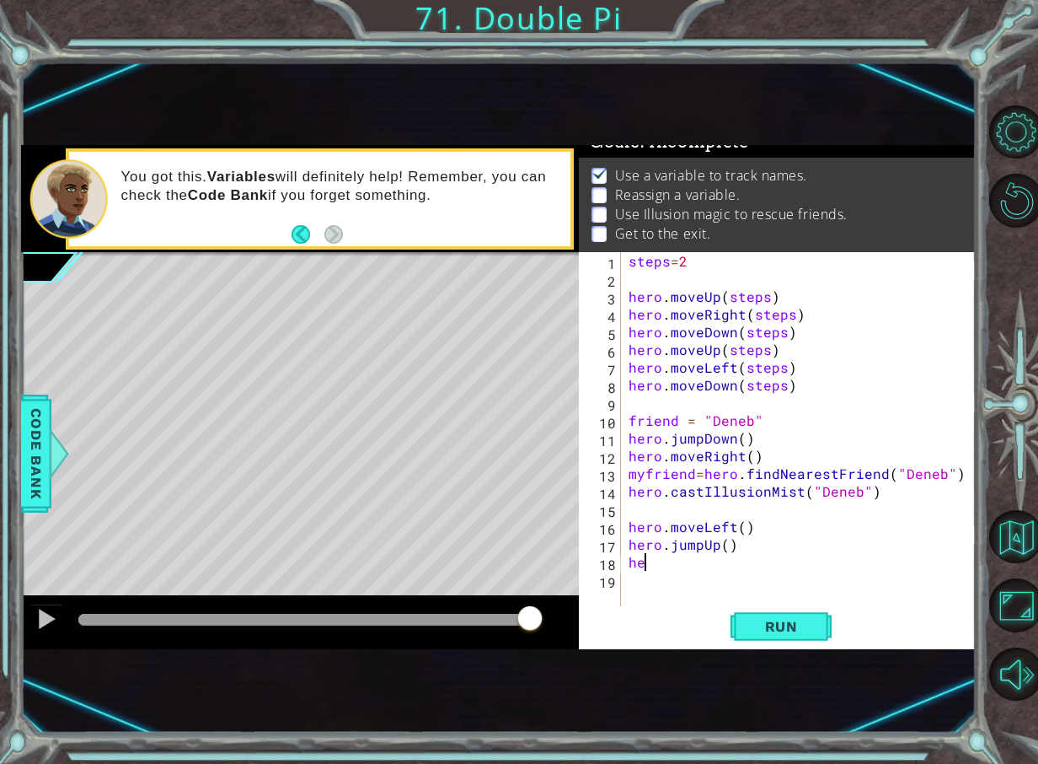
type textarea "h"
type textarea "steps=2"
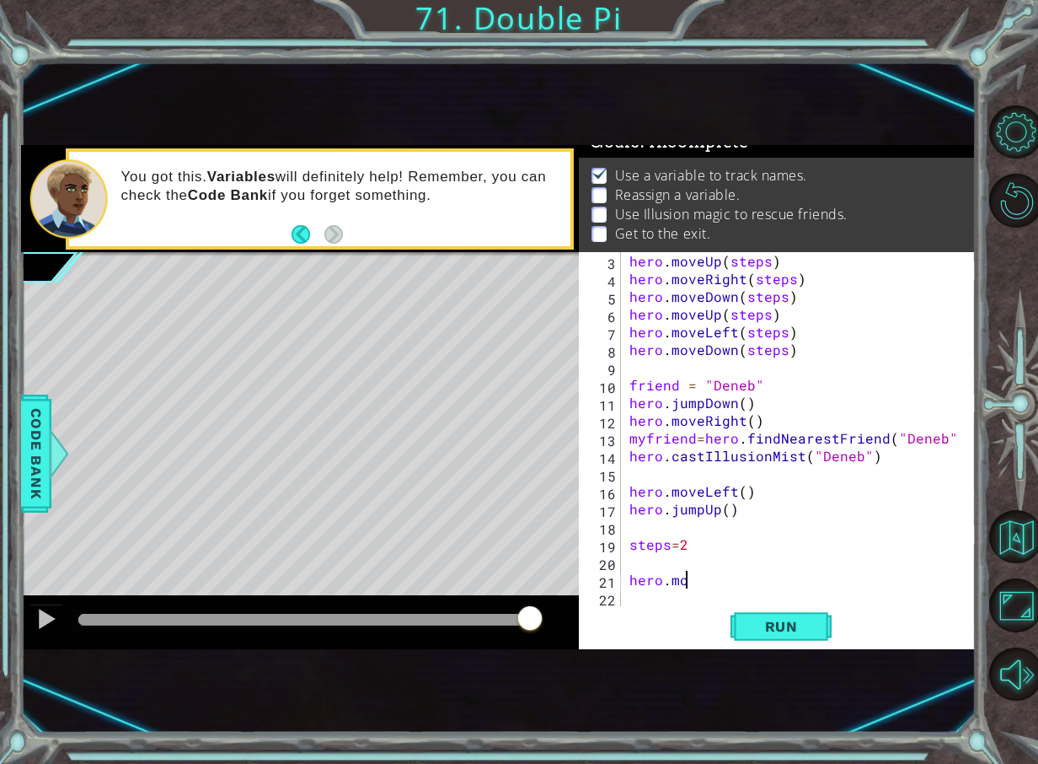
scroll to position [0, 3]
type textarea "hero.moveUp(steps)"
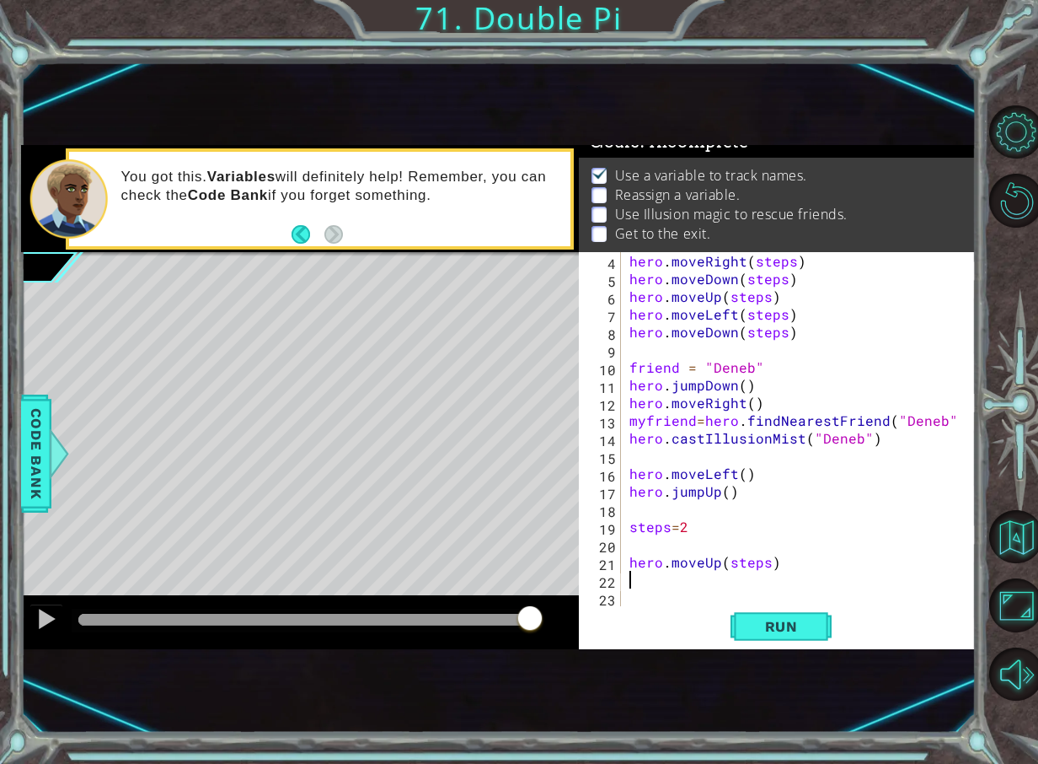
scroll to position [53, 0]
type textarea "hero.moveRight(steps)"
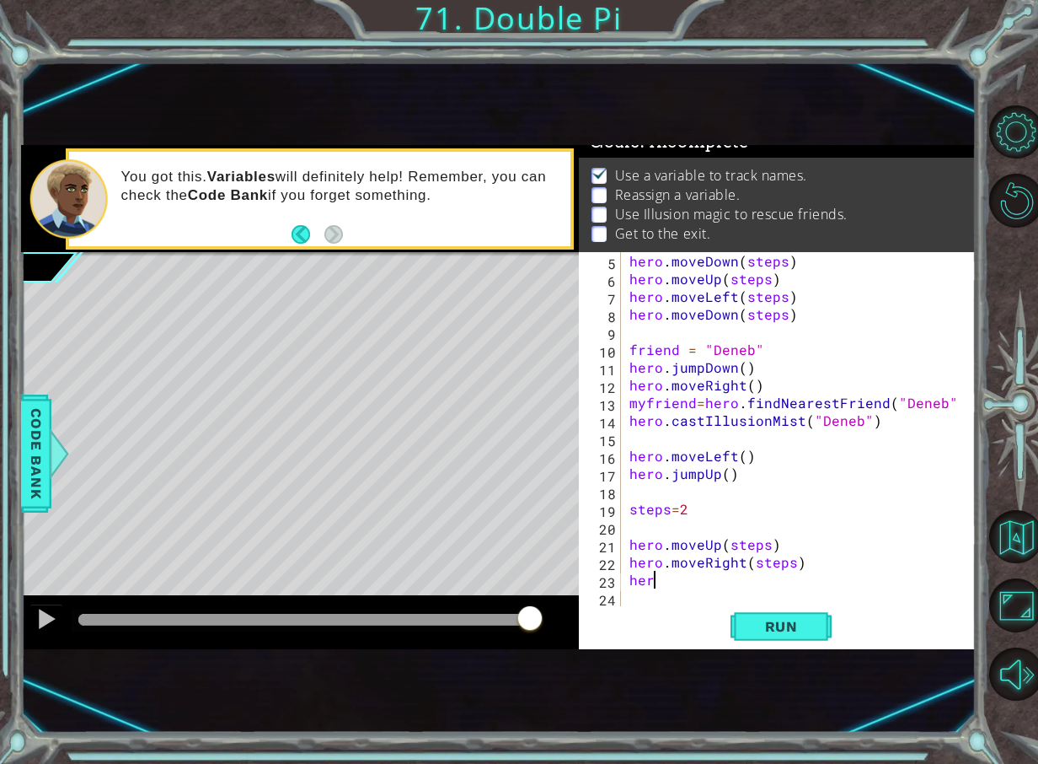
scroll to position [0, 0]
type textarea "h"
type textarea "hero.moveUp()"
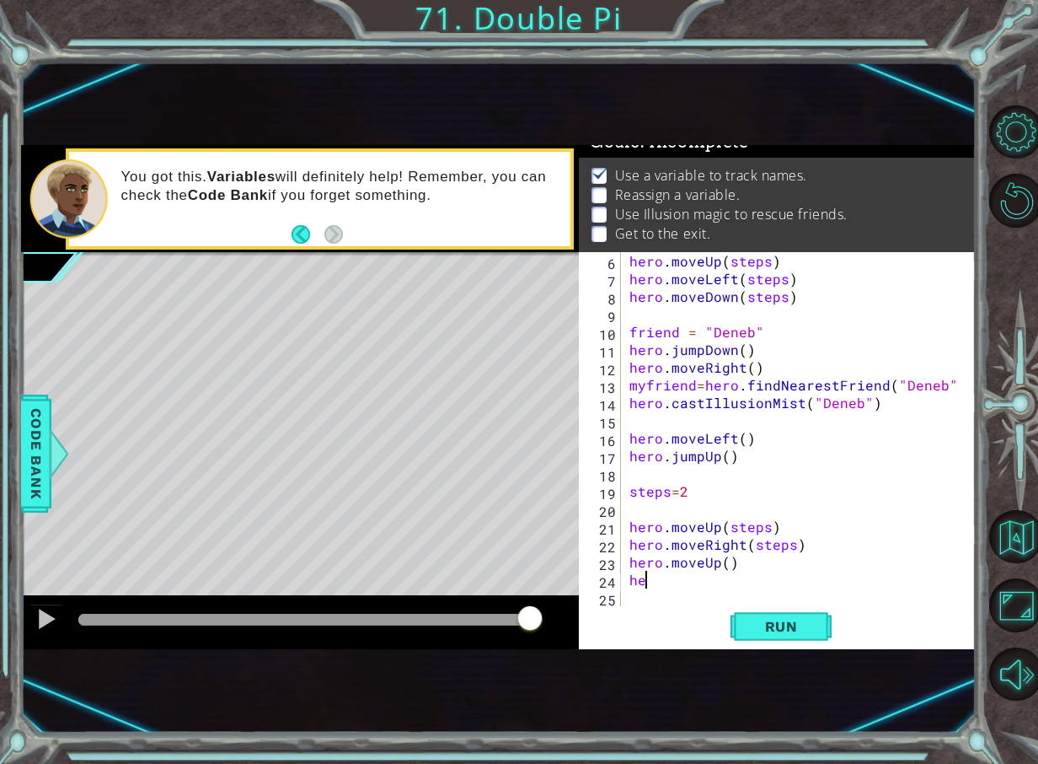
type textarea "h"
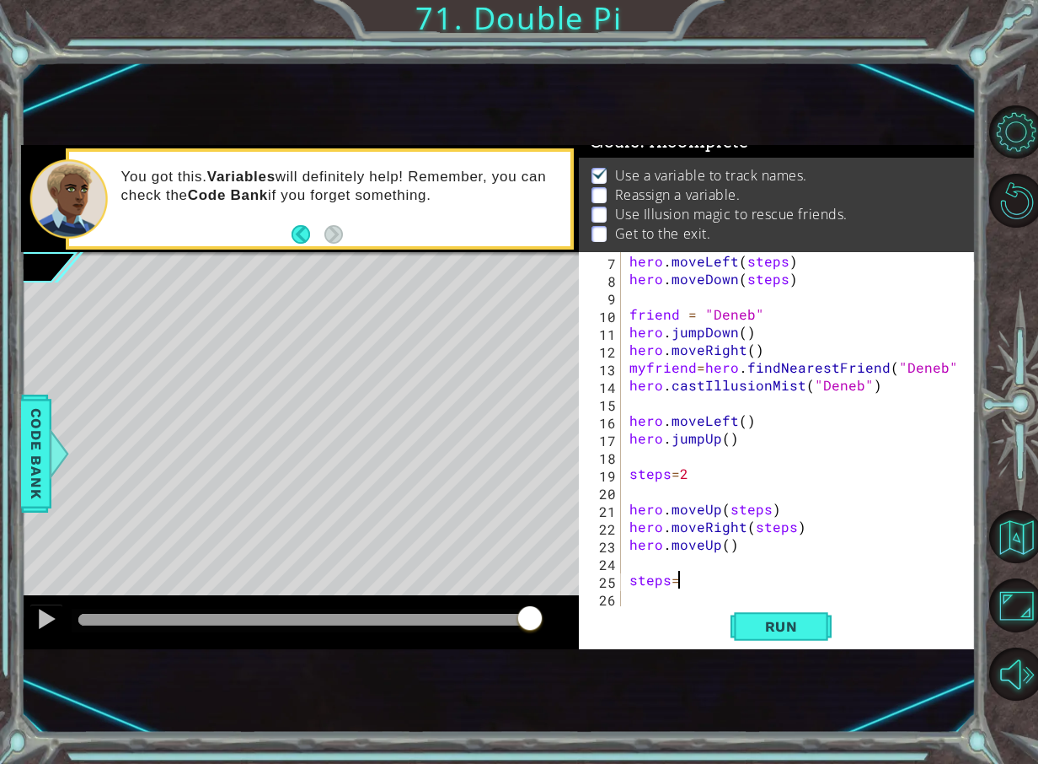
scroll to position [0, 3]
type textarea "steps=4"
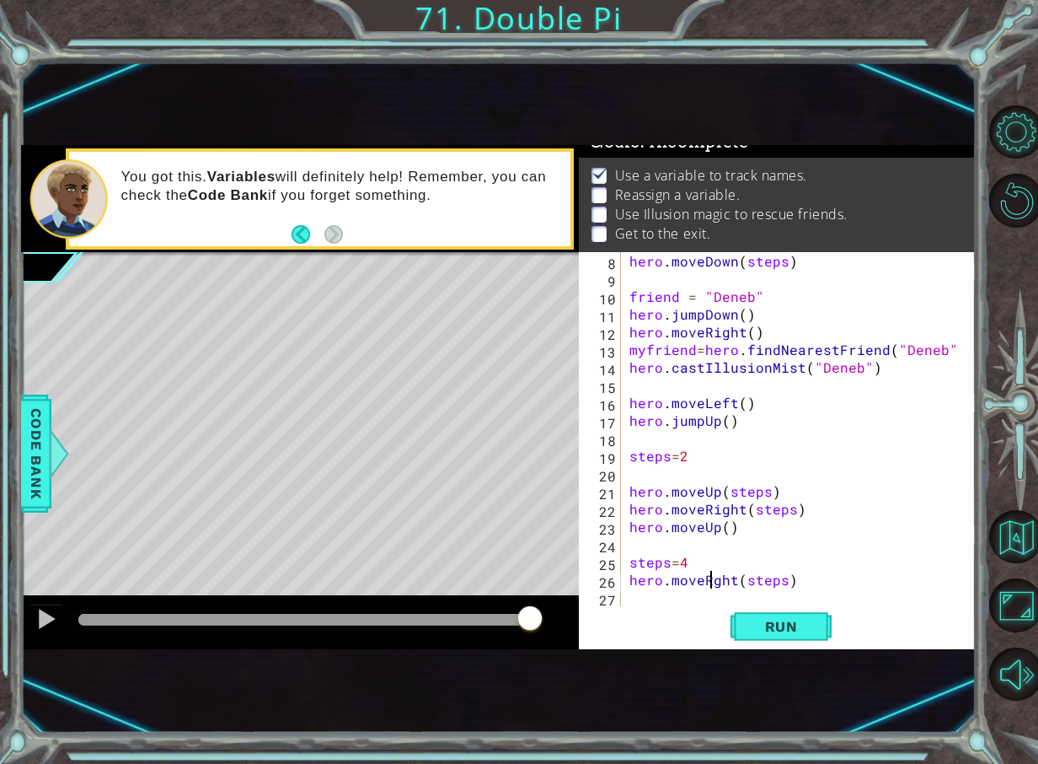
scroll to position [0, 9]
type textarea "hero.moveRight(steps)"
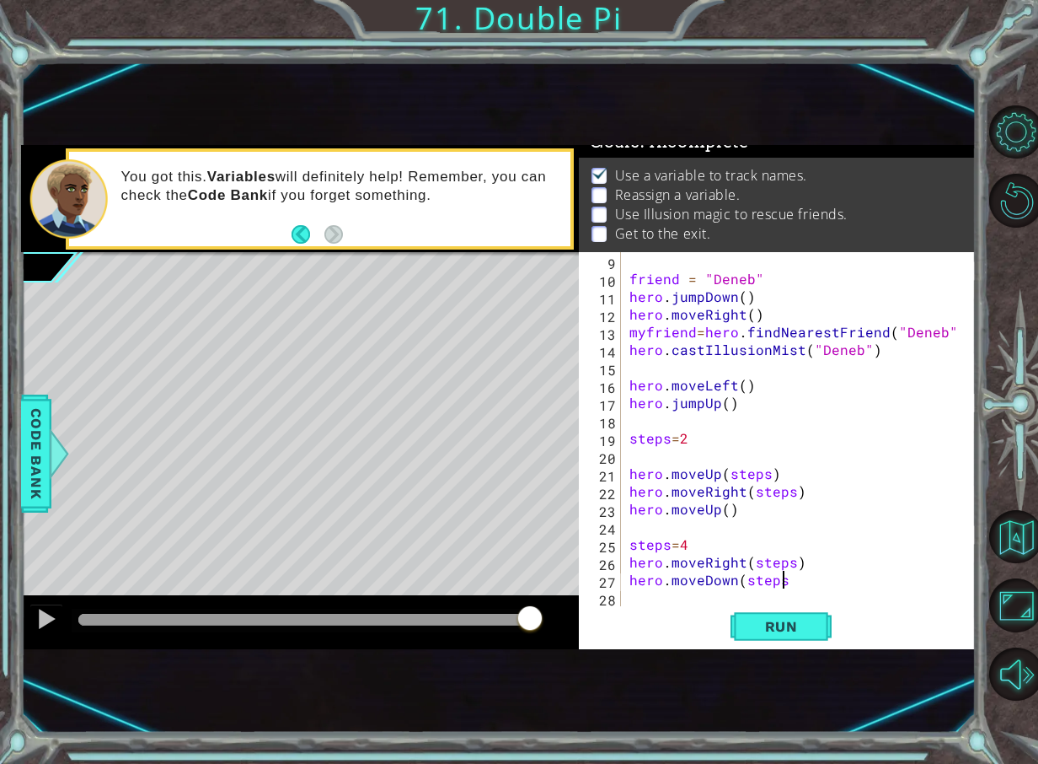
type textarea "hero.moveDown(steps)"
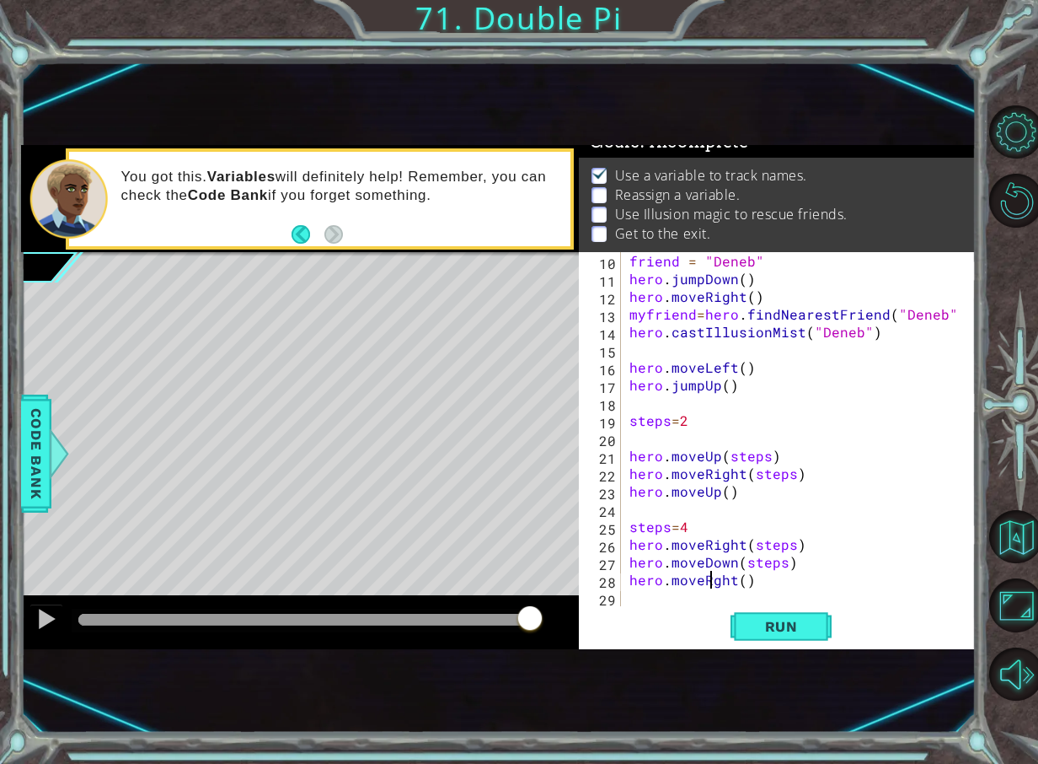
scroll to position [0, 7]
type textarea "hero.moveRight()"
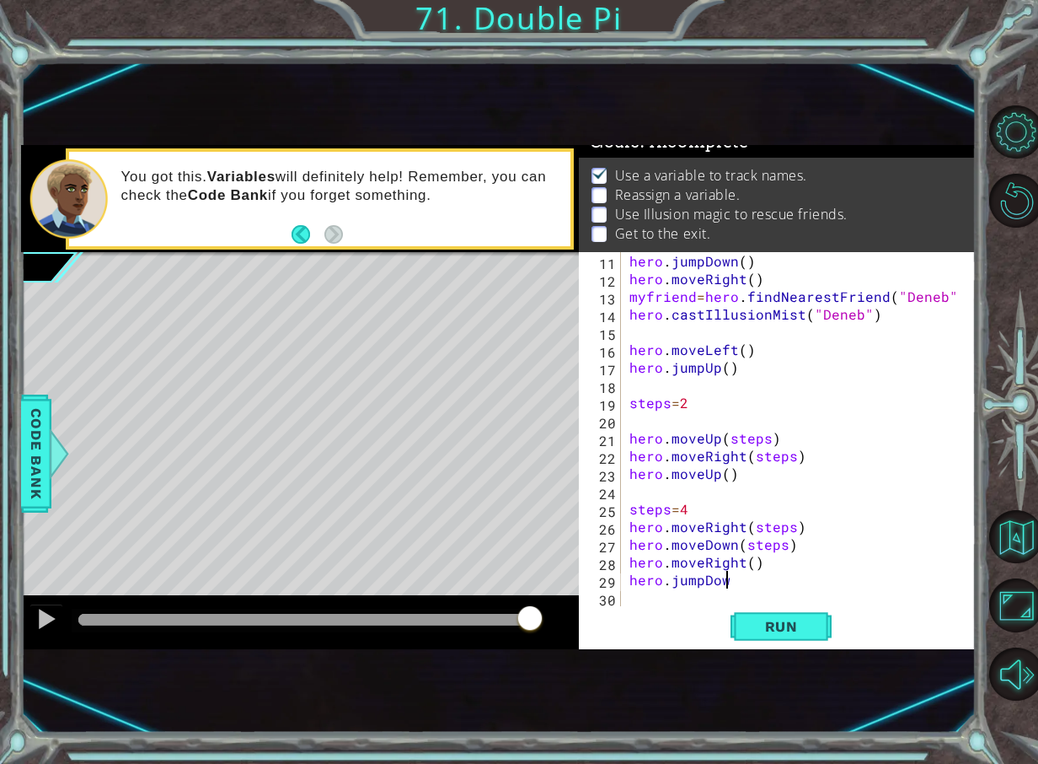
scroll to position [0, 6]
type textarea "hero.jumpDown()"
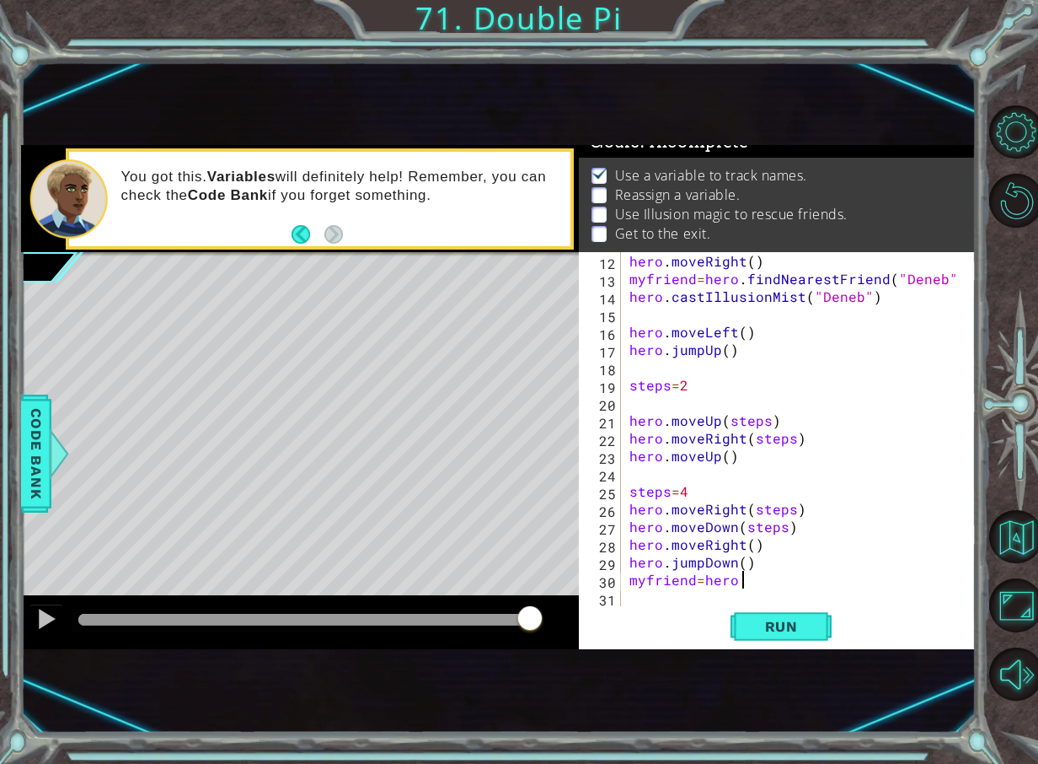
type textarea "myfriend=hero."
click at [625, 582] on div "myfriend=hero. 12 13 14 15 16 17 18 19 20 21 22 23 24 25 26 27 28 29 30 31 hero…" at bounding box center [775, 429] width 393 height 354
click at [627, 582] on div "hero . moveRight ( ) myfriend = hero . findNearestFriend ( "Deneb" ) hero . cas…" at bounding box center [796, 446] width 341 height 389
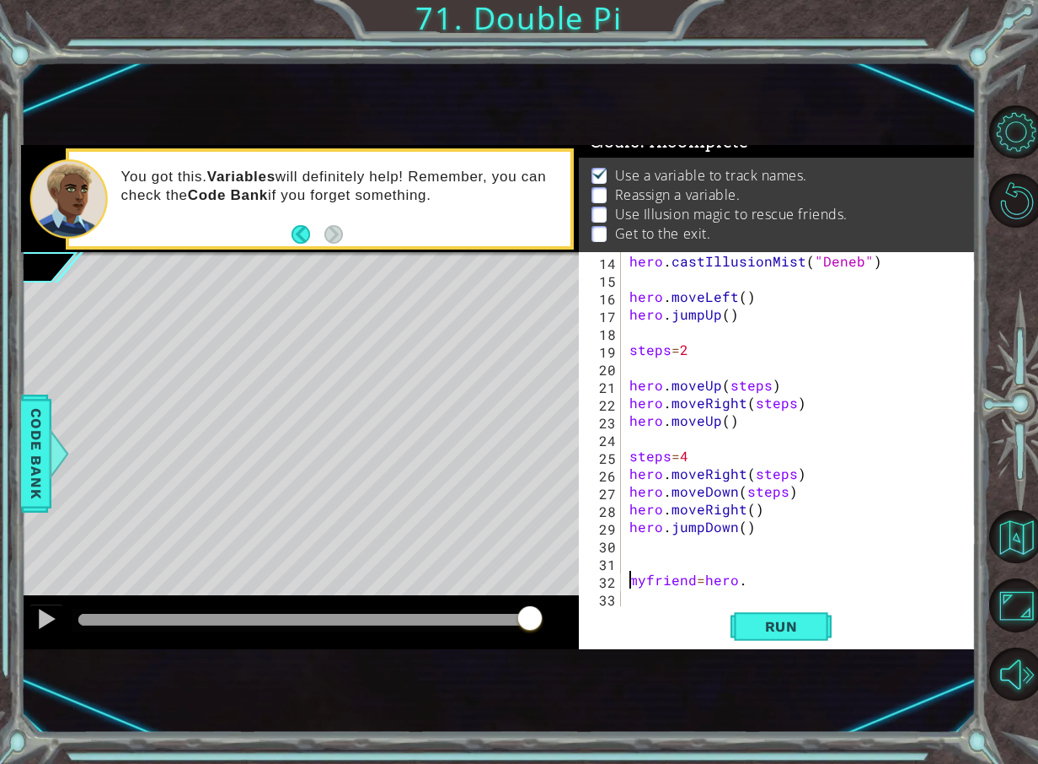
scroll to position [230, 0]
click at [631, 563] on div "hero . castIllusionMist ( "Deneb" ) hero . moveLeft ( ) hero . jumpUp ( ) steps…" at bounding box center [796, 446] width 341 height 389
drag, startPoint x: 518, startPoint y: 617, endPoint x: 477, endPoint y: 616, distance: 41.3
click at [488, 628] on div at bounding box center [493, 619] width 30 height 30
click at [452, 525] on div "Level Map" at bounding box center [410, 500] width 779 height 496
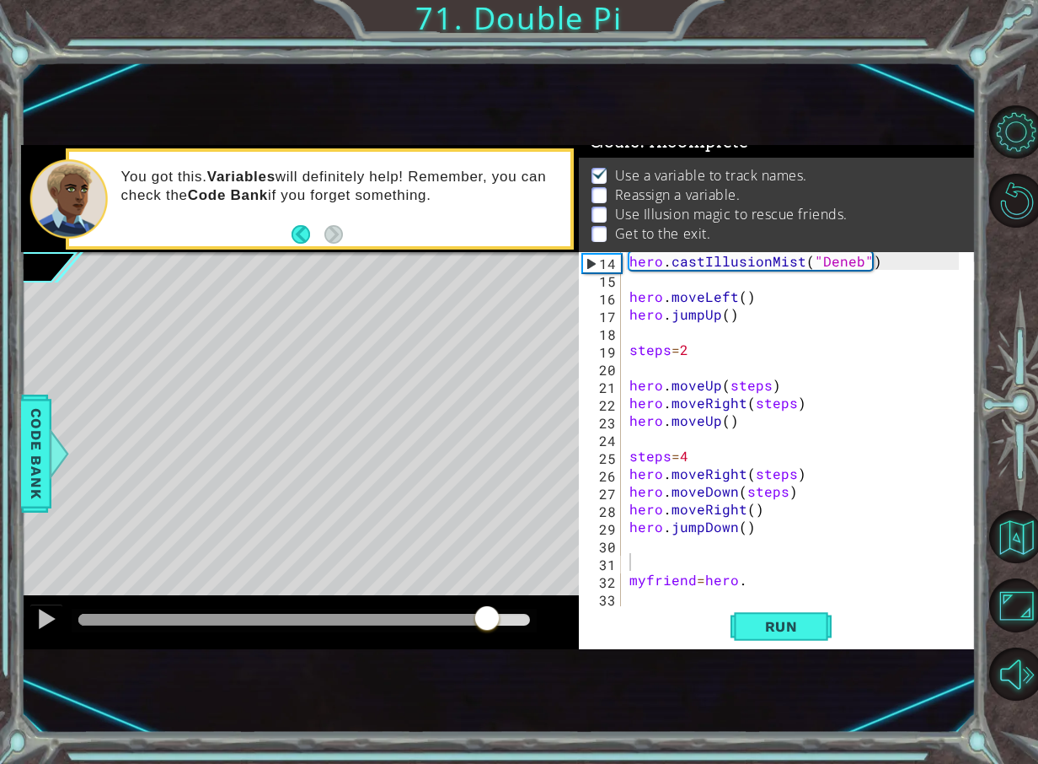
click at [449, 534] on div "Level Map" at bounding box center [410, 500] width 779 height 496
drag, startPoint x: 451, startPoint y: 539, endPoint x: 465, endPoint y: 548, distance: 16.6
click at [453, 541] on div "Level Map" at bounding box center [410, 500] width 779 height 496
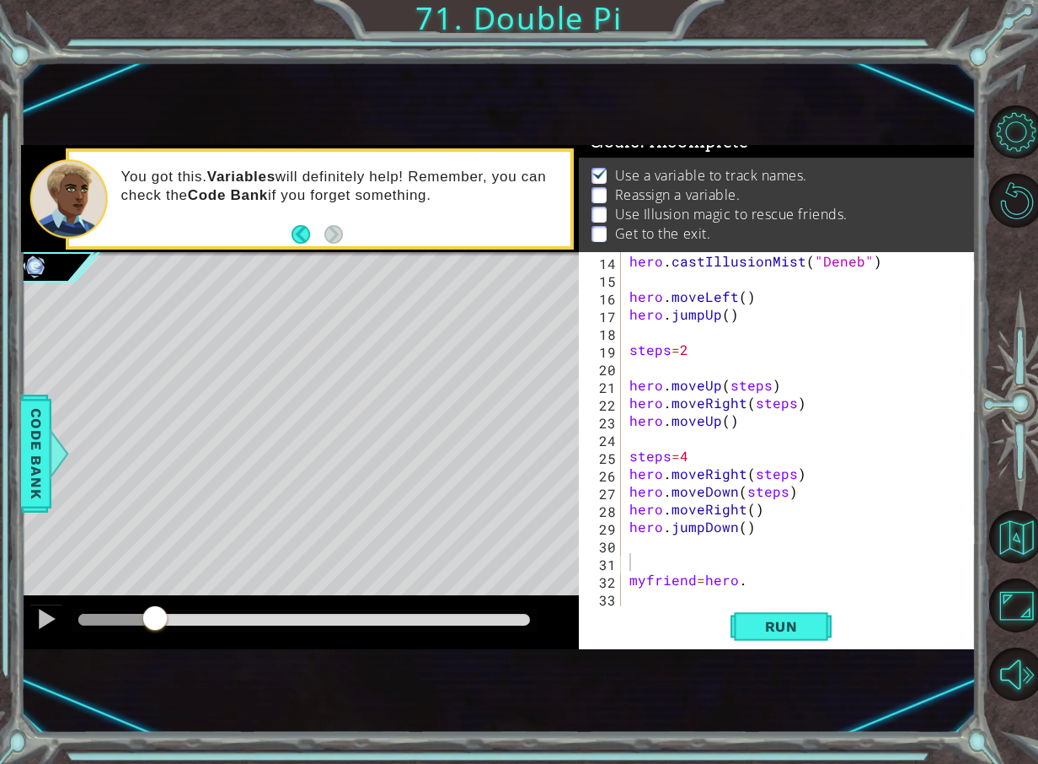
drag, startPoint x: 482, startPoint y: 625, endPoint x: 174, endPoint y: 664, distance: 310.9
click at [161, 665] on div "1 ההההההההההההההההההההההההההההההההההההההההההההההההההההההההההההההההההההההההההההה…" at bounding box center [498, 397] width 955 height 672
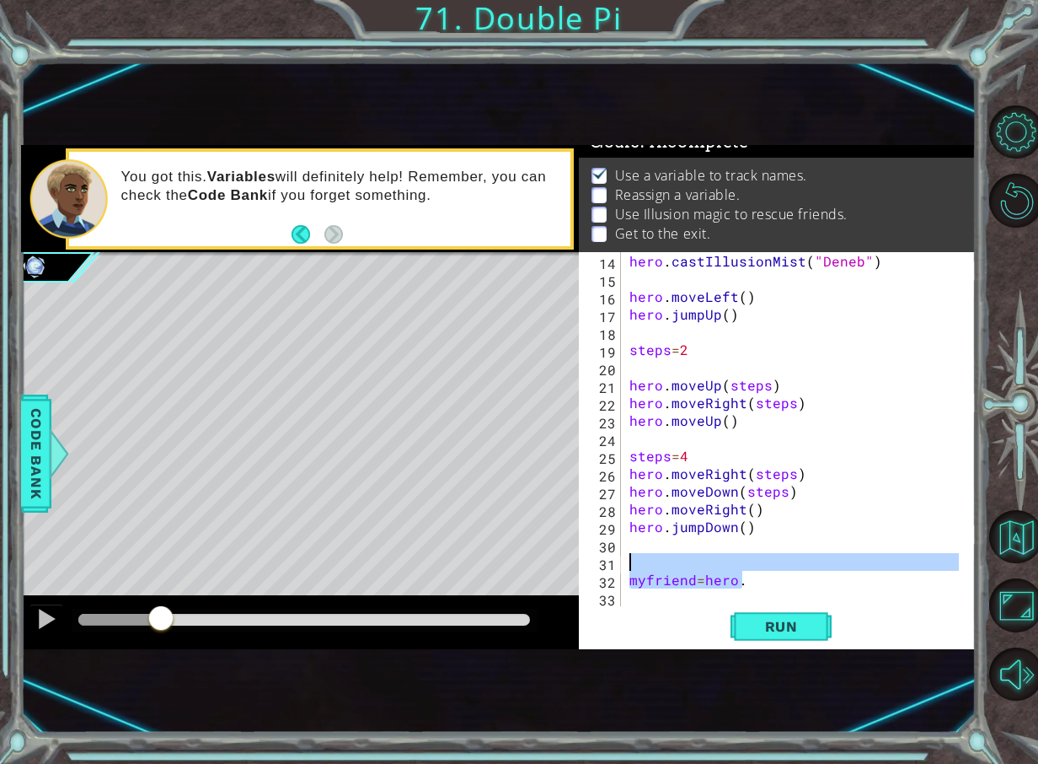
drag, startPoint x: 750, startPoint y: 585, endPoint x: 610, endPoint y: 561, distance: 141.9
click at [610, 561] on div "myfriend=hero. 14 15 16 17 18 19 20 21 22 23 24 25 26 27 28 29 30 31 32 33 hero…" at bounding box center [775, 429] width 393 height 354
type textarea "myfriend=hero."
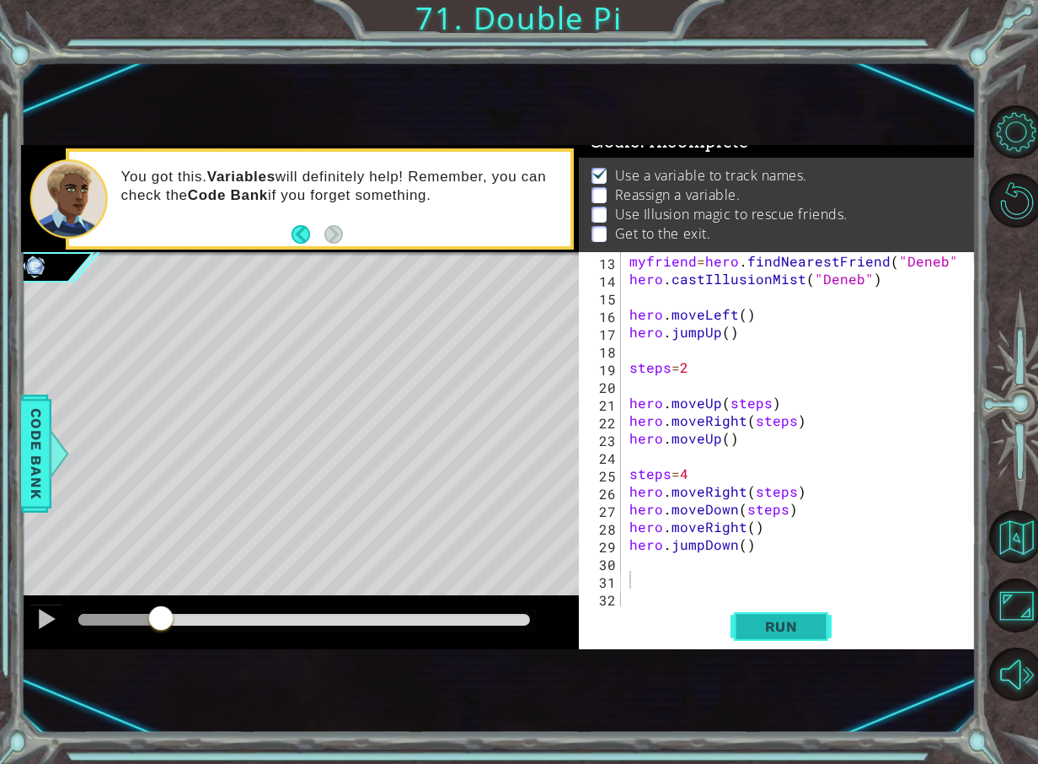
click at [787, 618] on span "Run" at bounding box center [781, 626] width 67 height 17
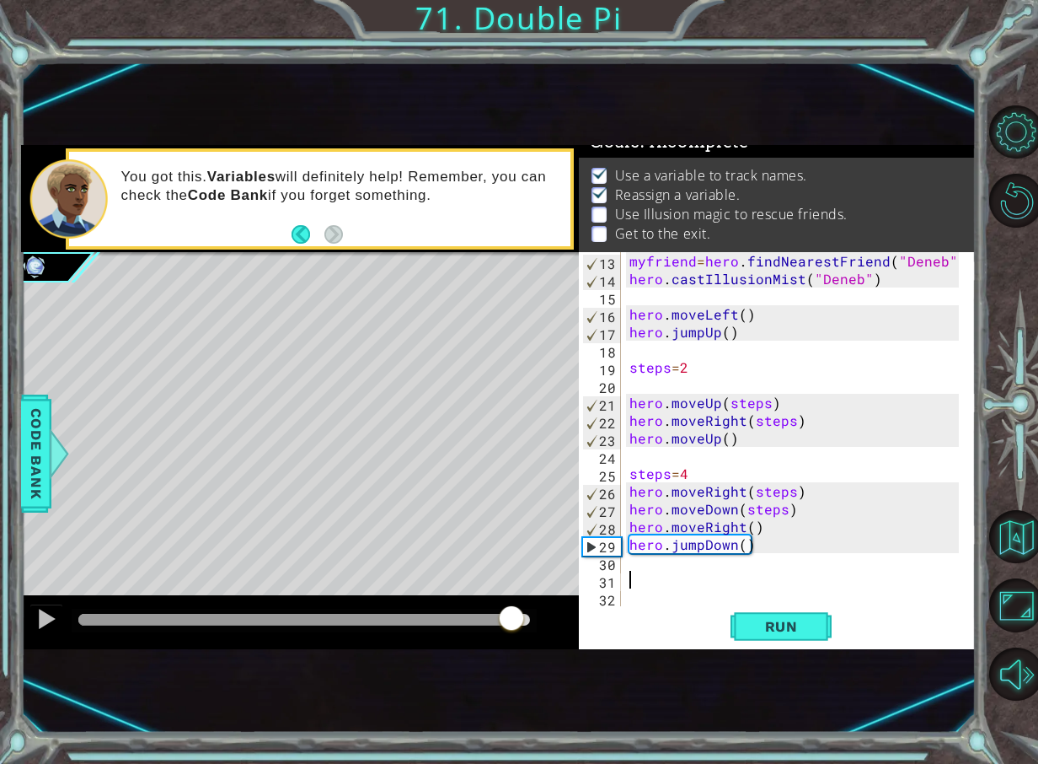
drag, startPoint x: 341, startPoint y: 623, endPoint x: 512, endPoint y: 593, distance: 174.5
click at [512, 593] on div "methods hero use(thing) moveUp(steps) moveDown(steps) moveLeft(steps) moveRight…" at bounding box center [498, 397] width 955 height 504
click at [806, 511] on div "myfriend = hero . findNearestFriend ( "Deneb" ) hero . castIllusionMist ( "Dene…" at bounding box center [796, 446] width 341 height 389
click at [705, 471] on div "myfriend = hero . findNearestFriend ( "Deneb" ) hero . castIllusionMist ( "Dene…" at bounding box center [796, 446] width 341 height 389
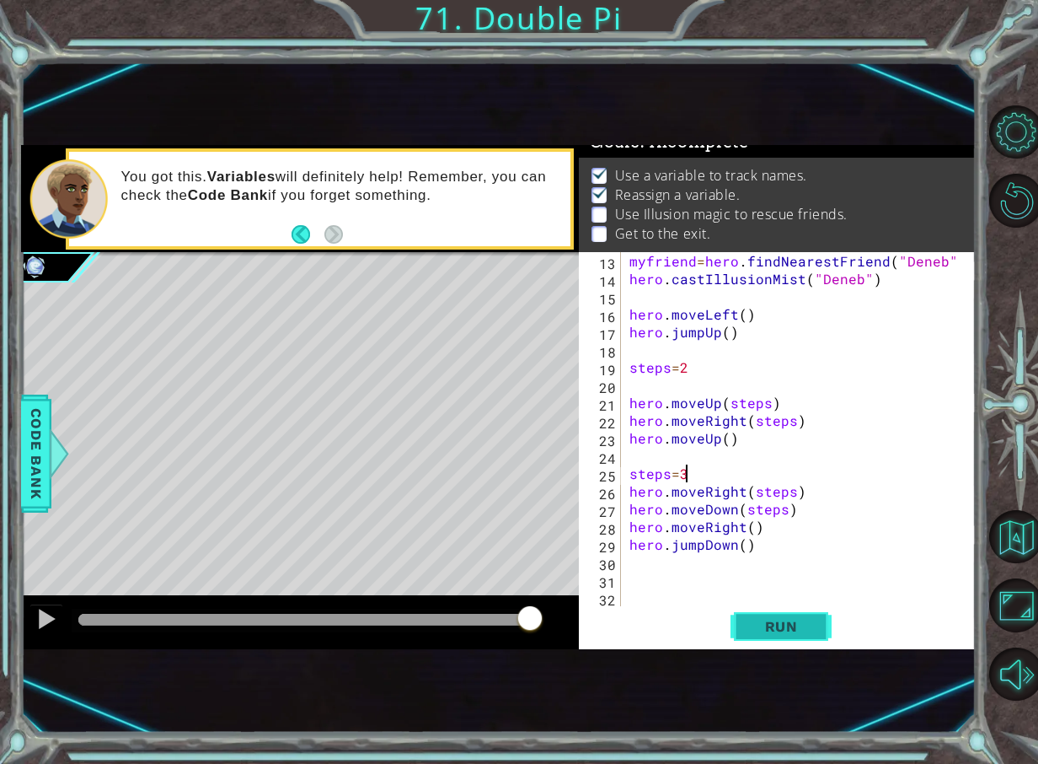
click at [795, 628] on span "Run" at bounding box center [781, 626] width 67 height 17
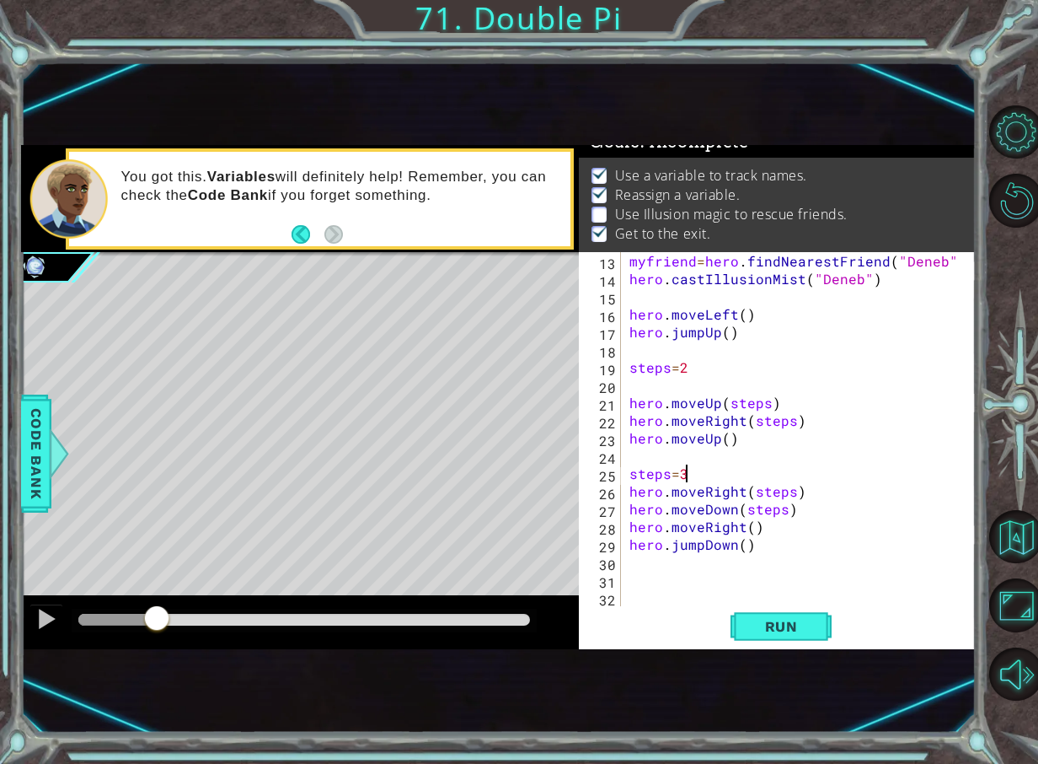
drag, startPoint x: 131, startPoint y: 614, endPoint x: 156, endPoint y: 608, distance: 26.2
click at [156, 614] on div at bounding box center [304, 620] width 453 height 12
click at [804, 498] on div "myfriend = hero . findNearestFriend ( "Deneb" ) hero . castIllusionMist ( "Dene…" at bounding box center [796, 446] width 341 height 389
type textarea "hero.moveRight(steps)"
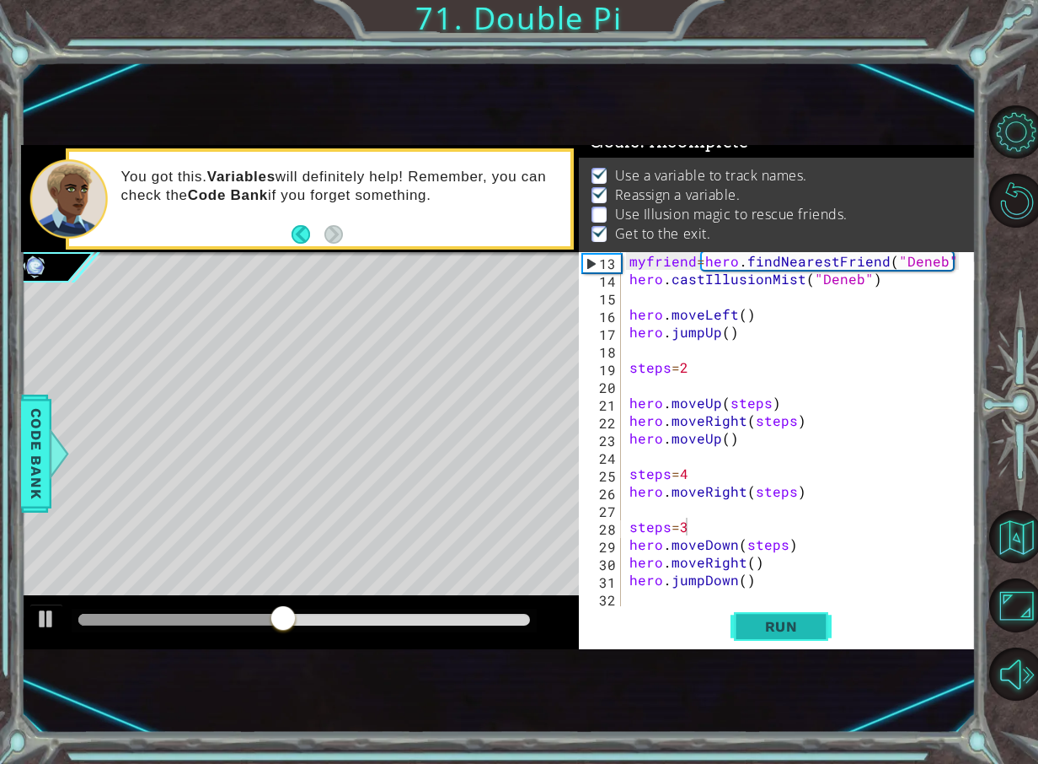
click at [786, 637] on button "Run" at bounding box center [781, 626] width 101 height 40
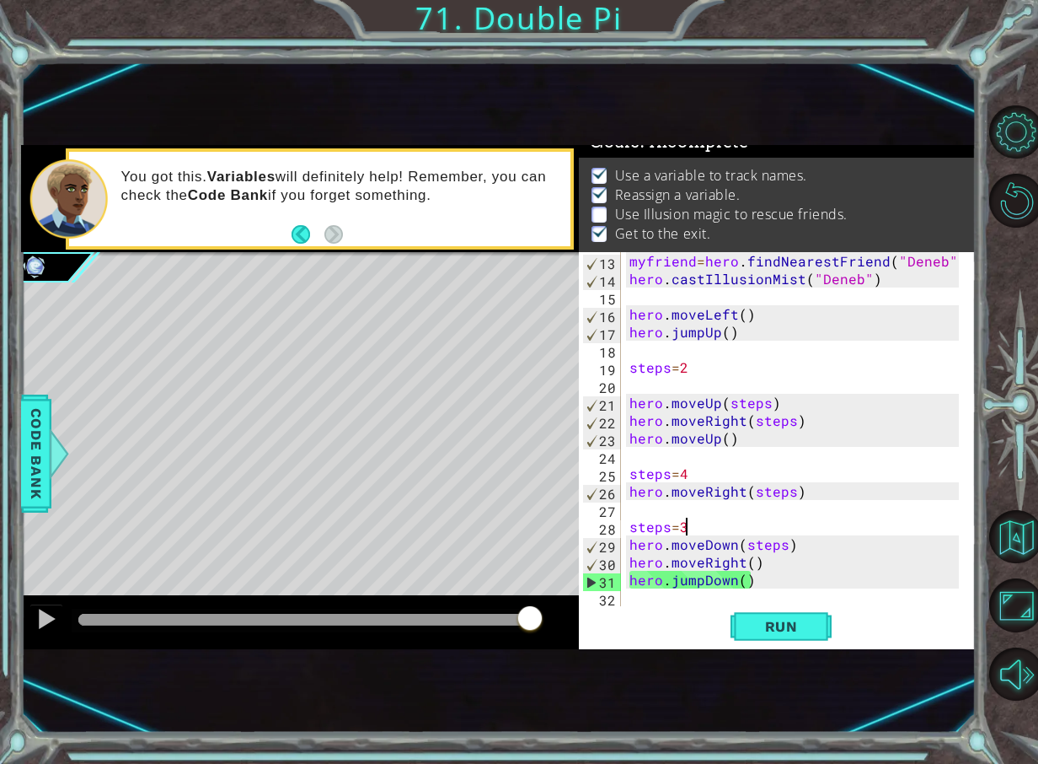
drag, startPoint x: 162, startPoint y: 619, endPoint x: 616, endPoint y: 514, distance: 466.2
click at [616, 514] on div "1 ההההההההההההההההההההההההההההההההההההההההההההההההההההההההההההההההההההההההההההה…" at bounding box center [498, 397] width 955 height 504
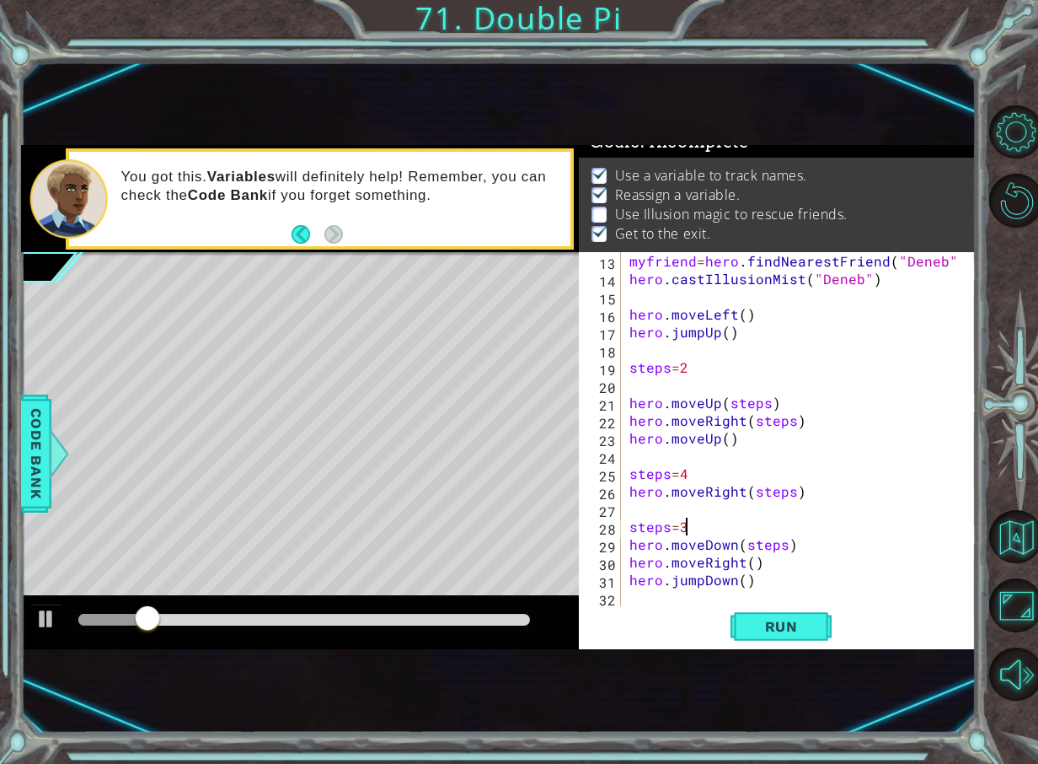
click at [777, 575] on div "myfriend = hero . findNearestFriend ( "Deneb" ) hero . castIllusionMist ( "Dene…" at bounding box center [796, 446] width 341 height 389
type textarea "hero.jumpDown()"
